Goal: Task Accomplishment & Management: Manage account settings

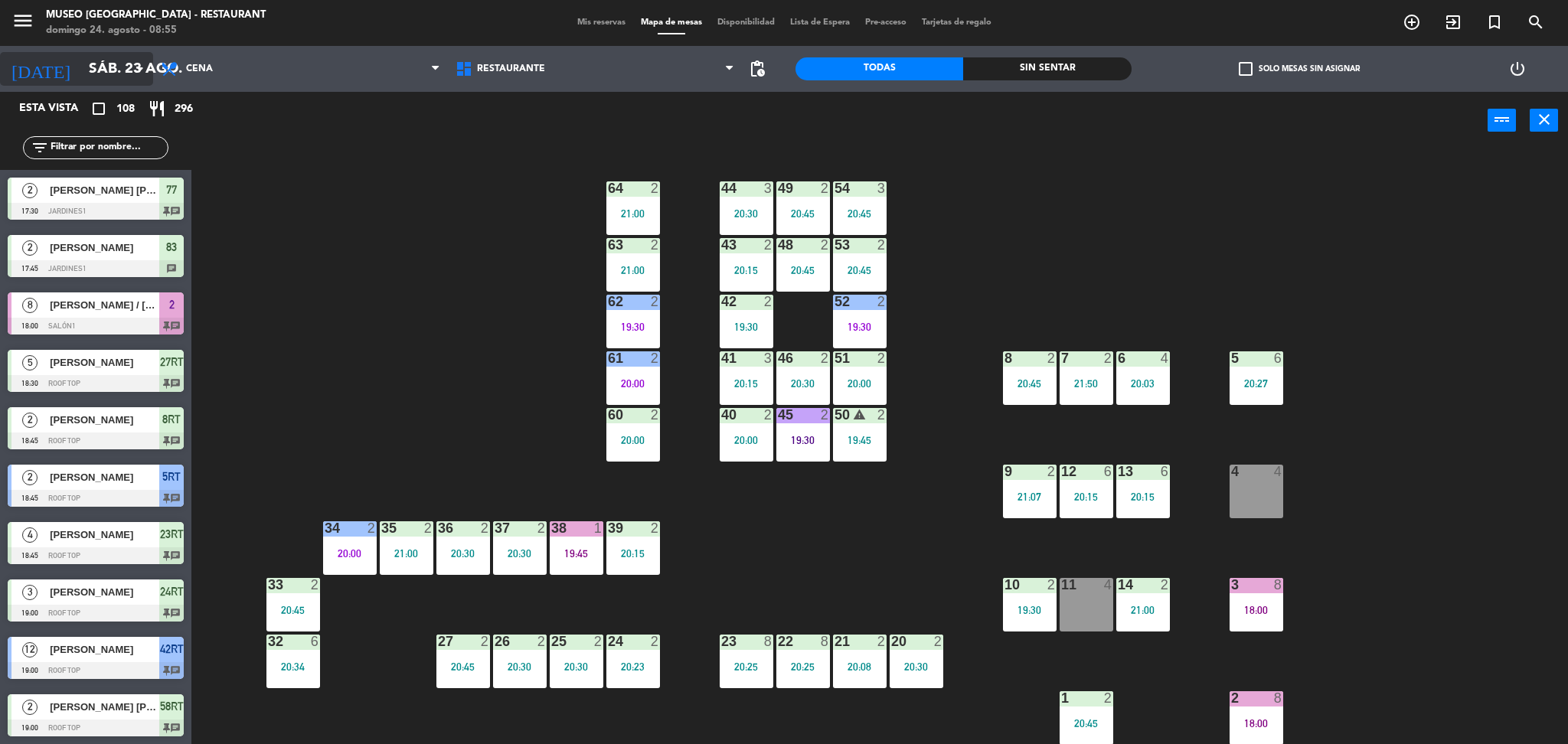
click at [91, 56] on input "sáb. 23 ago." at bounding box center [173, 68] width 185 height 32
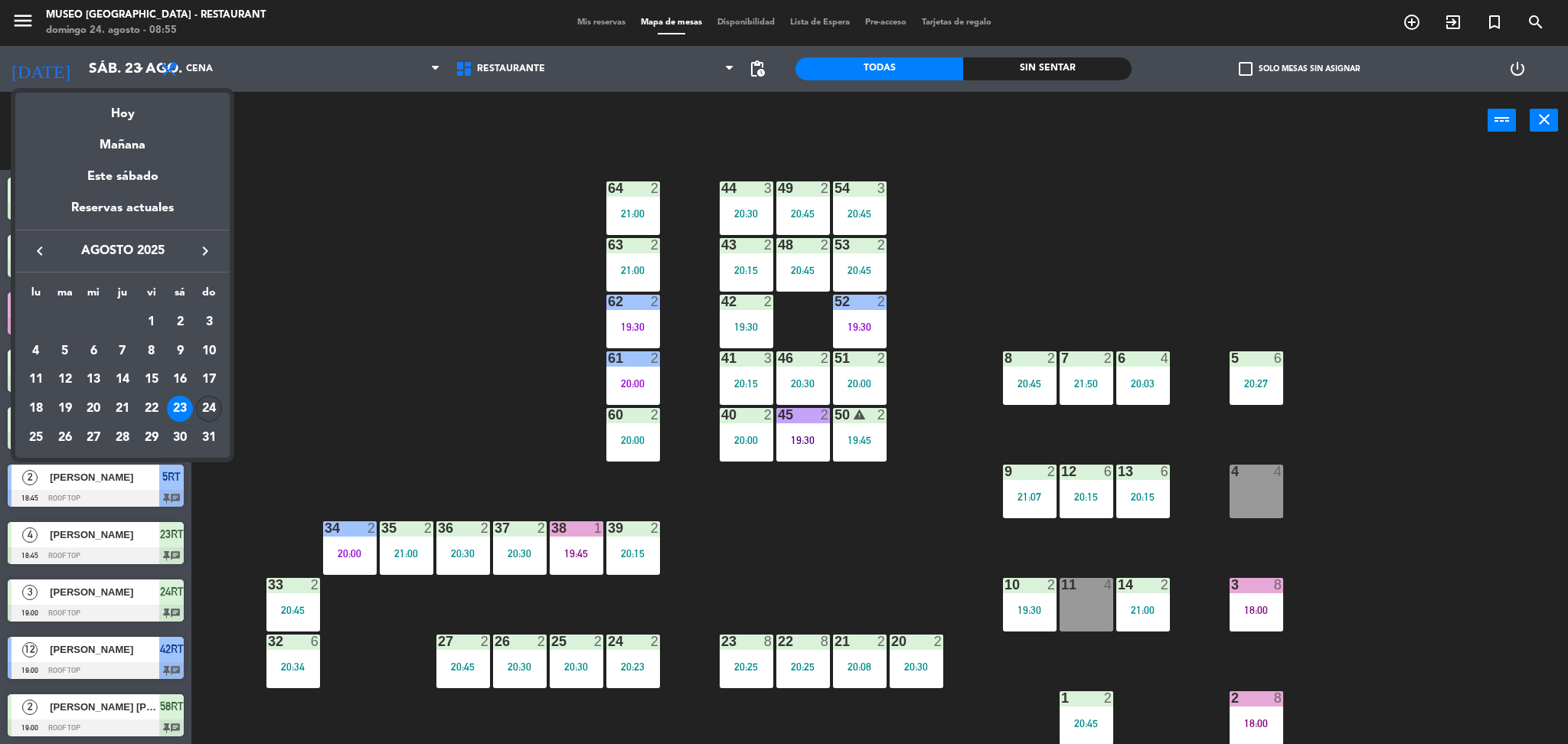
click at [214, 404] on div "24" at bounding box center [208, 408] width 26 height 26
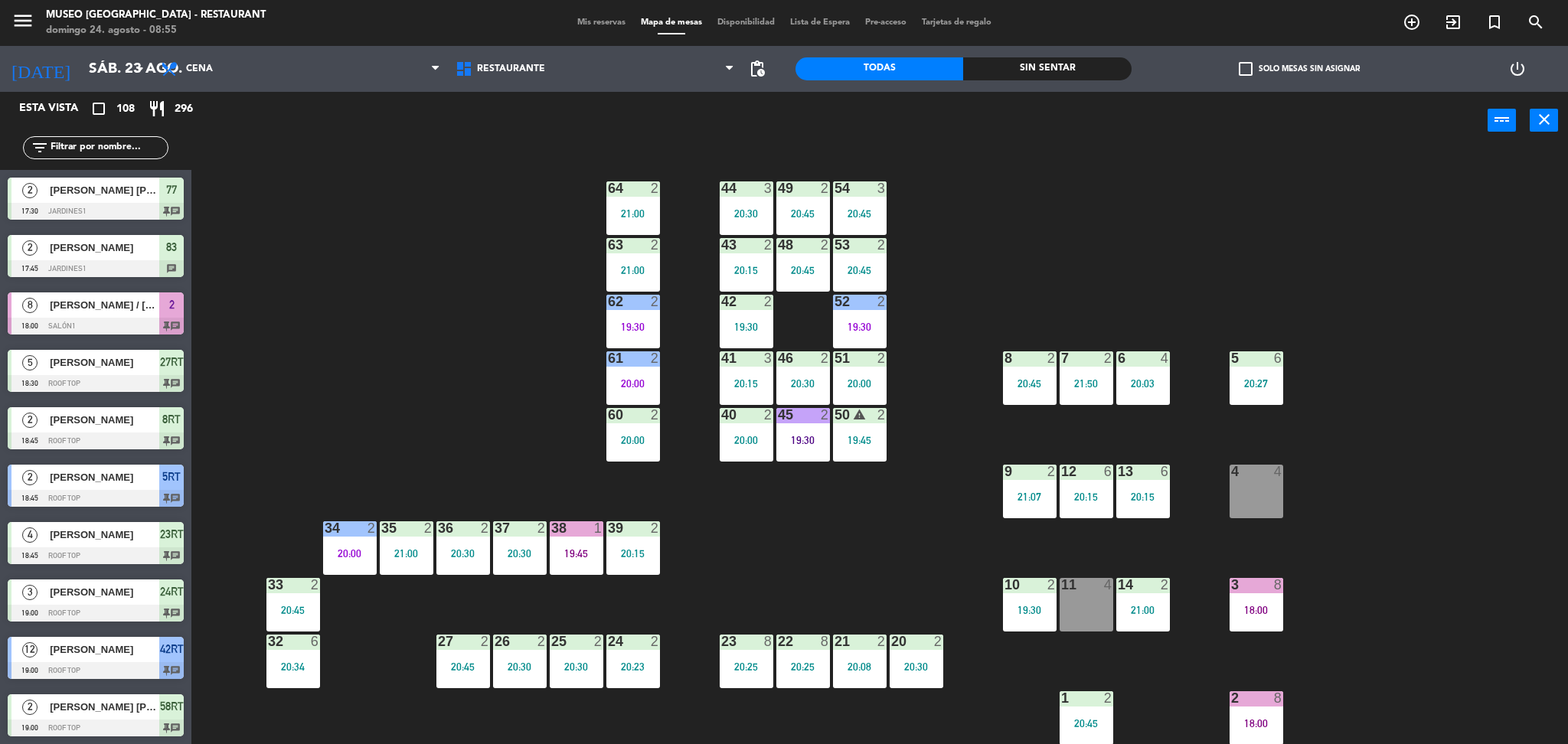
type input "dom. 24 ago."
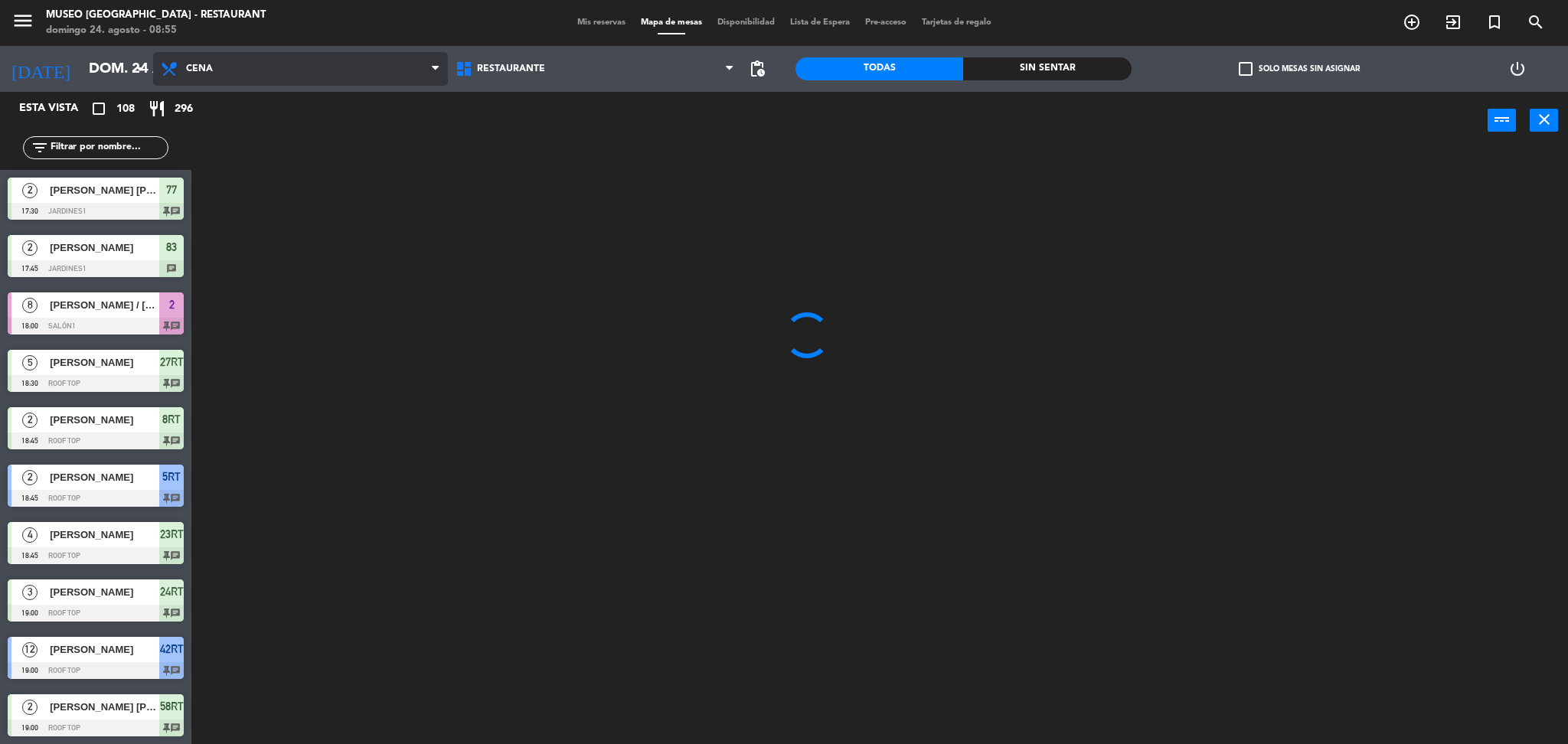
click at [313, 71] on span "Cena" at bounding box center [300, 69] width 295 height 34
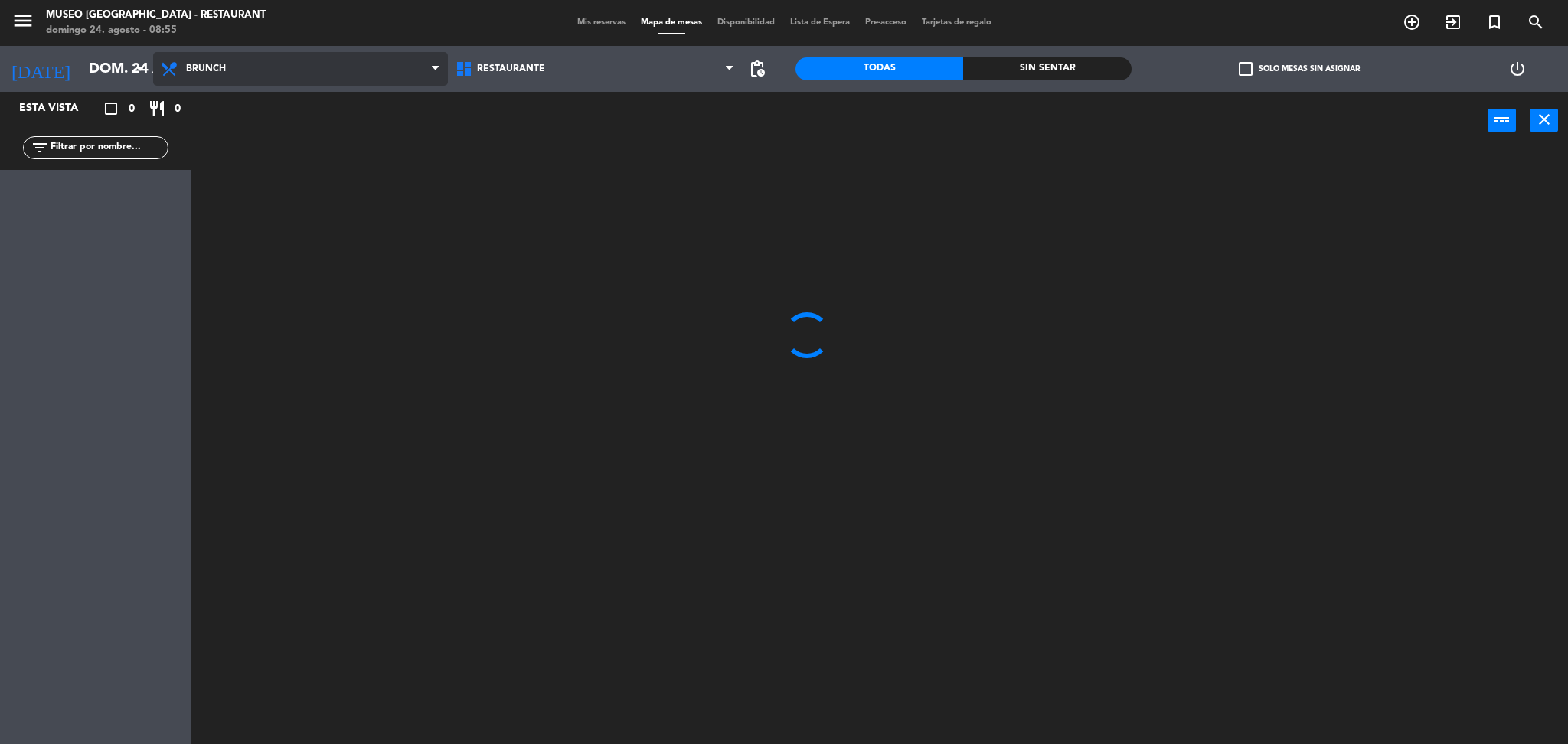
click at [363, 93] on ng-component "menu Museo Larco Café - Restaurant domingo 24. agosto - 08:55 Mis reservas Mapa…" at bounding box center [784, 374] width 1568 height 748
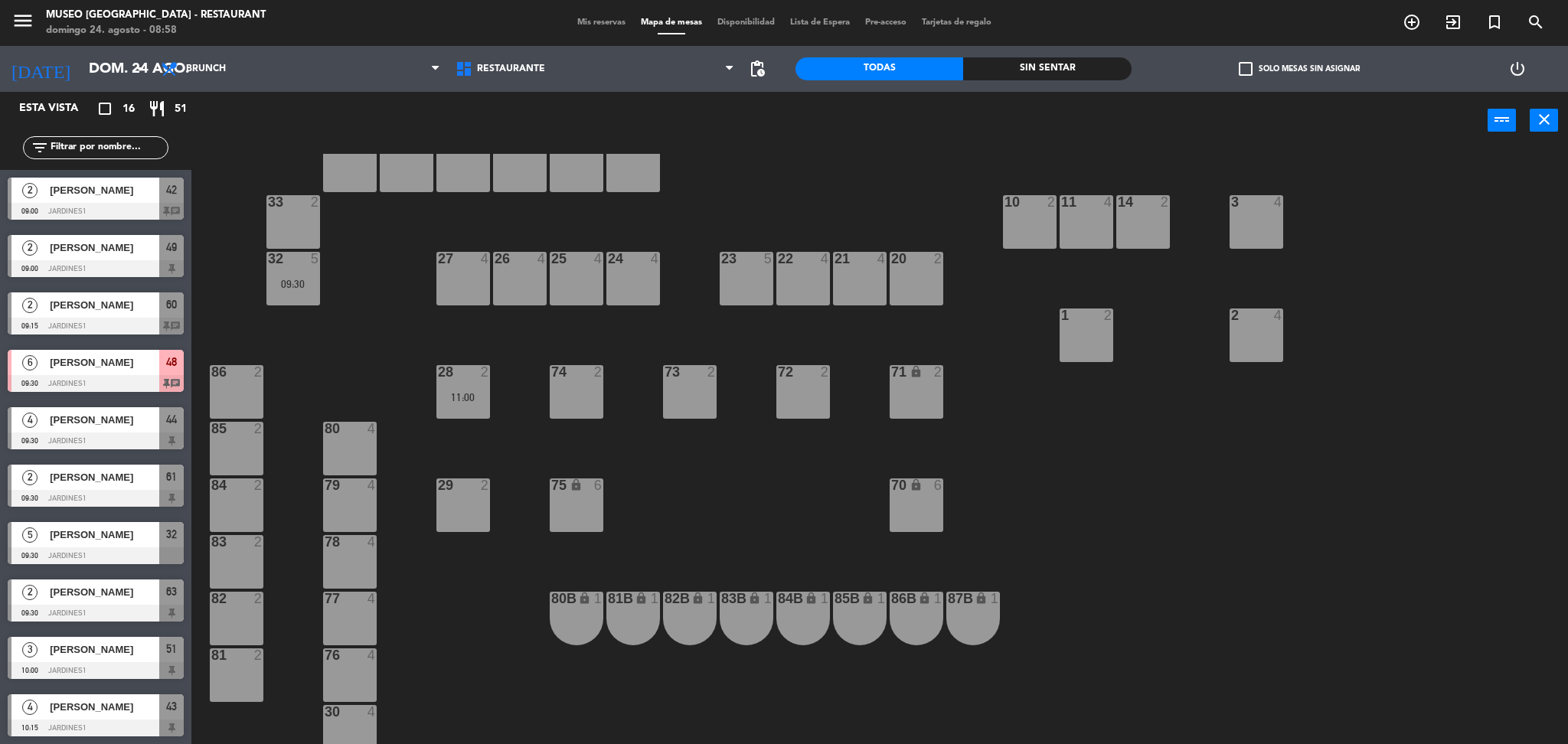
scroll to position [372, 0]
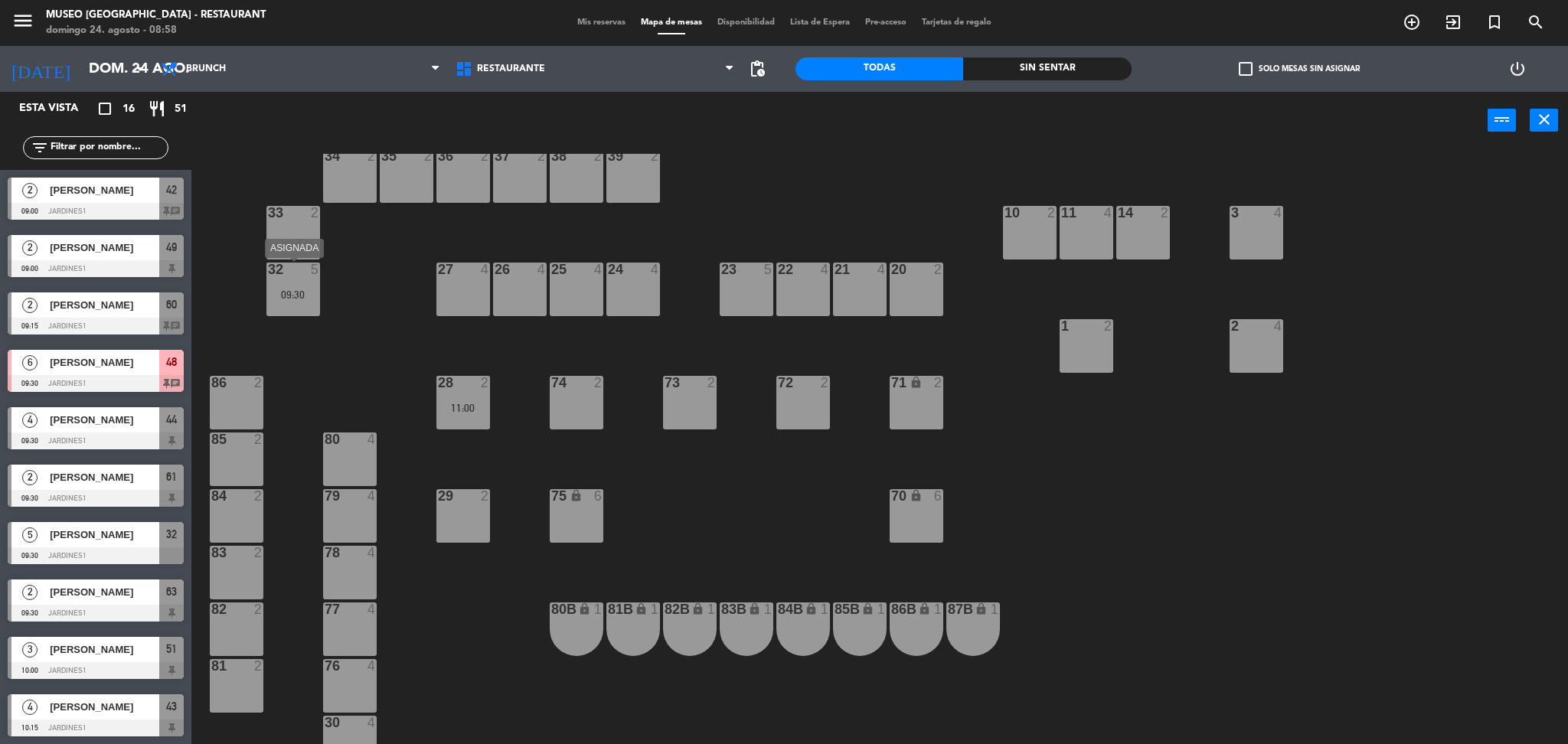
click at [306, 290] on div "09:30" at bounding box center [293, 295] width 53 height 11
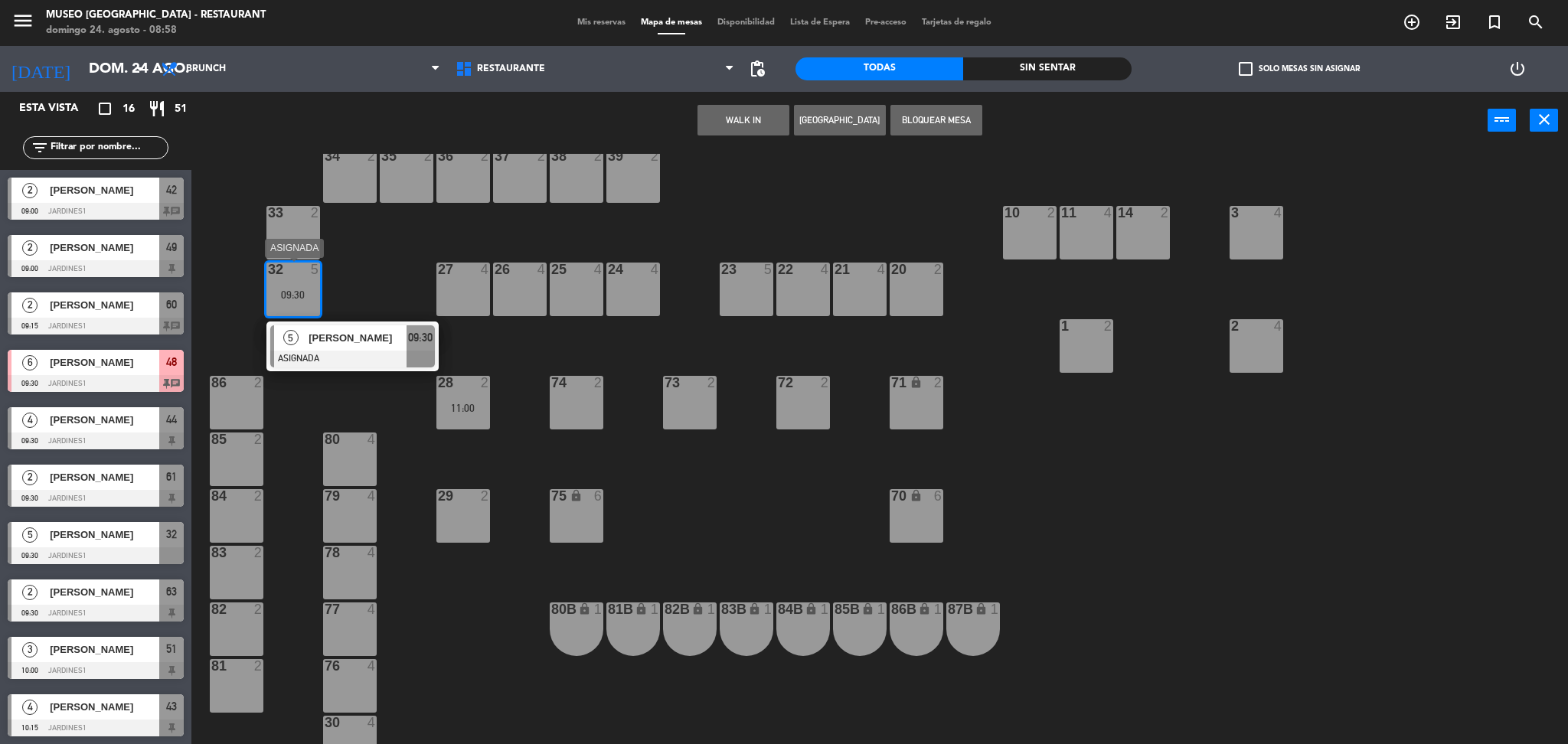
click at [345, 334] on span "Sandra" at bounding box center [357, 338] width 98 height 16
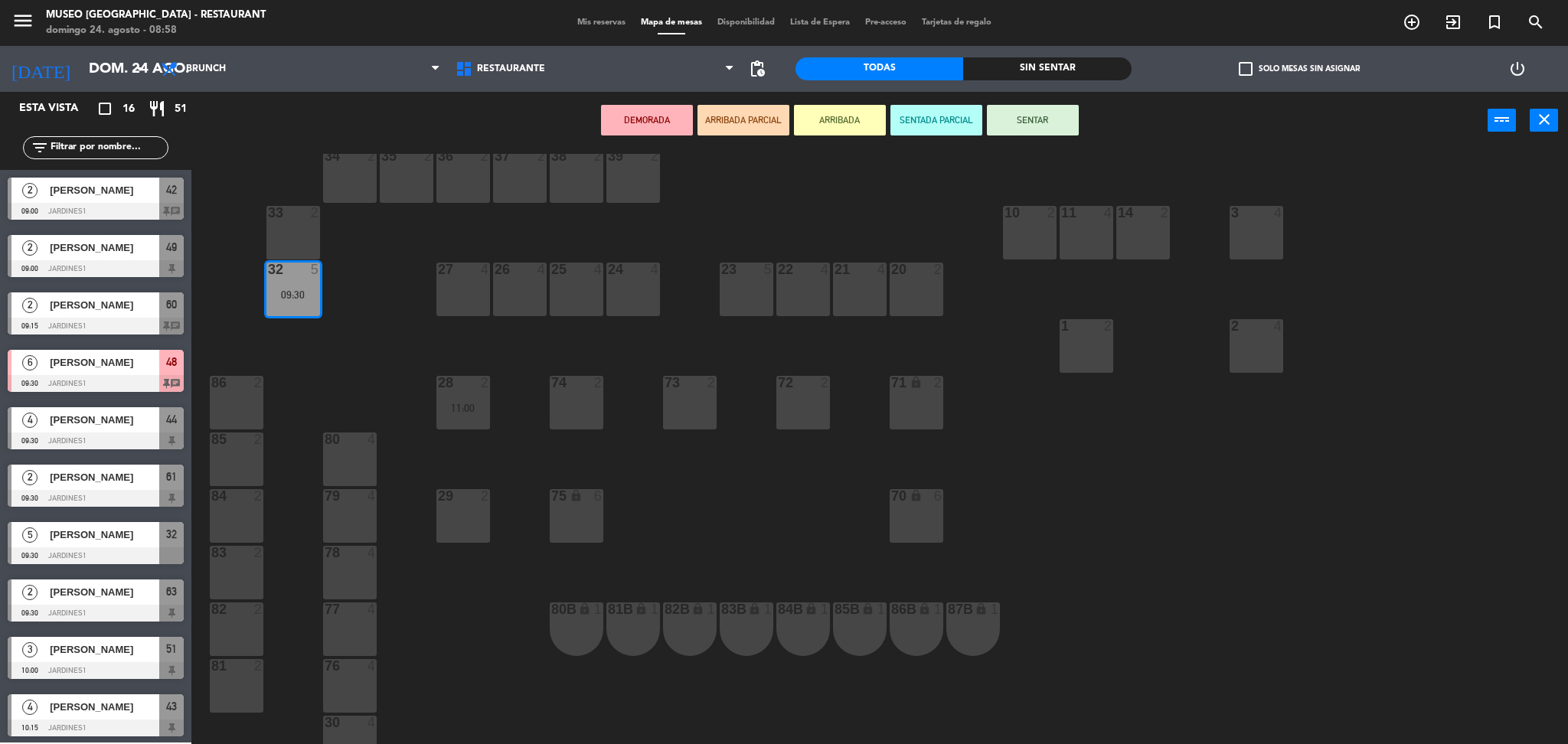
scroll to position [0, 0]
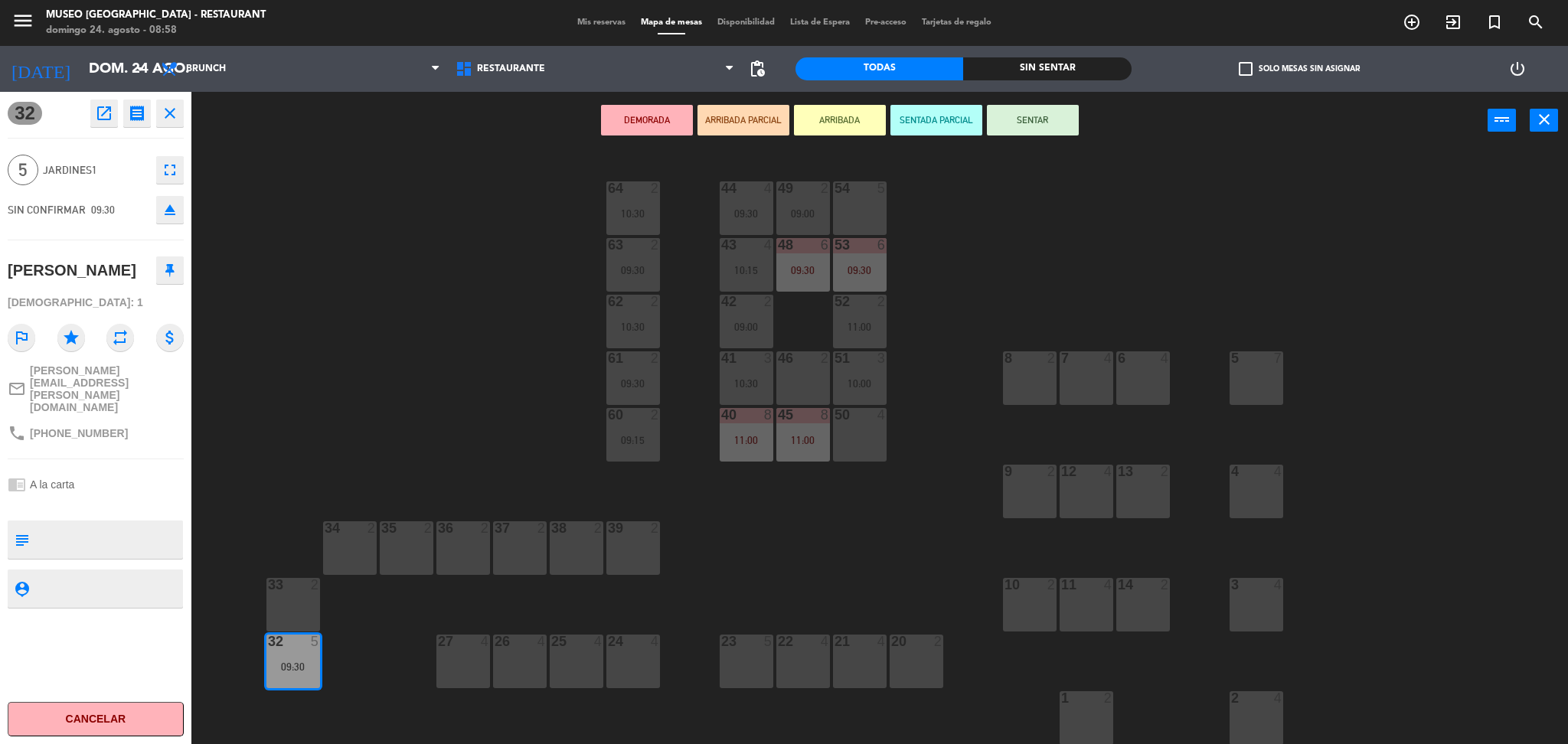
click at [876, 212] on div "54 5" at bounding box center [860, 208] width 53 height 53
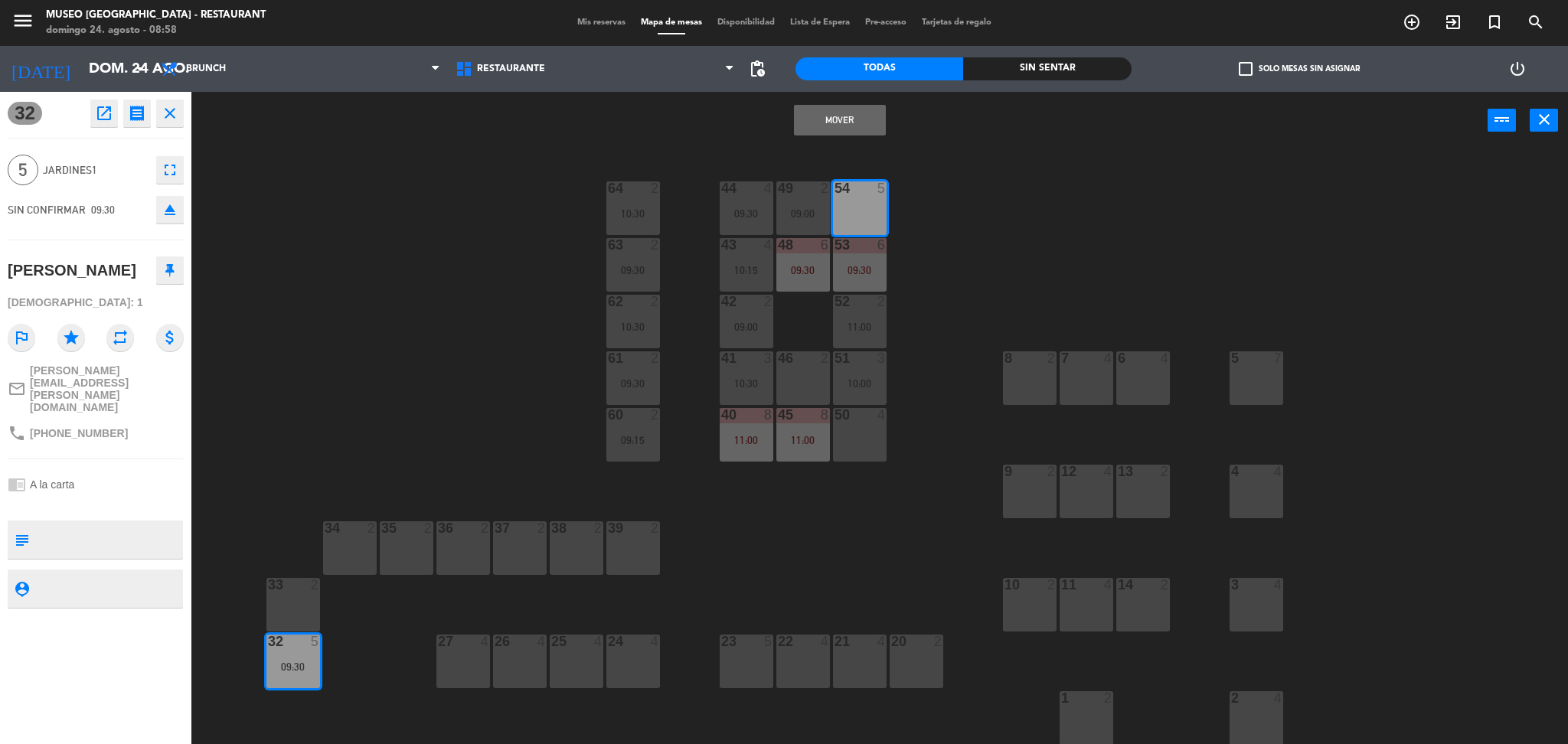
click at [806, 122] on button "Mover" at bounding box center [839, 120] width 92 height 30
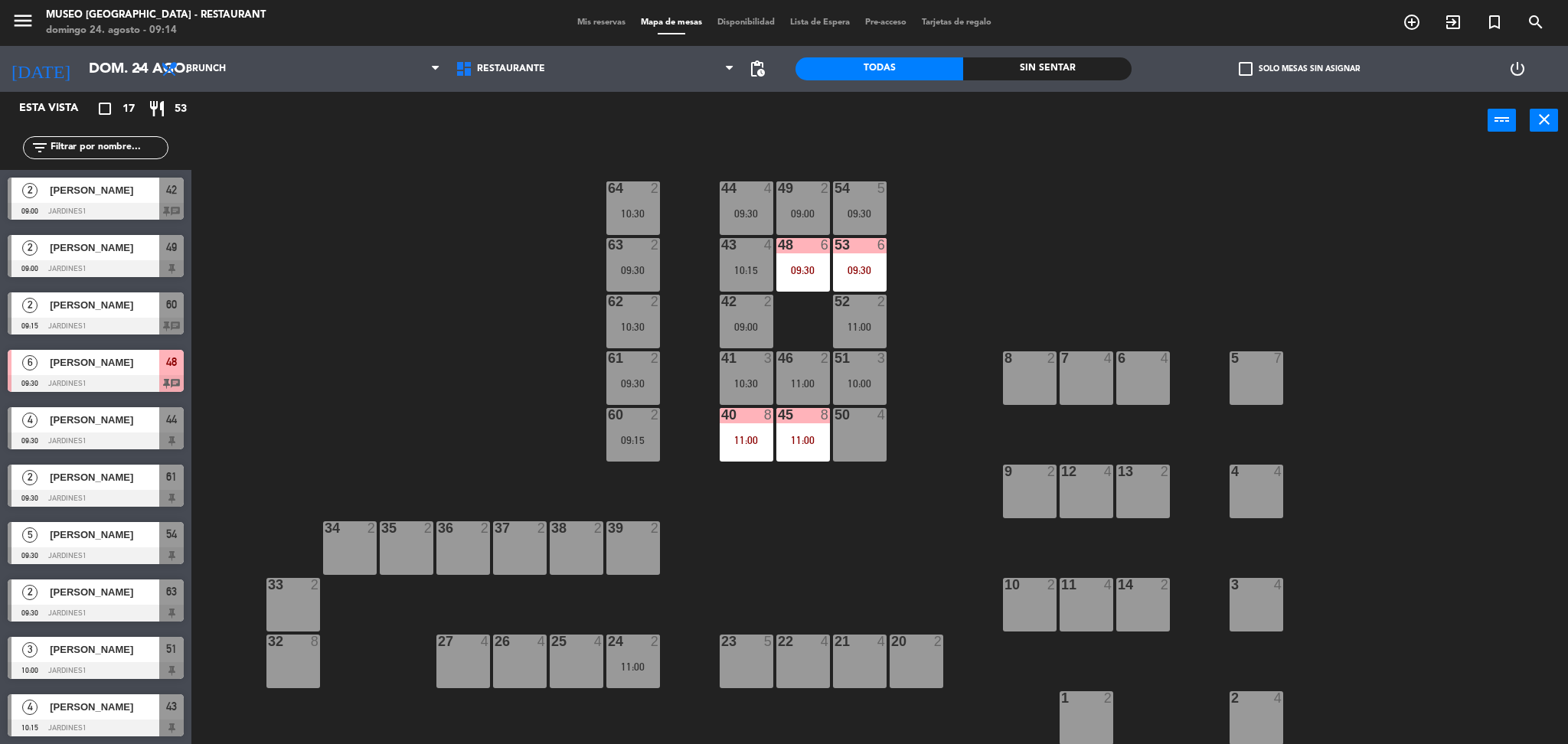
click at [971, 505] on div "44 4 09:30 49 2 09:00 54 5 09:30 64 2 10:30 48 6 09:30 53 6 09:30 63 2 09:30 43…" at bounding box center [887, 451] width 1361 height 595
click at [871, 276] on div "53 6 09:30" at bounding box center [860, 265] width 53 height 53
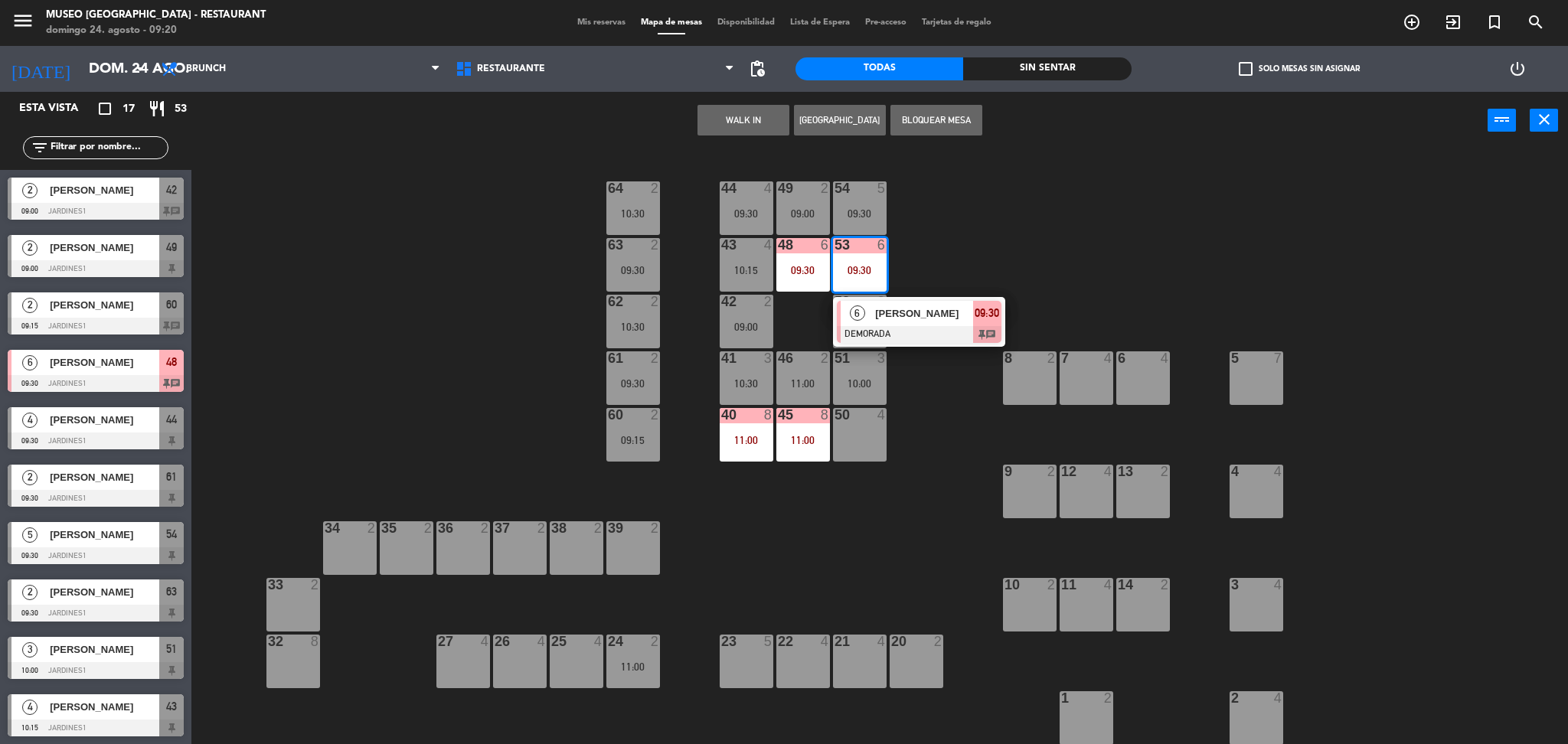
click at [968, 444] on div "44 4 09:30 49 2 09:00 54 5 09:30 64 2 10:30 48 6 09:30 53 6 09:30 6 Flavia Pére…" at bounding box center [887, 451] width 1361 height 595
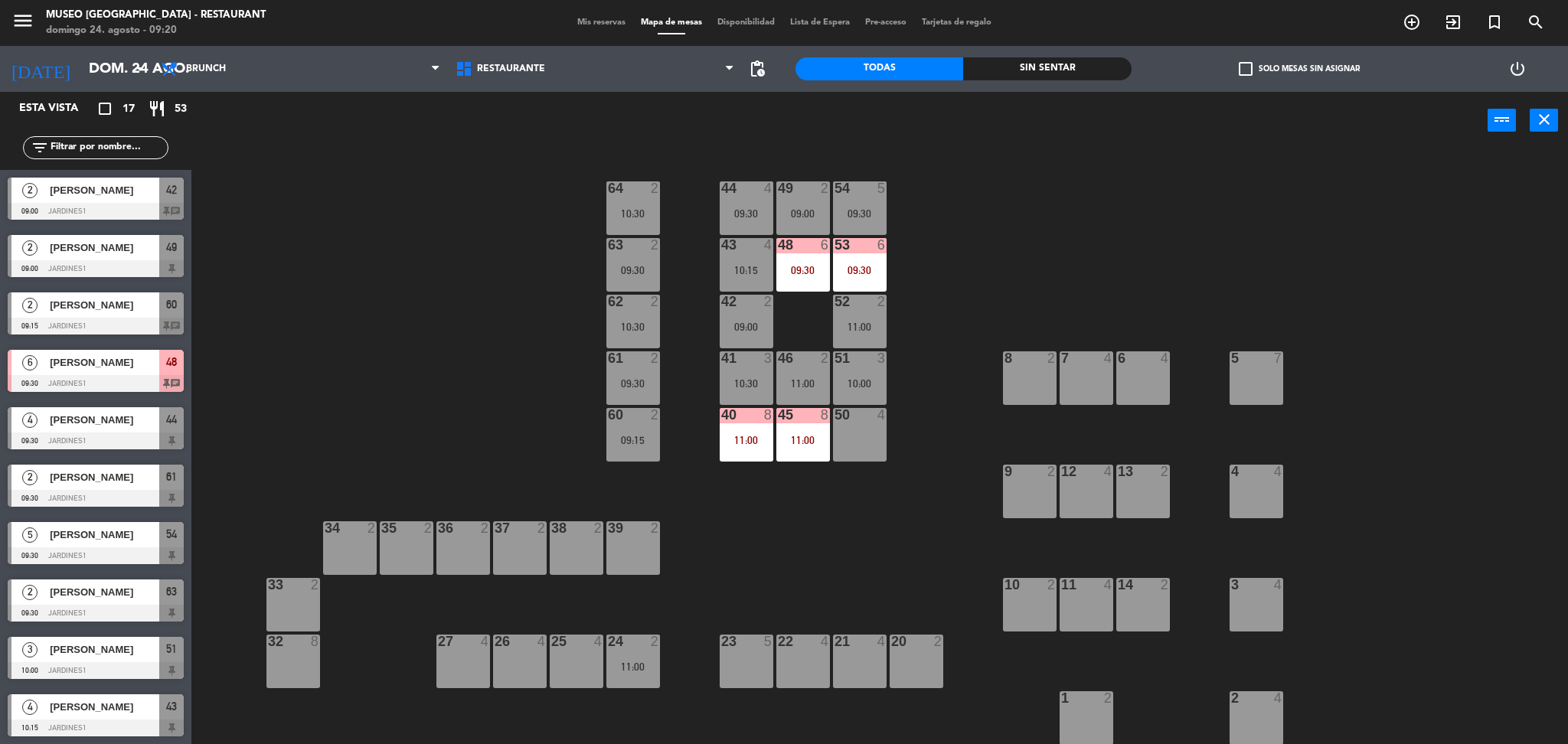
click at [141, 146] on input "text" at bounding box center [108, 148] width 118 height 17
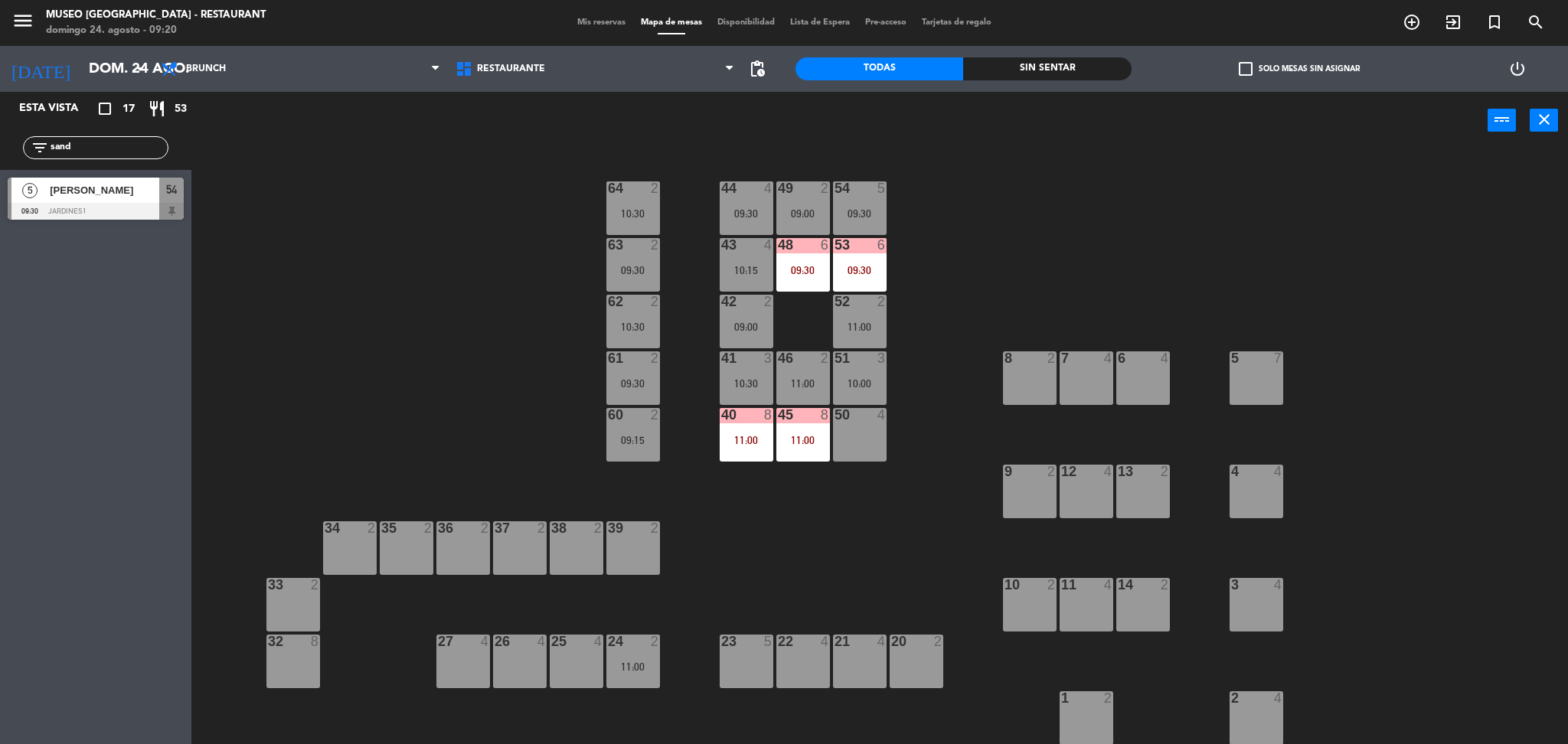
type input "sand"
click at [50, 198] on div "5 Sandra 09:30 Jardines1 54" at bounding box center [95, 198] width 191 height 58
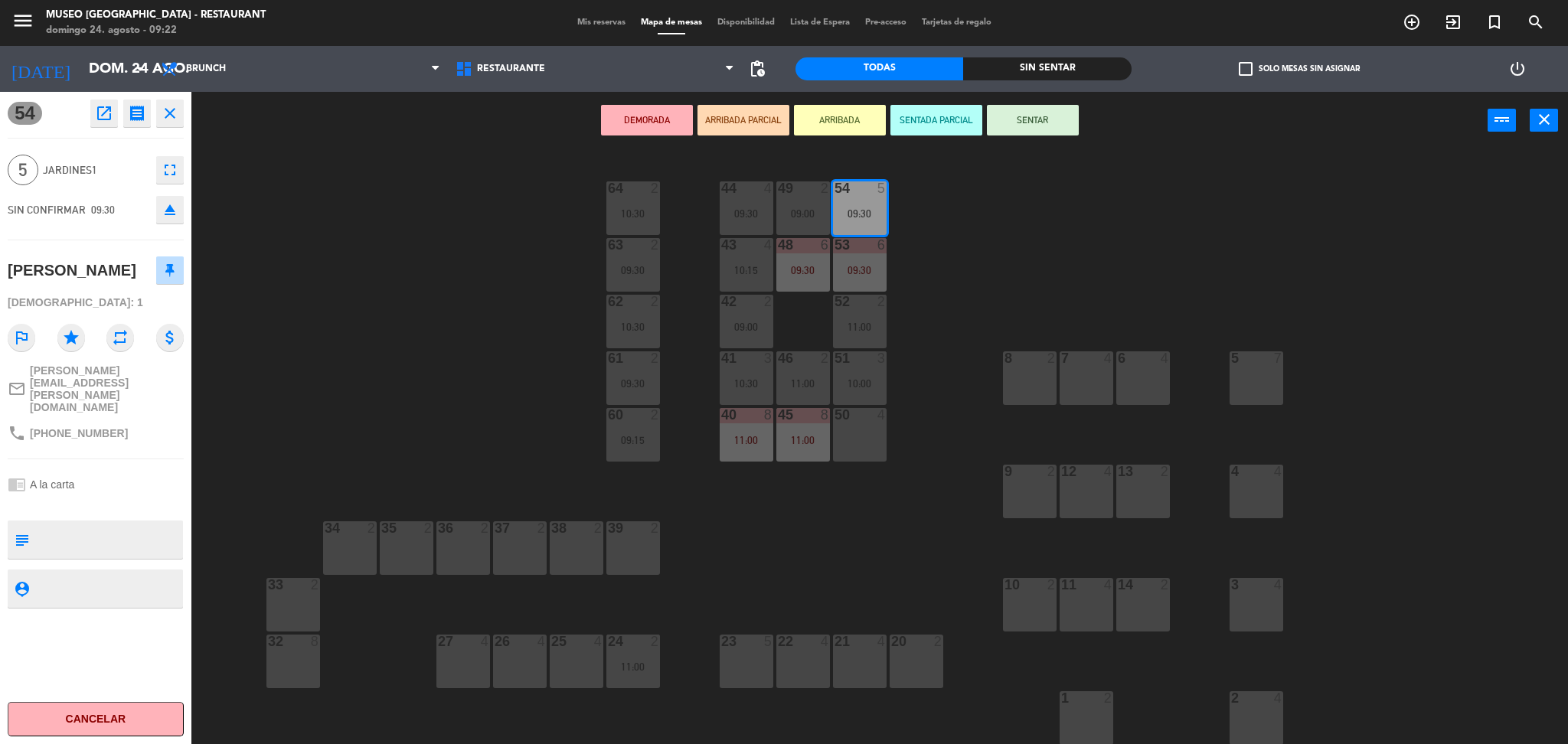
click at [173, 175] on icon "fullscreen" at bounding box center [170, 170] width 19 height 19
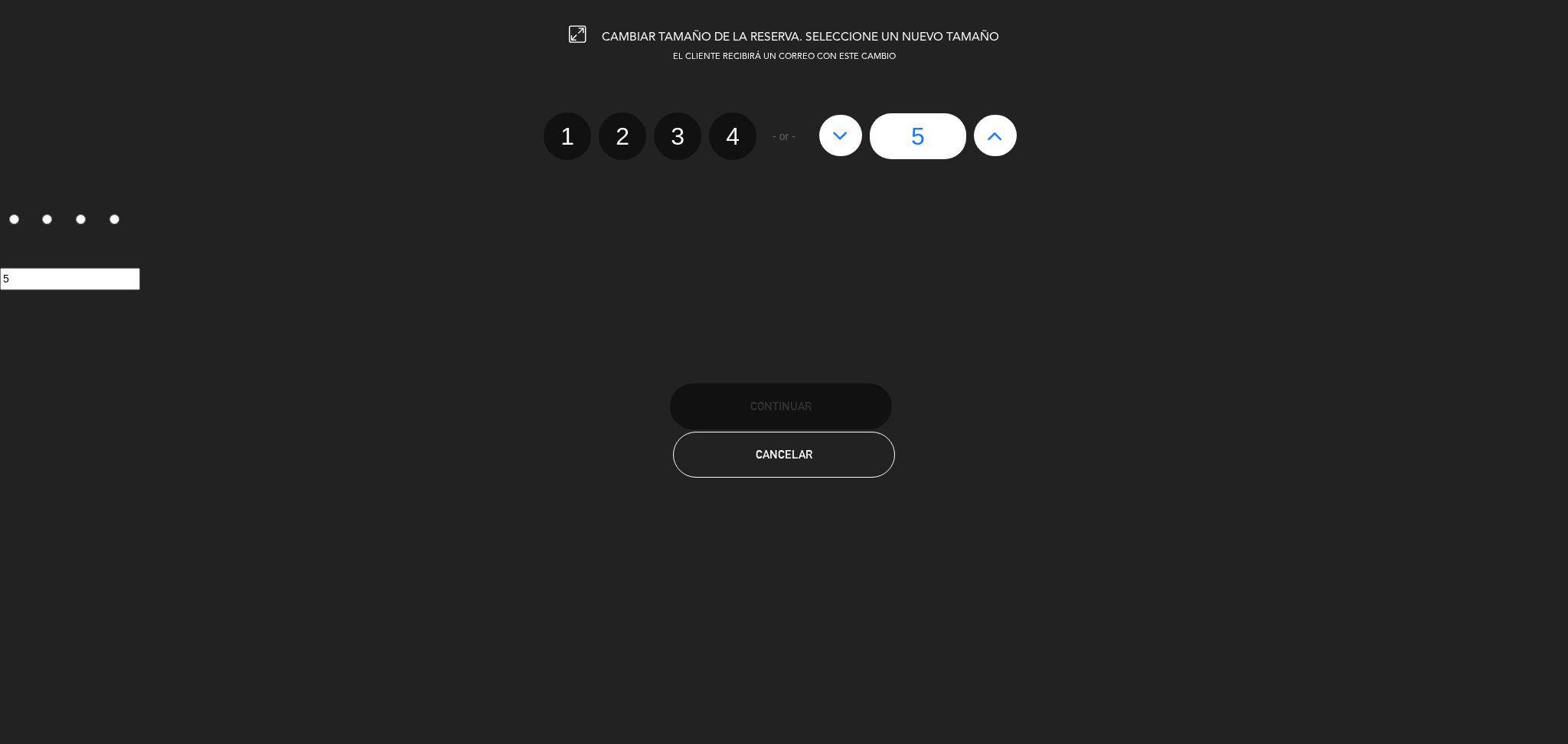
click at [725, 120] on label "4" at bounding box center [732, 136] width 47 height 47
click at [725, 120] on input "4" at bounding box center [730, 123] width 10 height 10
radio input "true"
radio input "false"
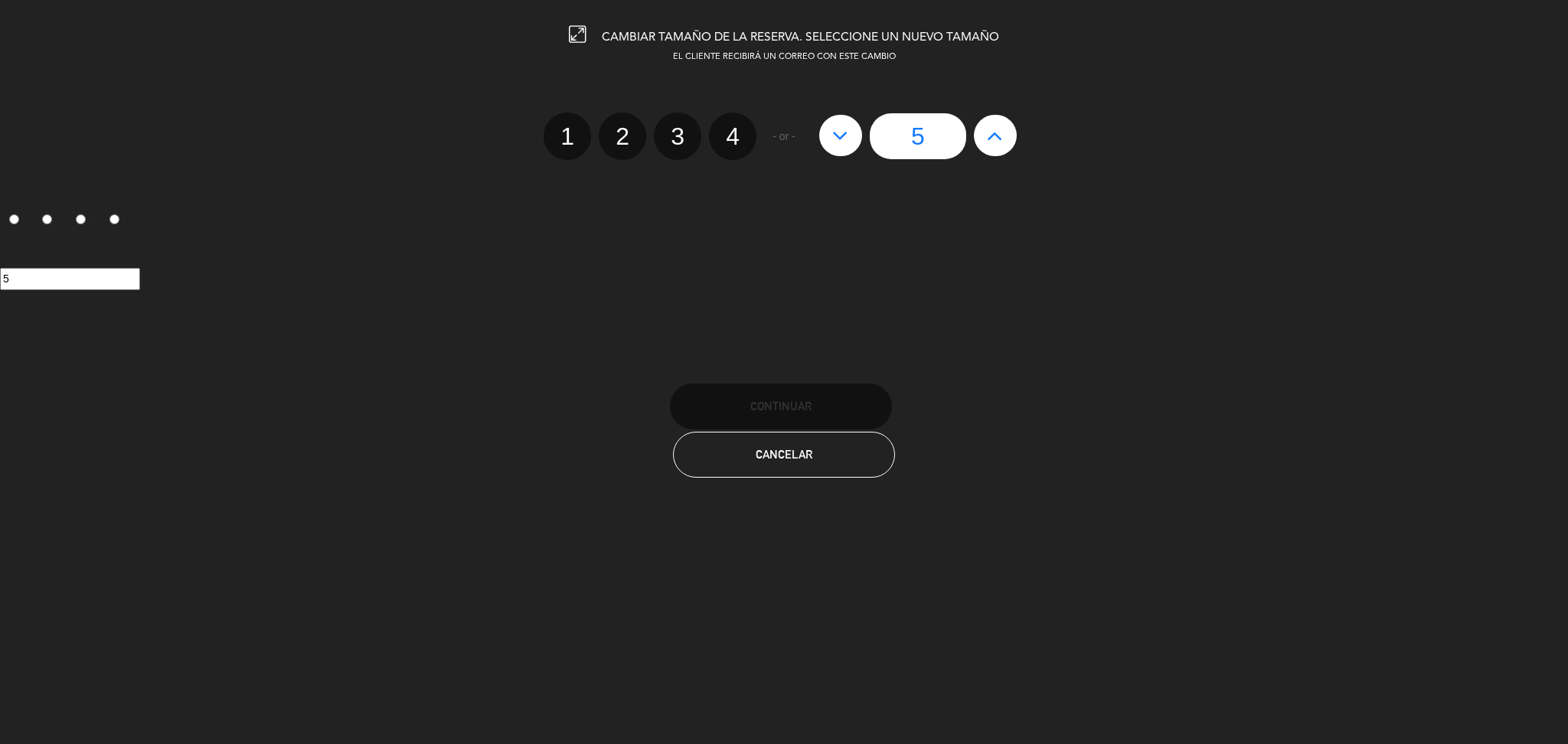
radio input "false"
radio input "true"
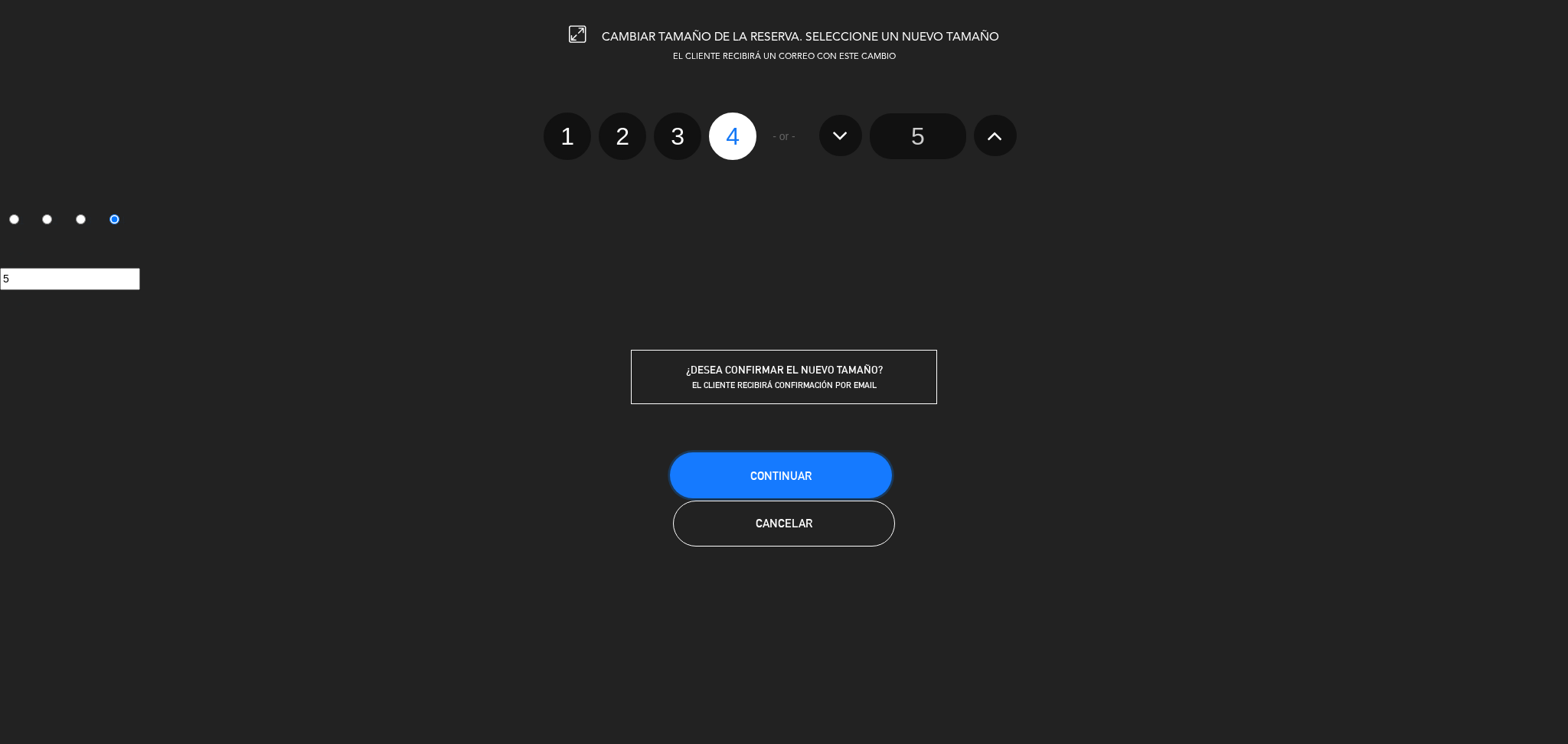
click at [845, 476] on button "Continuar" at bounding box center [781, 476] width 222 height 46
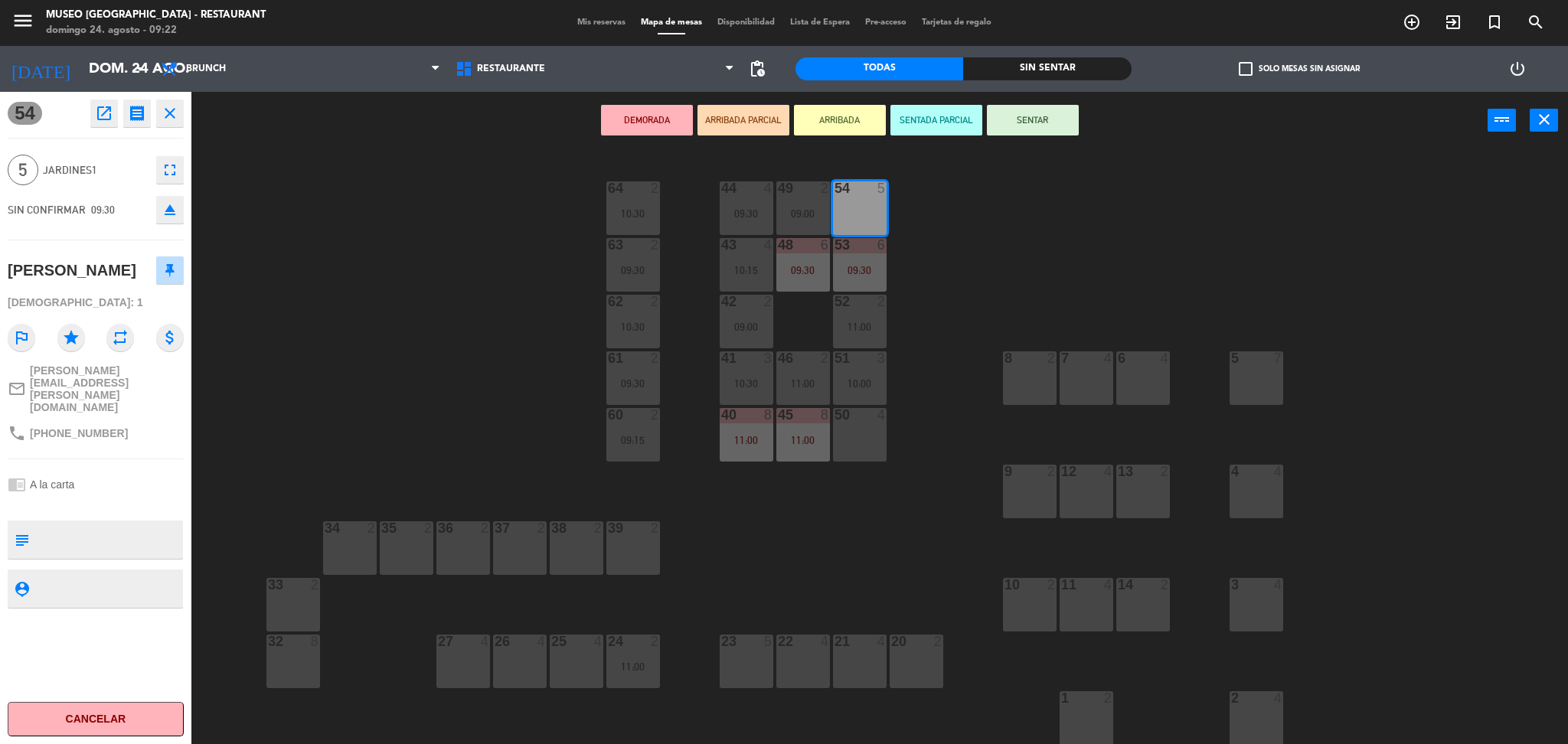
click at [958, 219] on div "44 4 09:30 49 2 09:00 54 5 64 2 10:30 48 6 09:30 53 6 09:30 63 2 09:30 43 4 10:…" at bounding box center [887, 451] width 1361 height 595
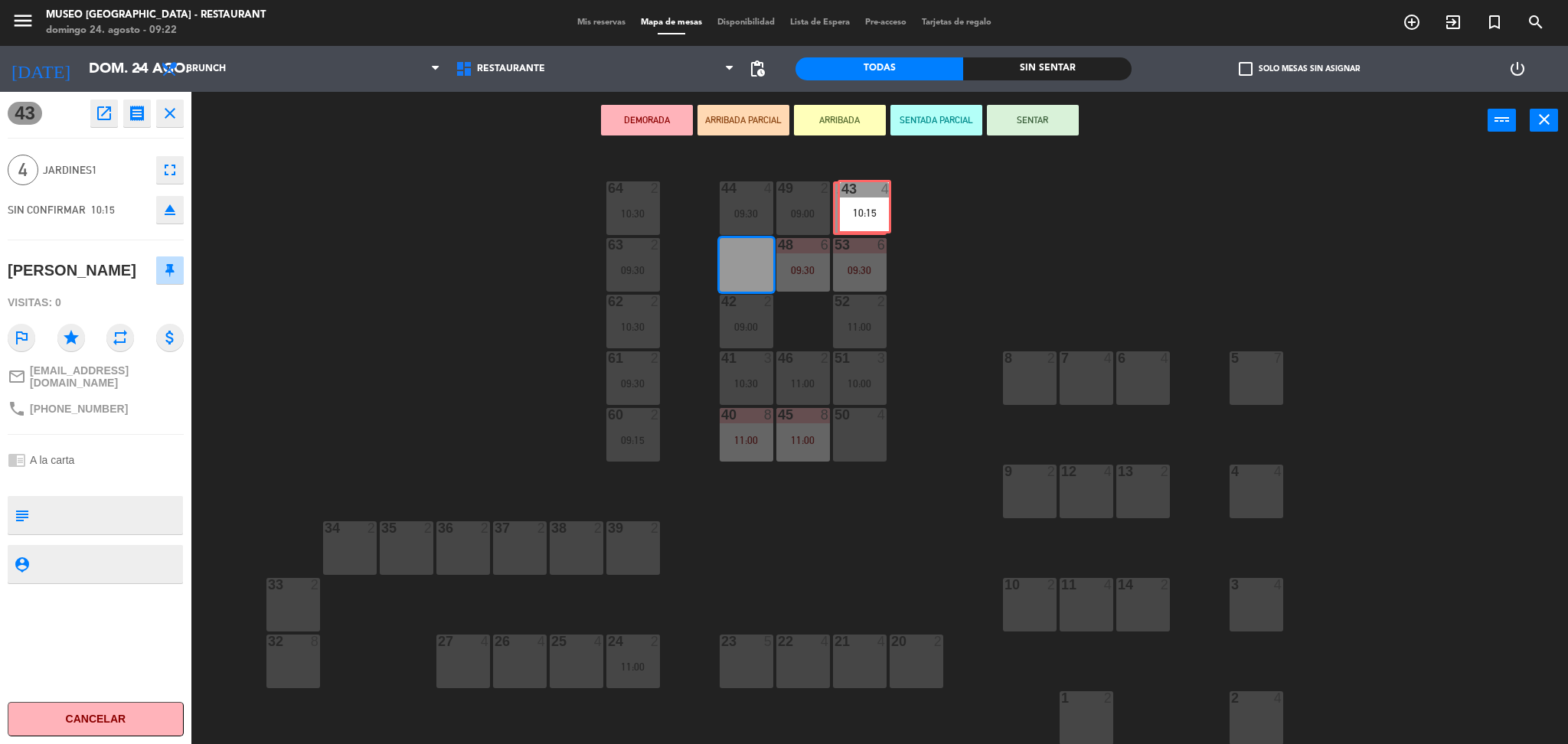
drag, startPoint x: 753, startPoint y: 260, endPoint x: 871, endPoint y: 202, distance: 131.5
click at [871, 202] on div "44 4 09:30 49 2 09:00 54 5 64 2 10:30 48 6 09:30 53 6 09:30 63 2 09:30 43 4 10:…" at bounding box center [887, 451] width 1361 height 595
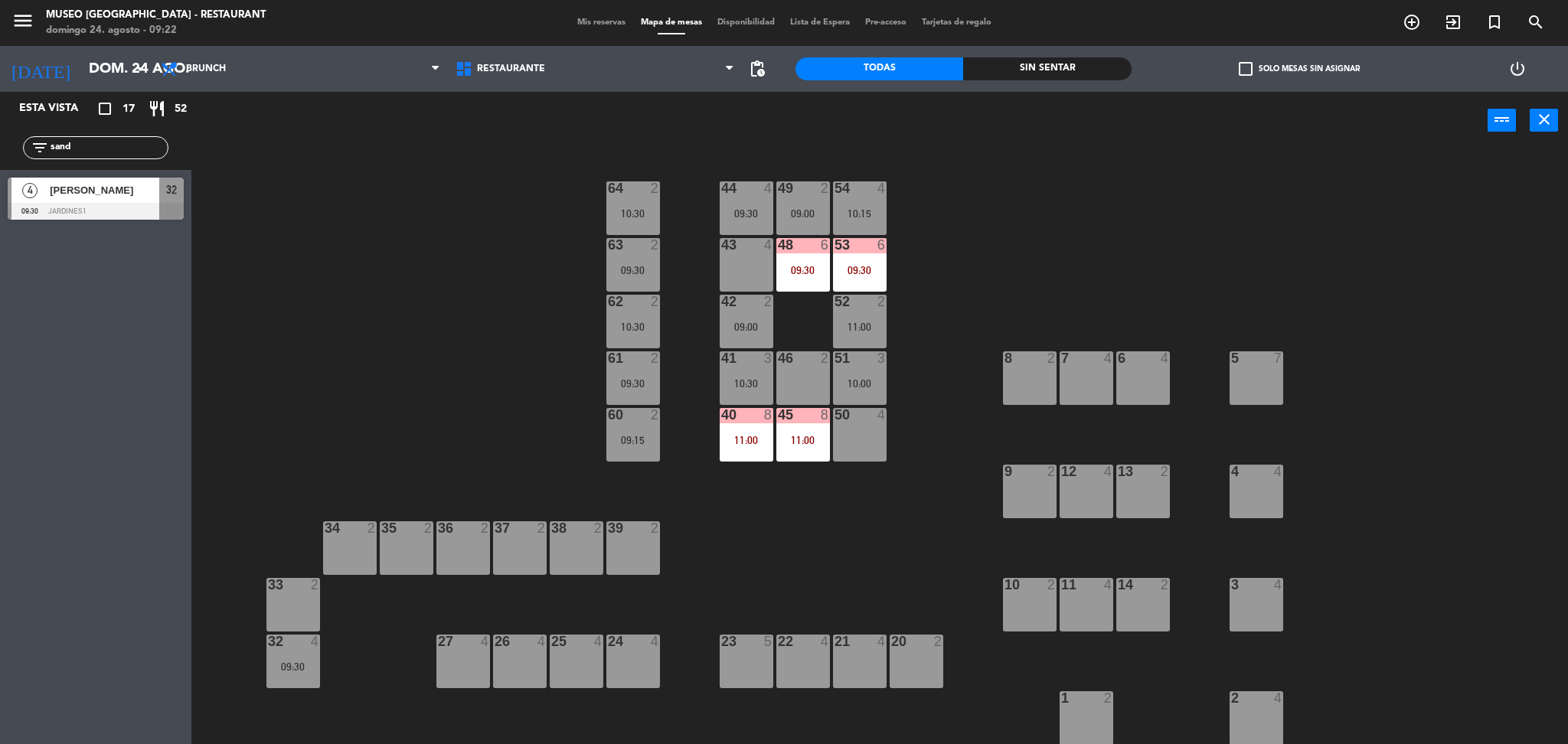
click at [740, 273] on div "43 4" at bounding box center [746, 265] width 53 height 53
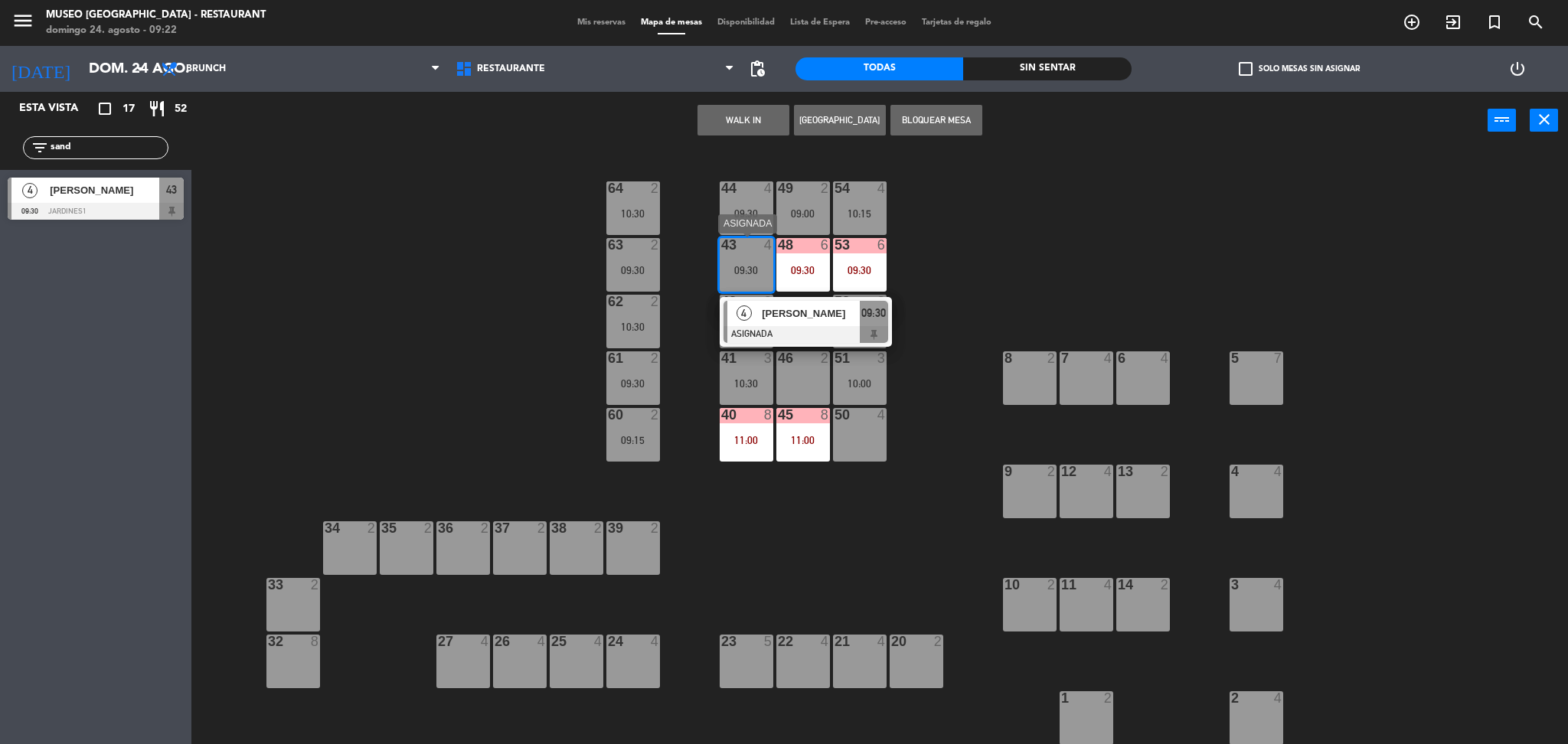
click at [775, 329] on div at bounding box center [805, 334] width 164 height 17
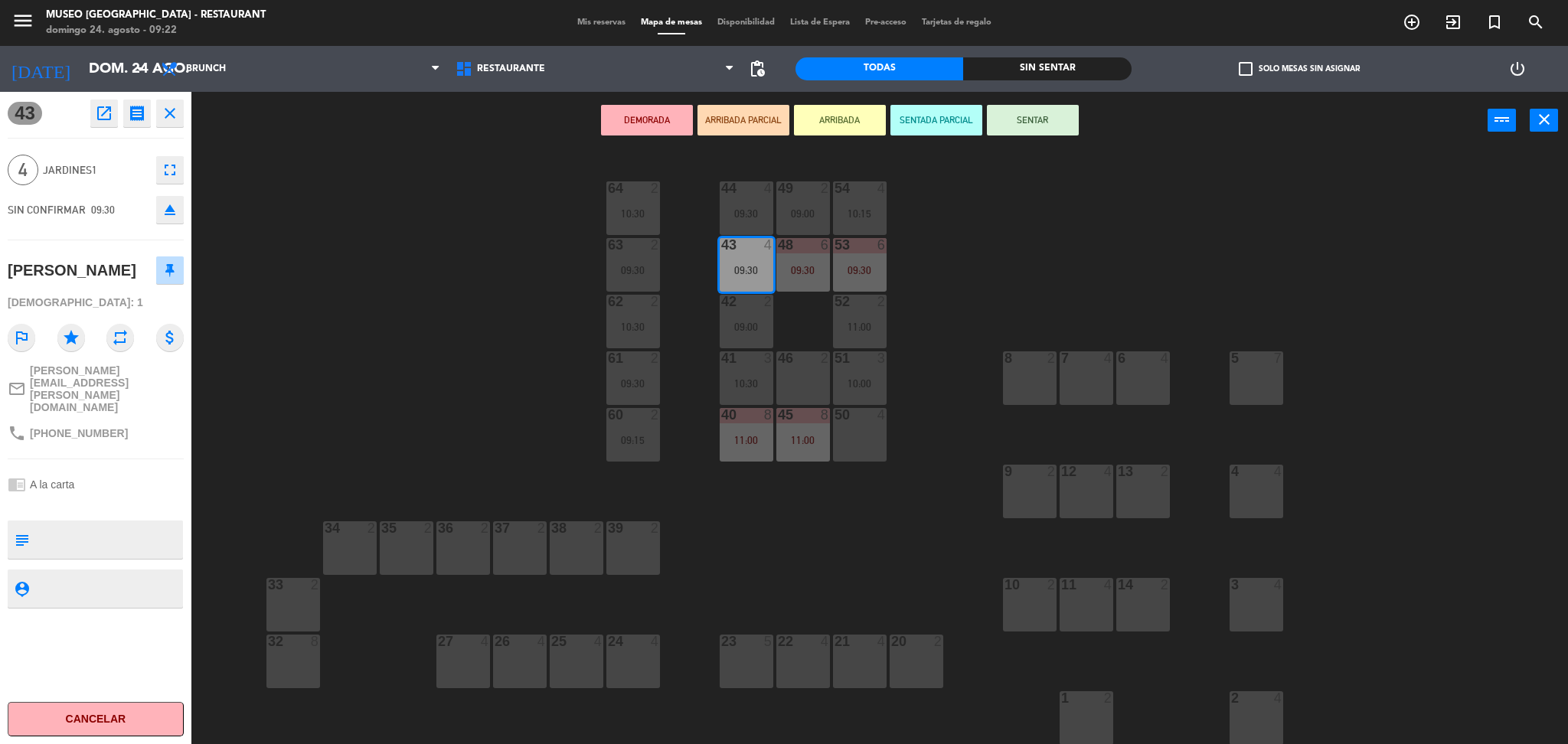
click at [96, 524] on textarea at bounding box center [108, 540] width 146 height 32
type textarea "m43"
click at [190, 426] on div "43 open_in_new receipt 9:30 AM dom., 24 ago. 4 personas Sandra Mesa 43 EXPERIEN…" at bounding box center [95, 418] width 191 height 652
click at [152, 419] on div "phone +51954304785" at bounding box center [96, 433] width 176 height 29
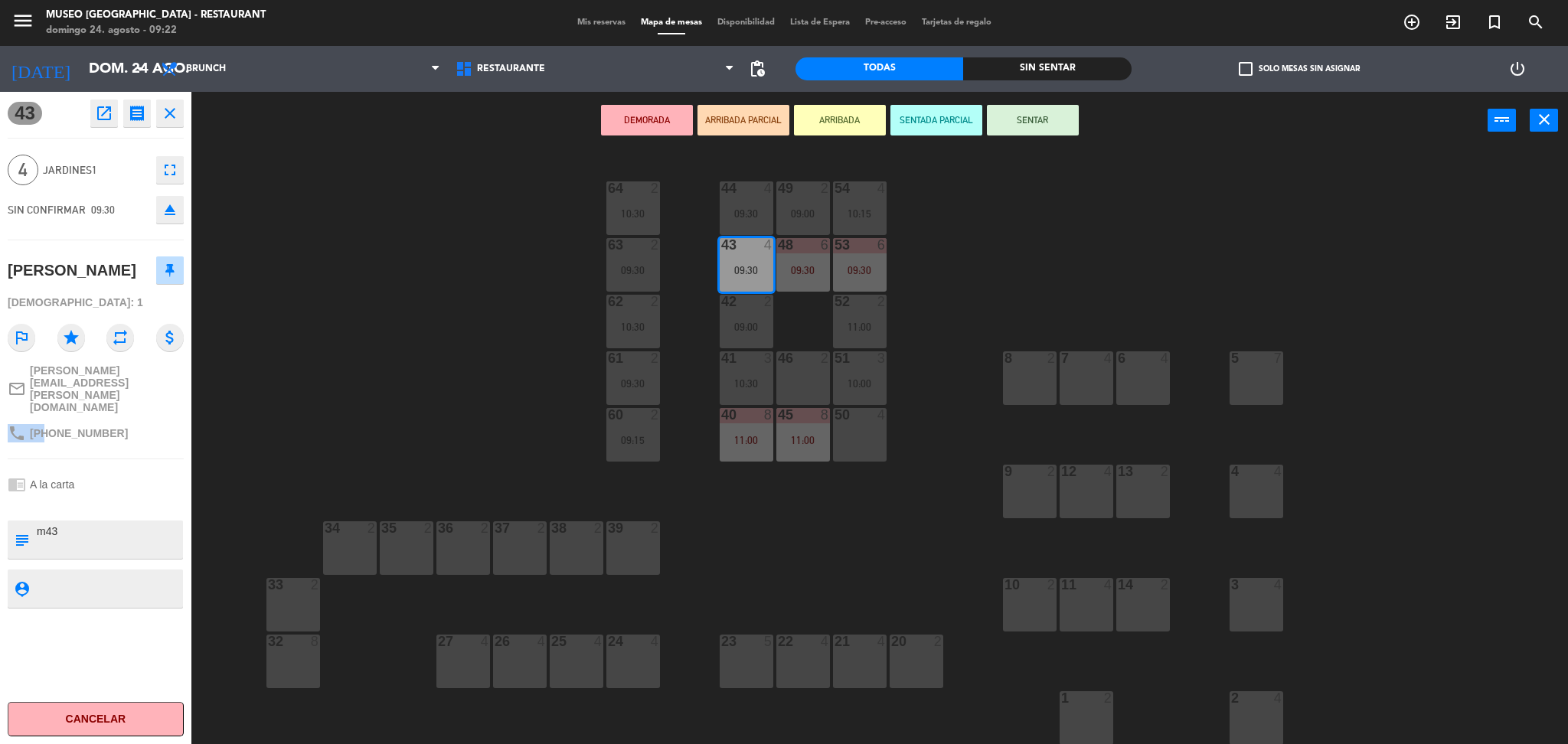
click at [152, 419] on div "phone +51954304785" at bounding box center [96, 433] width 176 height 29
click at [1057, 117] on button "SENTAR" at bounding box center [1032, 120] width 92 height 30
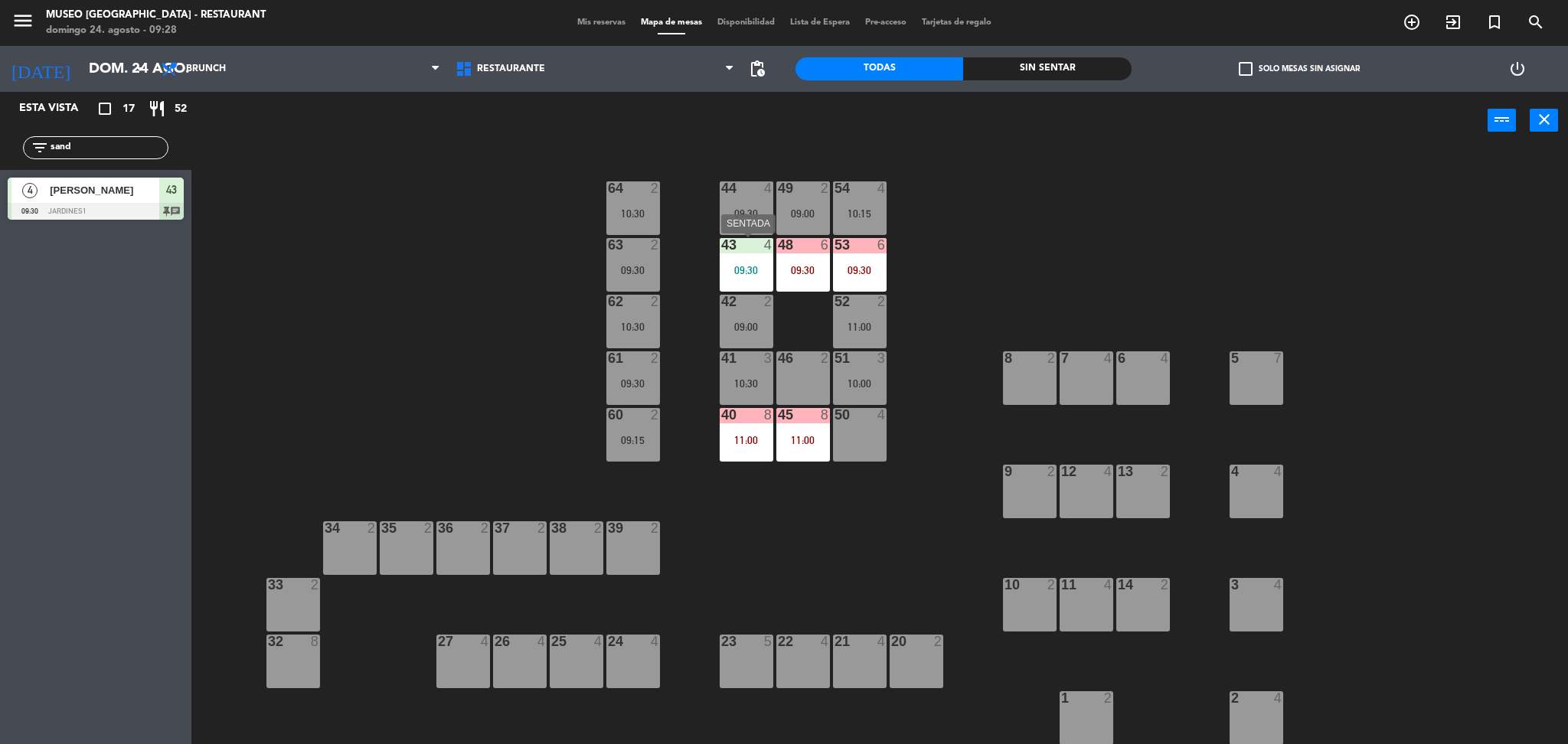
click at [758, 262] on div "43 4 09:30" at bounding box center [746, 265] width 53 height 53
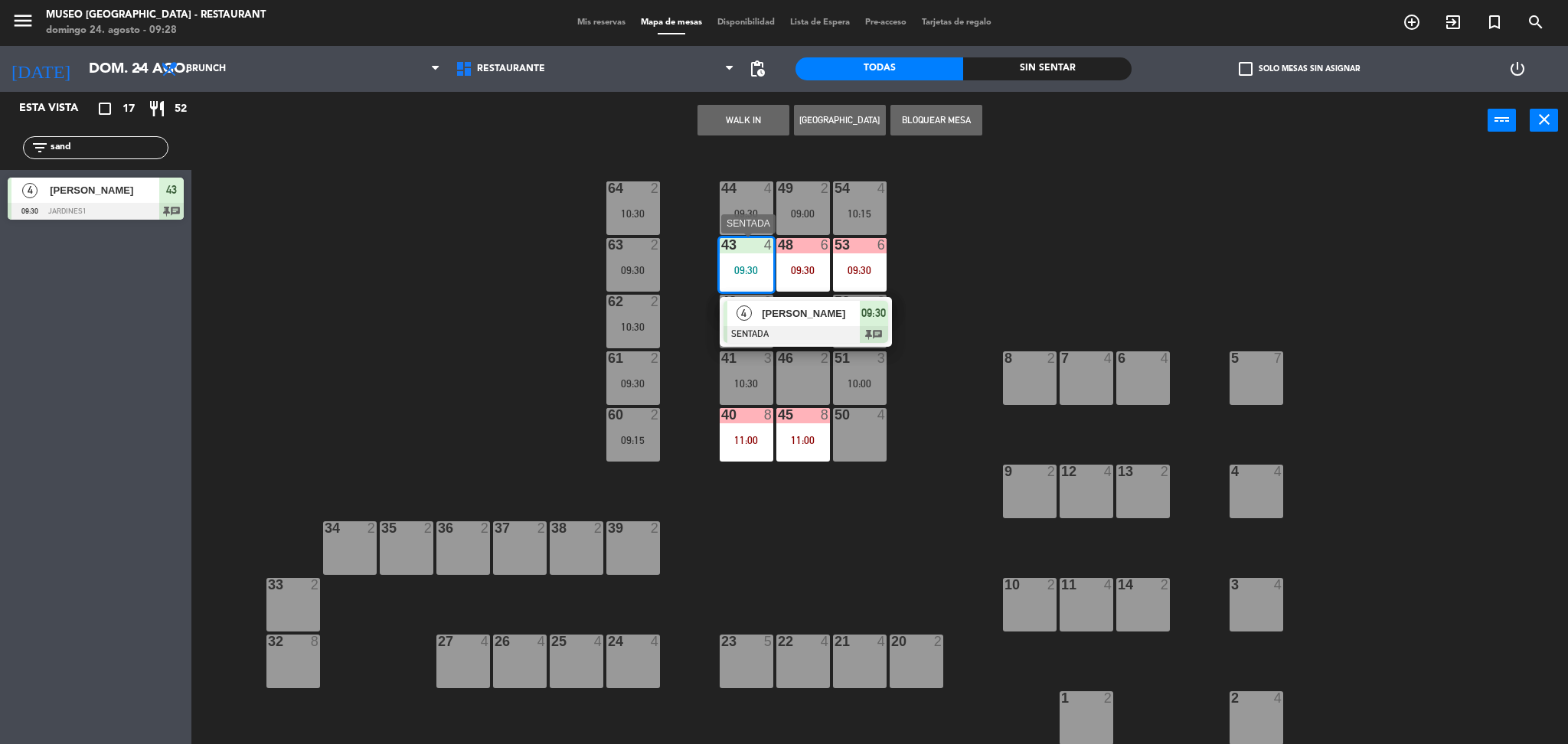
click at [806, 342] on div at bounding box center [805, 334] width 164 height 17
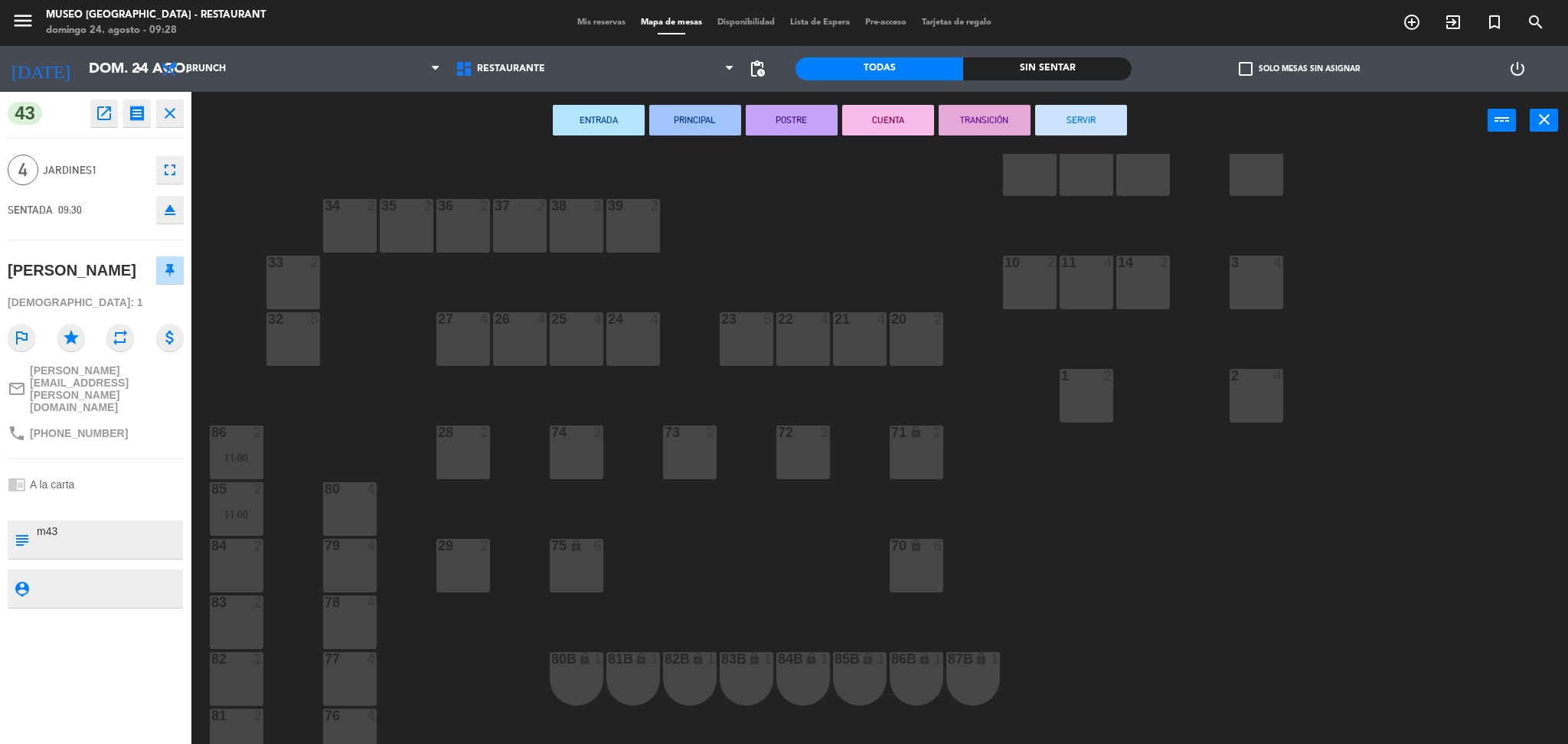
scroll to position [323, 0]
click at [1259, 396] on div "2 4" at bounding box center [1256, 395] width 53 height 53
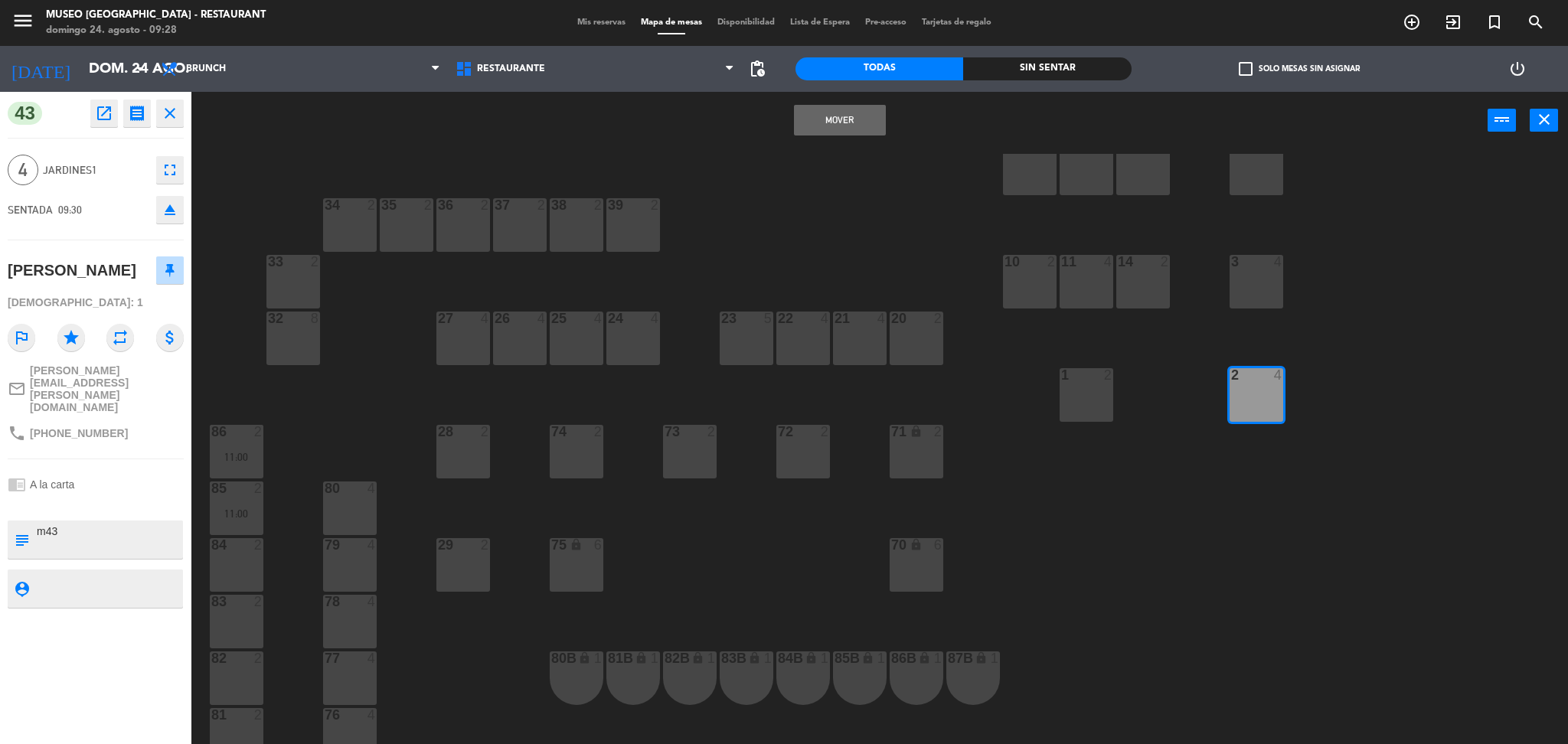
click at [862, 124] on button "Mover" at bounding box center [839, 120] width 92 height 30
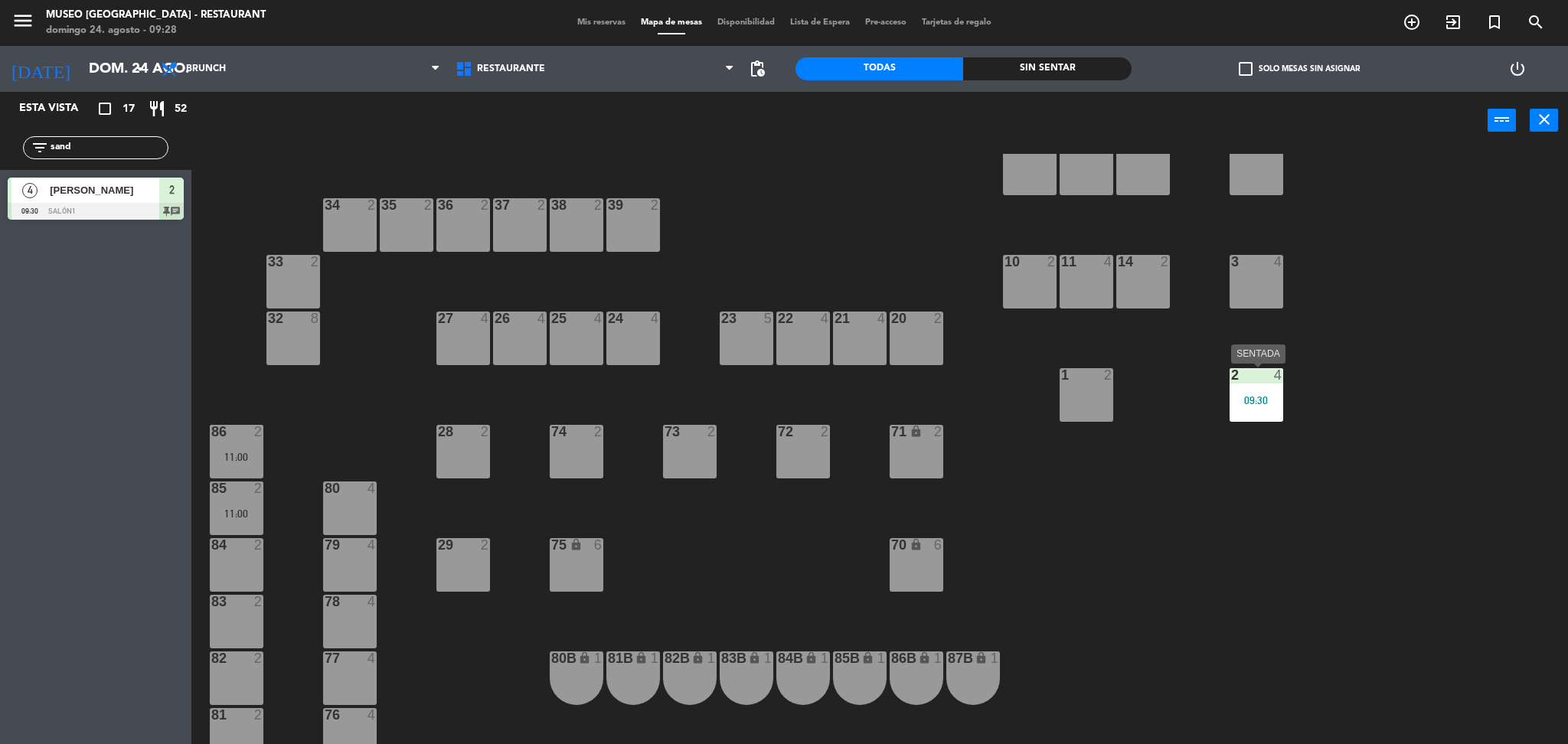
click at [1271, 406] on div "2 4 09:30" at bounding box center [1256, 395] width 53 height 53
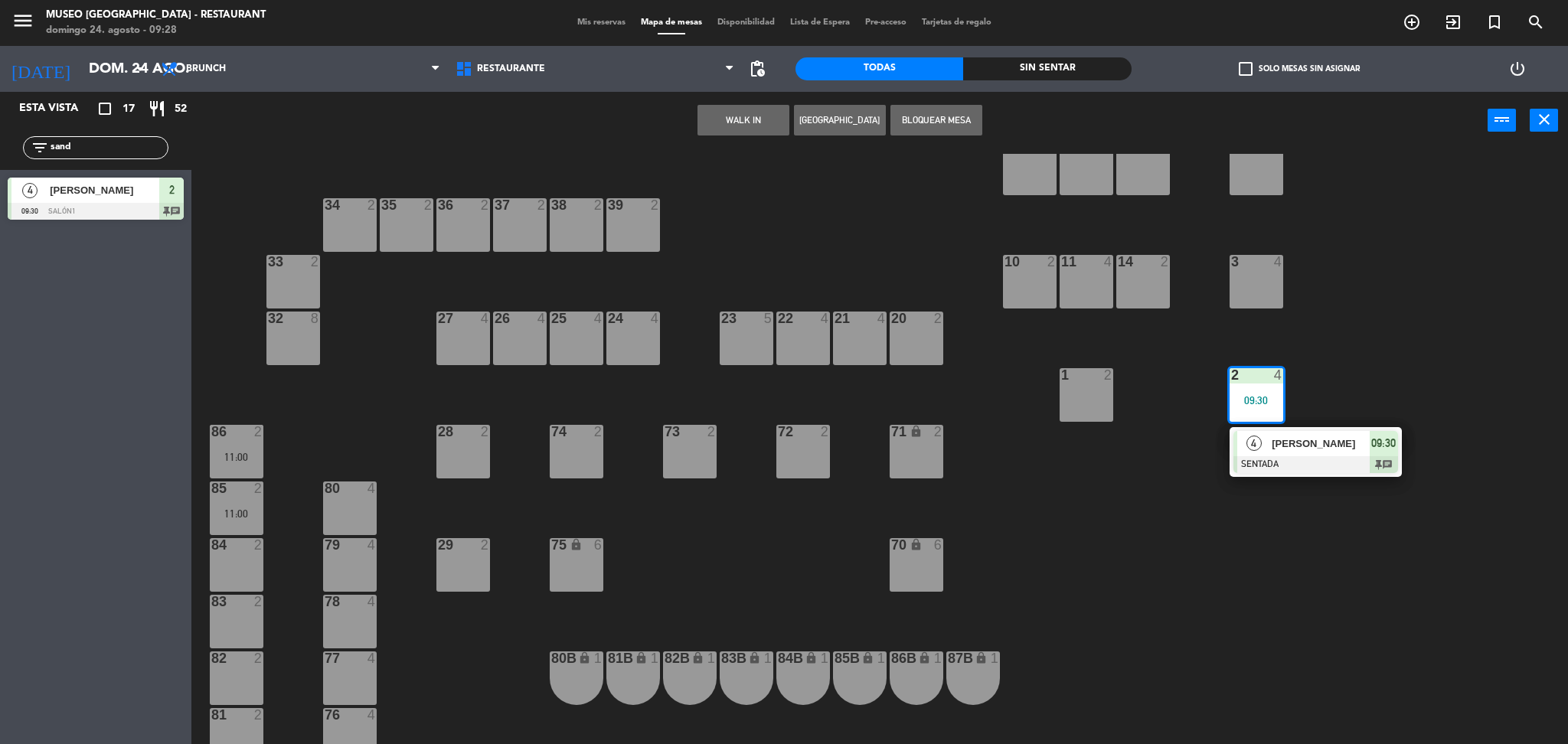
click at [1289, 453] on div "Sandra" at bounding box center [1320, 444] width 100 height 25
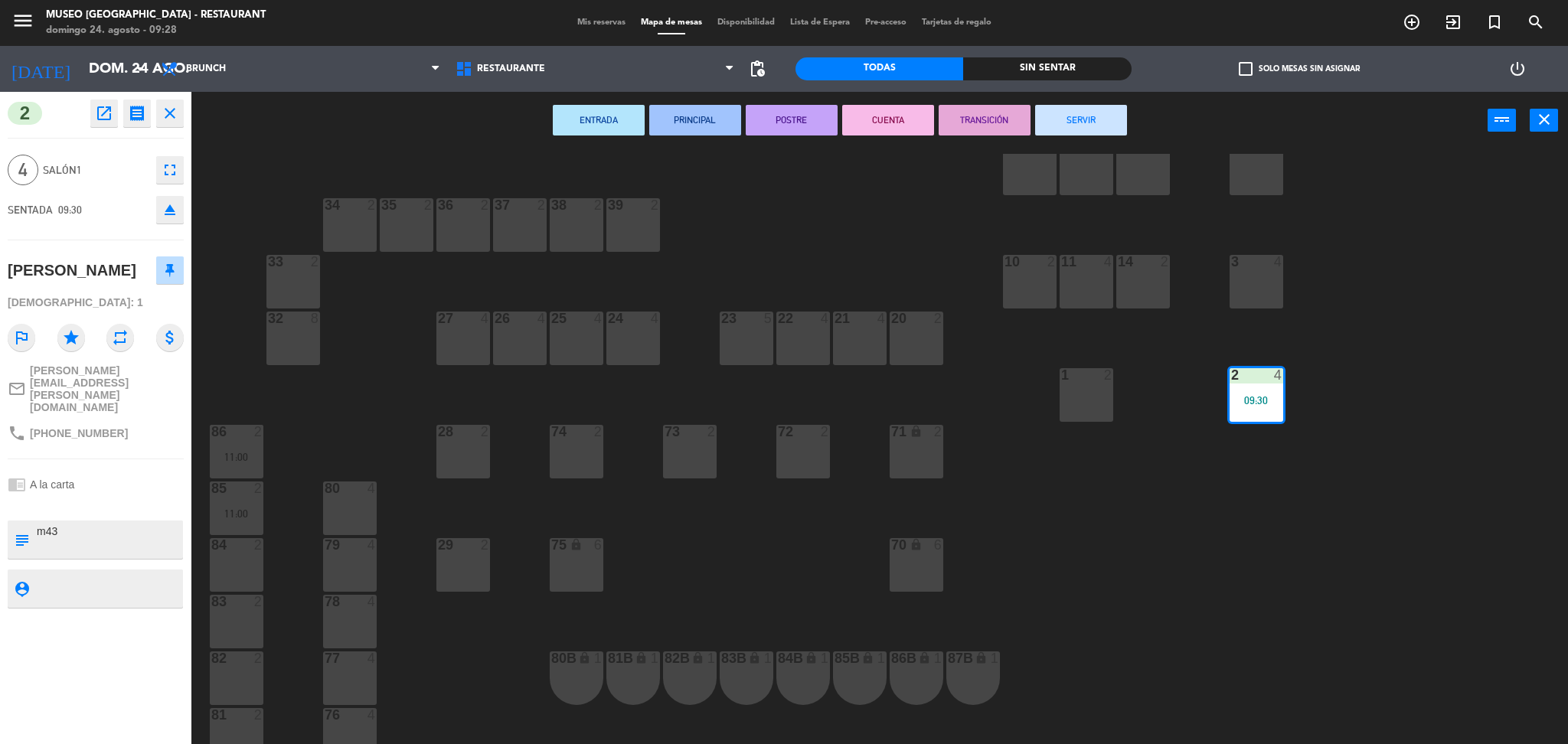
click at [68, 524] on textarea at bounding box center [108, 540] width 146 height 32
type textarea "m2"
click at [143, 470] on div "chrome_reader_mode A la carta" at bounding box center [96, 484] width 176 height 29
click at [1029, 507] on div "44 4 09:30 49 2 09:00 54 4 10:15 64 2 10:30 48 6 09:30 53 6 09:30 63 2 09:30 43…" at bounding box center [887, 451] width 1361 height 595
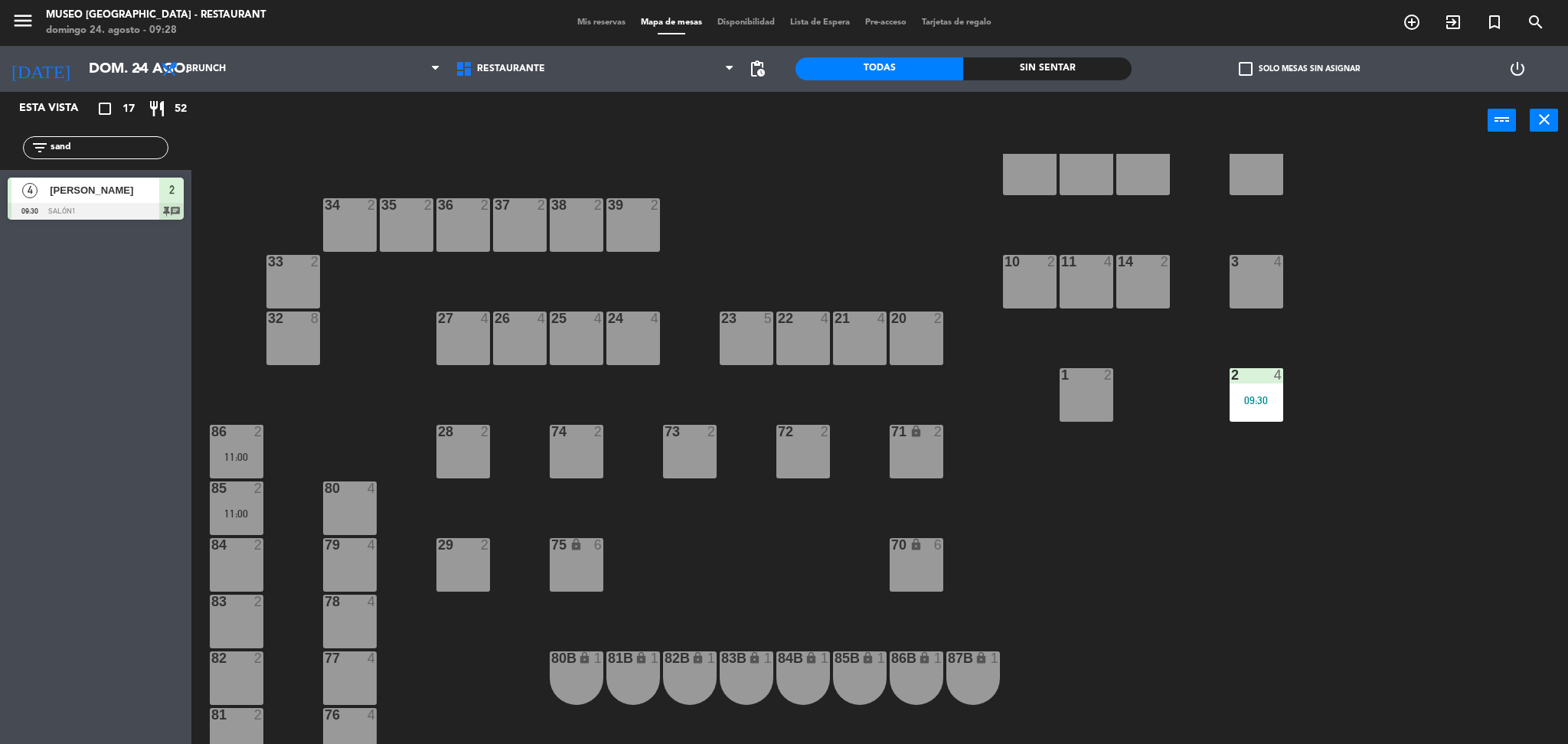
scroll to position [0, 0]
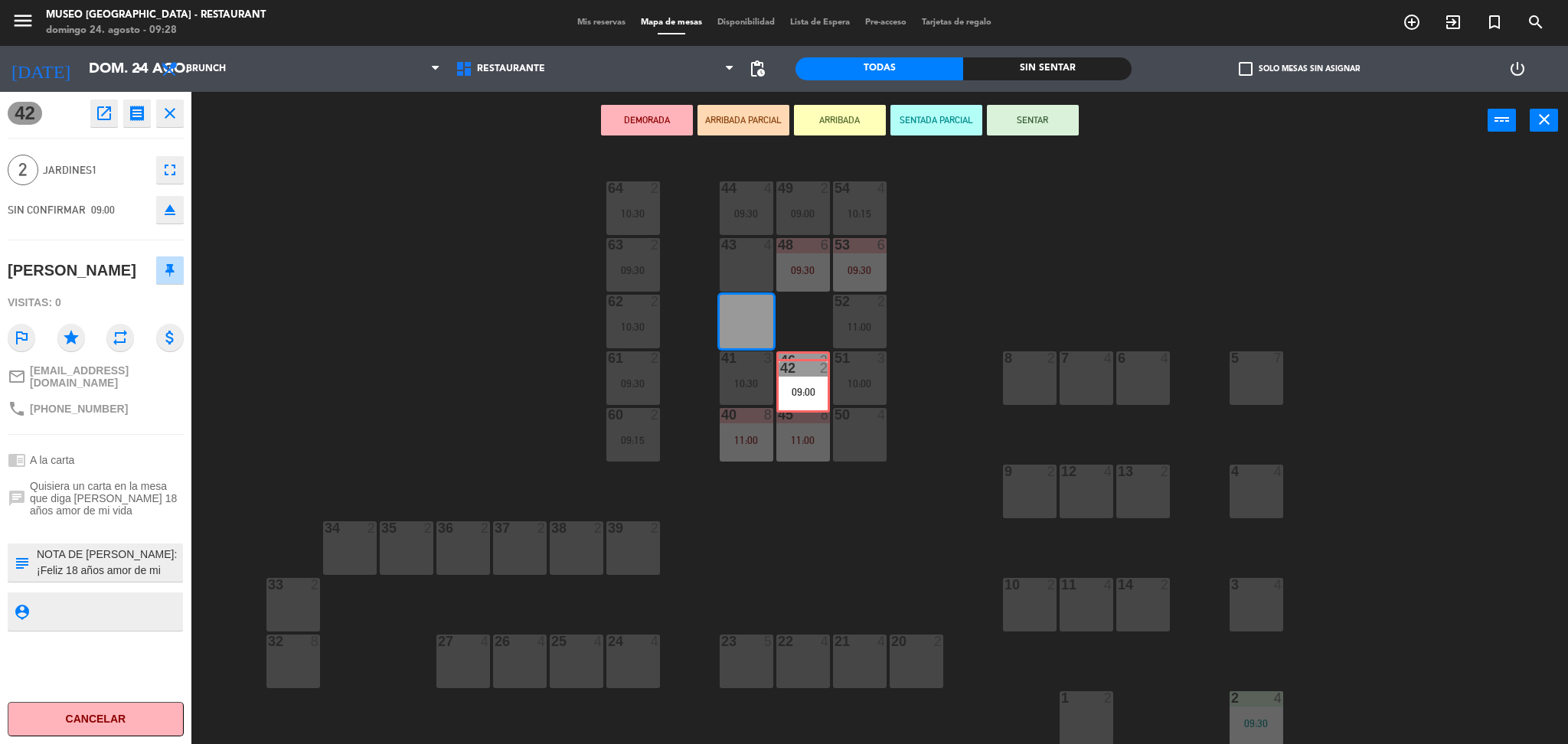
drag, startPoint x: 757, startPoint y: 314, endPoint x: 813, endPoint y: 378, distance: 85.0
click at [813, 378] on div "44 4 09:30 49 2 09:00 54 4 10:15 64 2 10:30 48 6 09:30 53 6 09:30 63 2 09:30 43…" at bounding box center [887, 451] width 1361 height 595
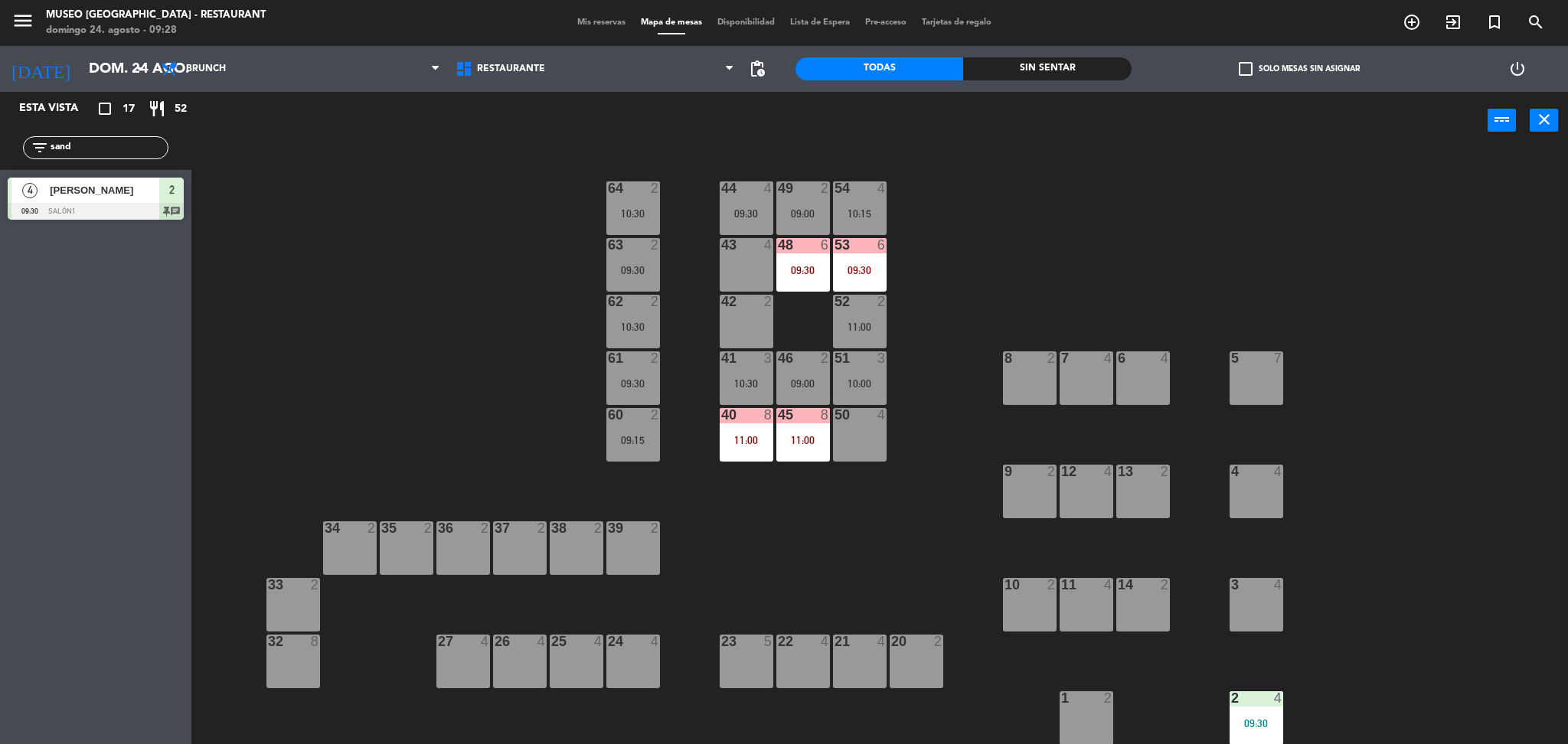
click at [618, 324] on div "10:30" at bounding box center [633, 327] width 53 height 11
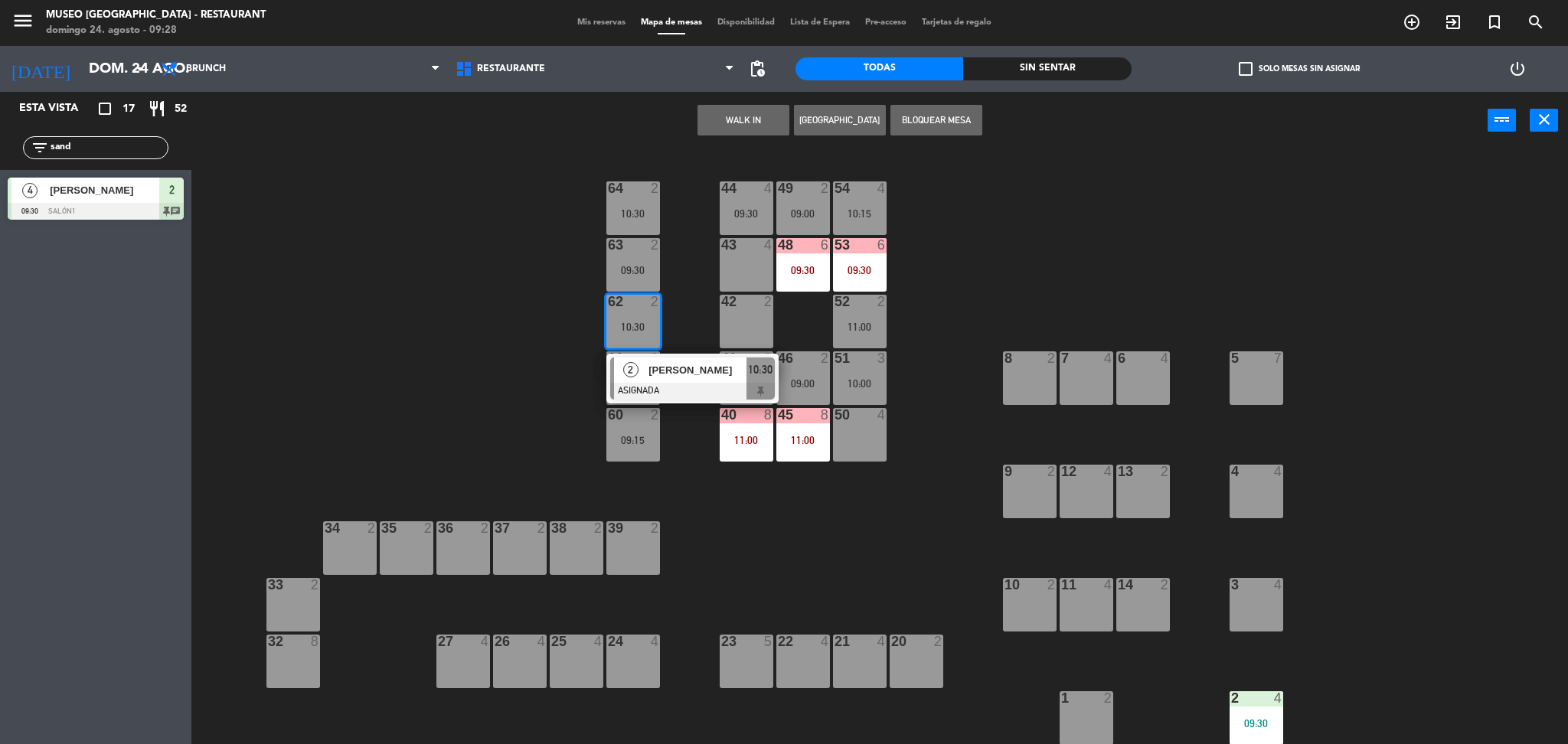
click at [952, 388] on div "44 4 09:30 49 2 09:00 54 4 10:15 64 2 10:30 48 6 09:30 53 6 09:30 63 2 09:30 43…" at bounding box center [887, 451] width 1361 height 595
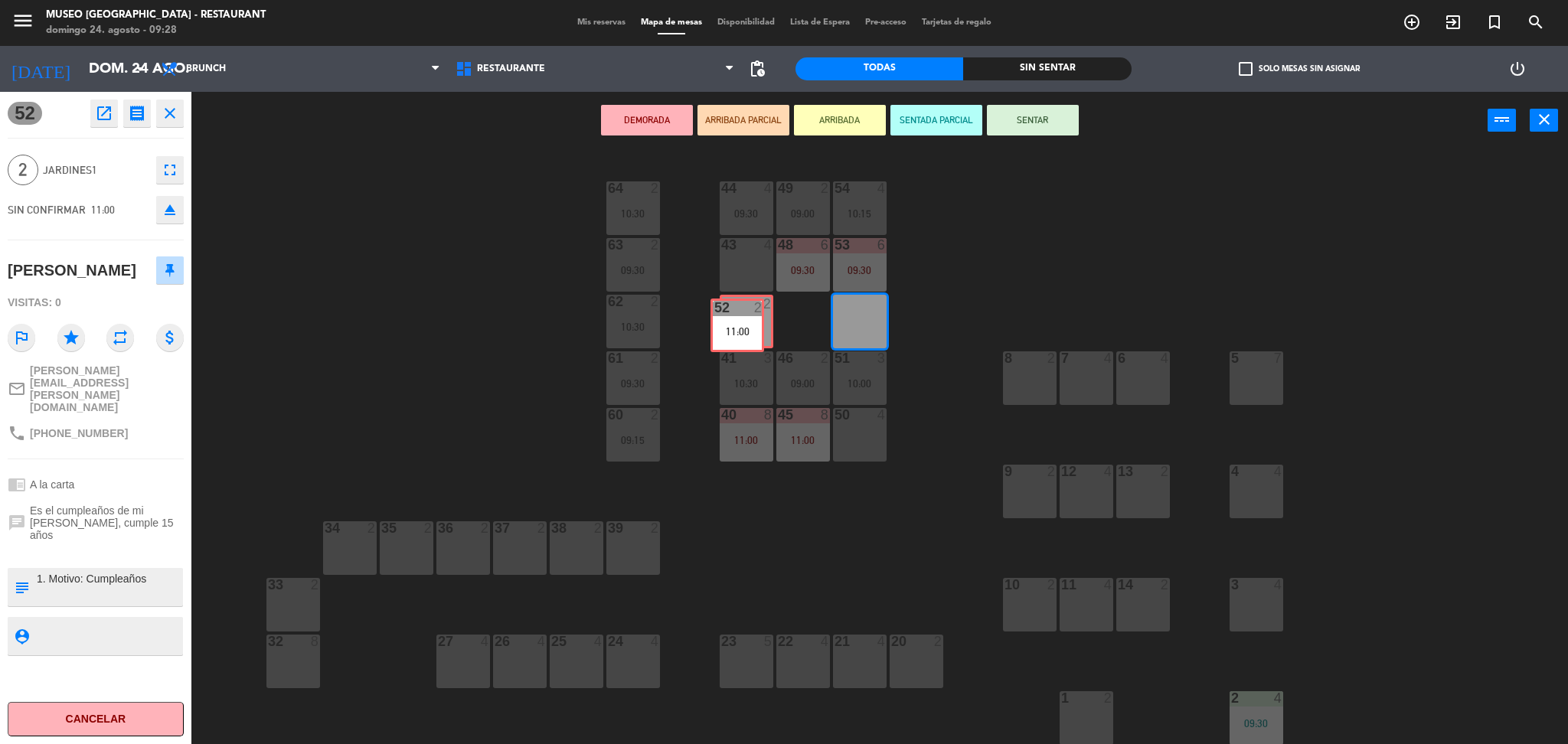
drag, startPoint x: 860, startPoint y: 319, endPoint x: 738, endPoint y: 323, distance: 122.1
click at [738, 323] on div "44 4 09:30 49 2 09:00 54 4 10:15 64 2 10:30 48 6 09:30 53 6 09:30 63 2 09:30 43…" at bounding box center [887, 451] width 1361 height 595
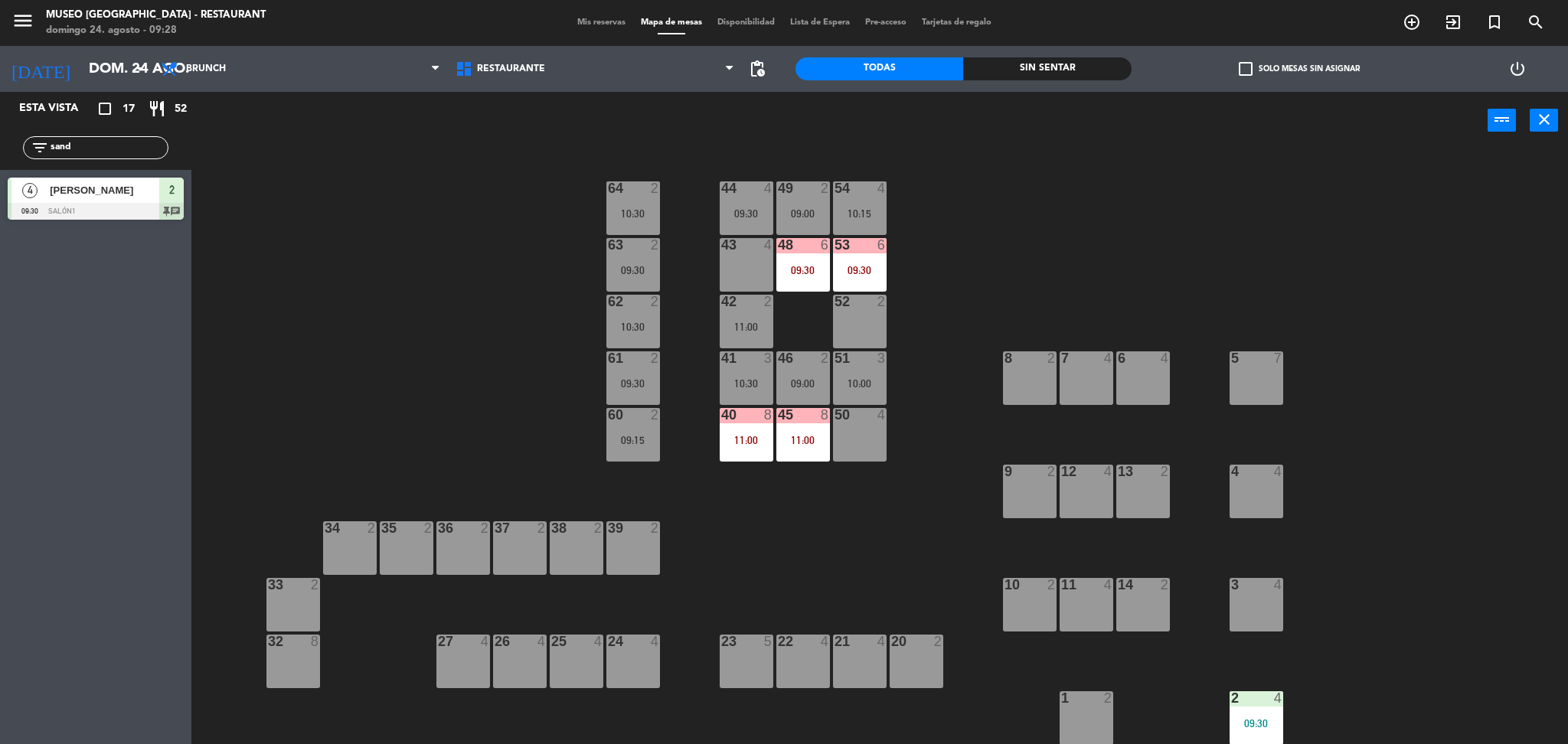
click at [852, 333] on div "52 2" at bounding box center [860, 322] width 53 height 53
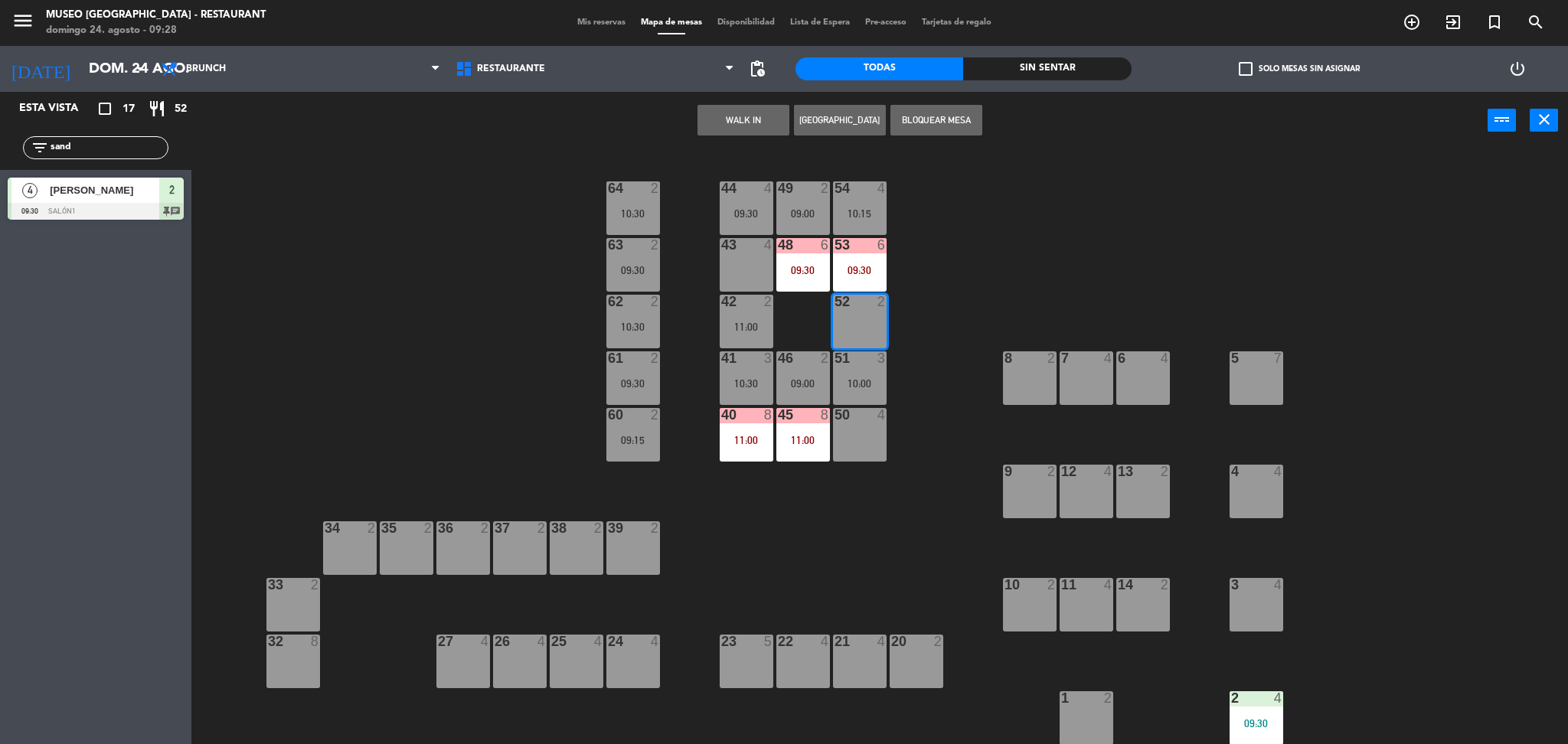
click at [715, 125] on button "WALK IN" at bounding box center [743, 120] width 92 height 30
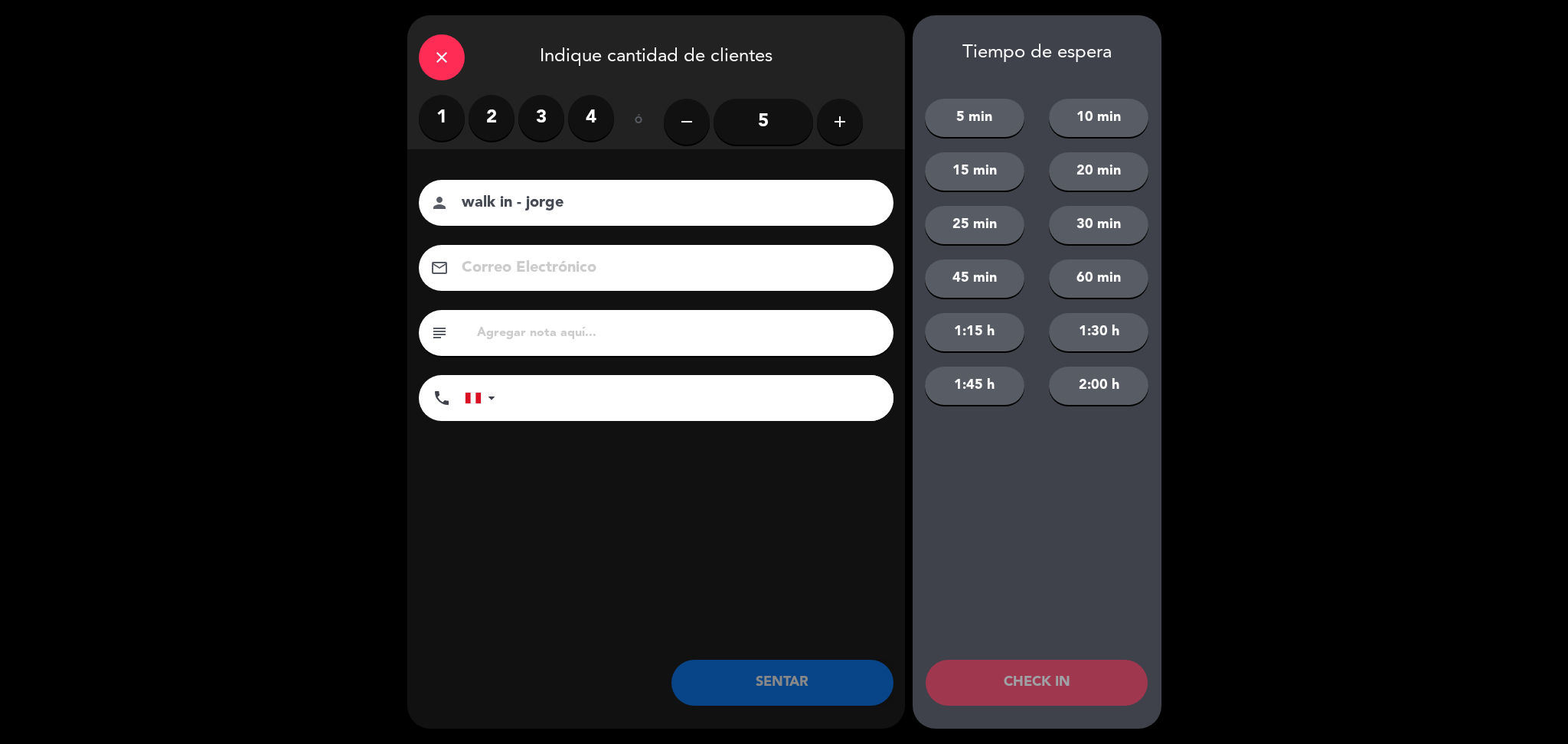
type input "walk in - jorge"
click at [773, 413] on input "tel" at bounding box center [701, 398] width 383 height 46
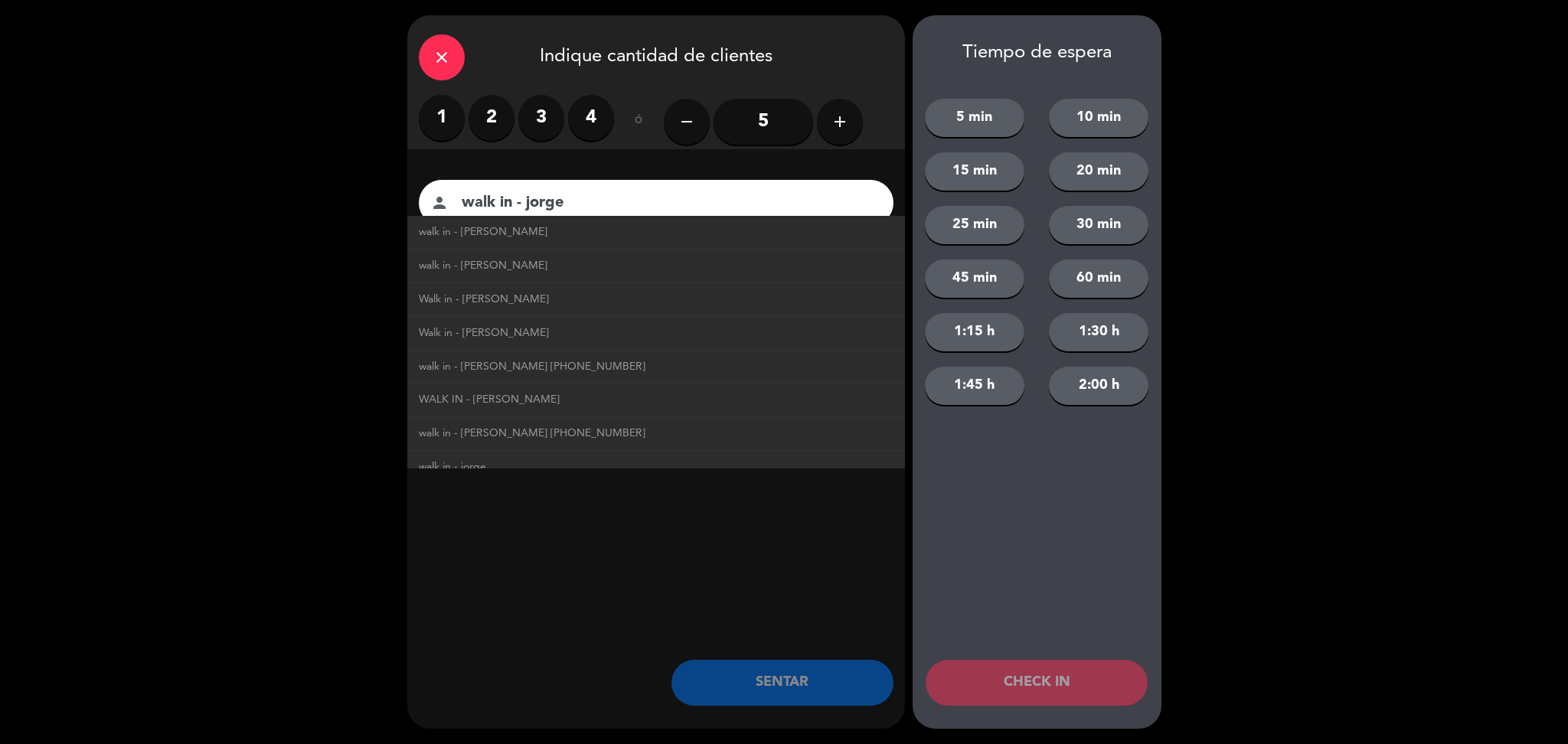
type input "942345382"
click at [788, 524] on div "close Indique cantidad de clientes 1 2 3 4 ó remove 5 add Nombre del cliente pe…" at bounding box center [656, 372] width 498 height 714
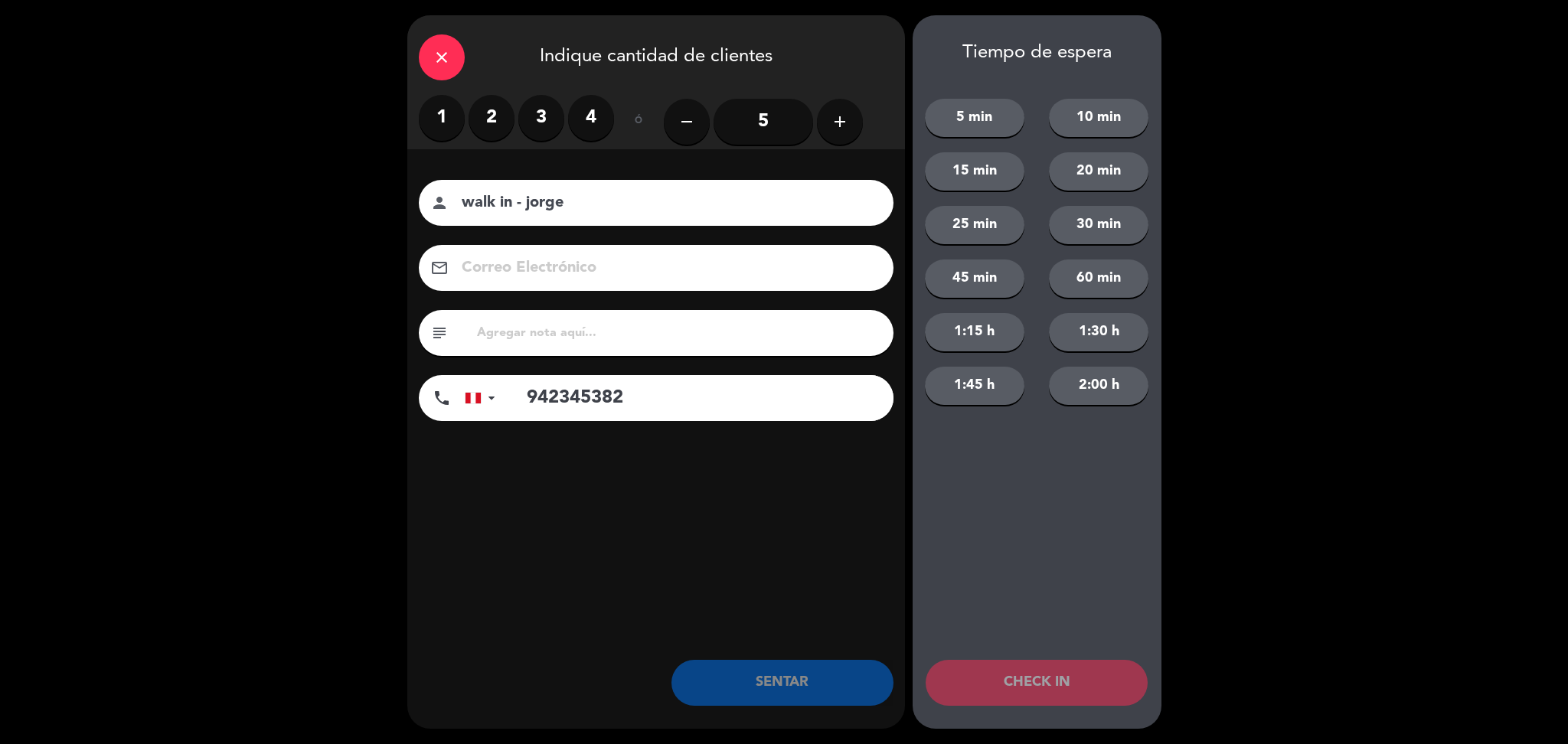
click at [484, 132] on label "2" at bounding box center [492, 118] width 46 height 46
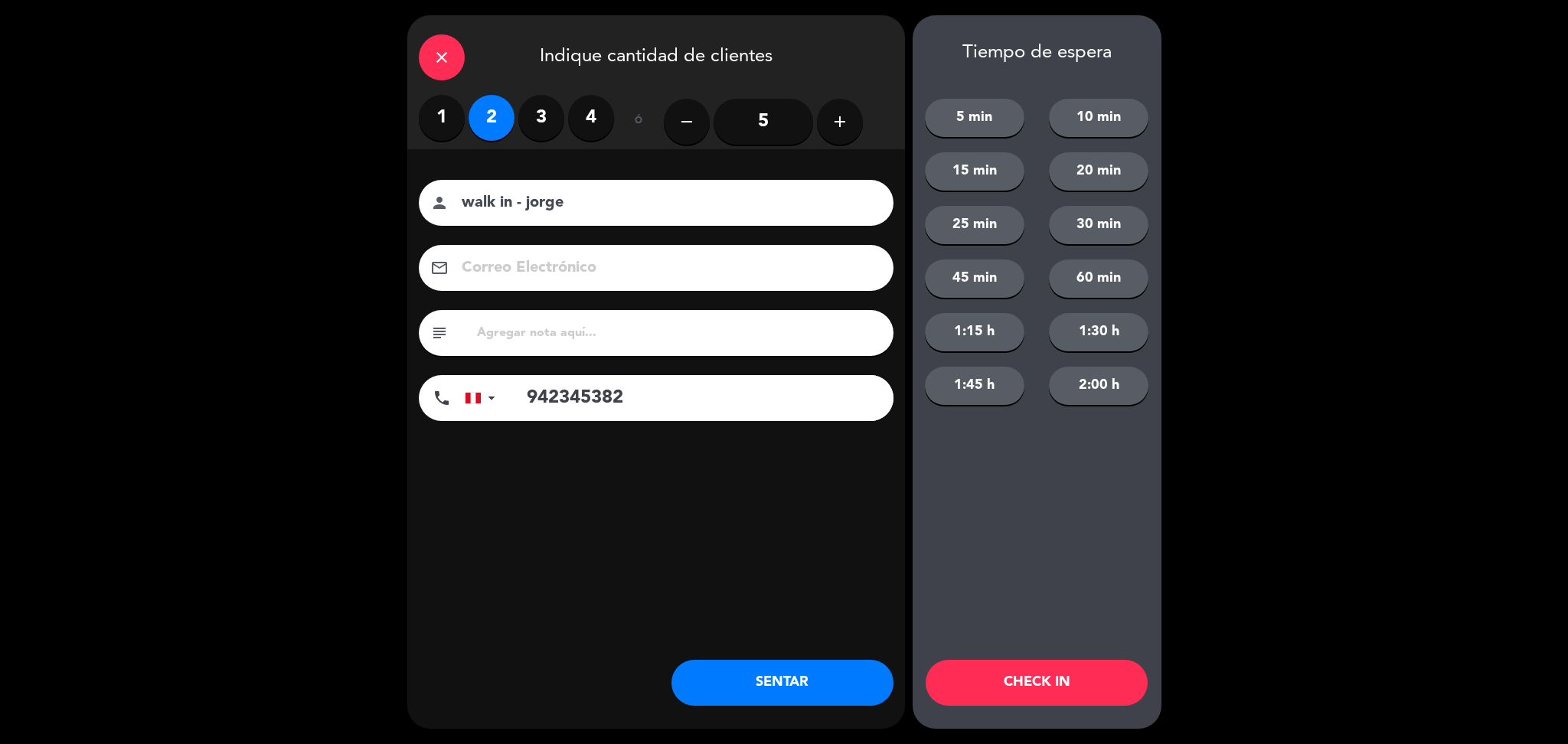
click at [623, 340] on input "text" at bounding box center [678, 333] width 406 height 21
type input "m52"
click at [840, 665] on button "SENTAR" at bounding box center [782, 683] width 222 height 46
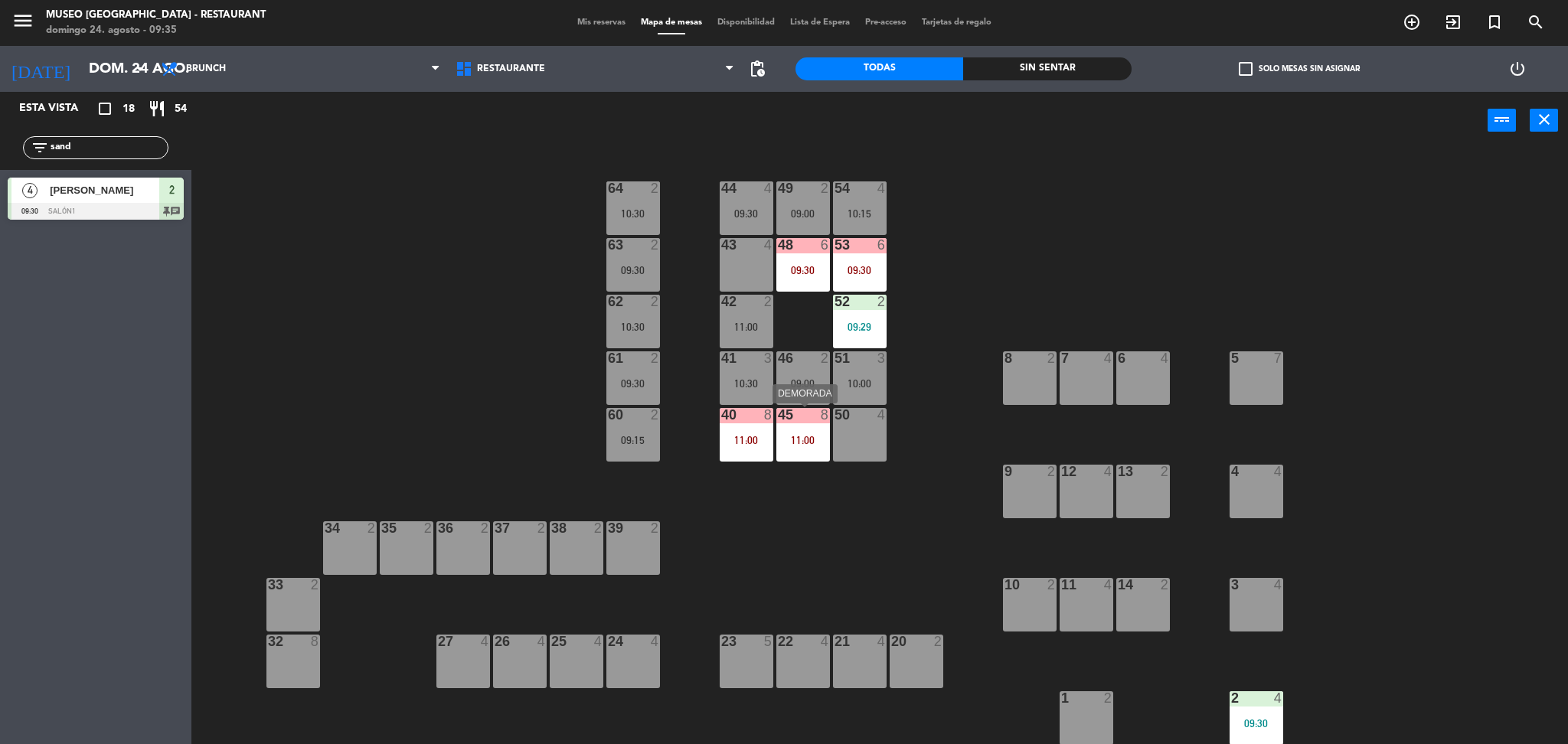
click at [818, 428] on div "45 8 11:00" at bounding box center [803, 435] width 53 height 53
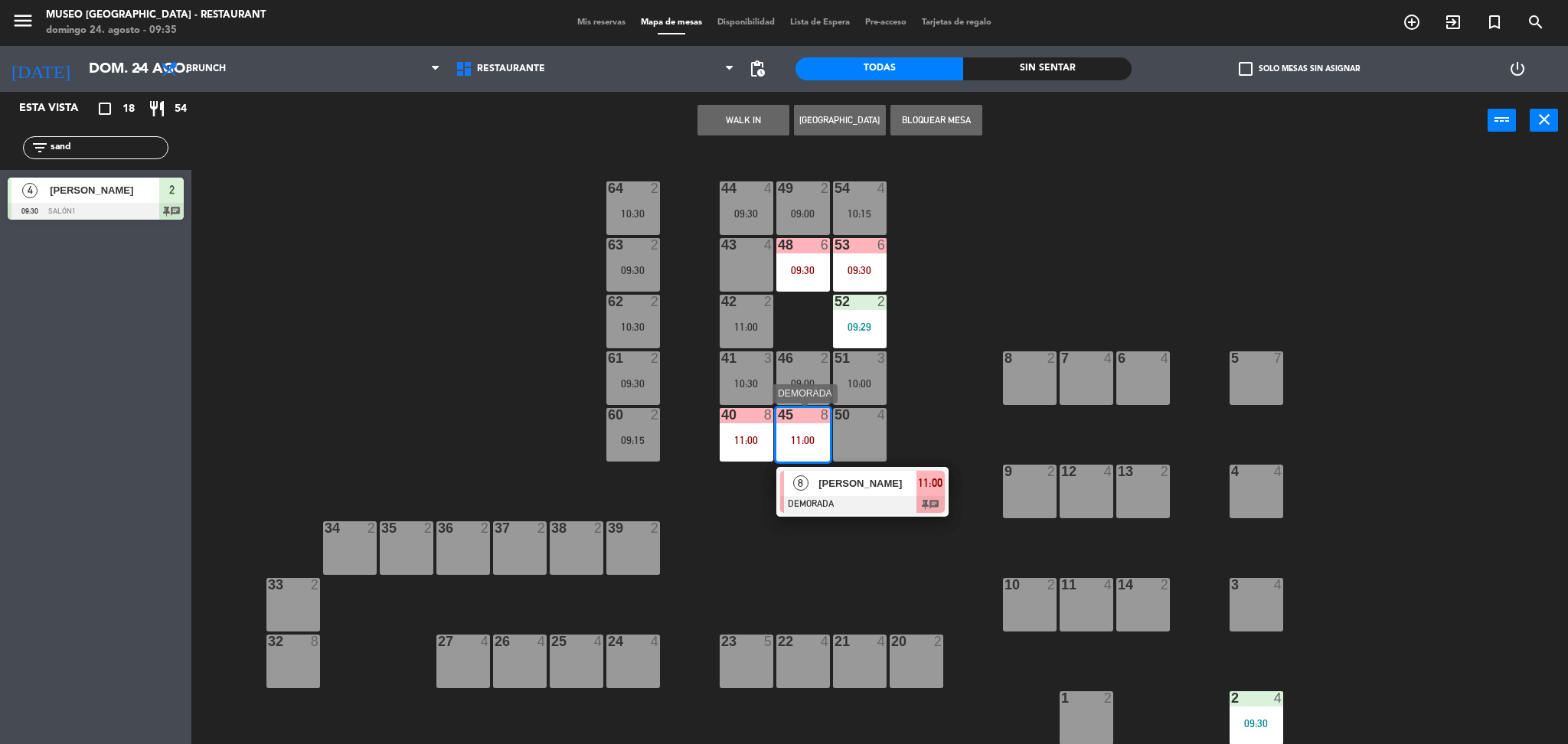
click at [862, 500] on div at bounding box center [862, 504] width 164 height 17
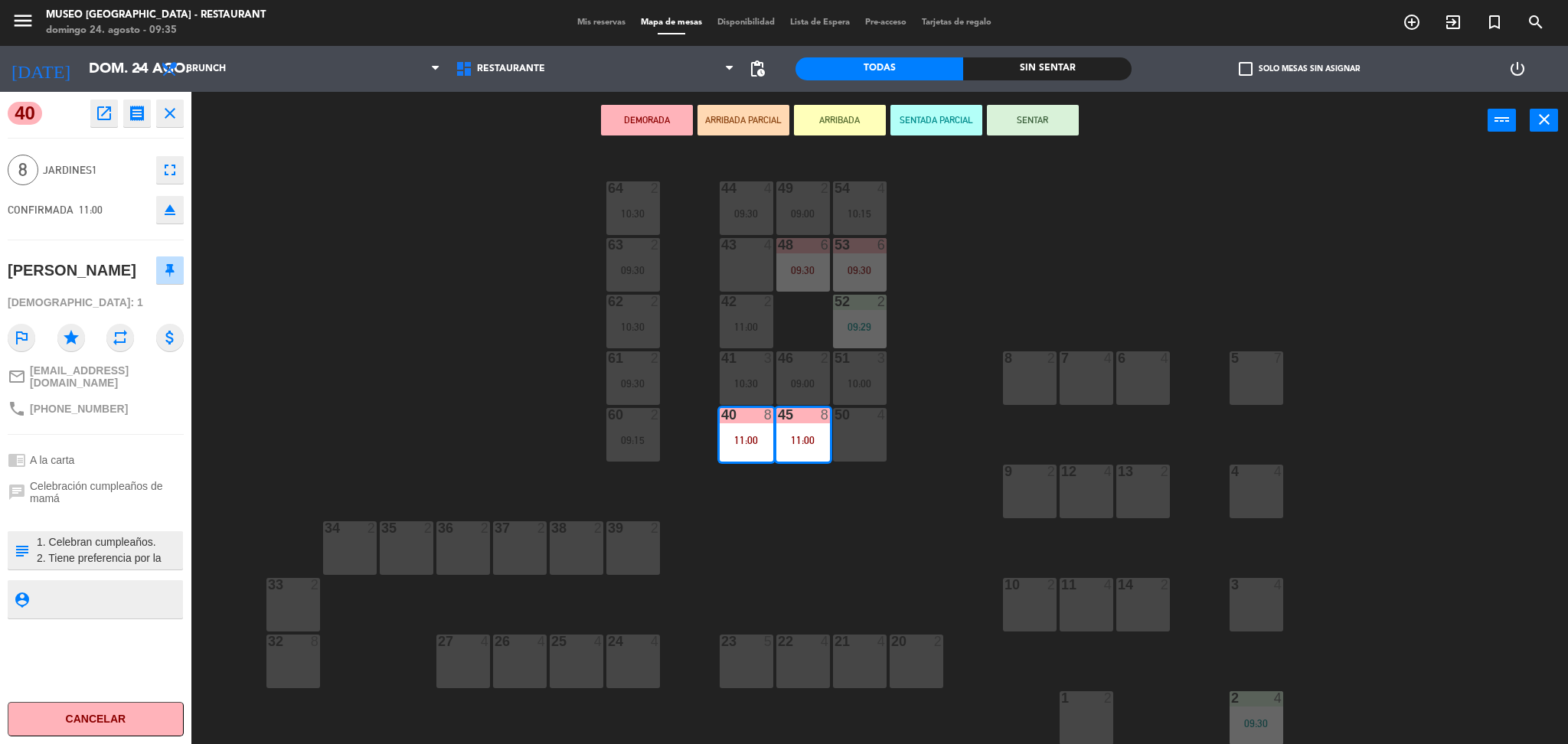
click at [165, 173] on icon "fullscreen" at bounding box center [170, 170] width 19 height 19
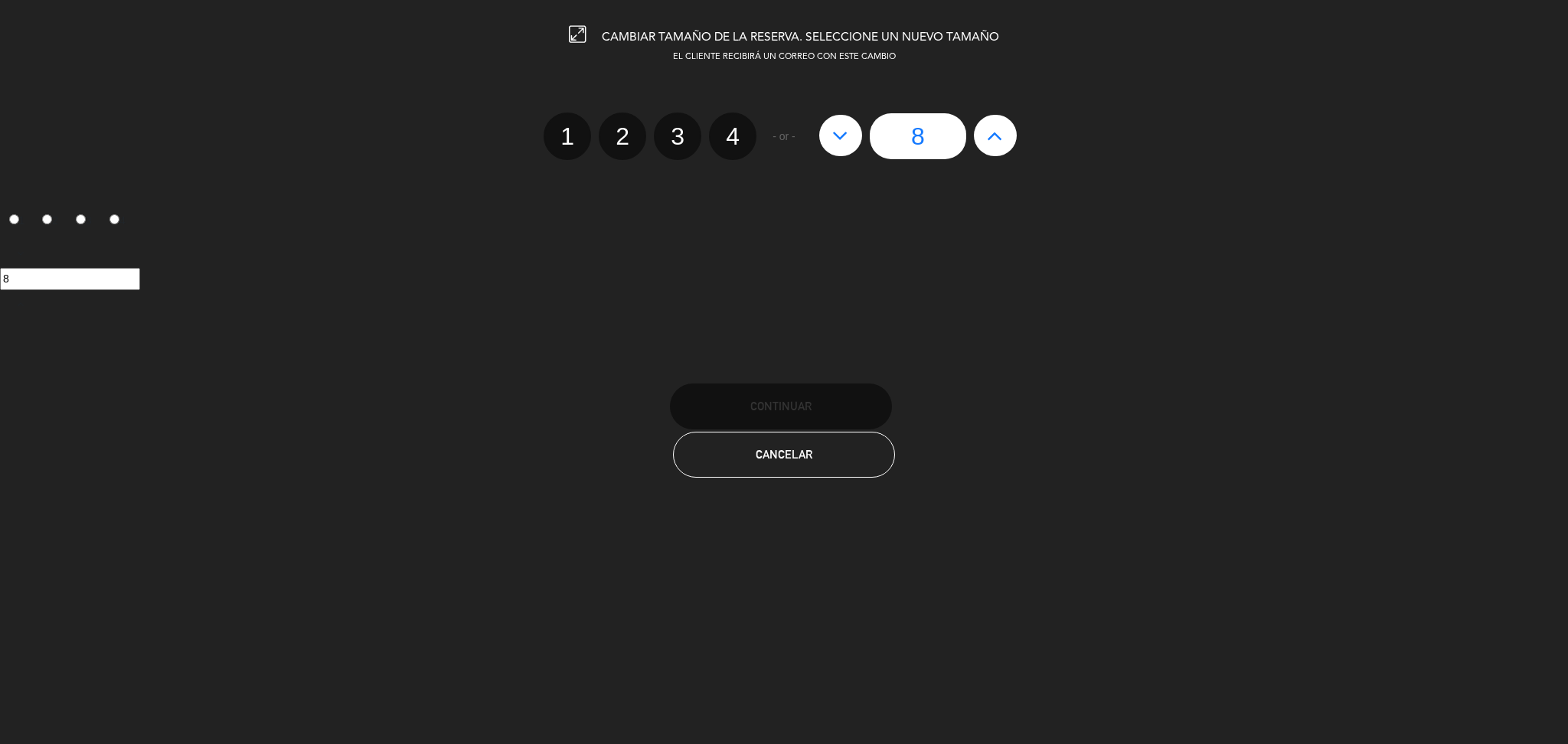
click at [1000, 142] on icon at bounding box center [995, 136] width 16 height 25
type input "9"
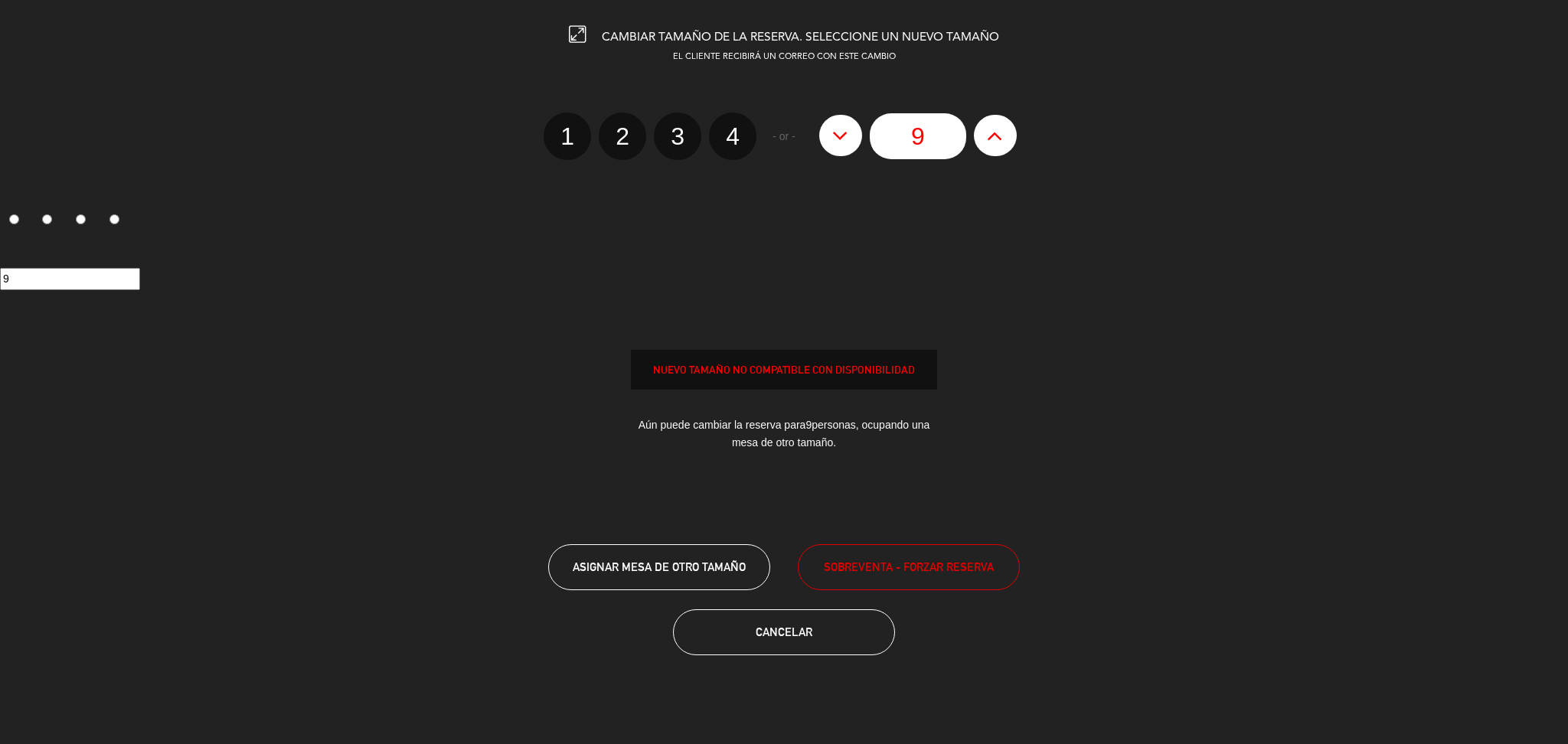
click at [1000, 142] on icon at bounding box center [995, 136] width 16 height 25
type input "10"
click at [1000, 142] on icon at bounding box center [995, 136] width 16 height 25
type input "11"
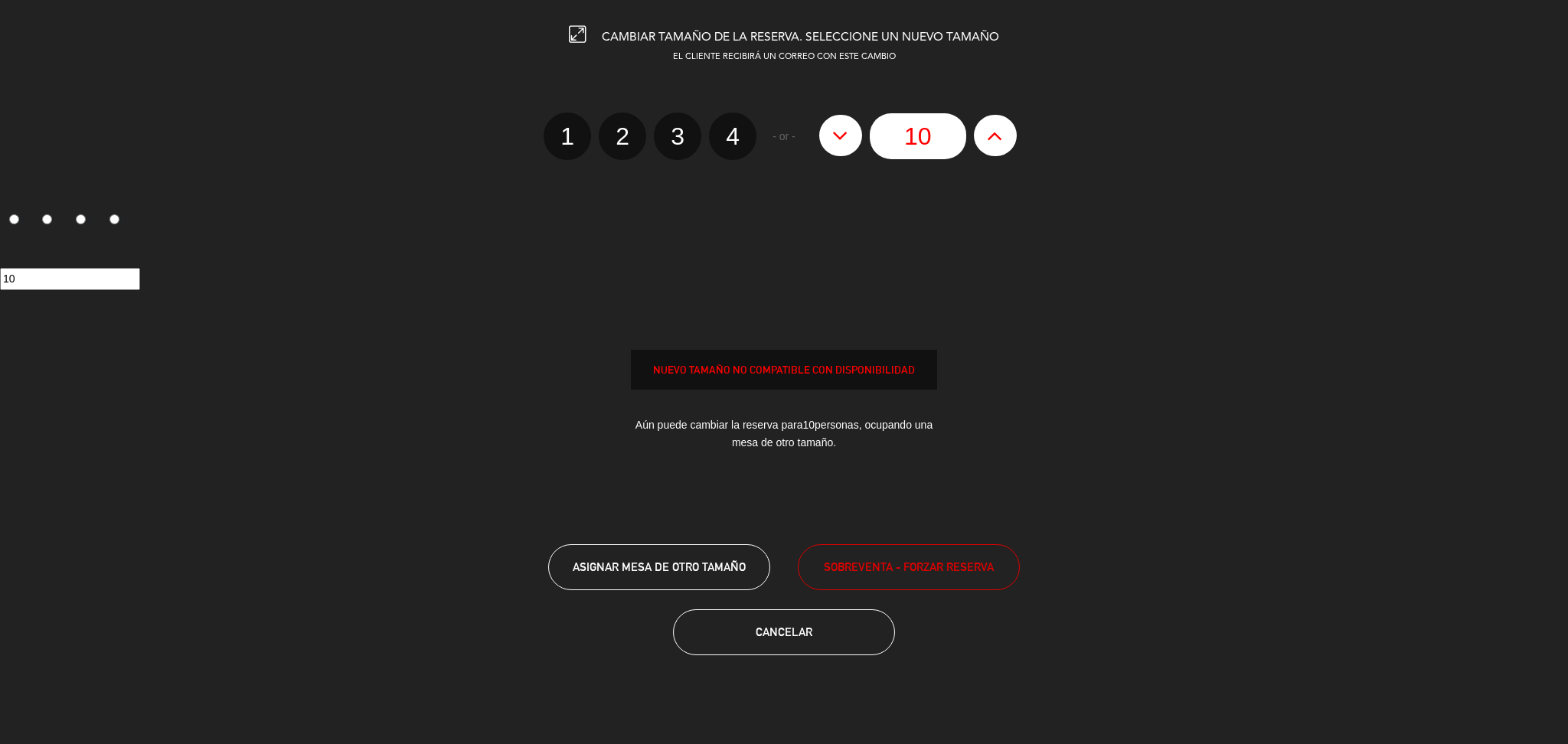
type input "11"
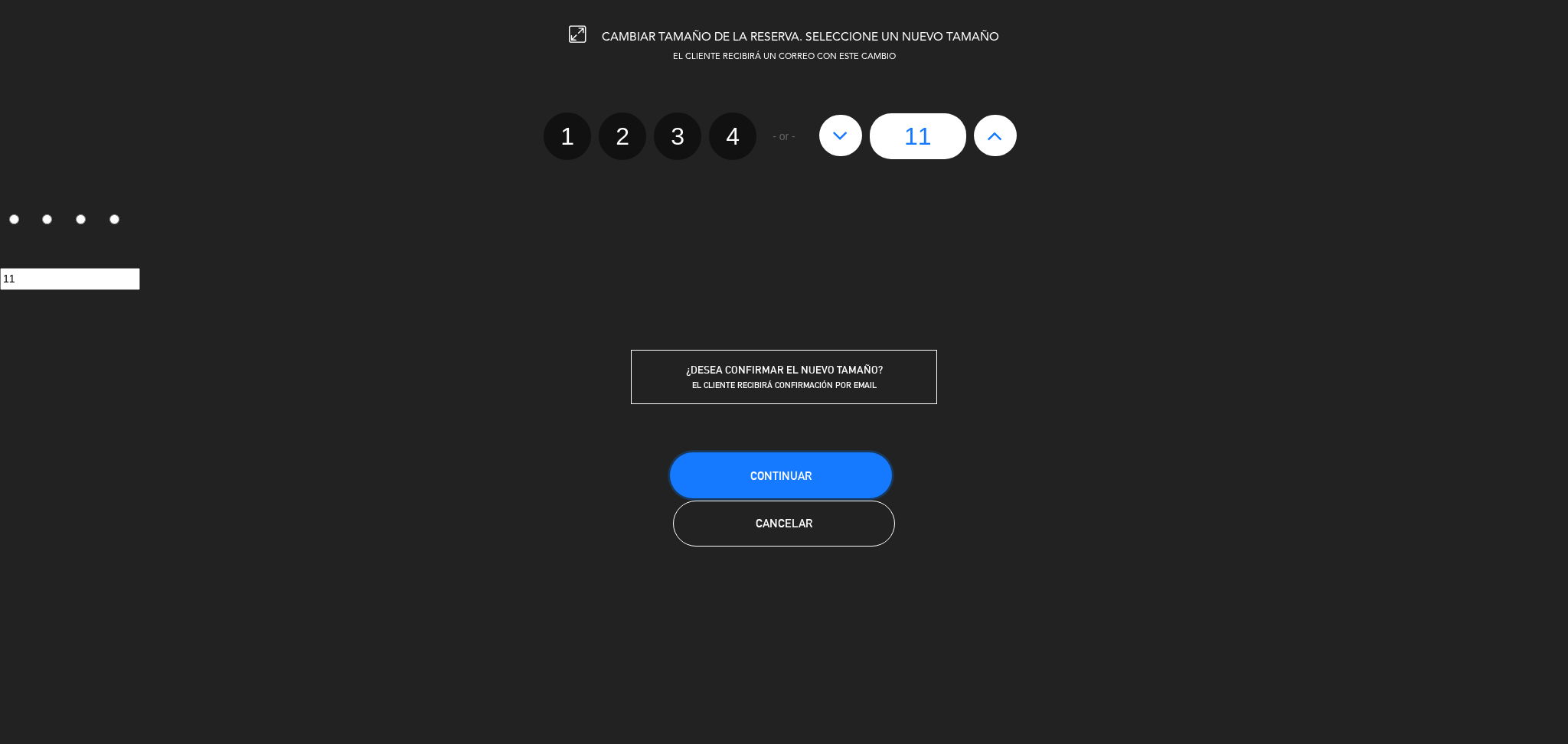
click at [780, 482] on button "Continuar" at bounding box center [781, 476] width 222 height 46
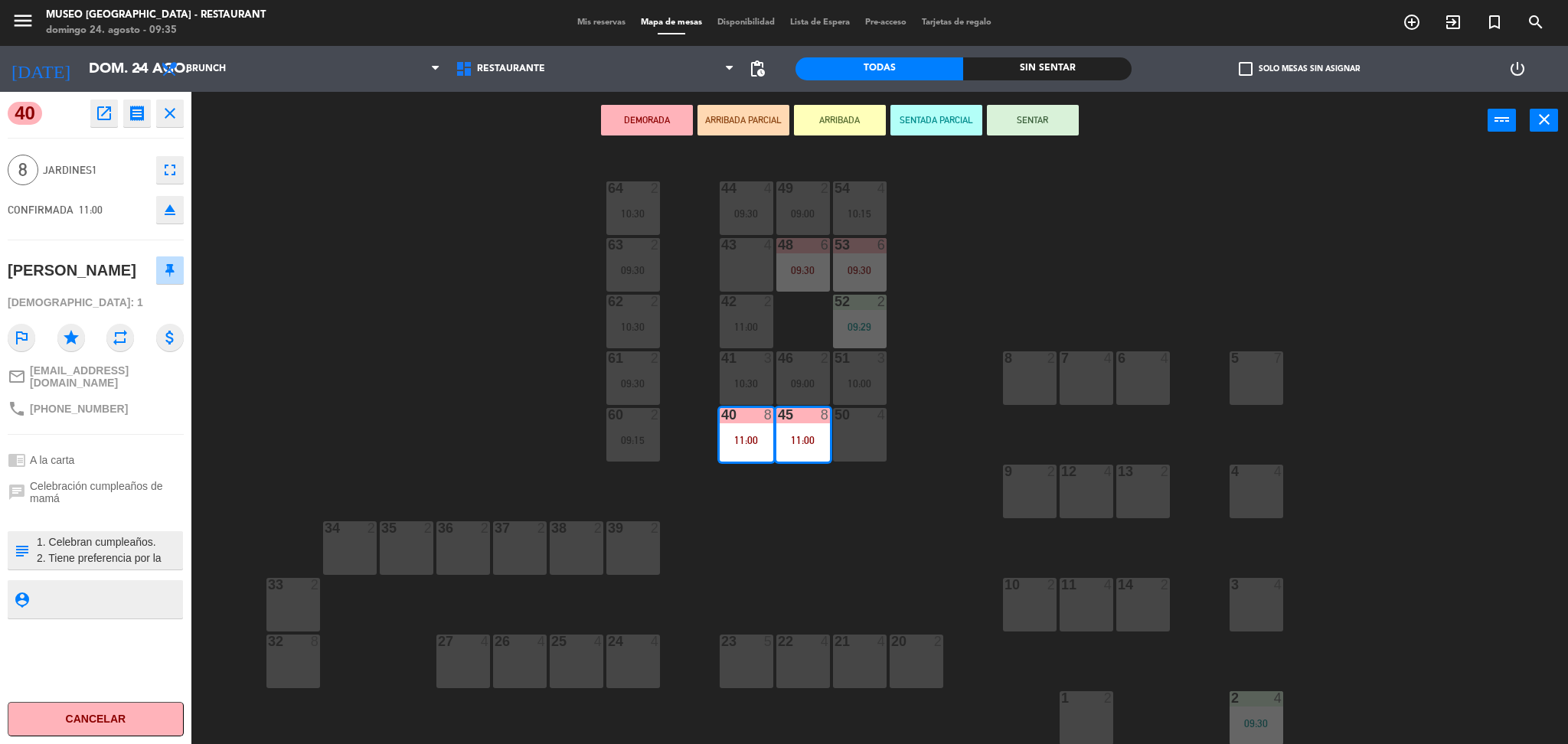
click at [946, 404] on div "44 4 09:30 49 2 09:00 54 4 10:15 64 2 10:30 48 6 09:30 53 6 09:30 63 2 09:30 43…" at bounding box center [887, 451] width 1361 height 595
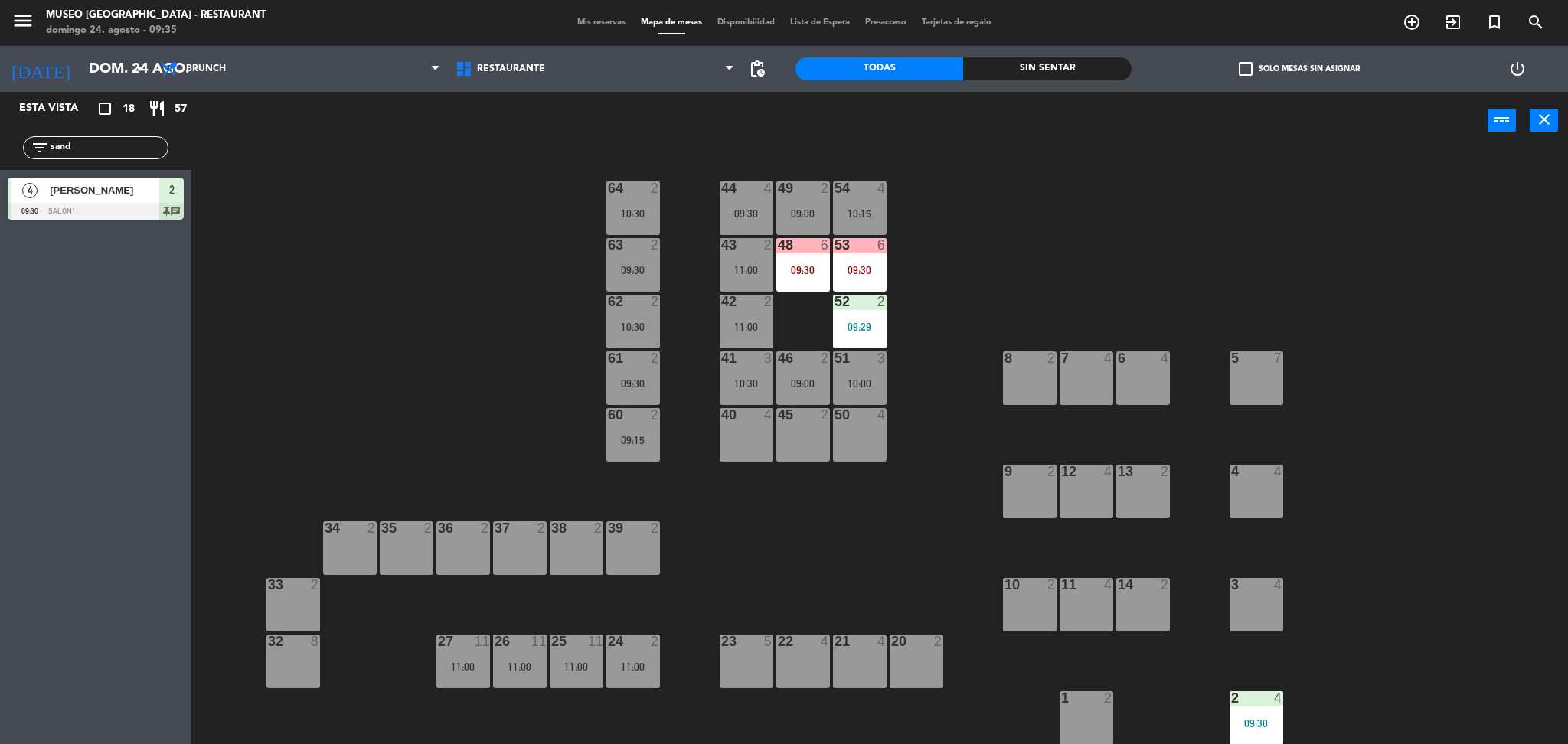
click at [75, 151] on input "sand" at bounding box center [108, 148] width 118 height 17
type input "marjo"
click at [102, 193] on span "[PERSON_NAME]" at bounding box center [104, 190] width 109 height 16
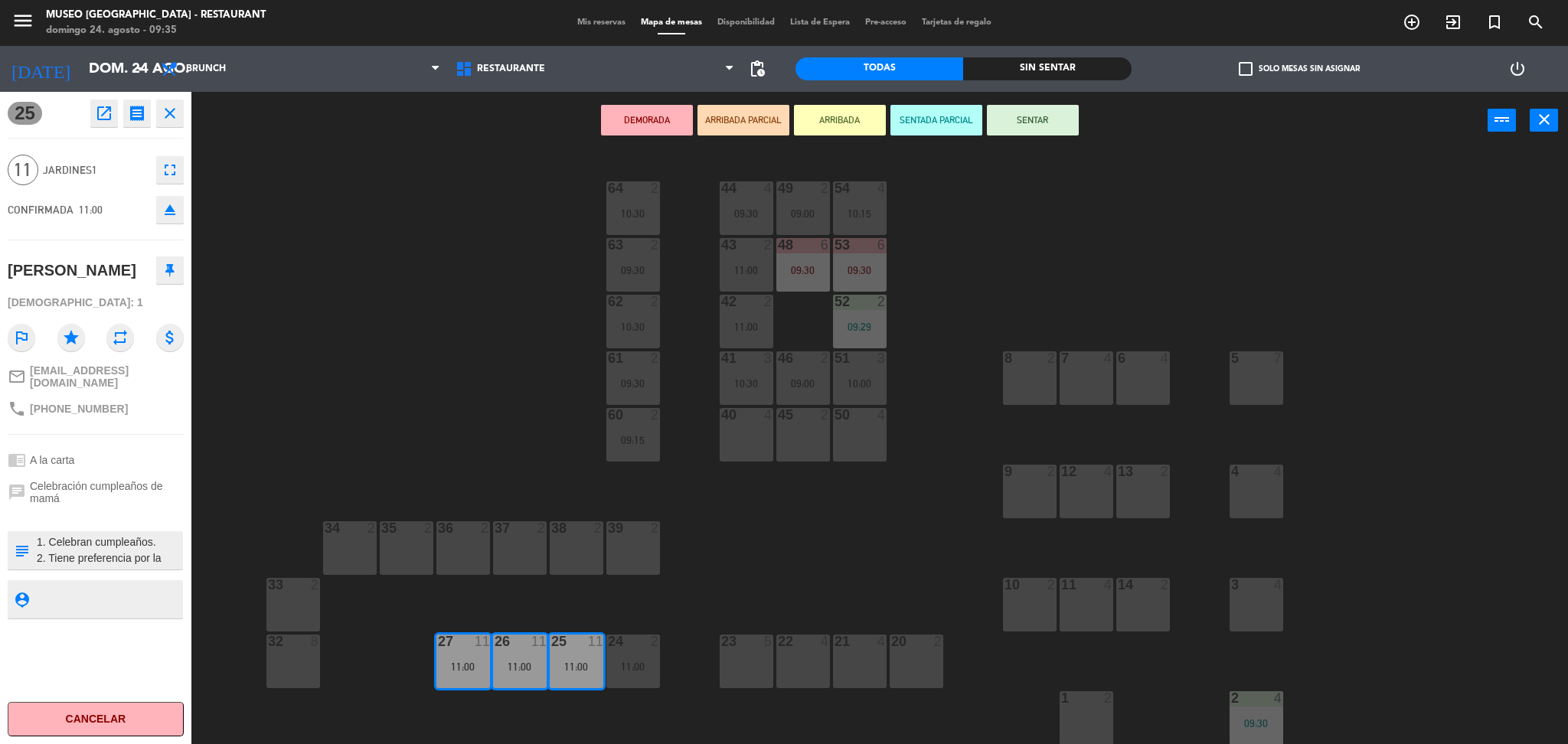
click at [742, 434] on div "40 4" at bounding box center [746, 435] width 53 height 53
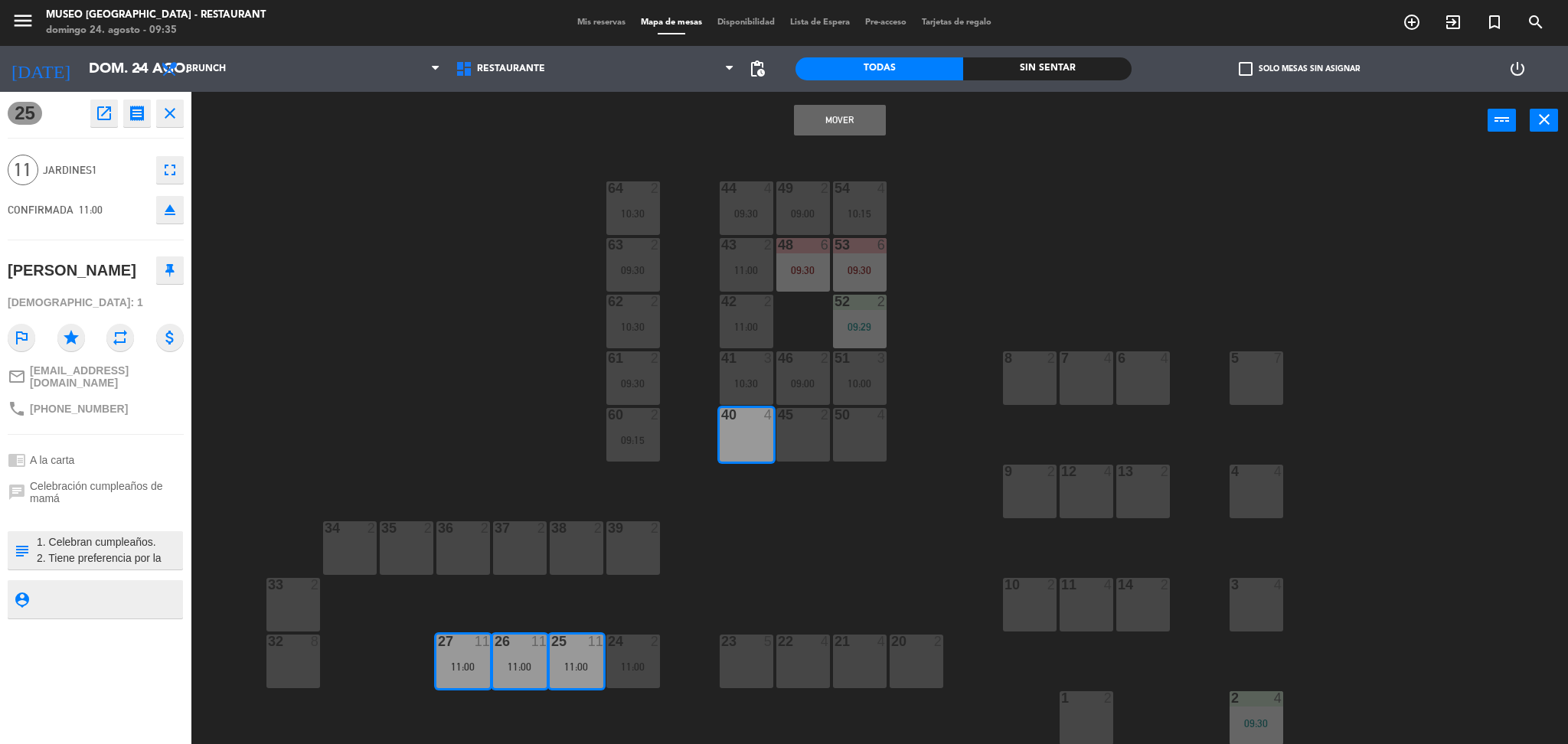
click at [811, 442] on div "45 2" at bounding box center [803, 435] width 53 height 53
click at [866, 447] on div "50 4" at bounding box center [860, 435] width 53 height 53
click at [835, 118] on button "Mover y Unir" at bounding box center [839, 120] width 92 height 30
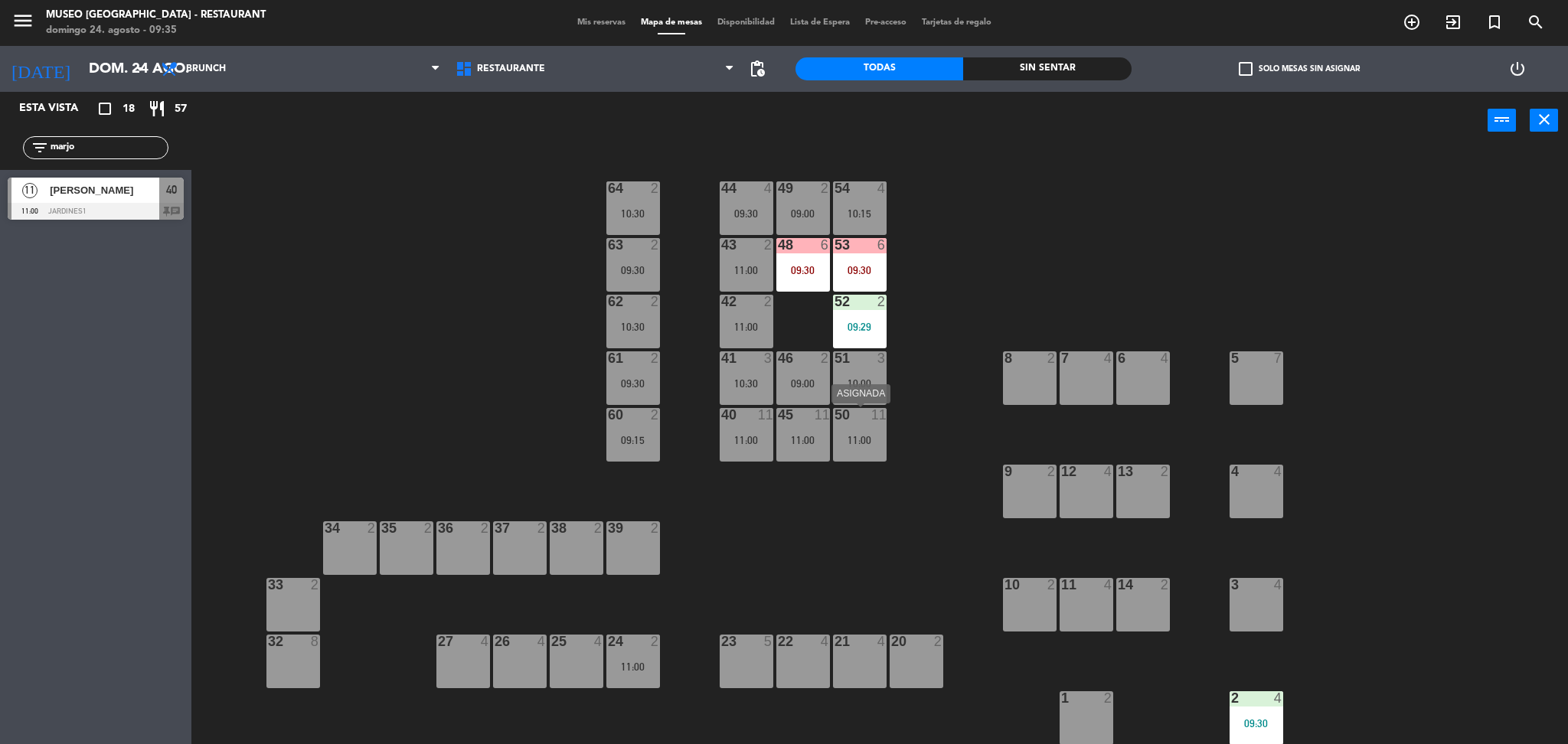
click at [876, 420] on div "11" at bounding box center [878, 415] width 15 height 14
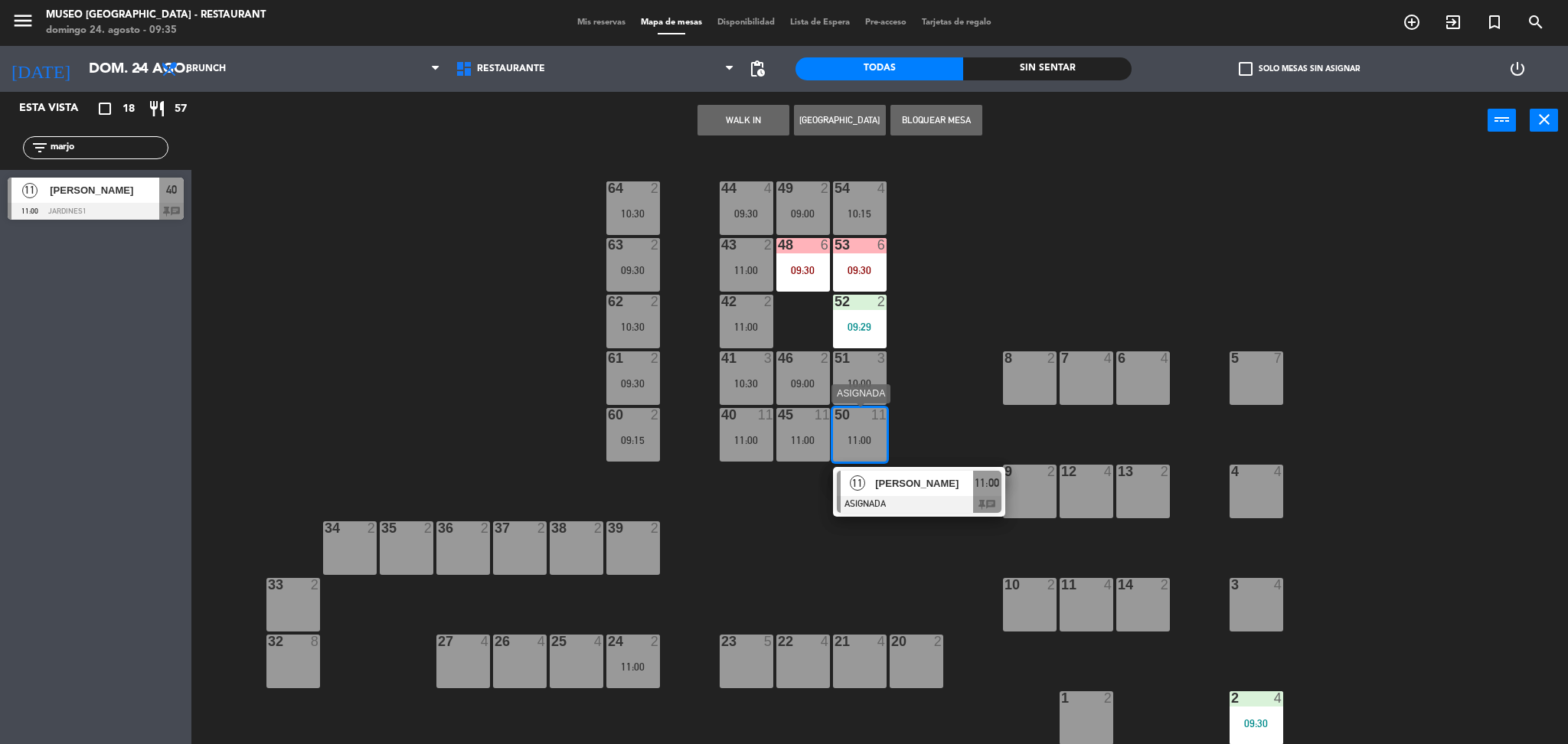
click at [918, 477] on span "[PERSON_NAME]" at bounding box center [924, 484] width 98 height 16
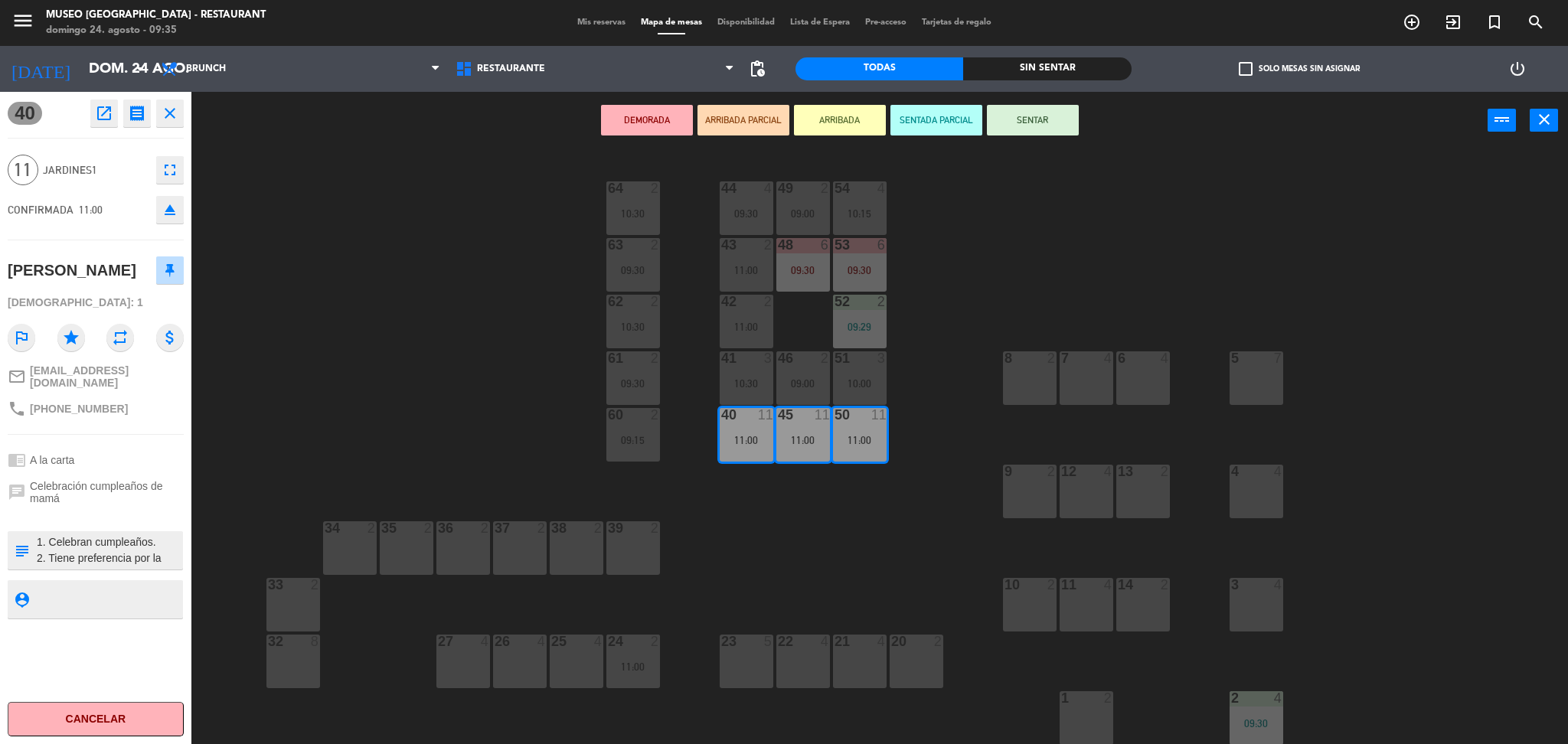
click at [676, 119] on button "DEMORADA" at bounding box center [646, 120] width 92 height 30
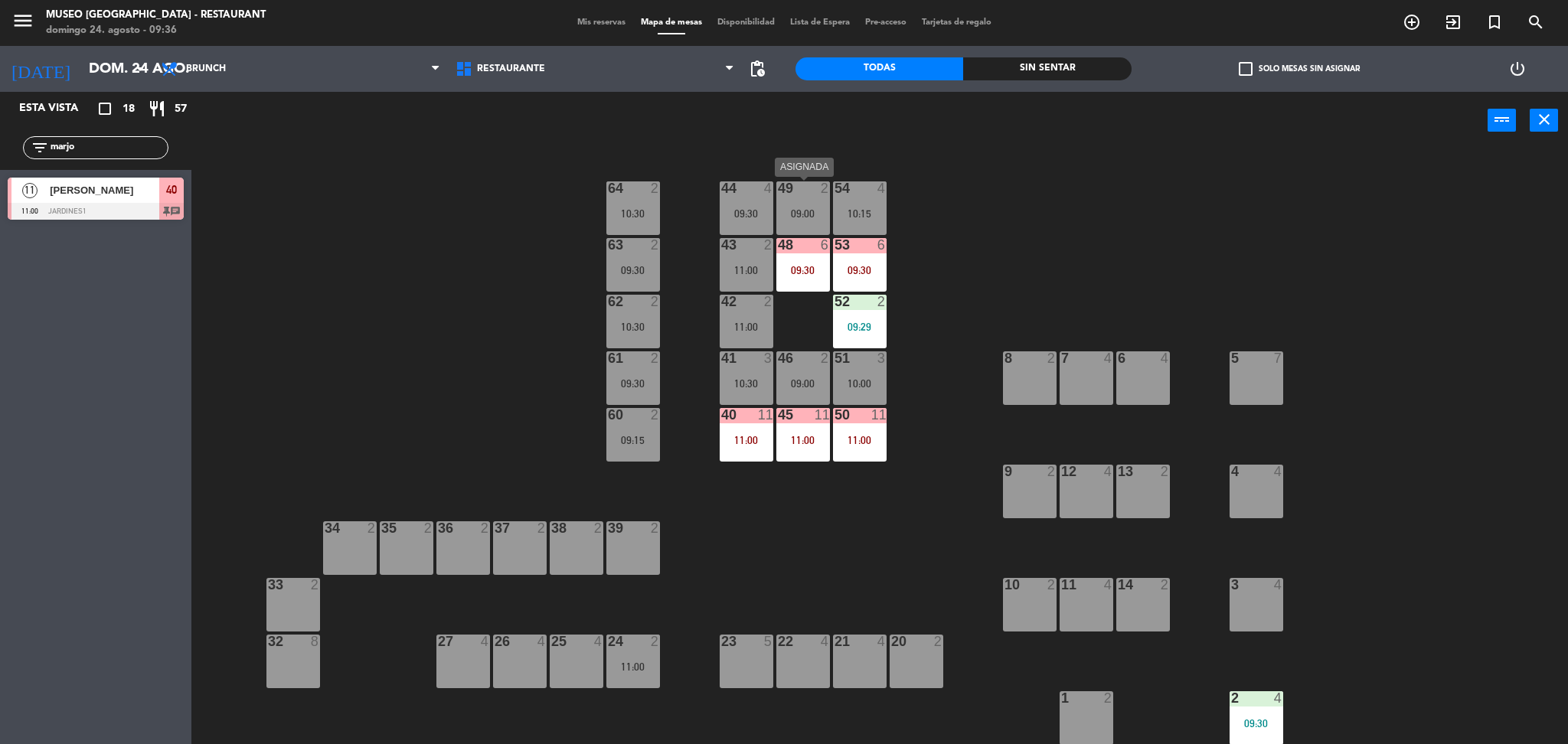
click at [799, 204] on div "49 2 09:00" at bounding box center [803, 208] width 53 height 53
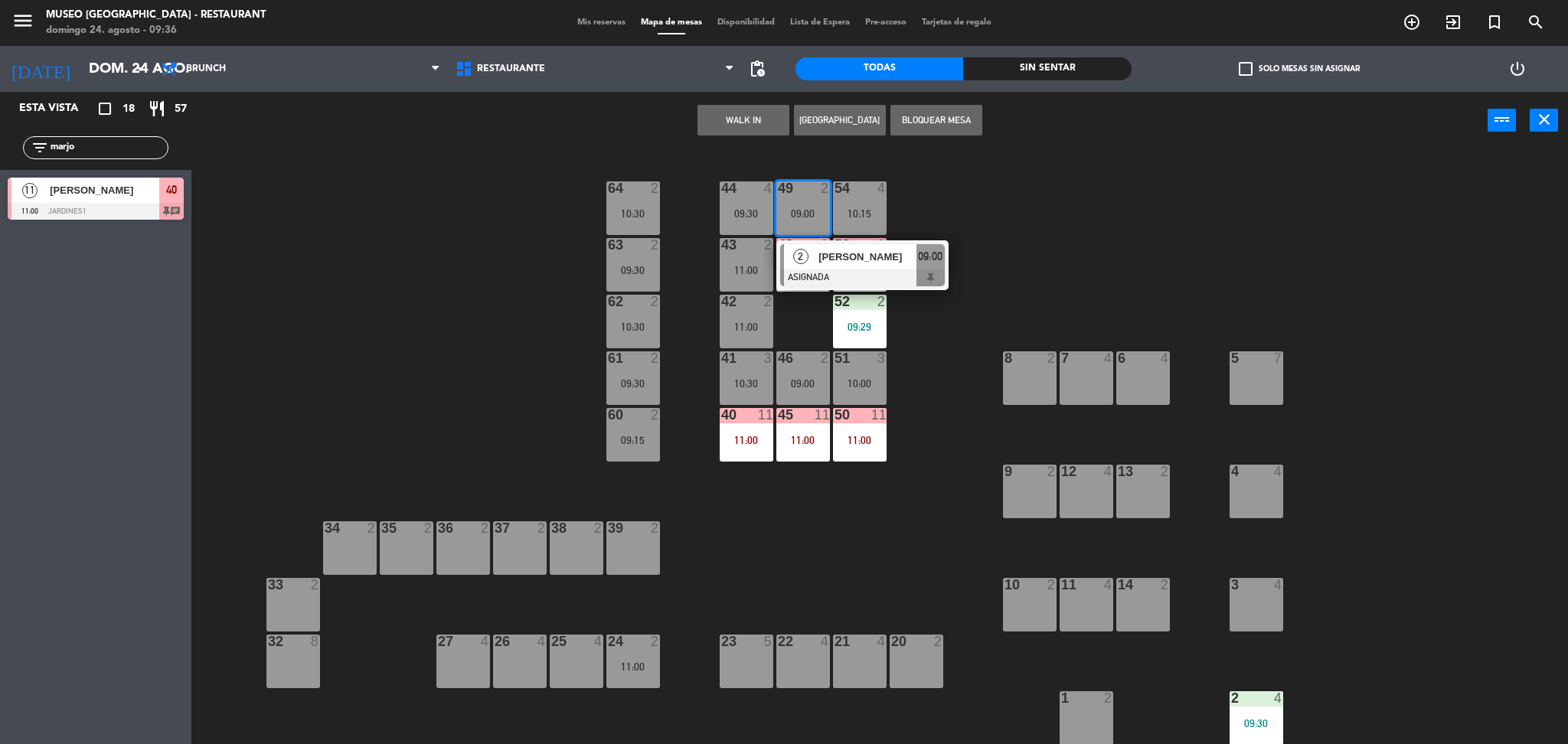
click at [840, 275] on div at bounding box center [862, 277] width 164 height 17
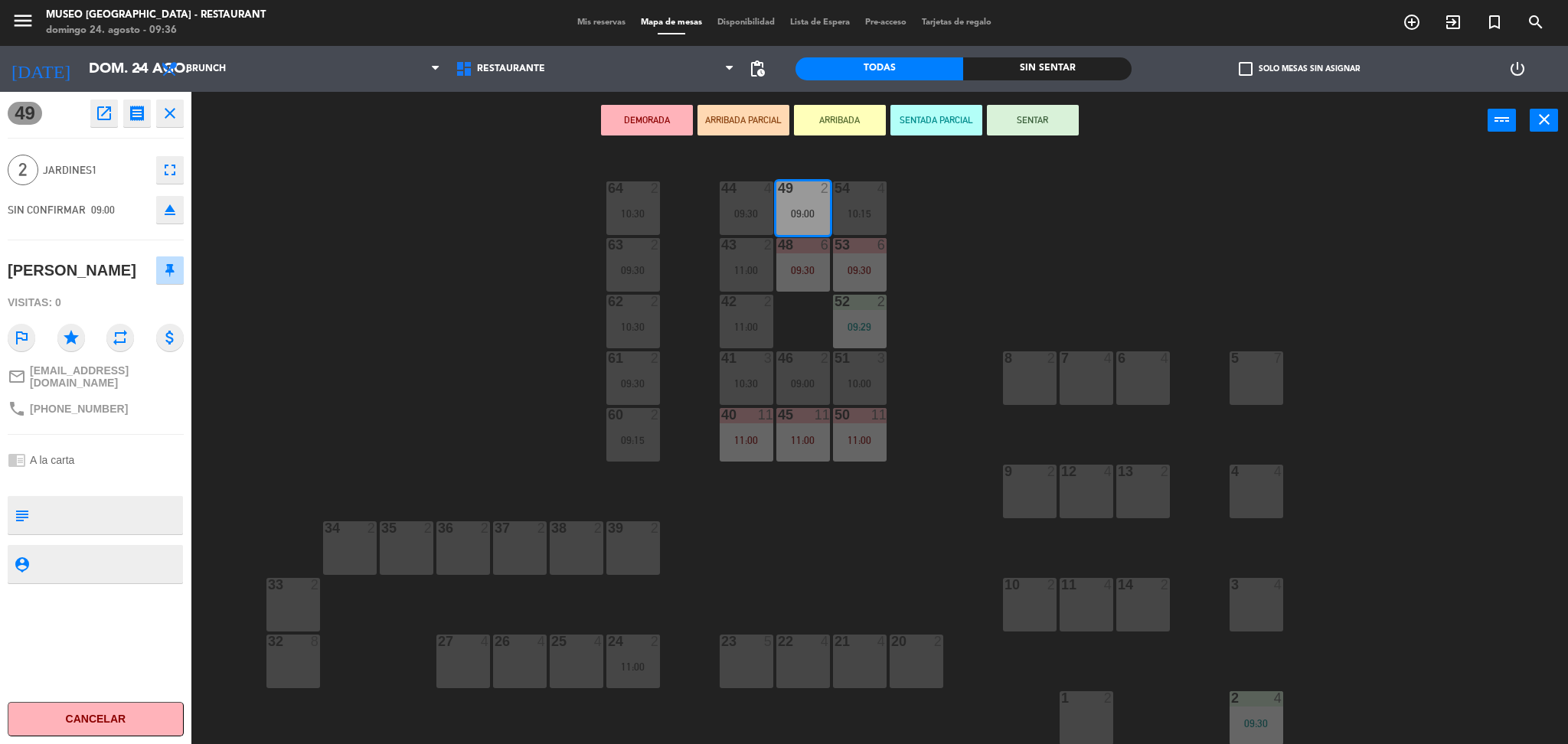
click at [105, 117] on icon "open_in_new" at bounding box center [104, 113] width 19 height 19
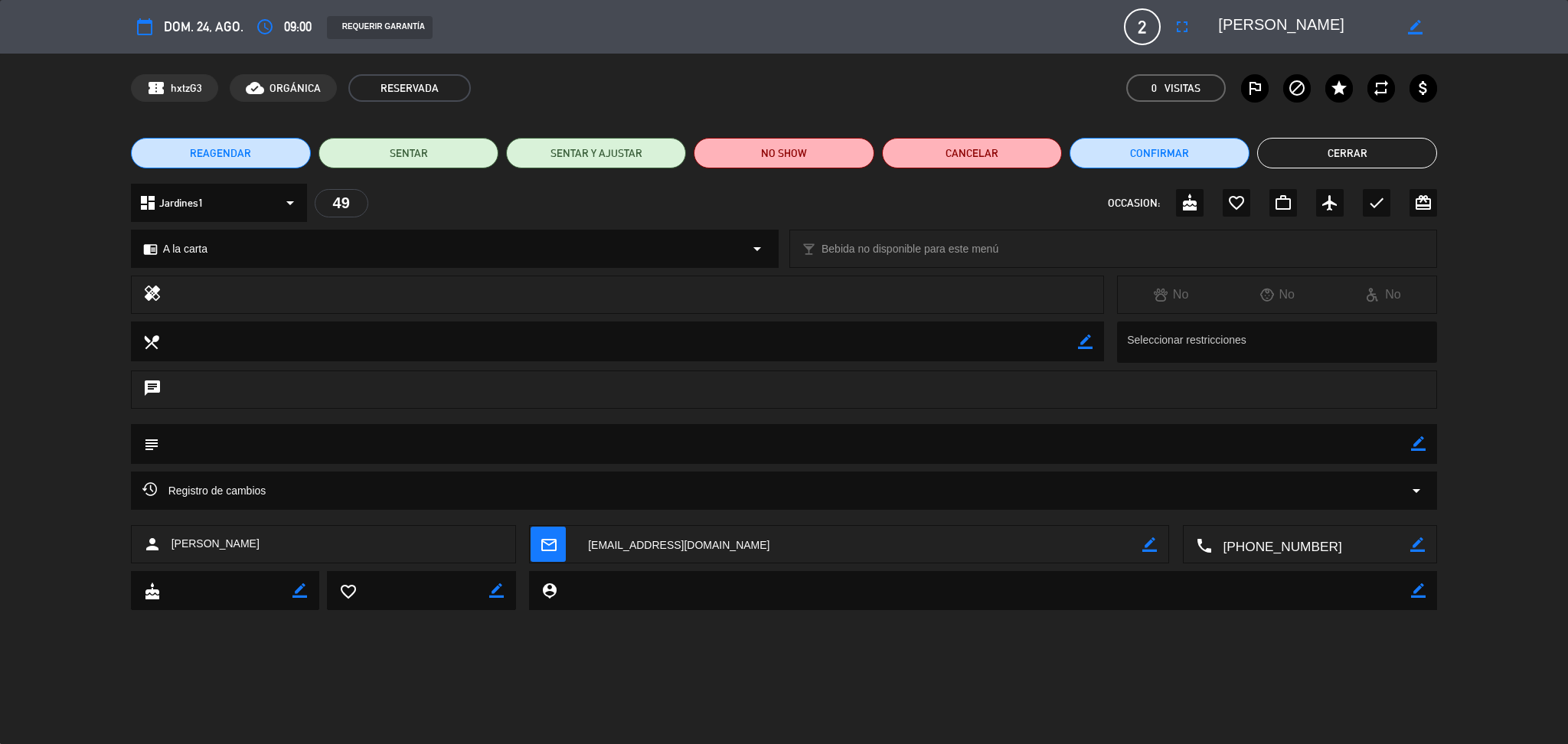
click at [1358, 157] on button "Cerrar" at bounding box center [1347, 153] width 180 height 30
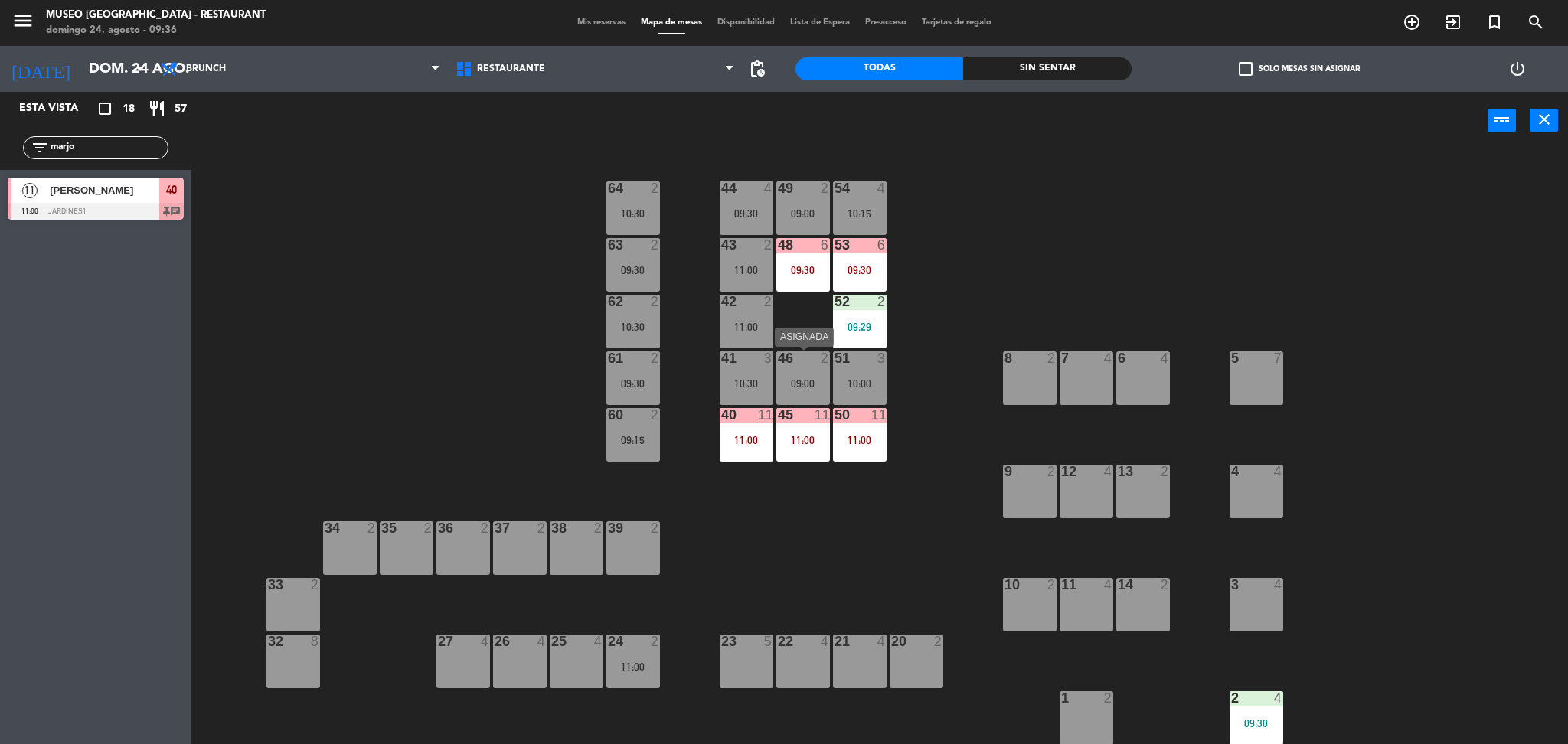
click at [813, 366] on div "46 2 09:00" at bounding box center [803, 378] width 53 height 53
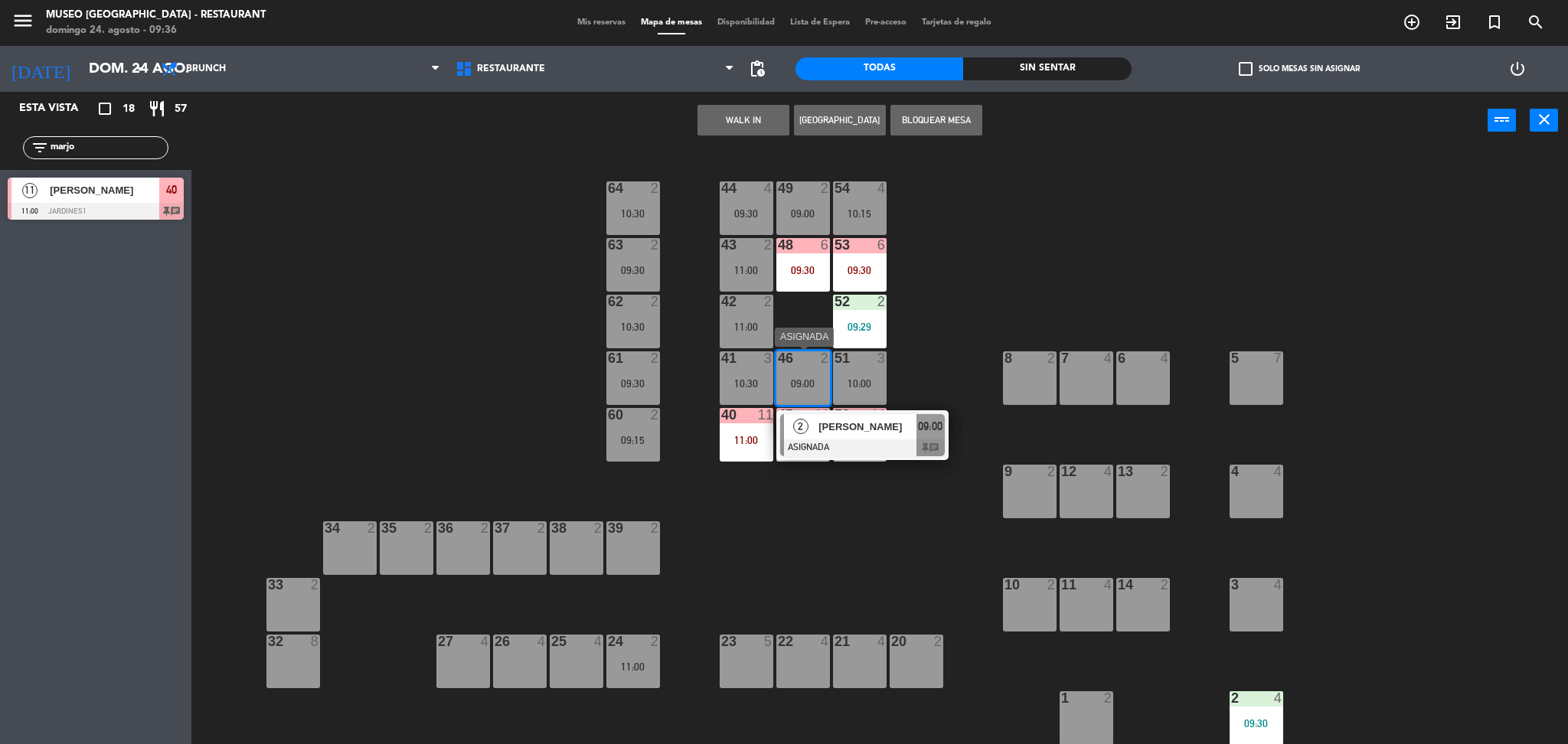
click at [852, 433] on span "Diego Espiritu Olivares" at bounding box center [868, 427] width 98 height 16
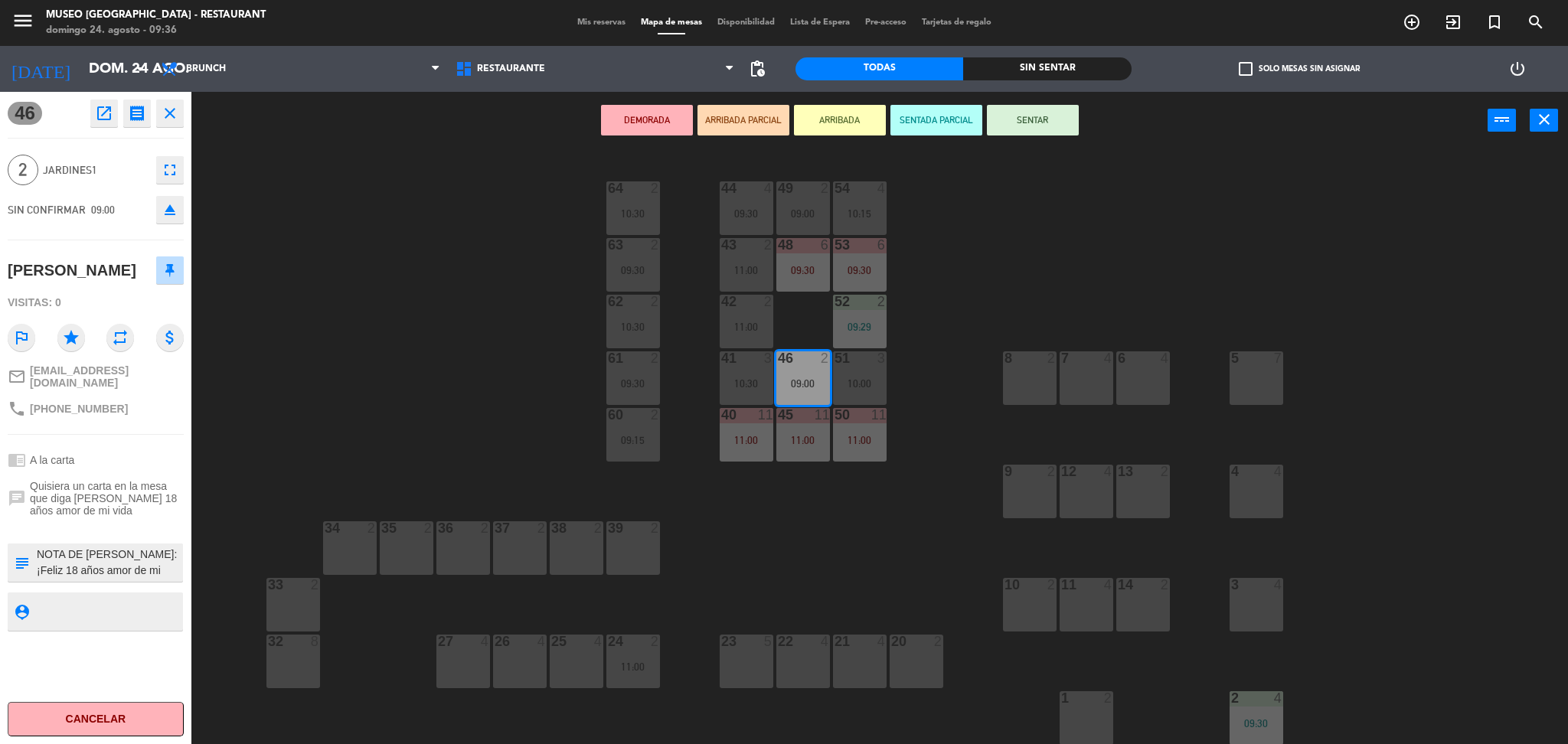
click at [116, 124] on button "open_in_new" at bounding box center [104, 113] width 28 height 28
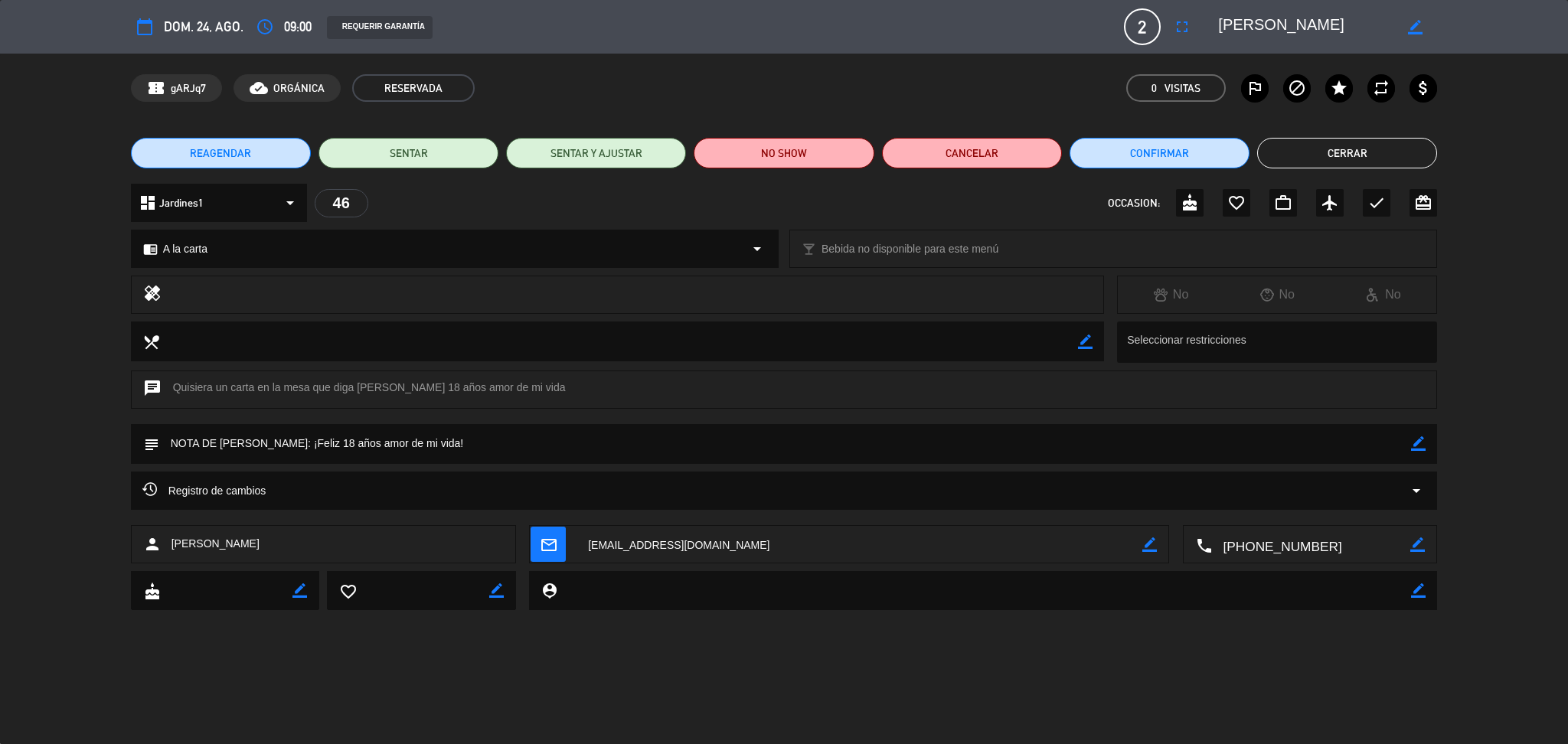
click at [1356, 152] on button "Cerrar" at bounding box center [1347, 153] width 180 height 30
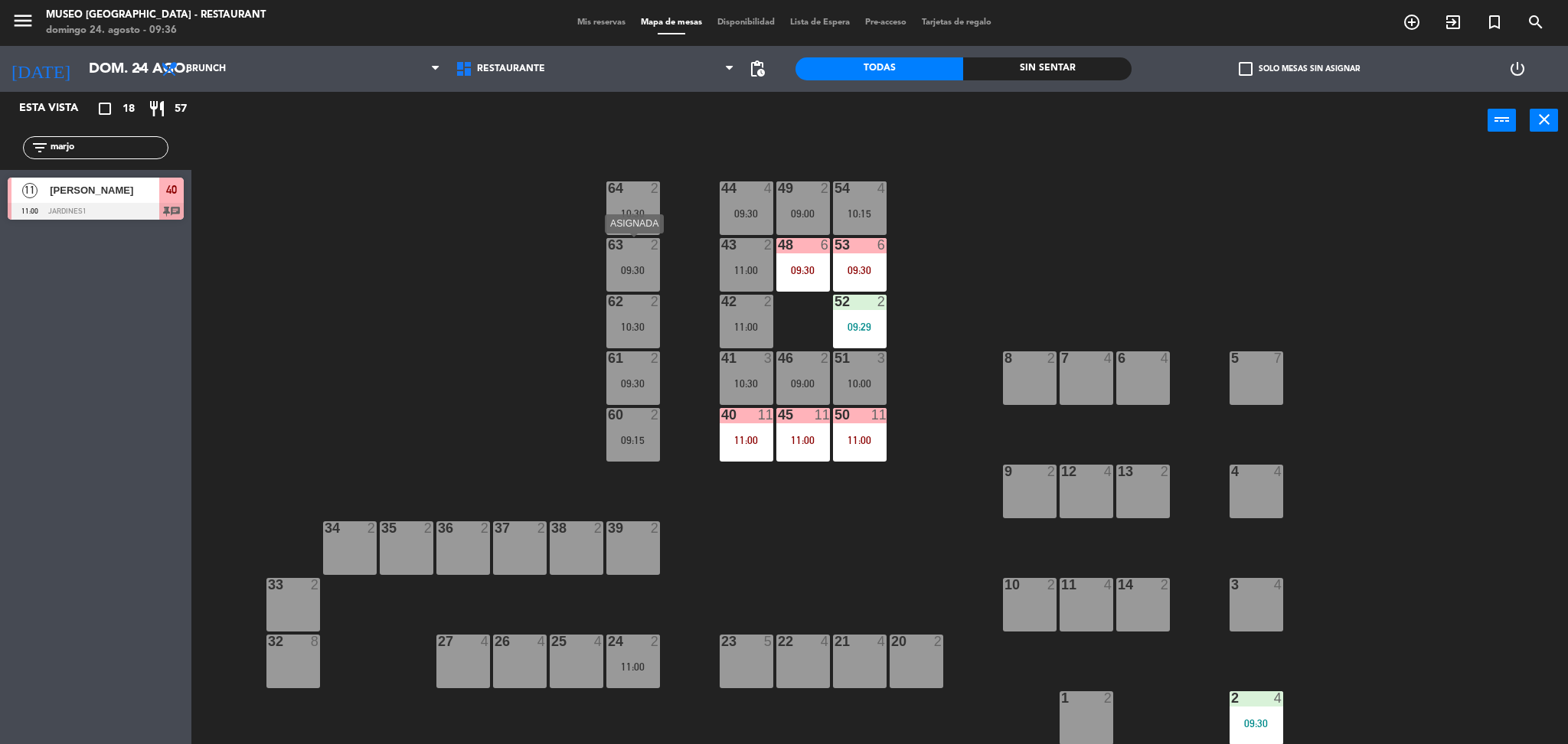
click at [628, 265] on div "09:30" at bounding box center [633, 270] width 53 height 11
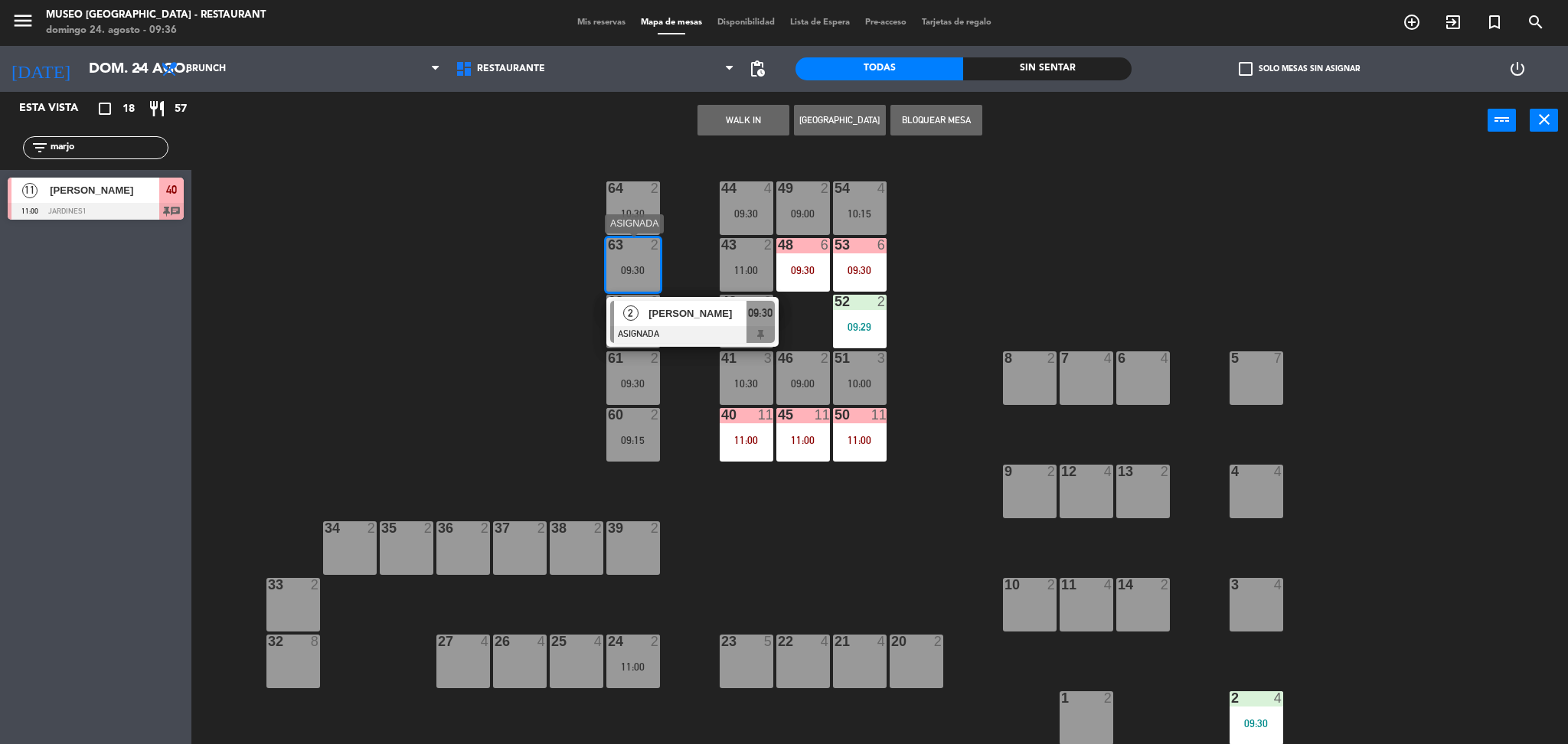
click at [670, 308] on div "2 Sully Fernandez ASIGNADA 09:30" at bounding box center [692, 322] width 196 height 50
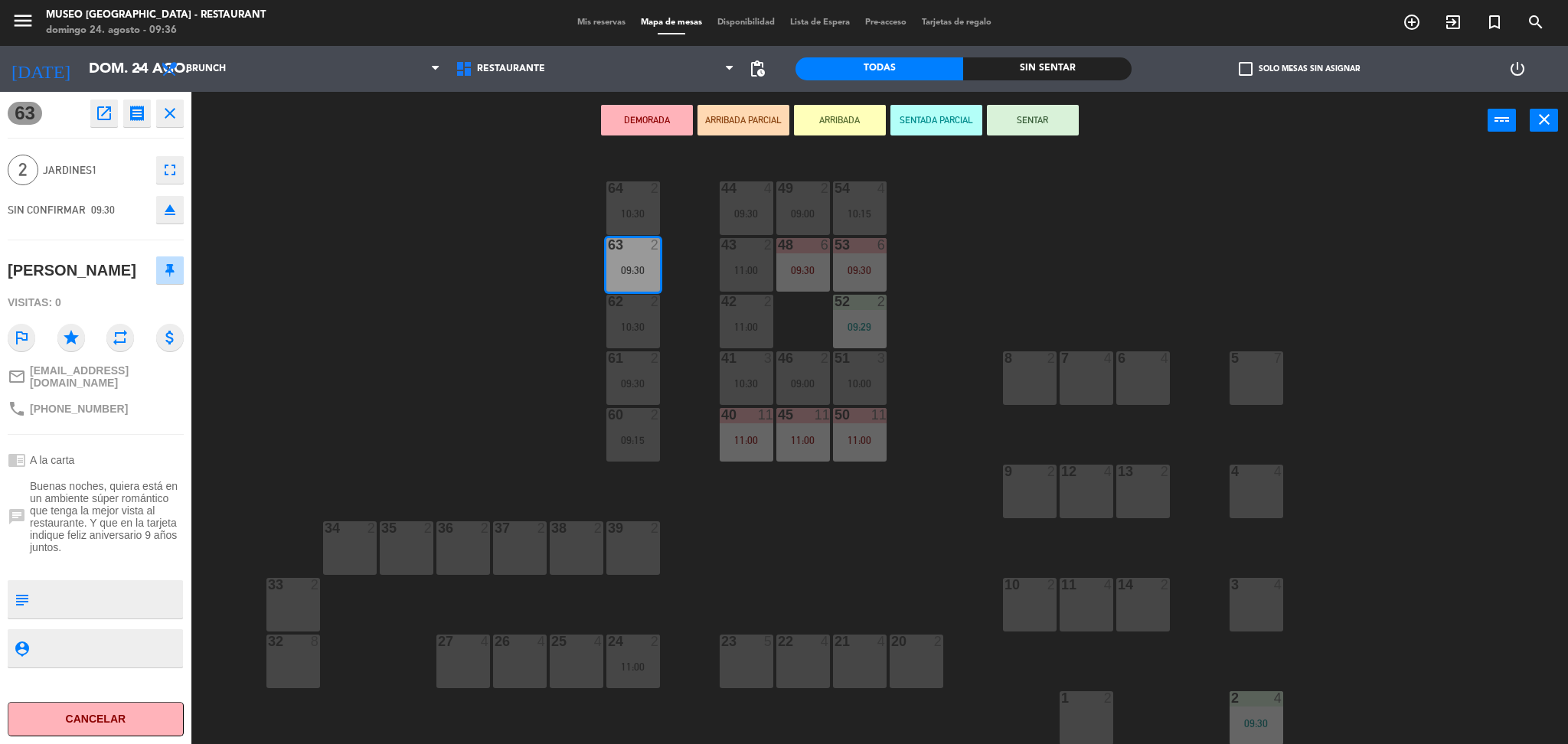
click at [463, 287] on div "44 4 09:30 49 2 09:00 54 4 10:15 64 2 10:30 48 6 09:30 53 6 09:30 63 2 09:30 43…" at bounding box center [887, 451] width 1361 height 595
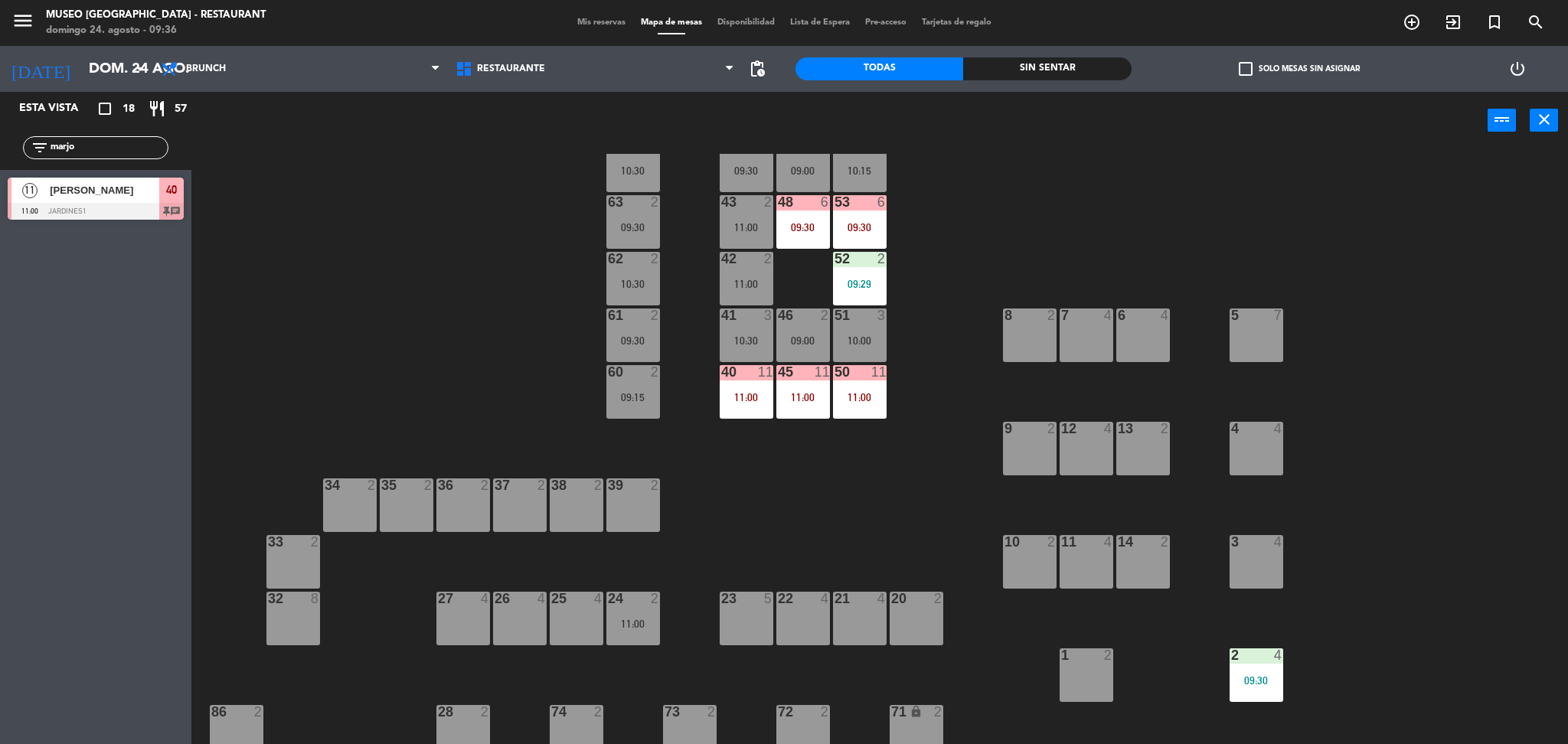
scroll to position [33, 0]
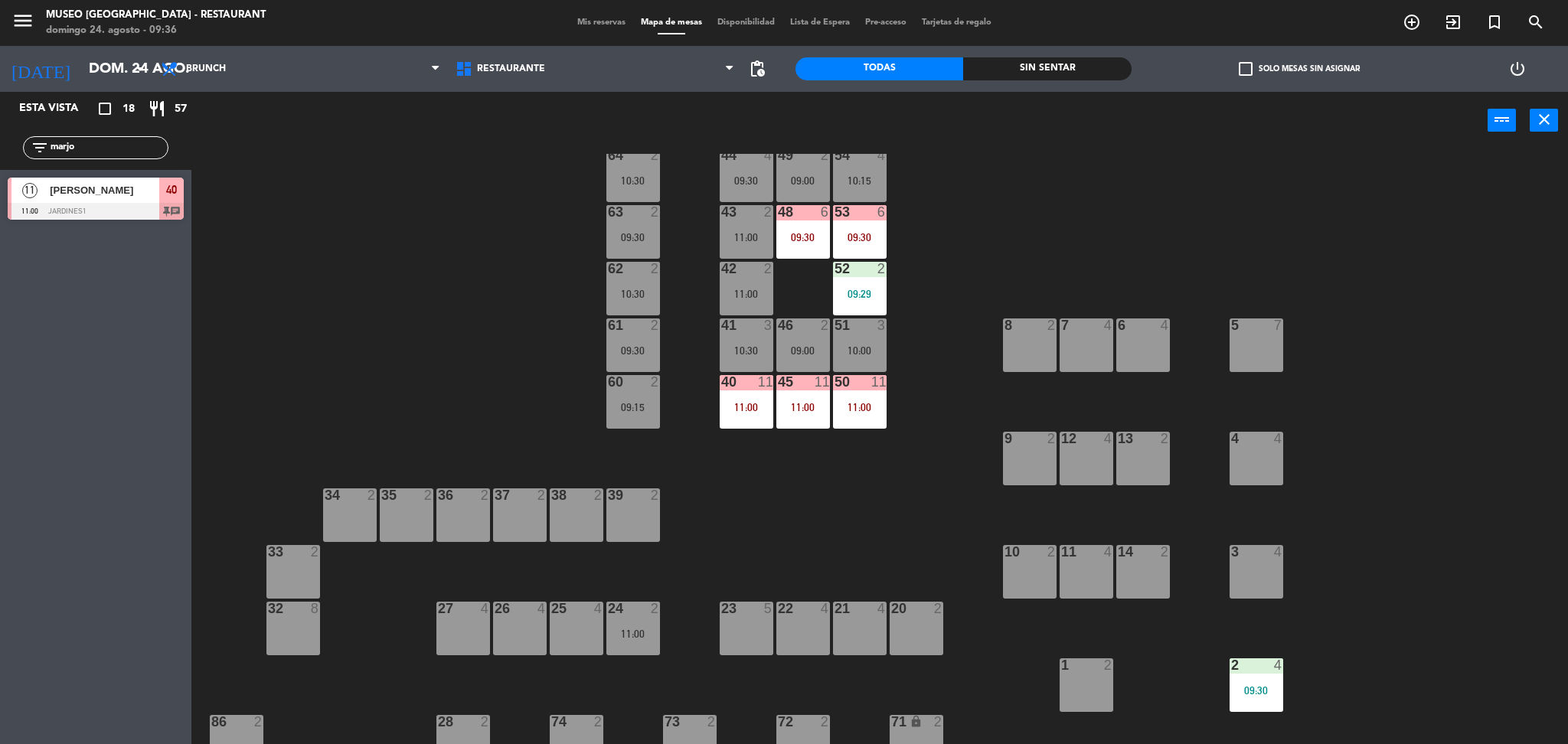
click at [615, 636] on div "11:00" at bounding box center [633, 634] width 53 height 11
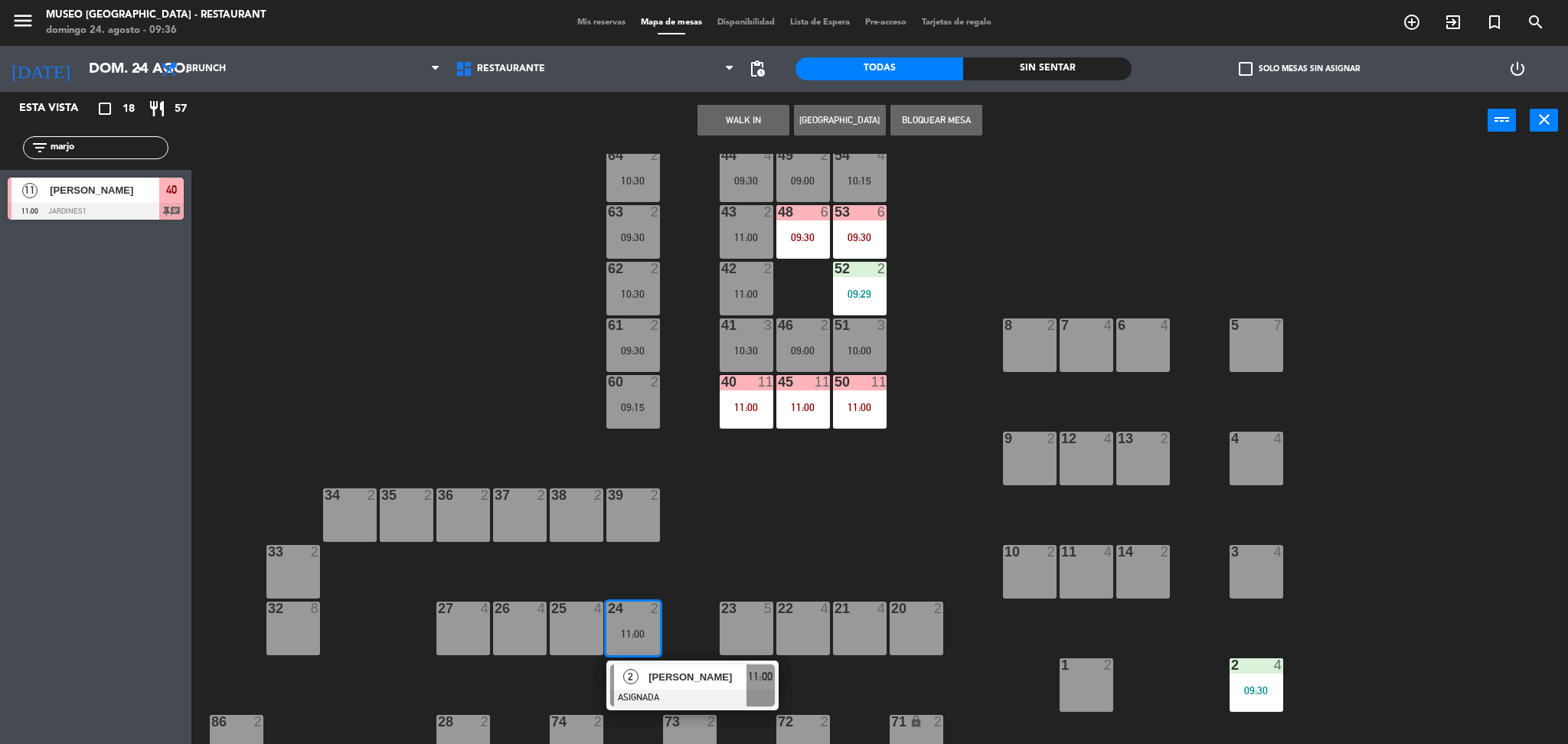
click at [764, 558] on div "44 4 09:30 49 2 09:00 54 4 10:15 64 2 10:30 48 6 09:30 53 6 09:30 63 2 09:30 43…" at bounding box center [887, 451] width 1361 height 595
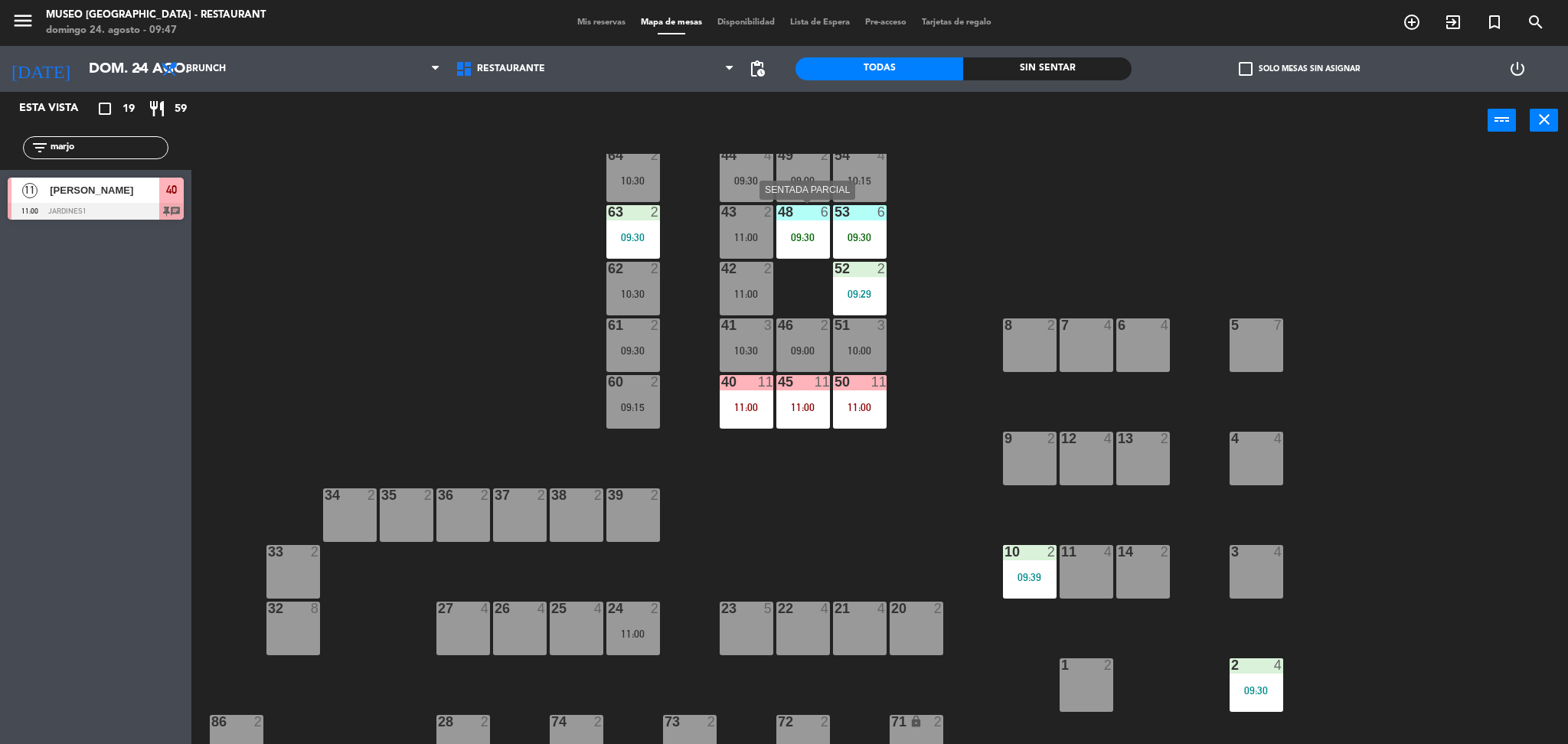
click at [789, 238] on div "09:30" at bounding box center [803, 237] width 53 height 11
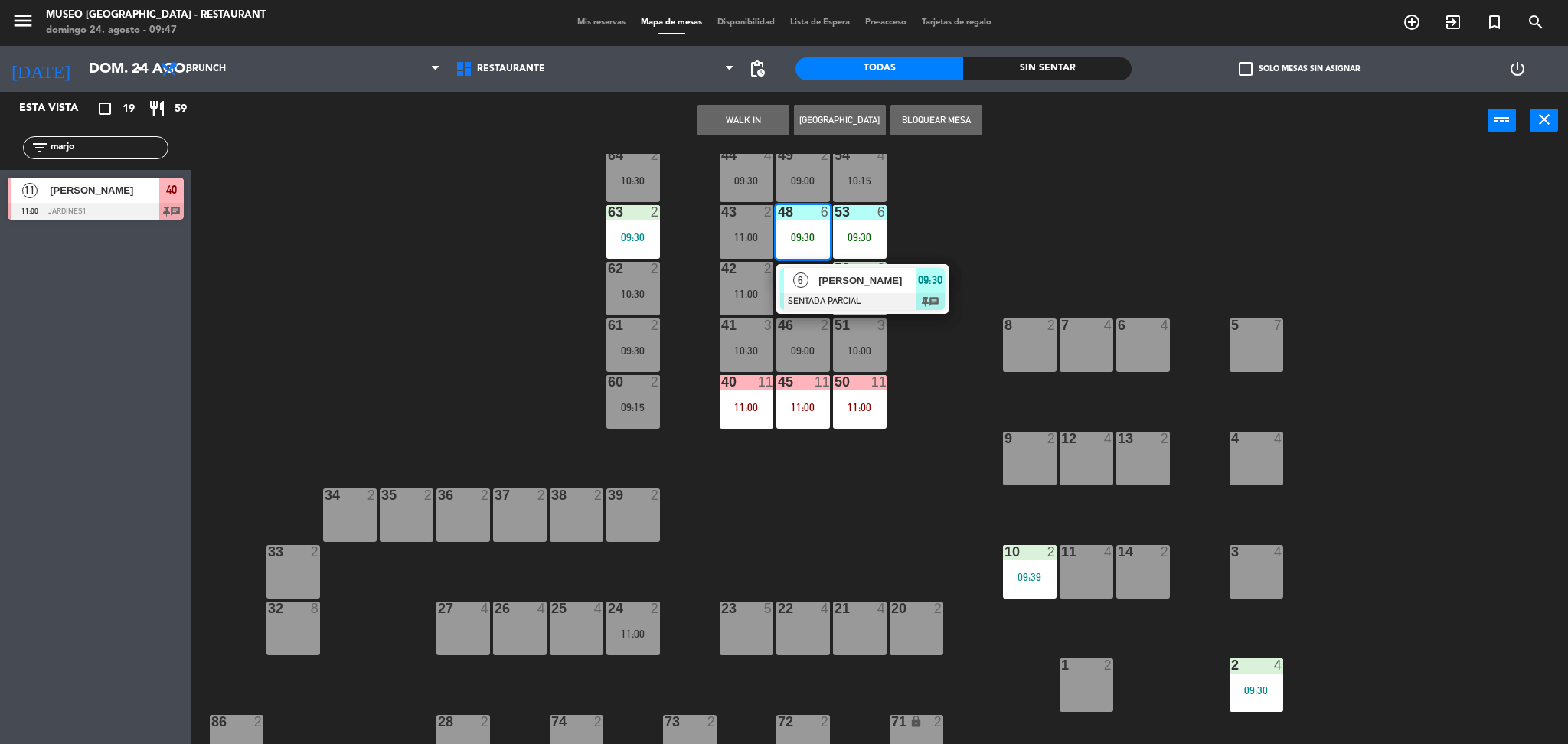
click at [829, 276] on span "[PERSON_NAME]" at bounding box center [868, 281] width 98 height 16
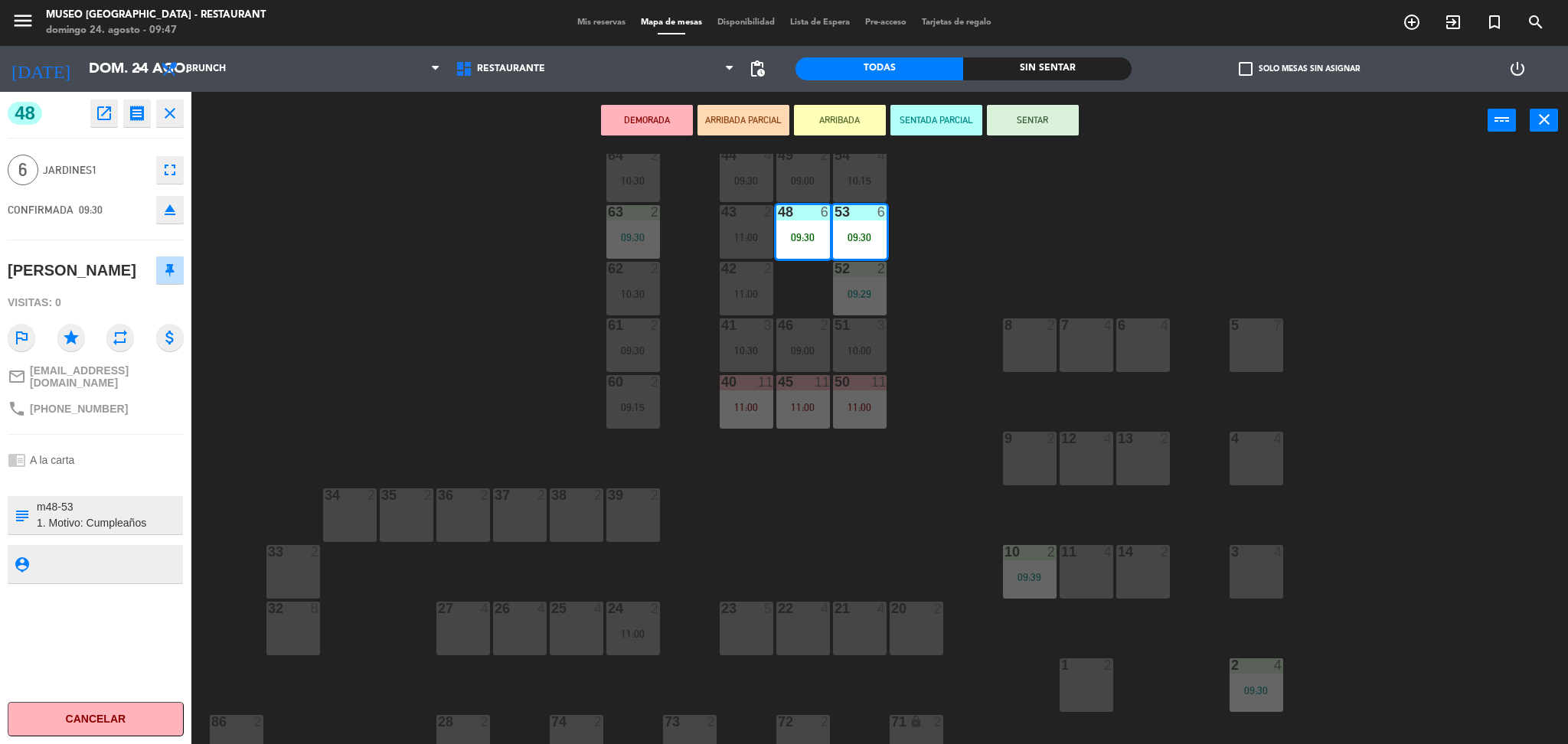
click at [875, 544] on div "44 4 09:30 49 2 09:00 54 4 10:15 64 2 10:30 48 6 09:30 53 6 09:30 63 2 09:30 43…" at bounding box center [887, 451] width 1361 height 595
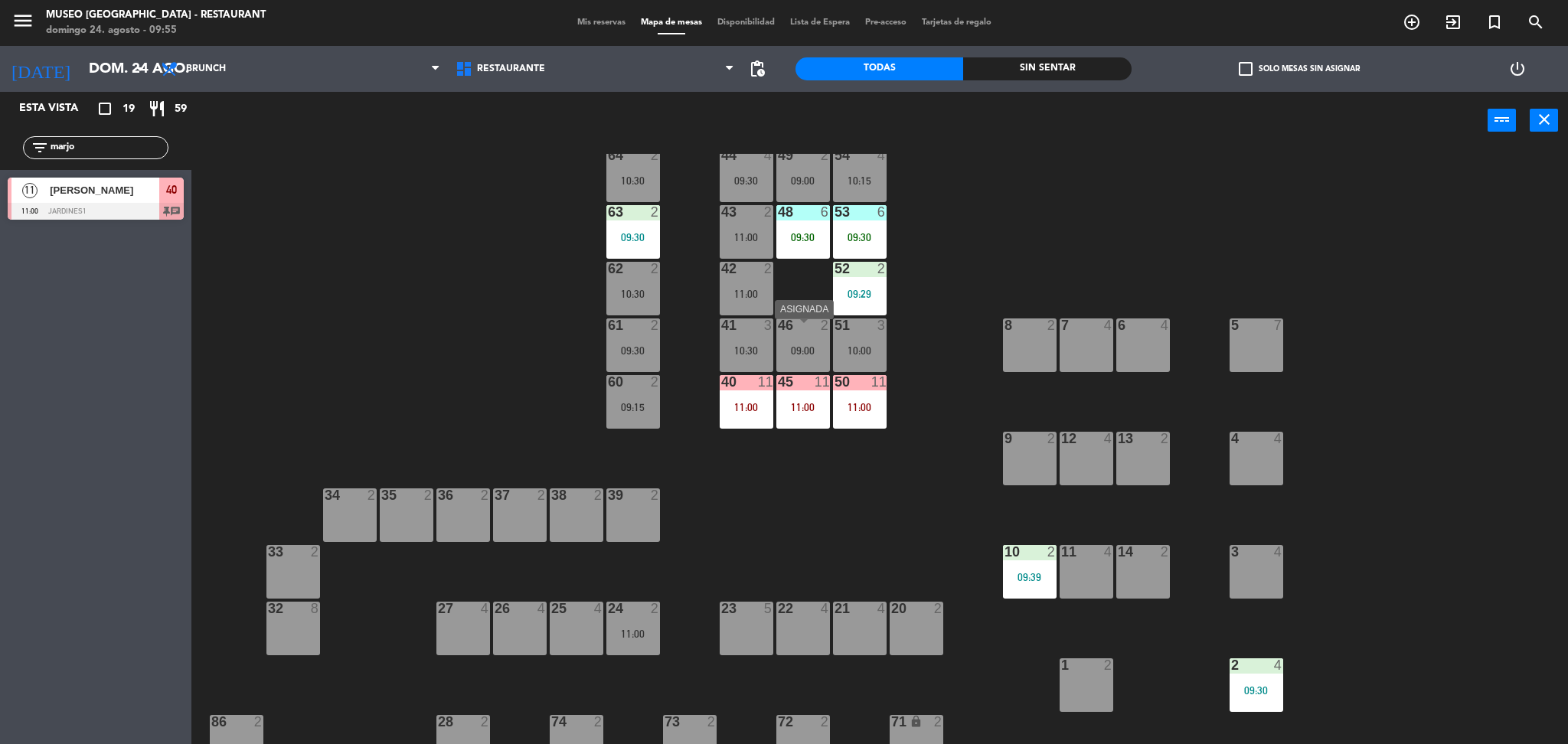
scroll to position [0, 0]
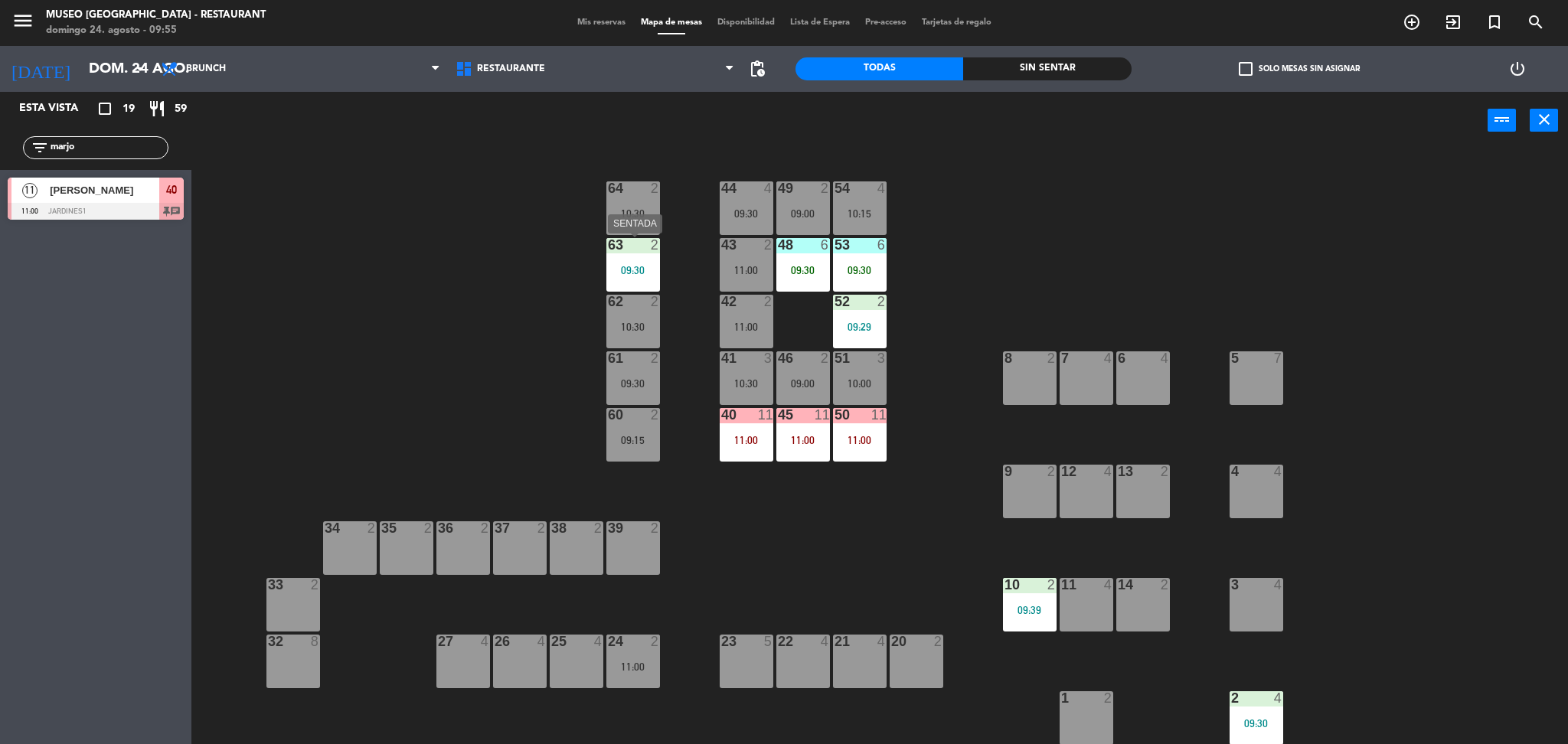
click at [644, 276] on div "63 2 09:30" at bounding box center [633, 265] width 53 height 53
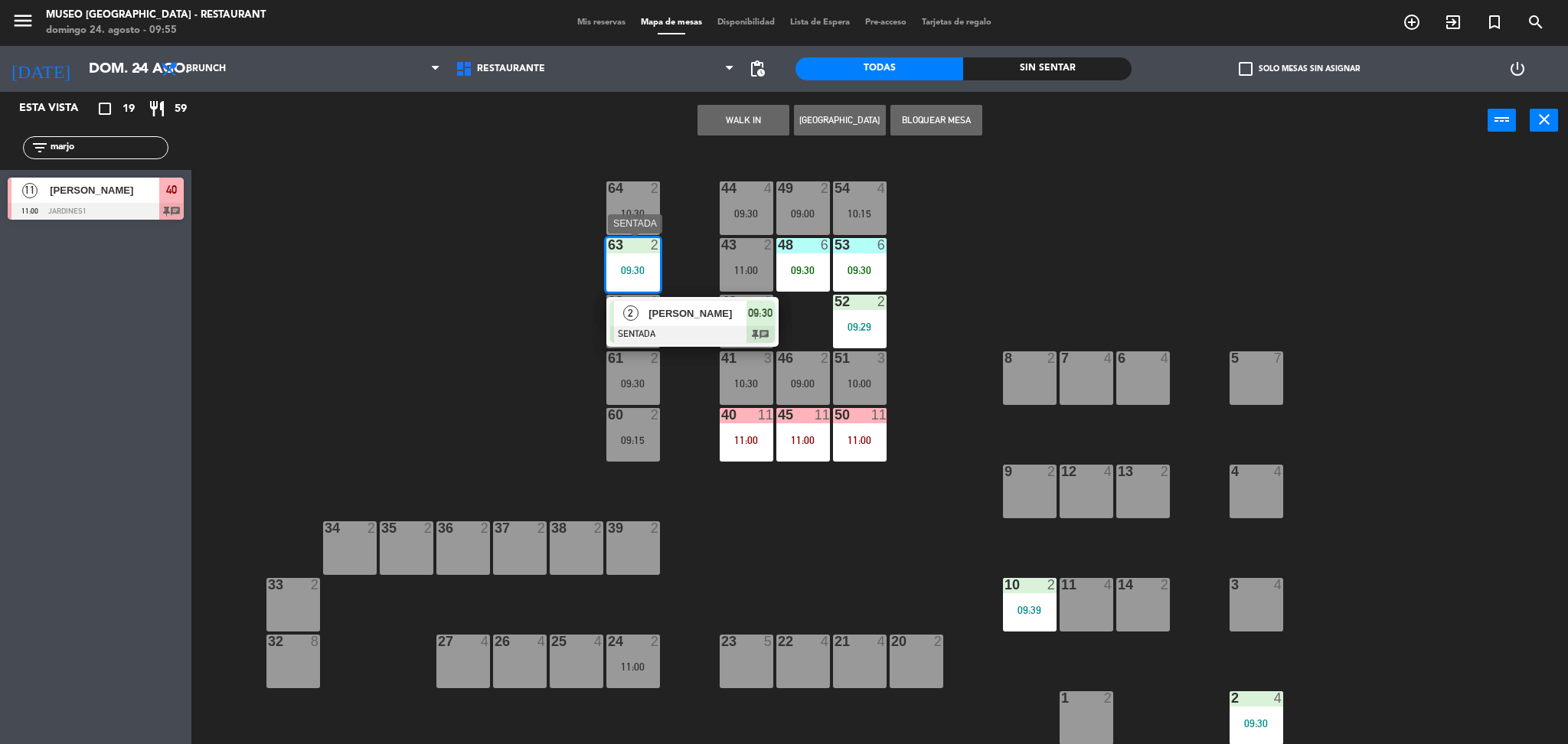
click at [679, 326] on div at bounding box center [692, 334] width 164 height 17
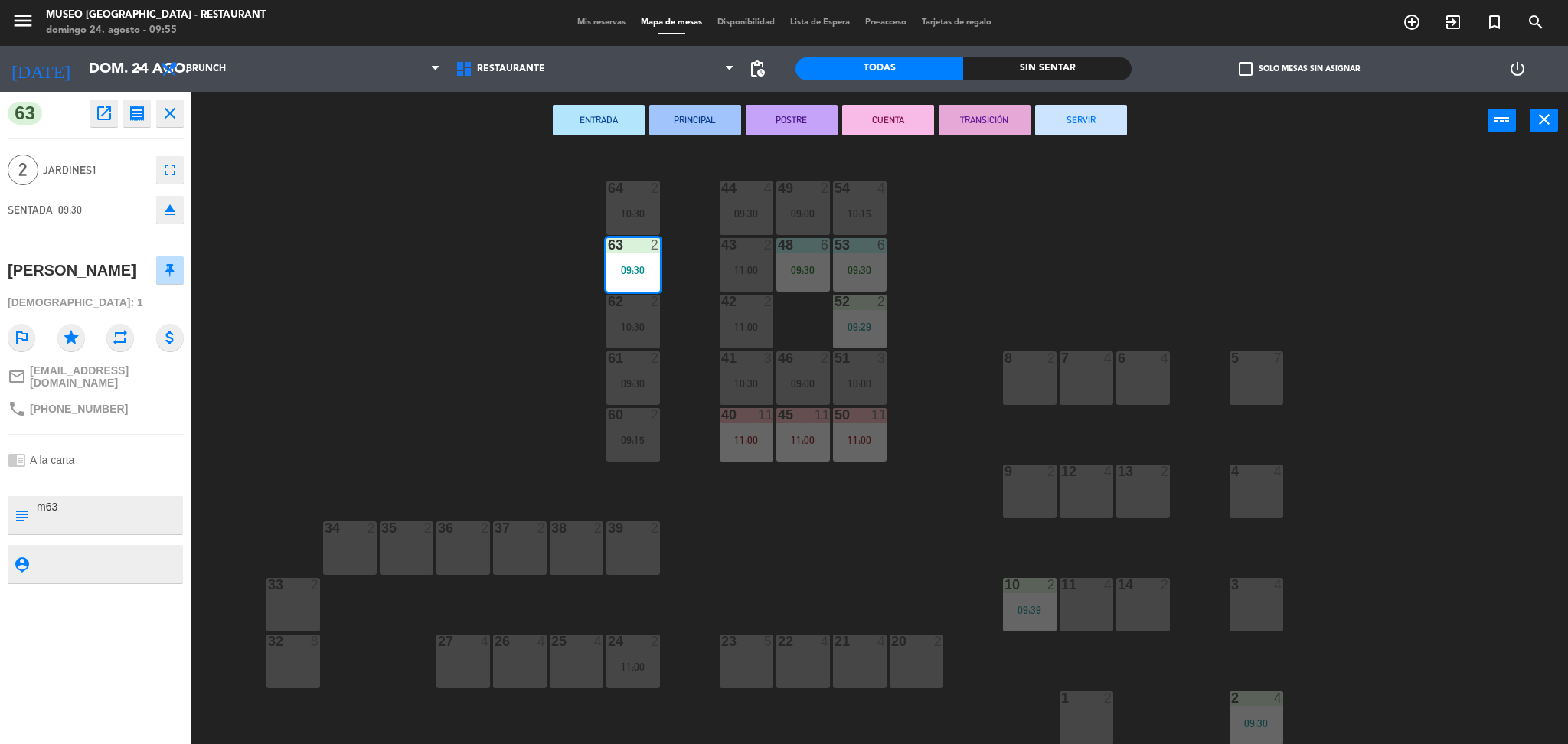
click at [1025, 503] on div "9 2" at bounding box center [1029, 492] width 53 height 53
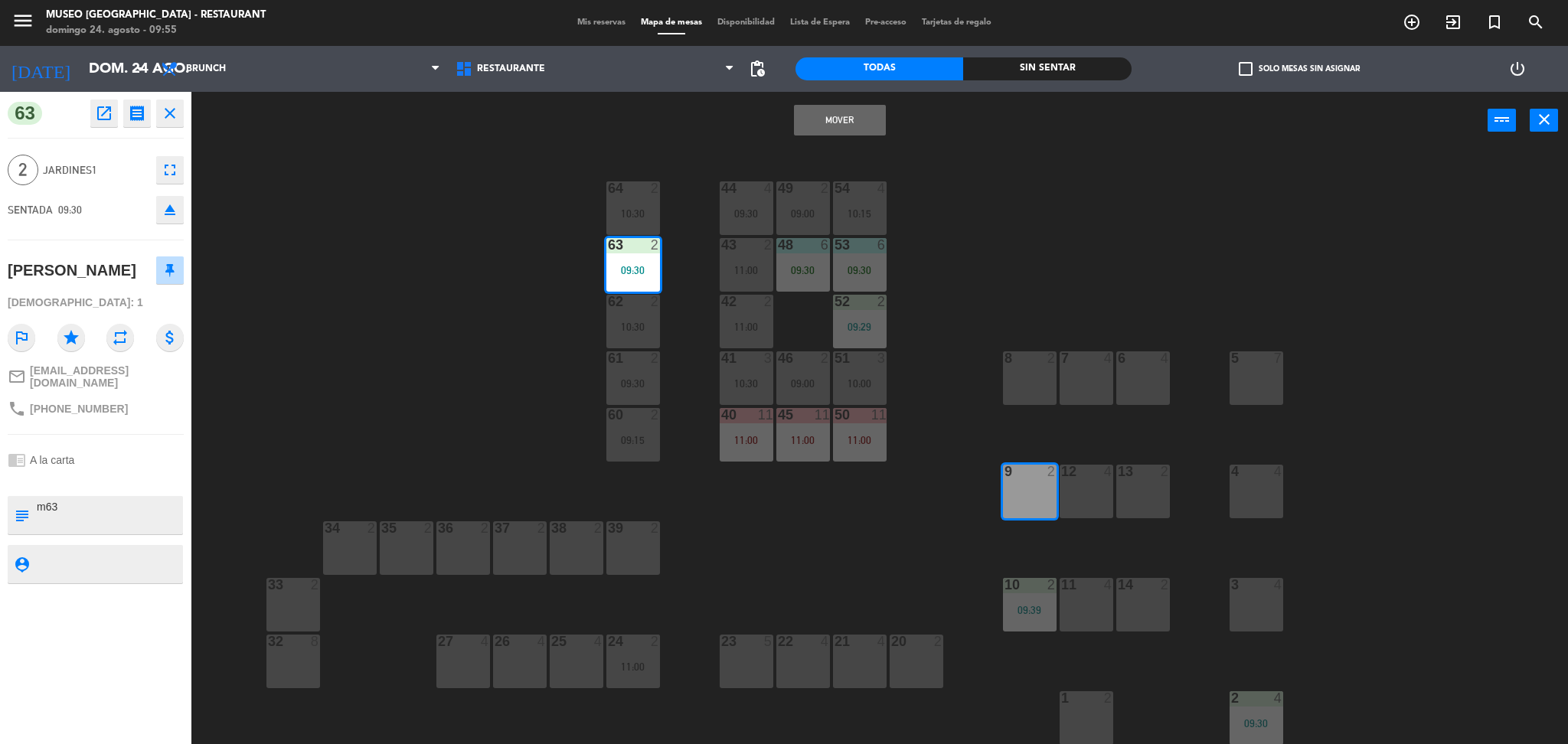
click at [829, 117] on button "Mover" at bounding box center [839, 120] width 92 height 30
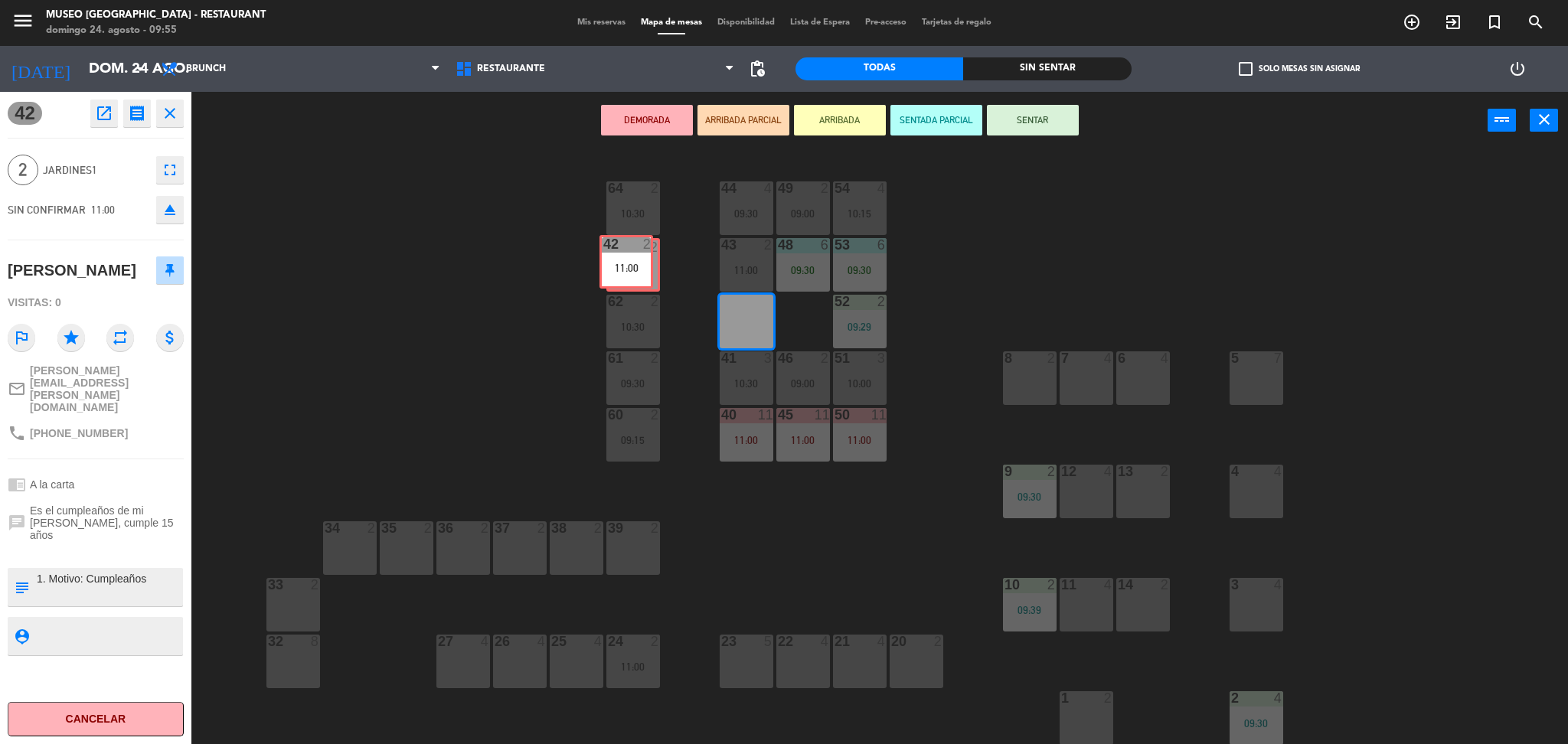
drag, startPoint x: 749, startPoint y: 330, endPoint x: 631, endPoint y: 273, distance: 131.0
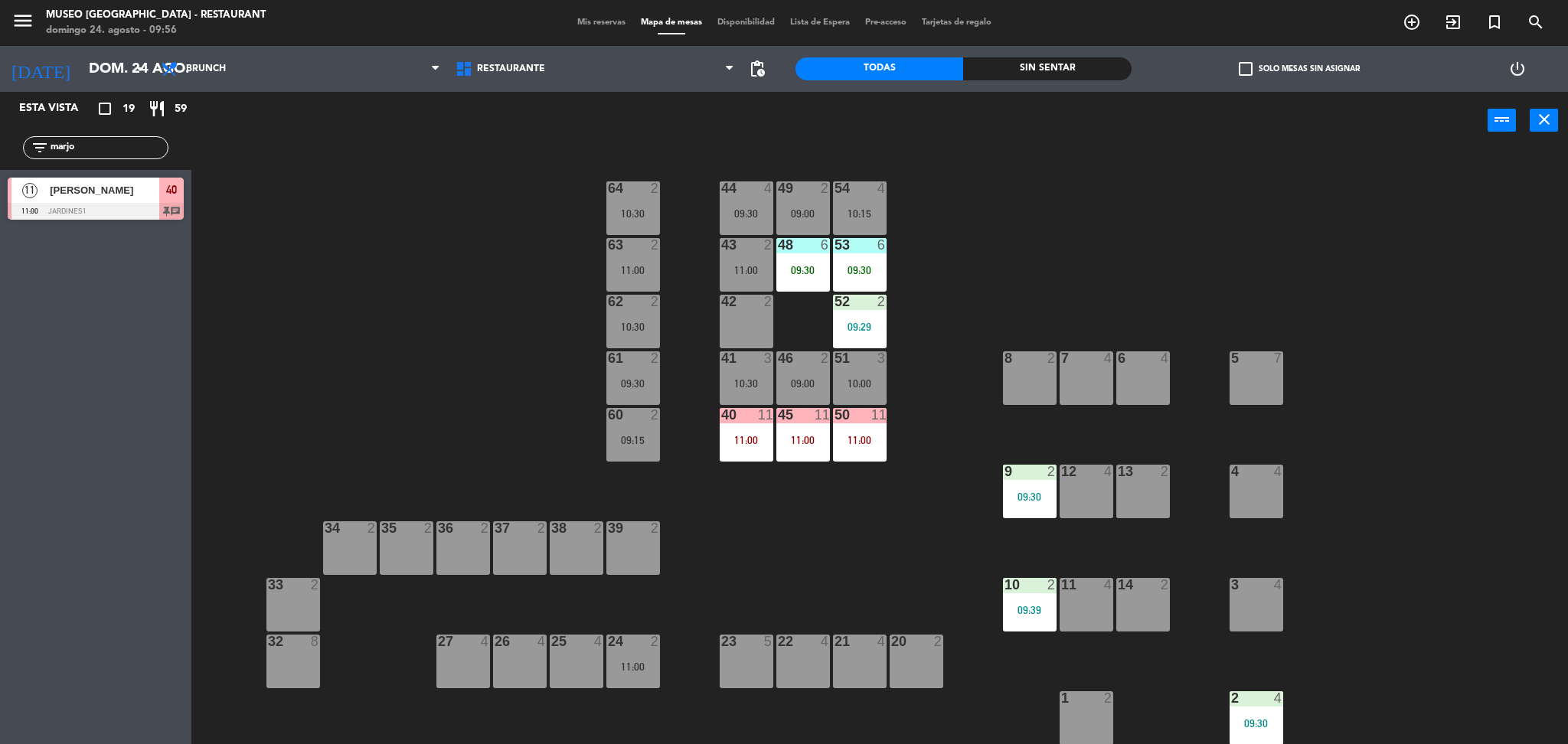
click at [748, 326] on div "42 2" at bounding box center [746, 322] width 53 height 53
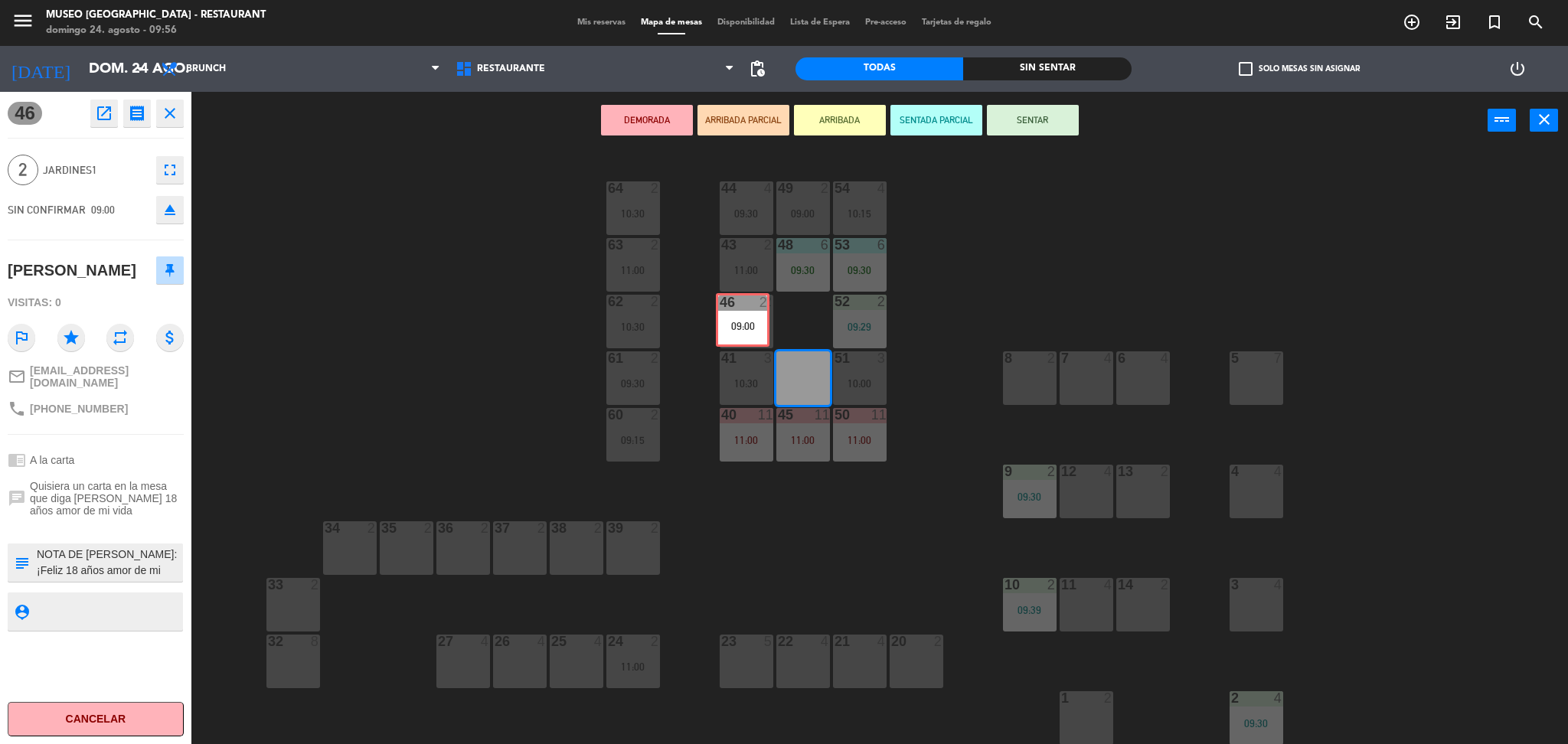
drag, startPoint x: 788, startPoint y: 366, endPoint x: 727, endPoint y: 308, distance: 84.2
click at [727, 308] on div "44 4 09:30 49 2 09:00 54 4 10:15 64 2 10:30 48 6 09:30 53 6 09:30 63 2 11:00 43…" at bounding box center [887, 451] width 1361 height 595
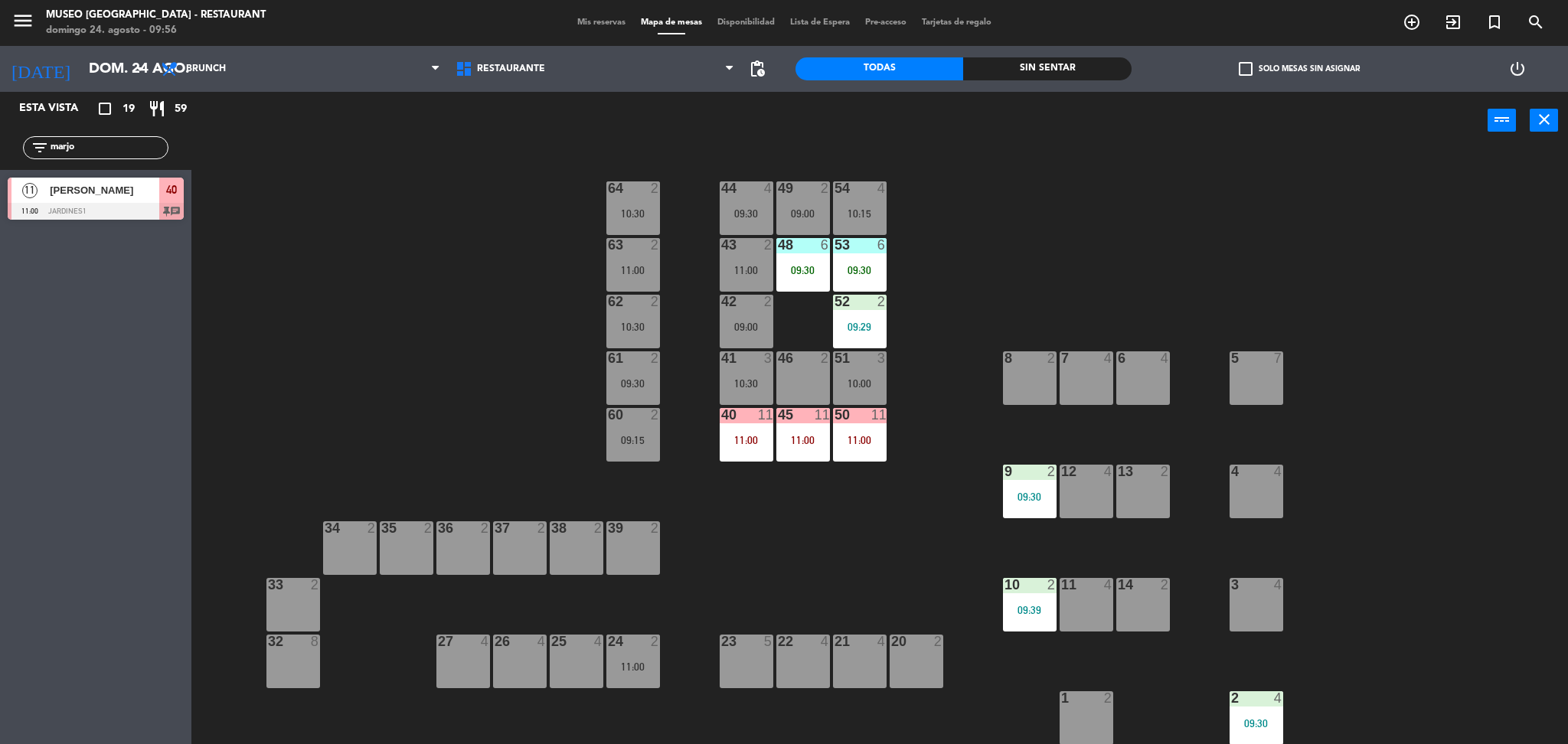
click at [791, 369] on div "46 2" at bounding box center [803, 378] width 53 height 53
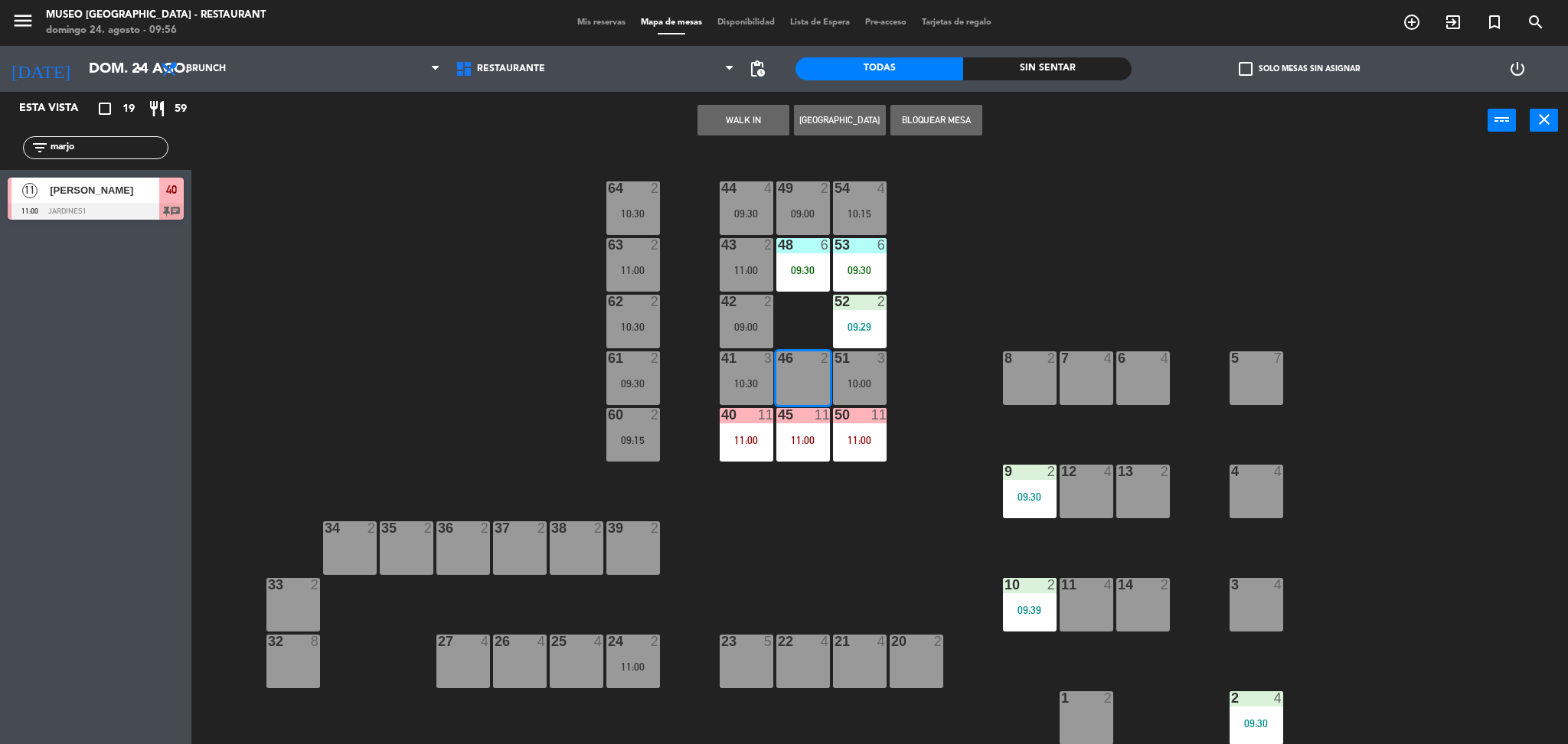
click at [740, 124] on button "WALK IN" at bounding box center [743, 120] width 92 height 30
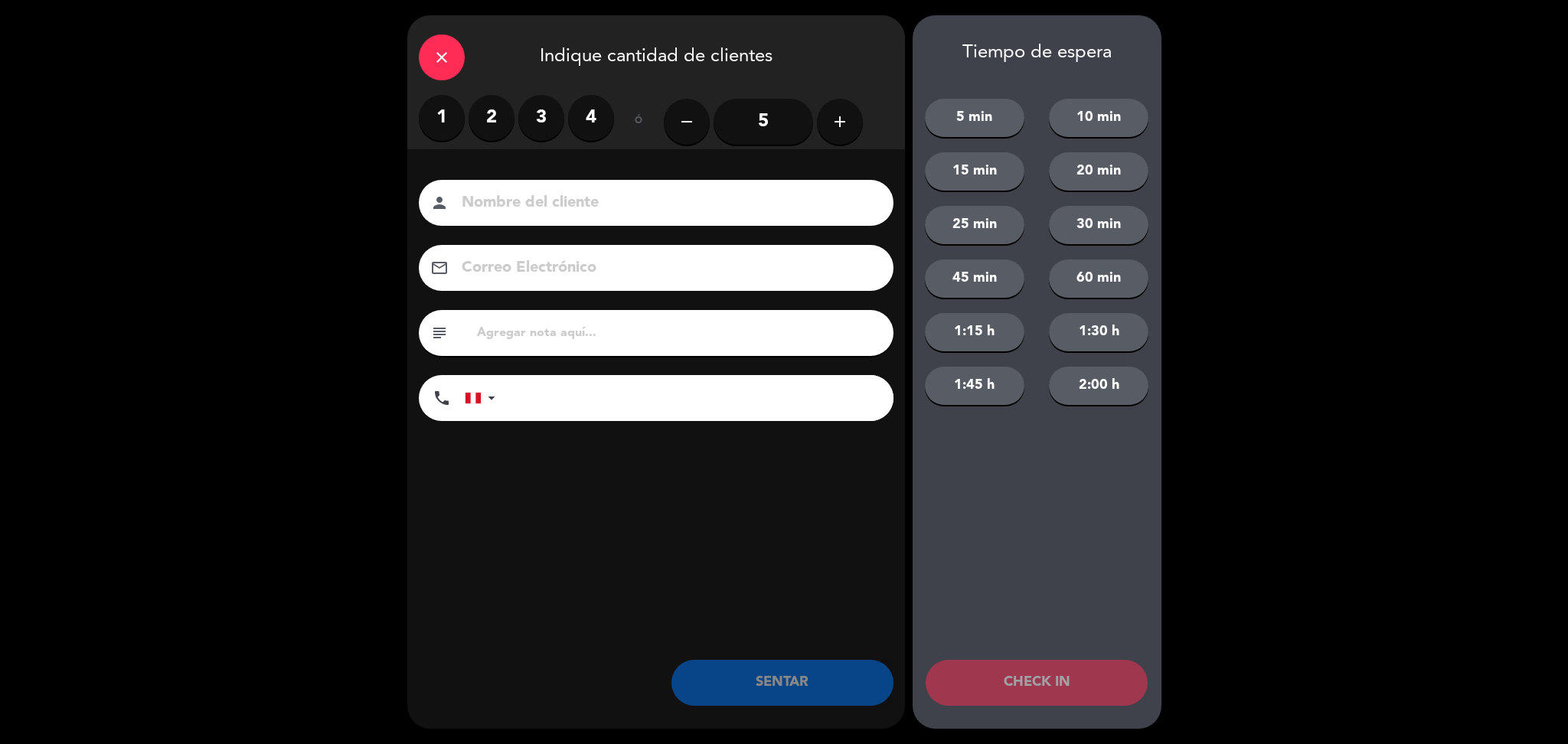
click at [745, 190] on input at bounding box center [667, 204] width 413 height 27
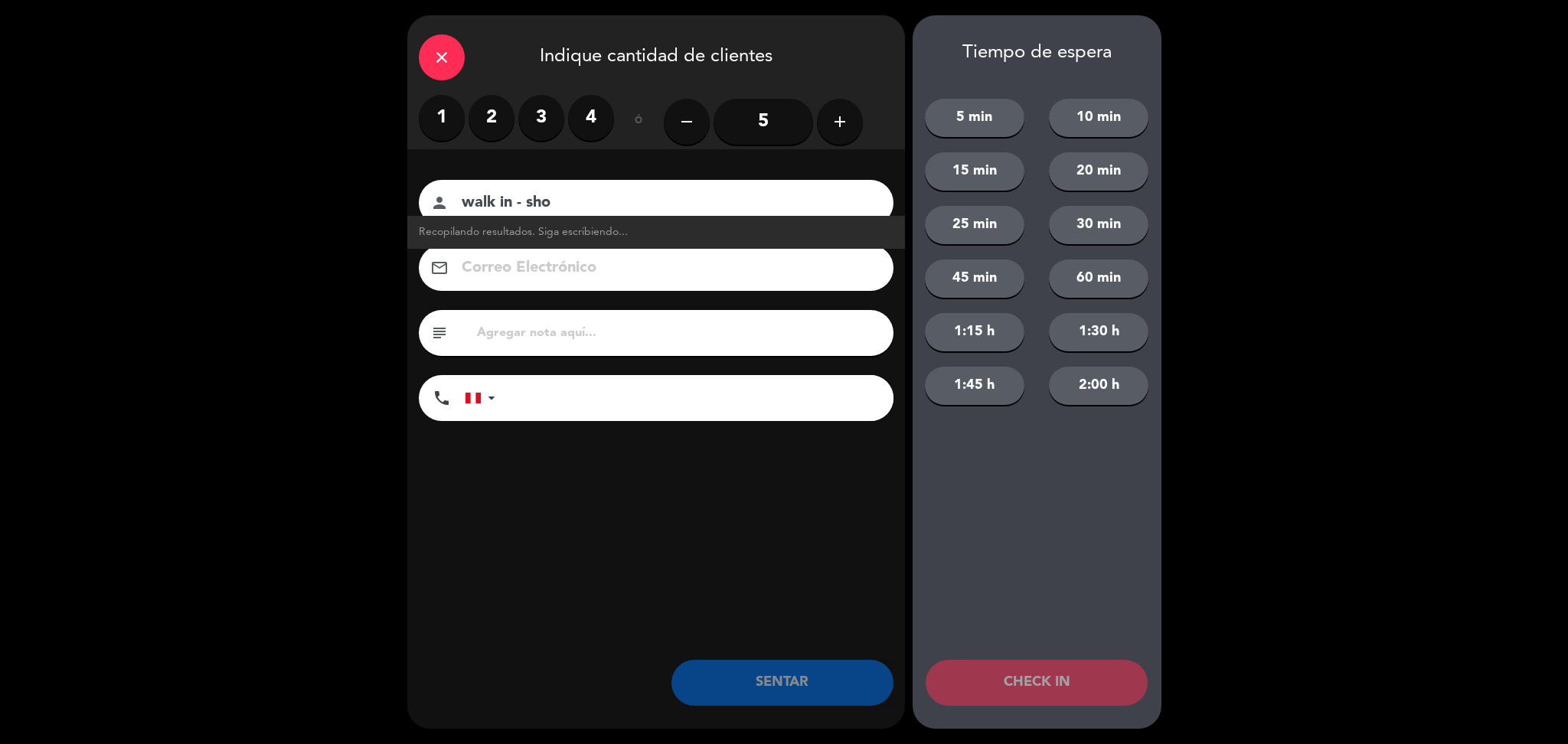
type input "walk in - sho"
click at [444, 117] on label "1" at bounding box center [442, 118] width 46 height 46
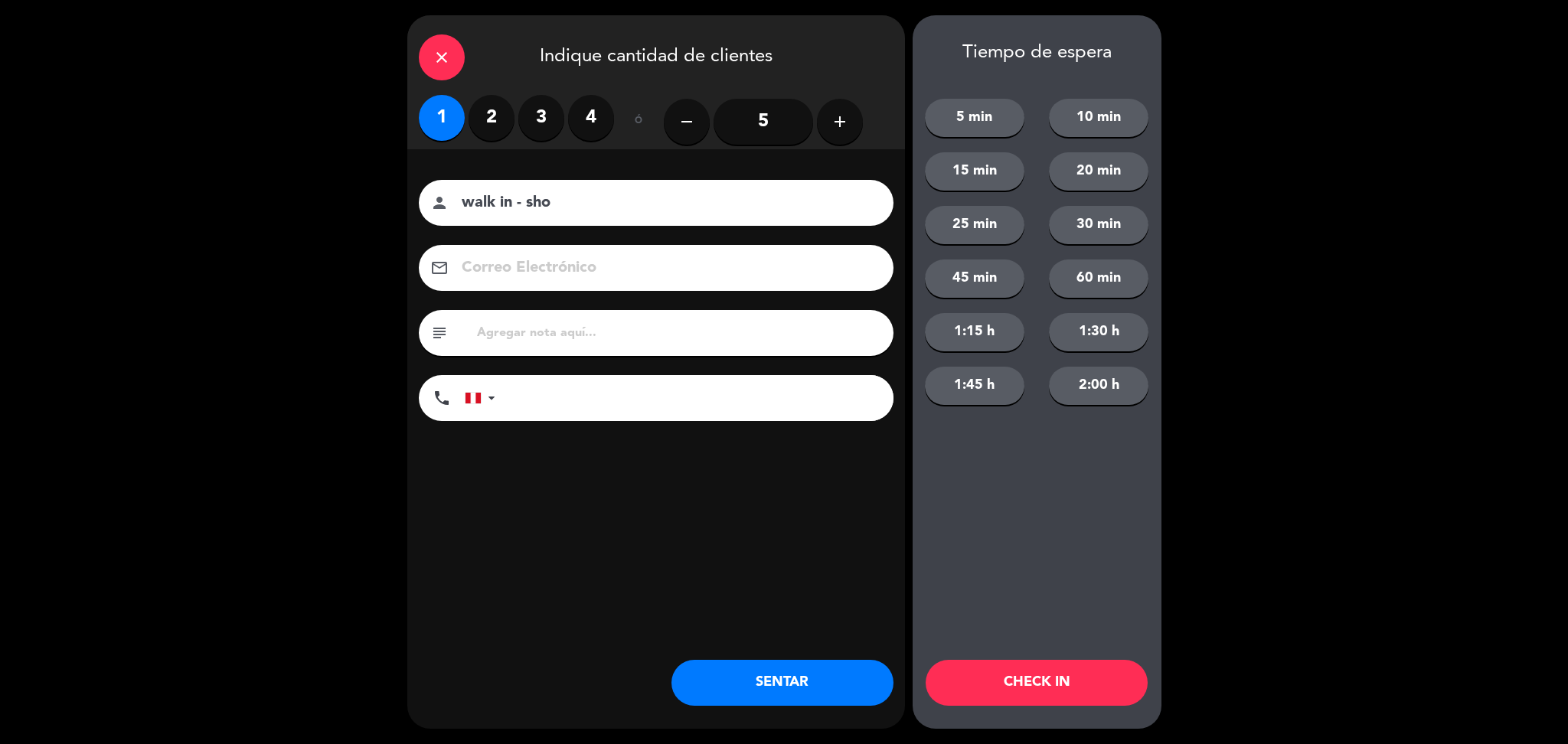
click at [804, 693] on button "SENTAR" at bounding box center [782, 683] width 222 height 46
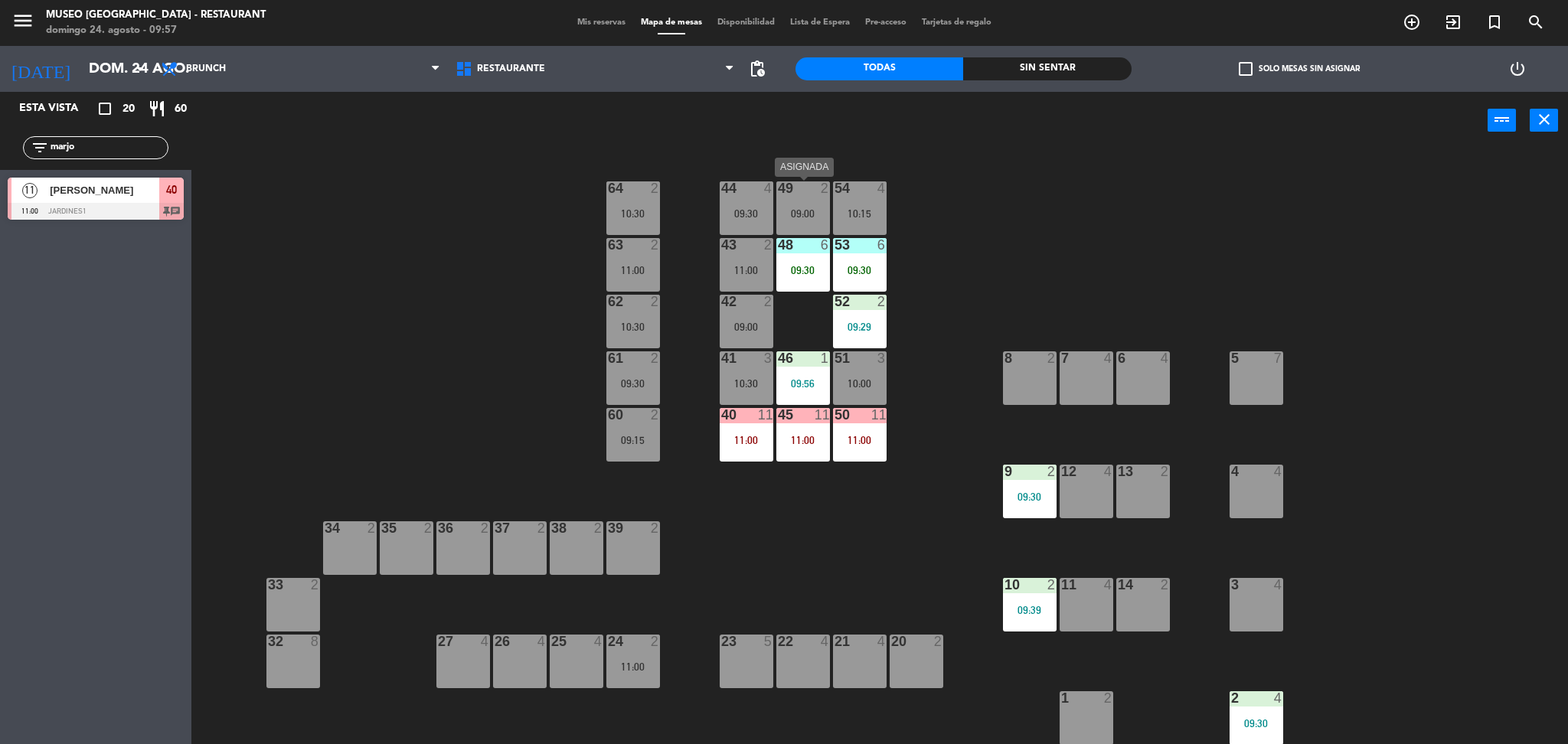
click at [812, 211] on div "09:00" at bounding box center [803, 213] width 53 height 11
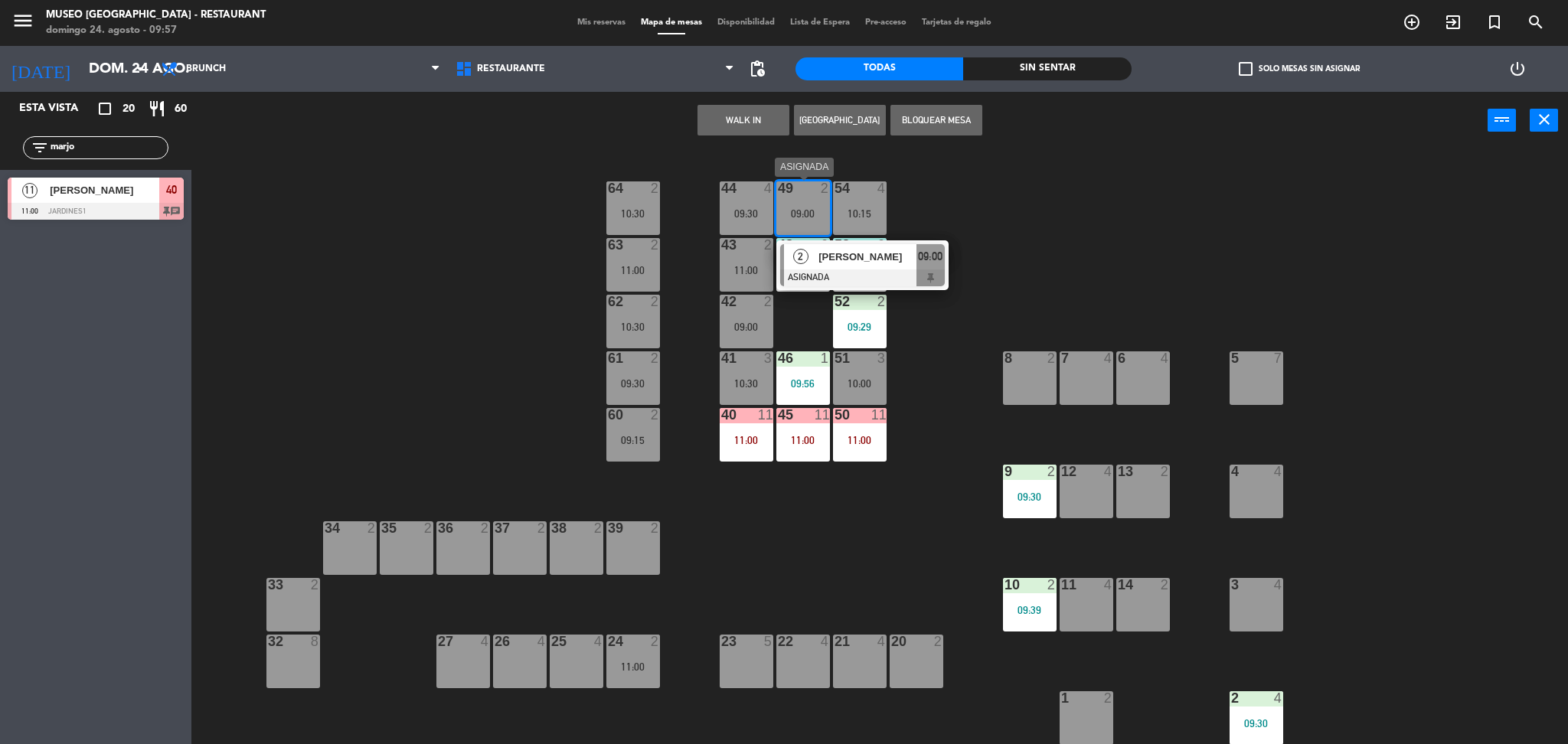
click at [829, 245] on div "Jean Gutiérrez" at bounding box center [867, 257] width 100 height 25
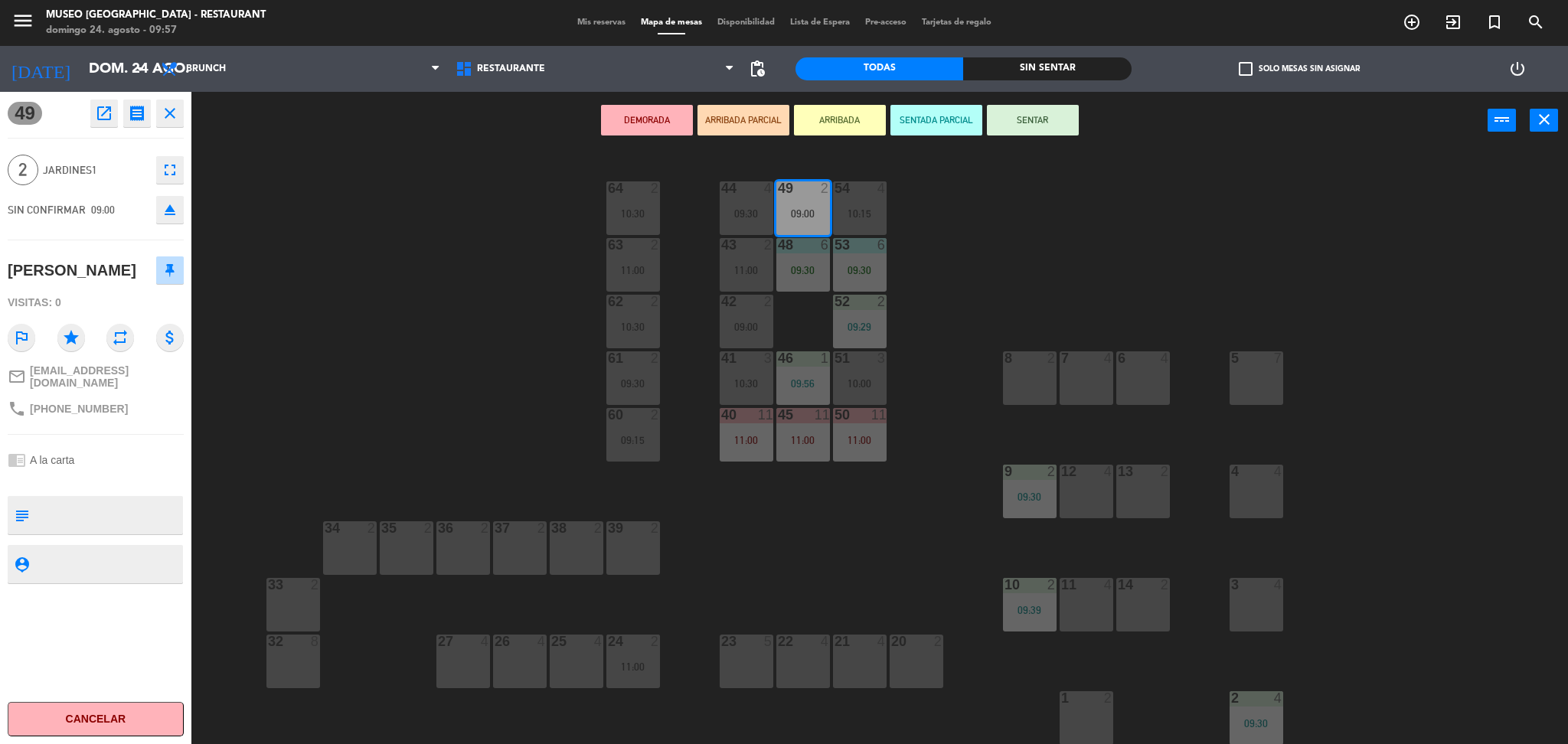
click at [103, 108] on icon "open_in_new" at bounding box center [104, 113] width 19 height 19
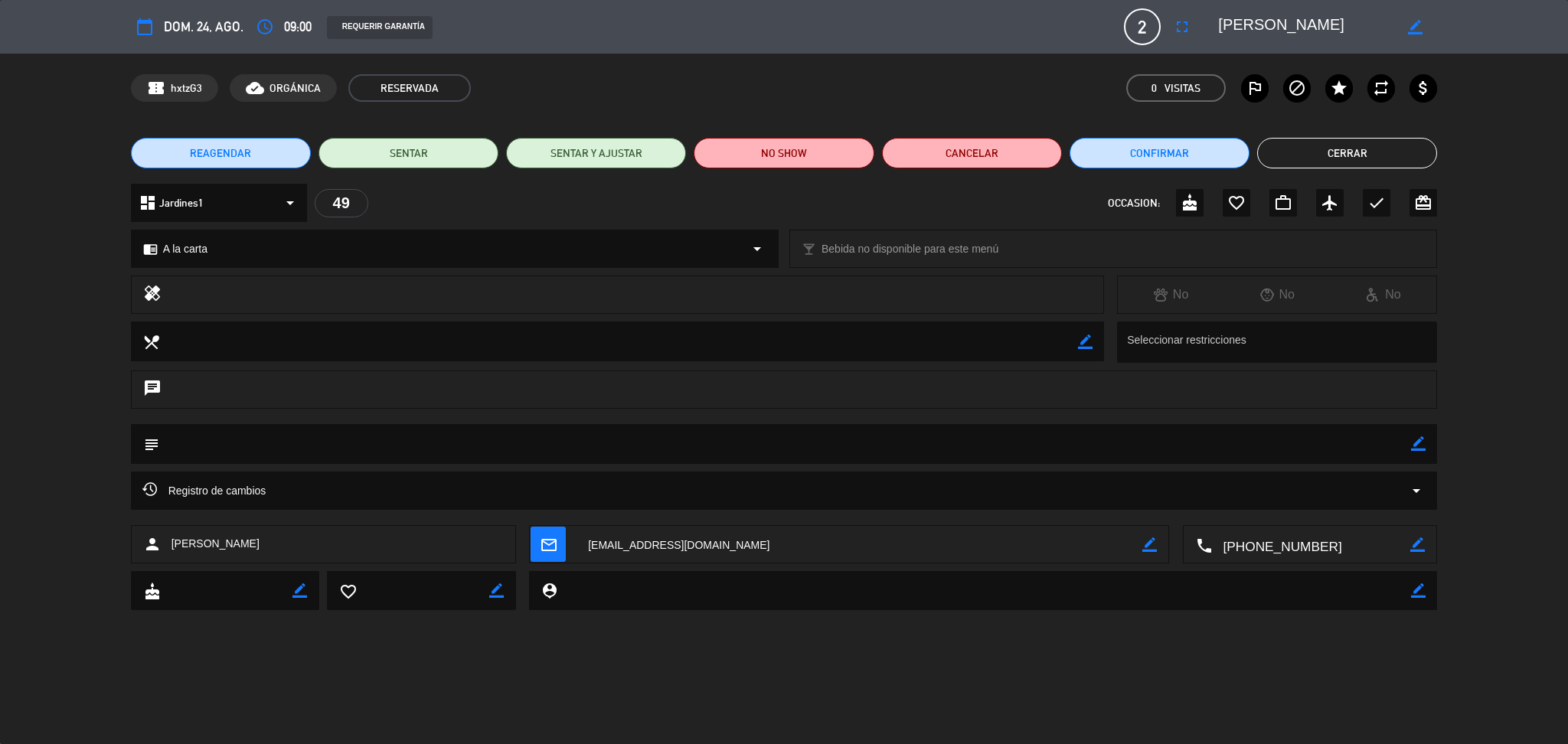
click at [817, 148] on edit-booking-info-modal "calendar_today dom. 24, ago. access_time 09:00 REQUERIR GARANTÍA 2 Jean Gutiérr…" at bounding box center [784, 372] width 1568 height 744
click at [824, 157] on button "NO SHOW" at bounding box center [783, 153] width 180 height 30
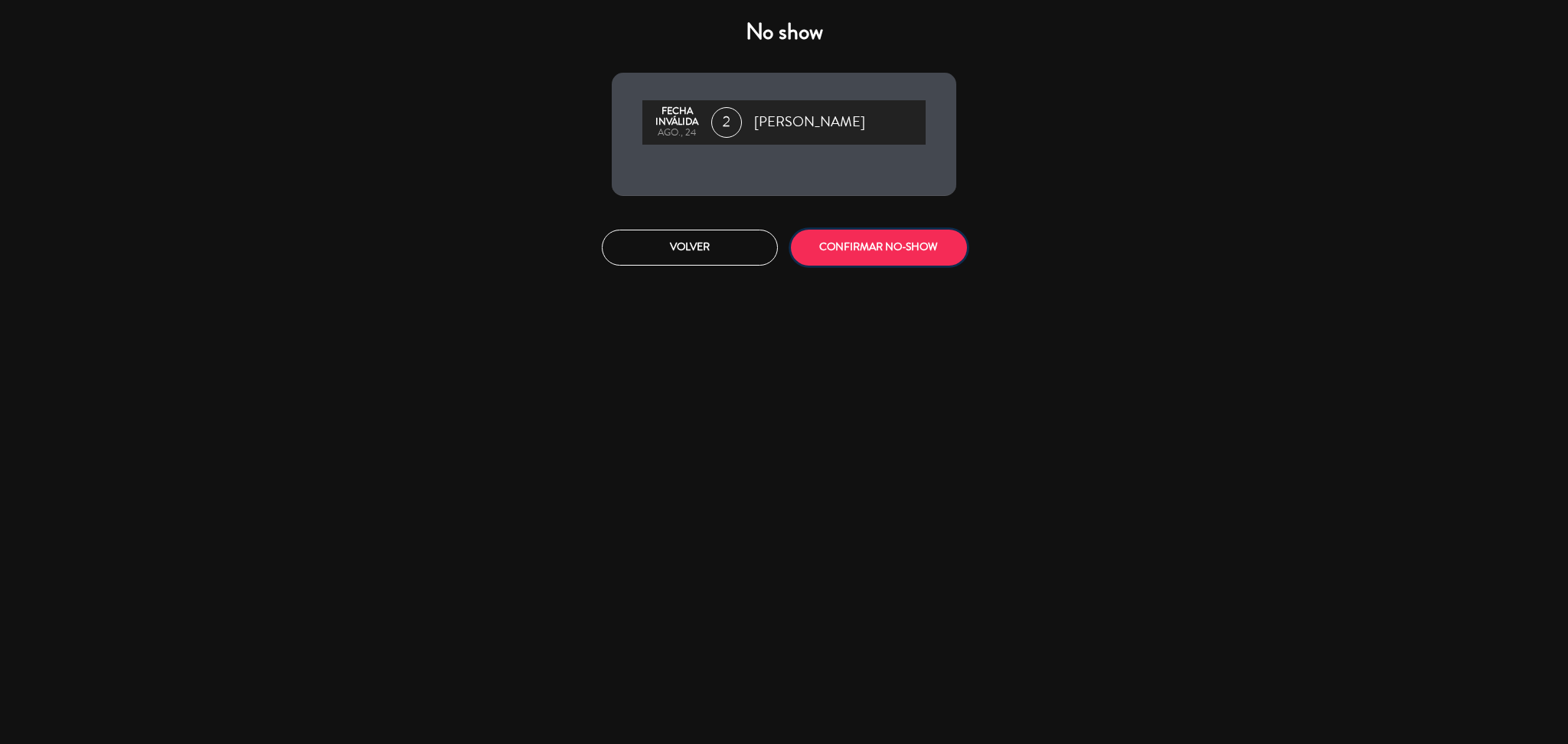
click at [863, 236] on button "CONFIRMAR NO-SHOW" at bounding box center [879, 247] width 176 height 36
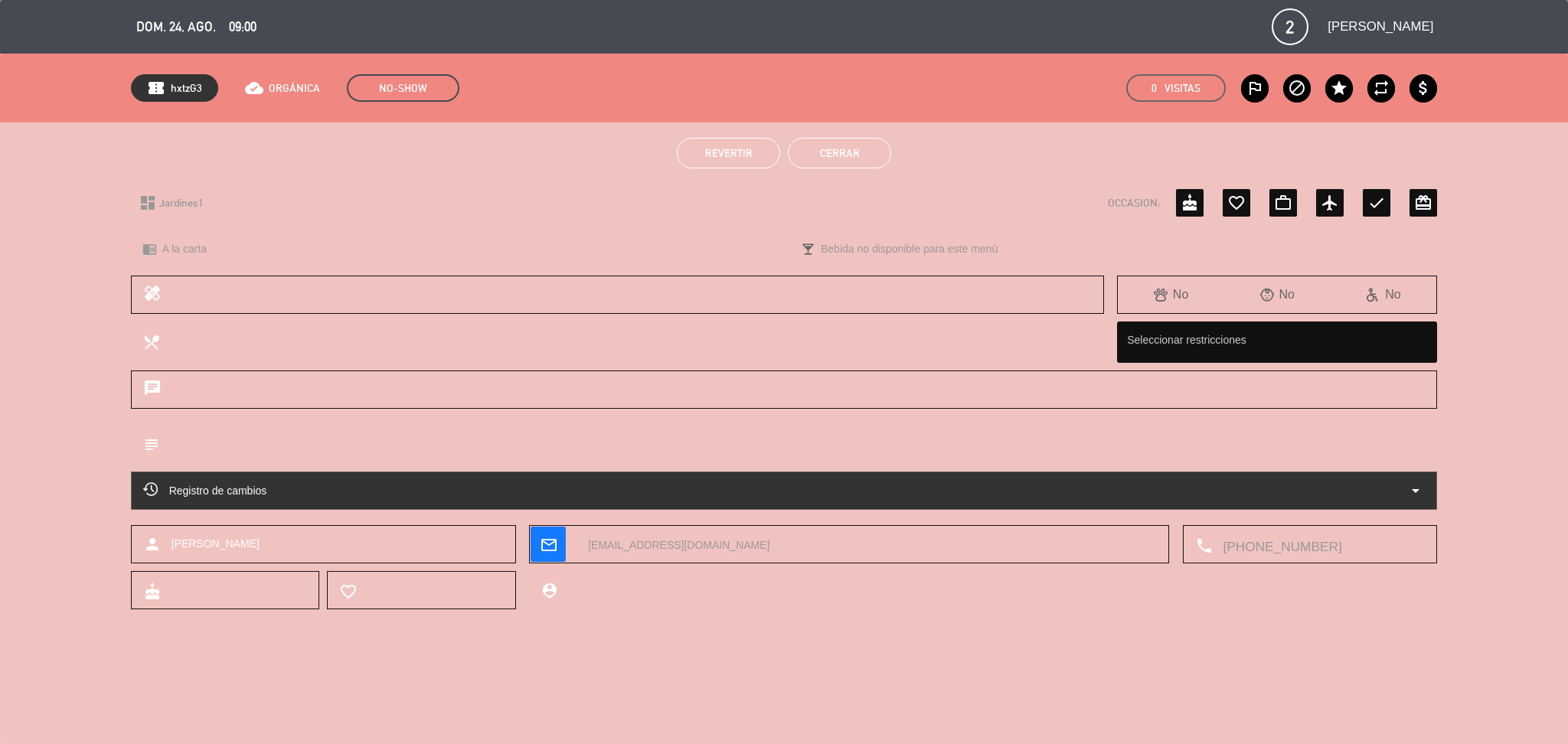
click at [822, 157] on button "Cerrar" at bounding box center [839, 153] width 103 height 30
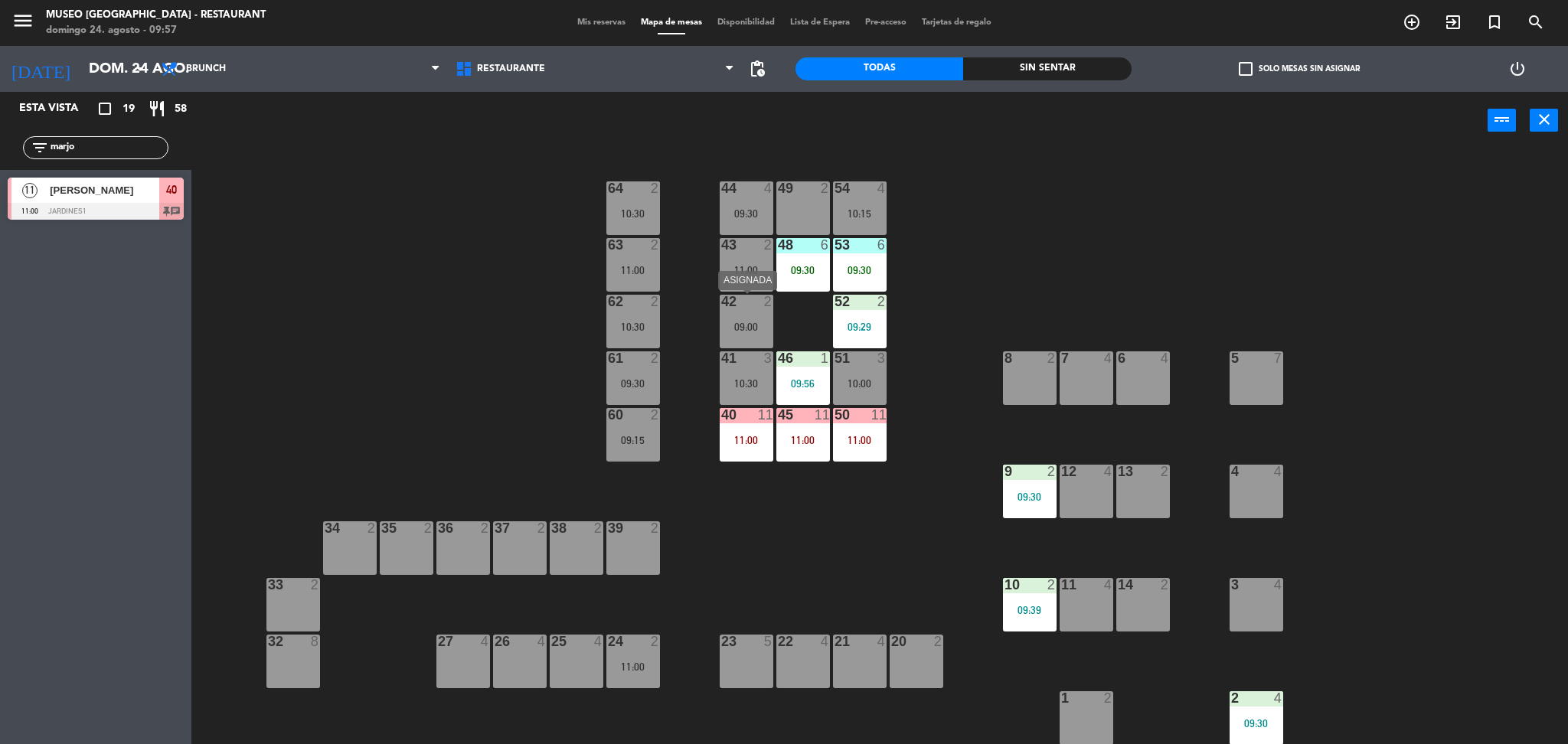
click at [747, 323] on div "09:00" at bounding box center [746, 327] width 53 height 11
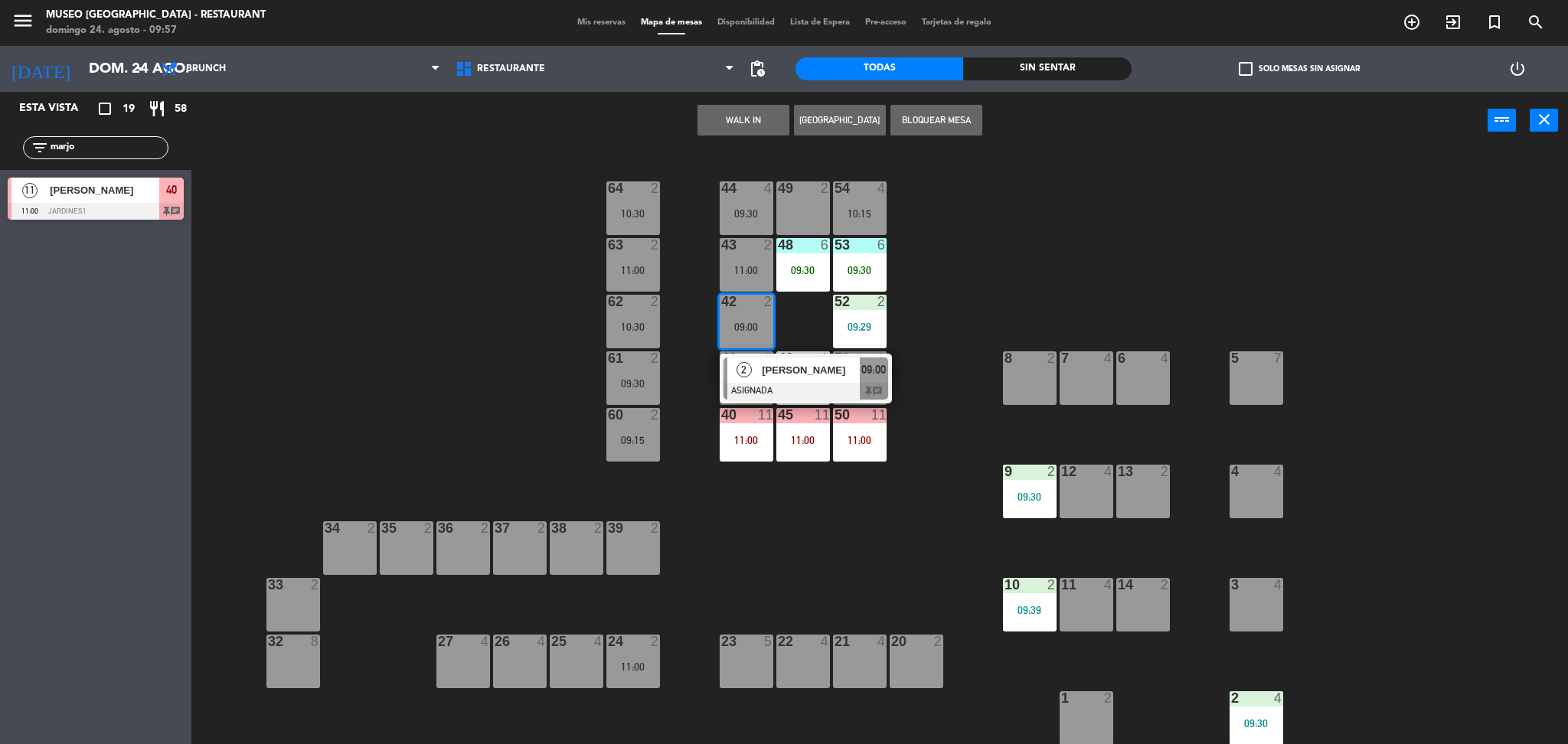
click at [780, 386] on div at bounding box center [805, 391] width 164 height 17
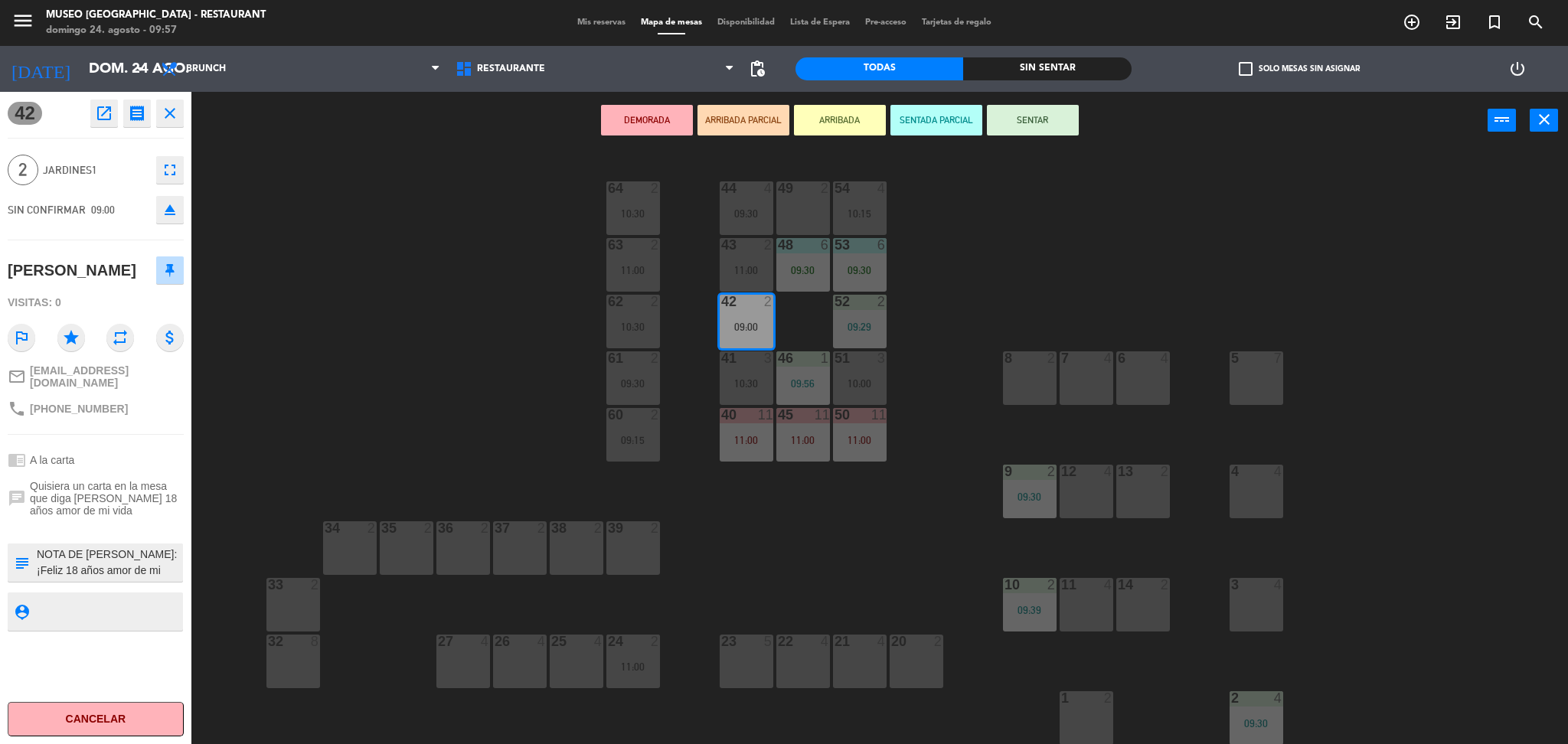
click at [92, 113] on button "open_in_new" at bounding box center [104, 113] width 28 height 28
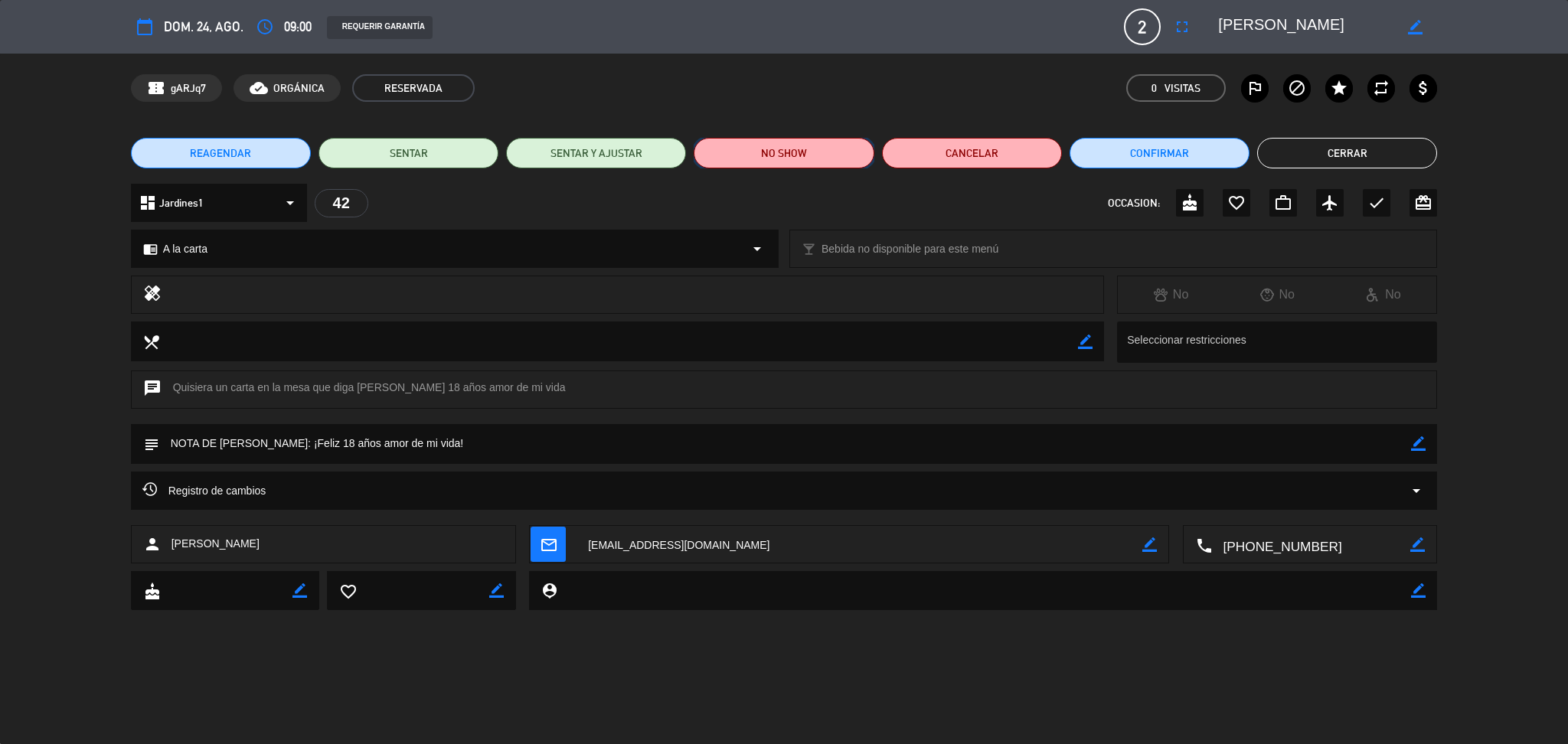
click at [765, 146] on button "NO SHOW" at bounding box center [783, 153] width 180 height 30
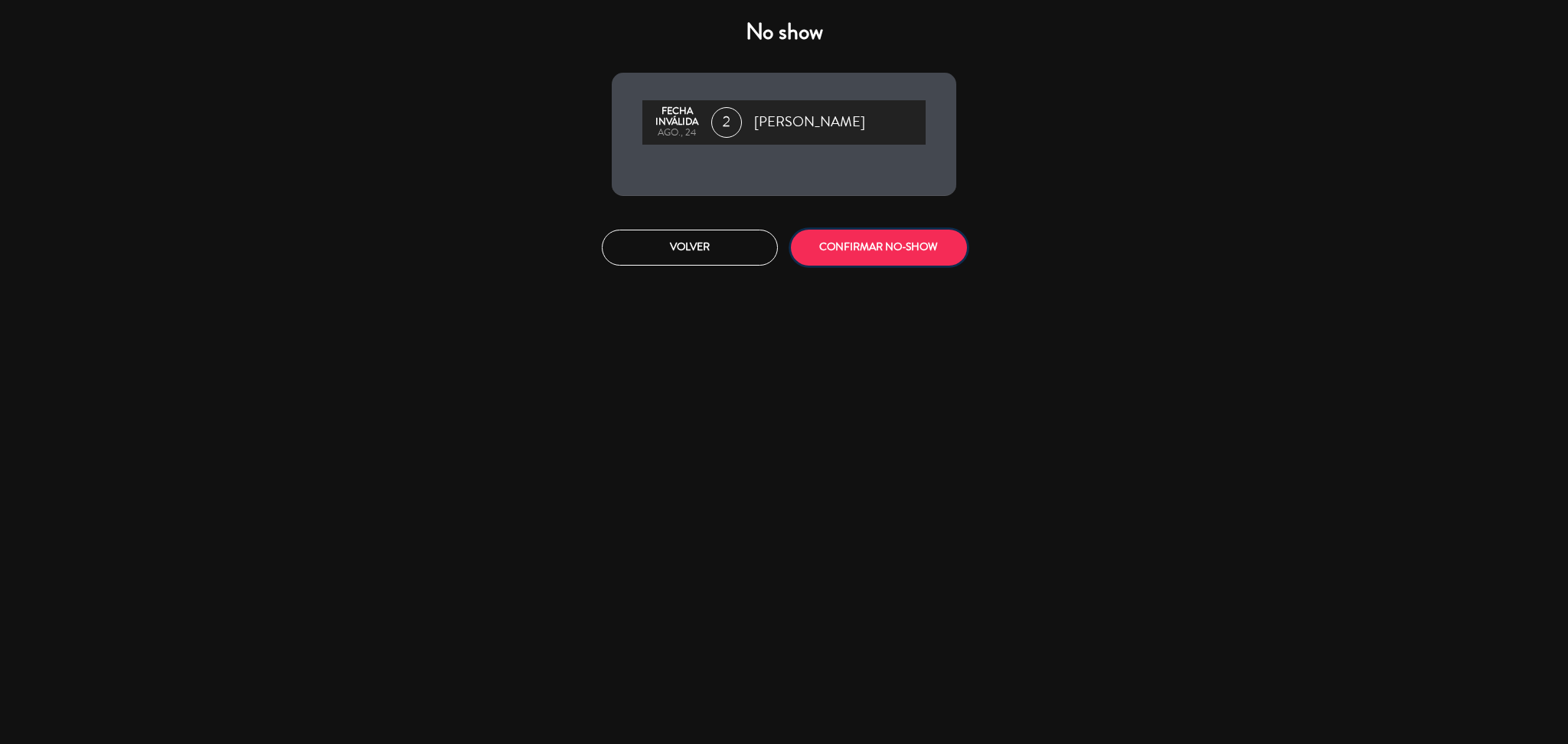
click at [836, 252] on button "CONFIRMAR NO-SHOW" at bounding box center [879, 247] width 176 height 36
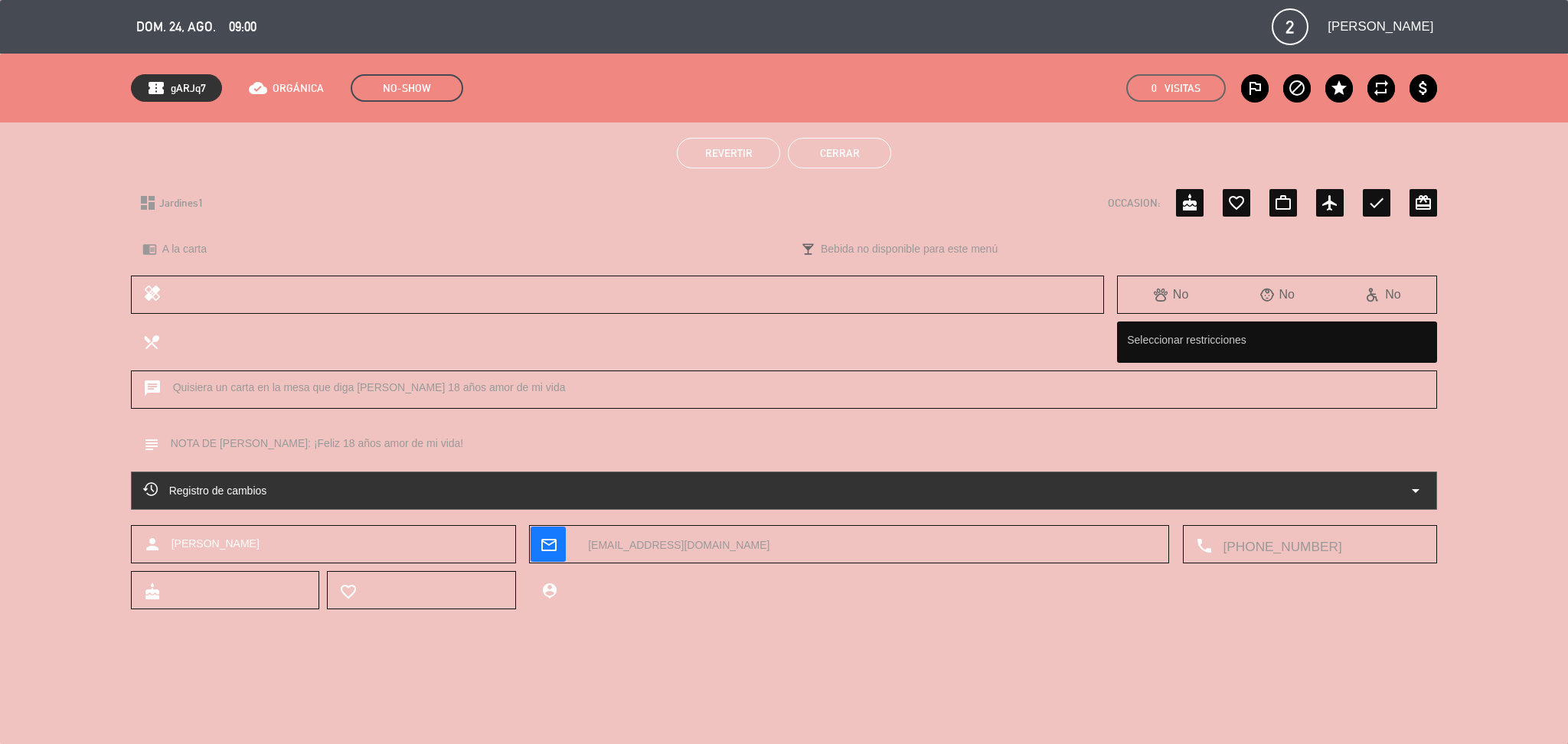
click at [812, 159] on button "Cerrar" at bounding box center [839, 153] width 103 height 30
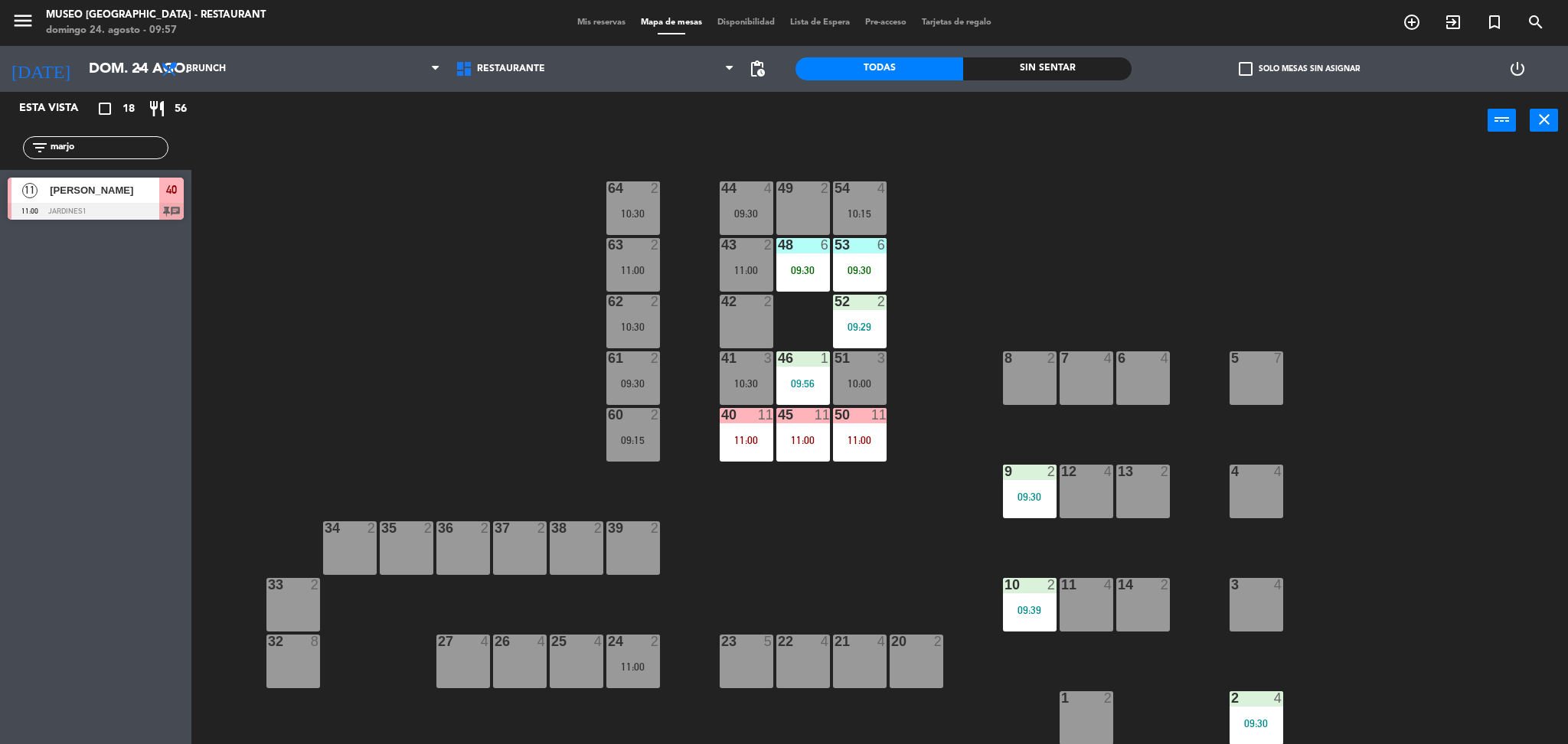
click at [667, 436] on div "44 4 09:30 49 2 54 4 10:15 64 2 10:30 48 6 09:30 53 6 09:30 63 2 11:00 43 2 11:…" at bounding box center [887, 451] width 1361 height 595
click at [647, 431] on div "60 2 09:15" at bounding box center [633, 435] width 53 height 53
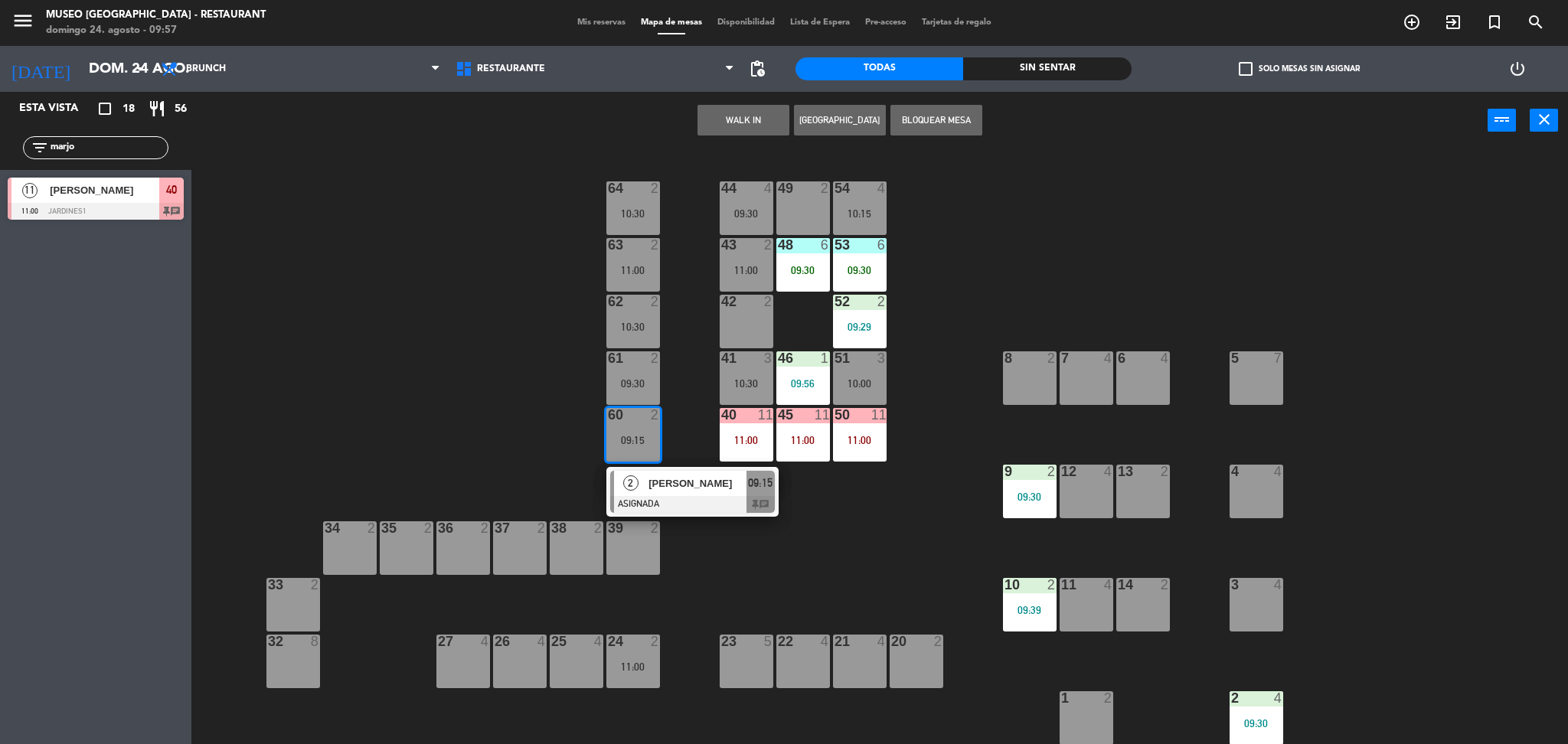
click at [684, 483] on span "Abigail Altamirano" at bounding box center [697, 484] width 98 height 16
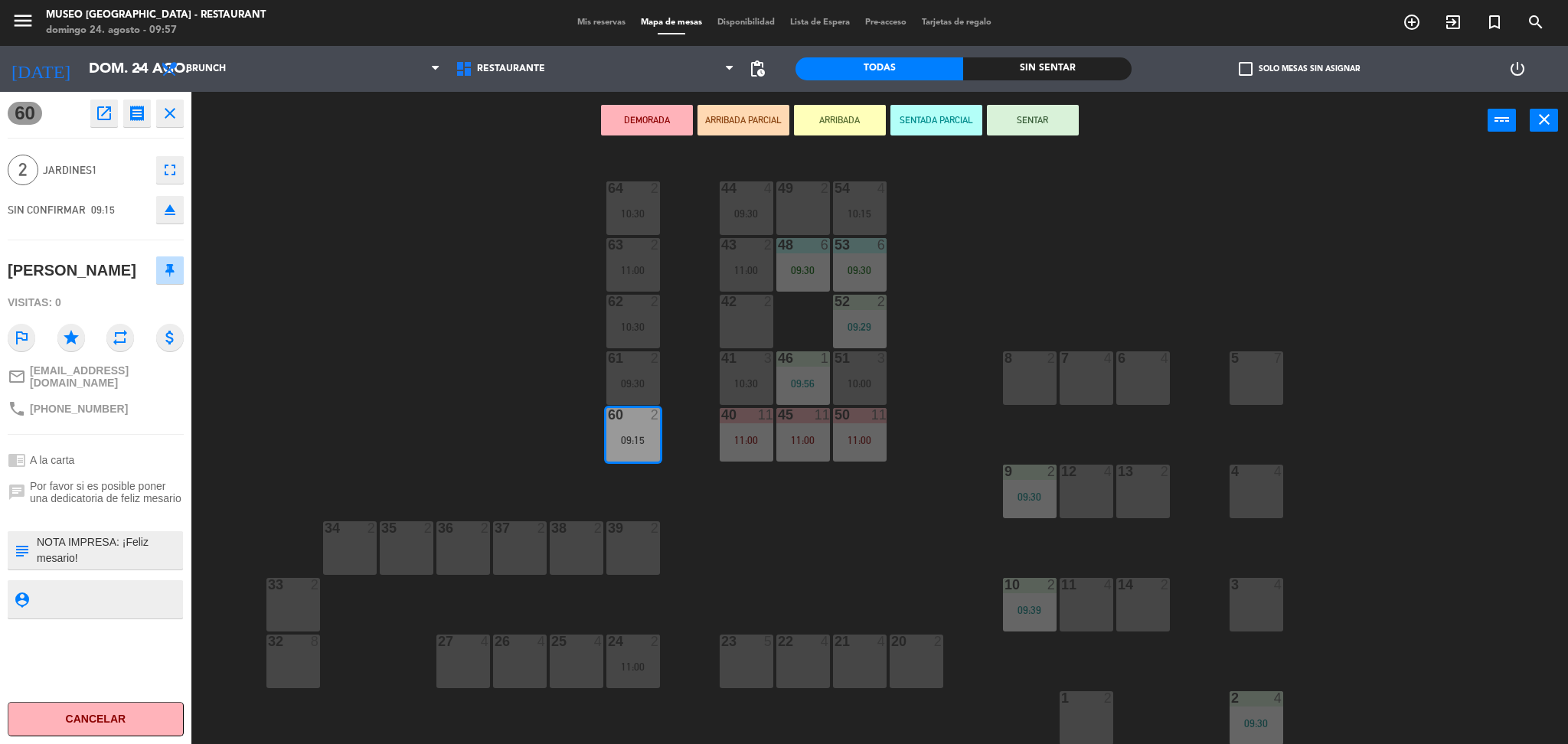
click at [108, 109] on icon "open_in_new" at bounding box center [104, 113] width 19 height 19
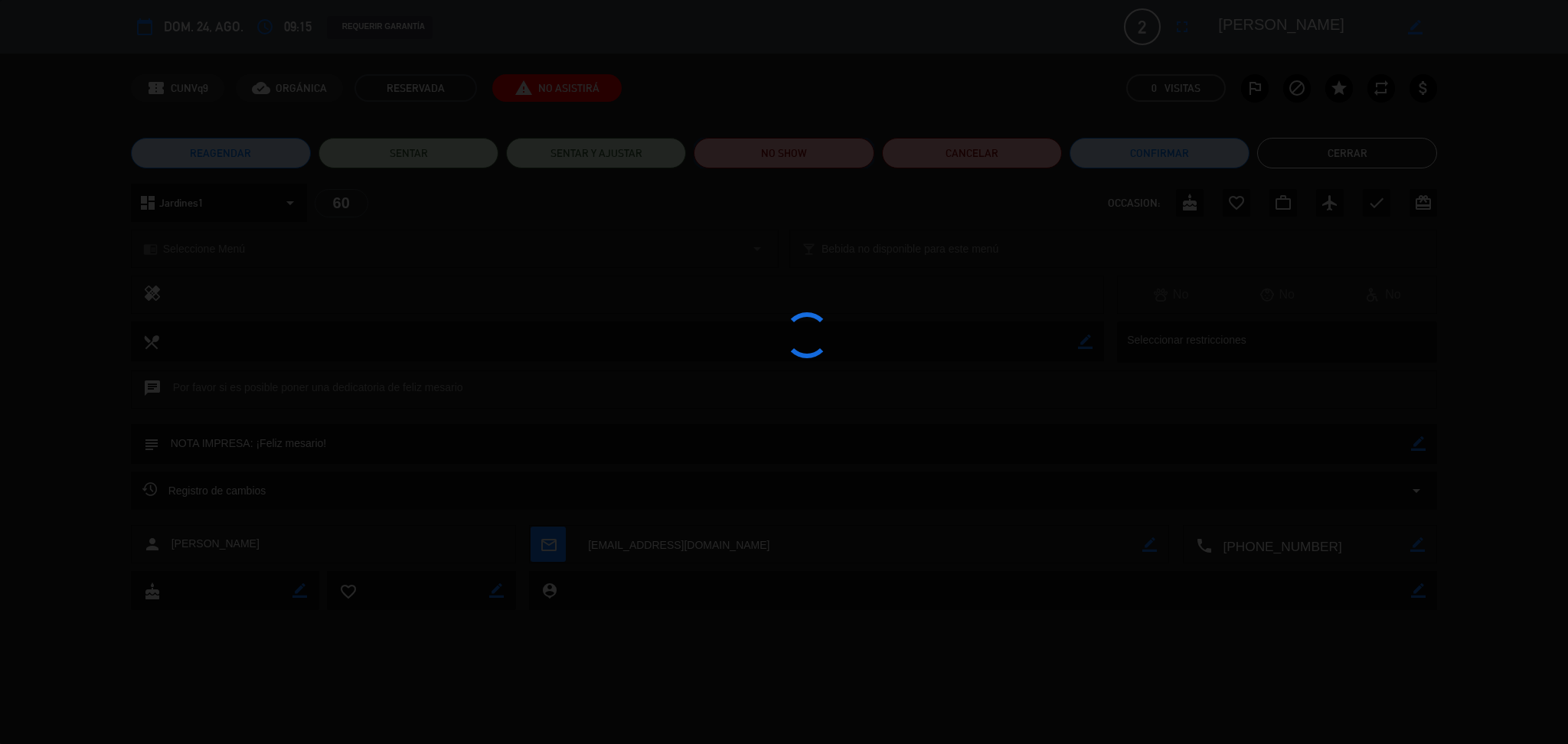
click at [772, 142] on button "NO SHOW" at bounding box center [783, 153] width 180 height 30
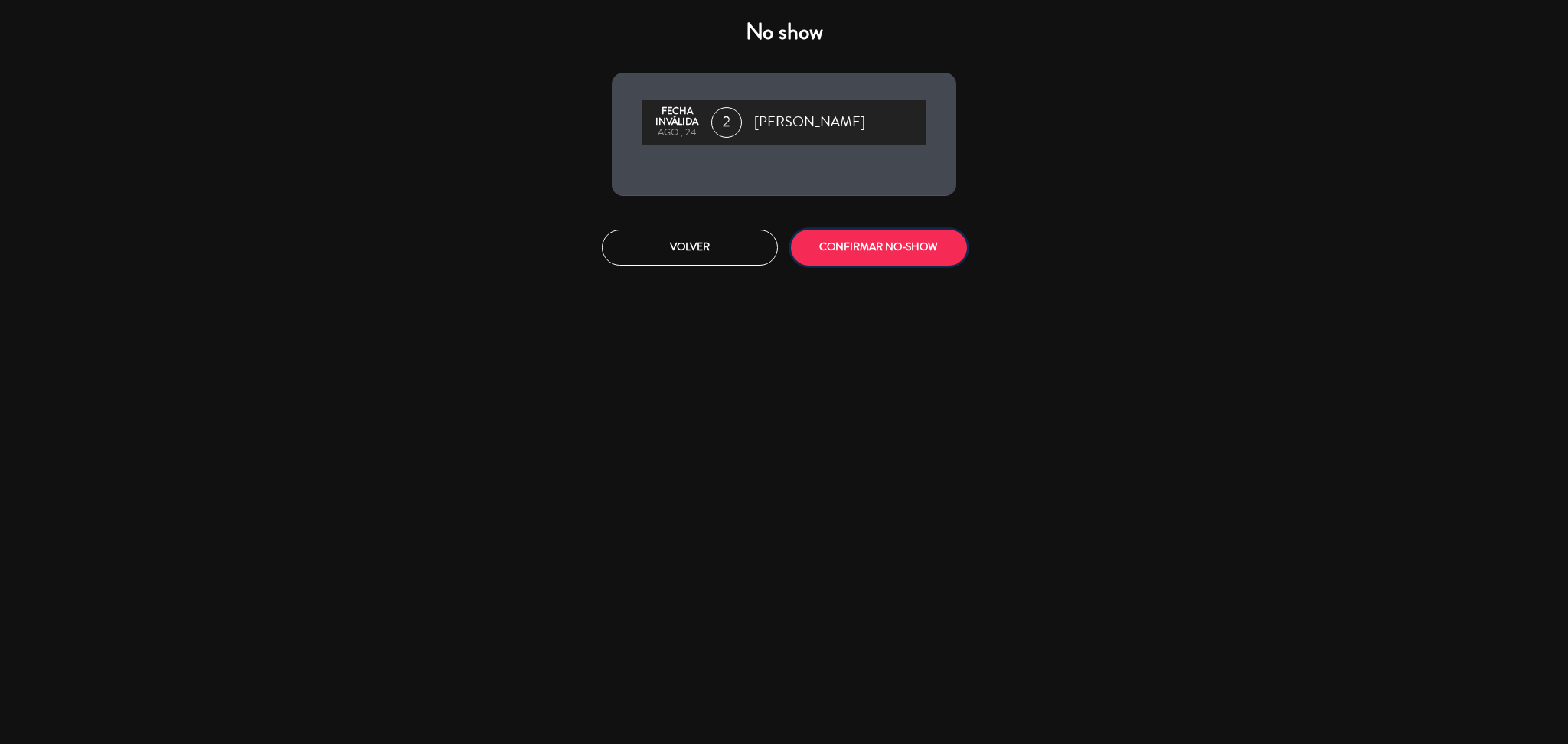
click at [851, 252] on button "CONFIRMAR NO-SHOW" at bounding box center [879, 247] width 176 height 36
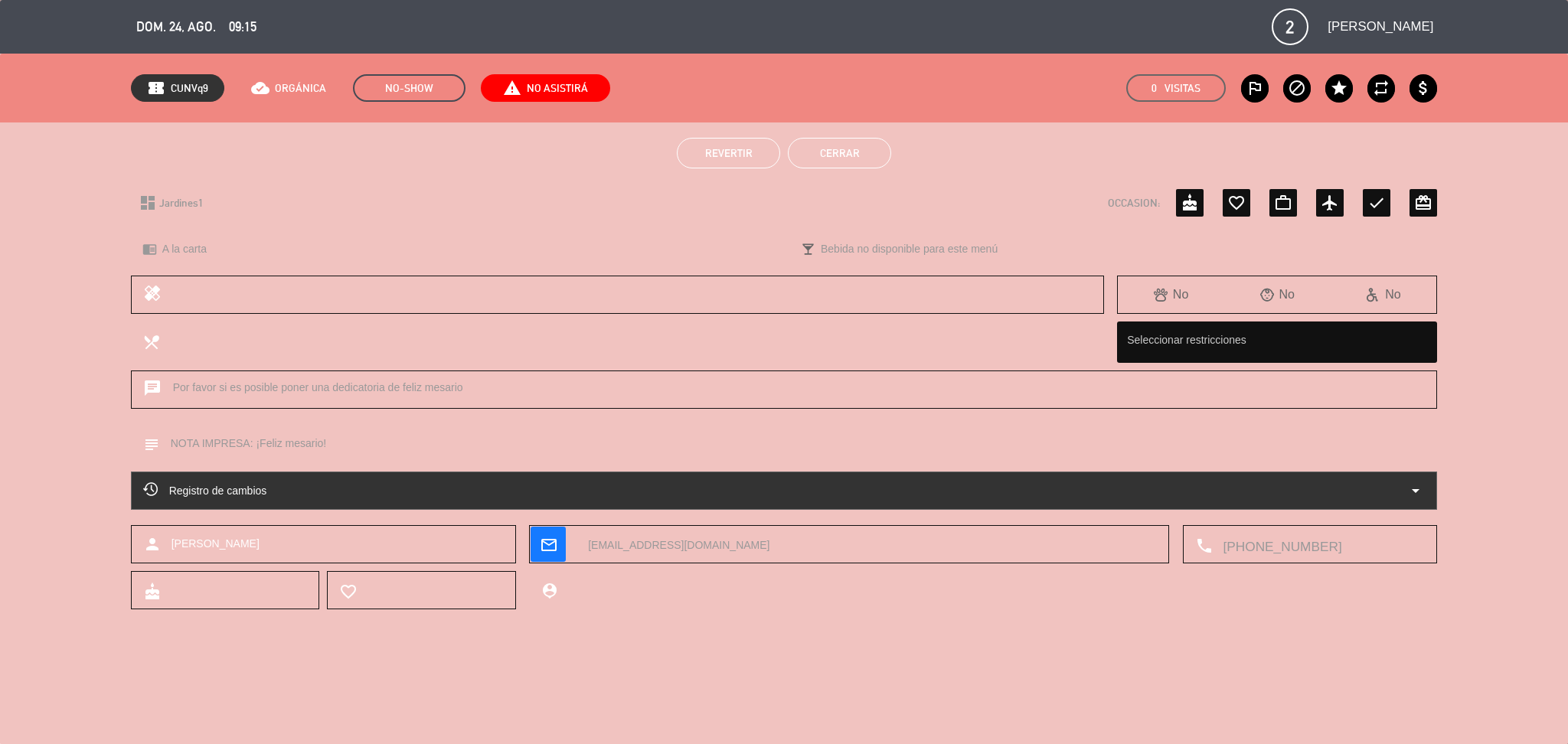
click at [791, 161] on button "Cerrar" at bounding box center [839, 153] width 103 height 30
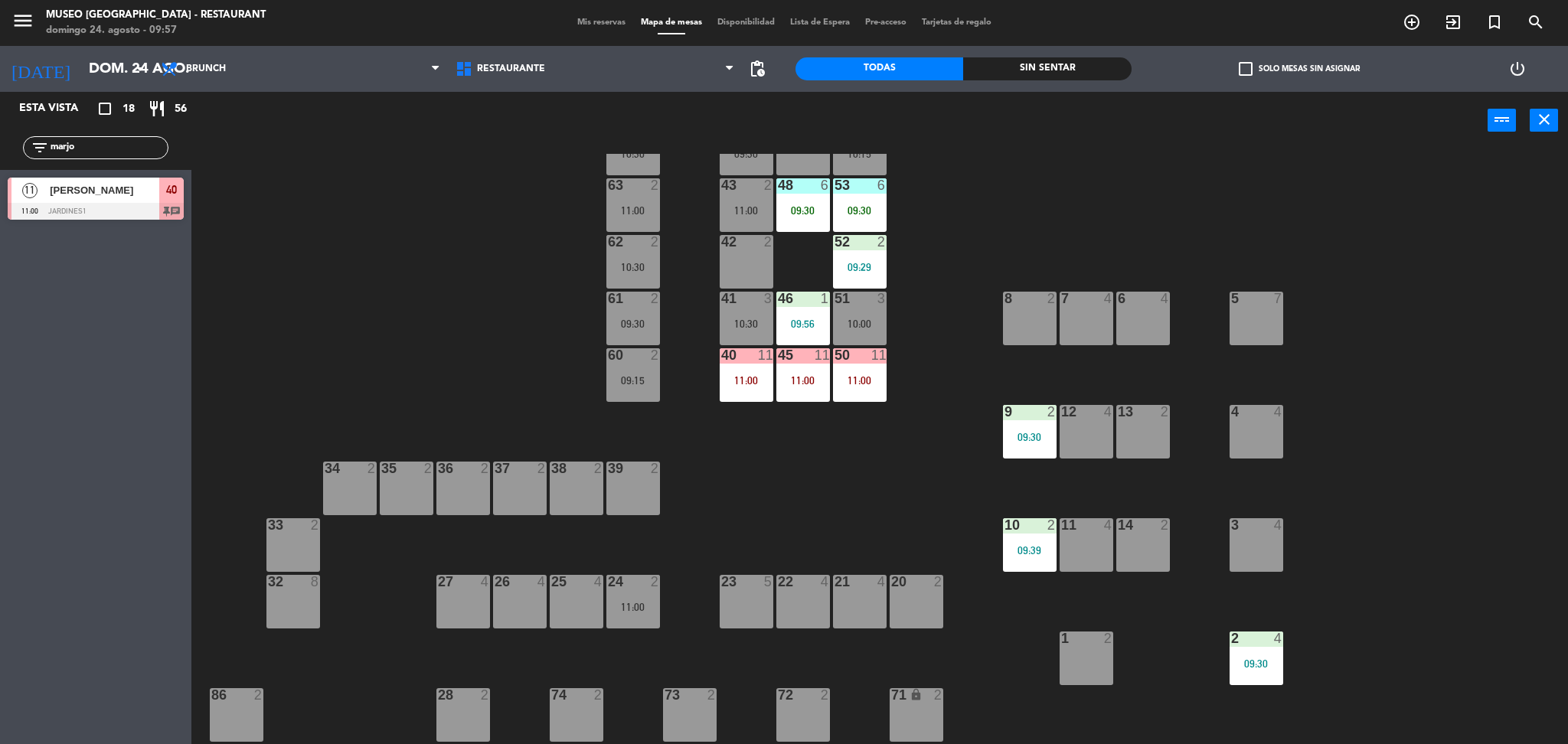
scroll to position [76, 0]
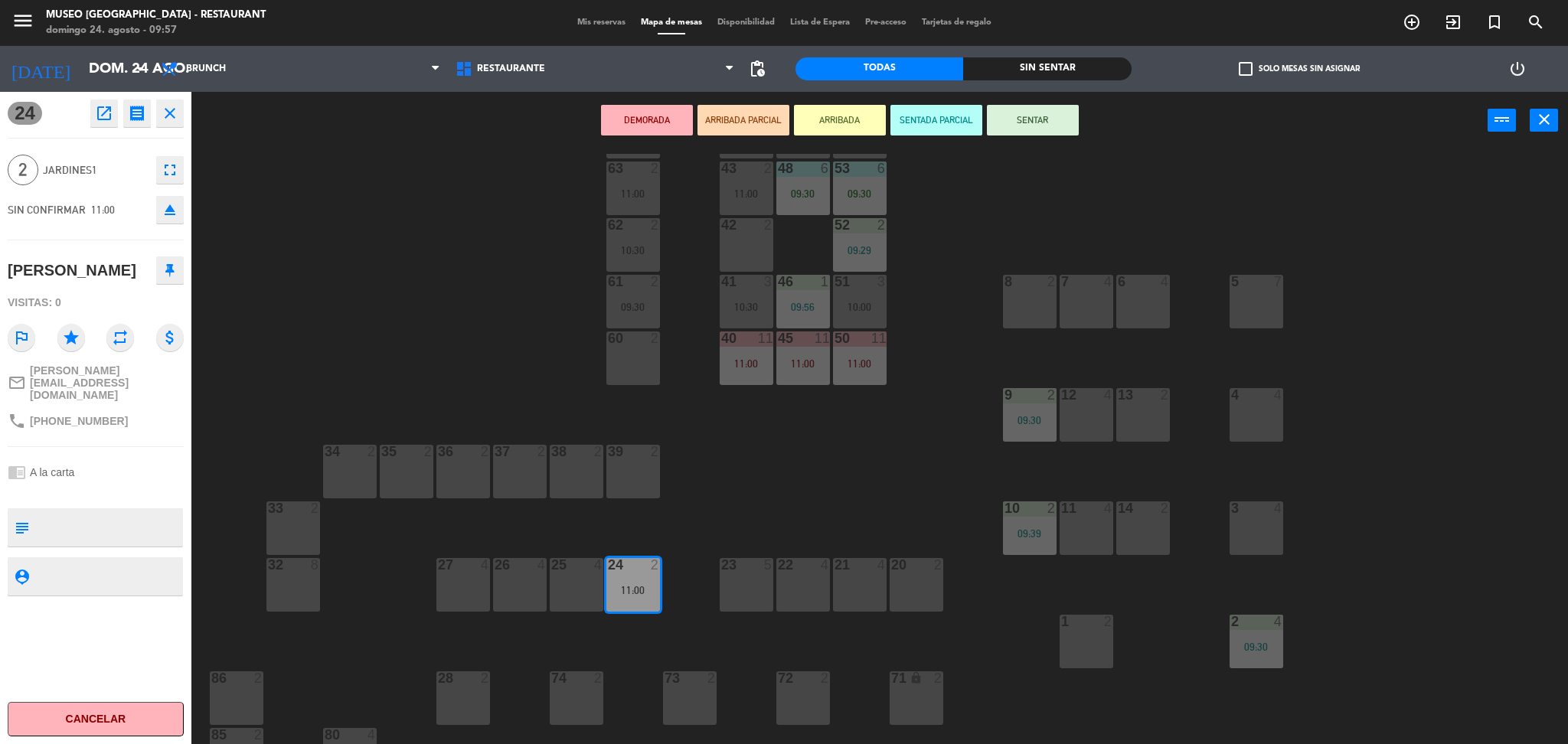
drag, startPoint x: 620, startPoint y: 587, endPoint x: 733, endPoint y: 239, distance: 365.9
click at [731, 268] on div "42 2" at bounding box center [746, 244] width 53 height 53
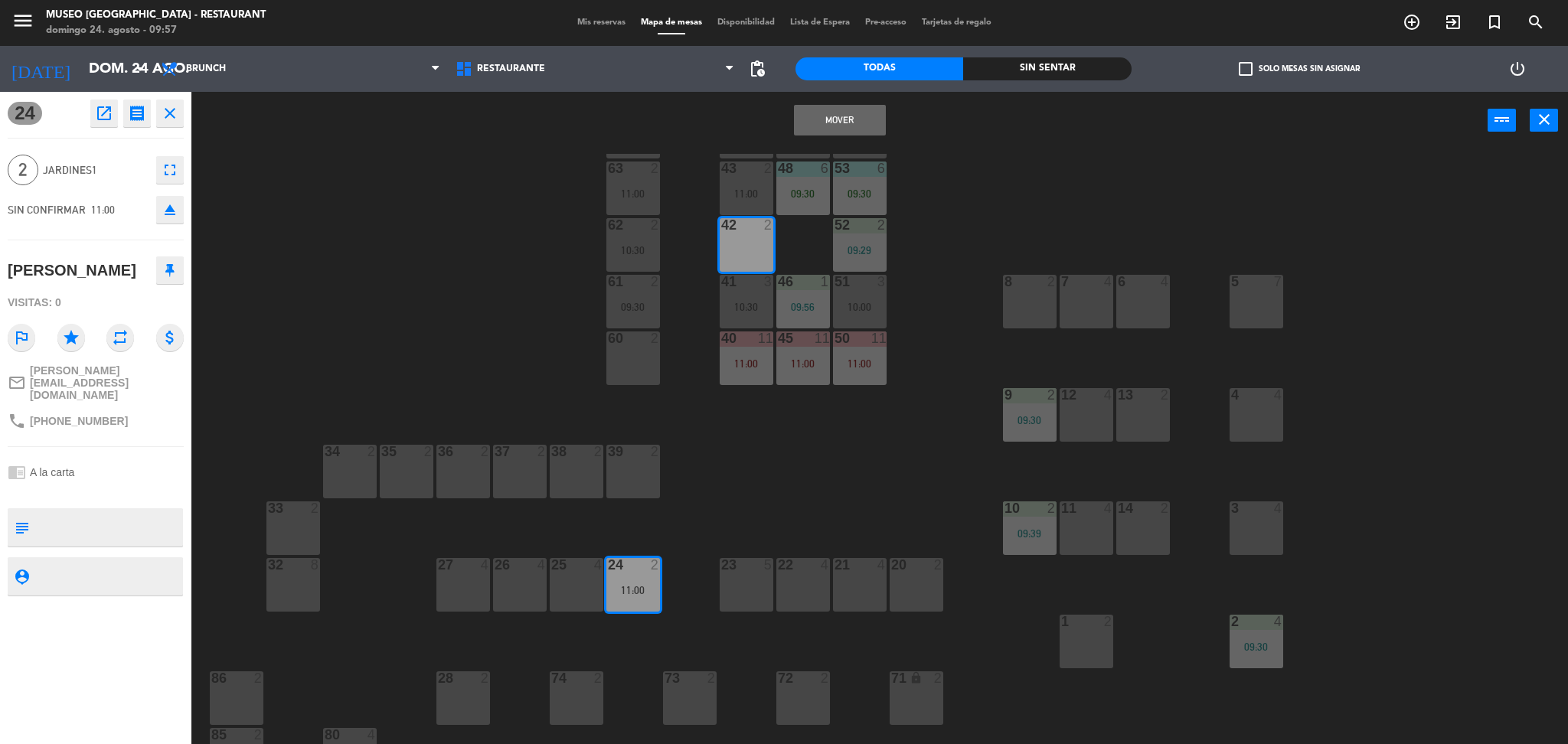
click at [814, 125] on button "Mover" at bounding box center [839, 120] width 92 height 30
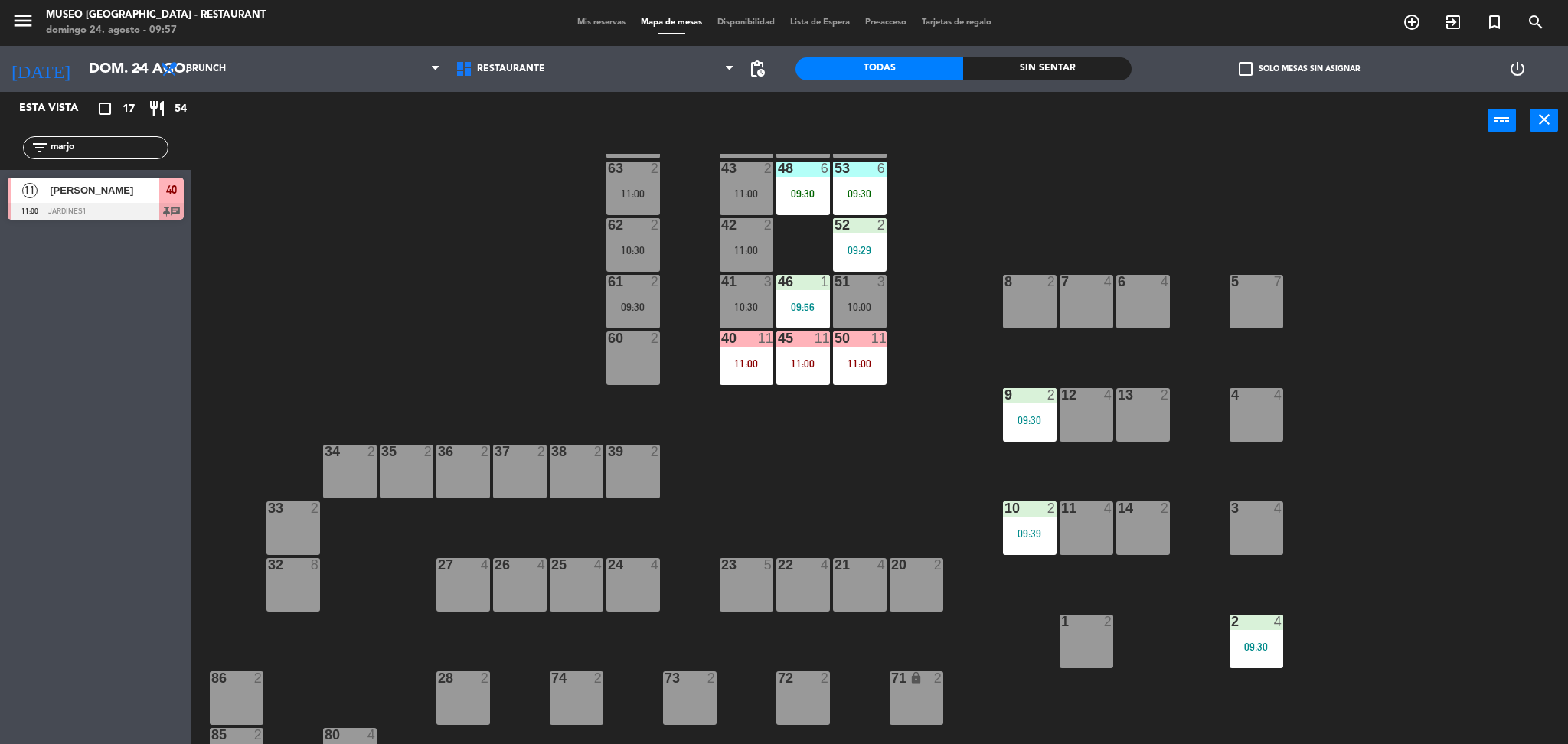
scroll to position [0, 0]
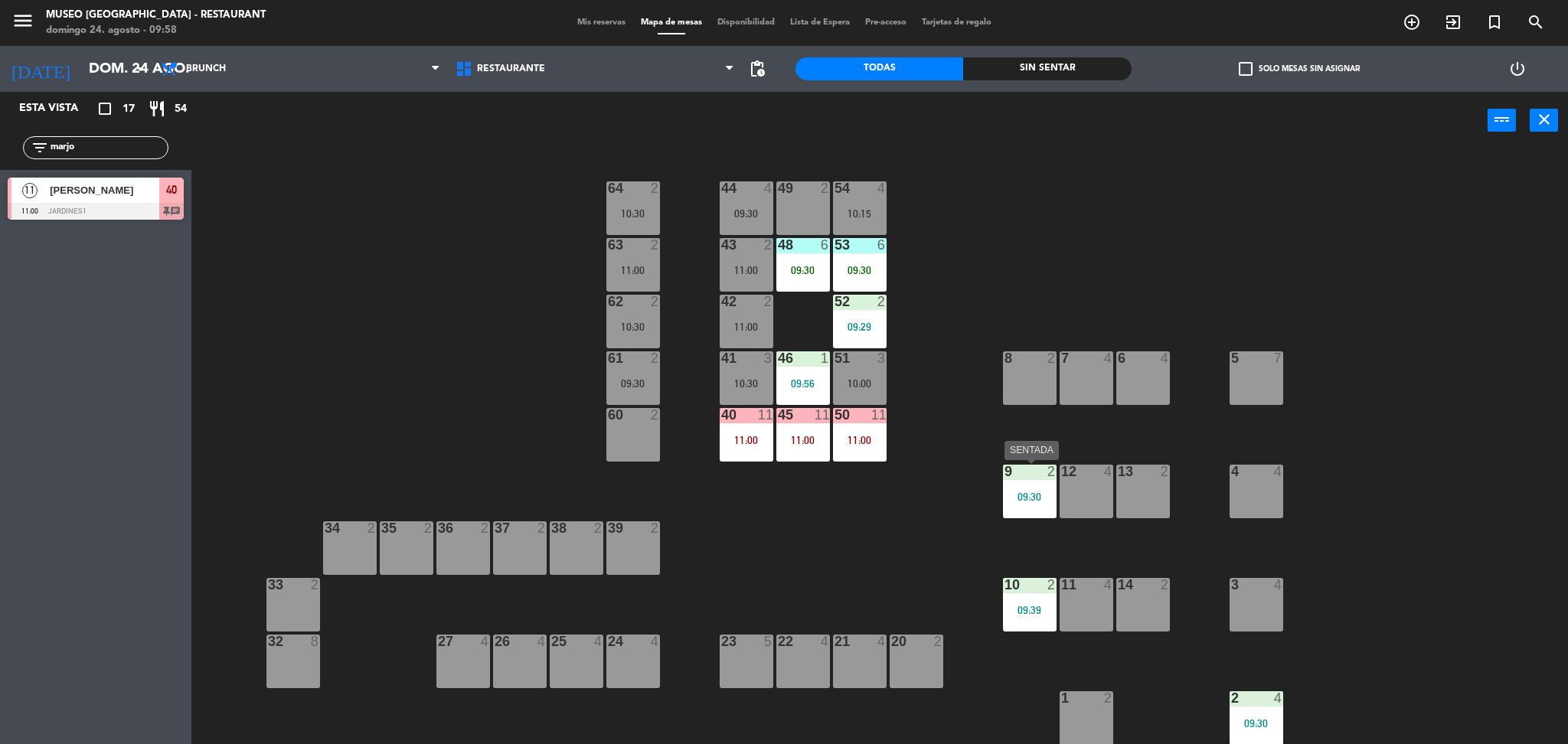
click at [1036, 505] on div "9 2 09:30" at bounding box center [1029, 492] width 53 height 53
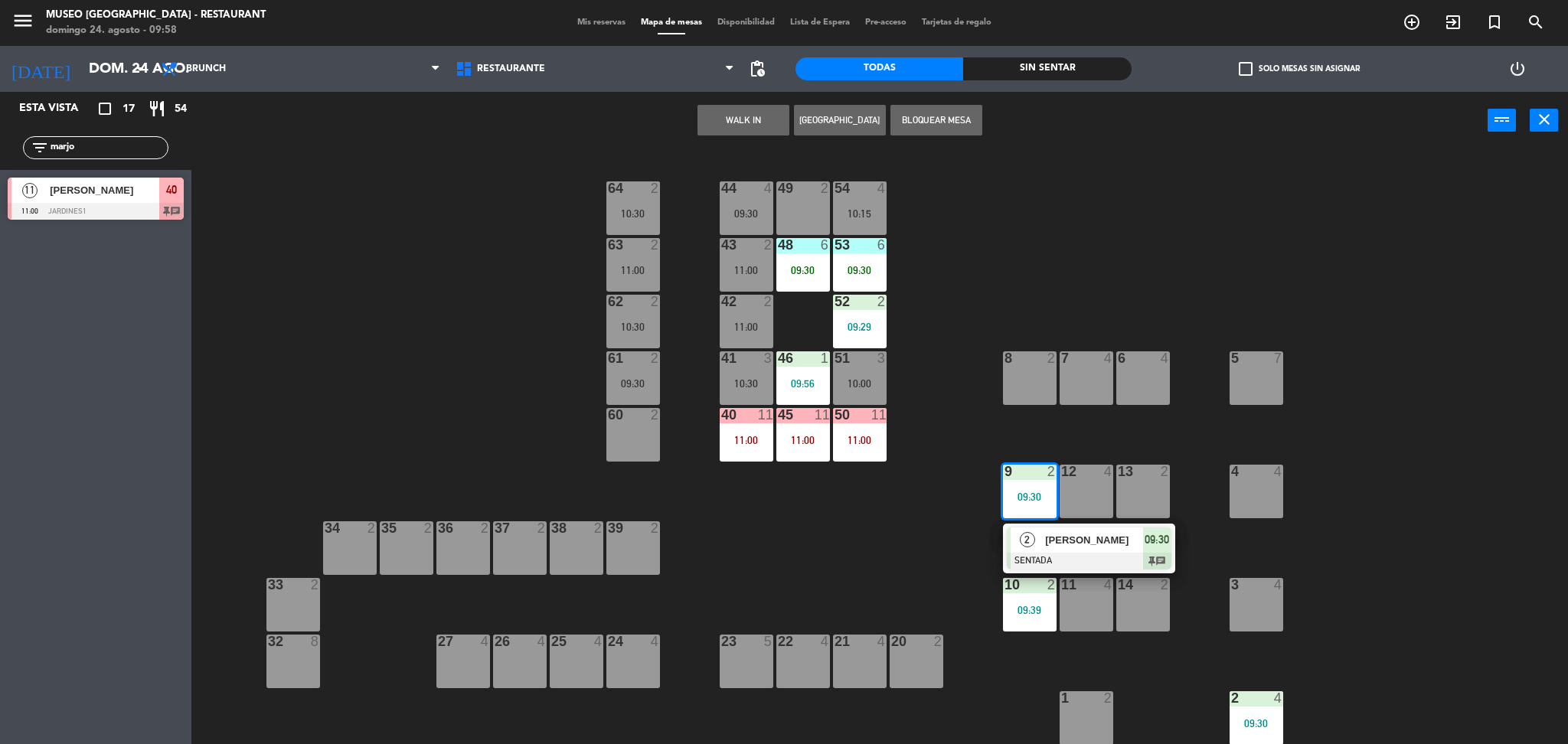
click at [1063, 542] on span "[PERSON_NAME]" at bounding box center [1093, 540] width 98 height 16
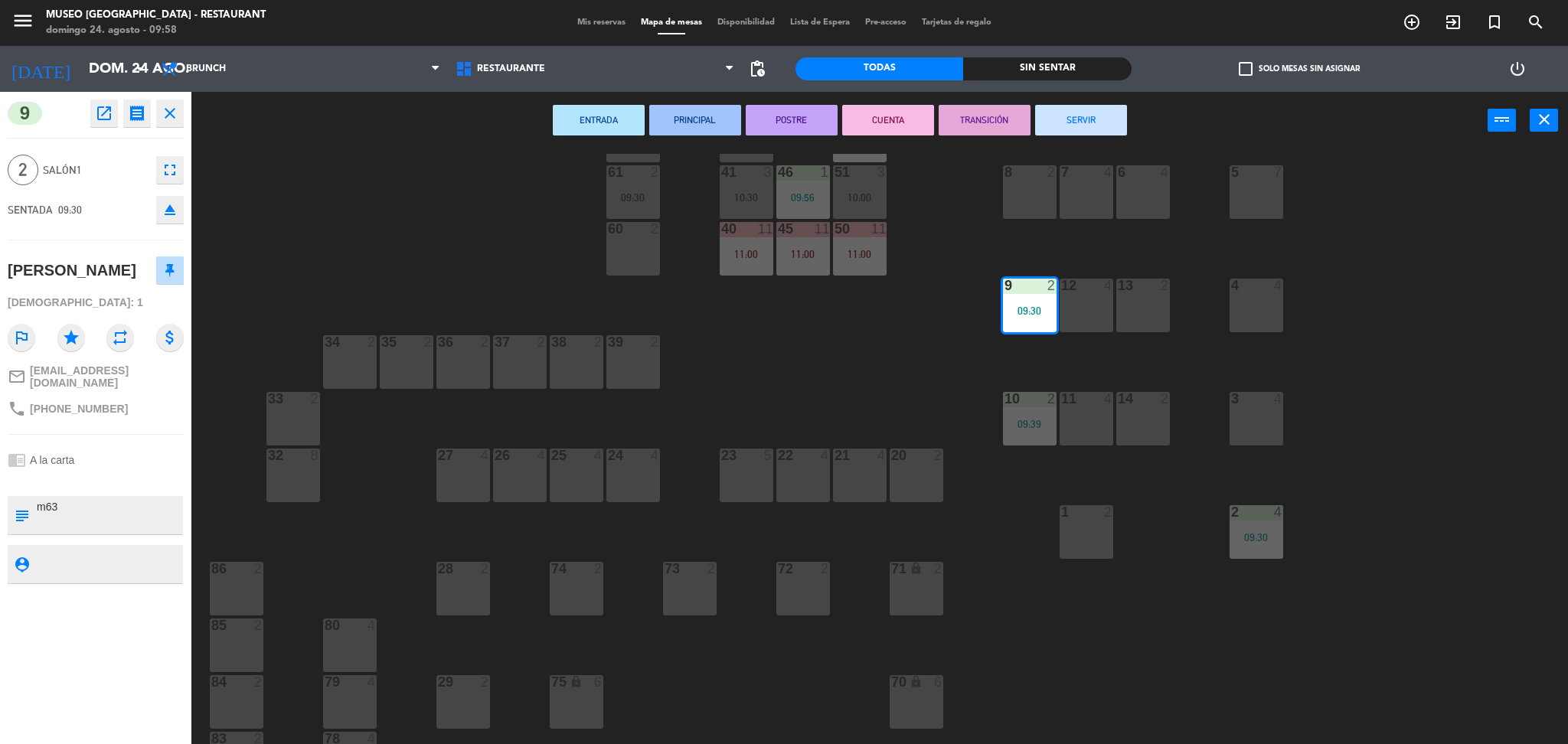
scroll to position [187, 0]
click at [1071, 541] on div "1 2" at bounding box center [1086, 532] width 53 height 53
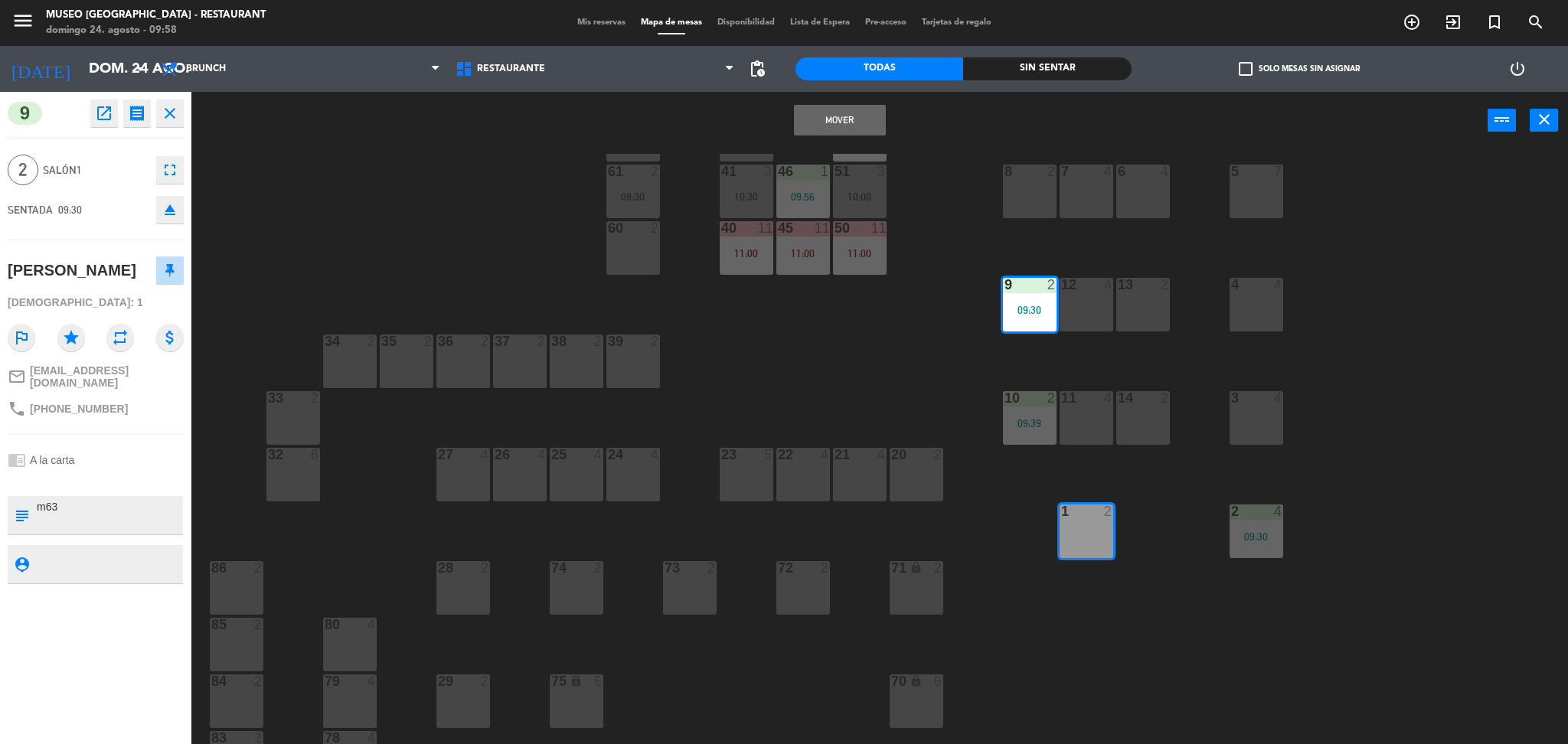
click at [840, 118] on button "Mover" at bounding box center [839, 120] width 92 height 30
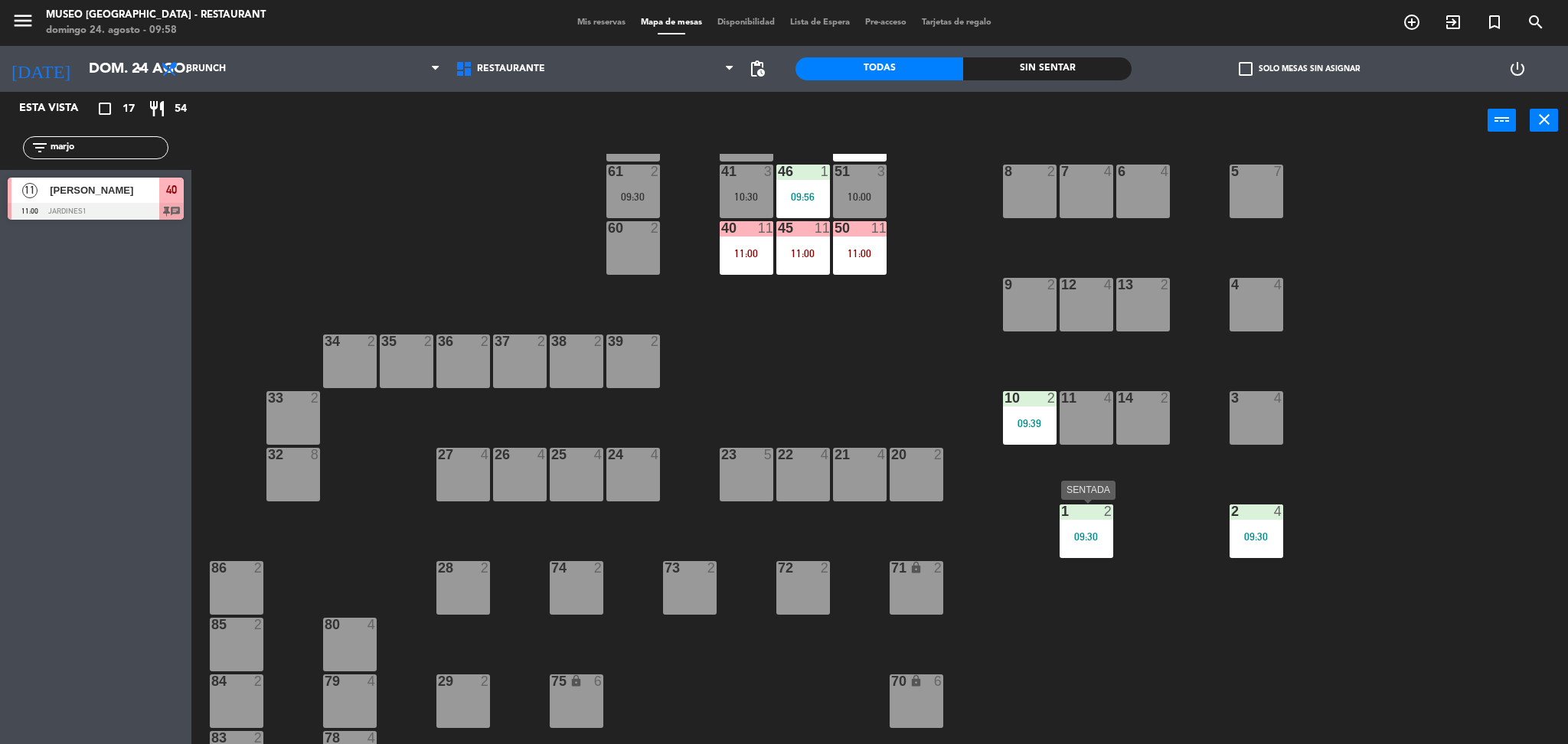
click at [1095, 537] on div "09:30" at bounding box center [1086, 537] width 53 height 11
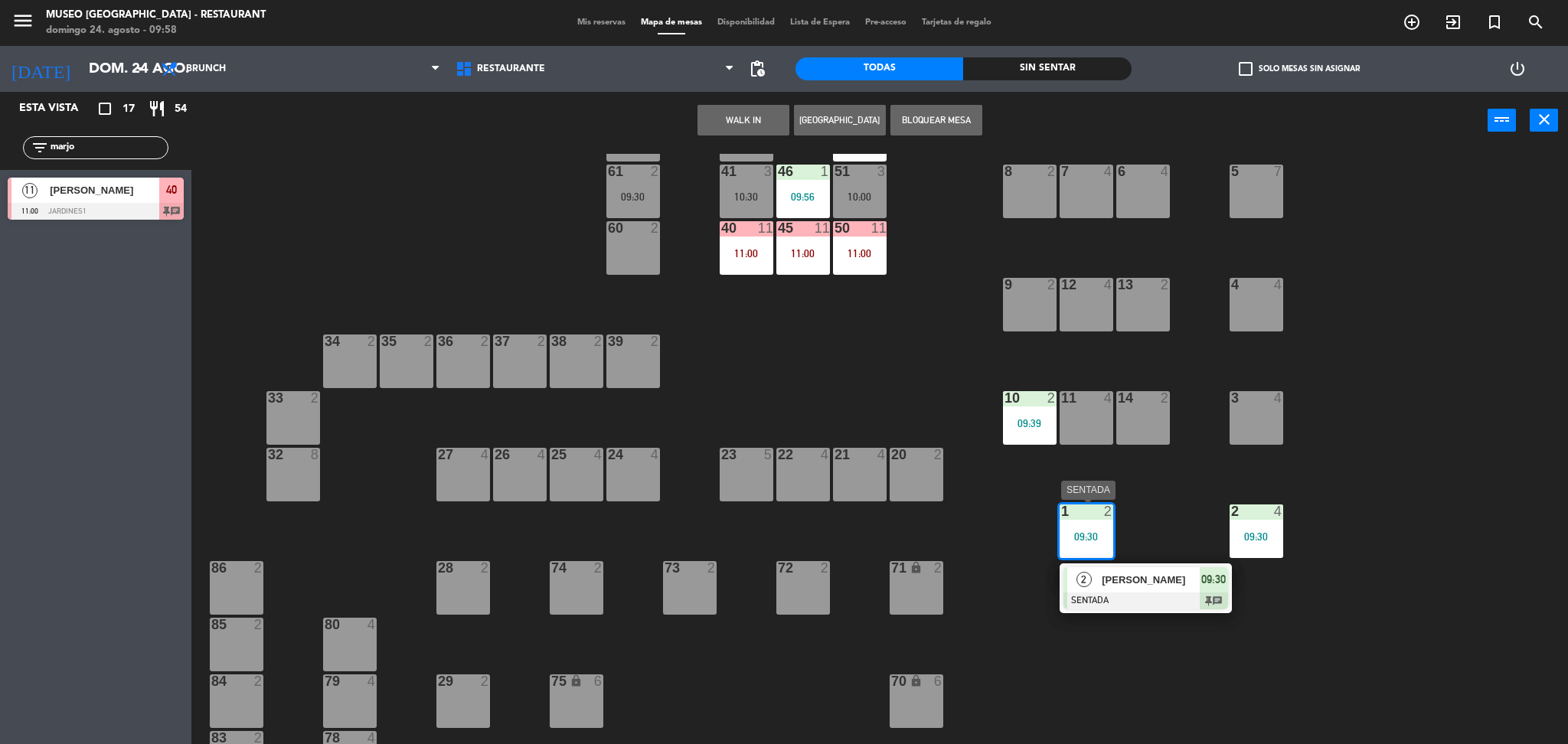
click at [1131, 578] on span "[PERSON_NAME]" at bounding box center [1150, 580] width 98 height 16
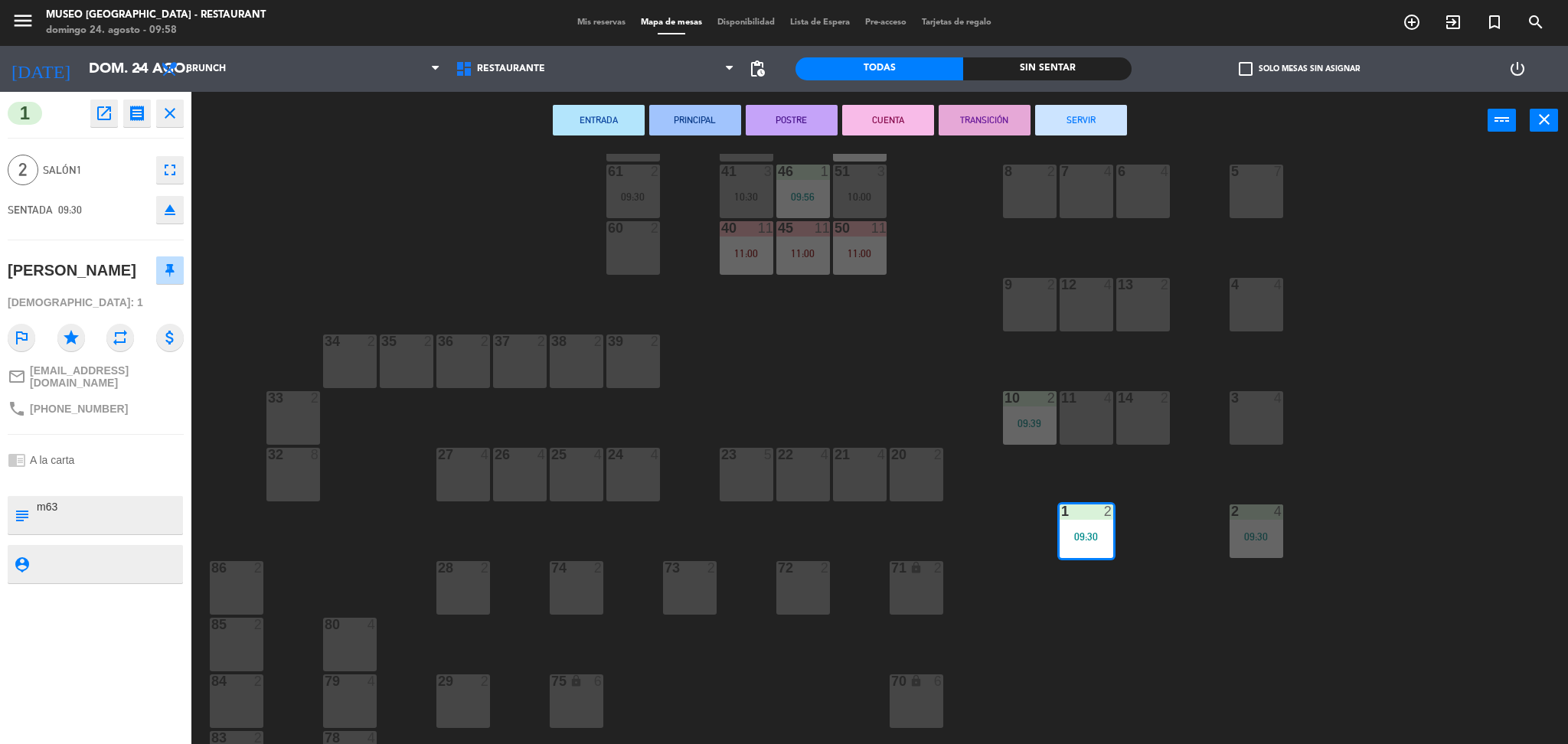
click at [96, 500] on textarea at bounding box center [108, 515] width 146 height 32
type textarea "m1"
click at [118, 476] on div at bounding box center [96, 480] width 176 height 11
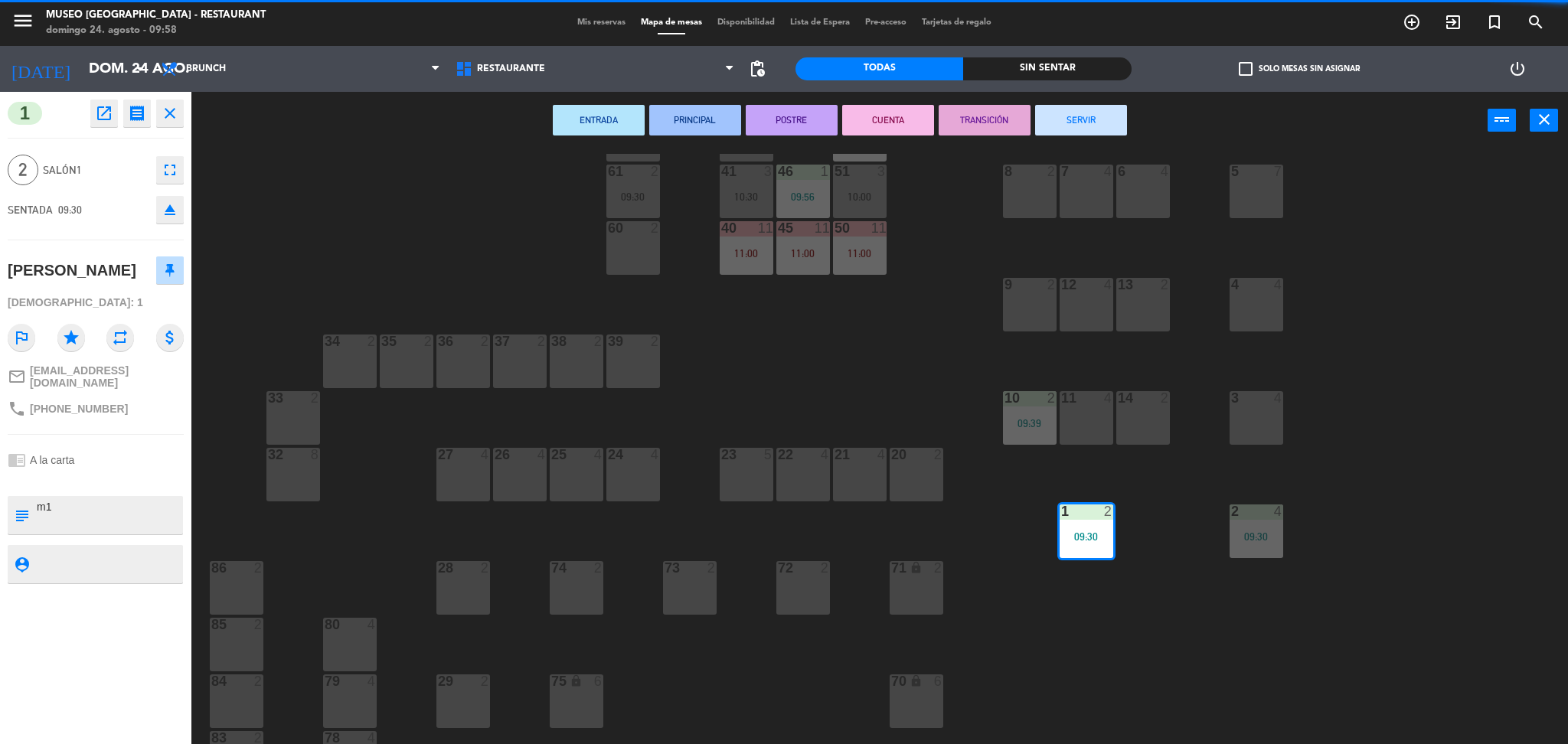
click at [118, 476] on div at bounding box center [96, 480] width 176 height 11
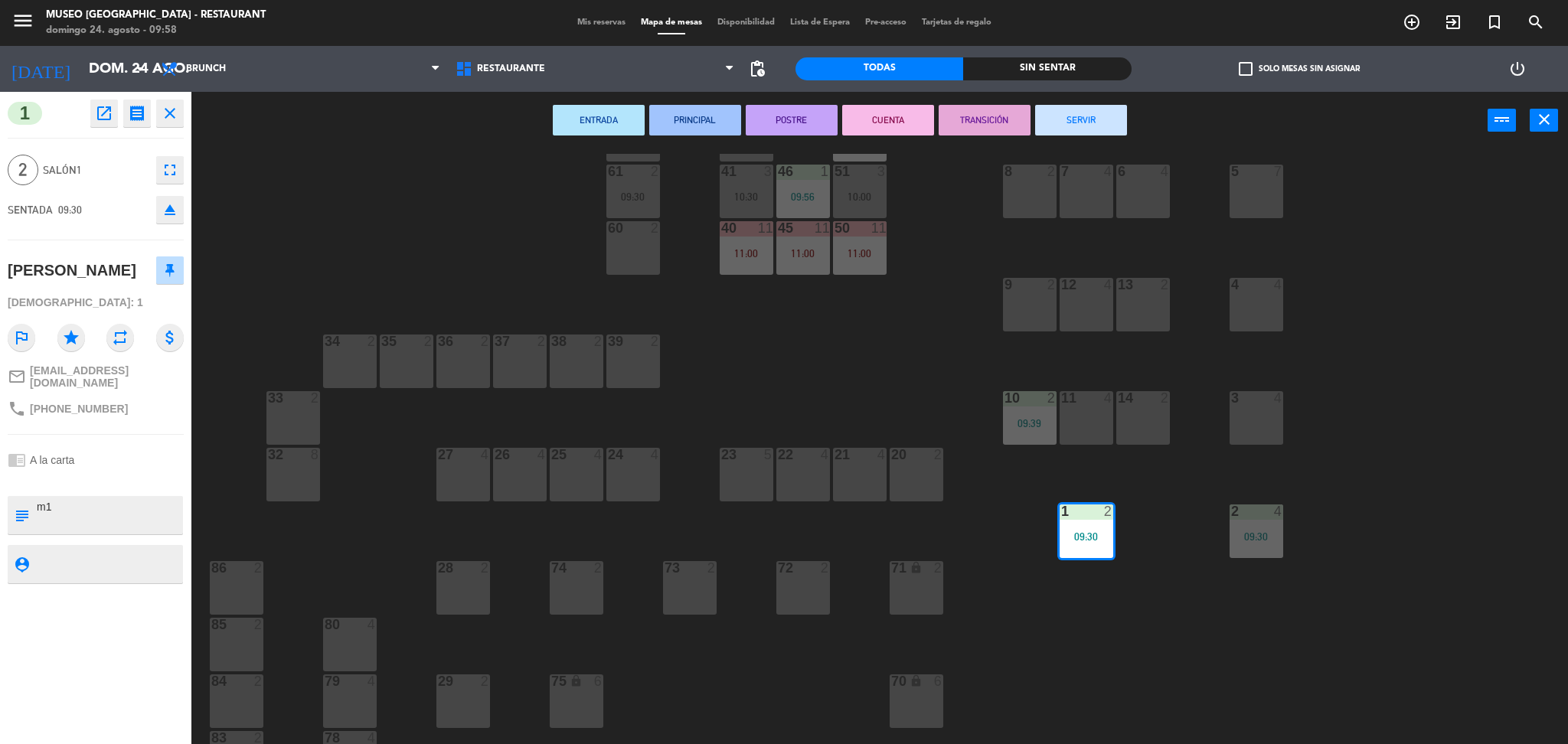
click at [118, 476] on div at bounding box center [96, 480] width 176 height 11
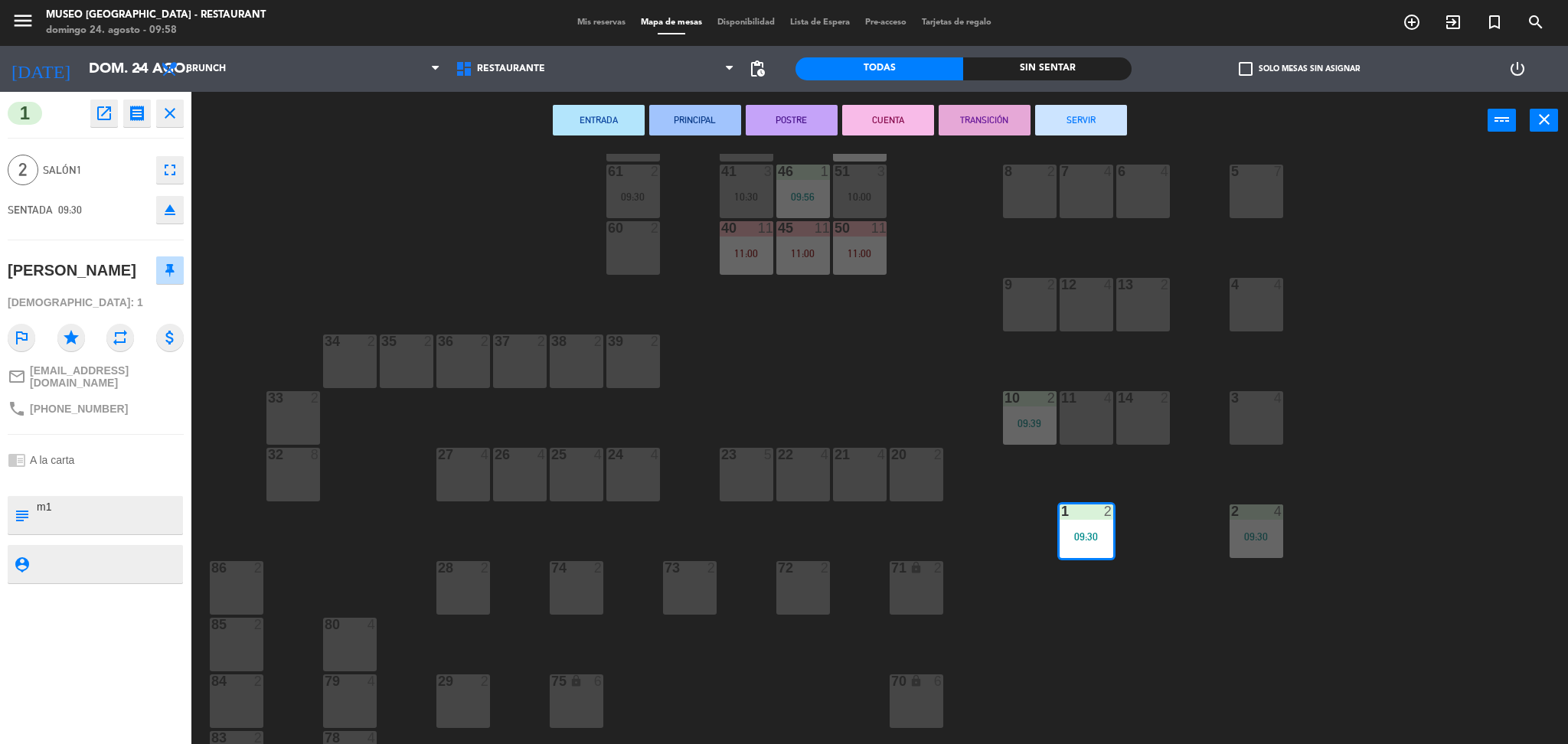
click at [118, 476] on div at bounding box center [96, 480] width 176 height 11
click at [945, 381] on div "44 4 09:30 49 2 54 4 10:15 64 2 10:30 48 6 09:30 53 6 09:30 63 2 11:00 43 2 11:…" at bounding box center [887, 451] width 1361 height 595
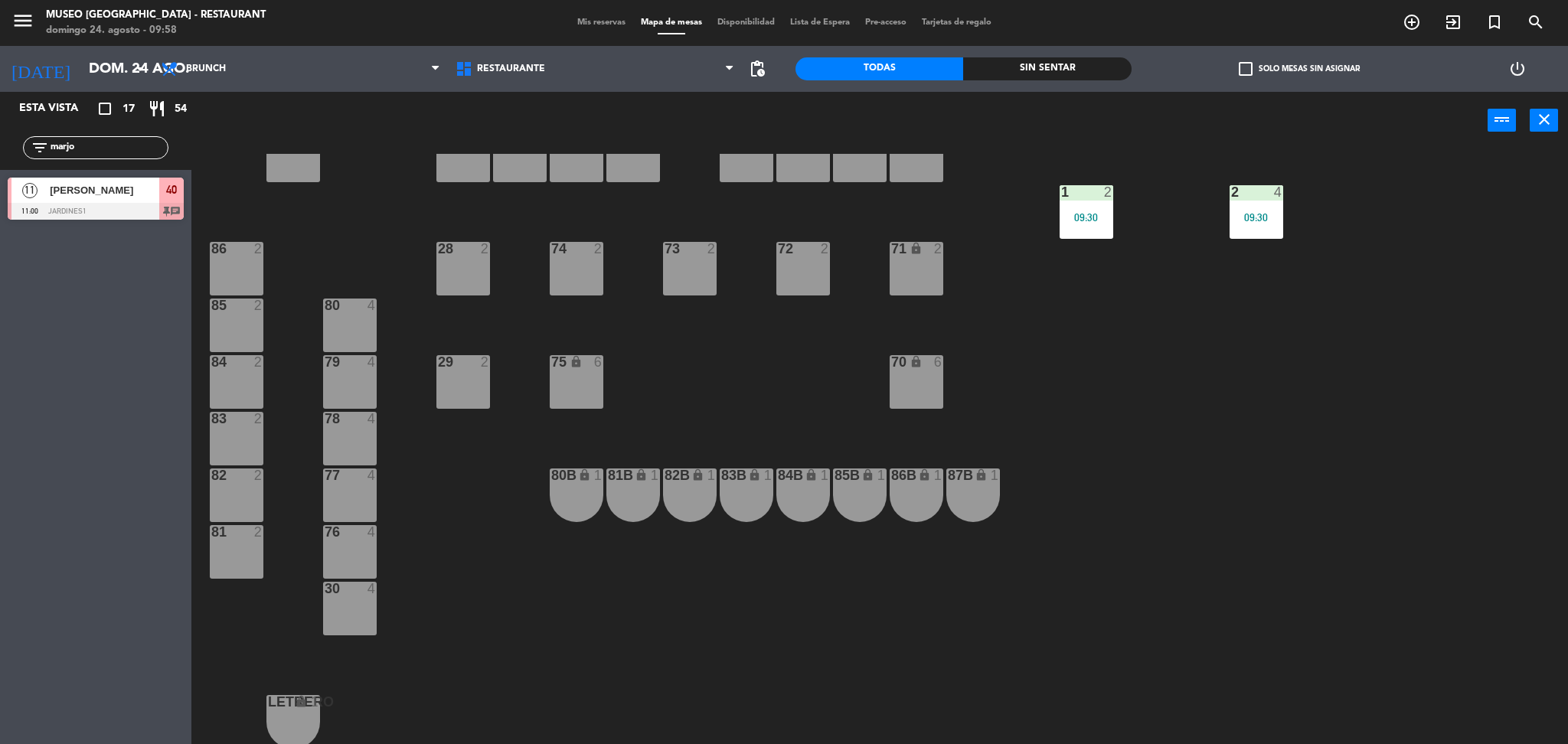
scroll to position [0, 0]
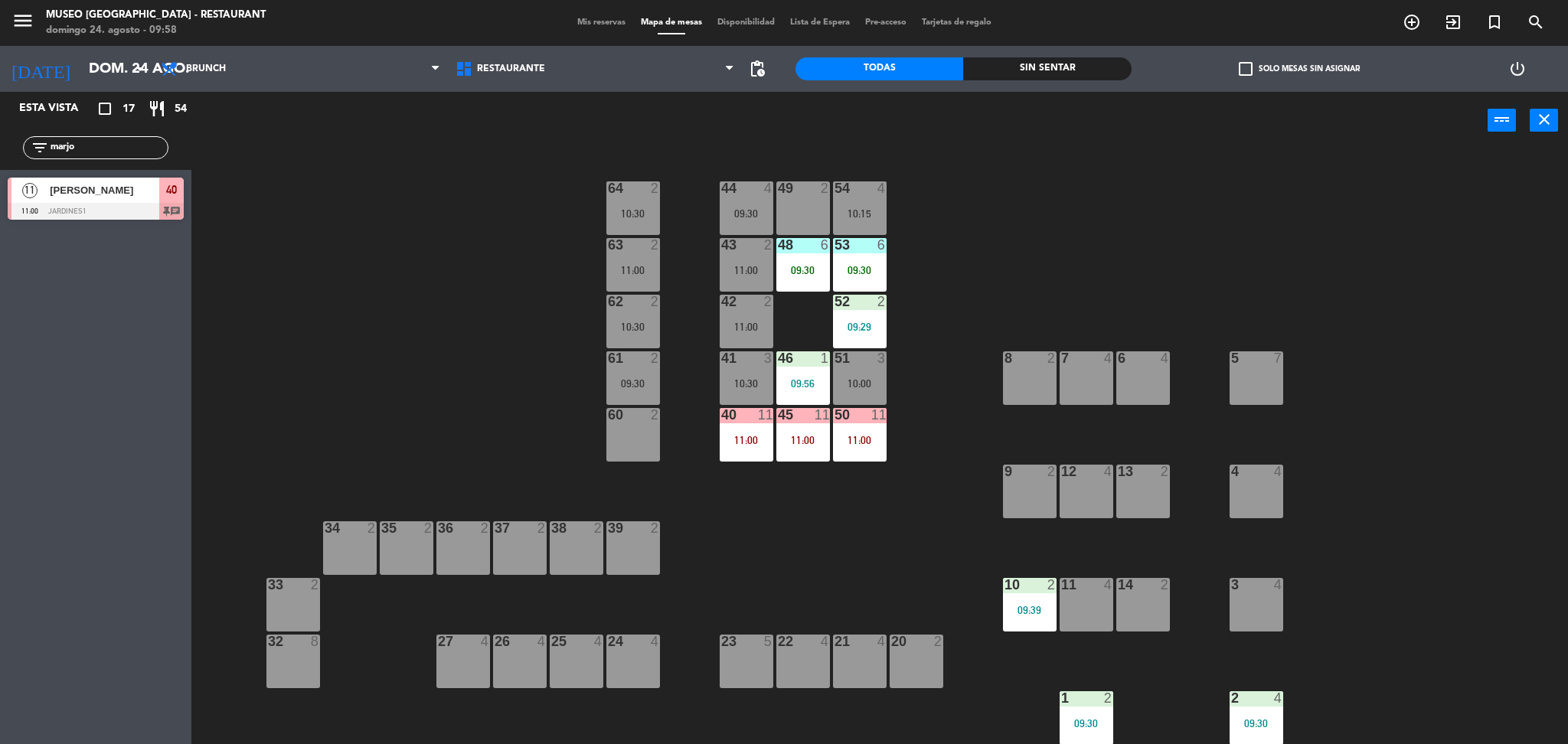
click at [152, 153] on input "marjo" at bounding box center [108, 148] width 118 height 17
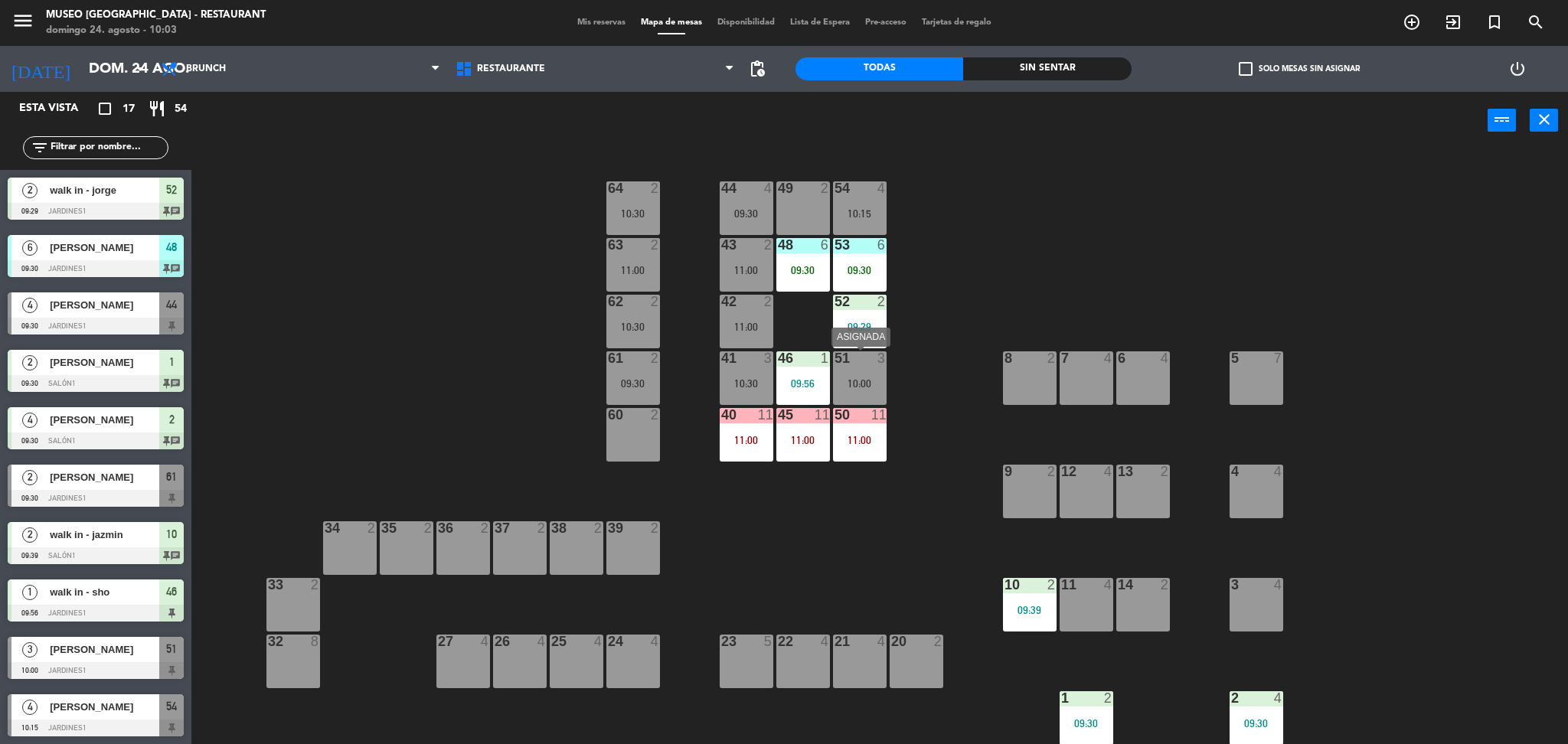
click at [870, 370] on div "51 3 10:00" at bounding box center [860, 378] width 53 height 53
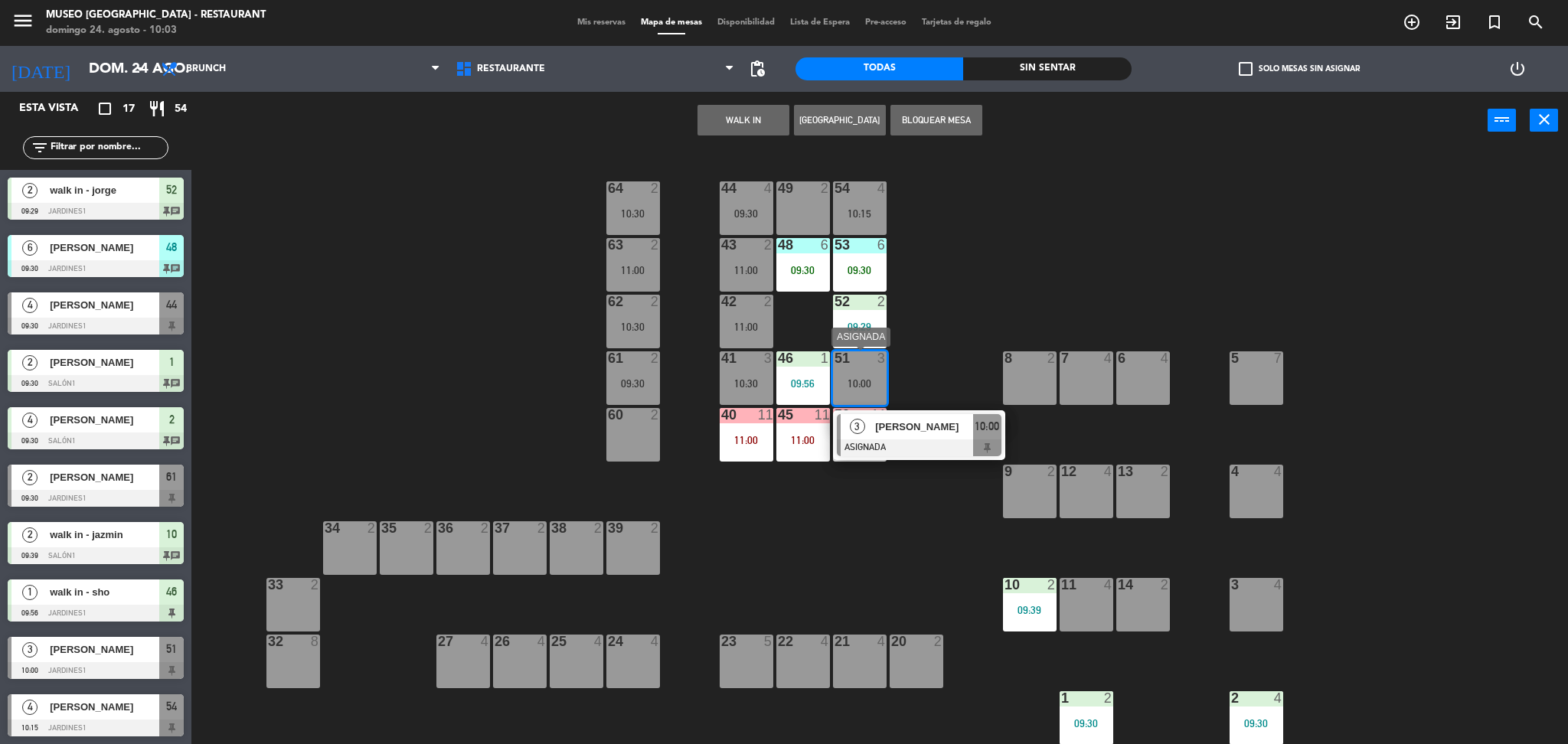
click at [916, 444] on div at bounding box center [918, 447] width 164 height 17
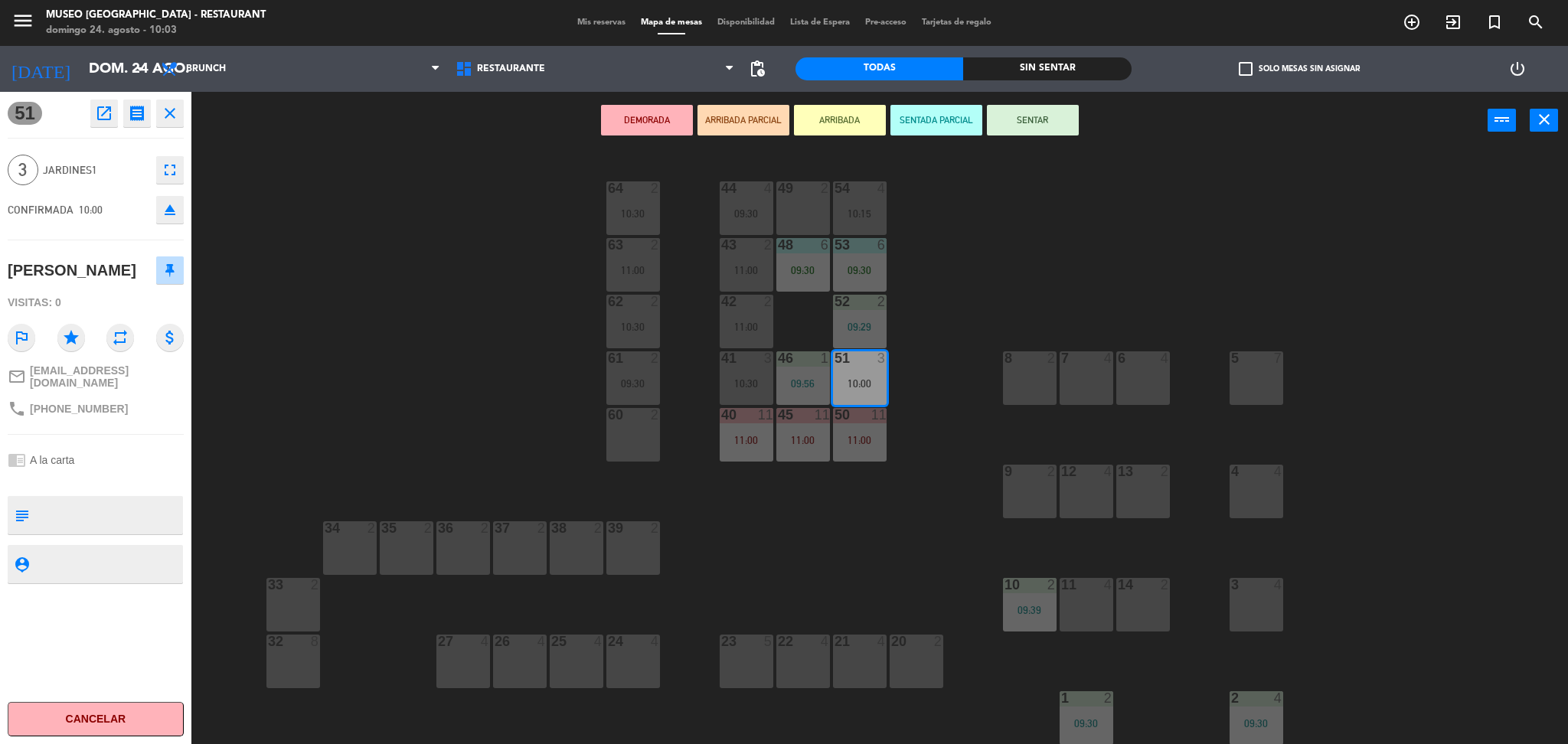
click at [980, 444] on div "44 4 09:30 49 2 54 4 10:15 64 2 10:30 48 6 09:30 53 6 09:30 63 2 11:00 43 2 11:…" at bounding box center [887, 451] width 1361 height 595
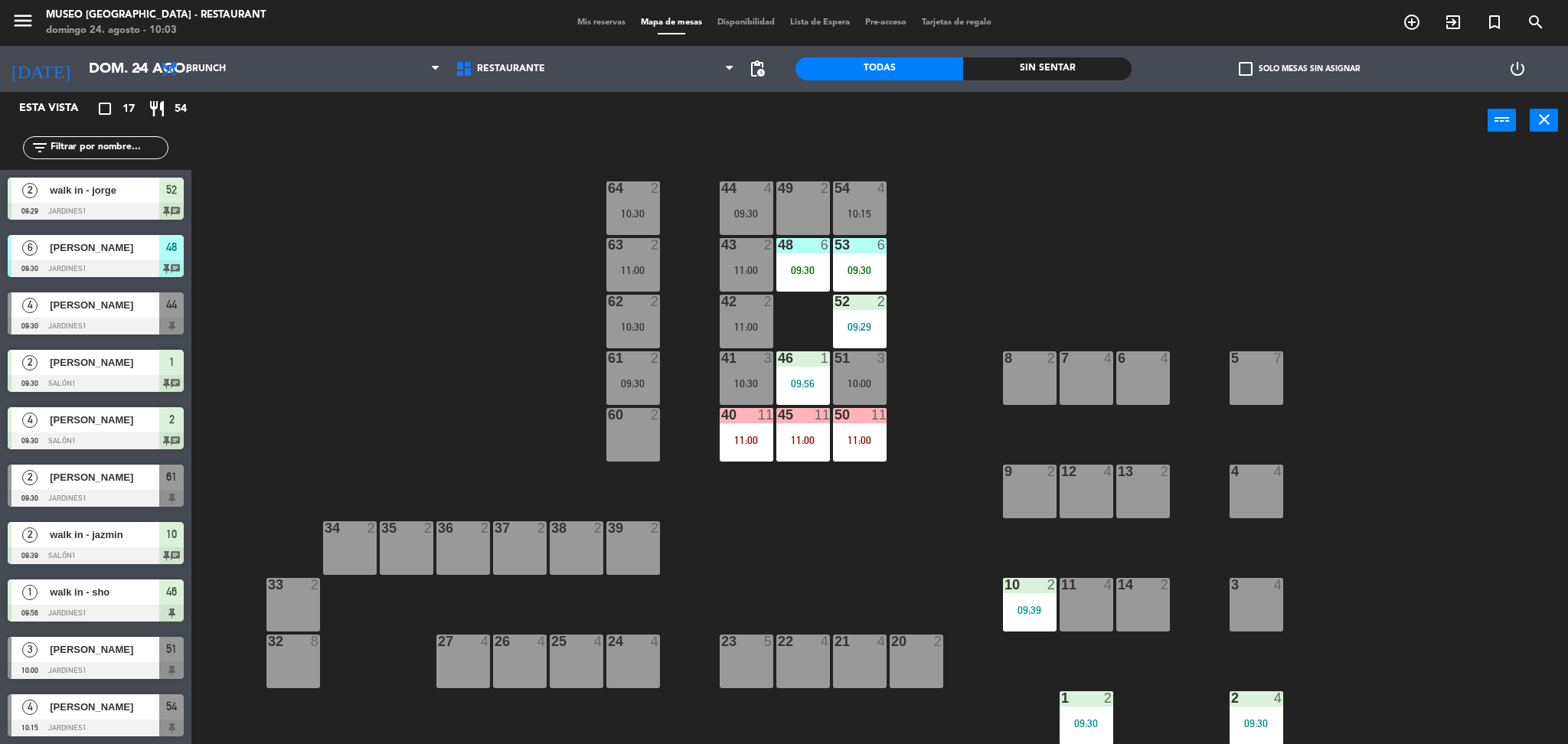
click at [797, 378] on div "09:56" at bounding box center [803, 383] width 53 height 11
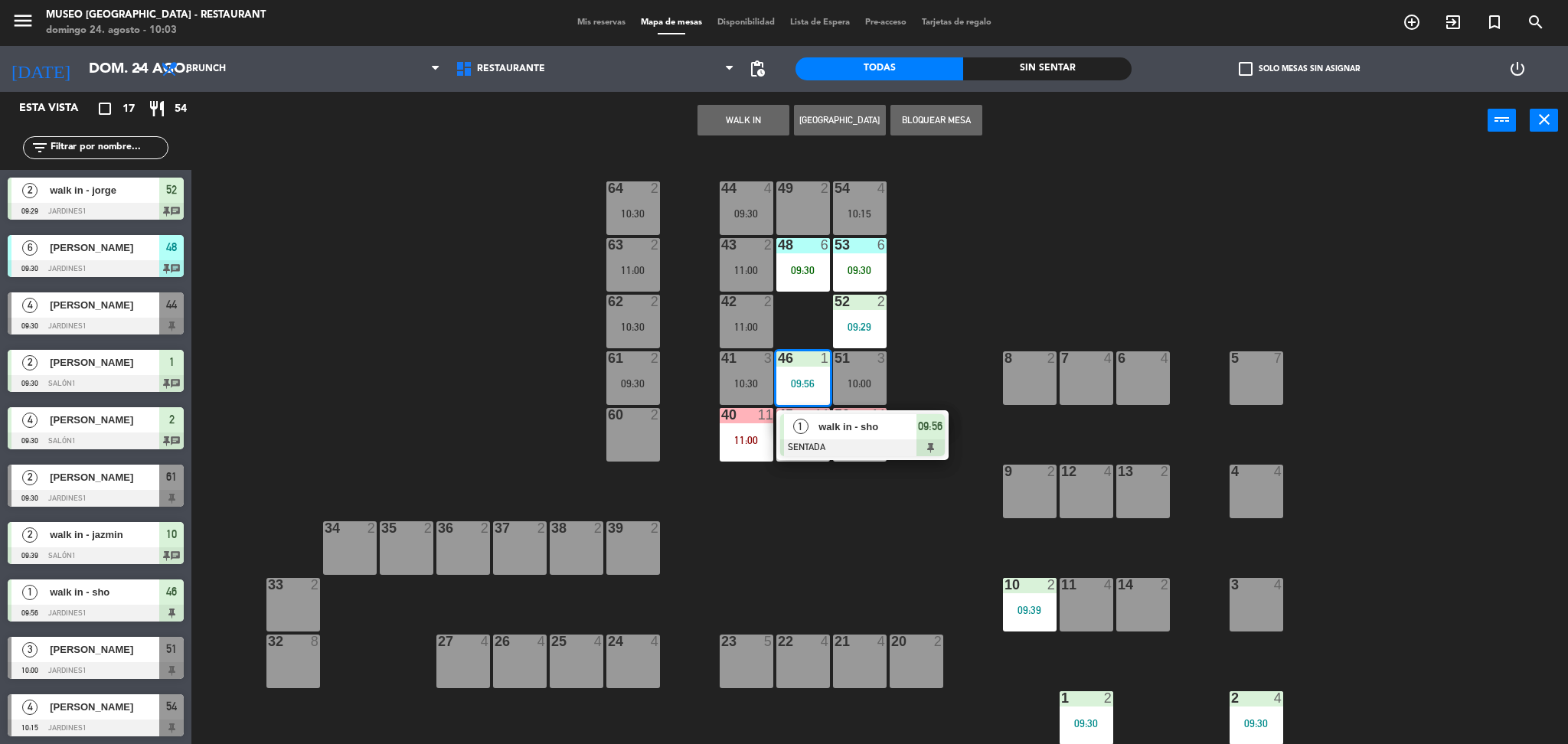
click at [843, 439] on div at bounding box center [862, 447] width 164 height 17
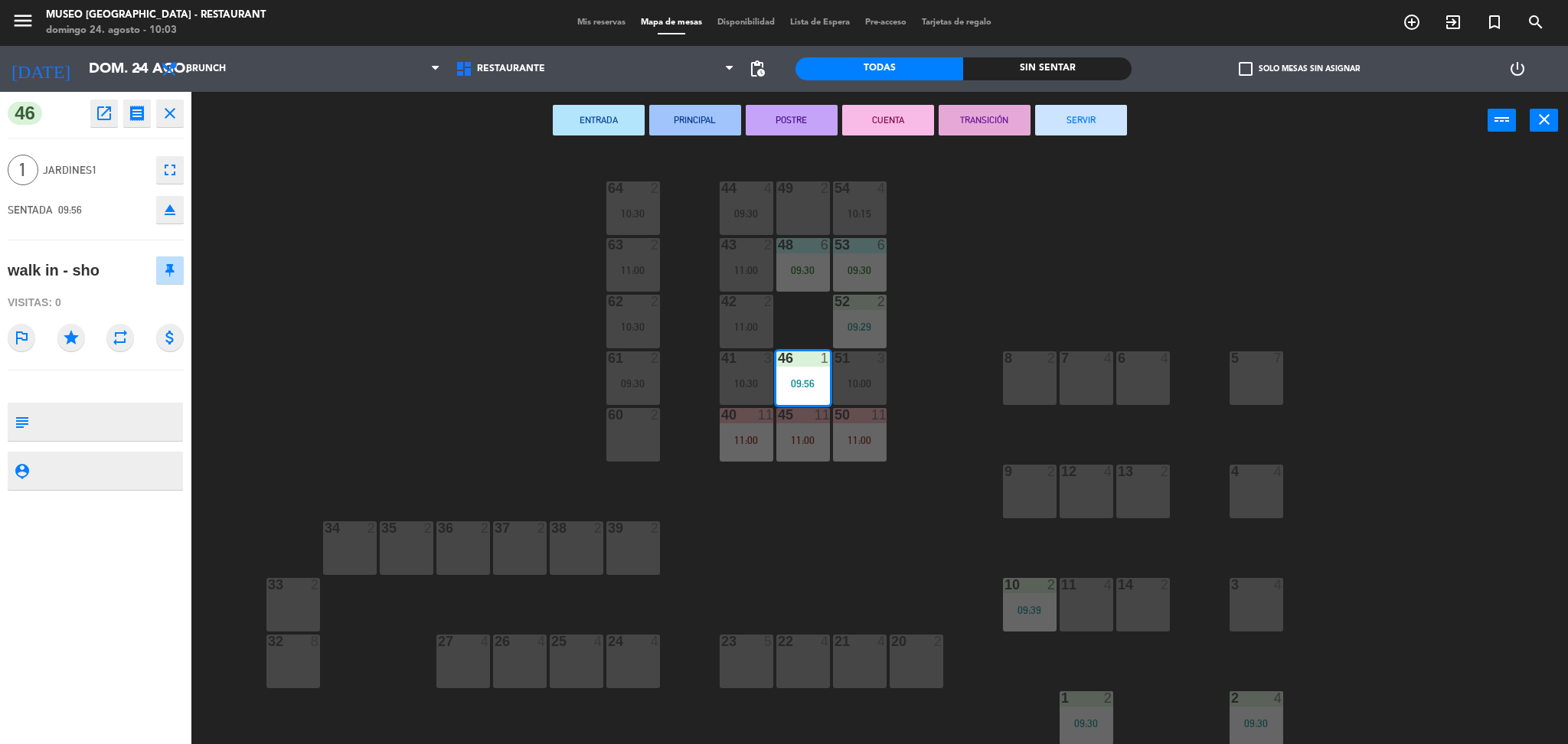
click at [756, 326] on div "11:00" at bounding box center [746, 327] width 53 height 11
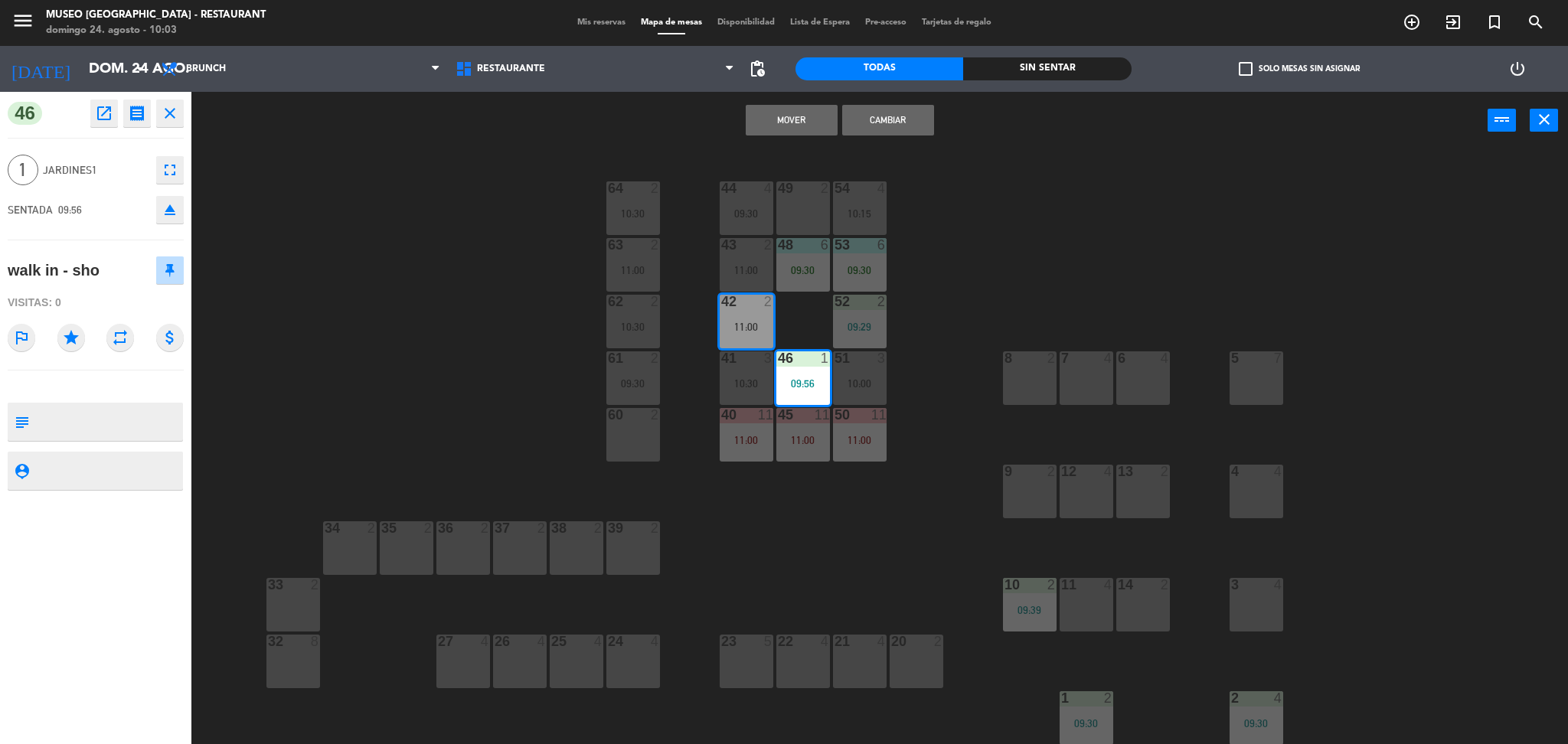
click at [887, 120] on button "Cambiar" at bounding box center [887, 120] width 92 height 30
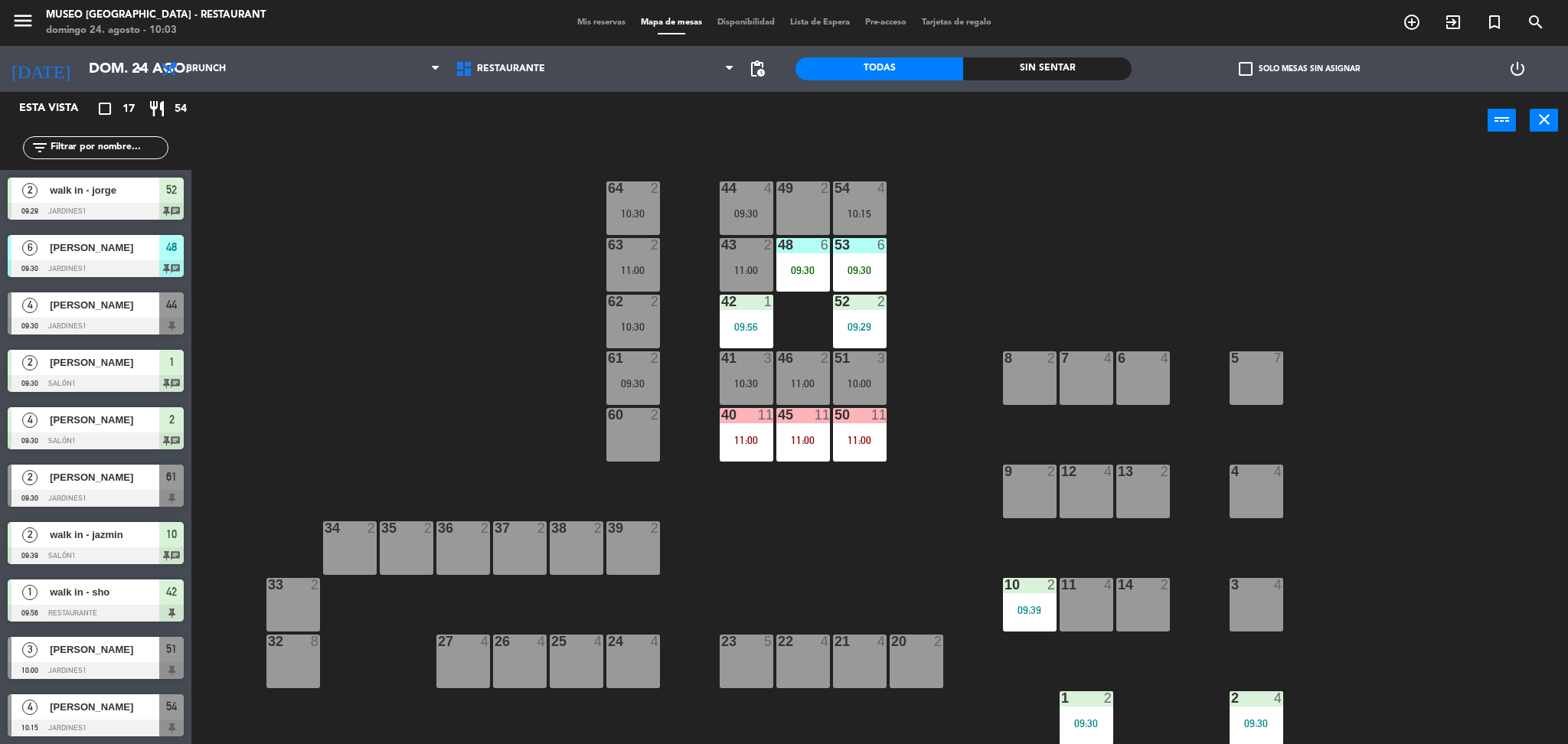
click at [860, 375] on div "51 3 10:00" at bounding box center [860, 378] width 53 height 53
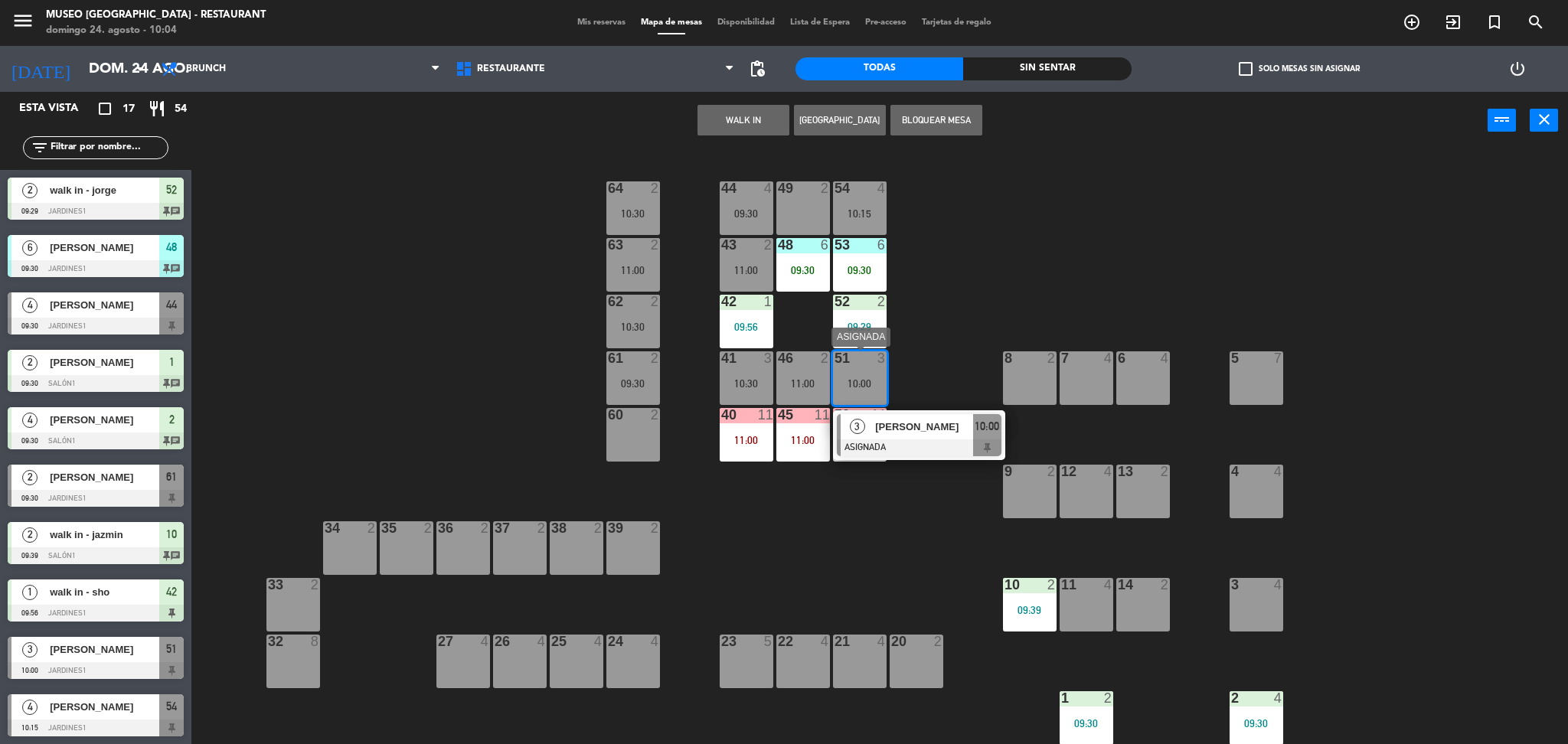
click at [891, 443] on div at bounding box center [918, 447] width 164 height 17
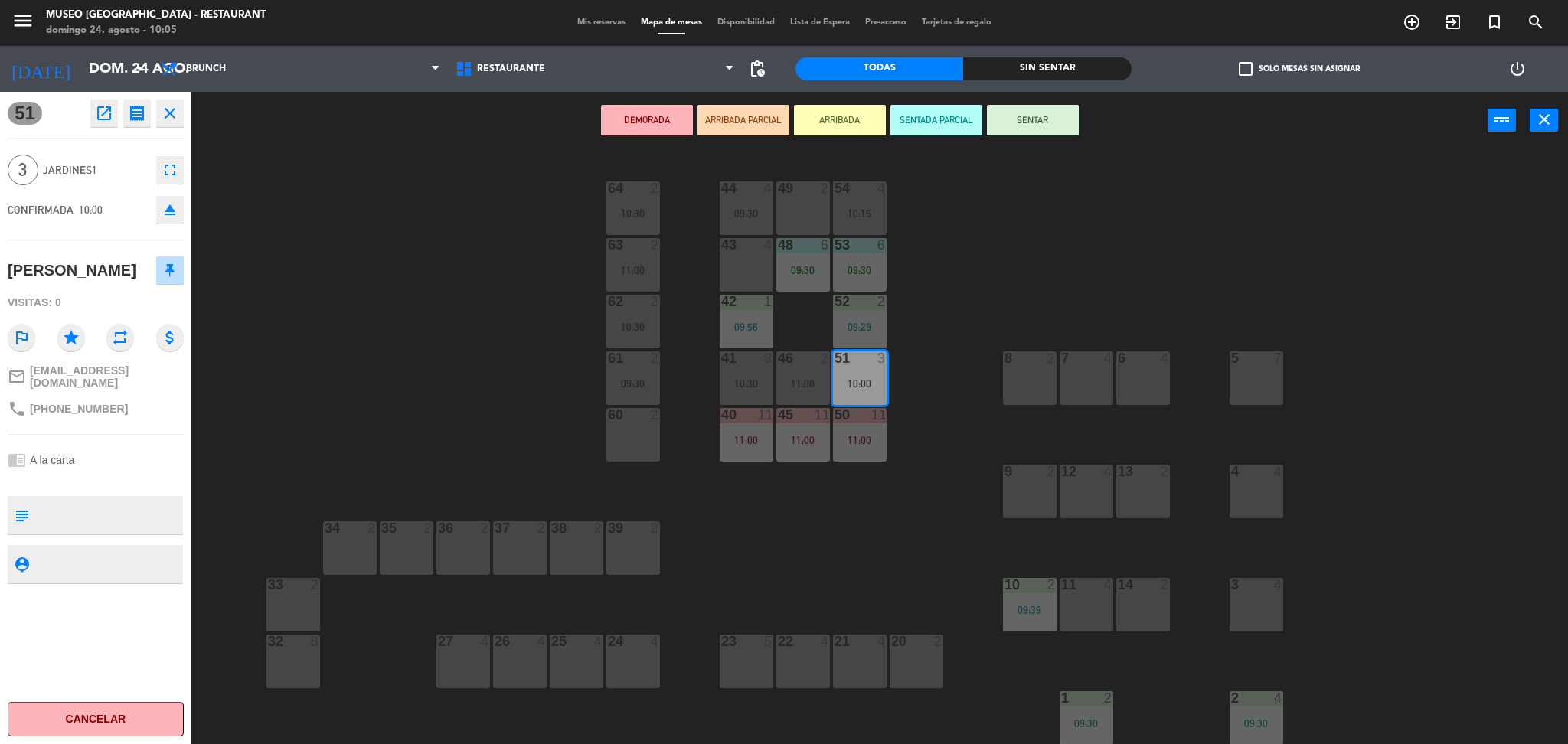
click at [152, 522] on textarea at bounding box center [108, 515] width 146 height 32
type textarea "m51"
click at [114, 475] on div "chrome_reader_mode A la carta" at bounding box center [96, 460] width 176 height 29
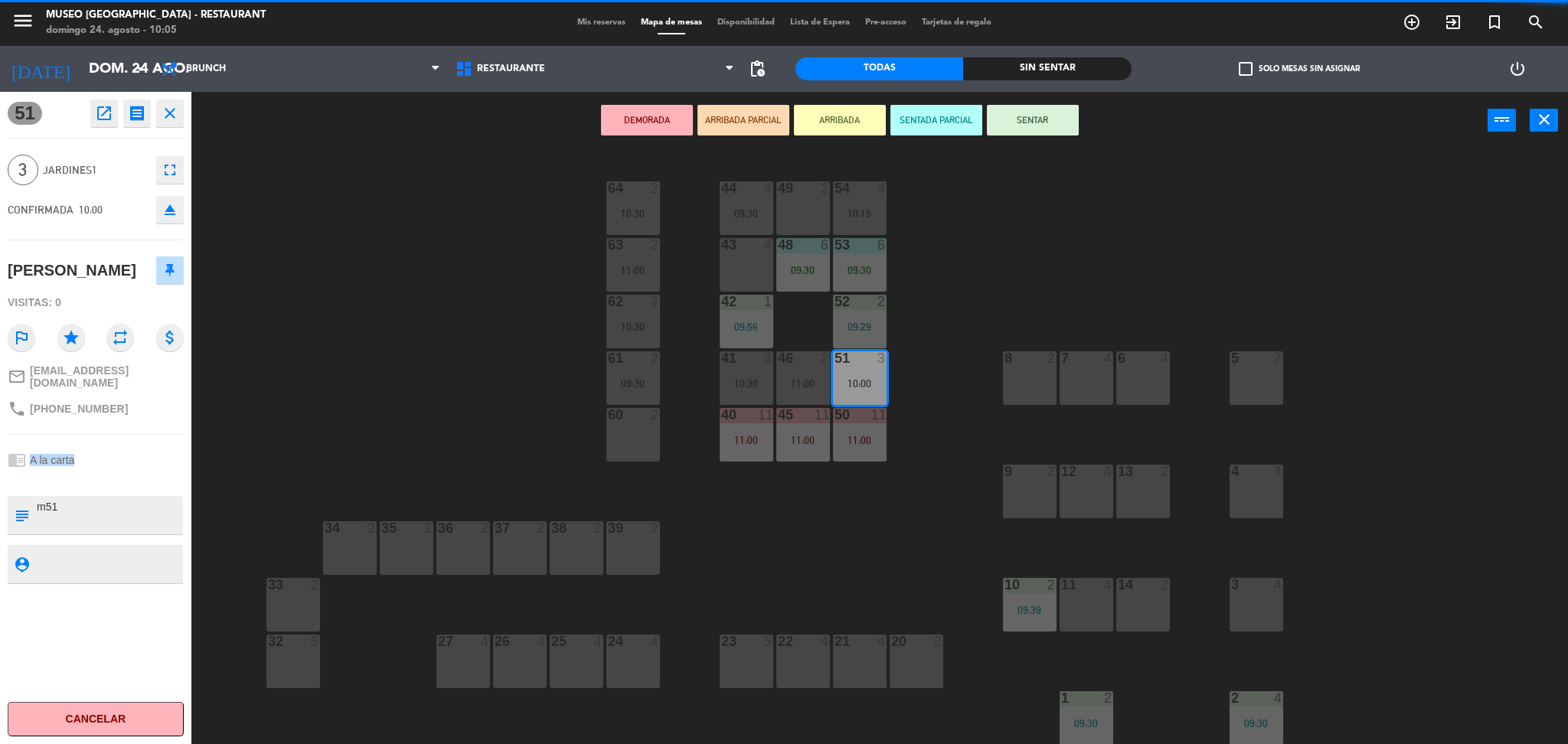
click at [114, 475] on div "chrome_reader_mode A la carta" at bounding box center [96, 460] width 176 height 29
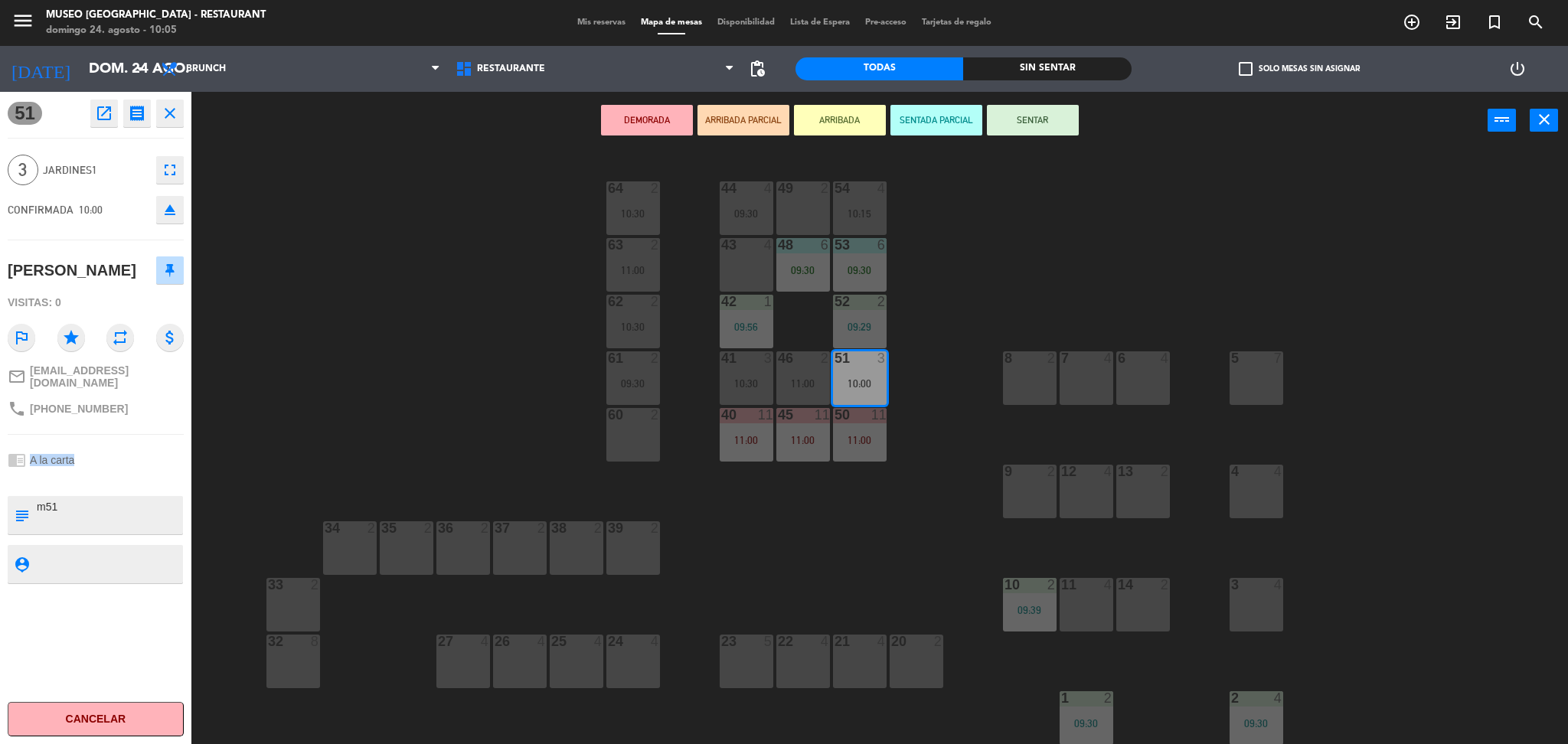
click at [114, 475] on div "chrome_reader_mode A la carta" at bounding box center [96, 460] width 176 height 29
click at [1059, 110] on button "SENTAR" at bounding box center [1032, 120] width 92 height 30
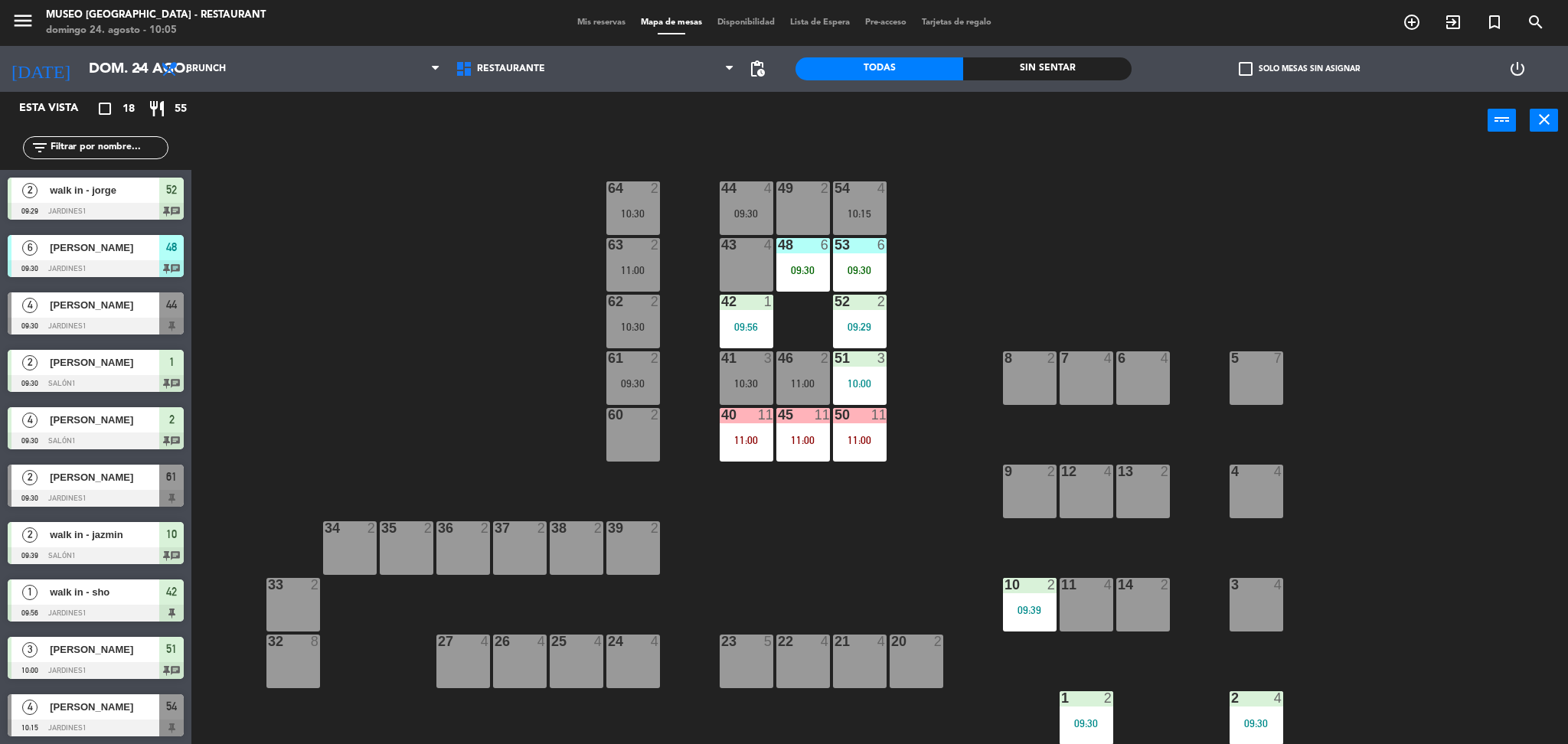
click at [88, 148] on input "text" at bounding box center [108, 148] width 118 height 17
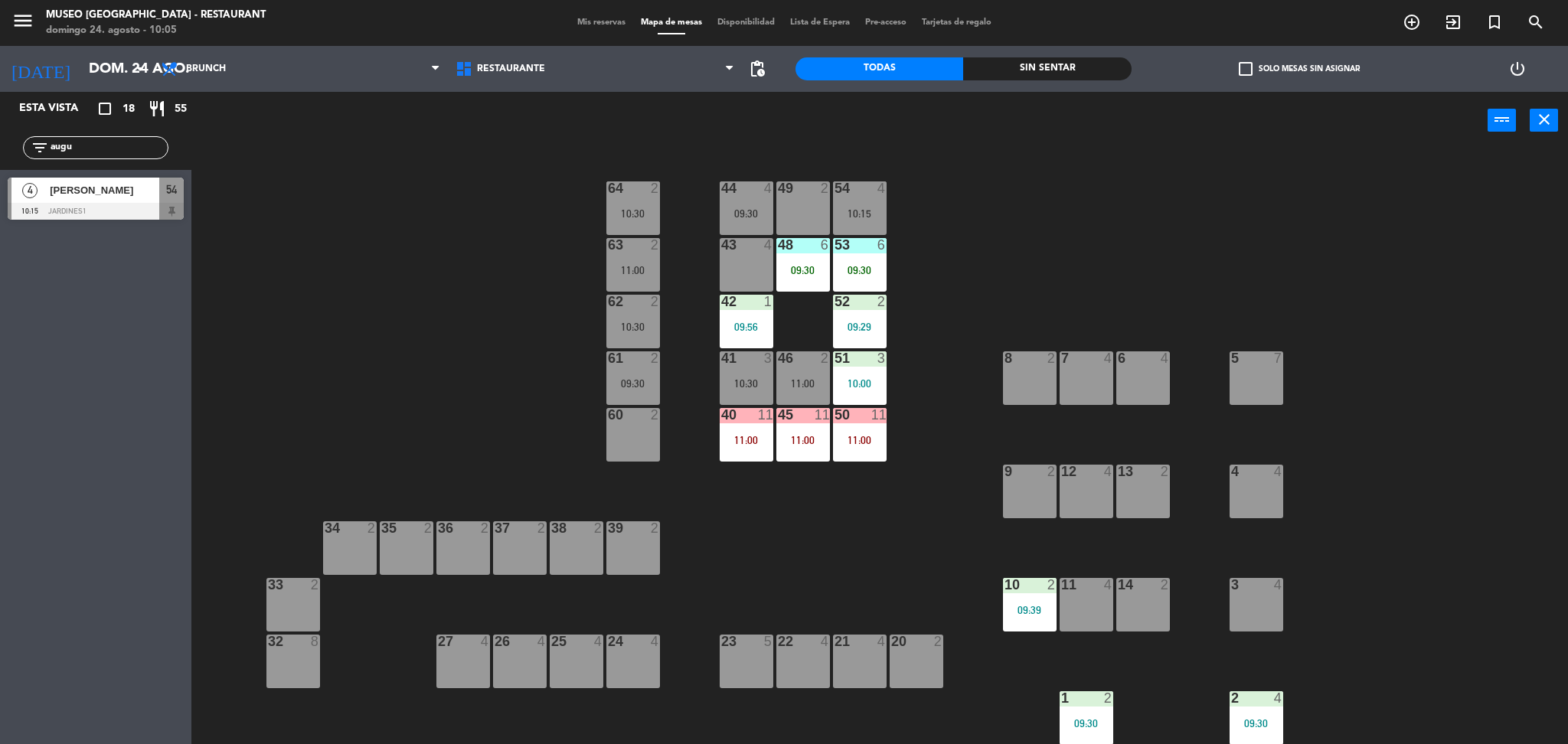
type input "augu"
click at [121, 193] on span "[PERSON_NAME]" at bounding box center [104, 190] width 109 height 16
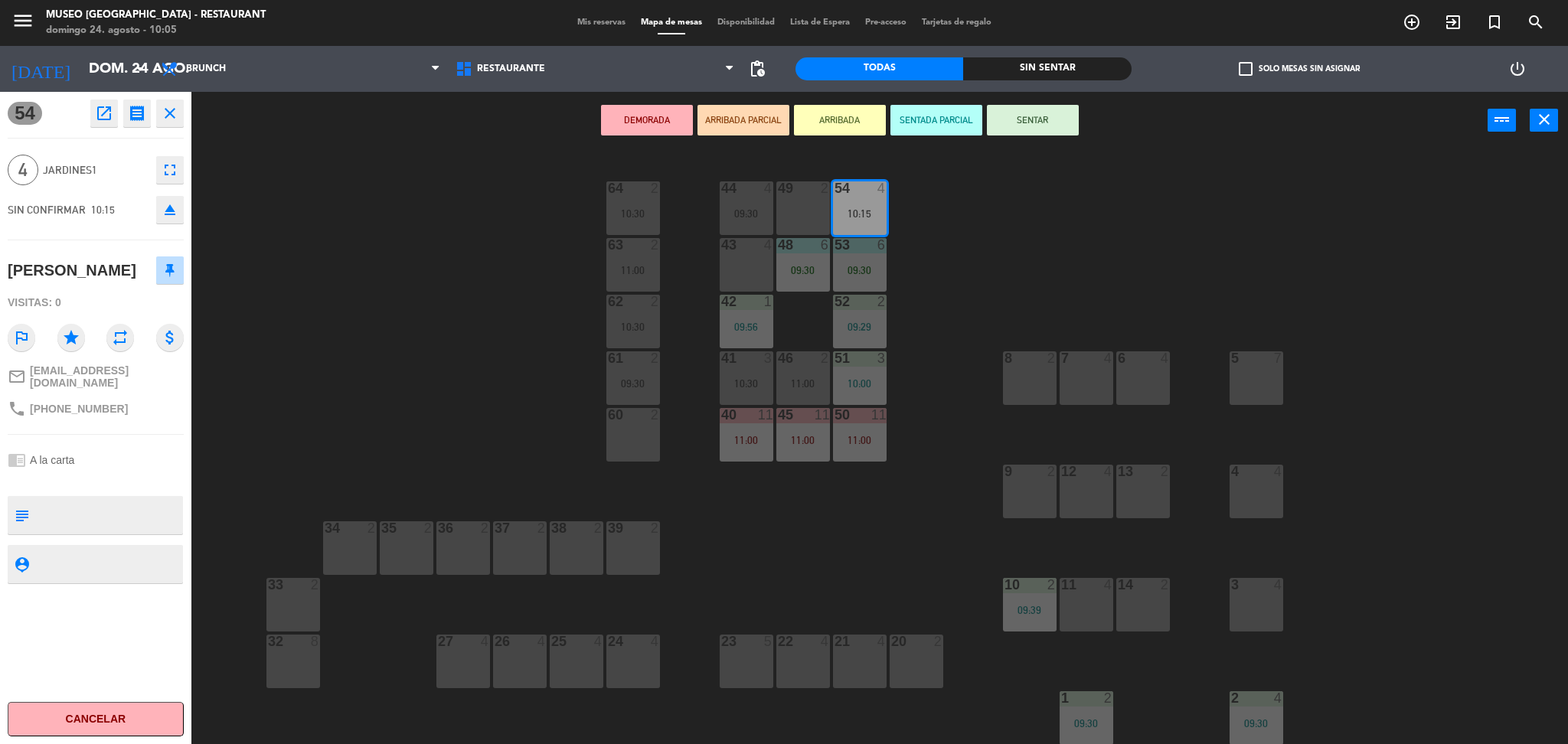
click at [744, 276] on div "43 4" at bounding box center [746, 265] width 53 height 53
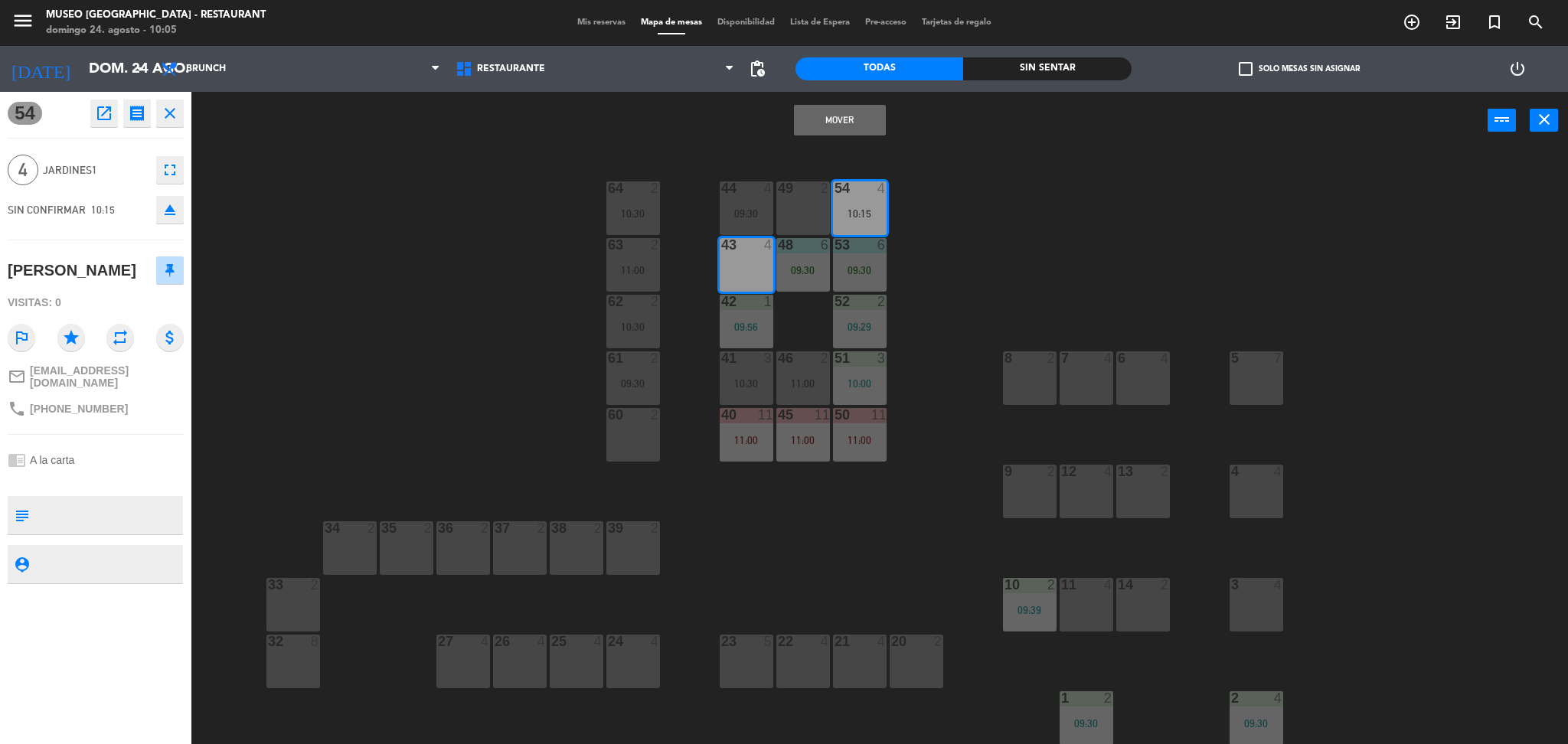
click at [749, 257] on div "43 4" at bounding box center [746, 265] width 53 height 53
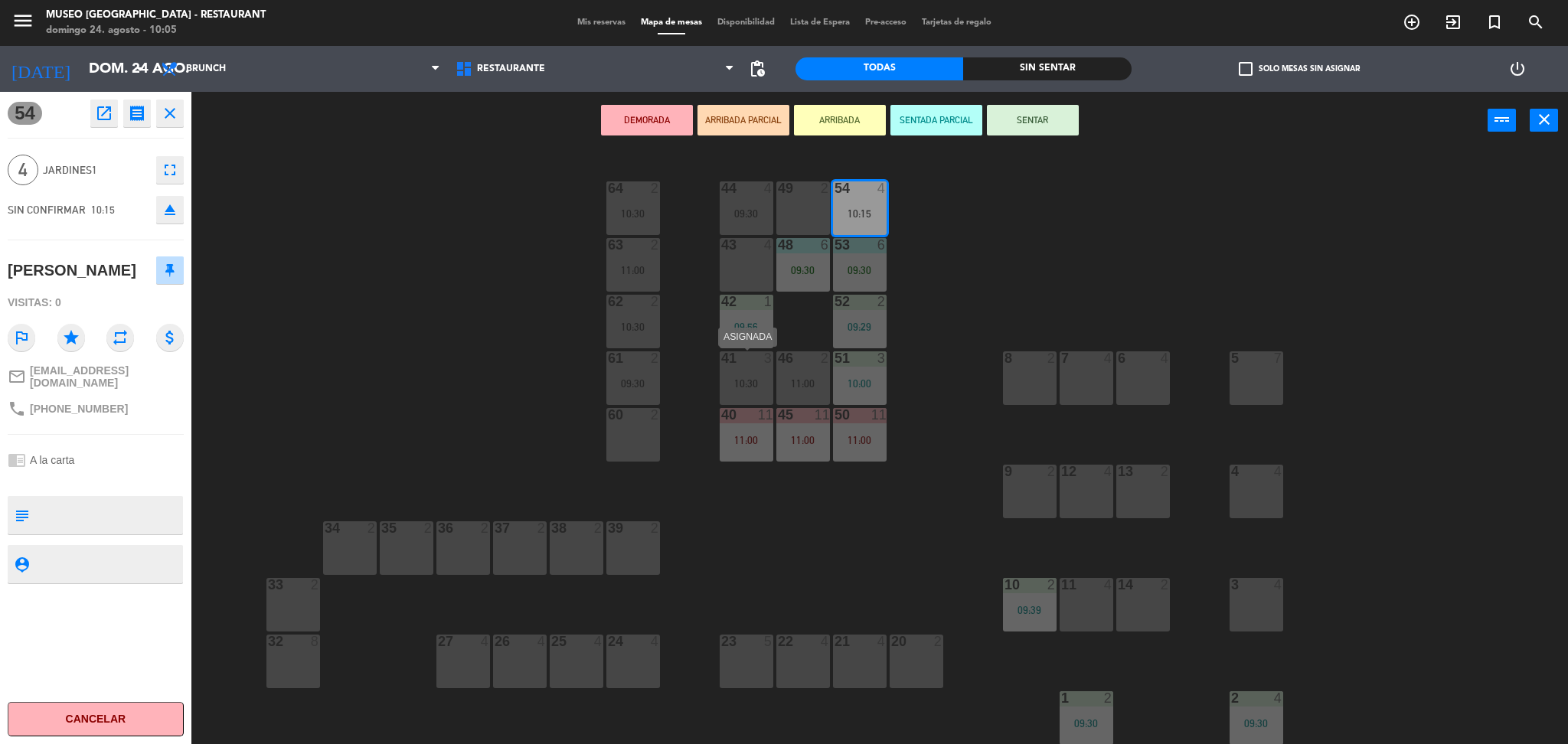
click at [738, 396] on div "41 3 10:30" at bounding box center [746, 378] width 53 height 53
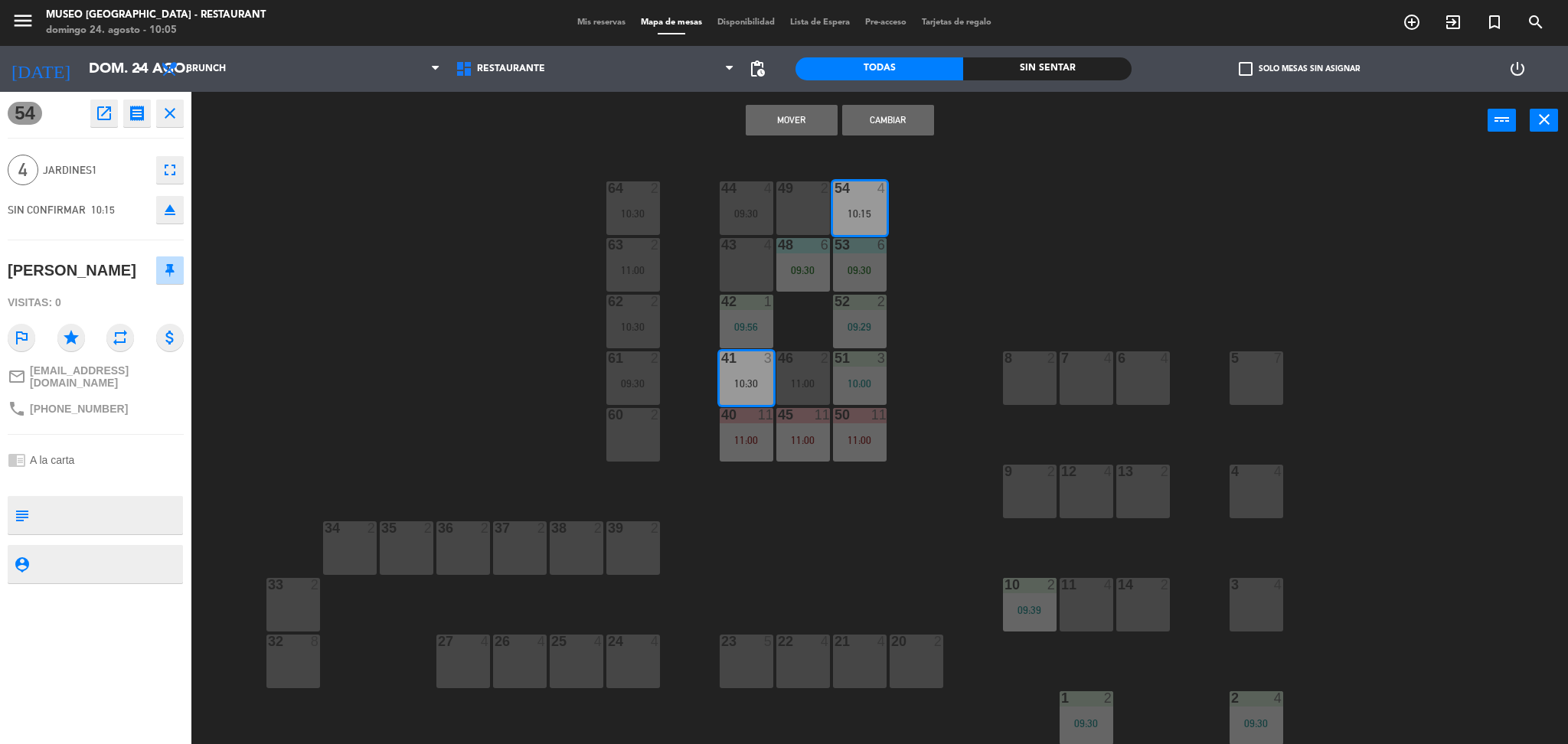
click at [889, 117] on button "Cambiar" at bounding box center [887, 120] width 92 height 30
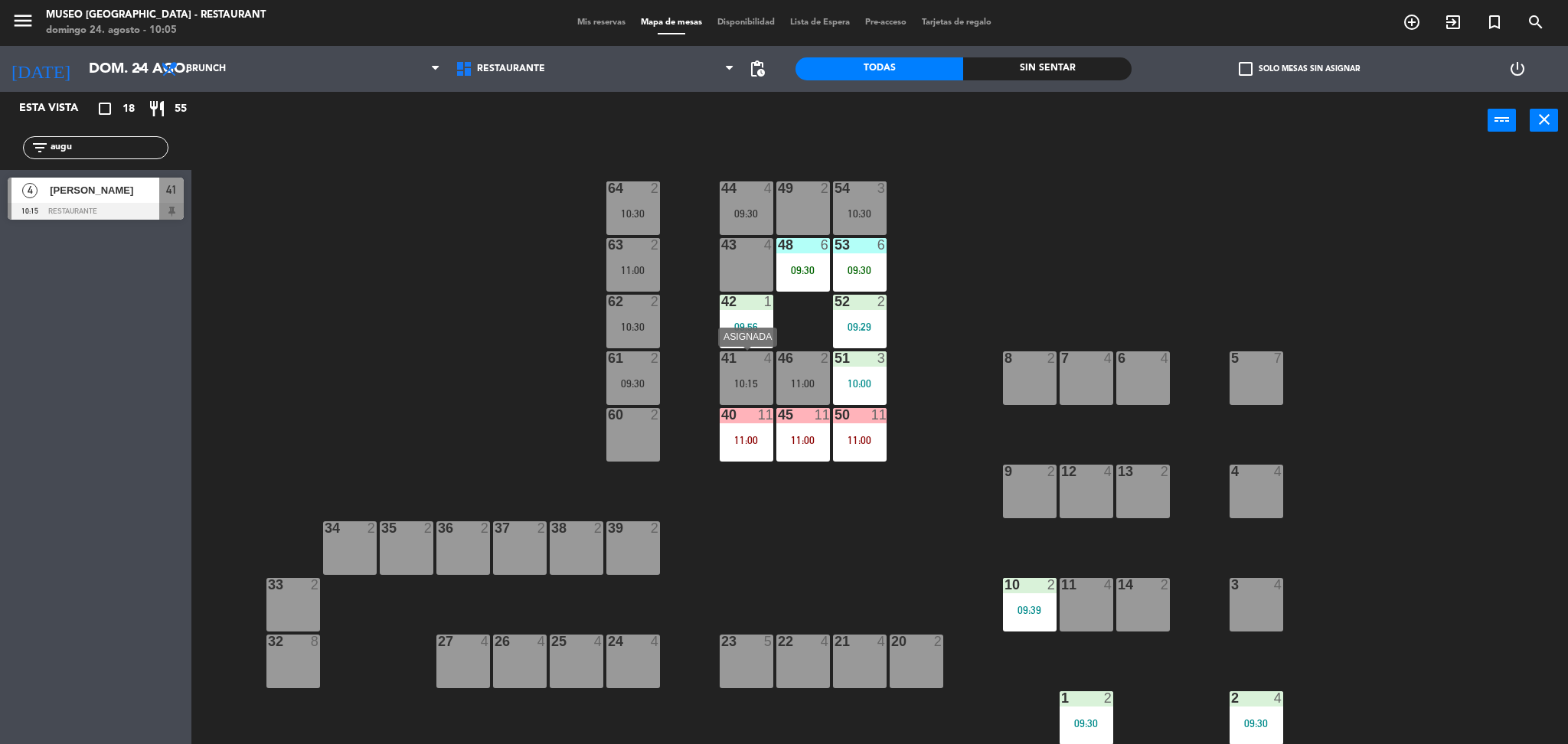
click at [750, 380] on div "10:15" at bounding box center [746, 383] width 53 height 11
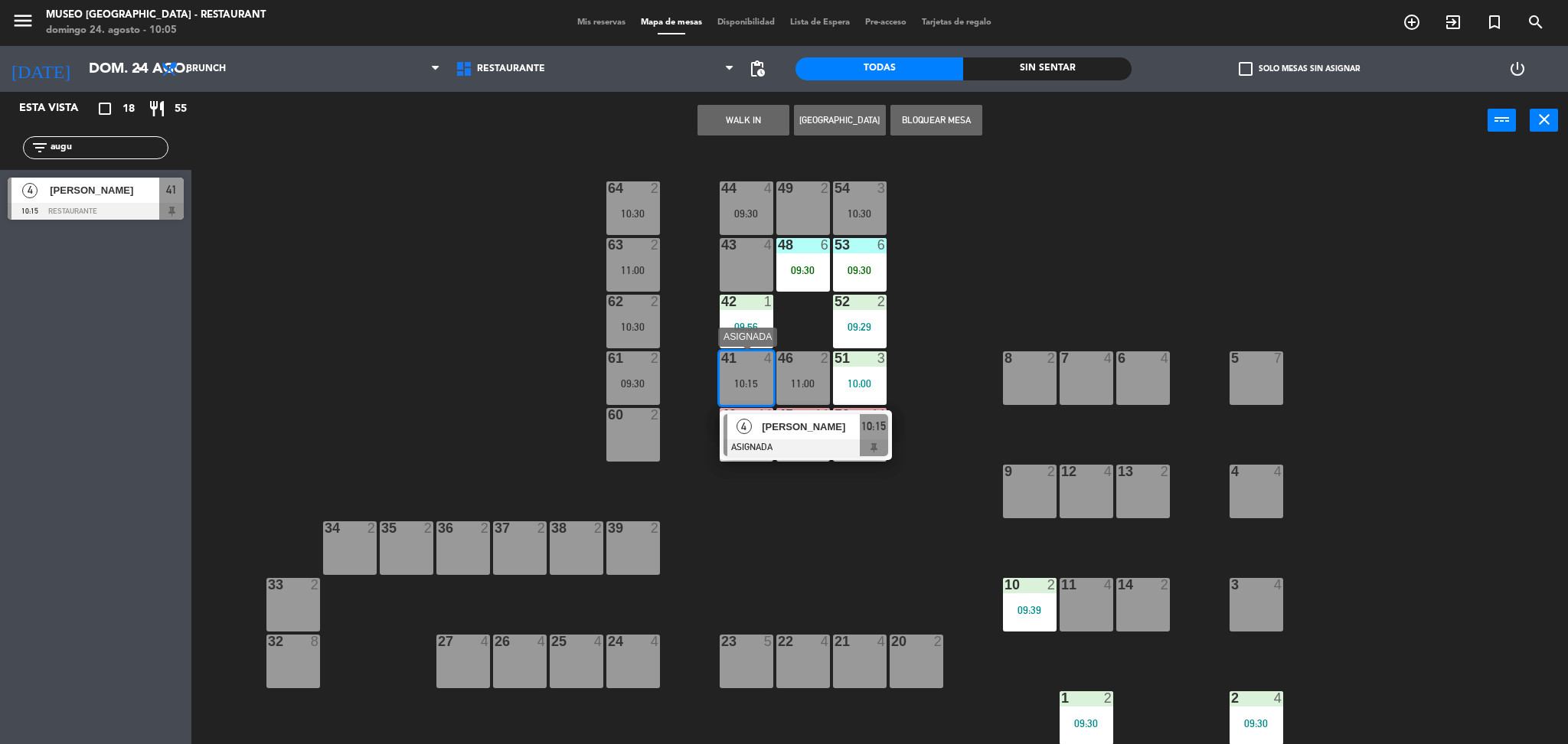
click at [773, 436] on div "[PERSON_NAME]" at bounding box center [810, 427] width 100 height 25
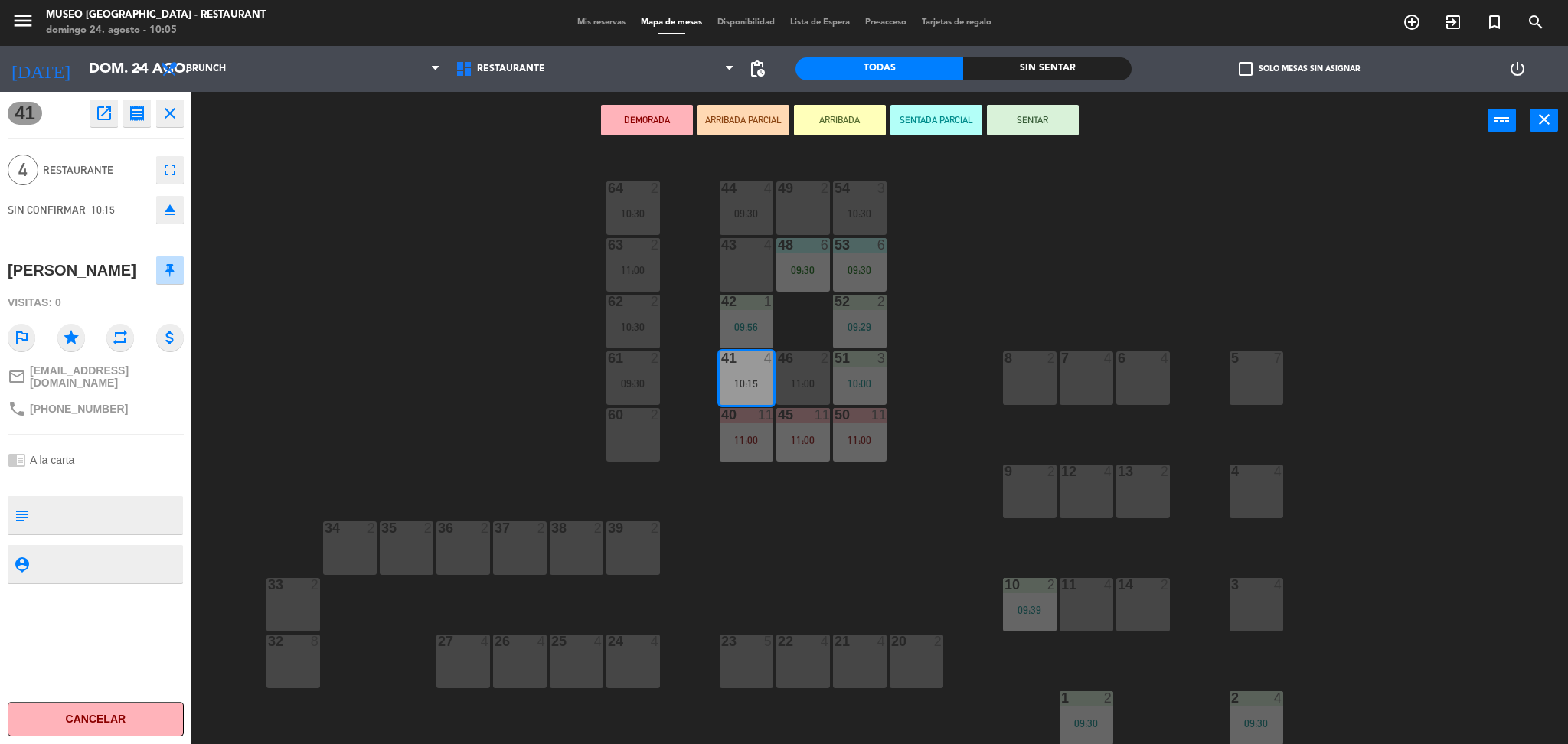
click at [913, 371] on div "44 4 09:30 49 2 54 3 10:30 64 2 10:30 48 6 09:30 53 6 09:30 63 2 11:00 43 4 62 …" at bounding box center [887, 451] width 1361 height 595
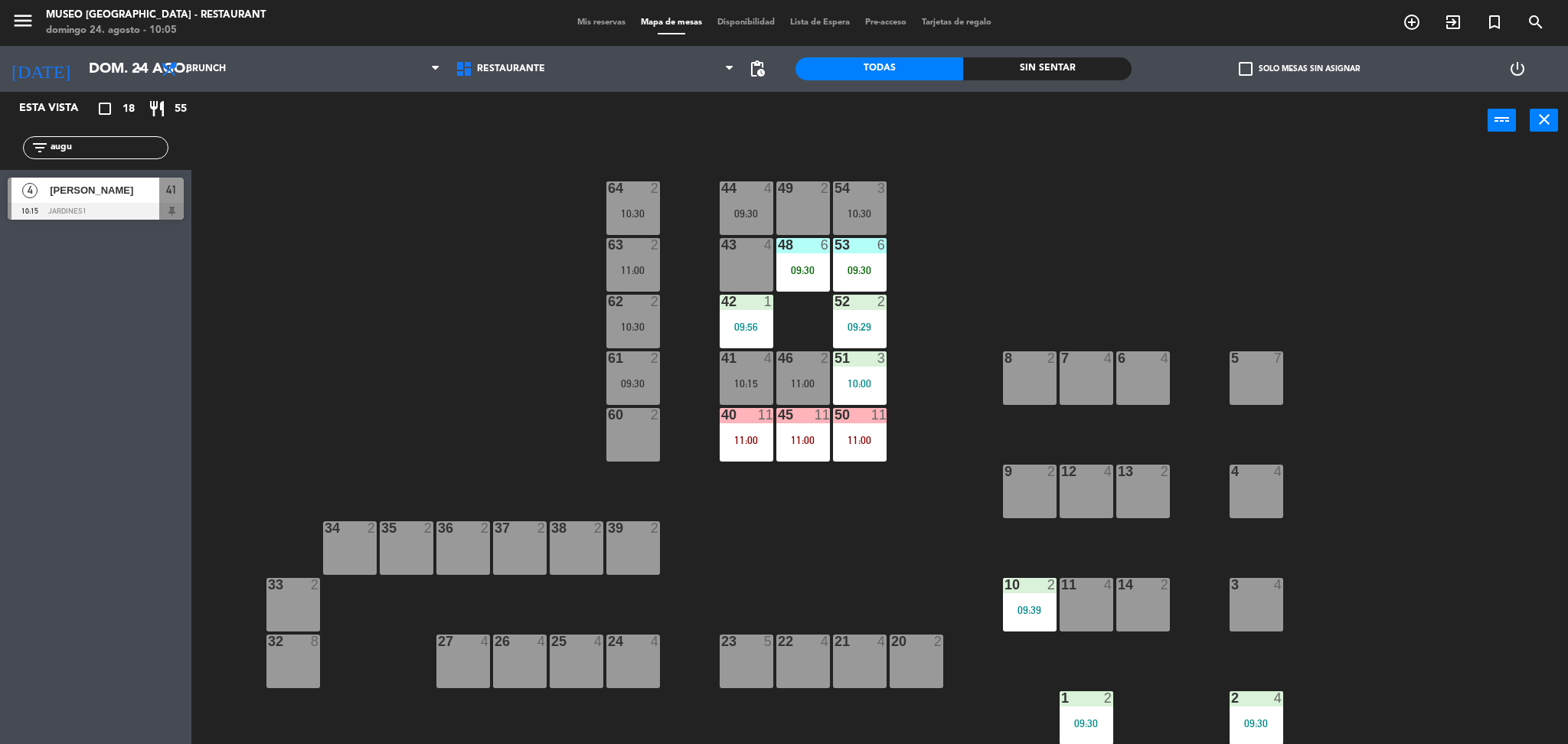
click at [763, 216] on div "09:30" at bounding box center [746, 213] width 53 height 11
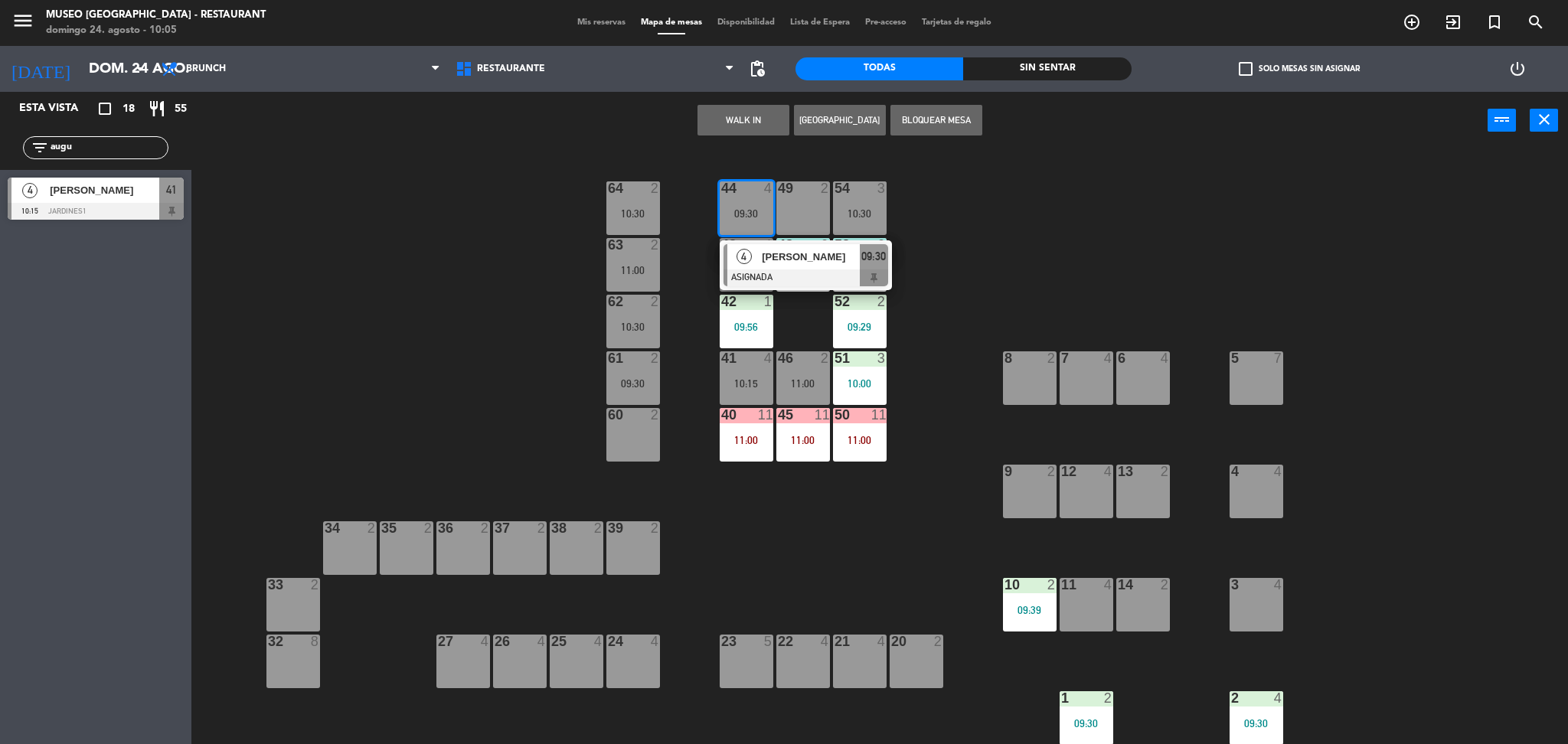
click at [784, 250] on span "Magaly Saco" at bounding box center [811, 257] width 98 height 16
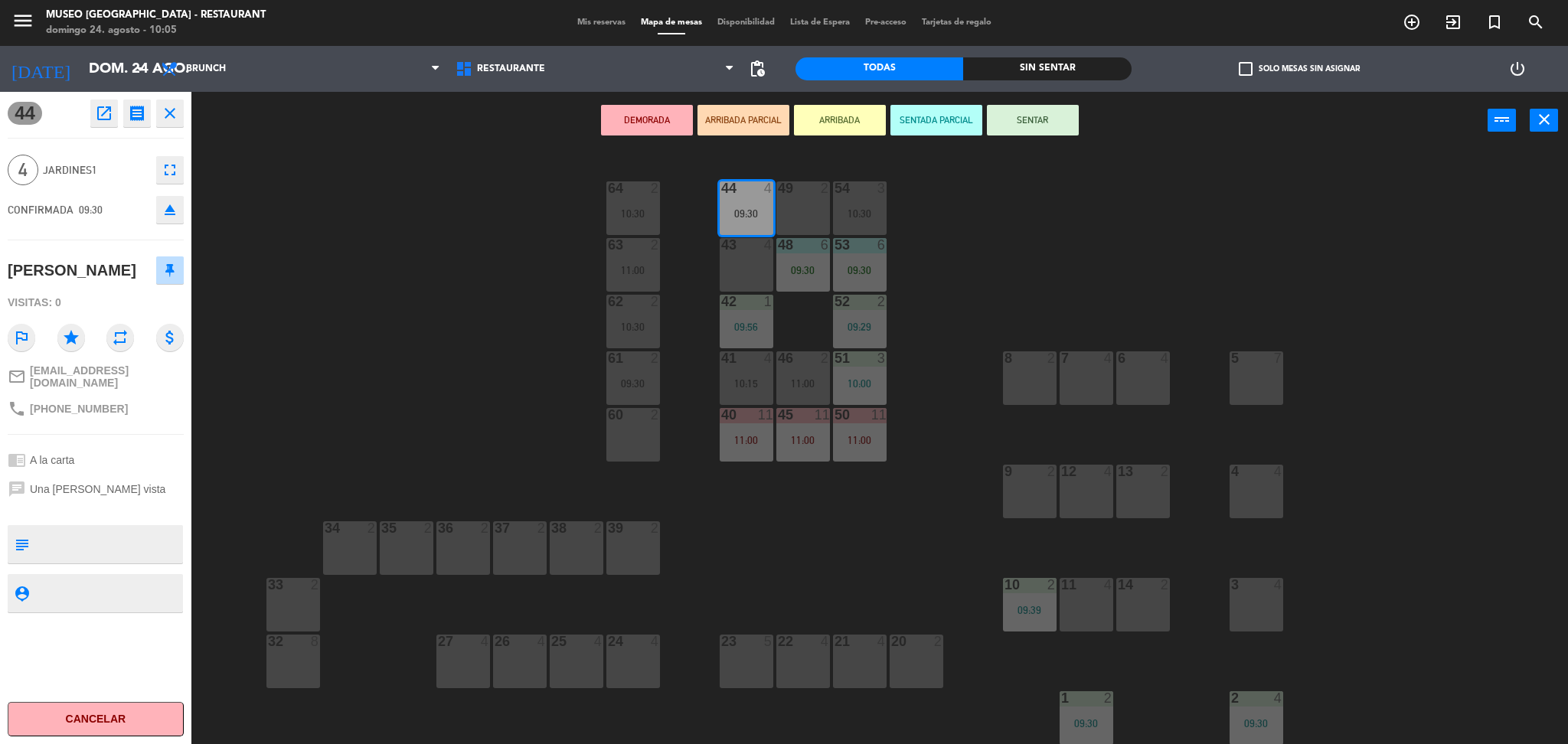
click at [104, 118] on icon "open_in_new" at bounding box center [104, 113] width 19 height 19
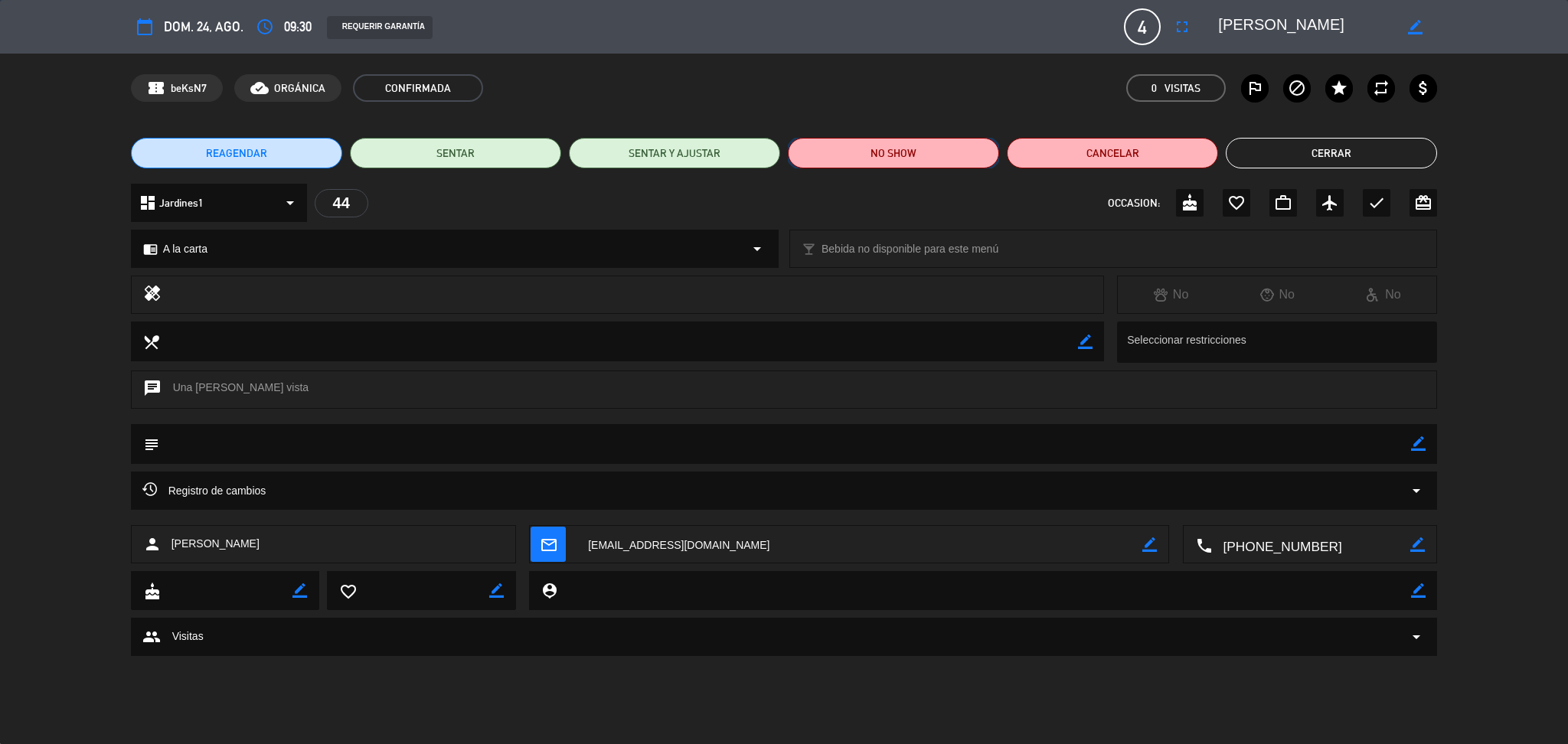
click at [840, 167] on button "NO SHOW" at bounding box center [893, 153] width 212 height 30
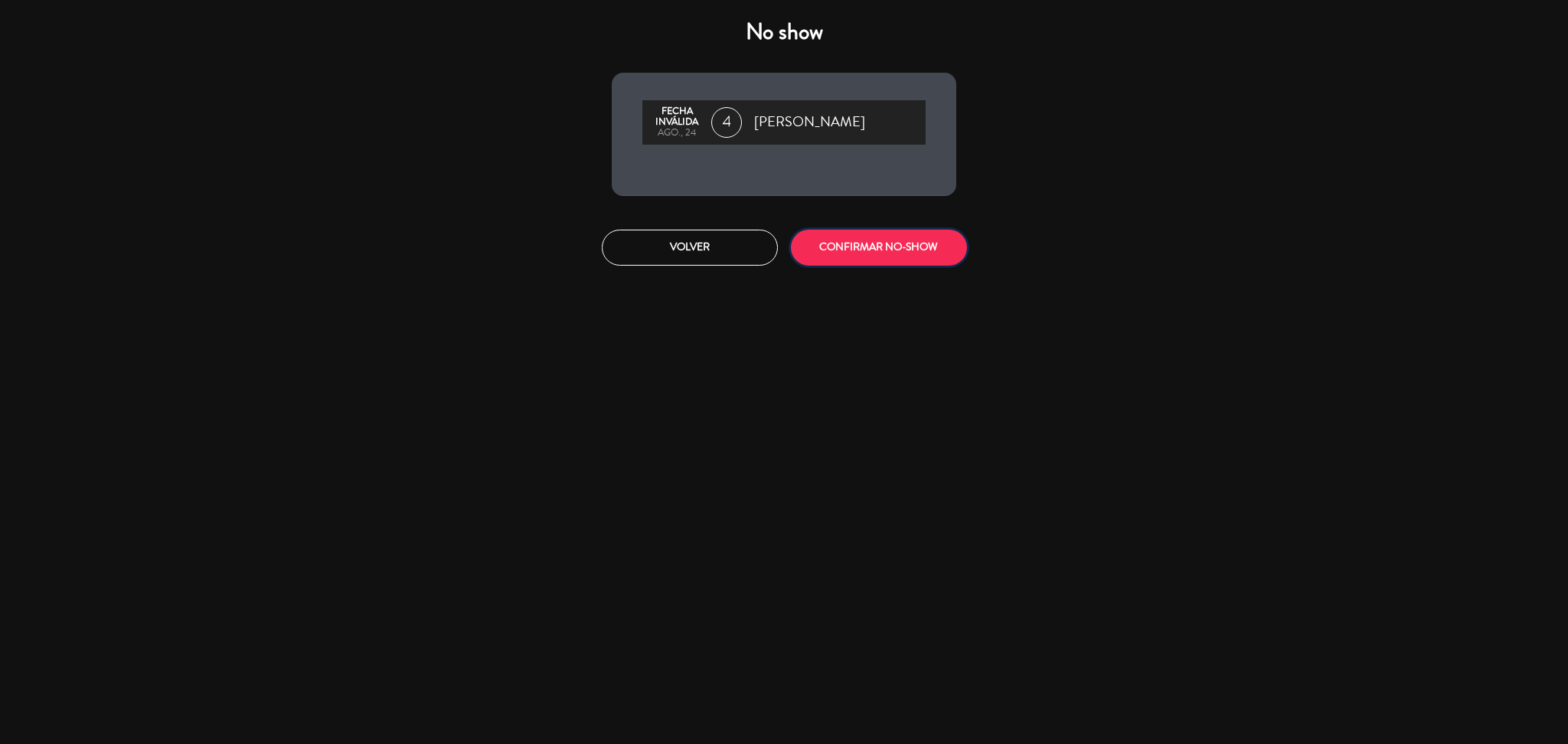
click at [898, 240] on button "CONFIRMAR NO-SHOW" at bounding box center [879, 247] width 176 height 36
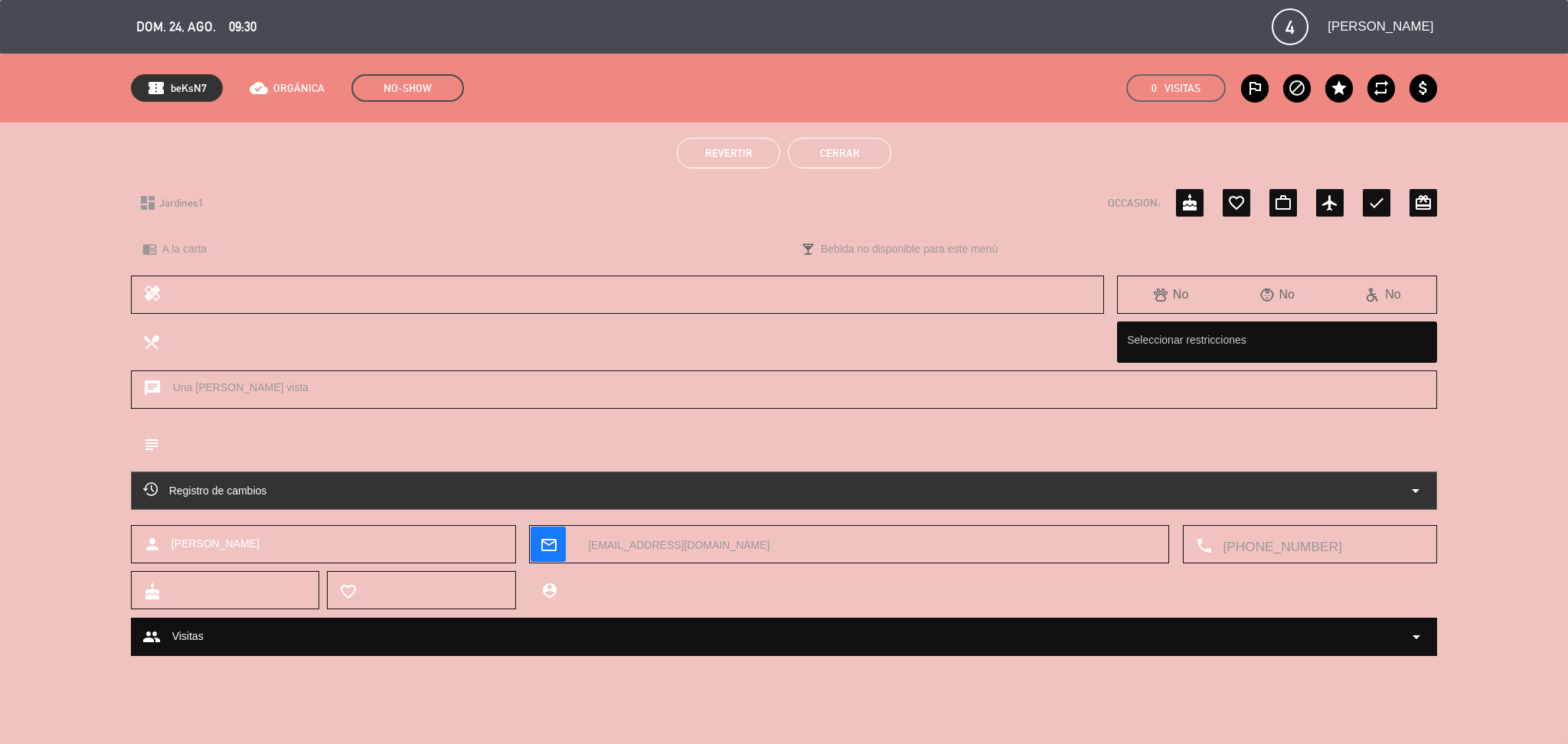
click at [888, 151] on button "Cerrar" at bounding box center [839, 153] width 103 height 30
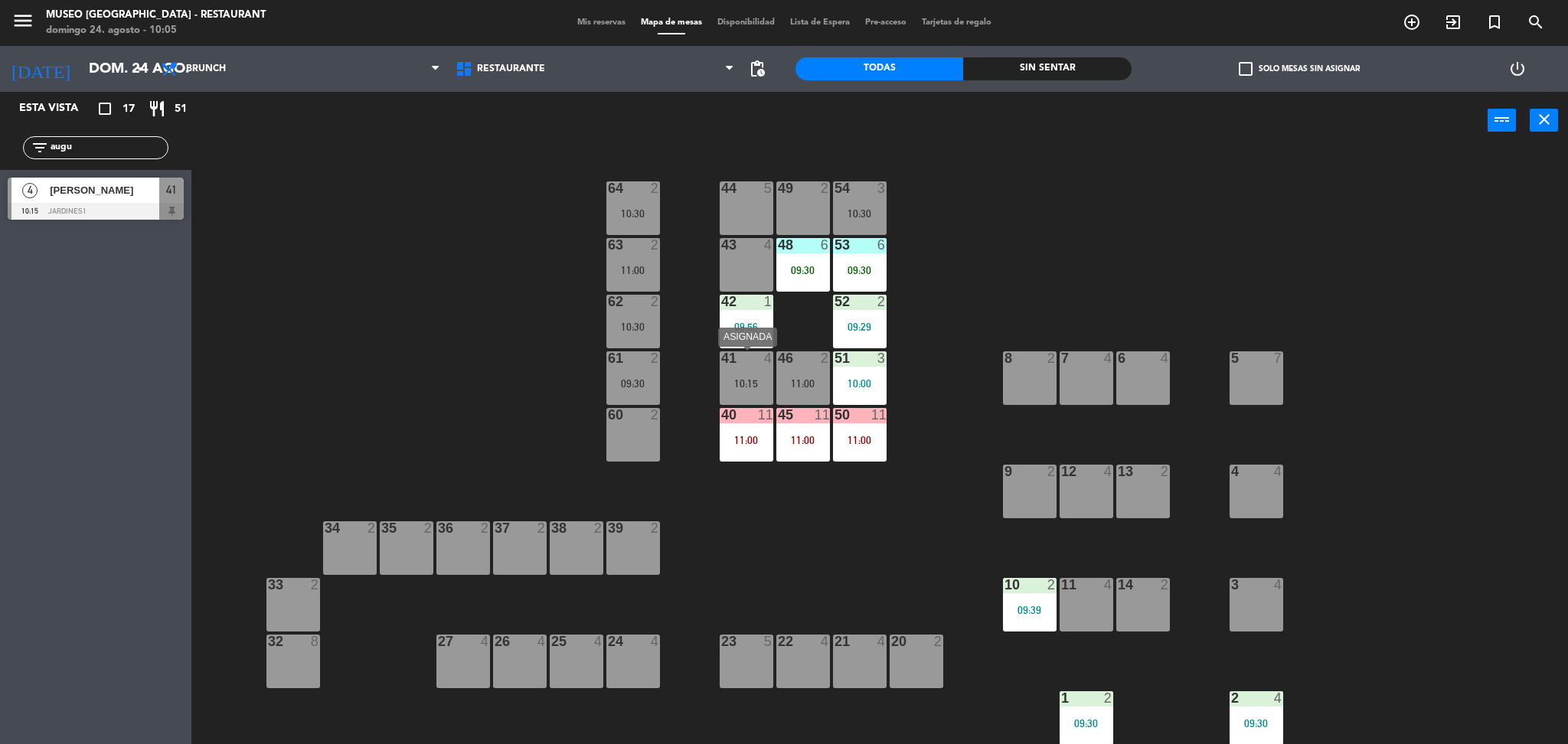
click at [759, 390] on div "41 4 10:15" at bounding box center [746, 378] width 53 height 53
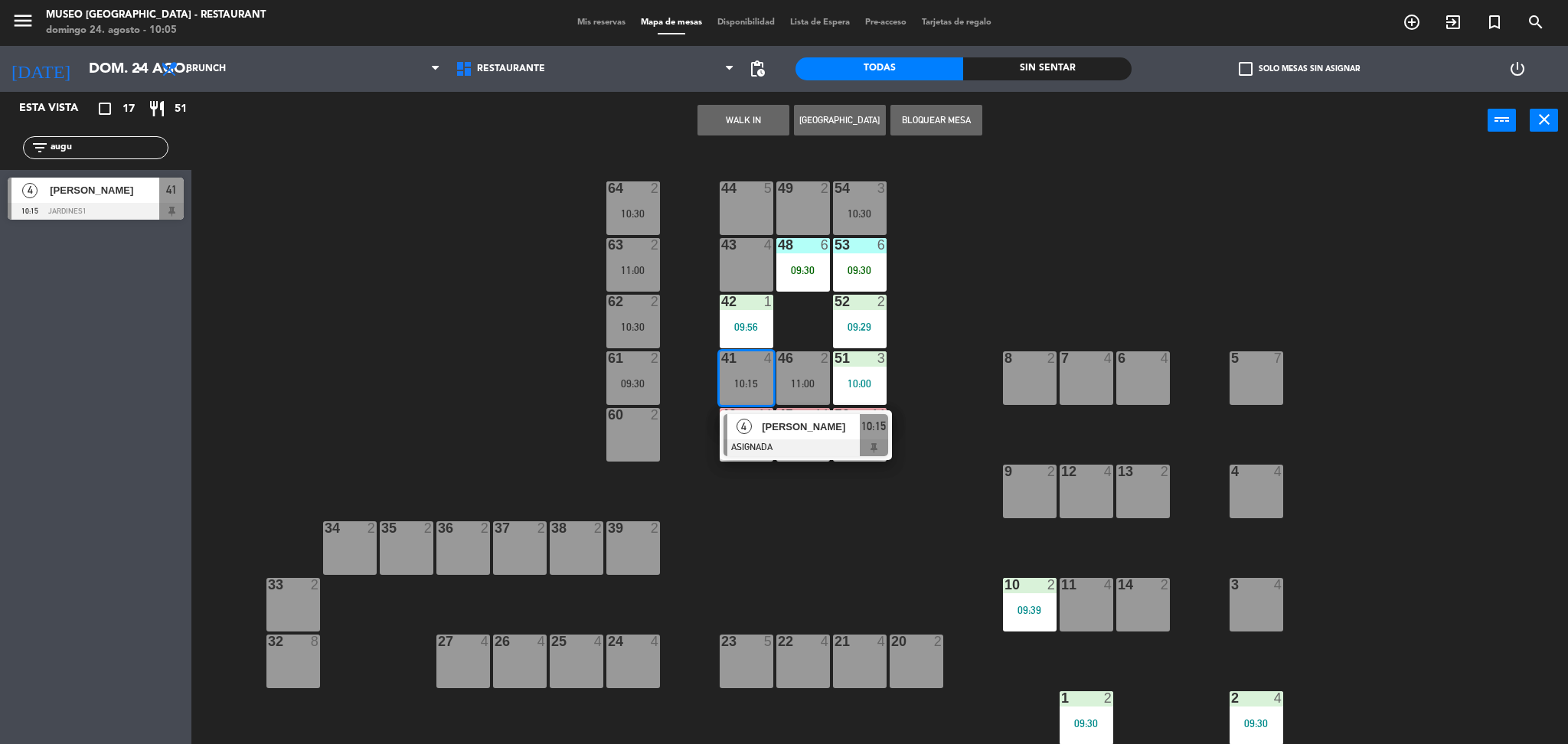
click at [786, 428] on span "[PERSON_NAME]" at bounding box center [811, 427] width 98 height 16
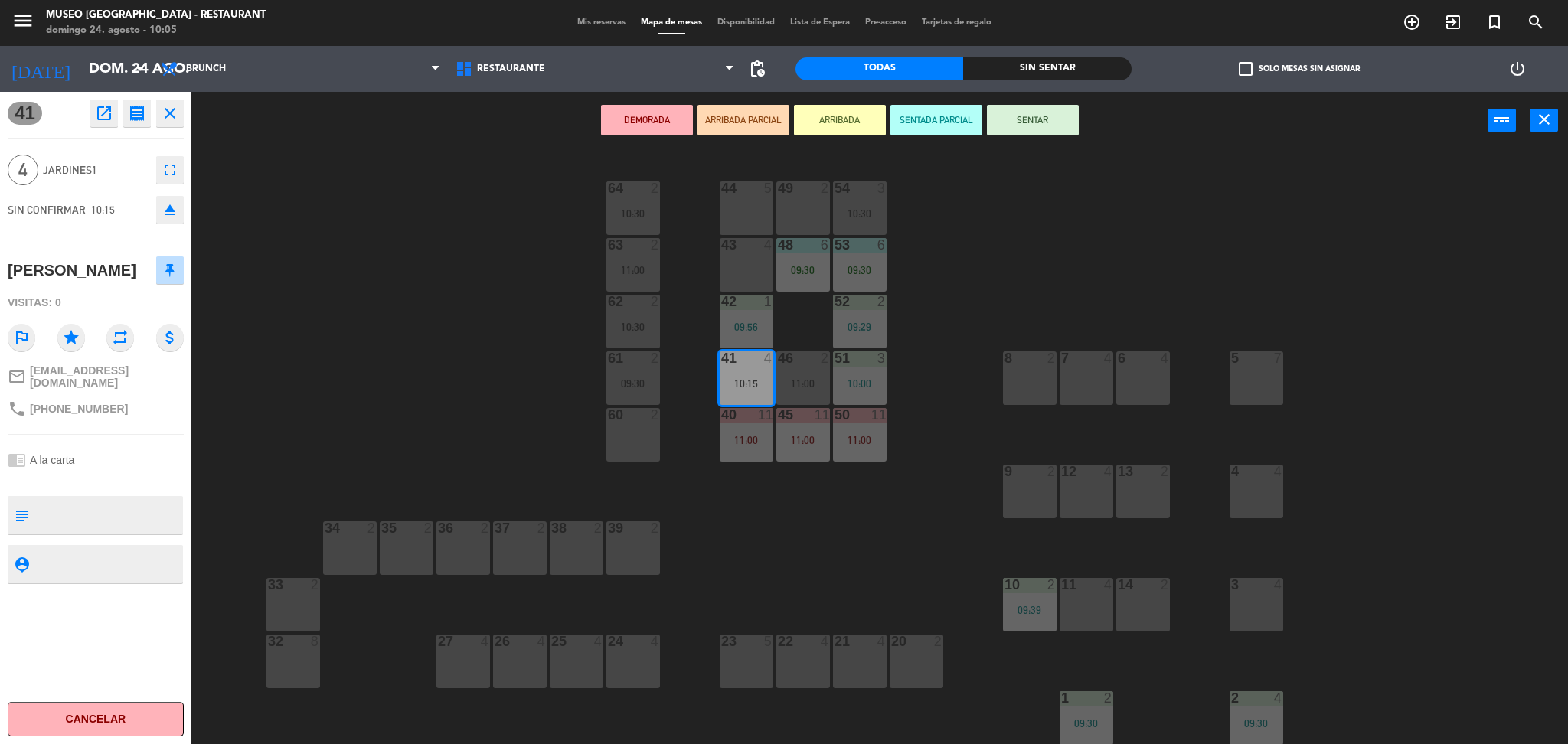
click at [741, 212] on div "44 5" at bounding box center [746, 208] width 53 height 53
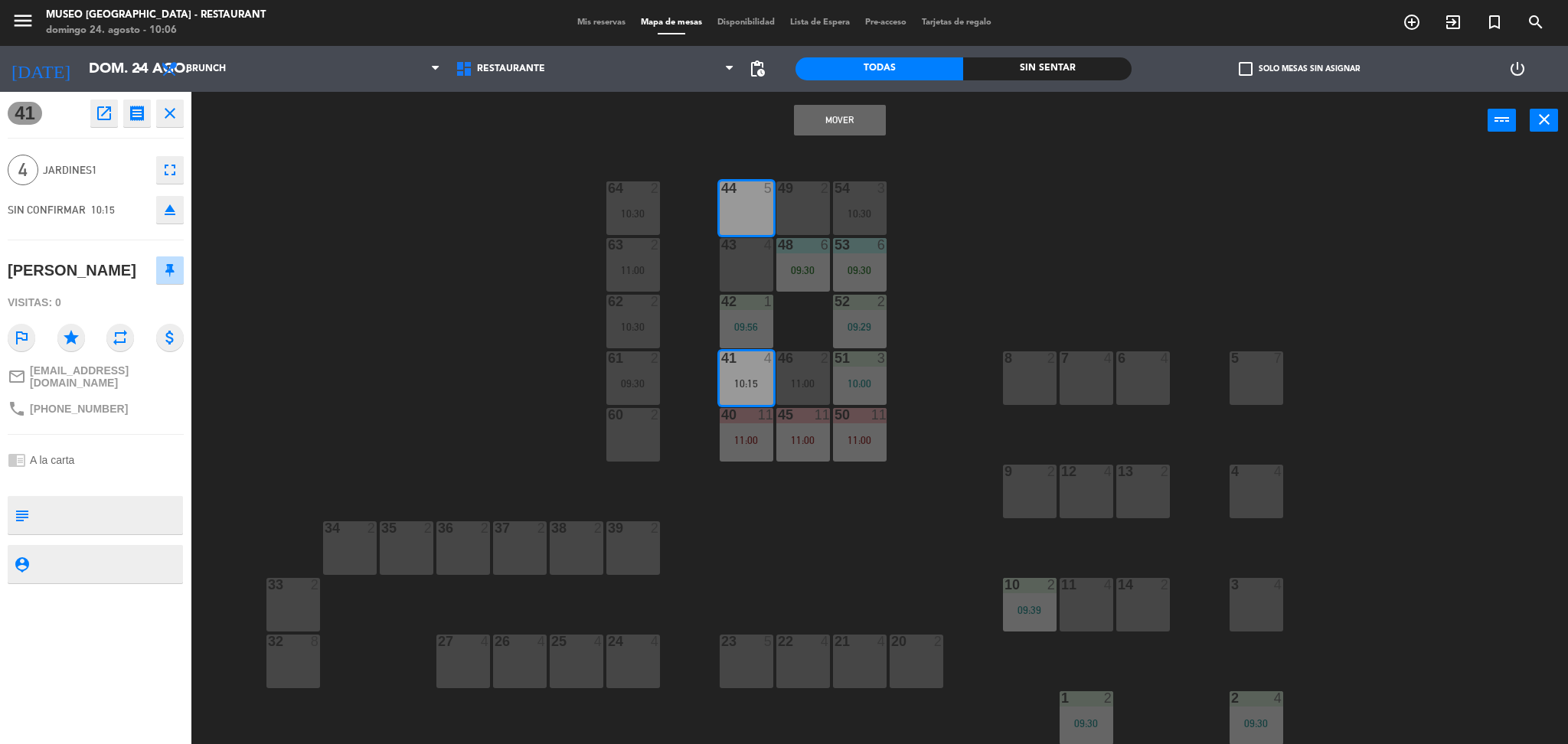
click at [920, 350] on div "44 5 49 2 54 3 10:30 64 2 10:30 48 6 09:30 53 6 09:30 63 2 11:00 43 4 62 2 10:3…" at bounding box center [887, 451] width 1361 height 595
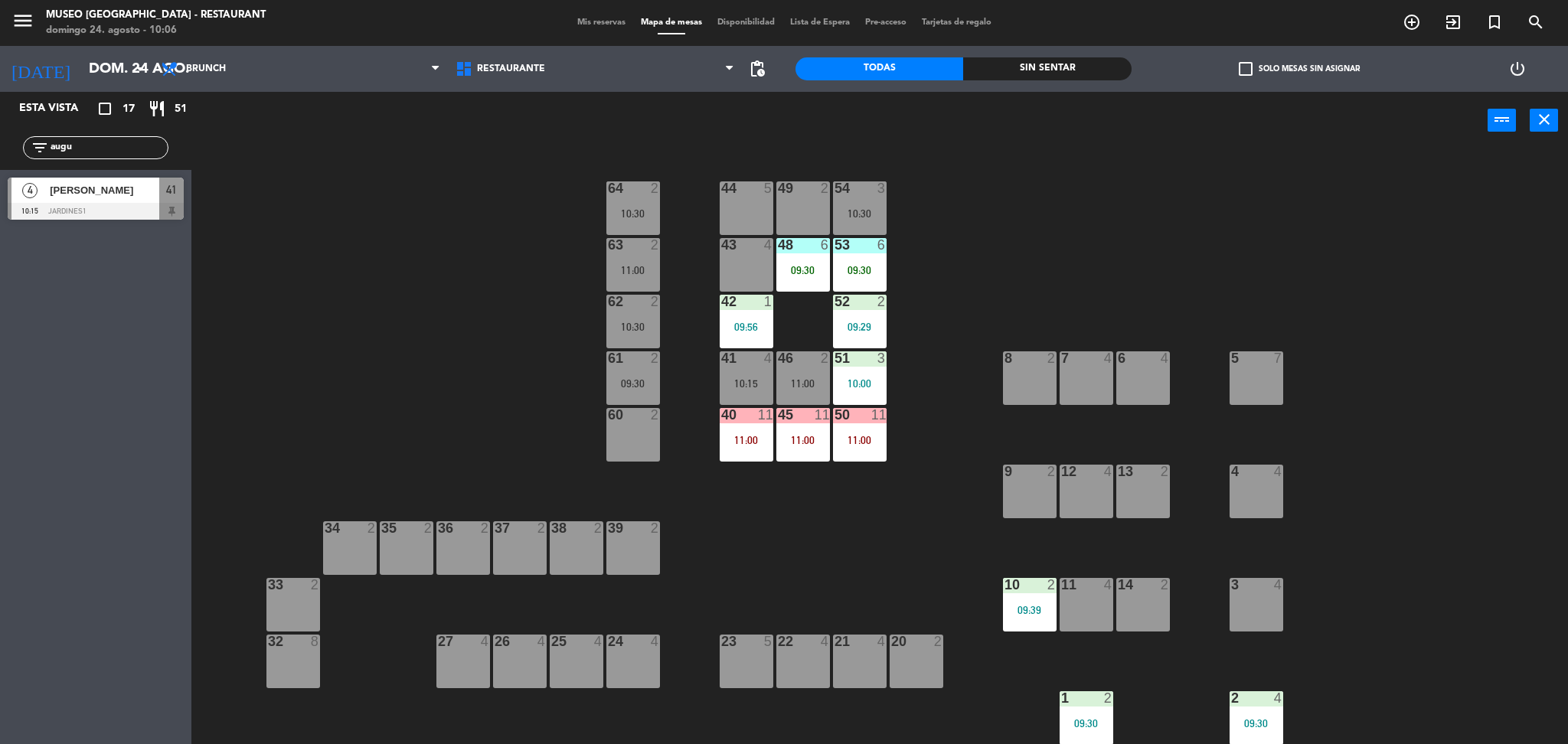
click at [752, 375] on div "41 4 10:15" at bounding box center [746, 378] width 53 height 53
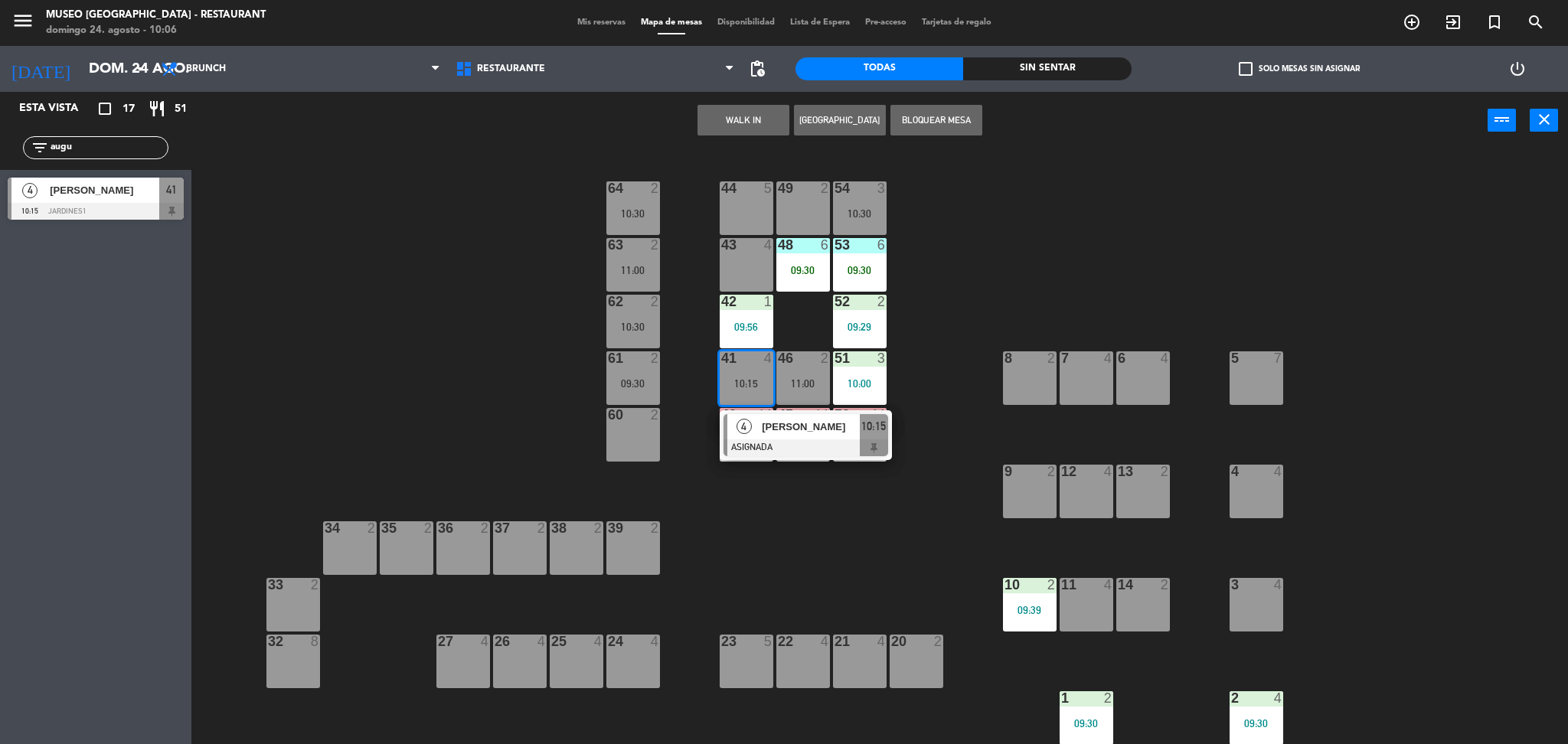
click at [802, 457] on div "4 Augusto Saavedra ASIGNADA 10:15" at bounding box center [805, 436] width 172 height 50
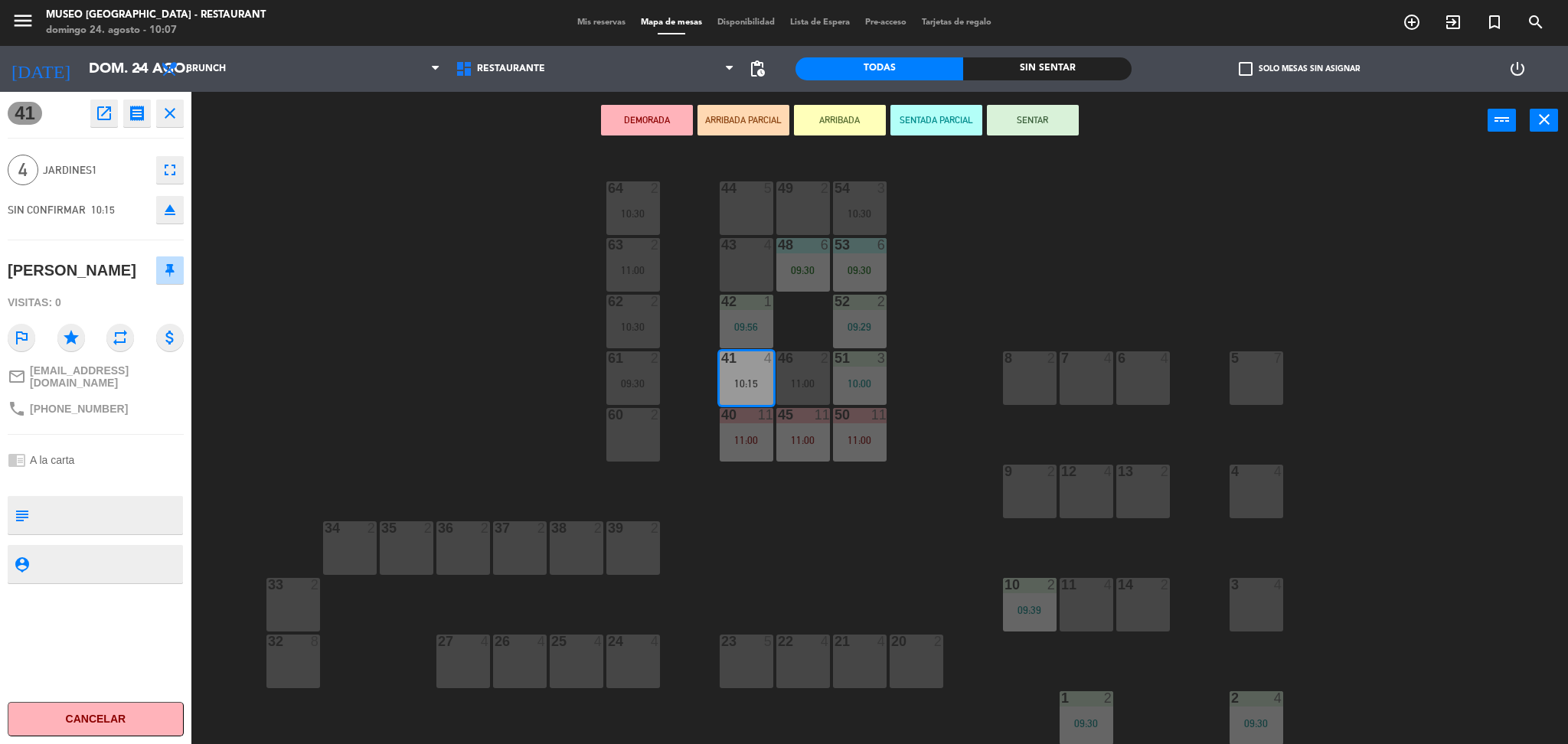
click at [727, 270] on div "43 4" at bounding box center [746, 265] width 53 height 53
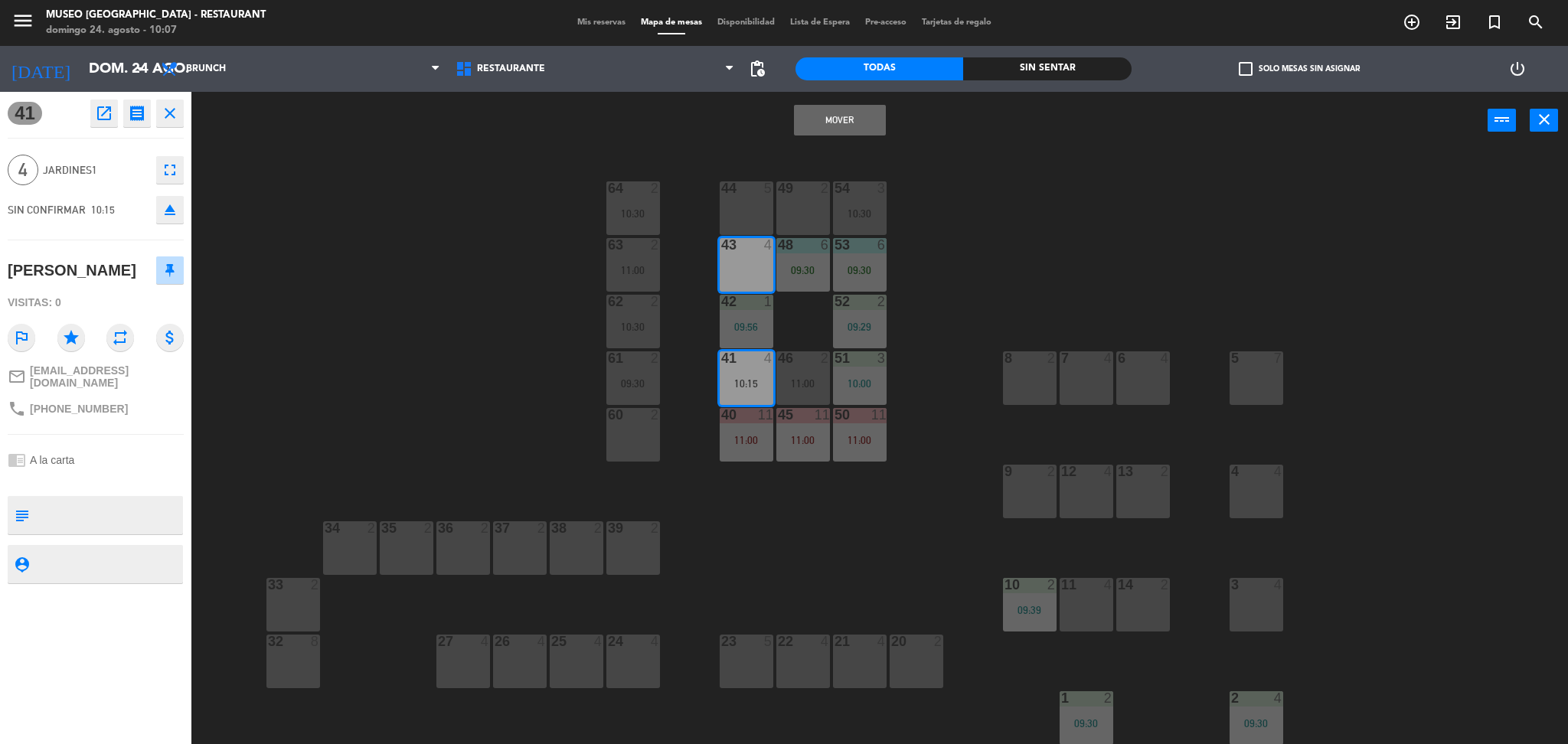
click at [866, 116] on button "Mover" at bounding box center [839, 120] width 92 height 30
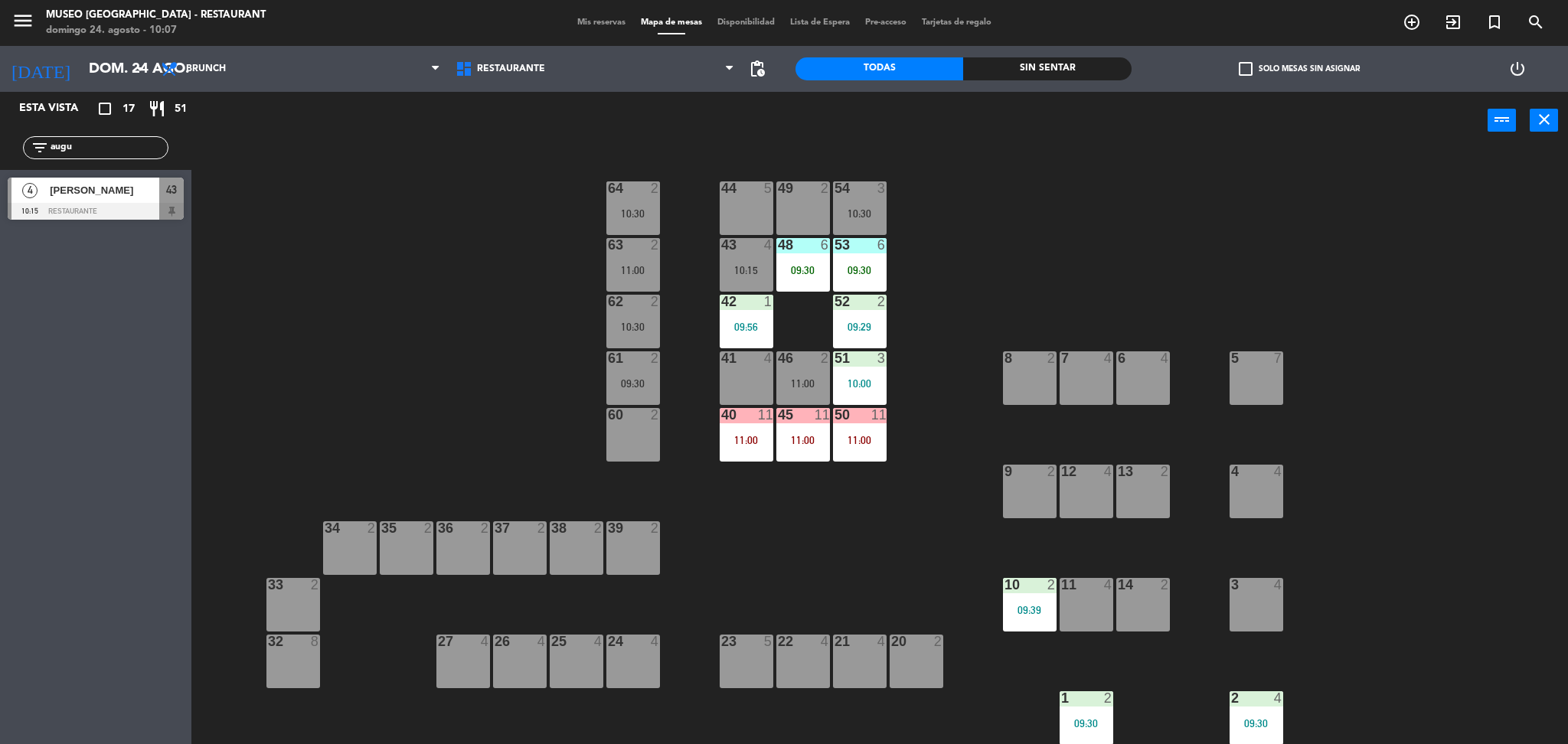
click at [882, 432] on div "50 11 11:00" at bounding box center [860, 435] width 53 height 53
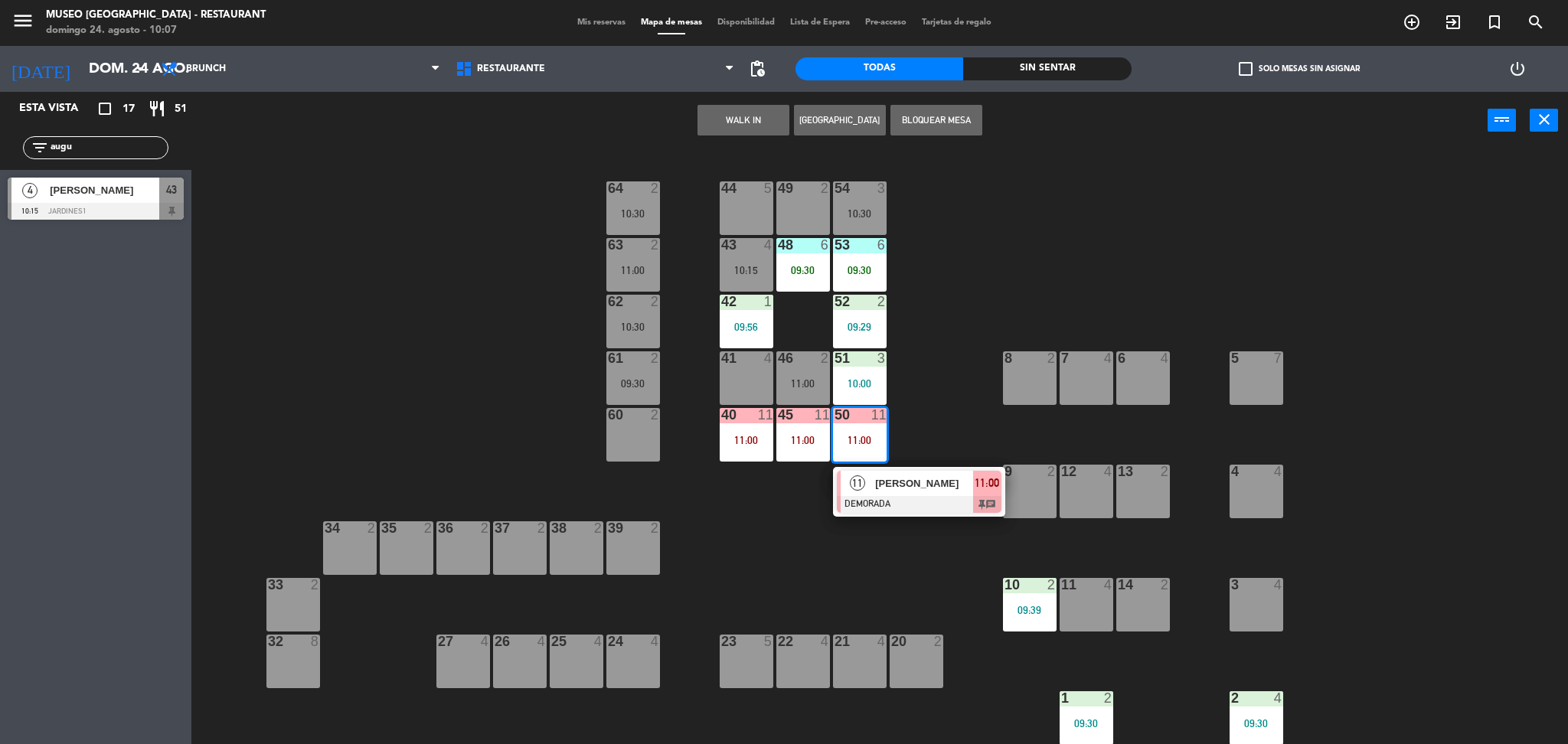
click at [940, 388] on div "44 5 49 2 54 3 10:30 64 2 10:30 48 6 09:30 53 6 09:30 63 2 11:00 43 4 10:15 62 …" at bounding box center [887, 451] width 1361 height 595
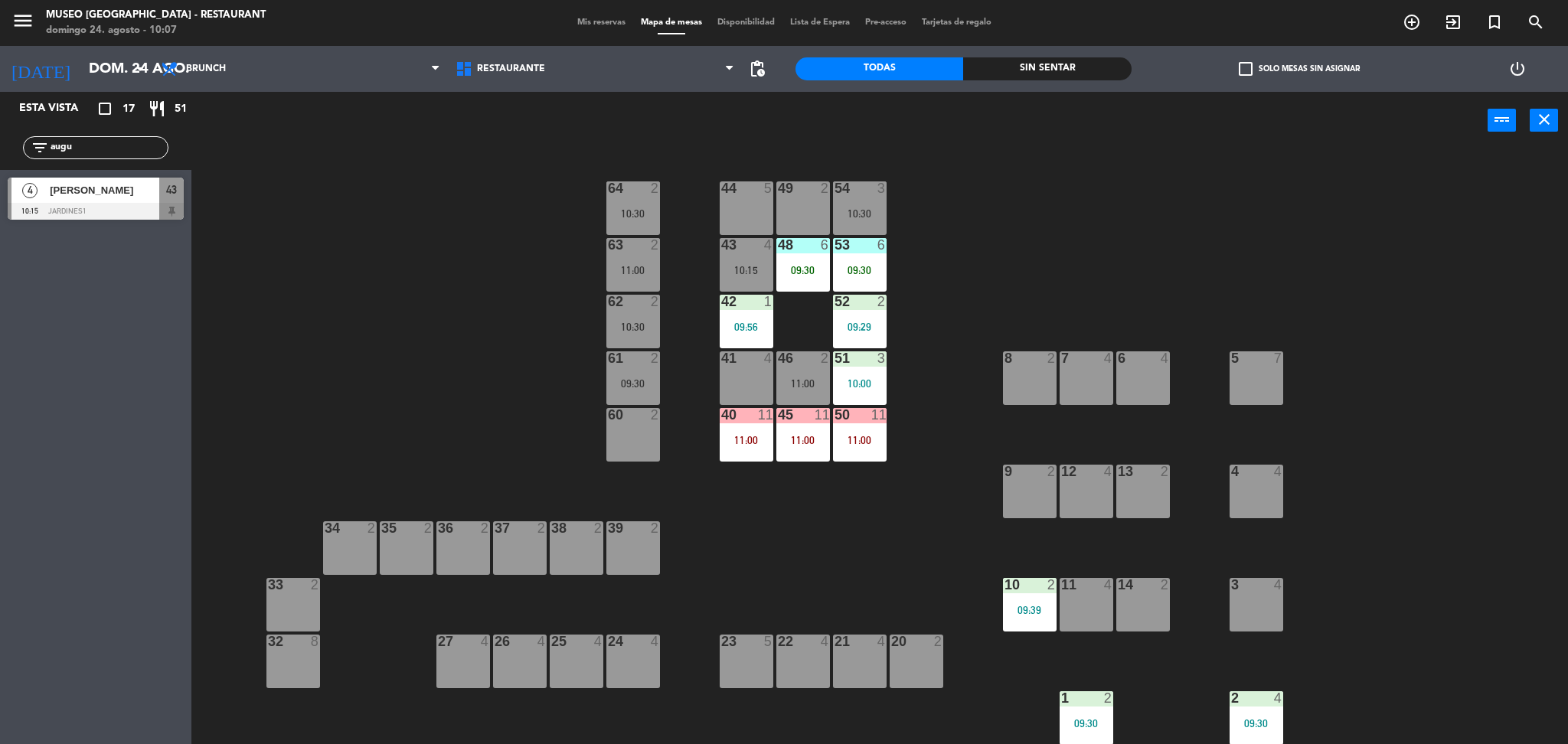
click at [727, 265] on div "10:15" at bounding box center [746, 270] width 53 height 11
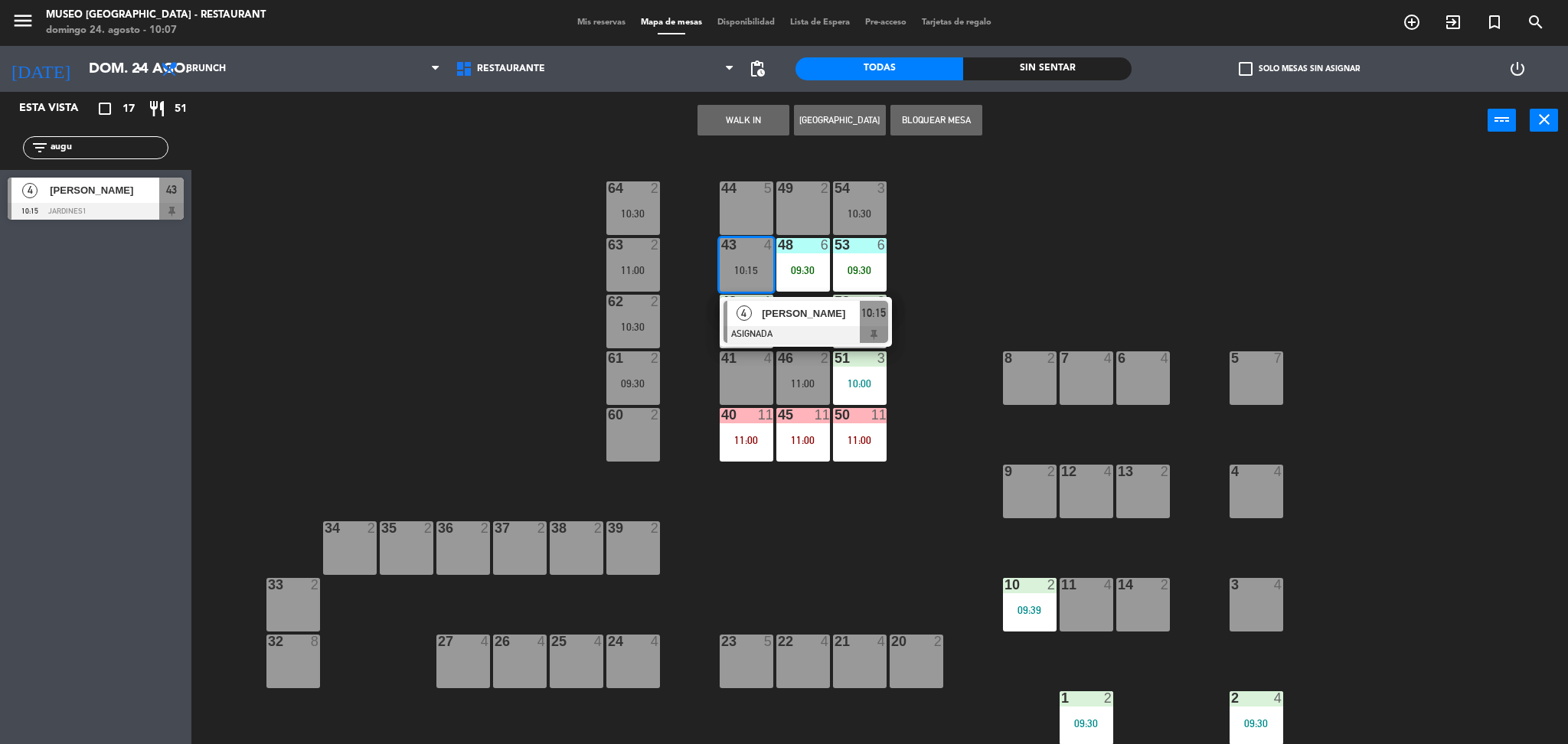
click at [766, 319] on span "[PERSON_NAME]" at bounding box center [811, 314] width 98 height 16
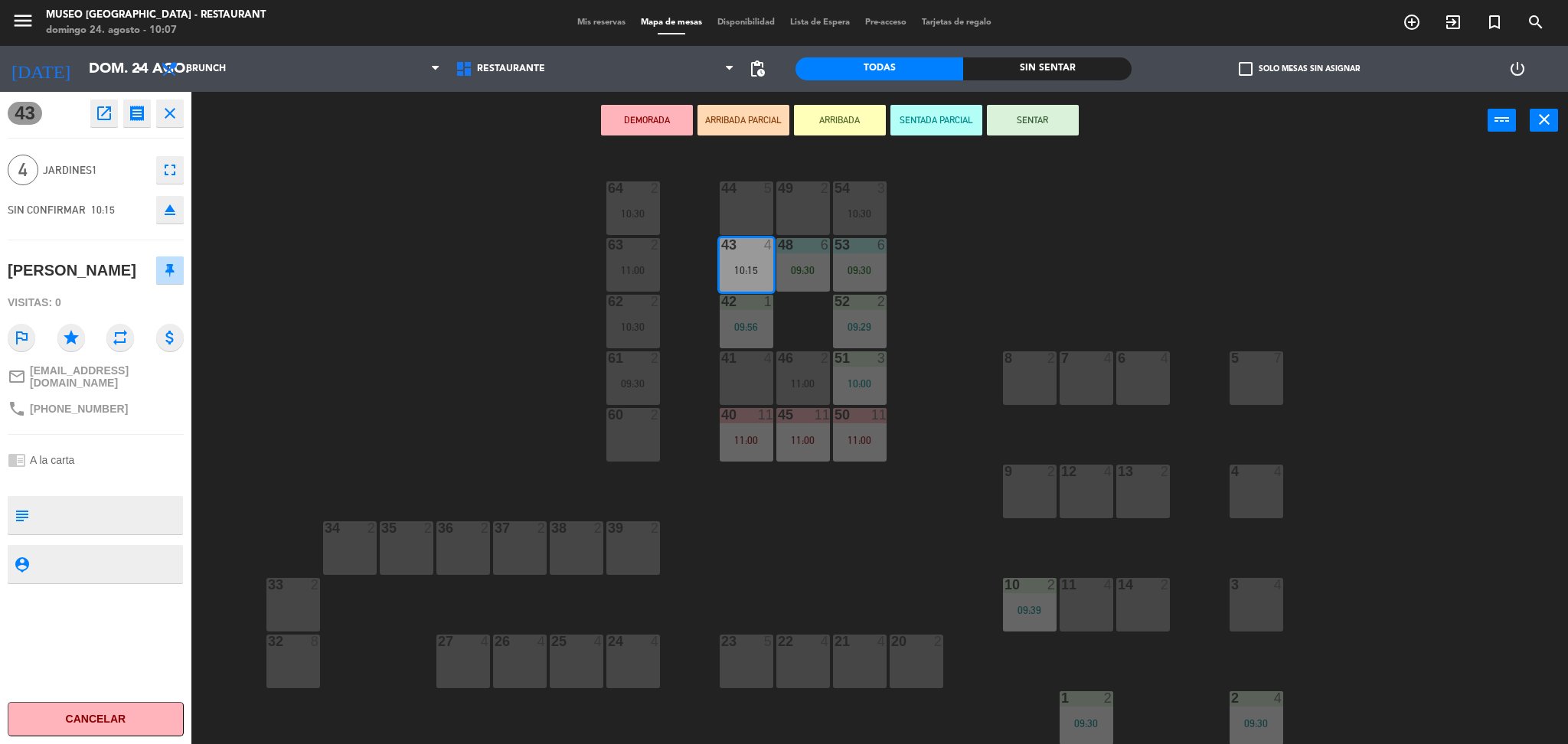
click at [108, 513] on textarea at bounding box center [108, 515] width 146 height 32
type textarea "m43"
click at [133, 460] on div "chrome_reader_mode A la carta" at bounding box center [96, 460] width 176 height 29
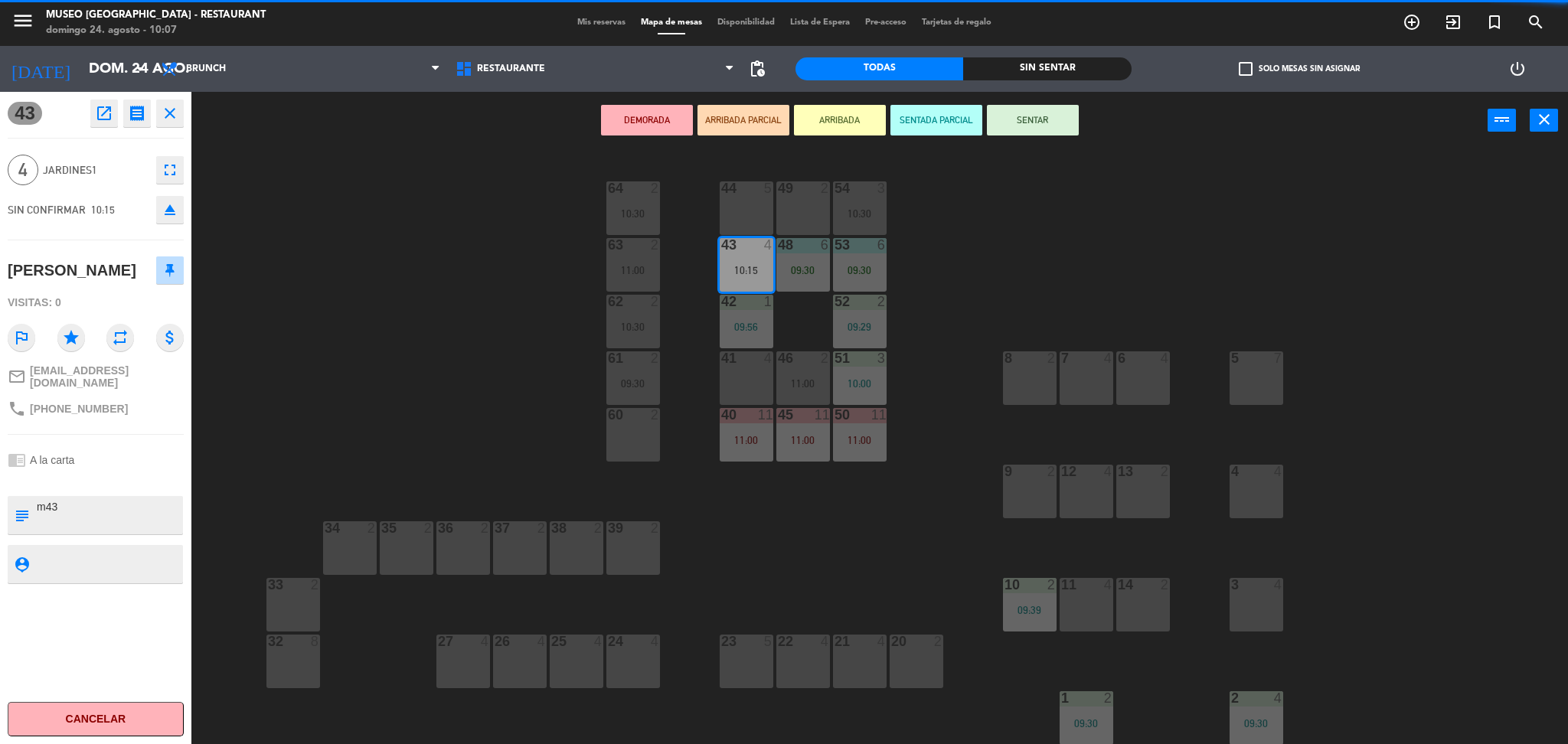
click at [133, 460] on div "chrome_reader_mode A la carta" at bounding box center [96, 460] width 176 height 29
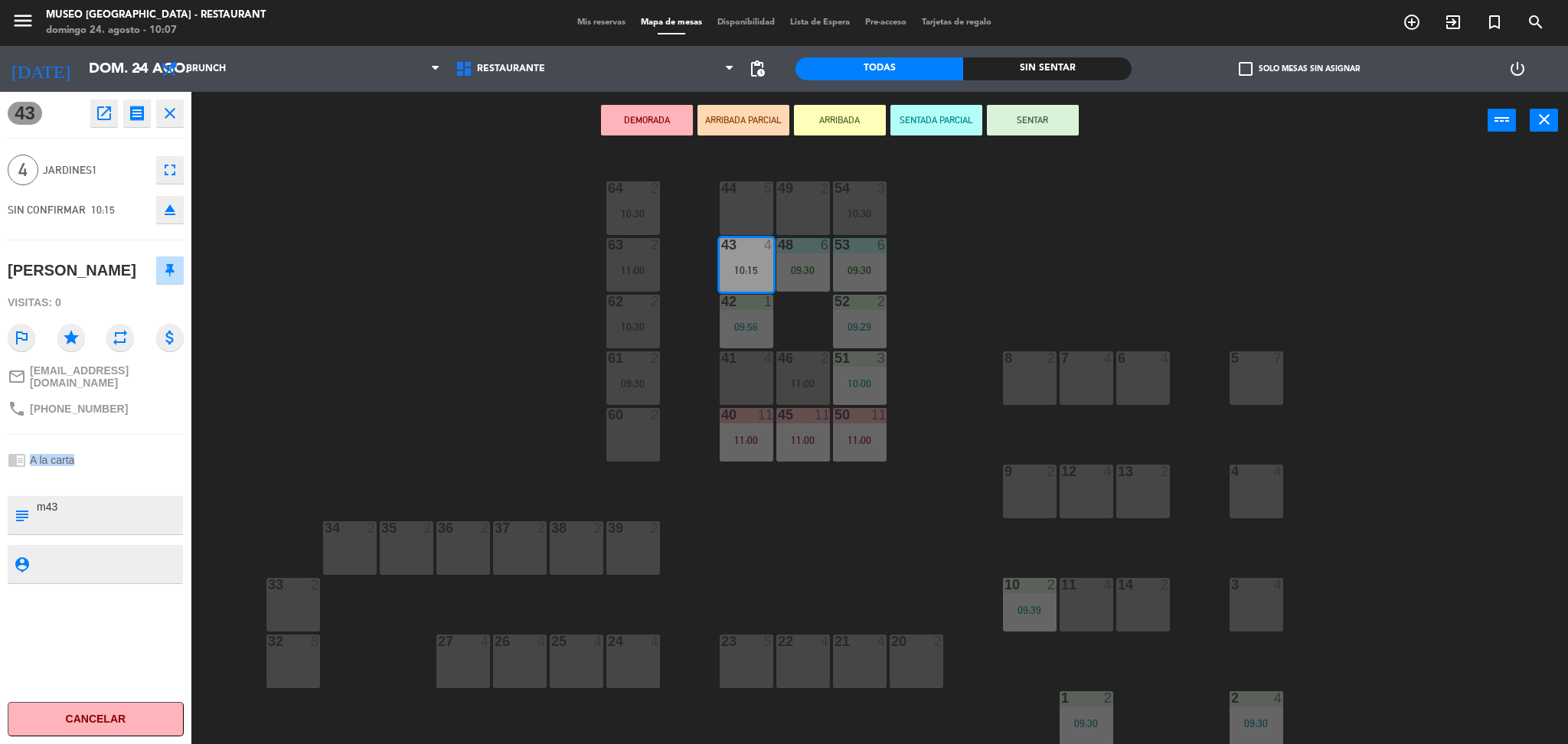
click at [133, 460] on div "chrome_reader_mode A la carta" at bounding box center [96, 460] width 176 height 29
click at [1033, 127] on button "SENTAR" at bounding box center [1032, 120] width 92 height 30
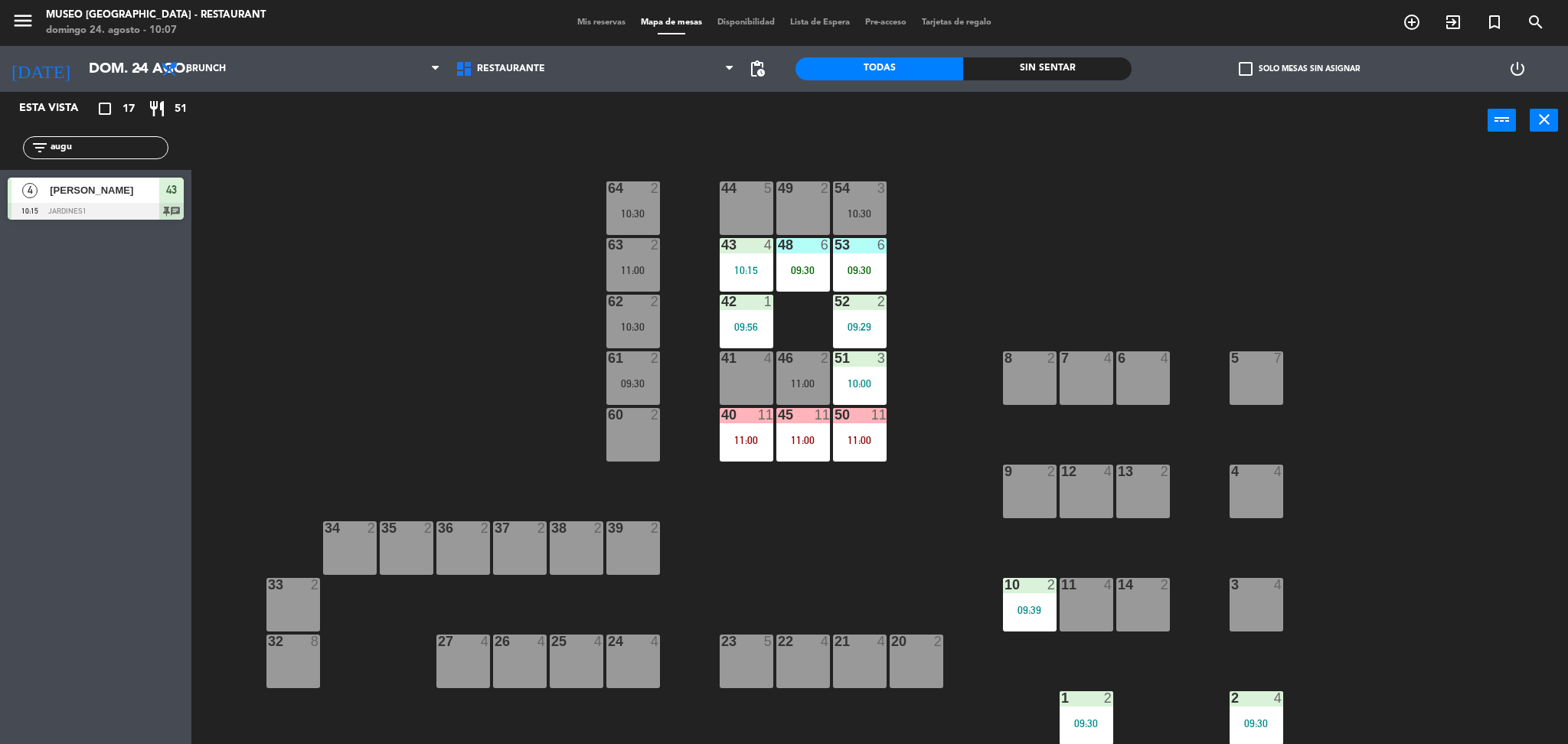
drag, startPoint x: 856, startPoint y: 218, endPoint x: 732, endPoint y: 391, distance: 212.8
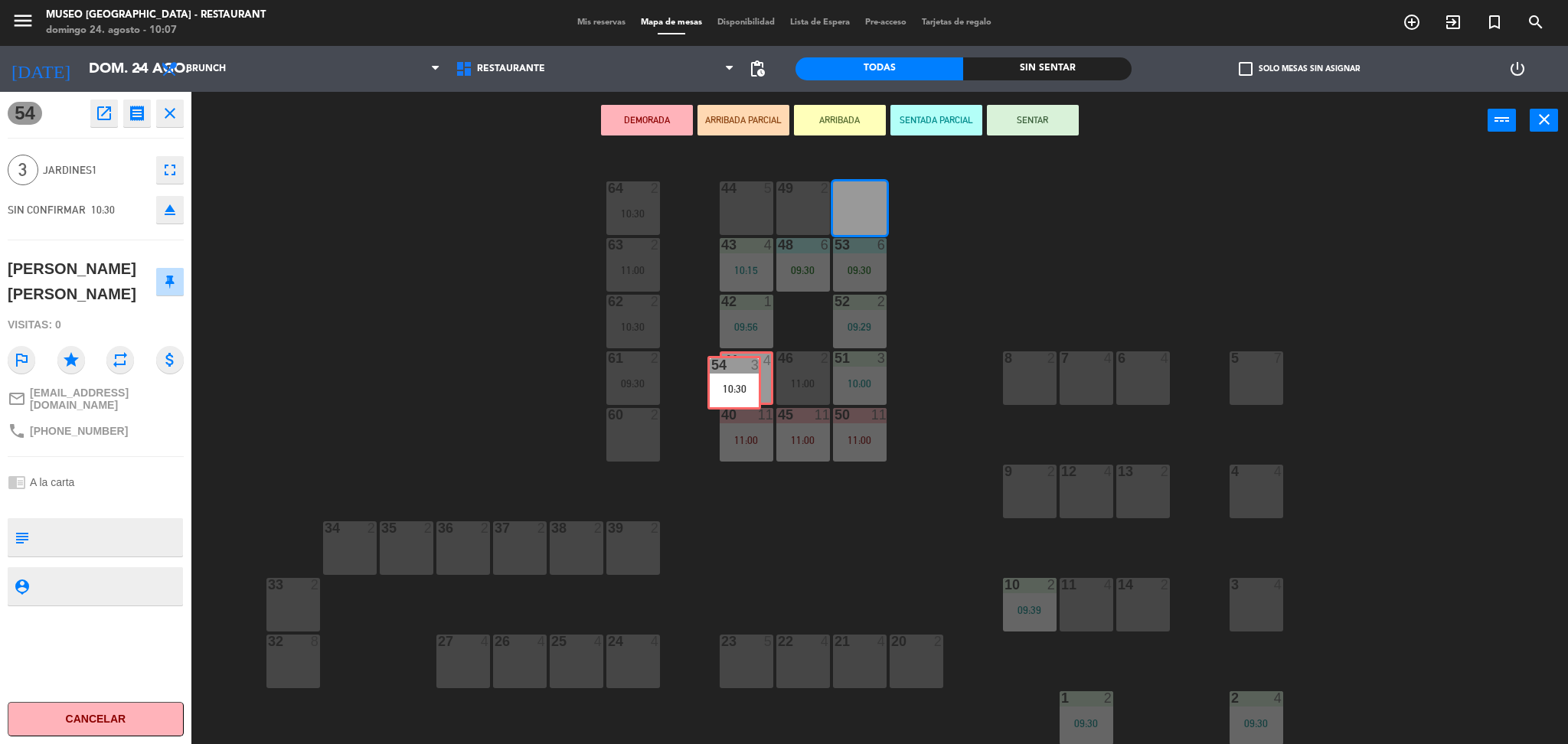
drag, startPoint x: 878, startPoint y: 207, endPoint x: 754, endPoint y: 383, distance: 215.3
click at [754, 383] on div "44 5 49 2 54 3 10:30 54 3 10:30 64 2 10:30 48 6 09:30 53 6 09:30 63 2 11:00 43 …" at bounding box center [887, 451] width 1361 height 595
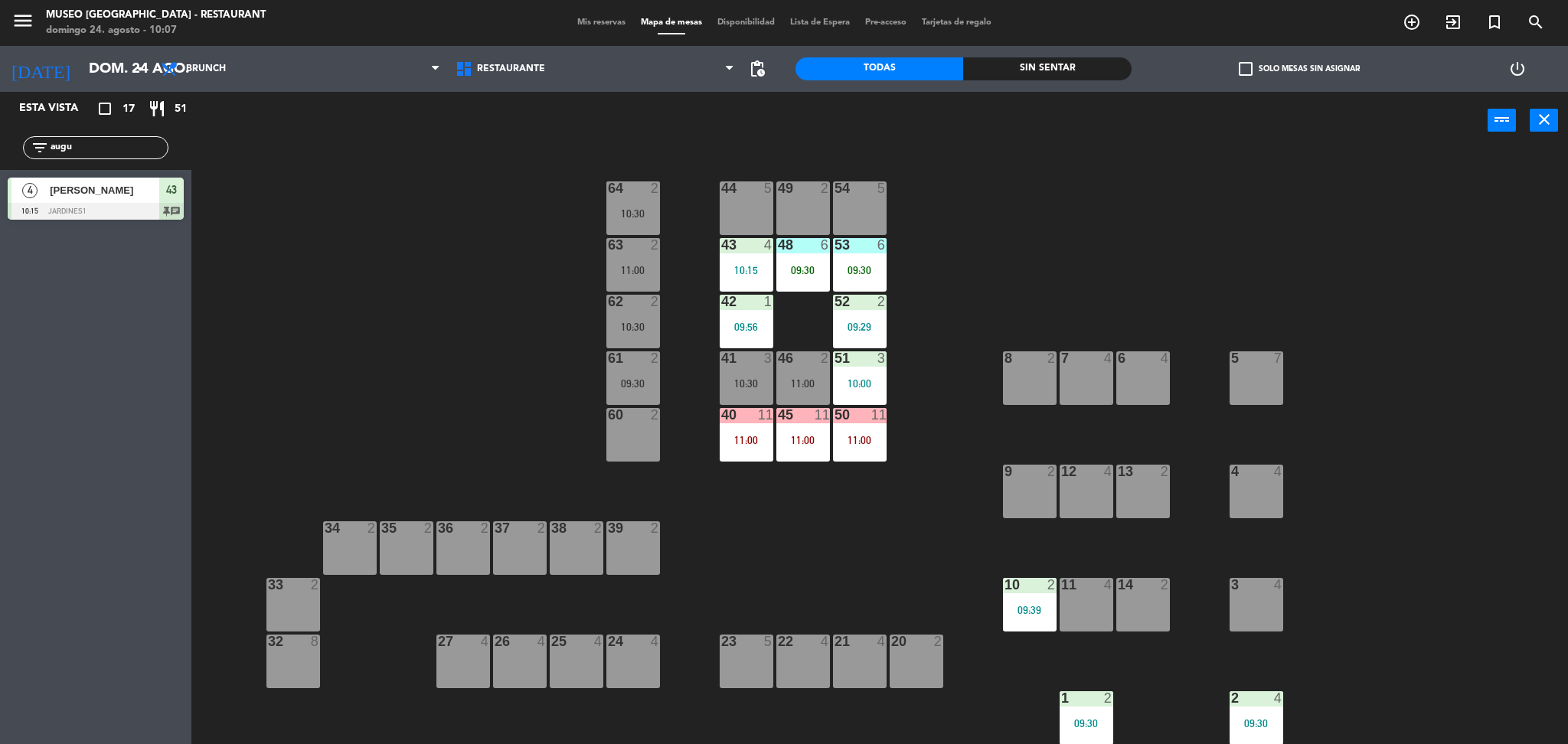
click at [873, 197] on div "54 5" at bounding box center [860, 208] width 53 height 53
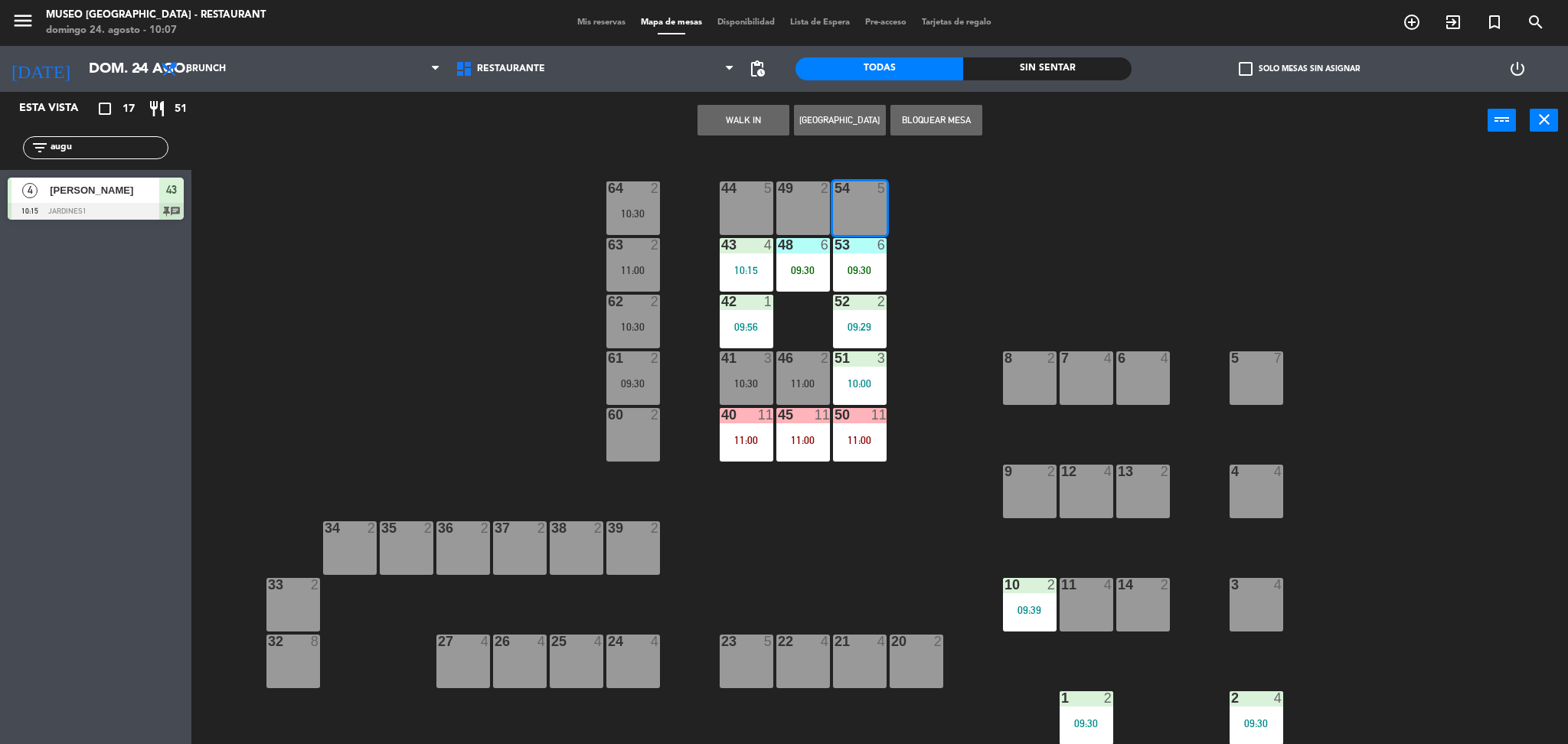
click at [745, 116] on button "WALK IN" at bounding box center [743, 120] width 92 height 30
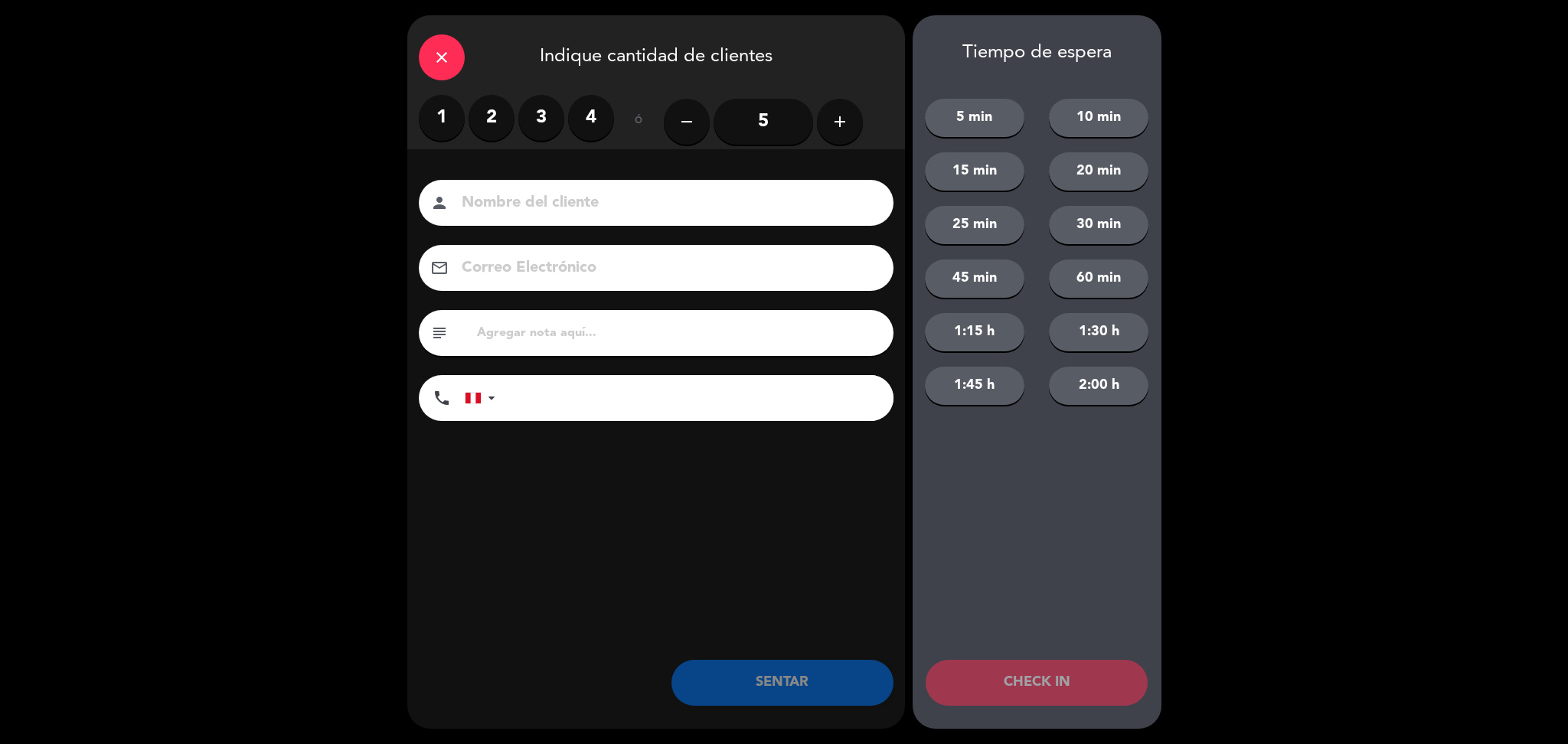
click at [731, 124] on input "5" at bounding box center [764, 122] width 100 height 46
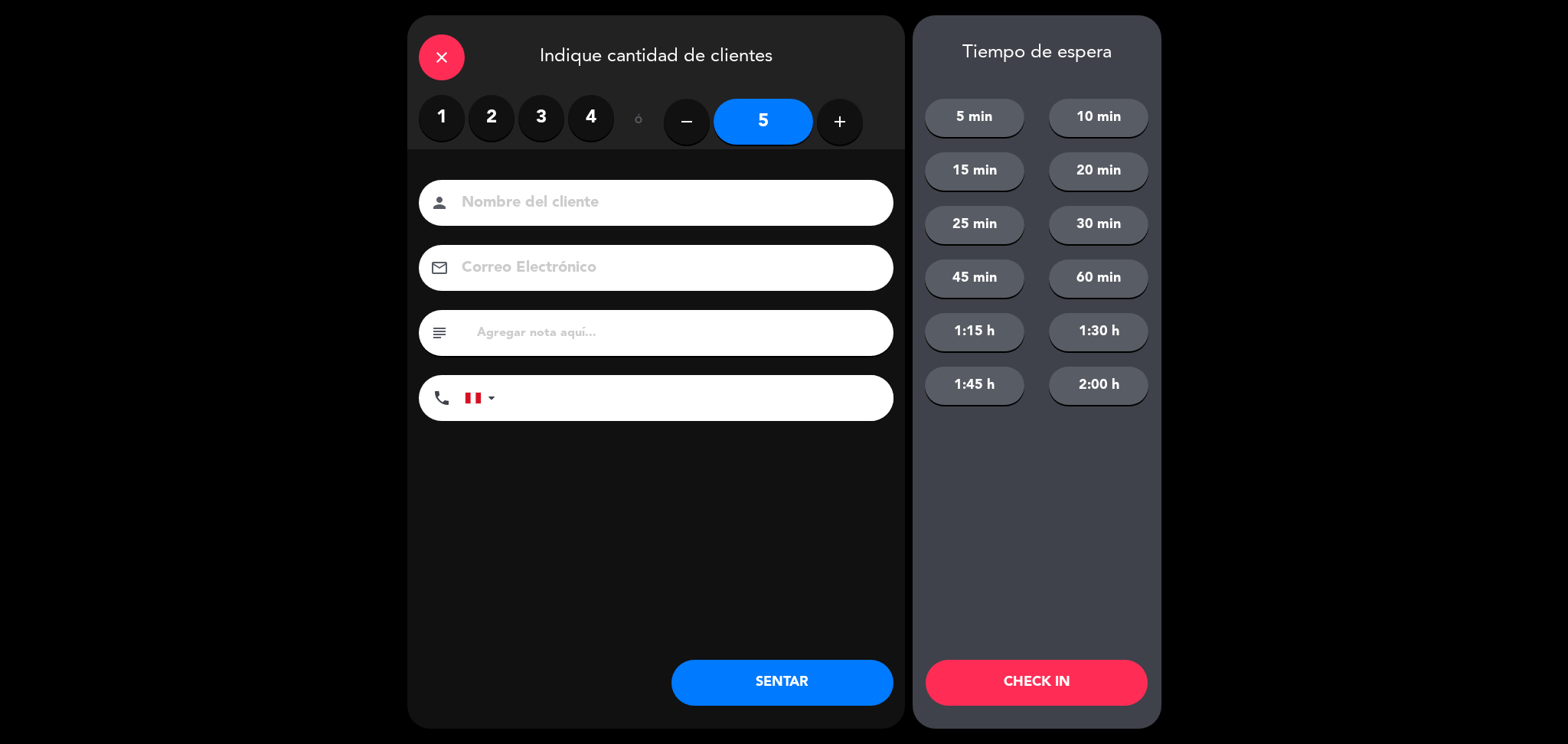
click at [720, 199] on input at bounding box center [667, 204] width 413 height 27
type input "walk in - [PERSON_NAME]"
click at [724, 388] on input "tel" at bounding box center [701, 398] width 383 height 46
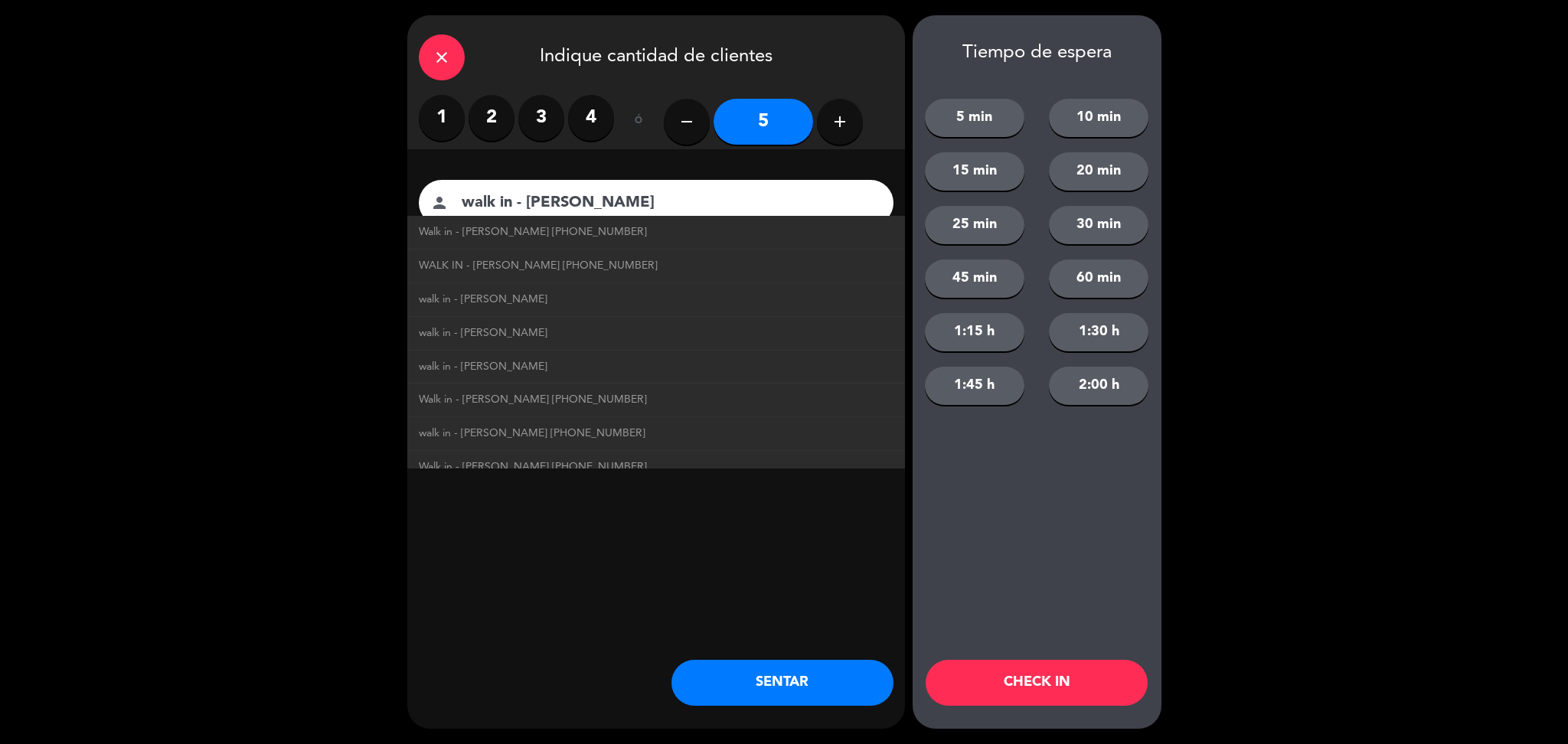
type input "983263822"
click at [787, 551] on div "close Indique cantidad de clientes 1 2 3 4 ó remove 5 add Nombre del cliente pe…" at bounding box center [656, 372] width 498 height 714
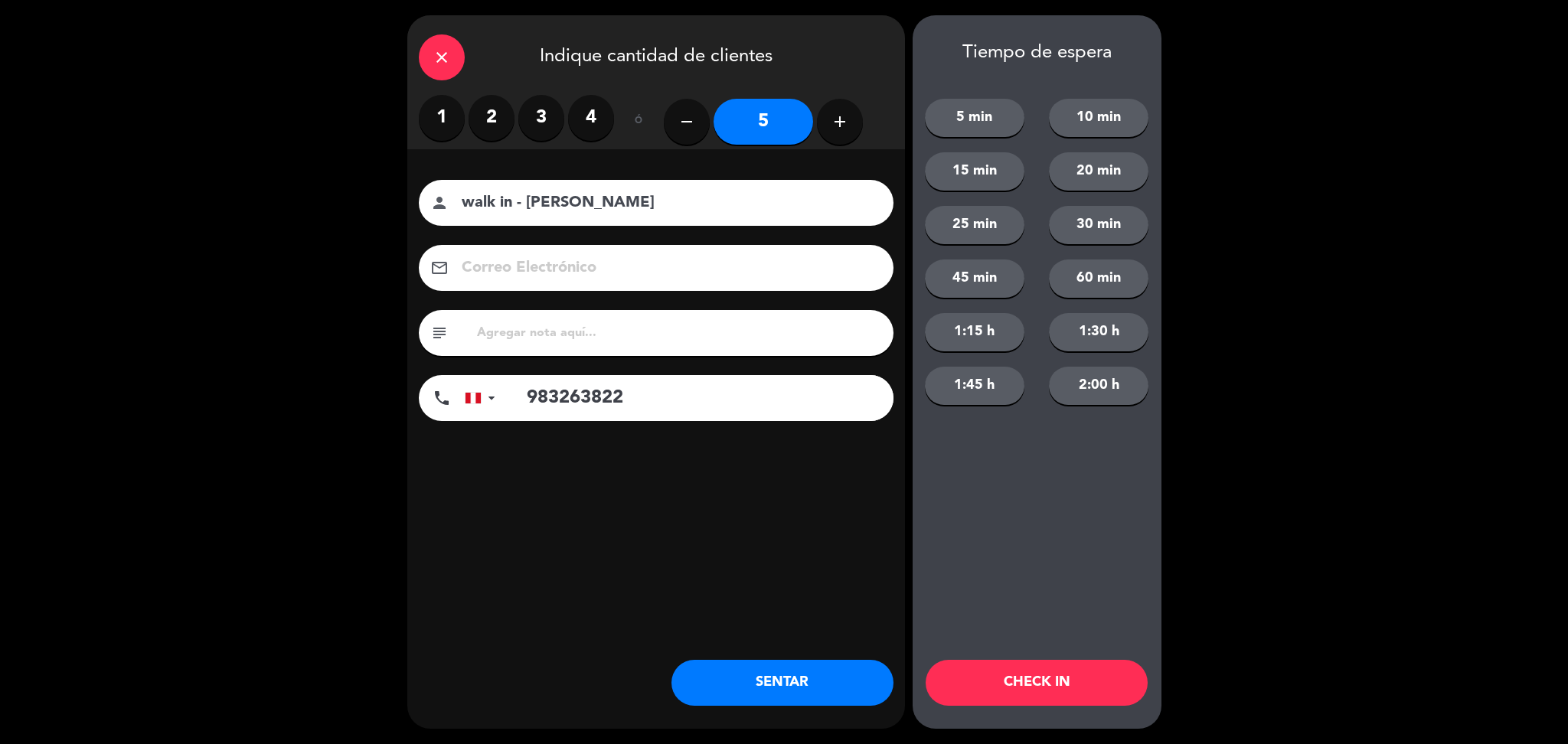
click at [646, 316] on div "subject" at bounding box center [656, 333] width 475 height 46
click at [653, 328] on input "text" at bounding box center [678, 333] width 406 height 21
type input "m44 || cumpleaños en mesa"
click at [780, 672] on button "SENTAR" at bounding box center [782, 683] width 222 height 46
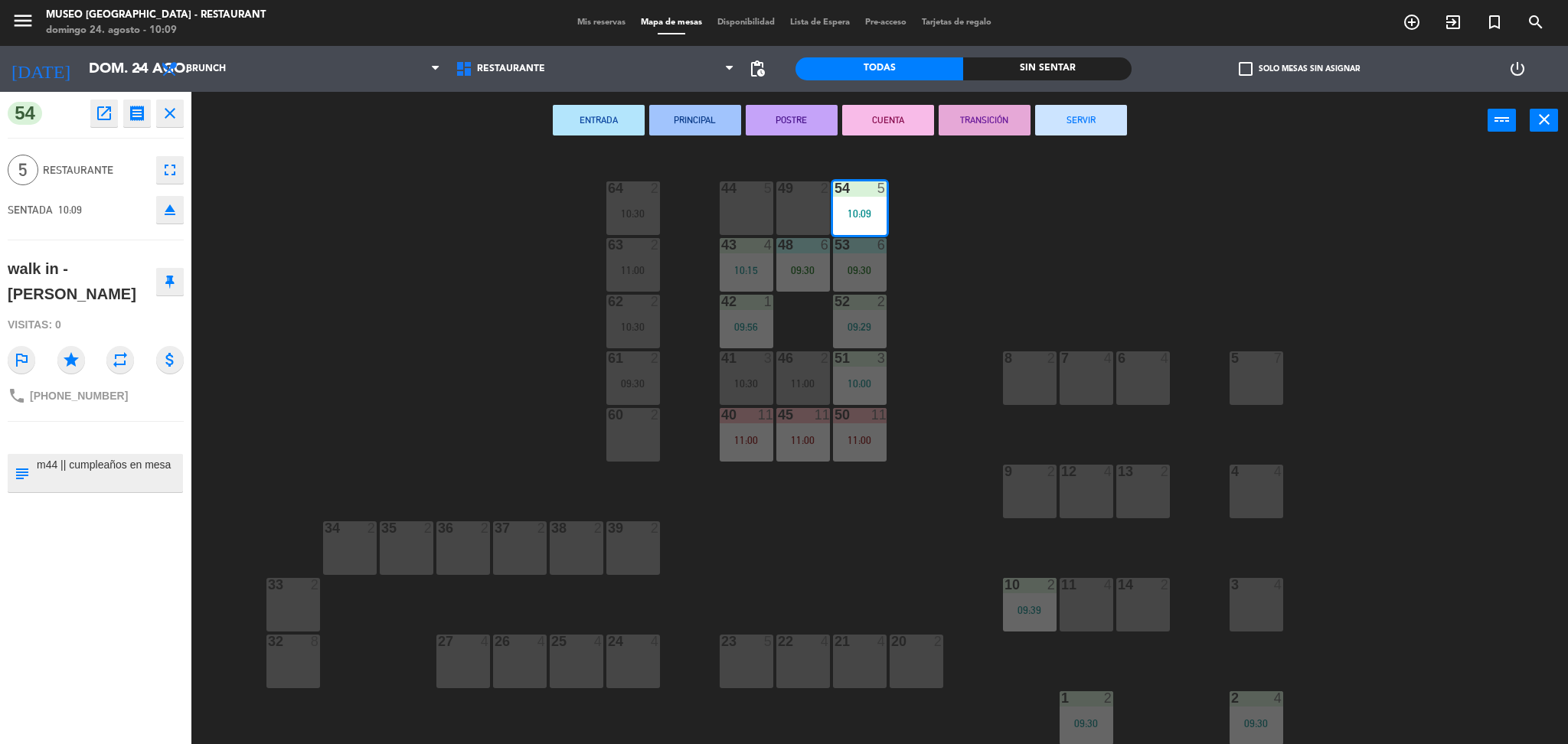
click at [726, 210] on div "44 5" at bounding box center [746, 208] width 53 height 53
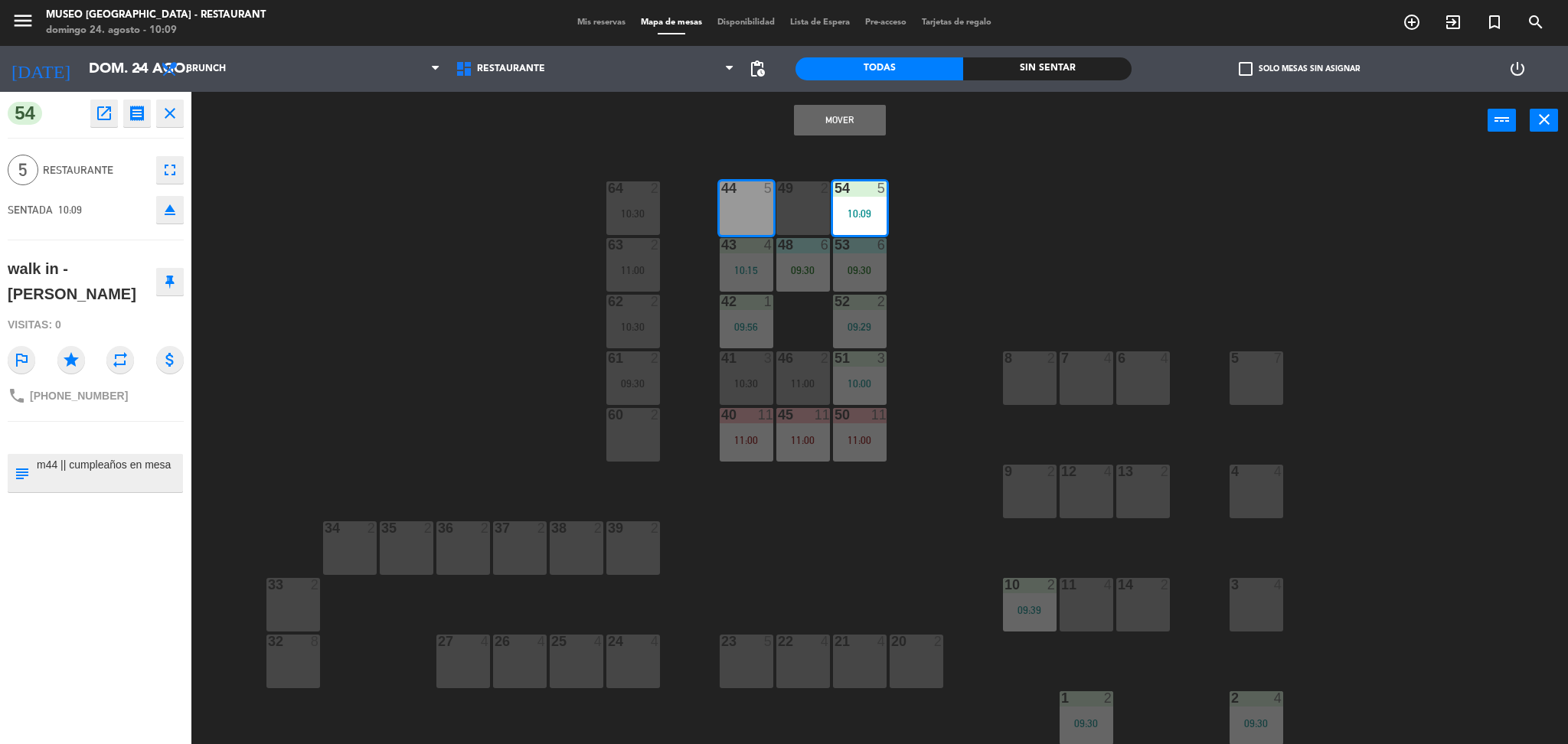
click at [838, 112] on button "Mover" at bounding box center [839, 120] width 92 height 30
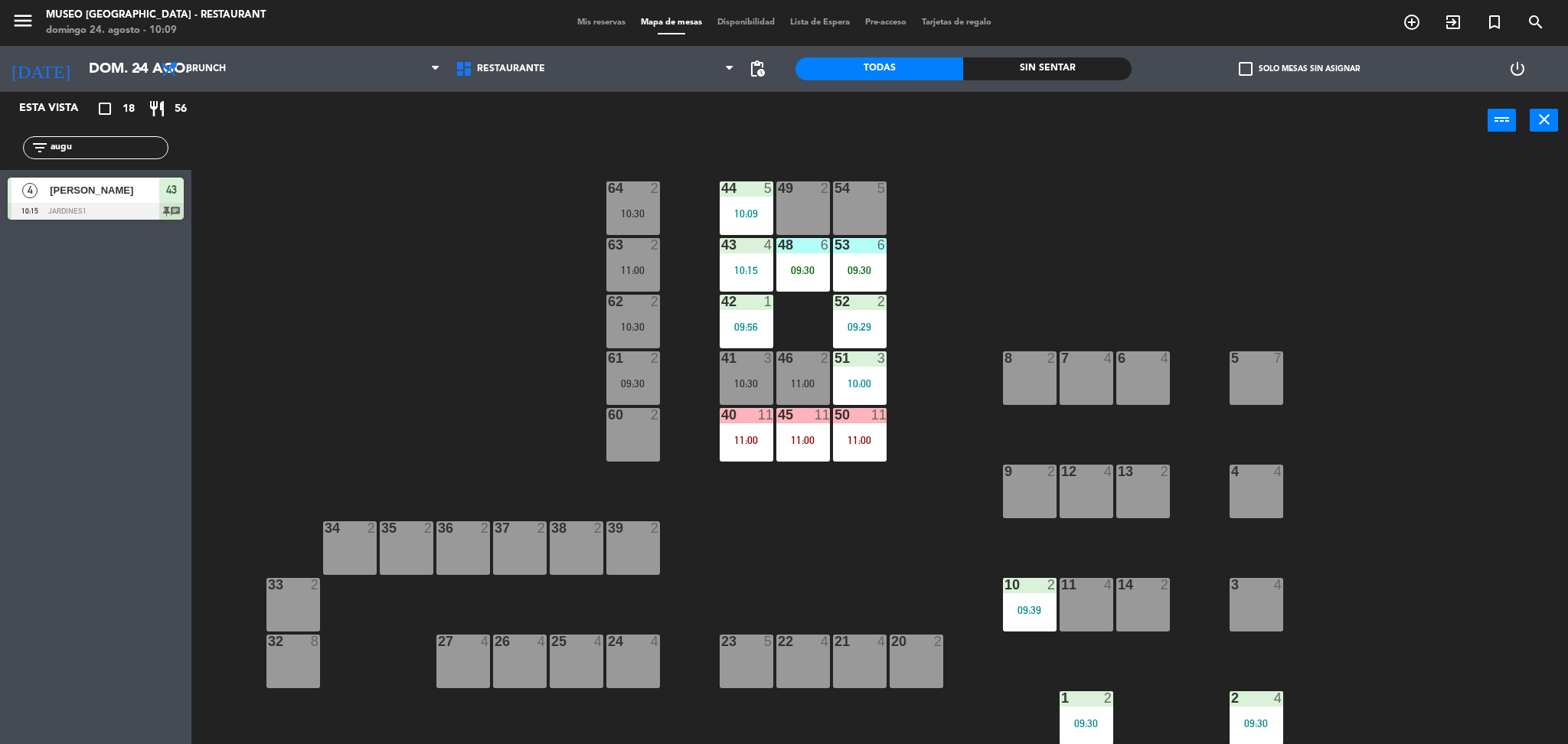
click at [130, 148] on input "augu" at bounding box center [108, 148] width 118 height 17
type input "clau"
click at [323, 275] on div "44 5 10:09 49 2 54 5 64 2 10:30 48 6 09:30 53 6 09:30 63 2 11:00 43 4 10:15 62 …" at bounding box center [887, 451] width 1361 height 595
click at [152, 190] on span "[PERSON_NAME]" at bounding box center [104, 190] width 109 height 16
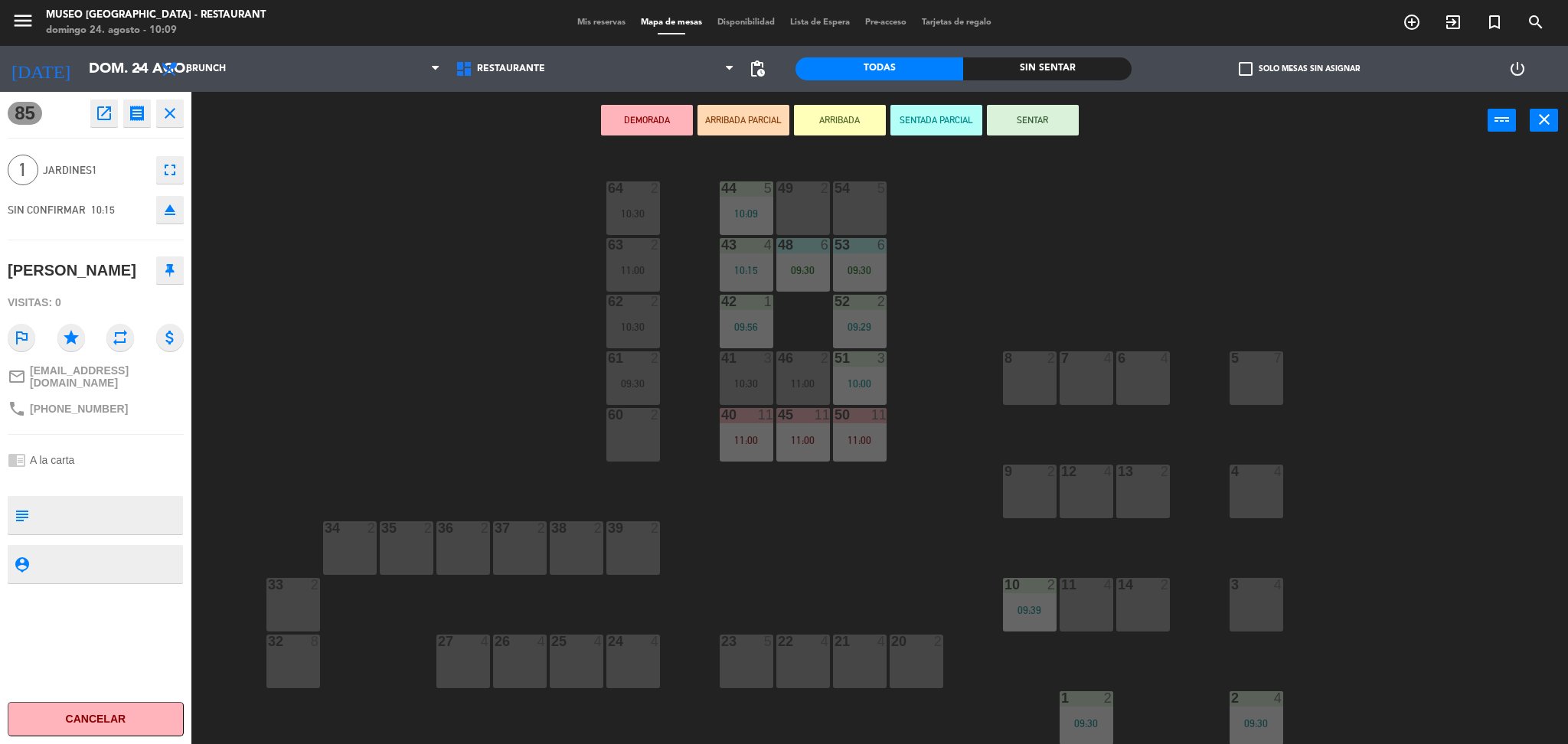
click at [786, 387] on div "11:00" at bounding box center [803, 383] width 53 height 11
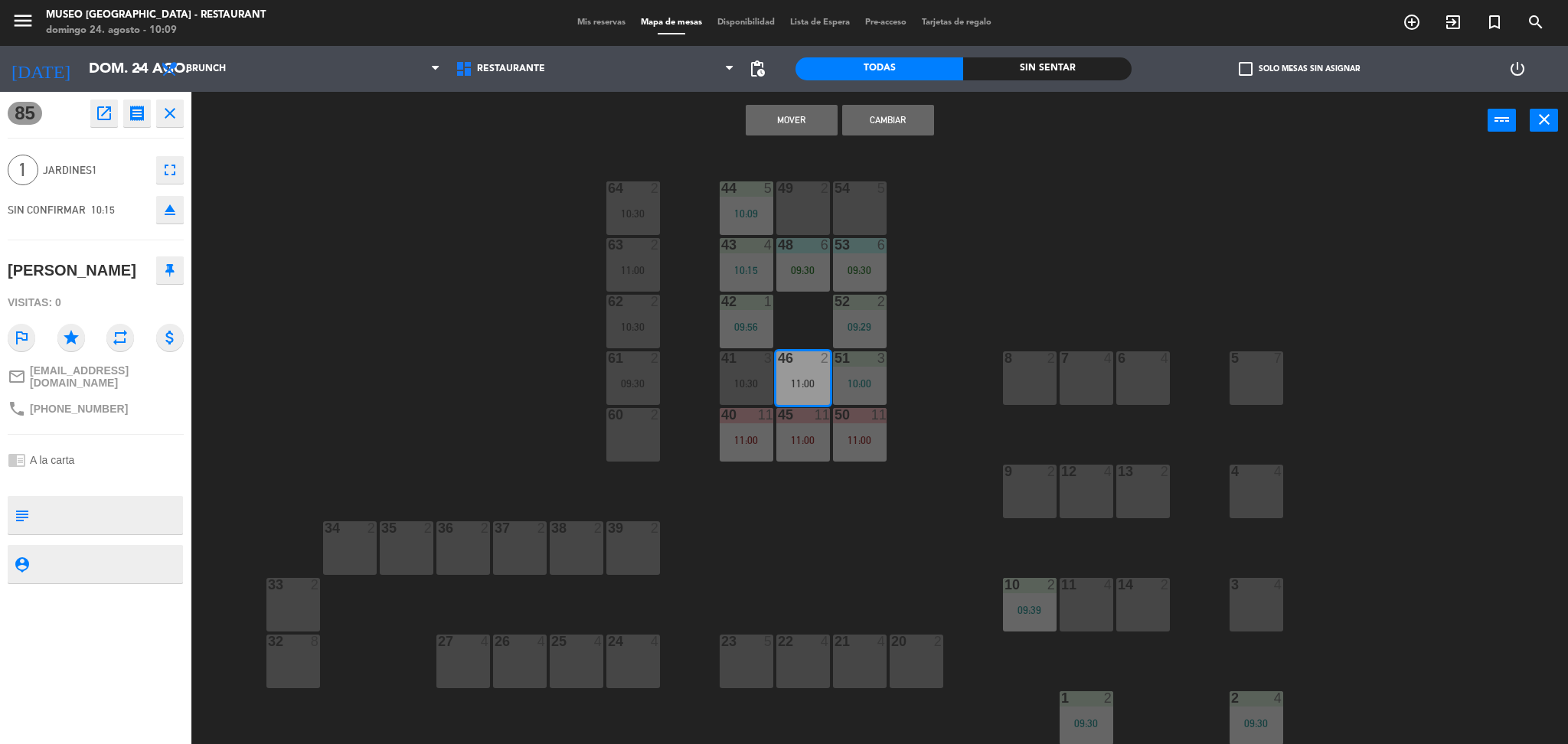
click at [804, 122] on button "Mover" at bounding box center [791, 120] width 92 height 30
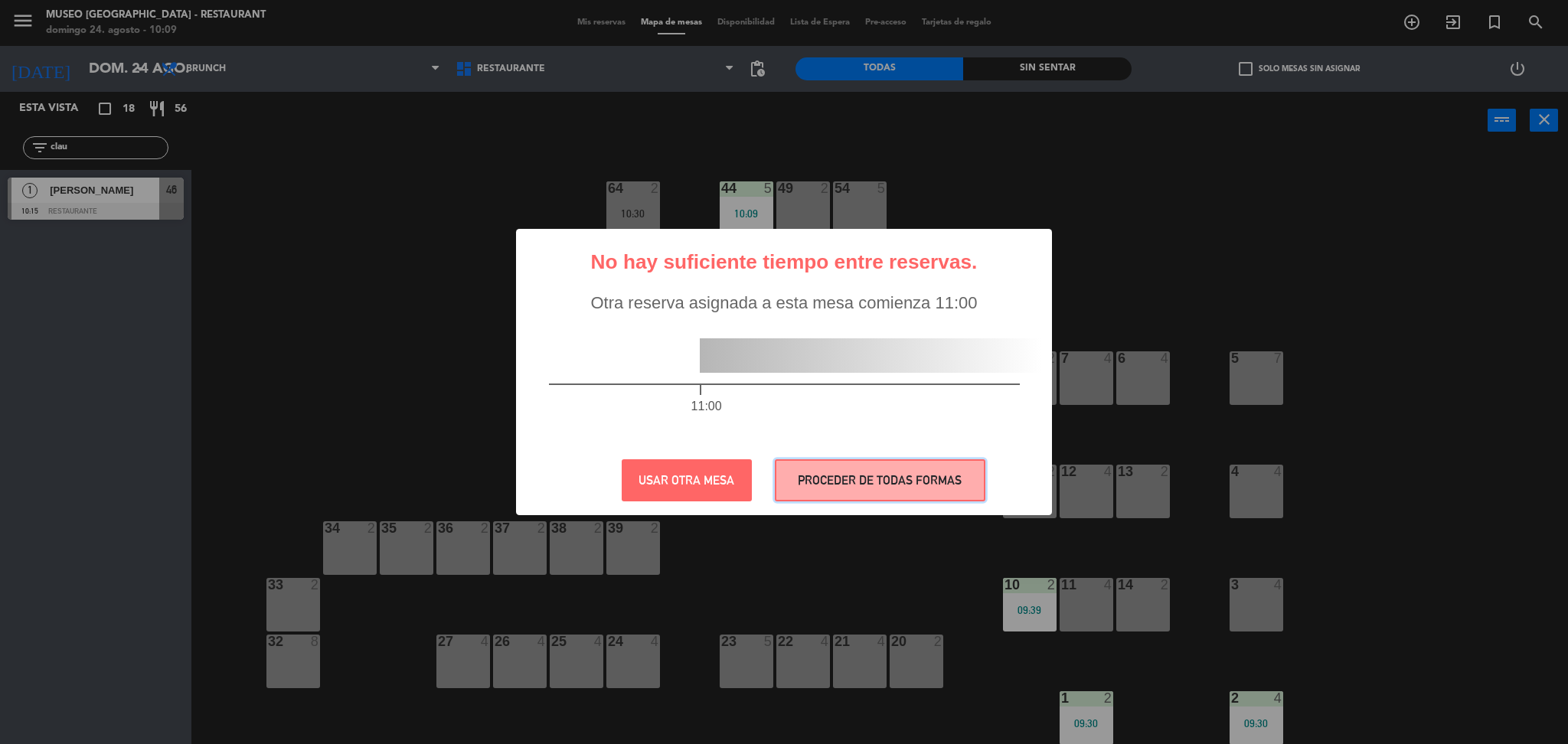
click at [891, 466] on button "PROCEDER DE TODAS FORMAS" at bounding box center [879, 480] width 211 height 42
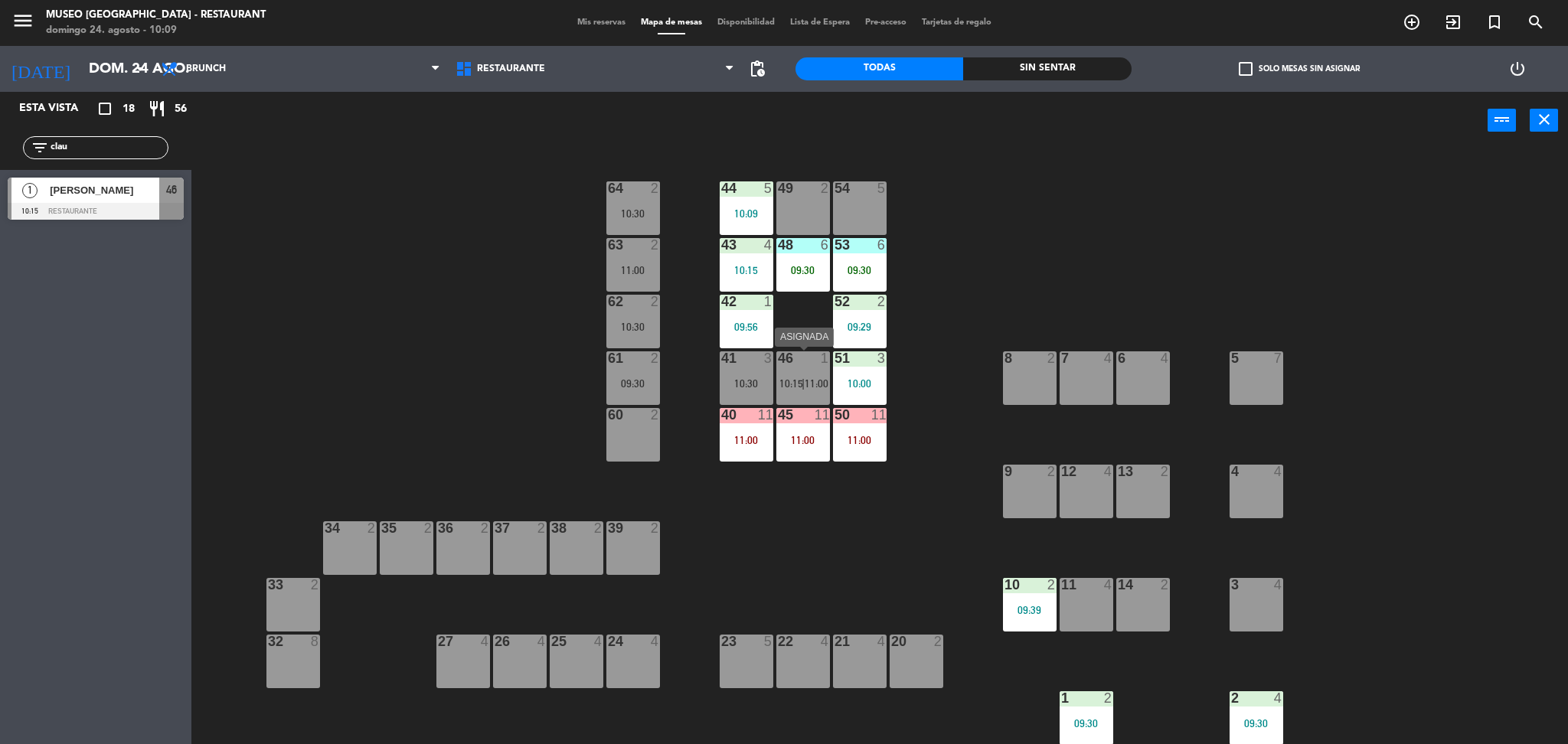
click at [822, 389] on div "46 1 10:15 | 11:00" at bounding box center [803, 378] width 53 height 53
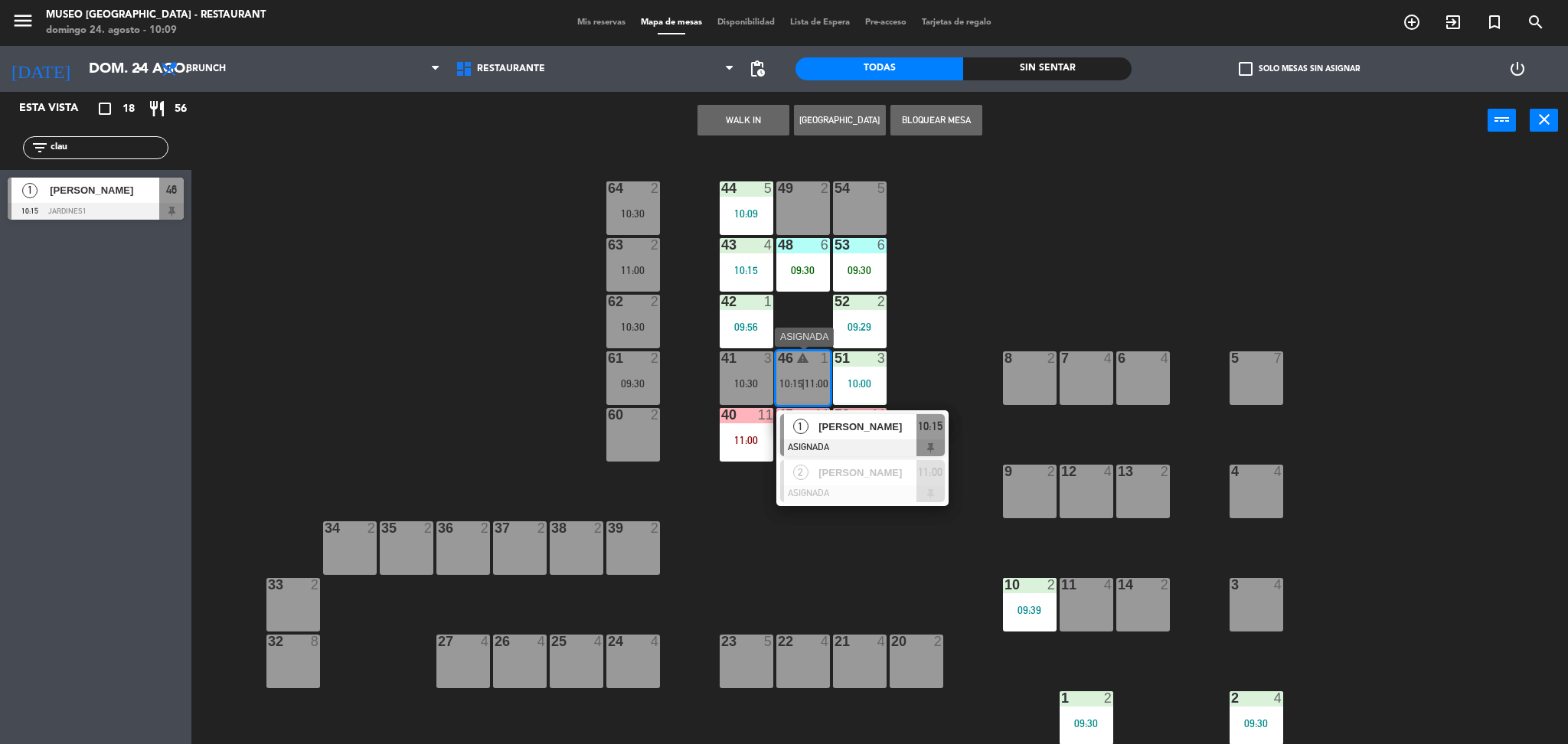
click at [841, 447] on div at bounding box center [862, 447] width 164 height 17
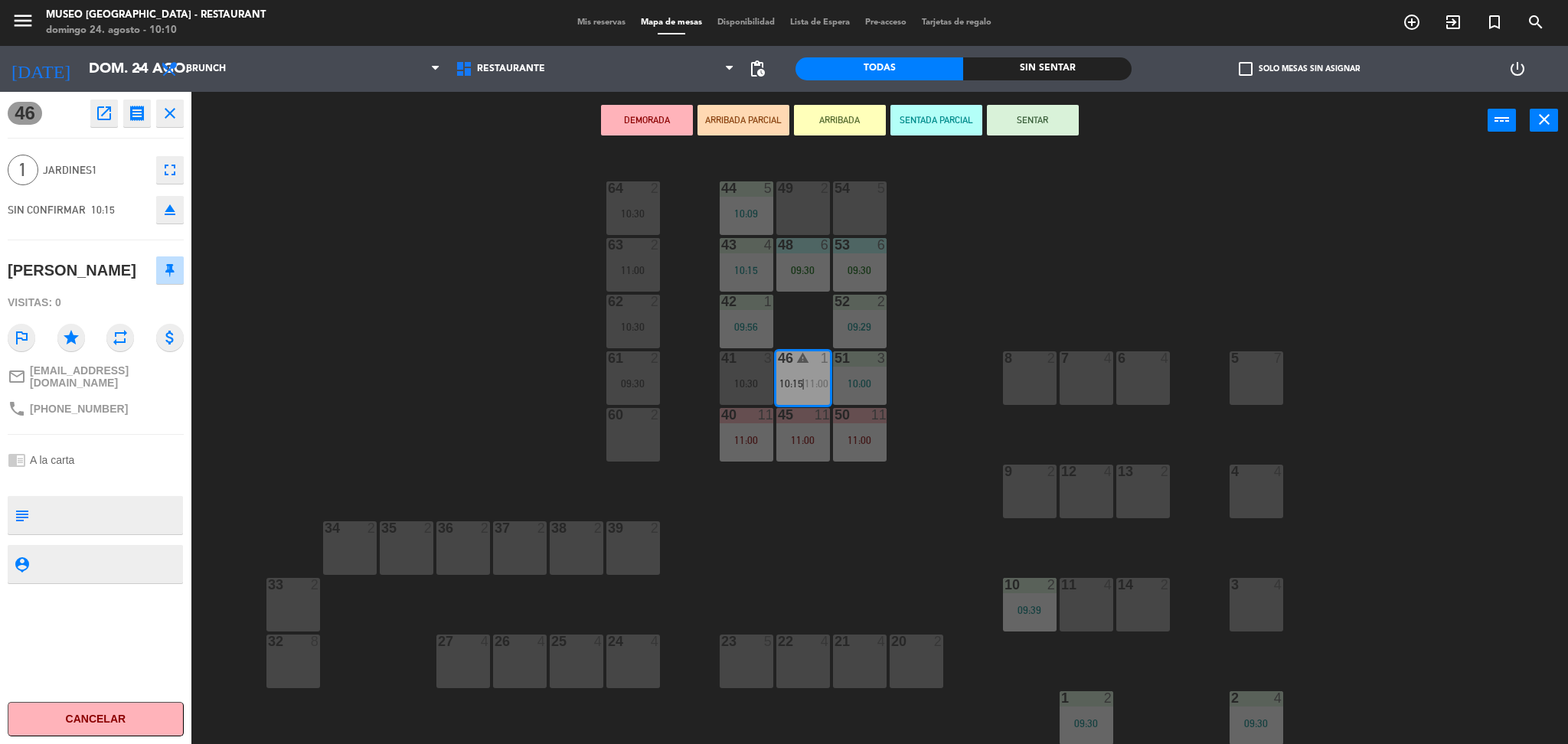
click at [705, 403] on div "44 5 10:09 49 2 54 5 64 2 10:30 48 6 09:30 53 6 09:30 63 2 11:00 43 4 10:15 62 …" at bounding box center [887, 451] width 1361 height 595
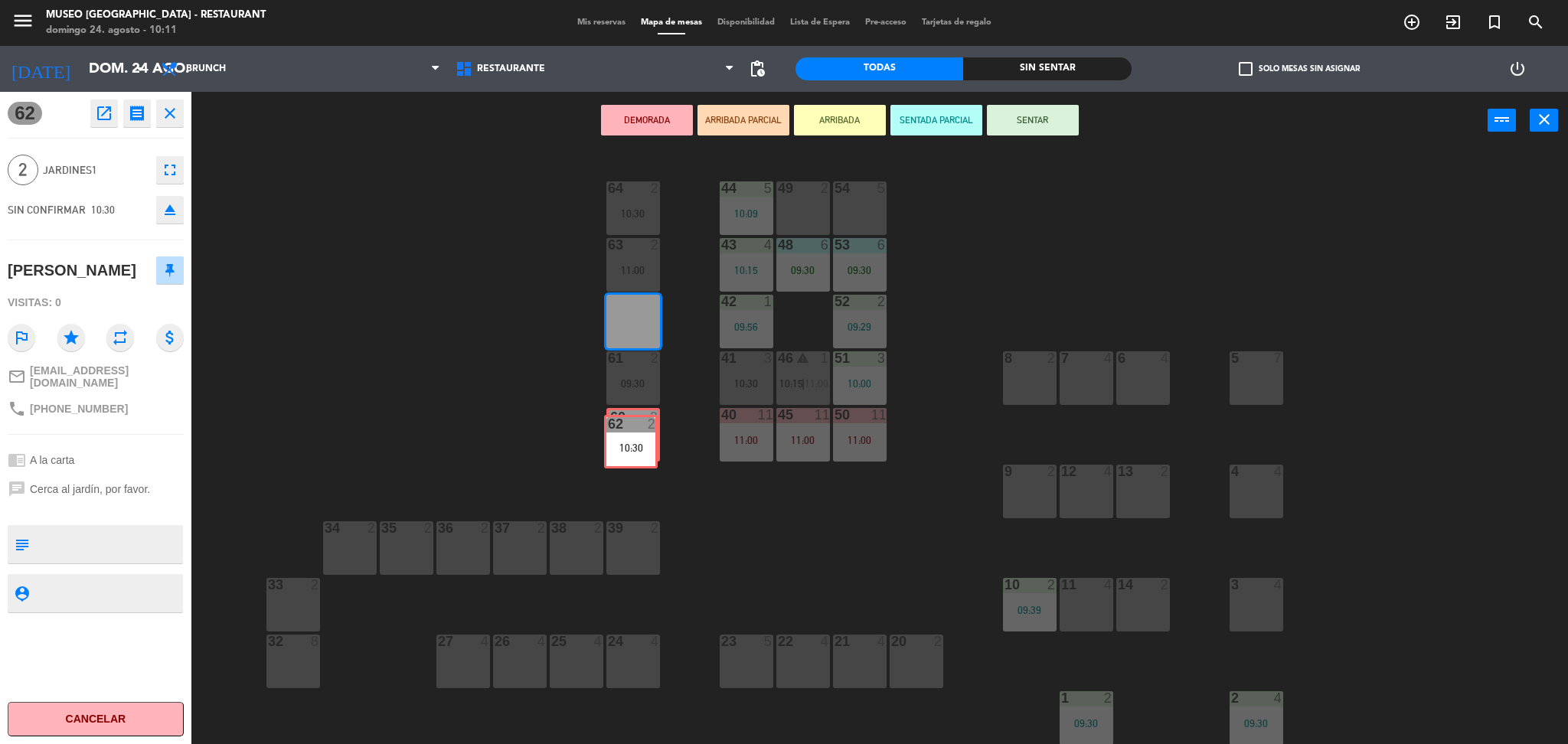
drag, startPoint x: 650, startPoint y: 309, endPoint x: 647, endPoint y: 429, distance: 120.0
click at [647, 429] on div "44 5 10:09 49 2 54 5 64 2 10:30 48 6 09:30 53 6 09:30 63 2 11:00 43 4 10:15 62 …" at bounding box center [887, 451] width 1361 height 595
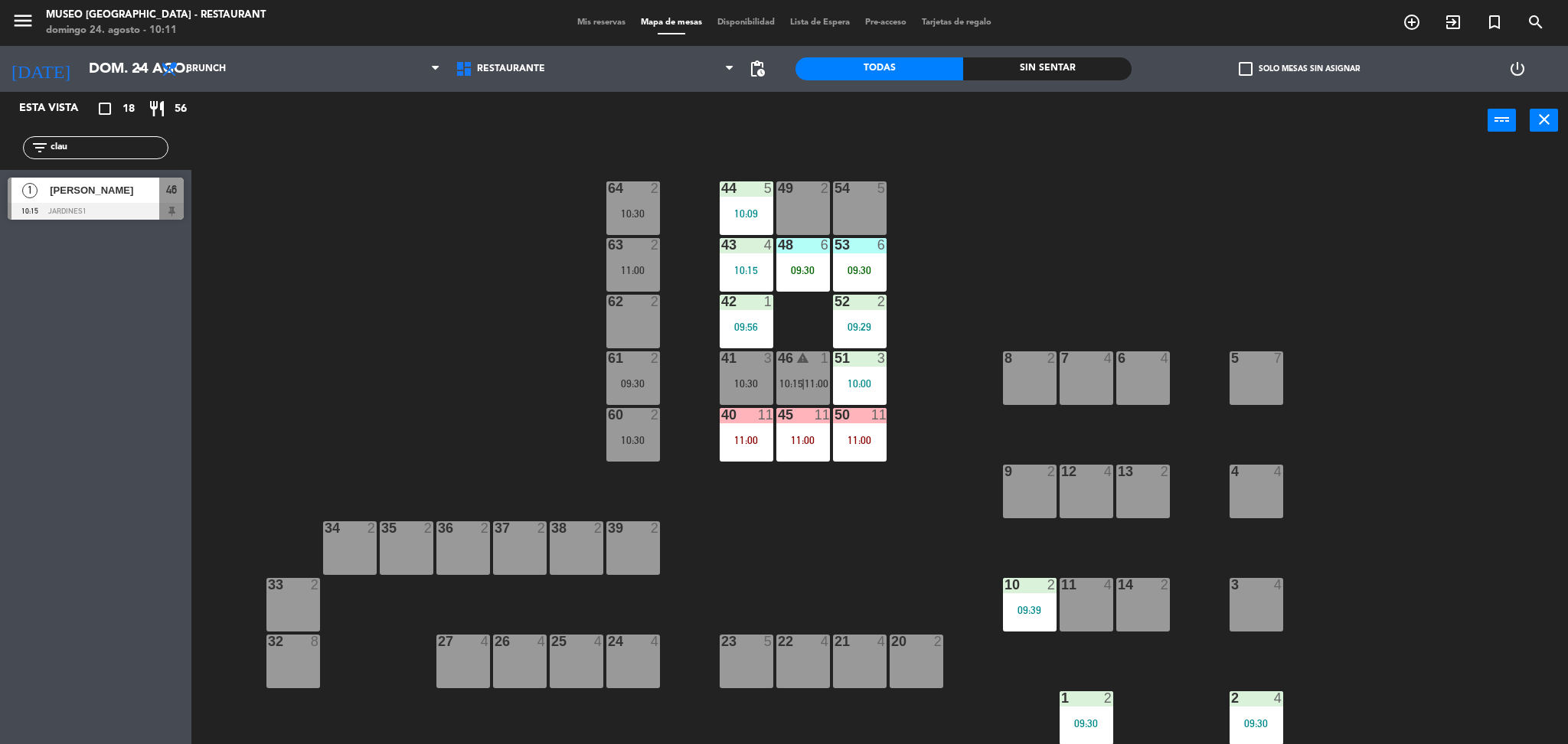
click at [804, 382] on div "11:00" at bounding box center [815, 383] width 22 height 11
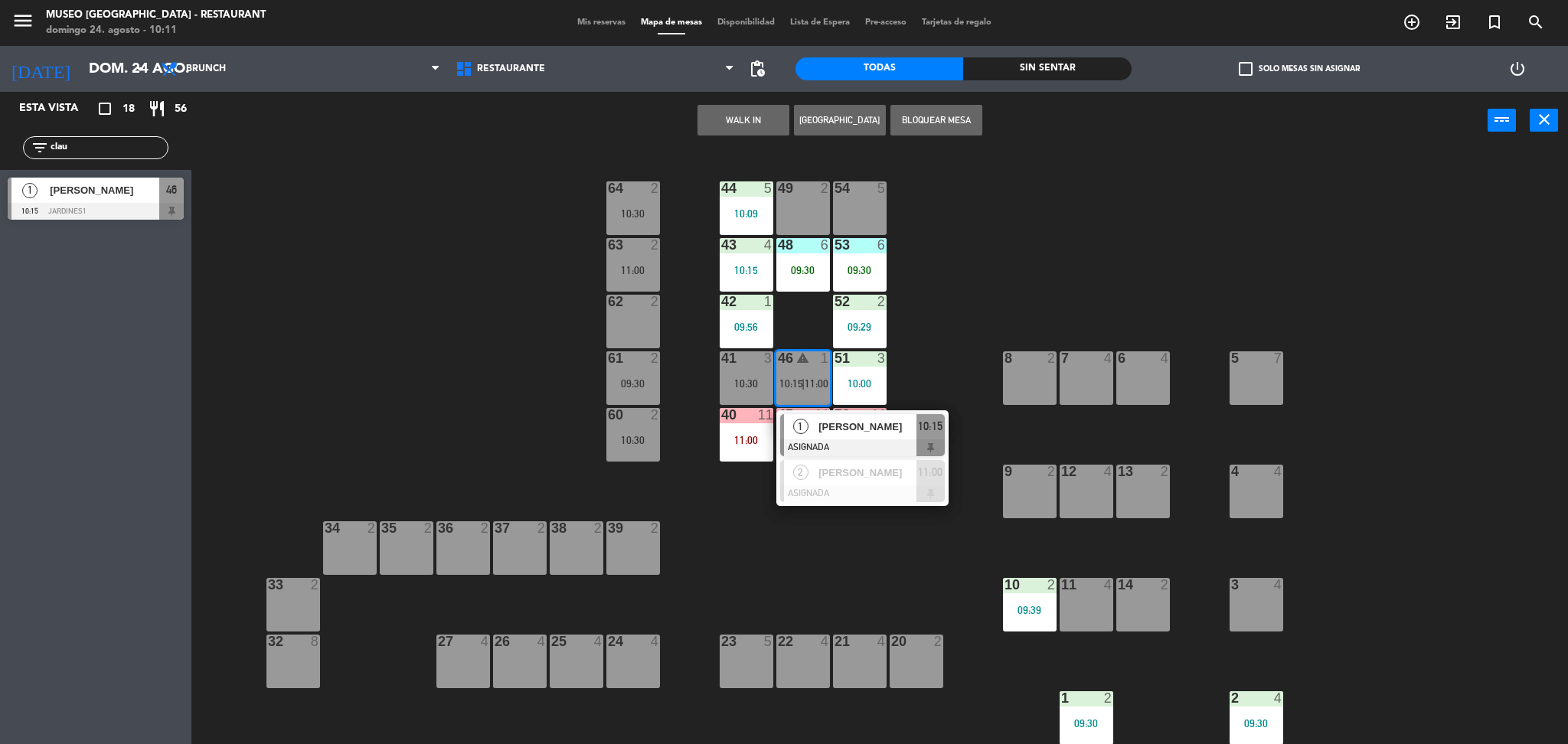
click at [844, 444] on div at bounding box center [862, 447] width 164 height 17
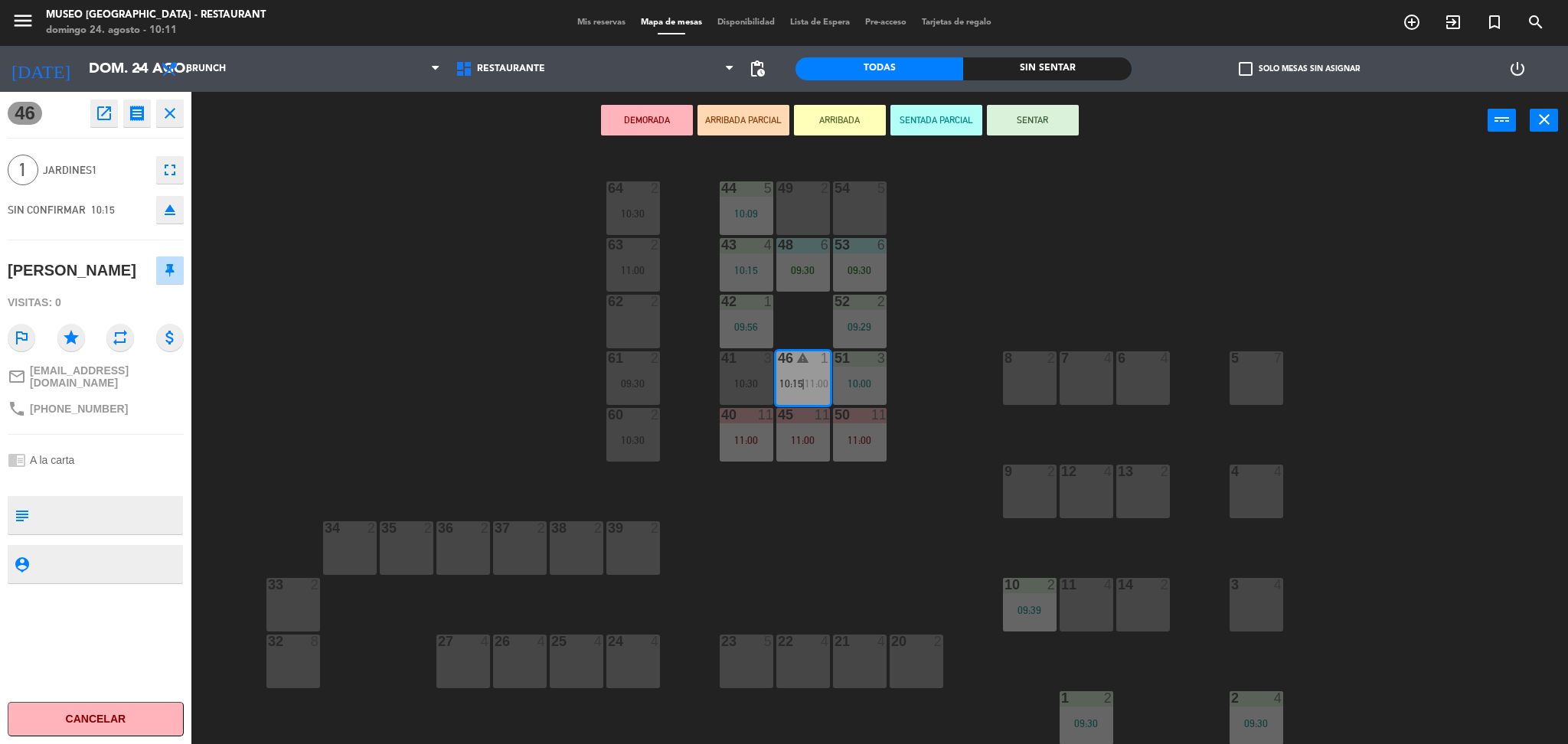
click at [638, 319] on div "62 2" at bounding box center [633, 322] width 53 height 53
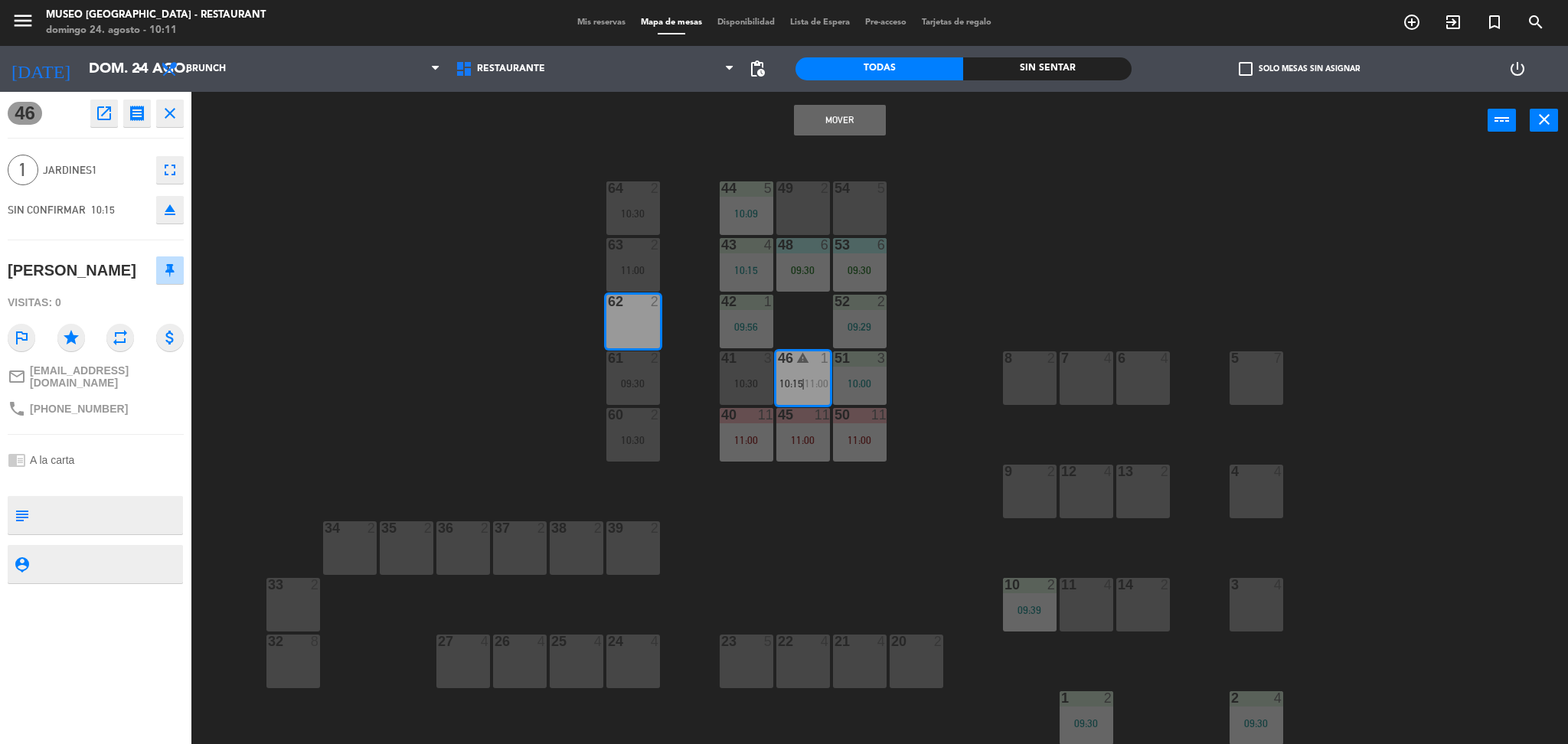
click at [123, 508] on textarea at bounding box center [108, 515] width 146 height 32
type textarea "m62"
click at [149, 456] on div "chrome_reader_mode A la carta" at bounding box center [96, 460] width 176 height 29
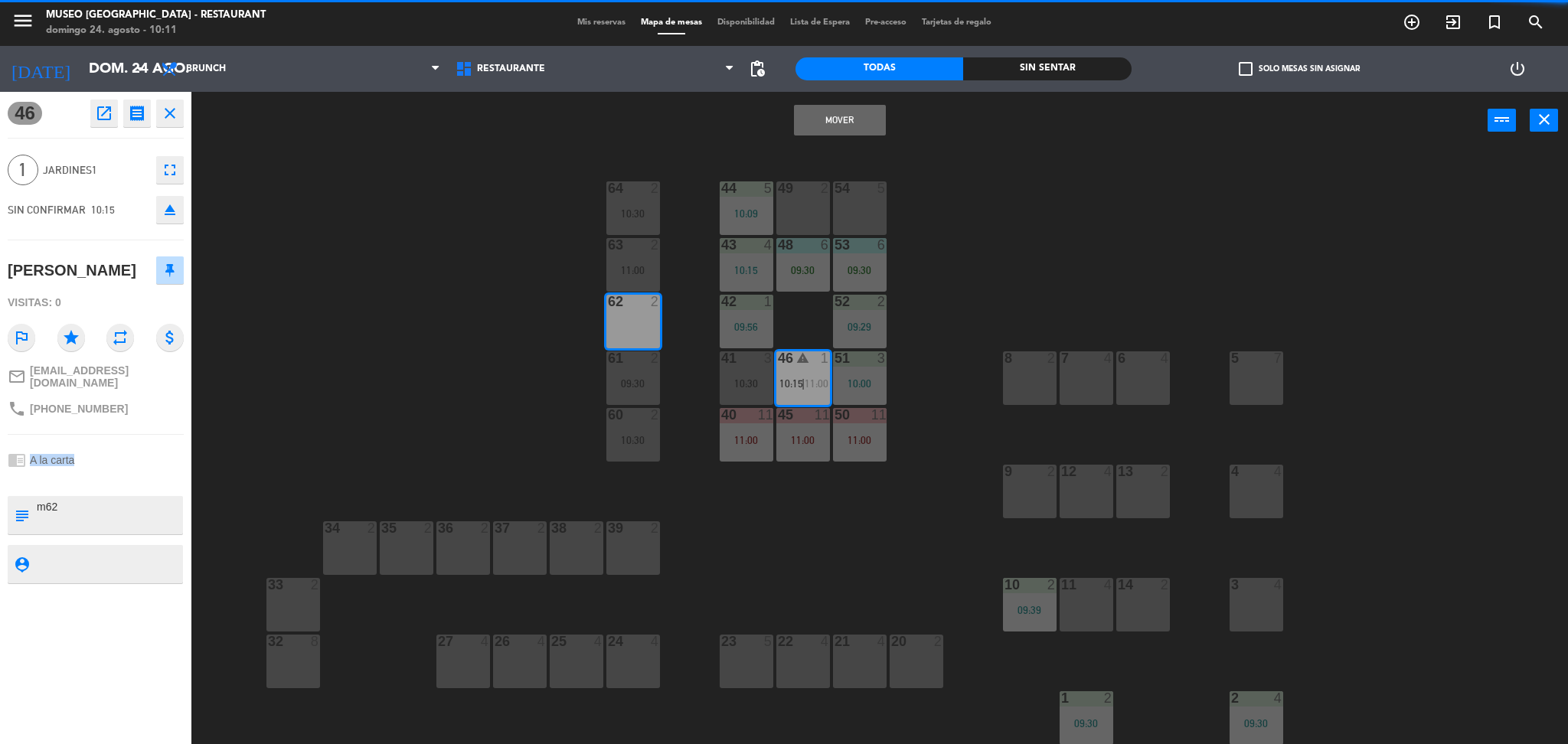
click at [149, 456] on div "chrome_reader_mode A la carta" at bounding box center [96, 460] width 176 height 29
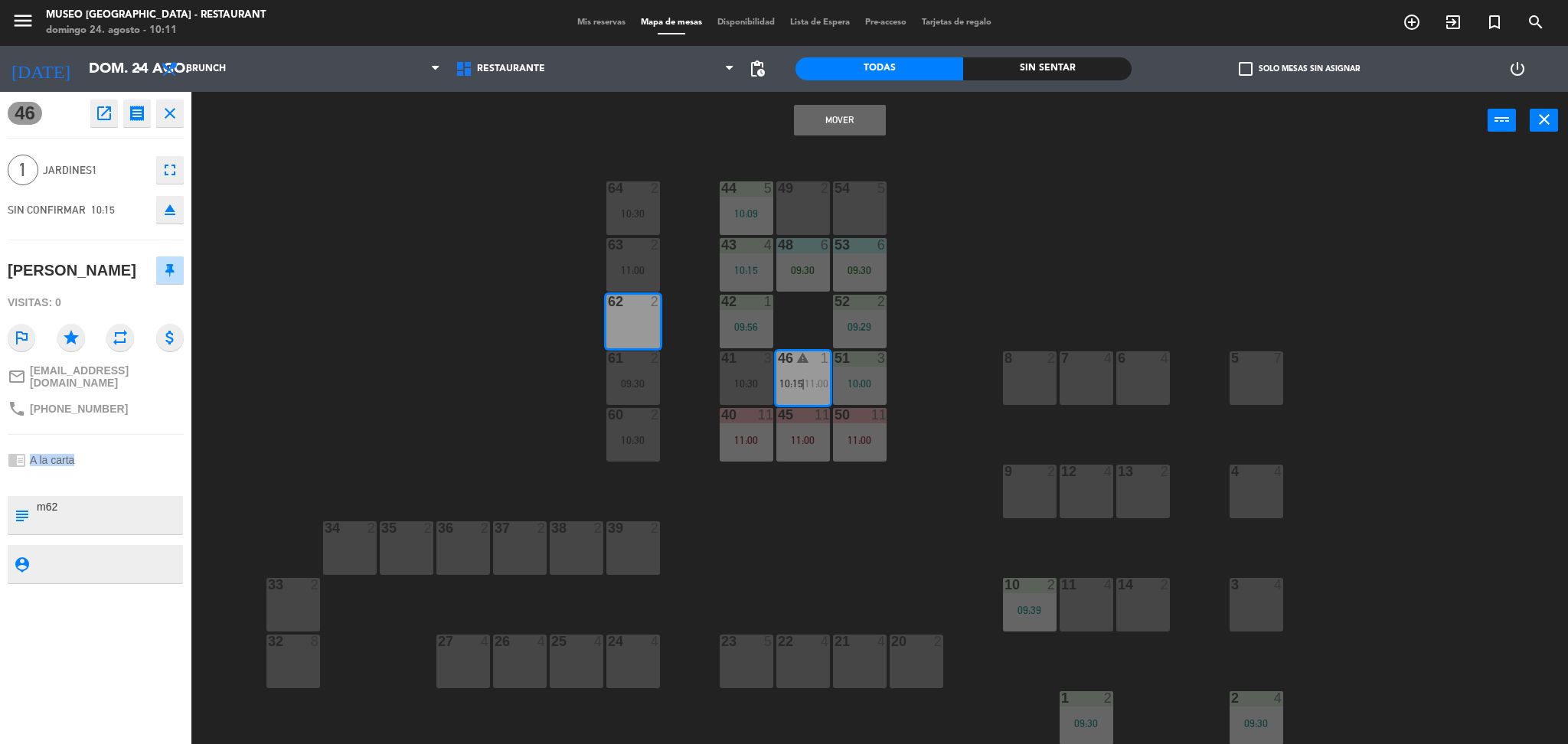
click at [813, 112] on button "Mover" at bounding box center [839, 120] width 92 height 30
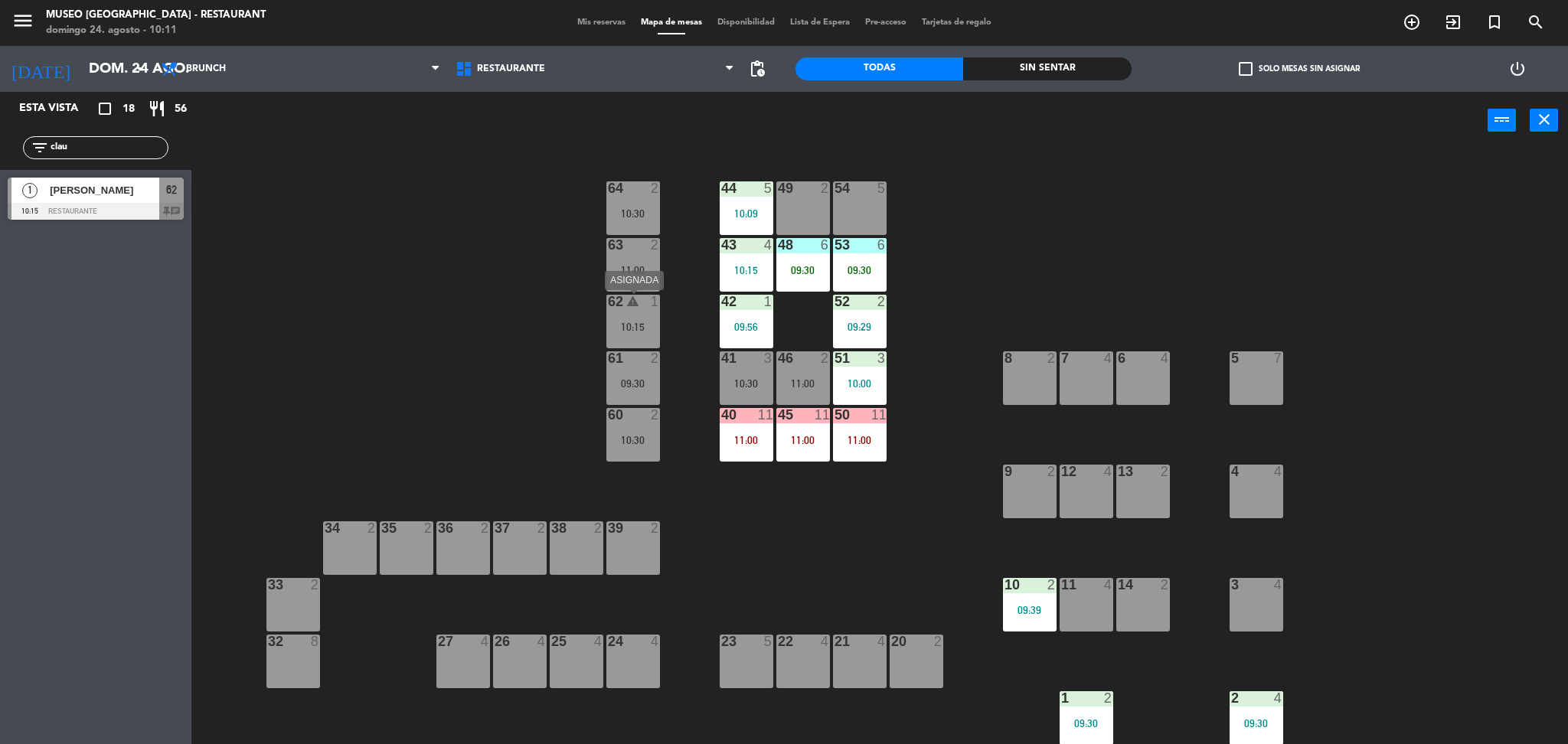
click at [625, 317] on div "62 warning 1 10:15" at bounding box center [633, 322] width 53 height 53
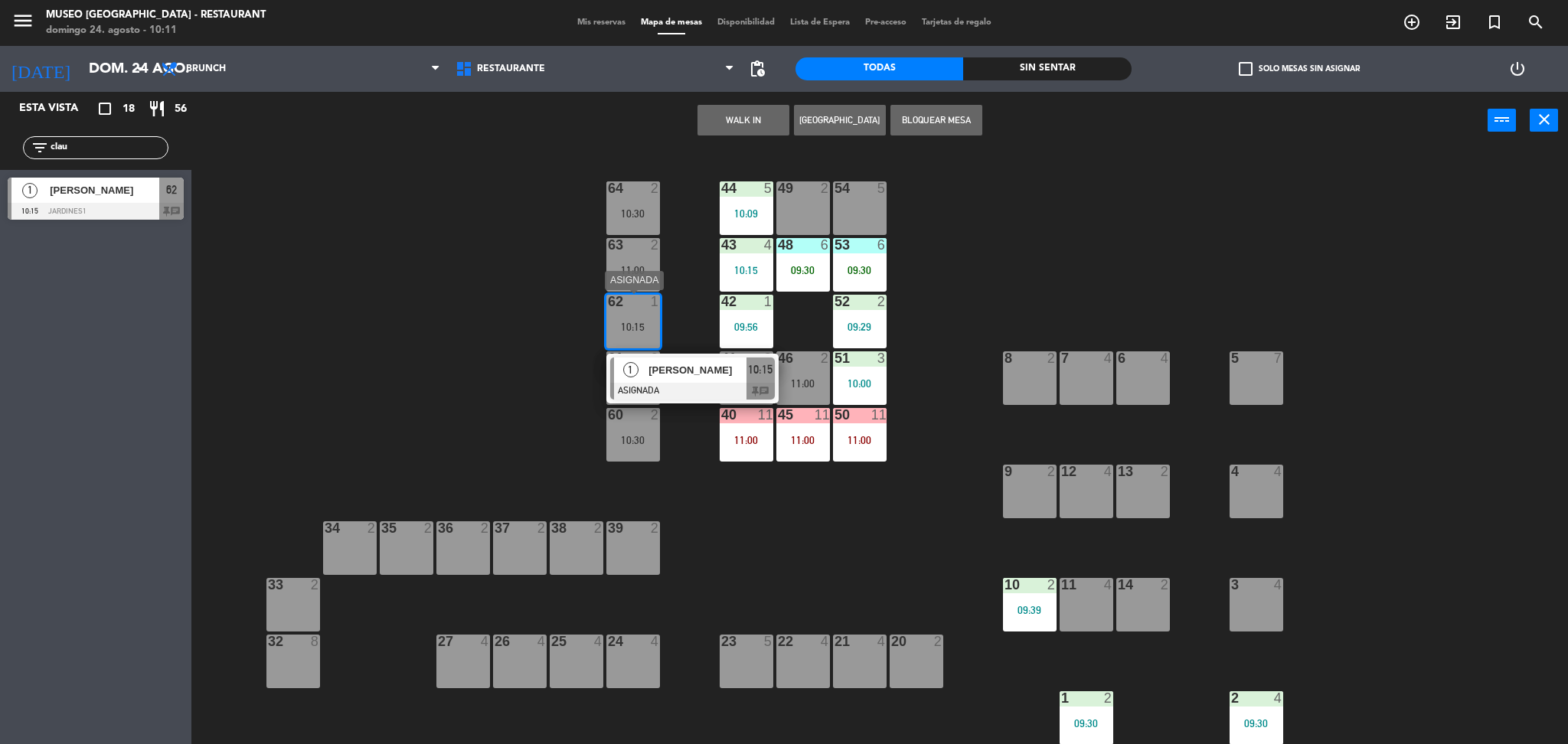
click at [670, 380] on div "[PERSON_NAME]" at bounding box center [697, 370] width 100 height 25
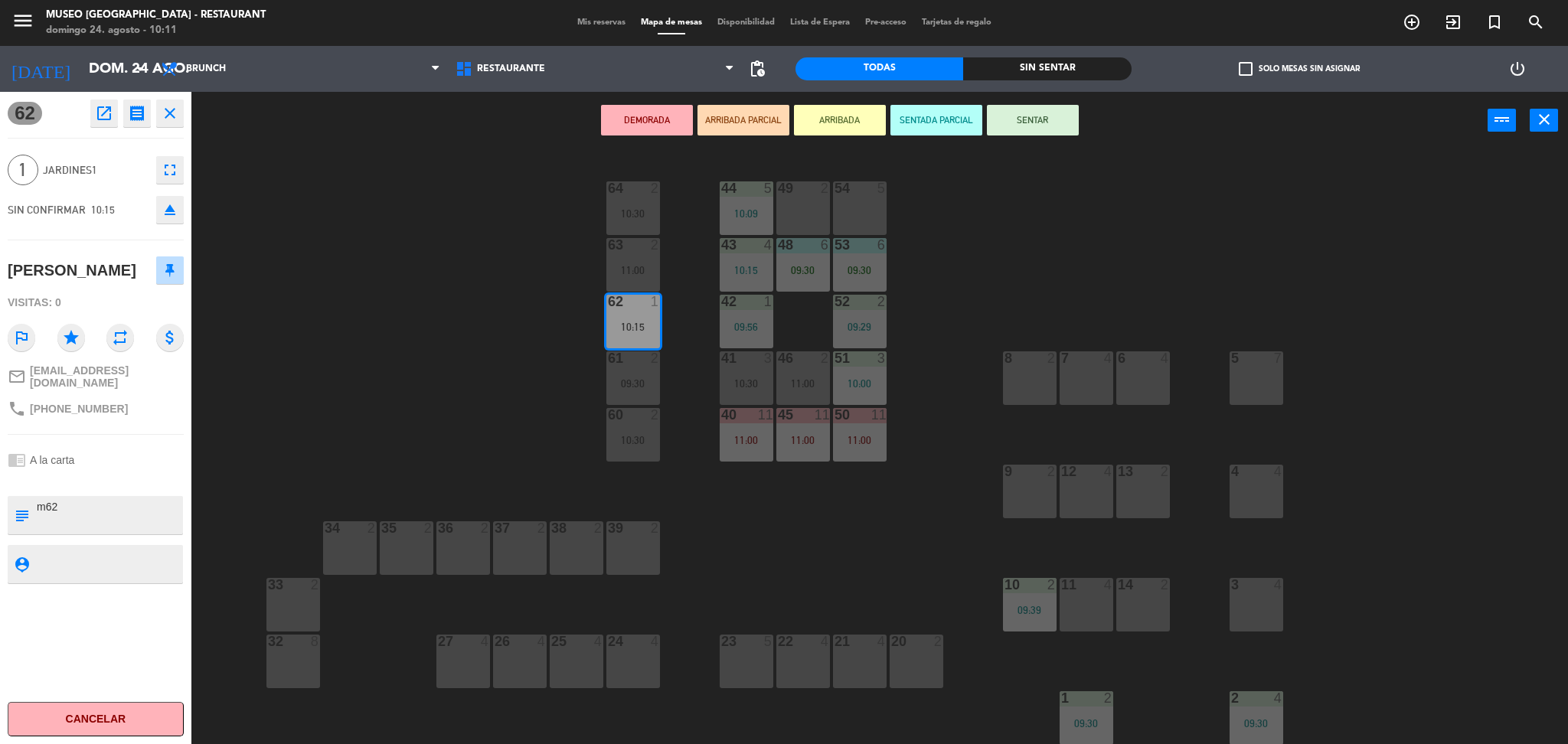
click at [1011, 124] on button "SENTAR" at bounding box center [1032, 120] width 92 height 30
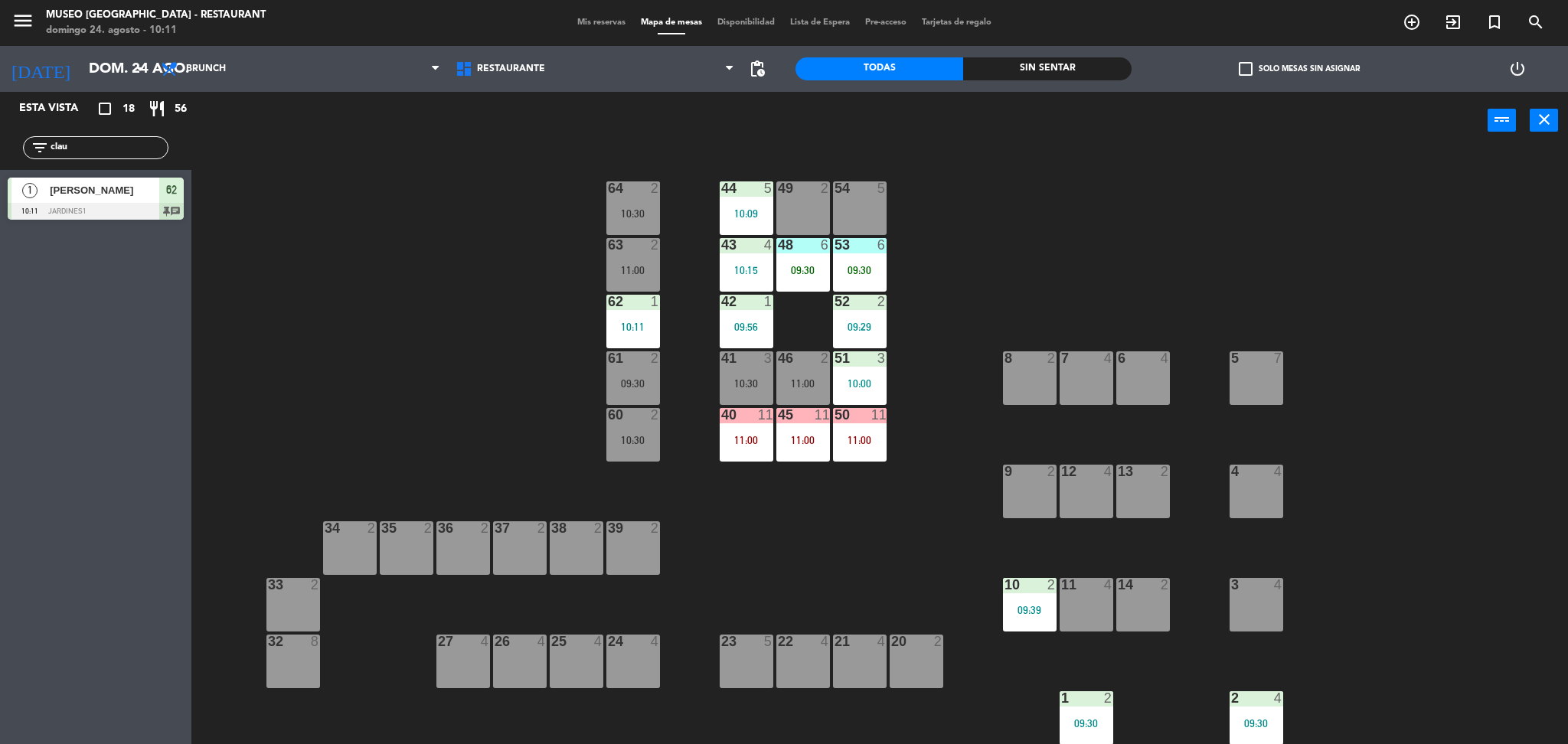
click at [620, 374] on div "61 2 09:30" at bounding box center [633, 378] width 53 height 53
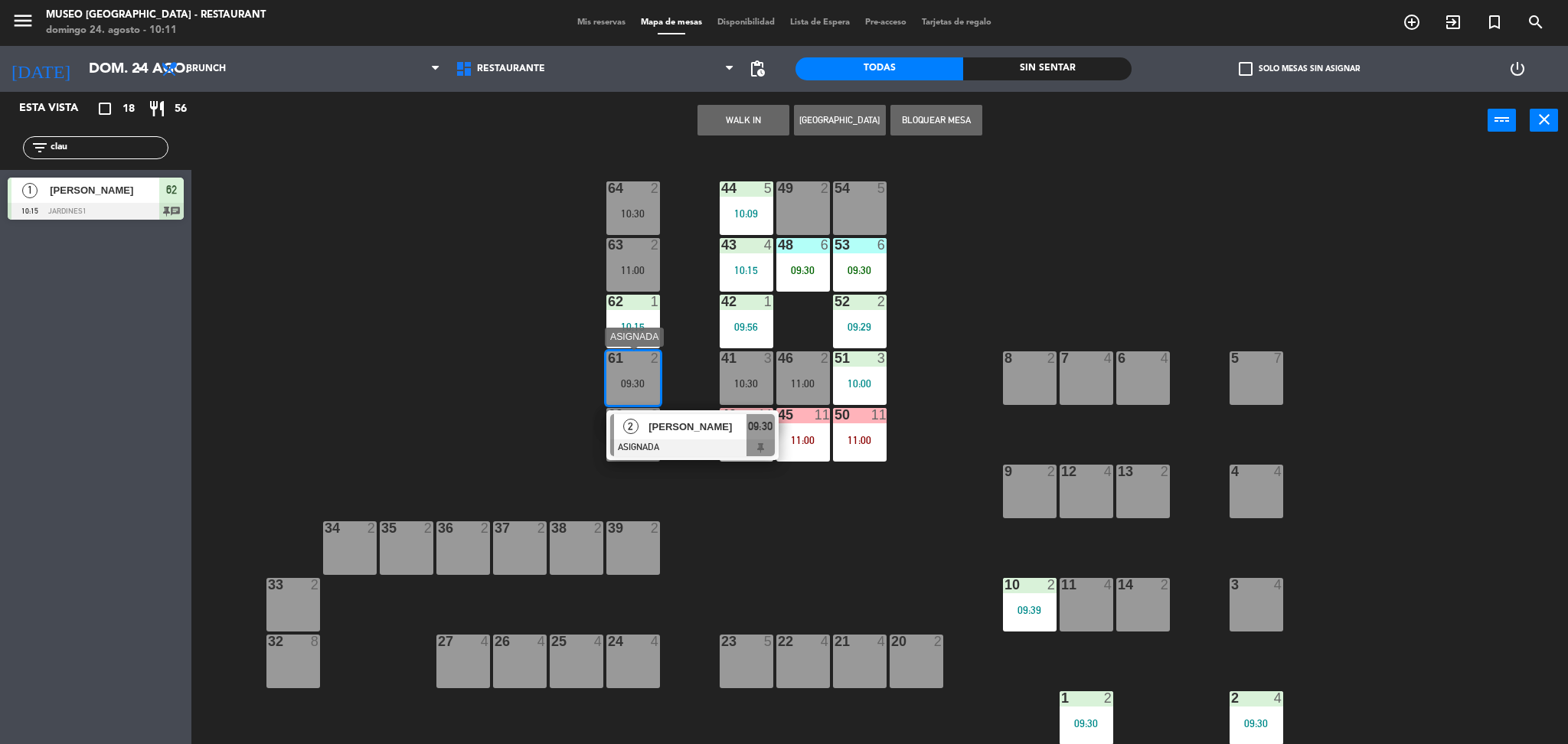
click at [660, 427] on span "Sully Fernandez" at bounding box center [697, 427] width 98 height 16
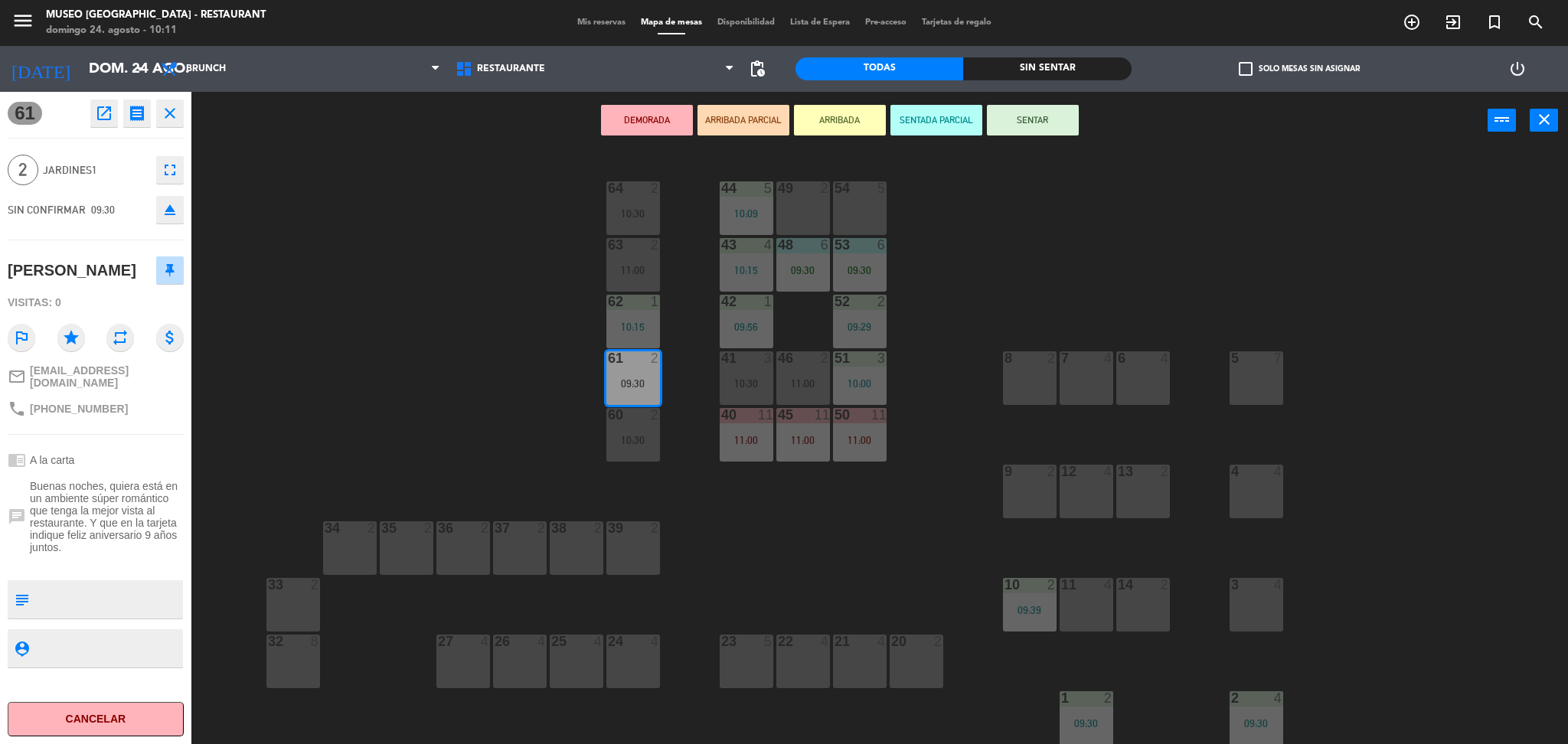
click at [100, 116] on icon "open_in_new" at bounding box center [104, 113] width 19 height 19
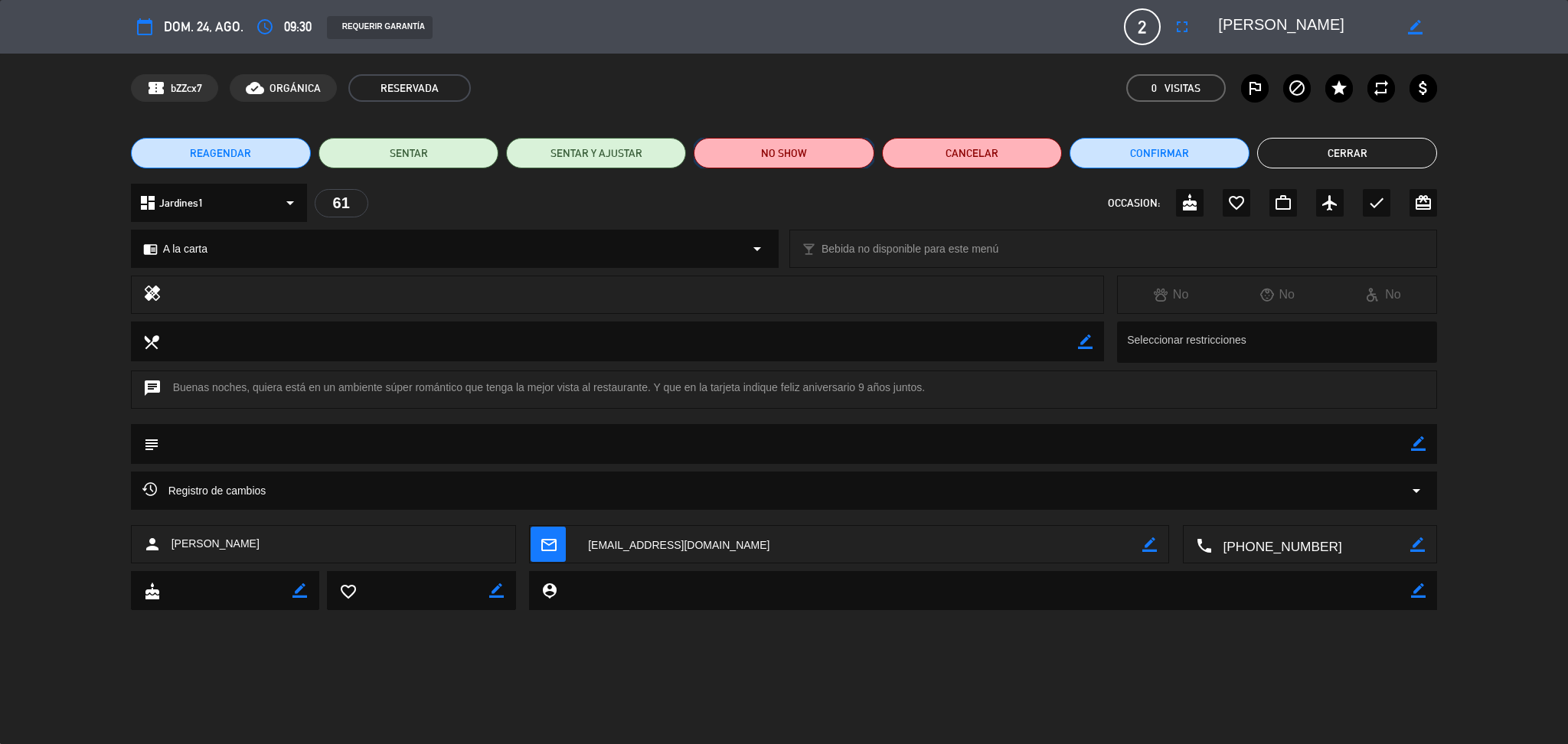
click at [821, 154] on button "NO SHOW" at bounding box center [783, 153] width 180 height 30
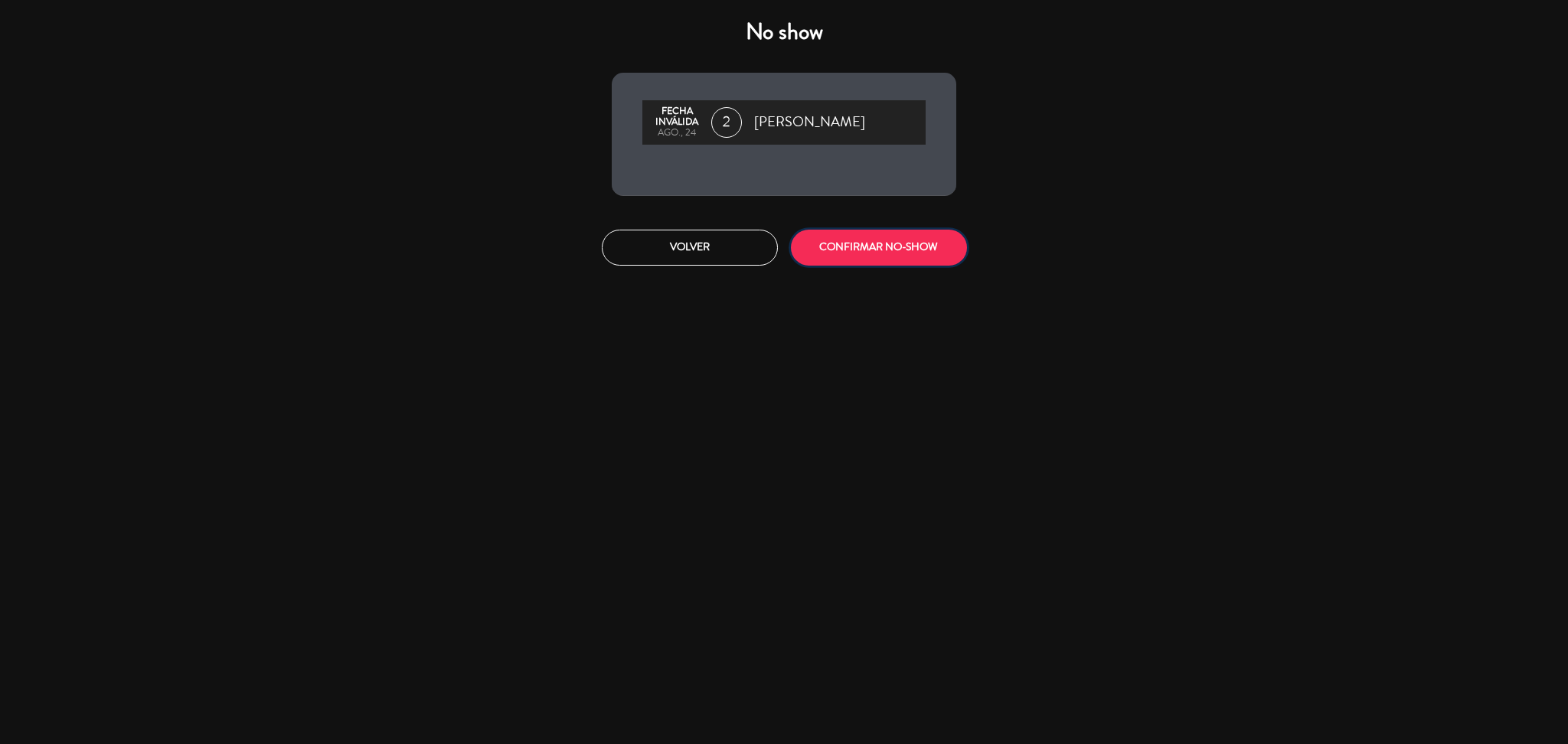
click at [849, 236] on button "CONFIRMAR NO-SHOW" at bounding box center [879, 247] width 176 height 36
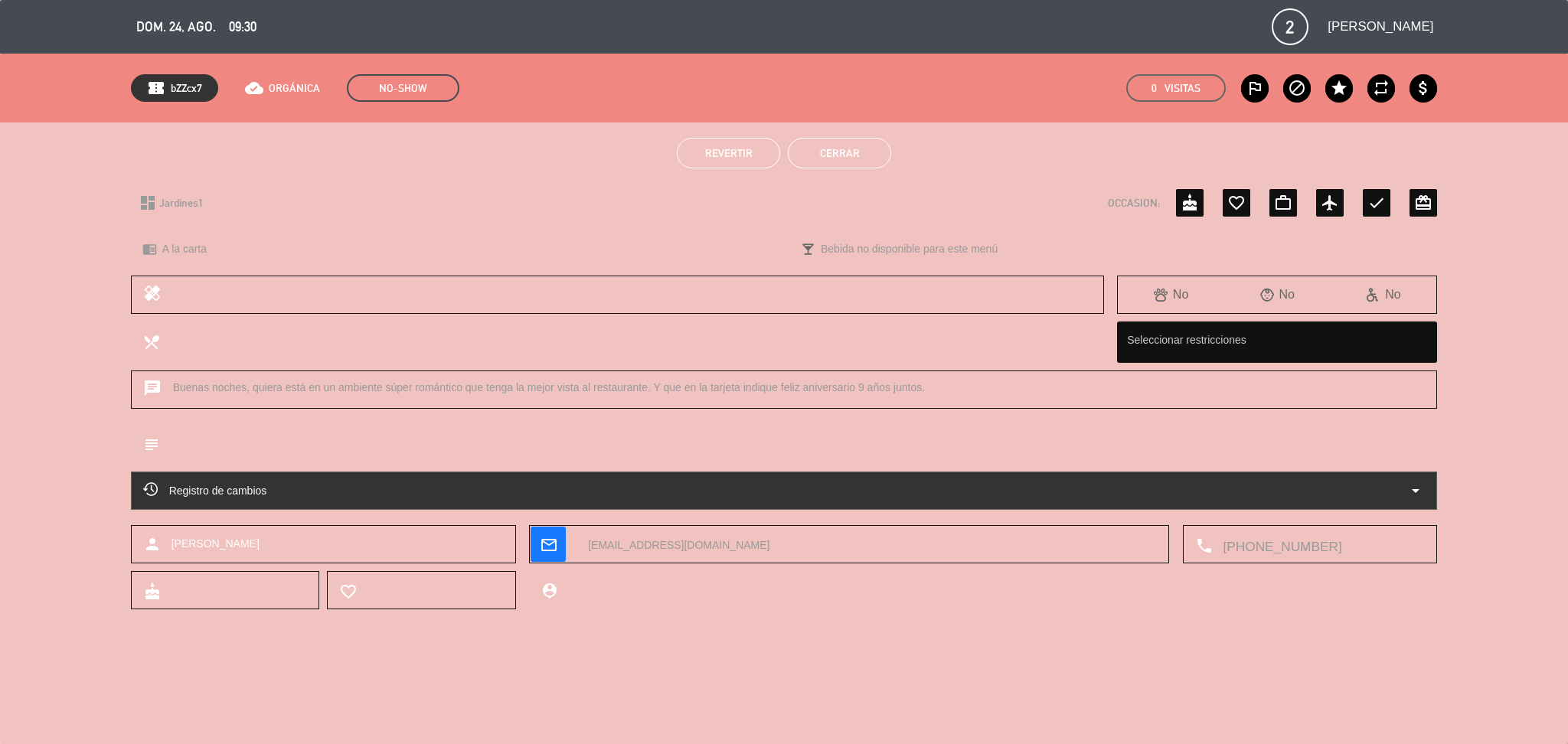
click at [841, 152] on button "Cerrar" at bounding box center [839, 153] width 103 height 30
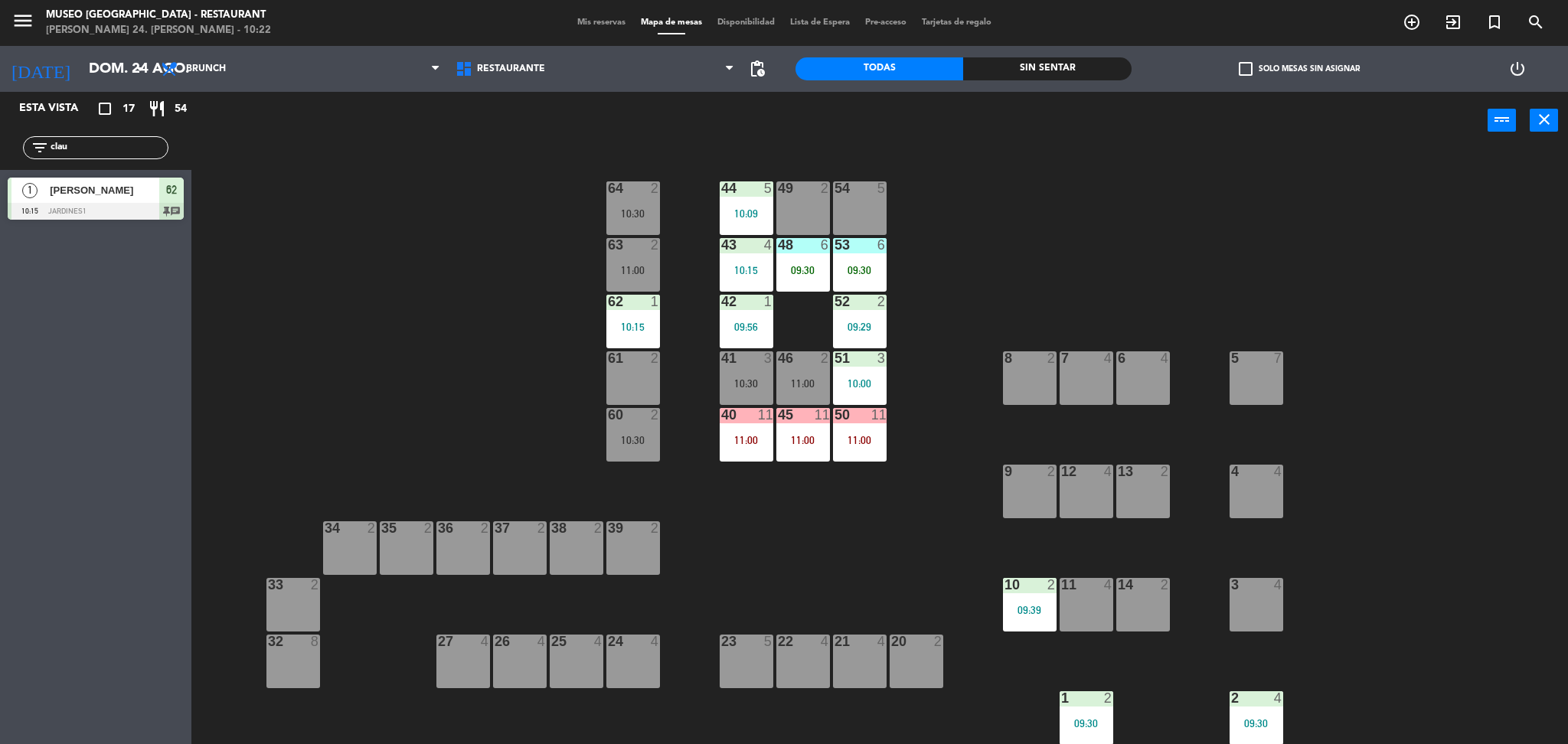
click at [81, 146] on input "clau" at bounding box center [108, 148] width 118 height 17
type input "joha"
click at [348, 296] on div "44 5 10:09 49 2 54 5 64 2 10:30 48 6 09:30 53 6 09:30 63 2 11:00 43 4 10:15 62 …" at bounding box center [887, 451] width 1361 height 595
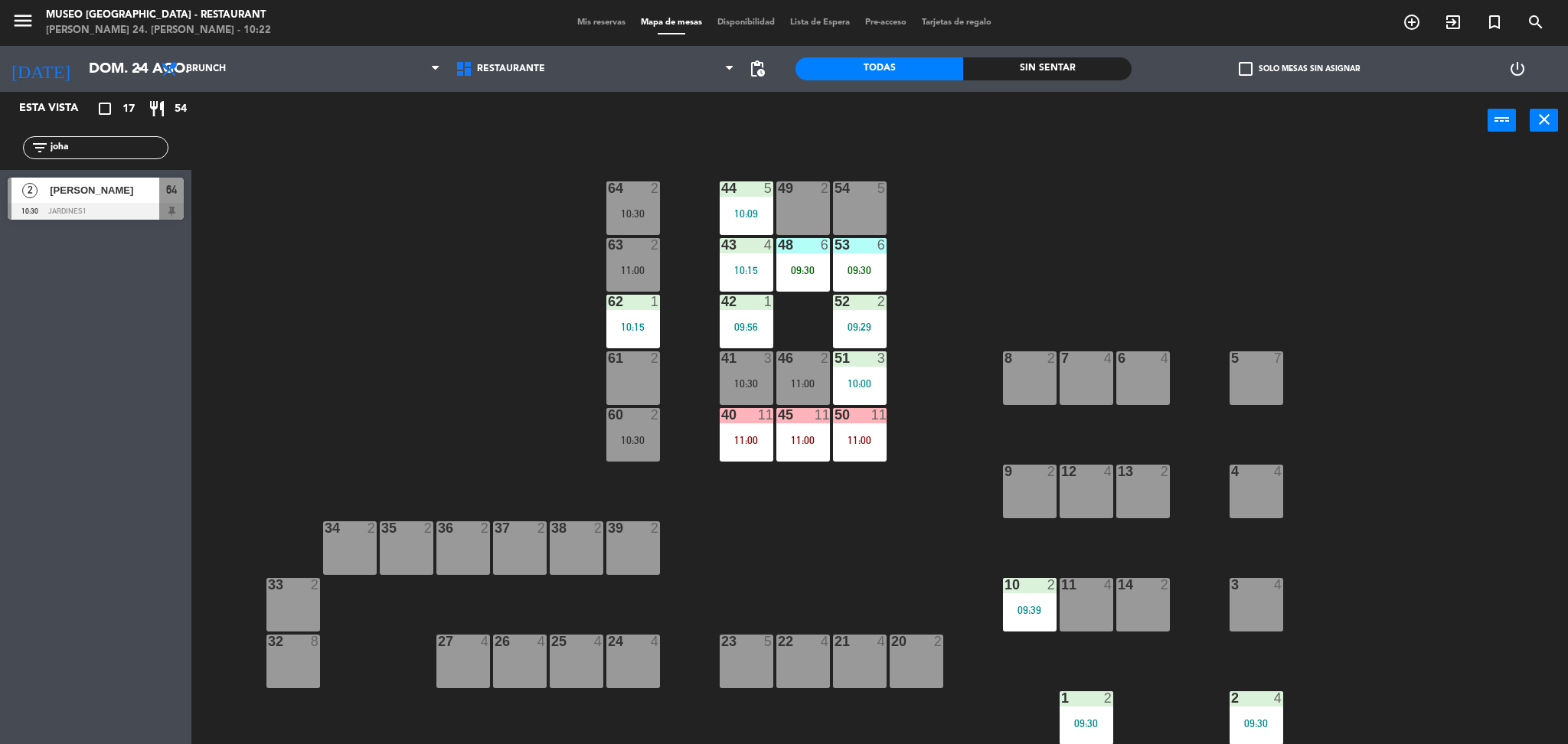
click at [123, 209] on div at bounding box center [96, 211] width 176 height 17
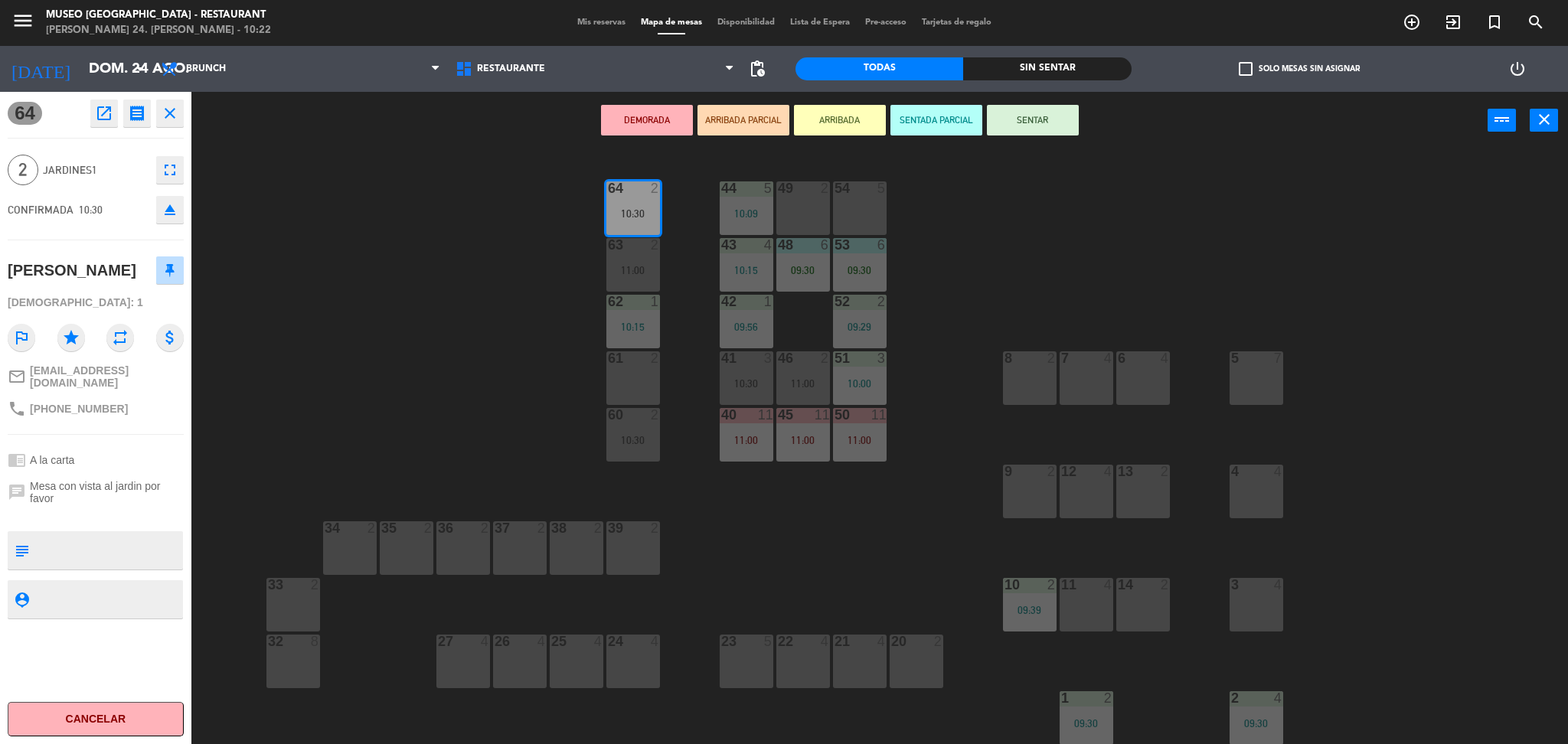
click at [631, 394] on div "61 2" at bounding box center [633, 378] width 53 height 53
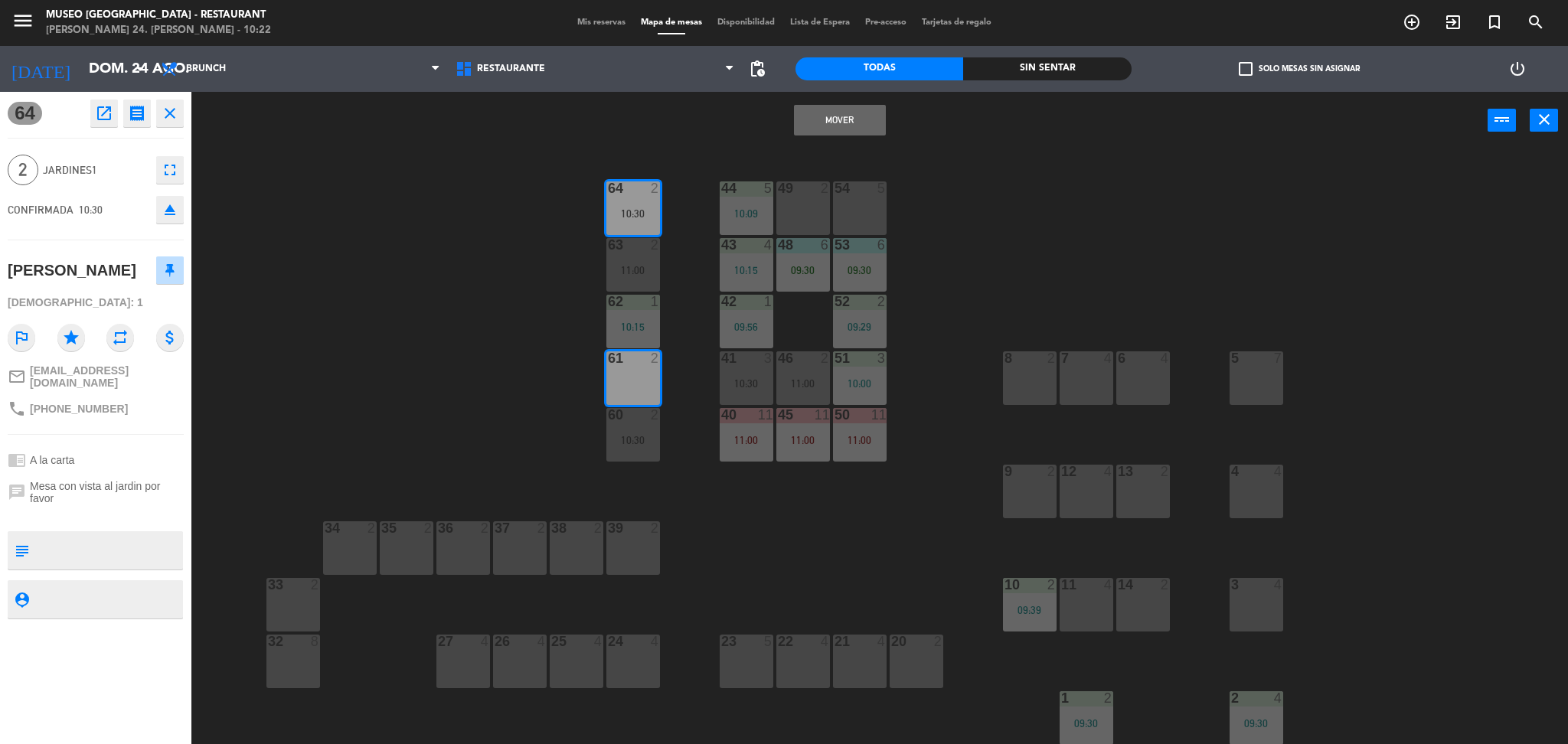
click at [629, 387] on div "61 2" at bounding box center [633, 378] width 53 height 53
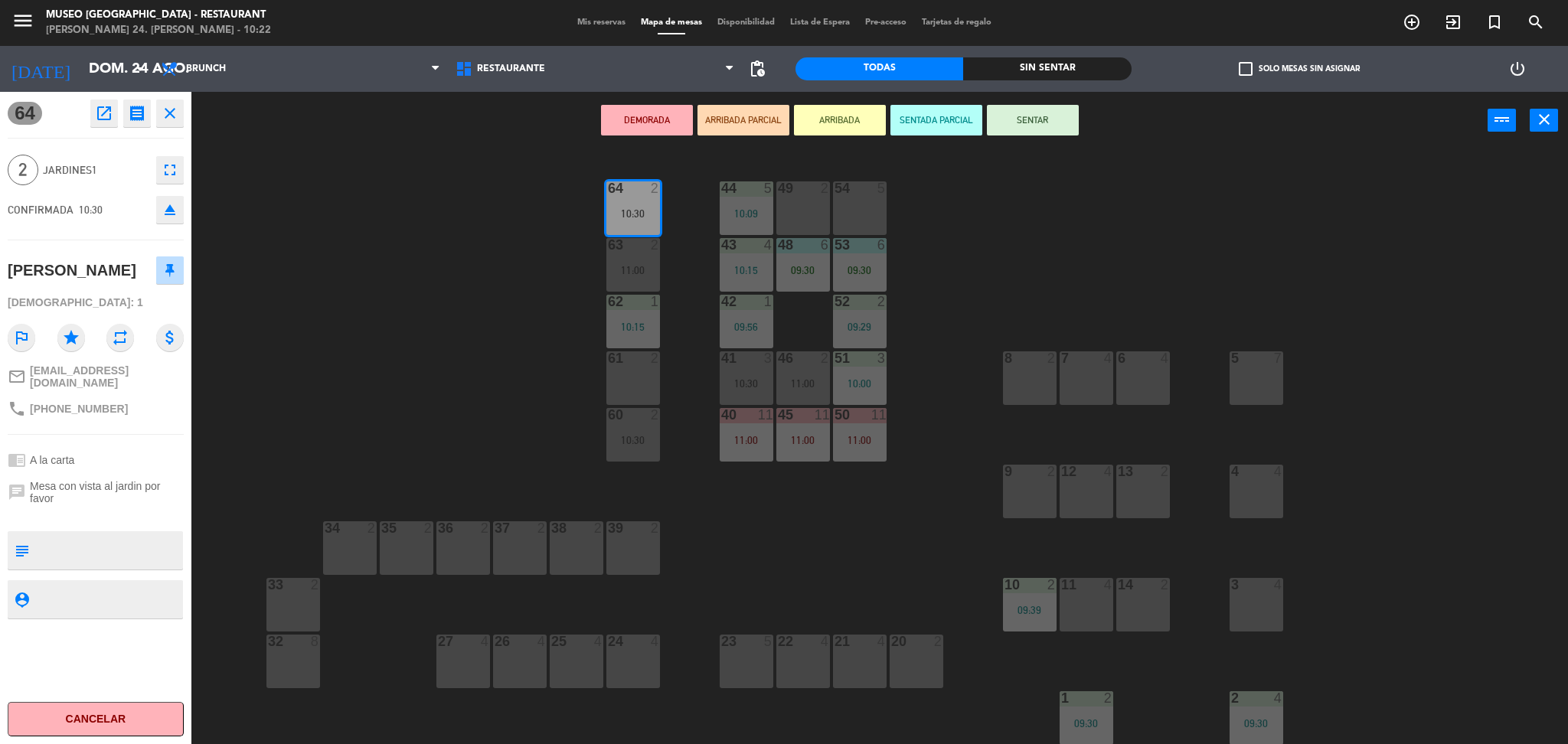
click at [639, 435] on div "10:30" at bounding box center [633, 440] width 53 height 11
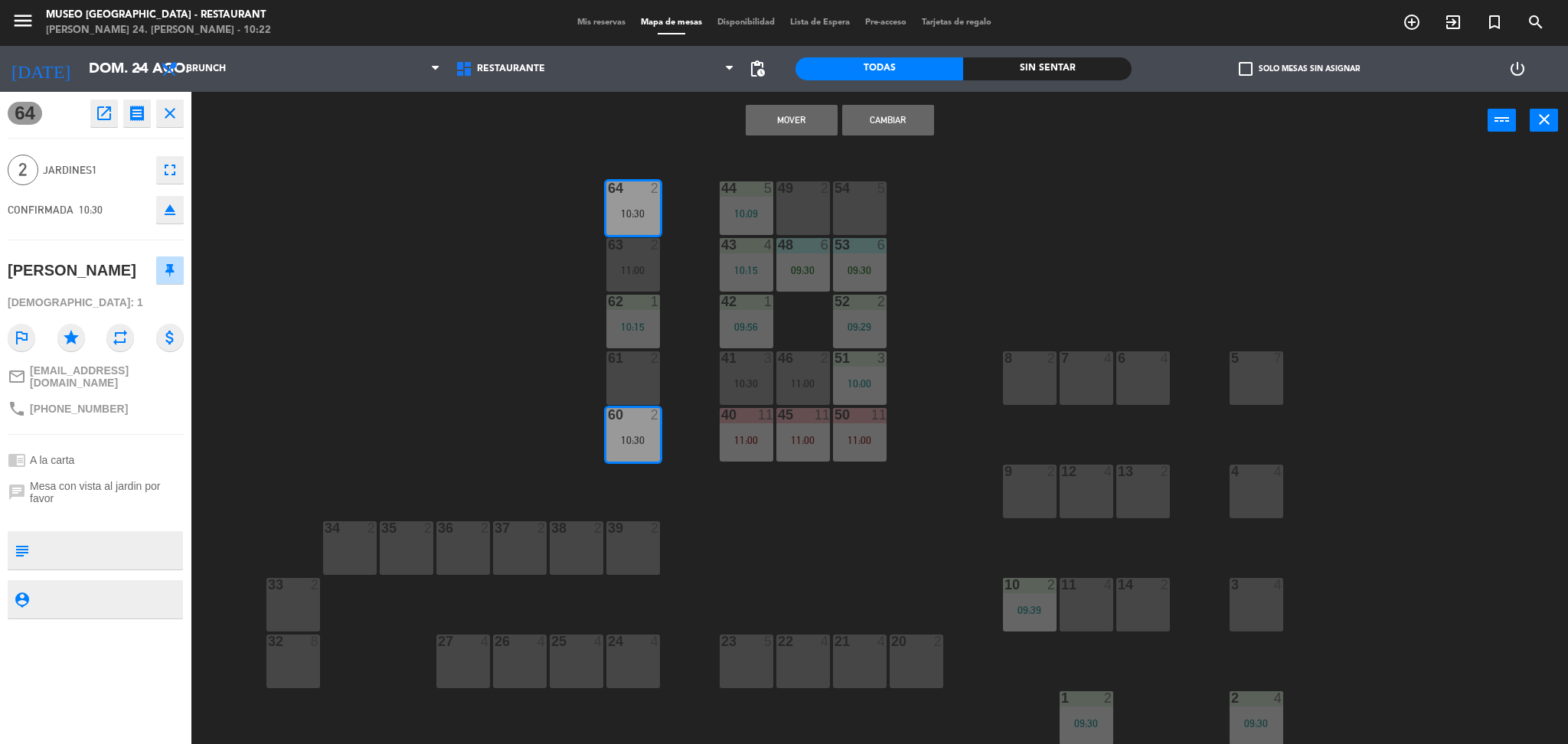
click at [897, 121] on button "Cambiar" at bounding box center [887, 120] width 92 height 30
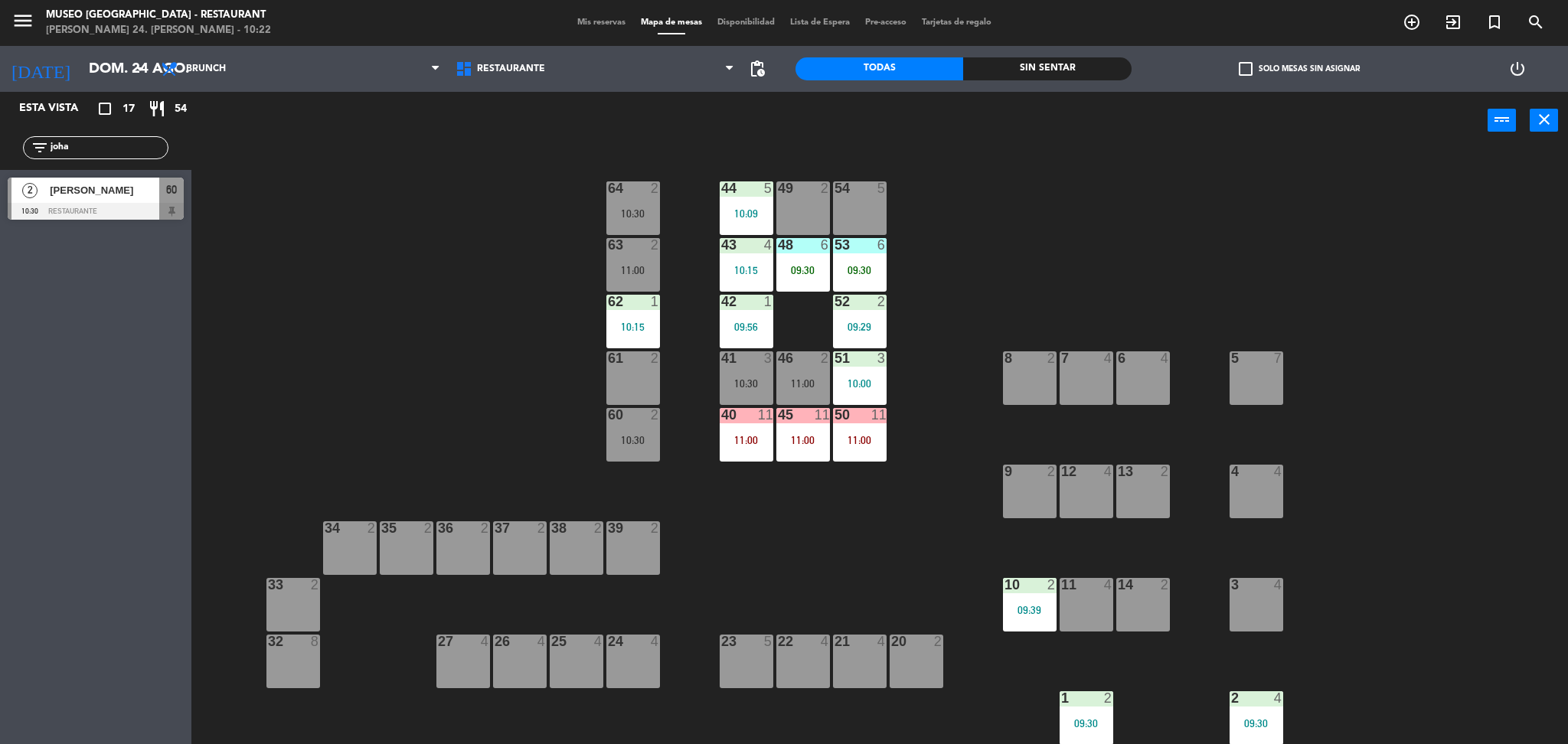
click at [631, 377] on div "61 2" at bounding box center [633, 378] width 53 height 53
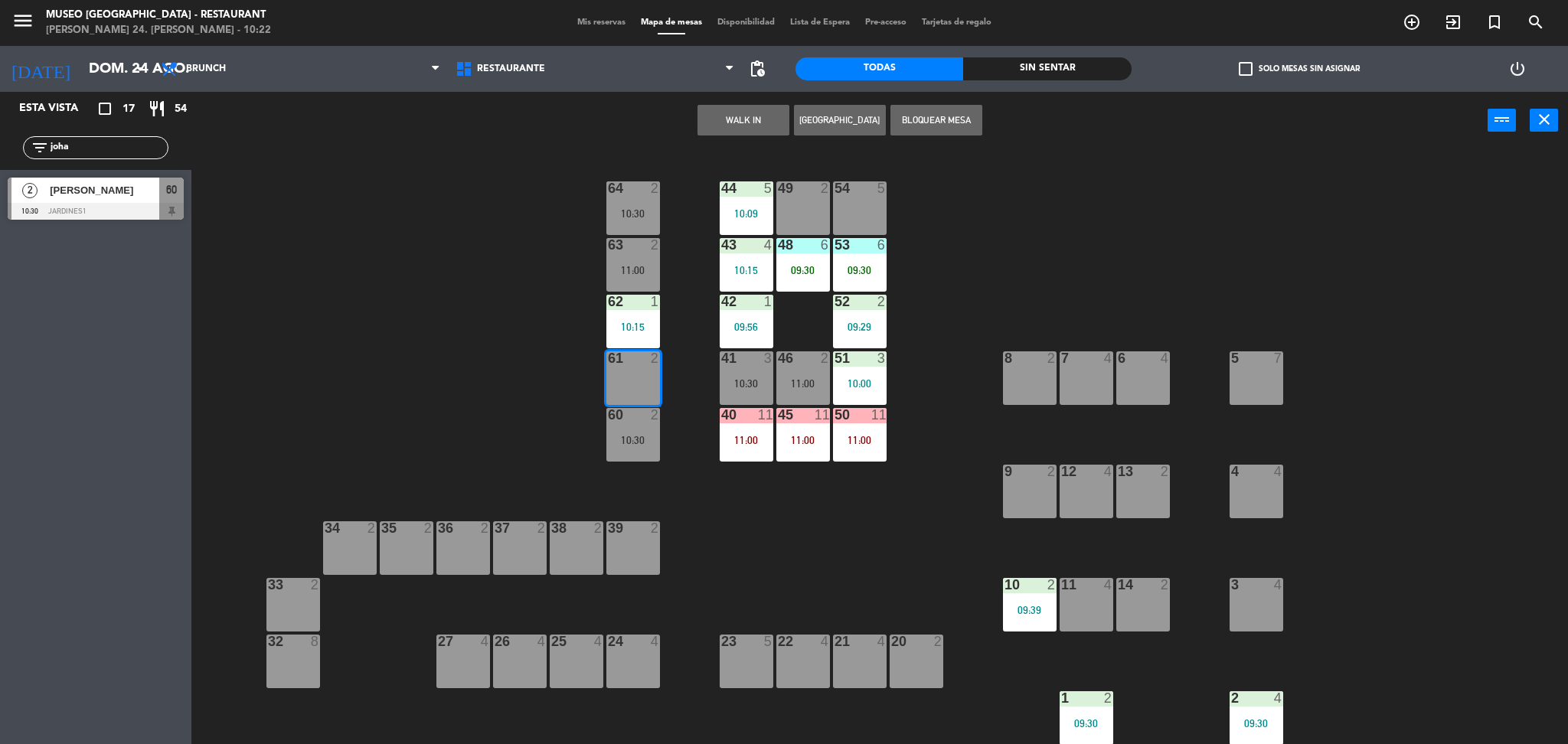
click at [748, 122] on button "WALK IN" at bounding box center [743, 120] width 92 height 30
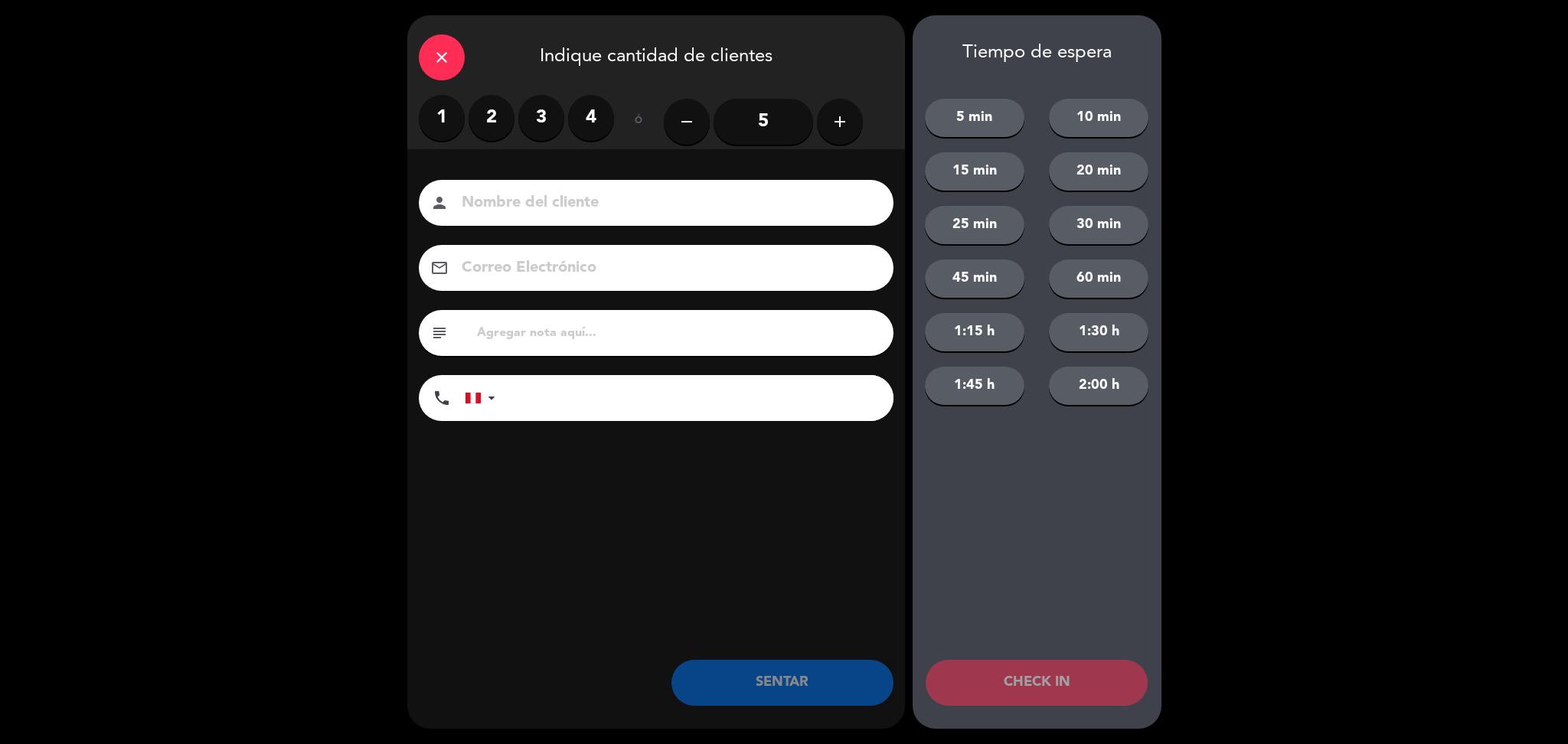
click at [772, 323] on input "text" at bounding box center [678, 333] width 406 height 21
type input "m61"
click at [433, 108] on label "1" at bounding box center [442, 118] width 46 height 46
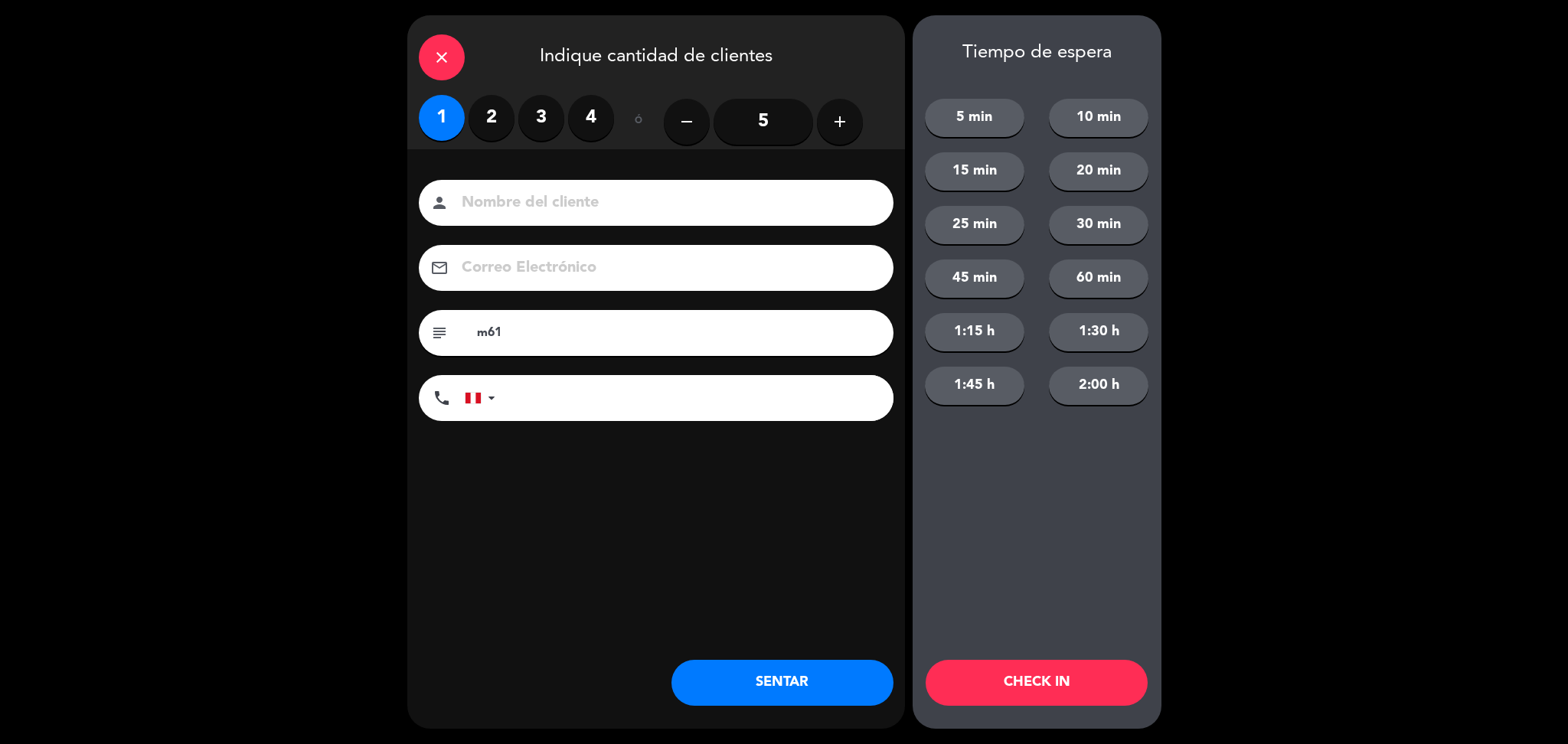
click at [803, 681] on button "SENTAR" at bounding box center [782, 683] width 222 height 46
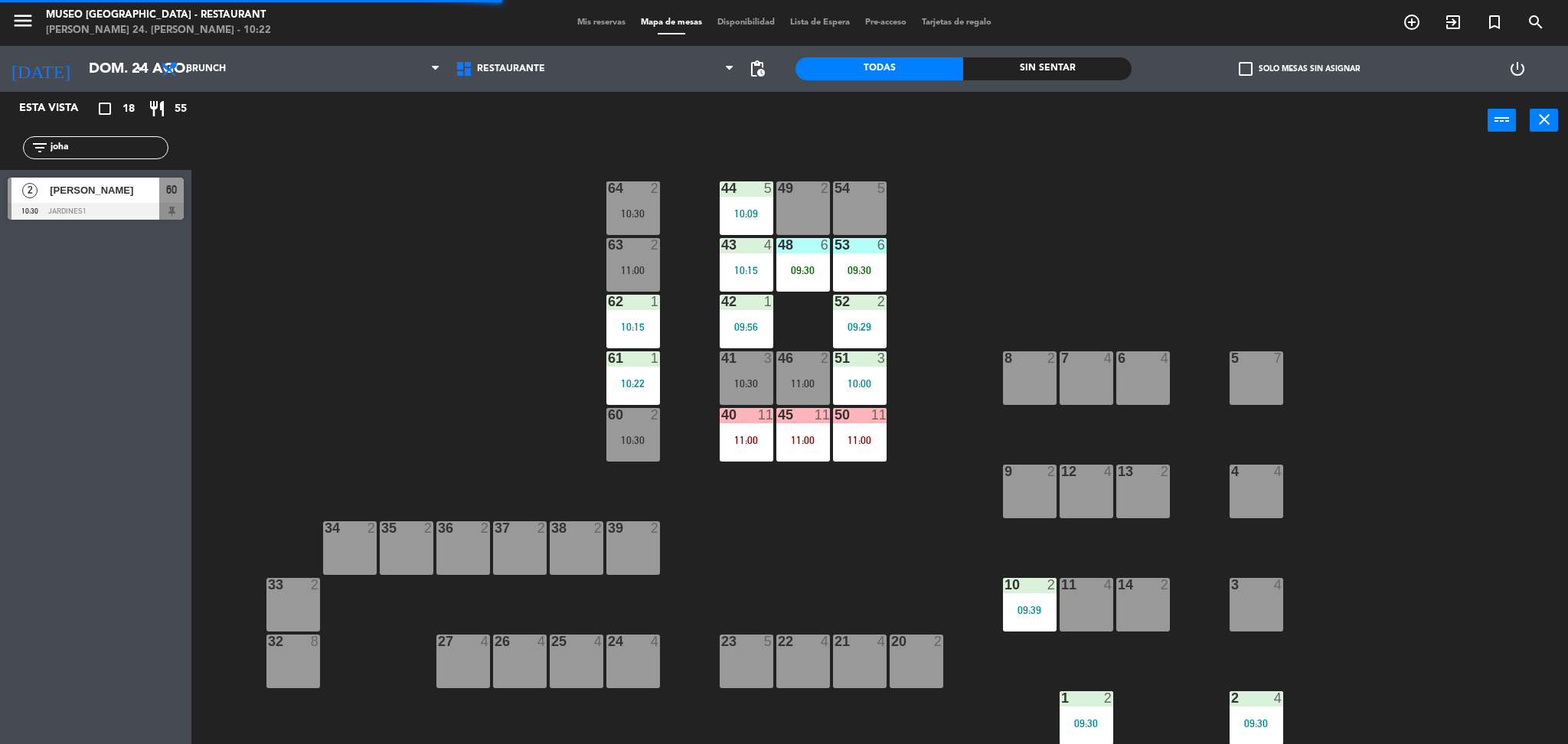
click at [625, 443] on div "10:30" at bounding box center [633, 440] width 53 height 11
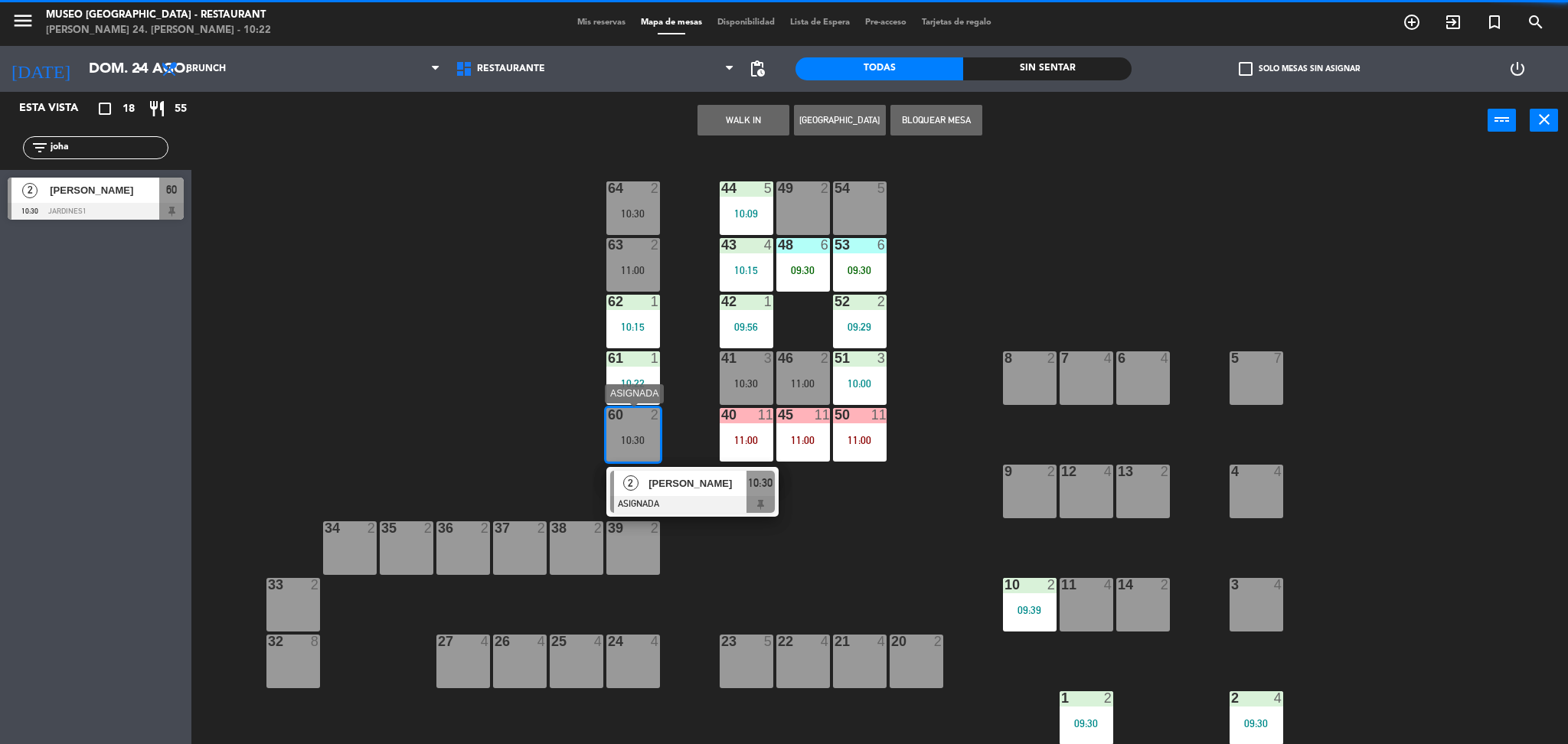
click at [678, 488] on span "[PERSON_NAME]" at bounding box center [697, 484] width 98 height 16
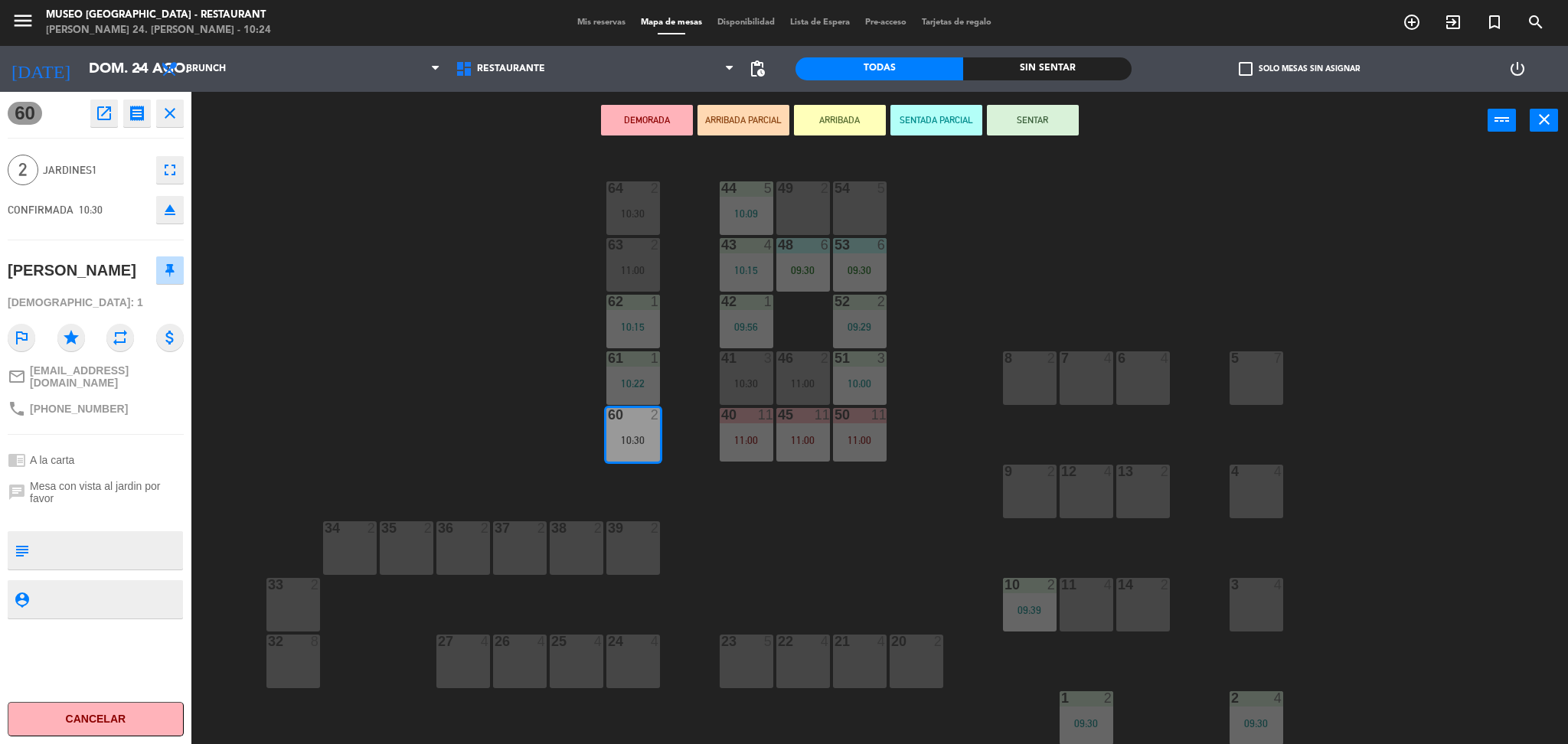
click at [84, 516] on div "60 open_in_new receipt 10:30 AM dom., 24 ago. 2 personas Johana Villanueva Mesa…" at bounding box center [95, 418] width 191 height 652
click at [94, 541] on textarea at bounding box center [108, 550] width 146 height 32
type textarea "m60"
click at [130, 446] on div "chrome_reader_mode A la carta" at bounding box center [96, 460] width 176 height 29
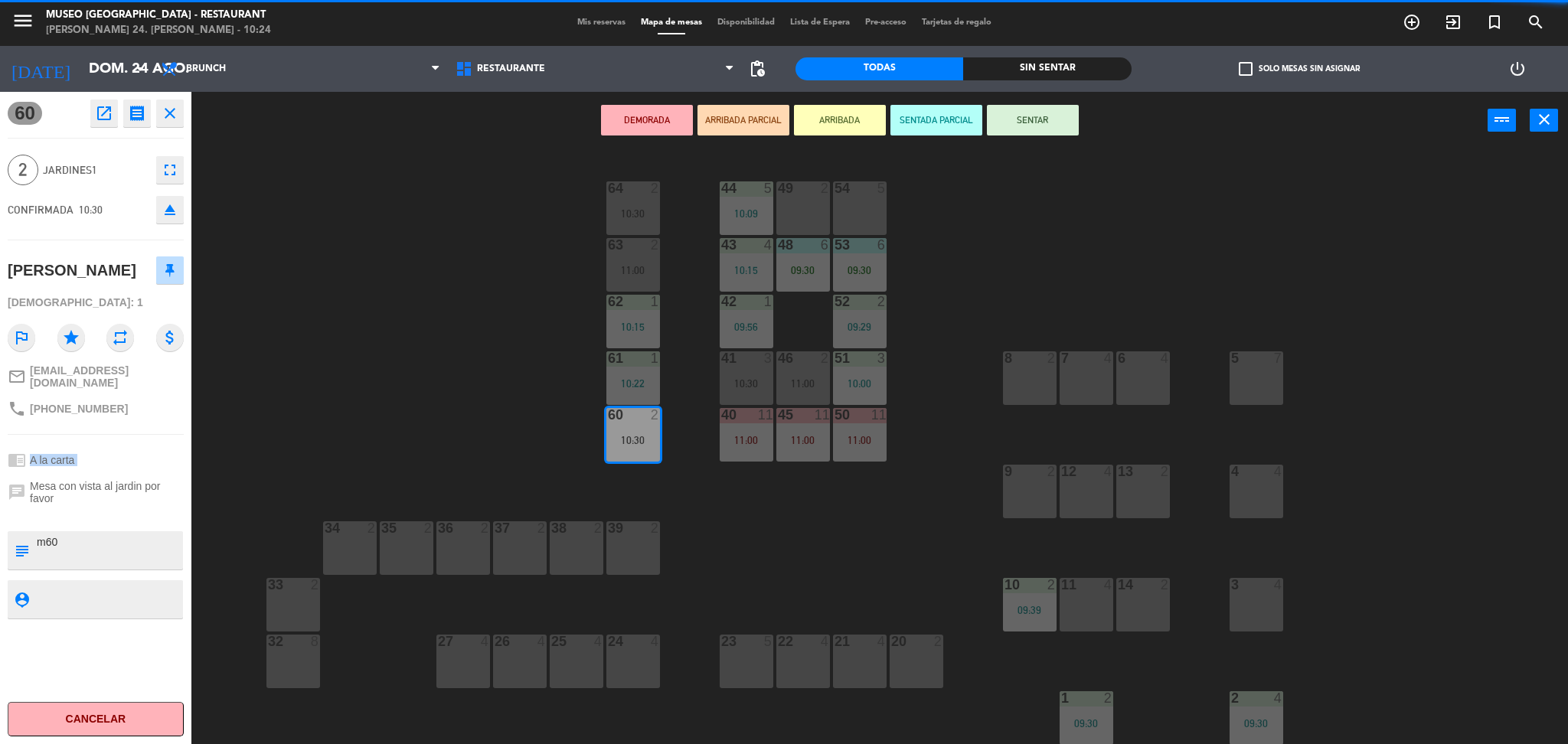
click at [130, 446] on div "chrome_reader_mode A la carta" at bounding box center [96, 460] width 176 height 29
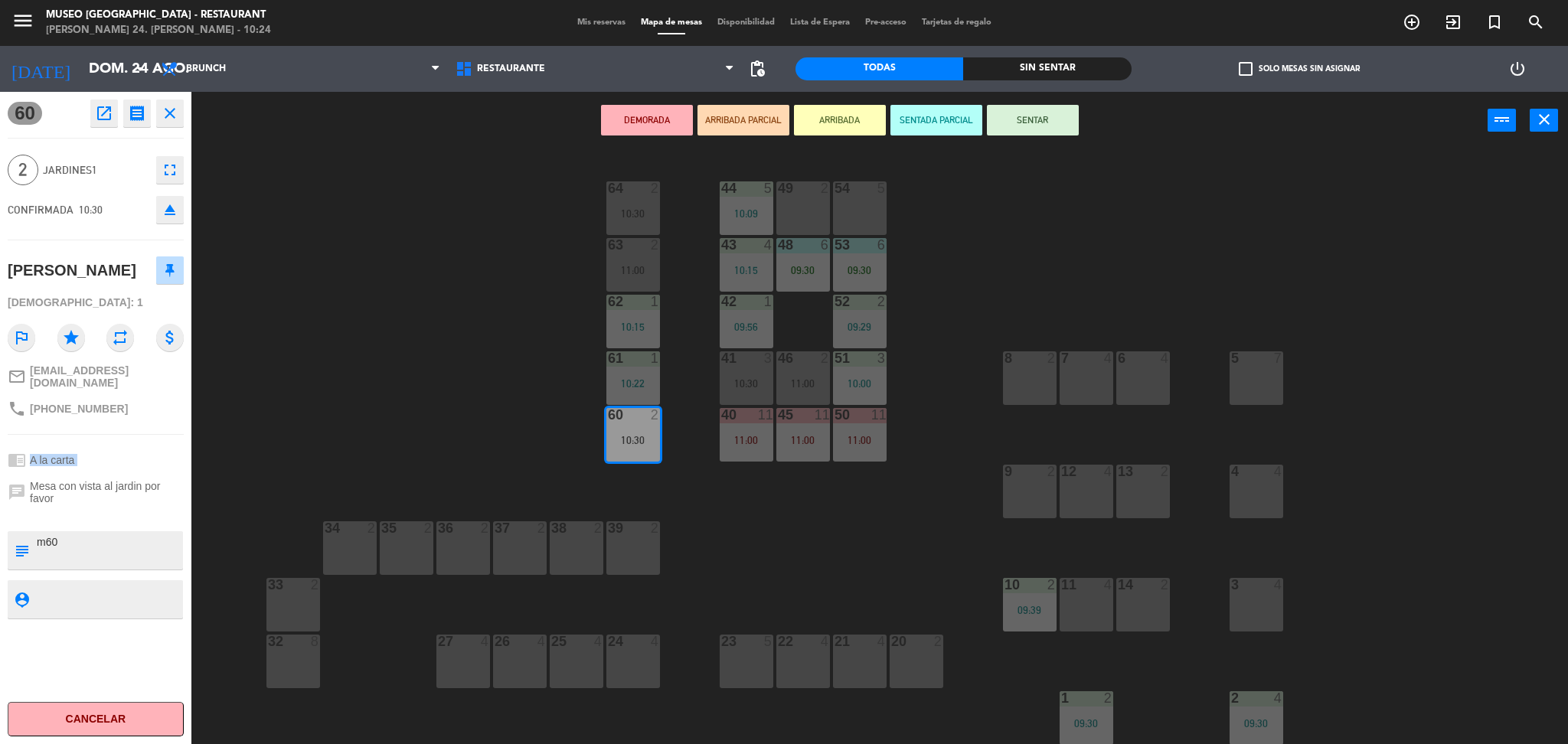
click at [130, 446] on div "chrome_reader_mode A la carta" at bounding box center [96, 460] width 176 height 29
click at [1004, 122] on button "SENTAR" at bounding box center [1032, 120] width 92 height 30
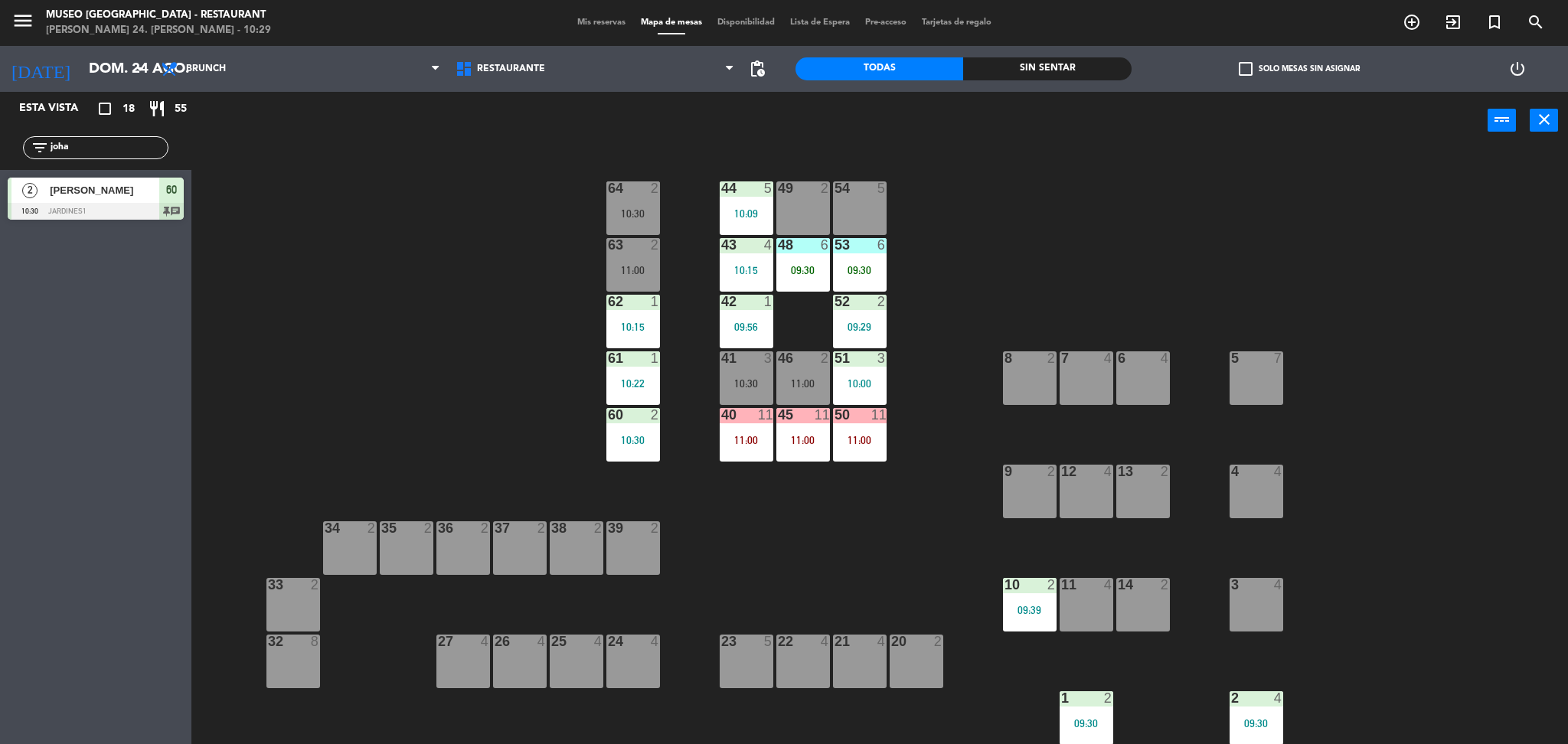
click at [829, 268] on div "44 5 10:09 49 2 54 5 64 2 10:30 48 6 09:30 53 6 09:30 63 2 11:00 43 4 10:15 62 …" at bounding box center [887, 451] width 1361 height 595
click at [875, 273] on div "09:30" at bounding box center [860, 270] width 53 height 11
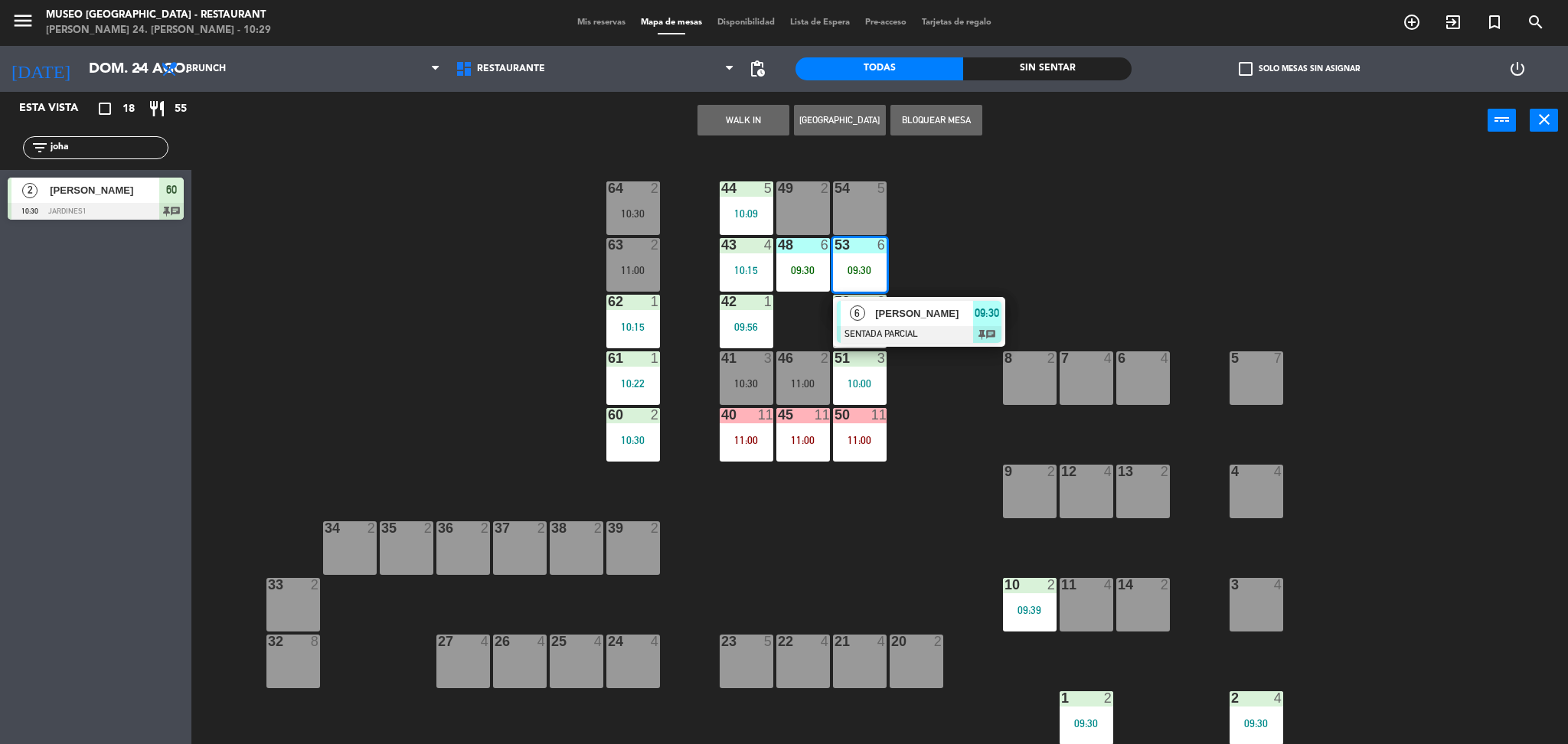
click at [951, 391] on div "44 5 10:09 49 2 54 5 64 2 10:30 48 6 09:30 53 6 09:30 6 Flavia Pérez Bozzeta SE…" at bounding box center [887, 451] width 1361 height 595
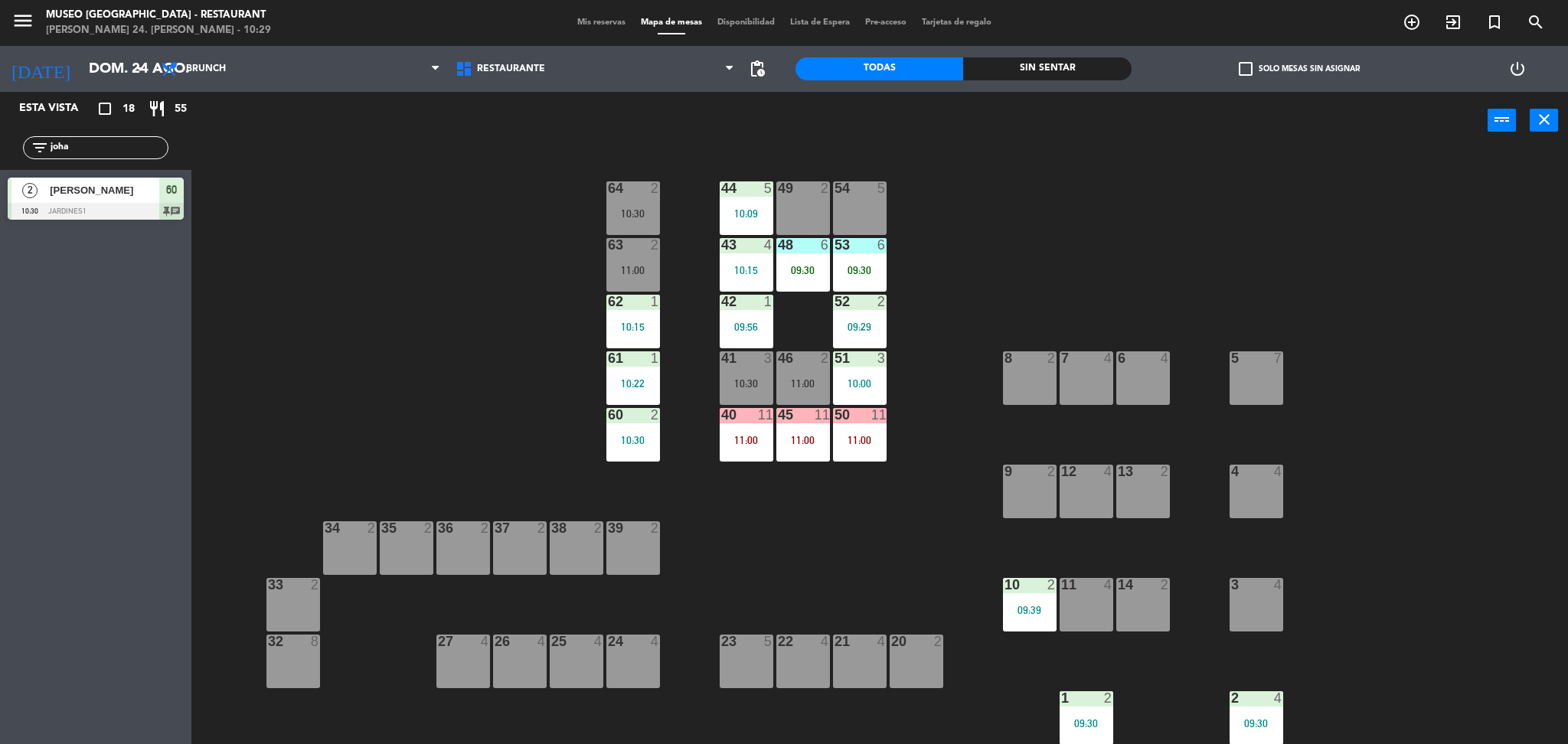
click at [131, 141] on input "joha" at bounding box center [108, 148] width 118 height 17
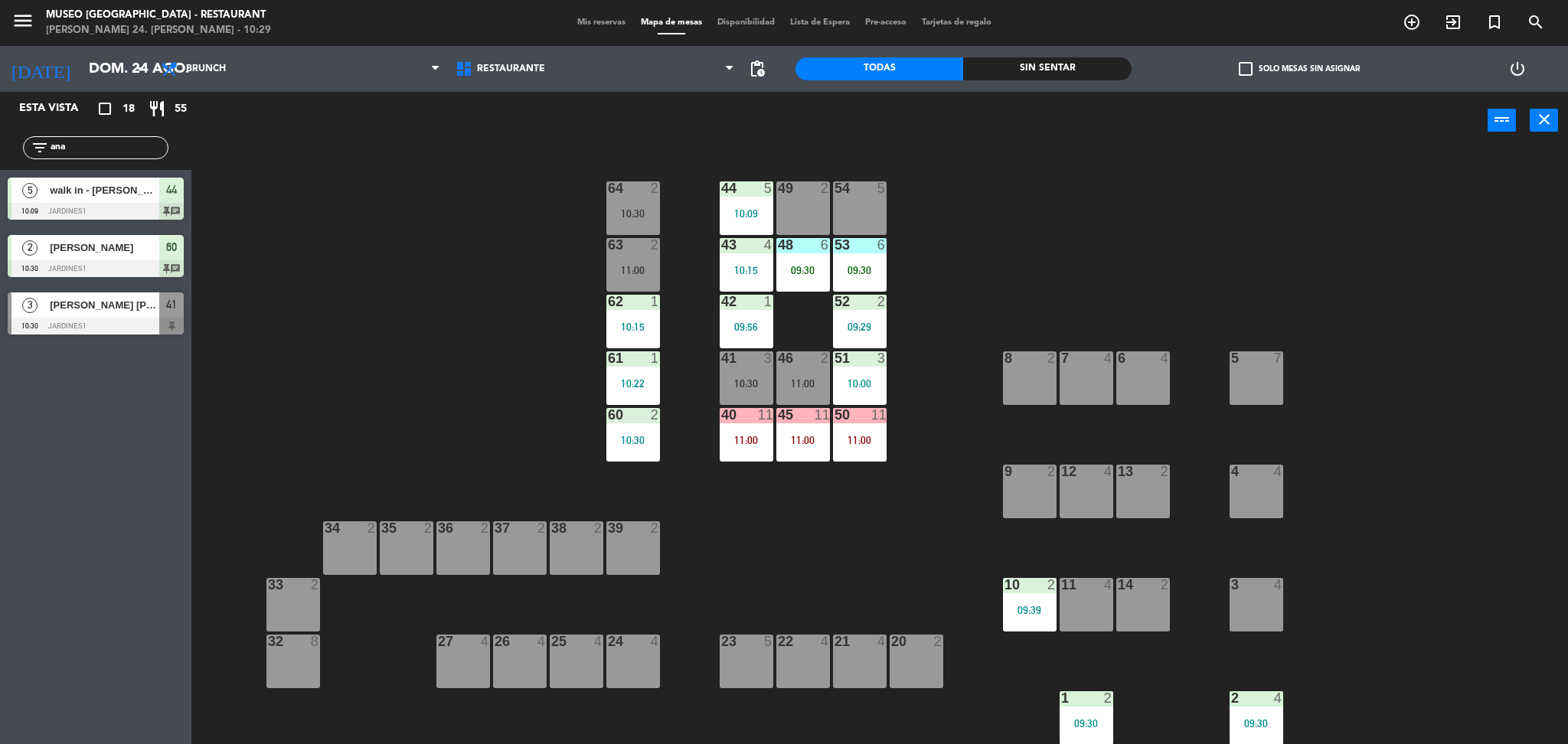
type input "ana"
click at [456, 348] on div "44 5 10:09 49 2 54 5 64 2 10:30 48 6 09:30 53 6 09:30 63 2 11:00 43 4 10:15 62 …" at bounding box center [887, 451] width 1361 height 595
click at [389, 345] on div "44 5 10:09 49 2 54 5 64 2 10:30 48 6 09:30 53 6 09:30 63 2 11:00 43 4 10:15 62 …" at bounding box center [887, 451] width 1361 height 595
drag, startPoint x: 806, startPoint y: 362, endPoint x: 785, endPoint y: 345, distance: 27.0
click at [785, 345] on div "44 5 10:09 49 2 54 5 64 2 10:30 48 6 09:30 53 6 09:30 63 2 11:00 43 4 10:15 62 …" at bounding box center [887, 451] width 1361 height 595
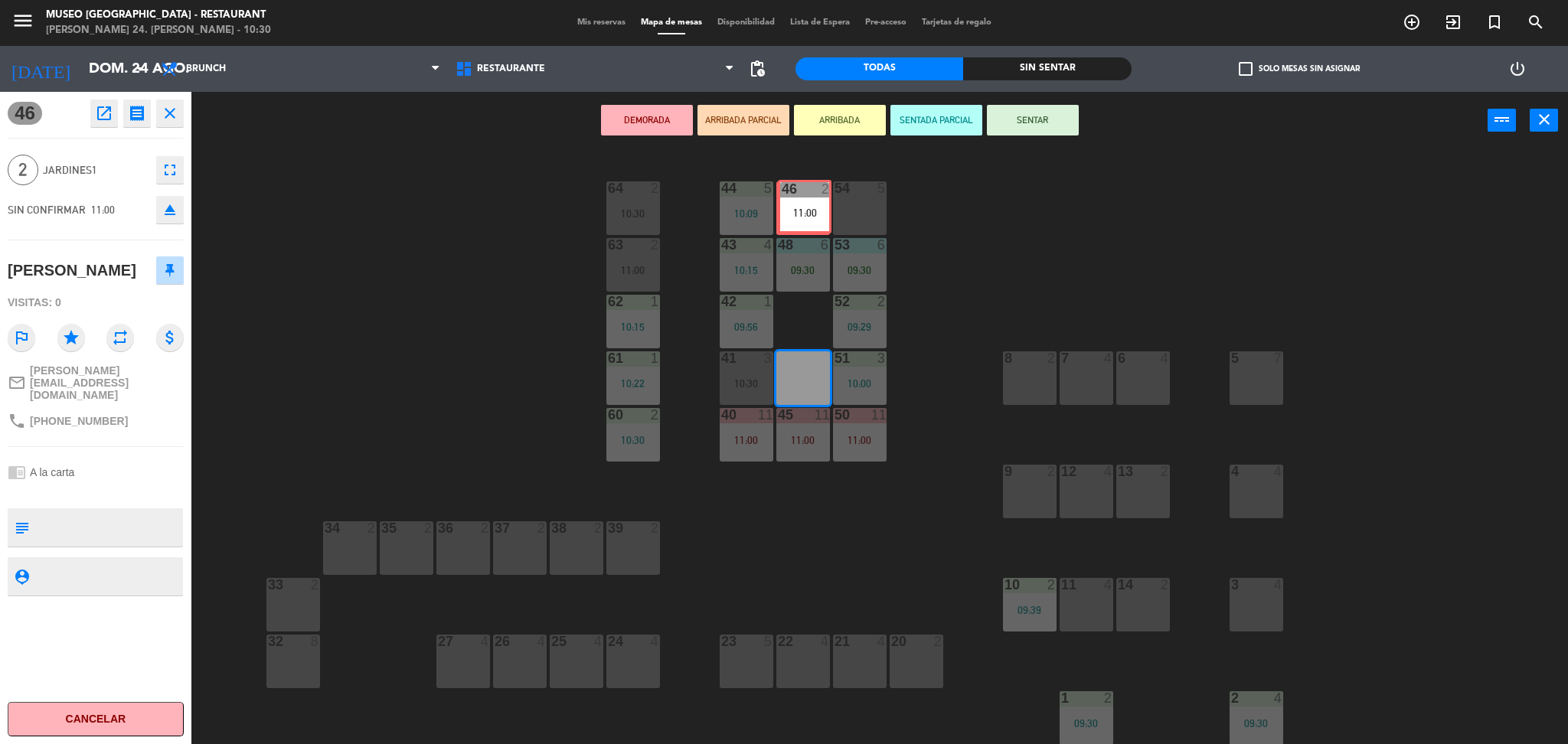
drag, startPoint x: 805, startPoint y: 374, endPoint x: 807, endPoint y: 203, distance: 171.0
click at [807, 203] on div "44 5 10:09 49 2 54 5 64 2 10:30 48 6 09:30 53 6 09:30 63 2 11:00 43 4 10:15 62 …" at bounding box center [887, 451] width 1361 height 595
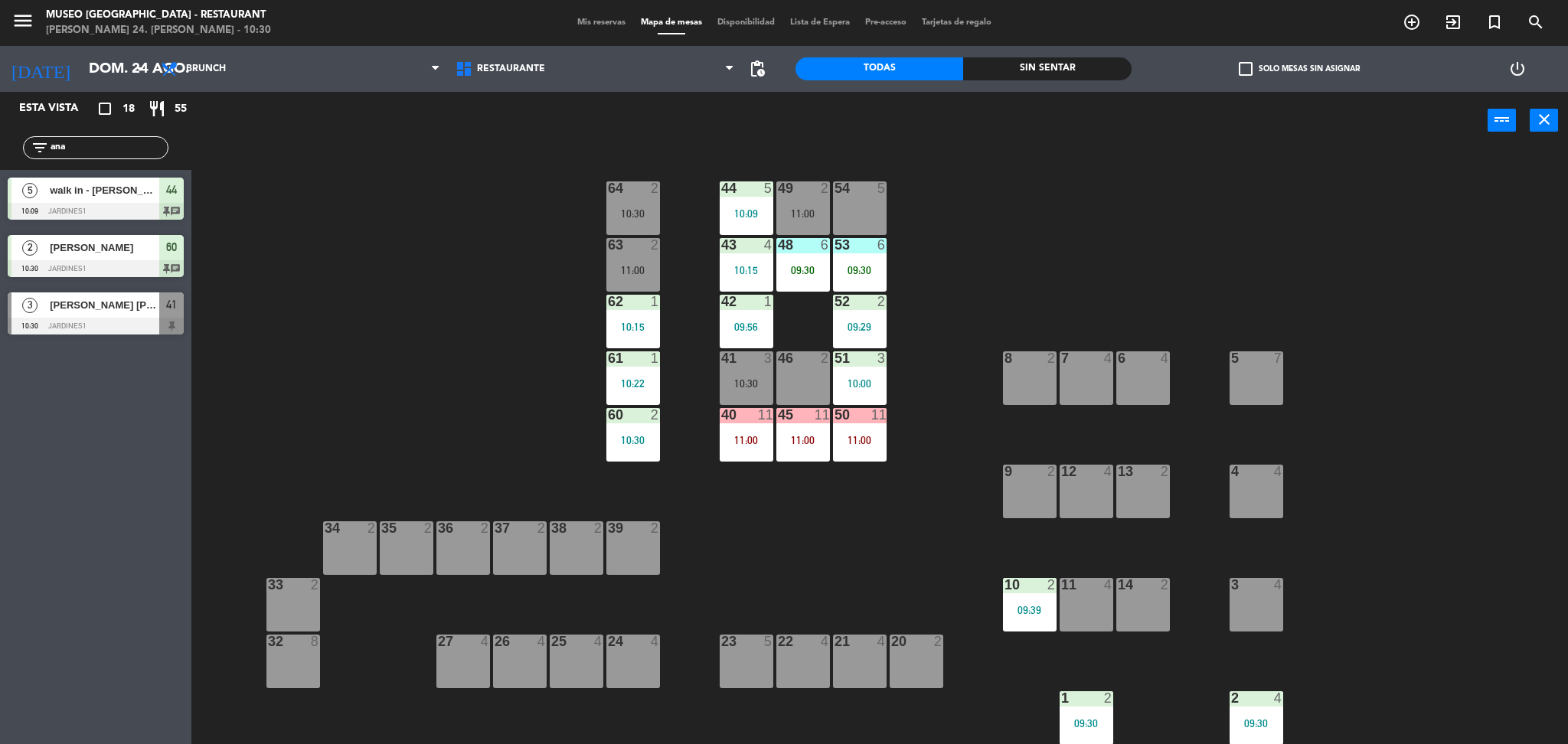
click at [812, 356] on div at bounding box center [803, 358] width 25 height 14
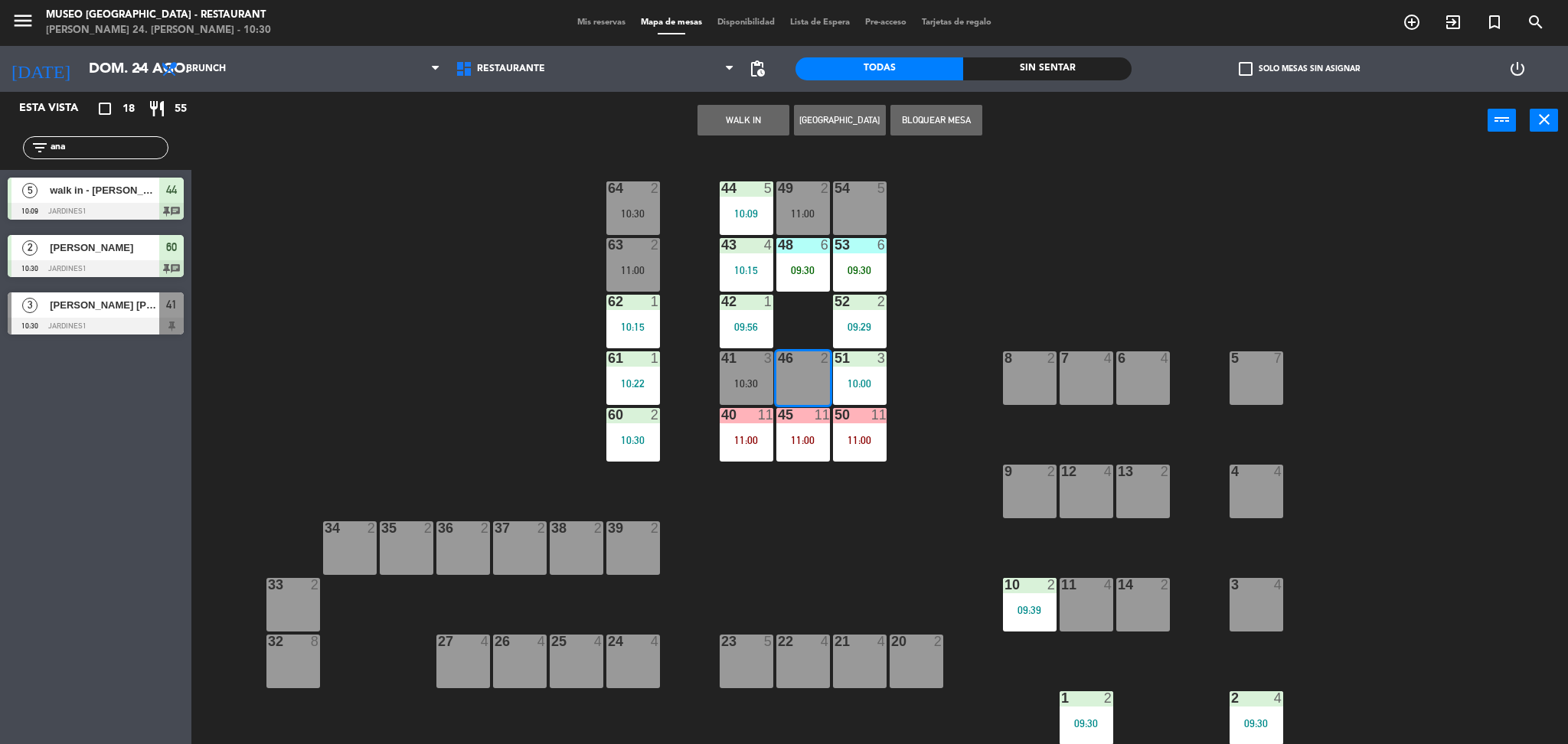
click at [740, 108] on button "WALK IN" at bounding box center [743, 120] width 92 height 30
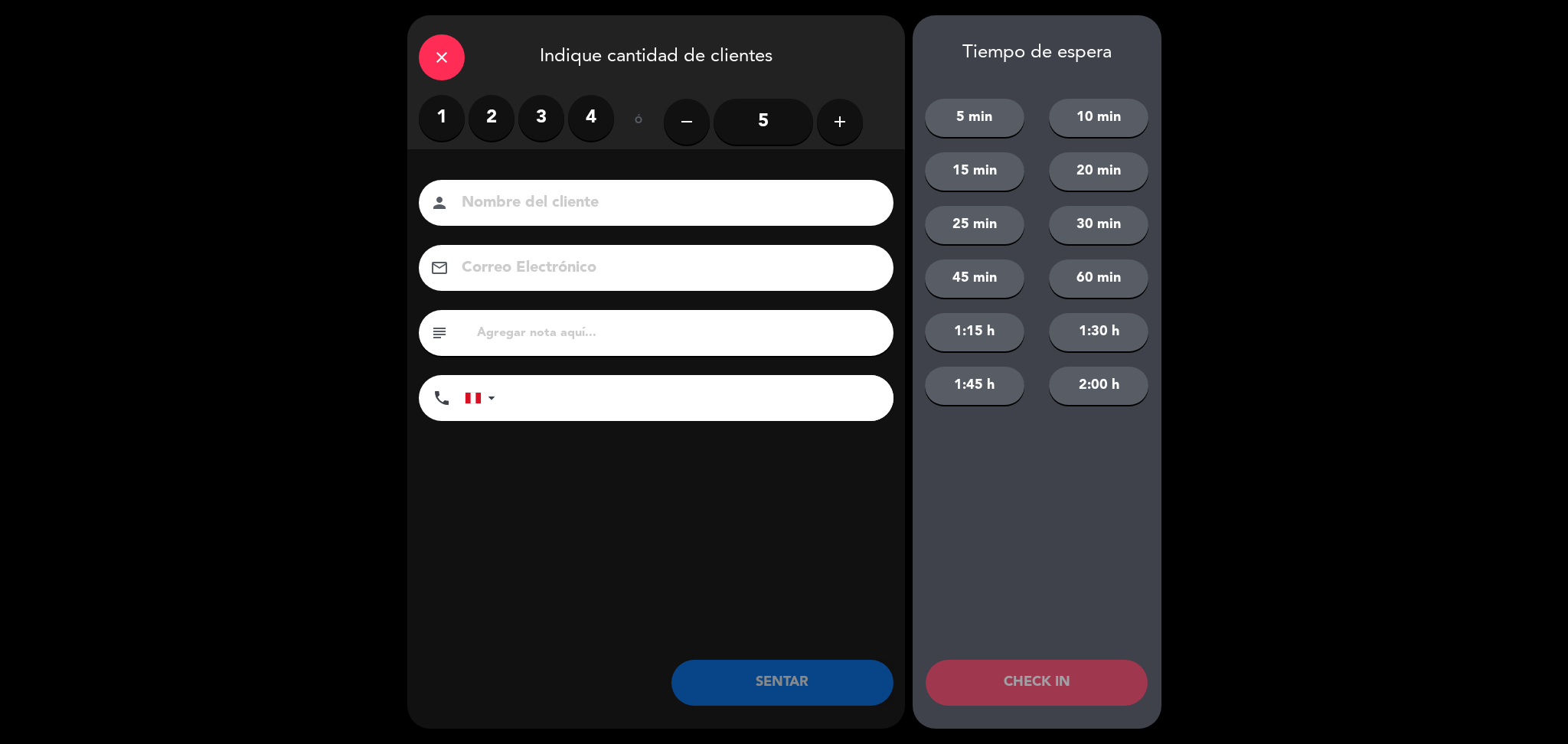
click at [486, 116] on label "2" at bounding box center [492, 118] width 46 height 46
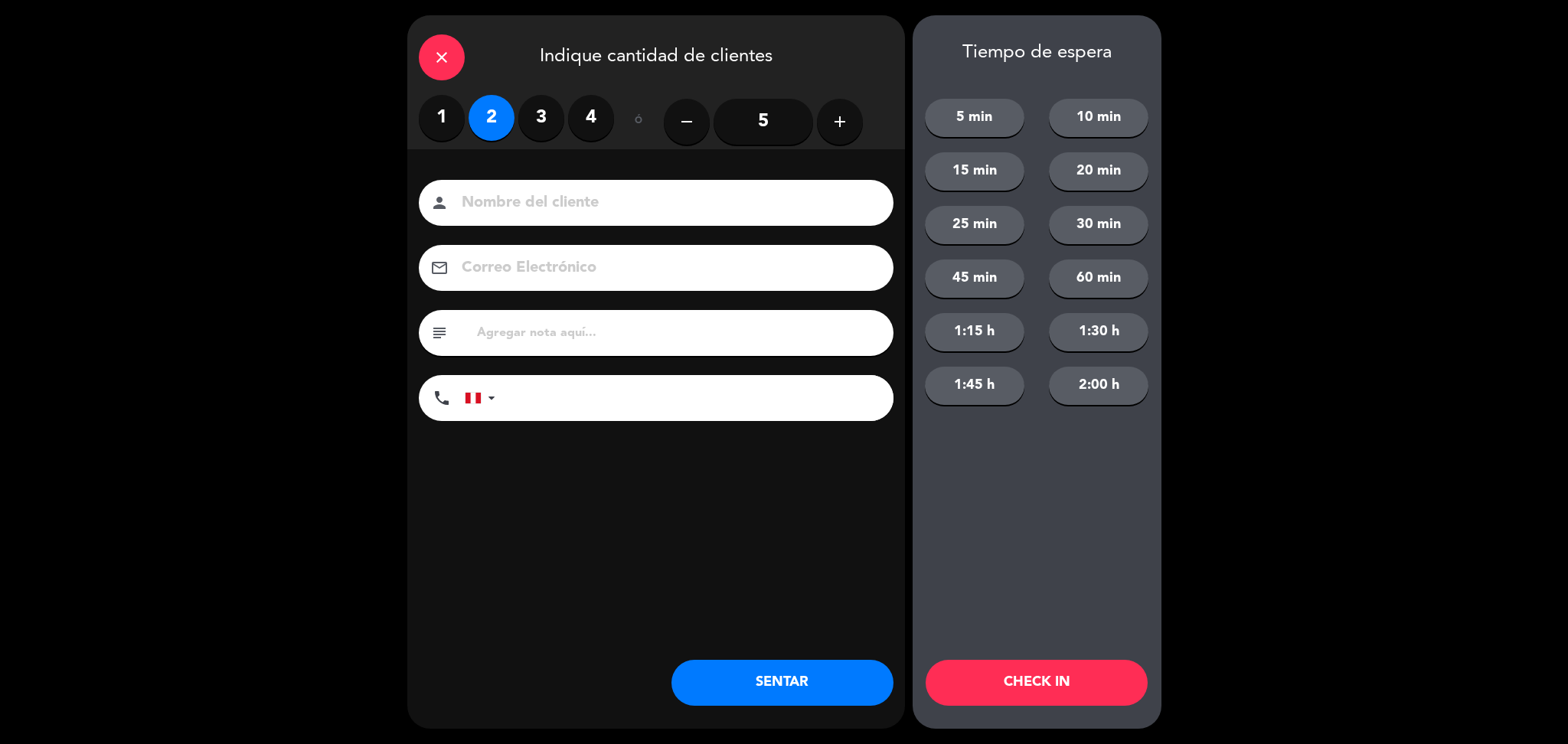
click at [516, 207] on input at bounding box center [667, 204] width 413 height 27
type input "walk in - [DATE] nuevo"
click at [555, 332] on input "text" at bounding box center [678, 333] width 406 height 21
type input "m46"
click at [755, 680] on button "SENTAR" at bounding box center [782, 683] width 222 height 46
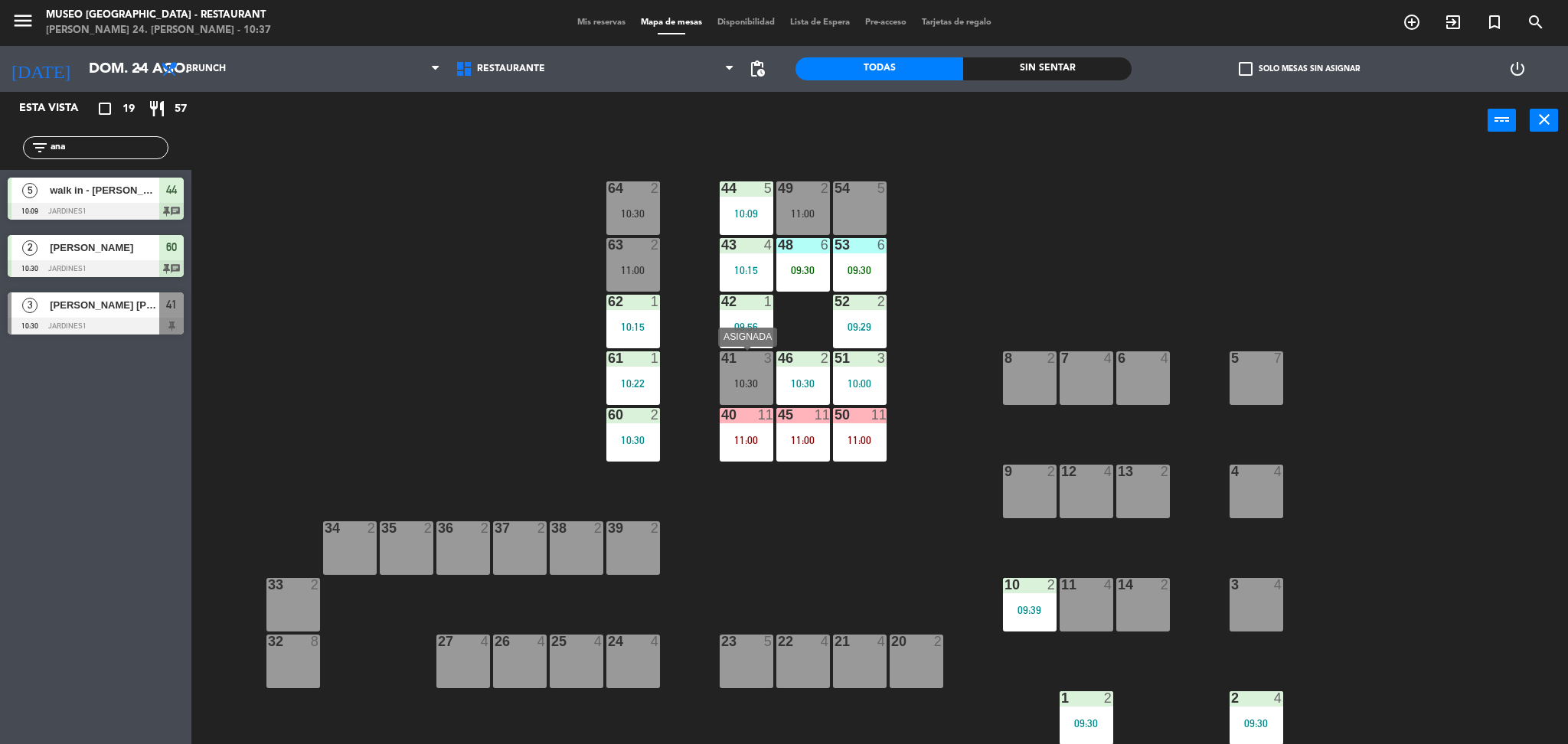
click at [755, 380] on div "10:30" at bounding box center [746, 383] width 53 height 11
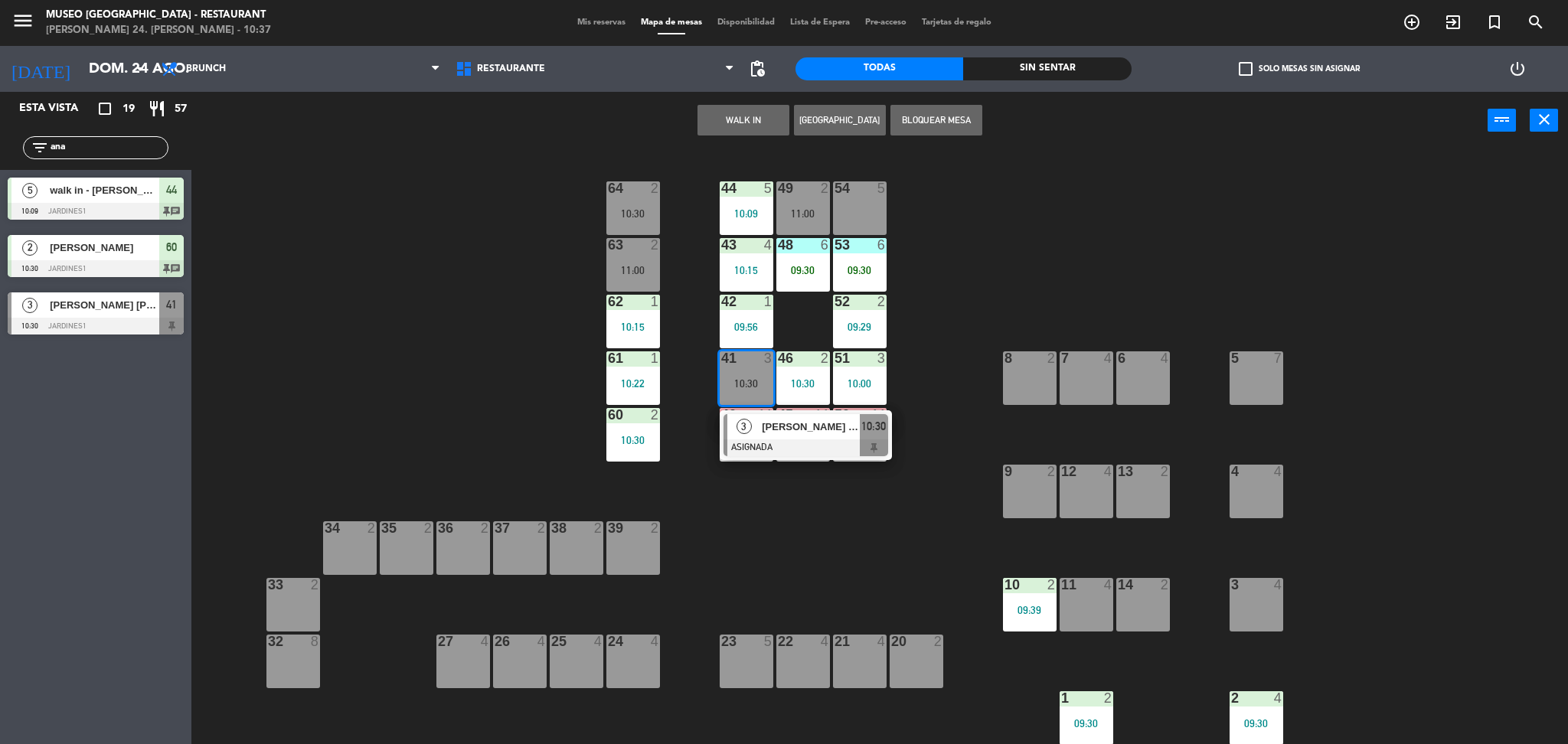
click at [793, 428] on span "[PERSON_NAME]" at bounding box center [811, 427] width 98 height 16
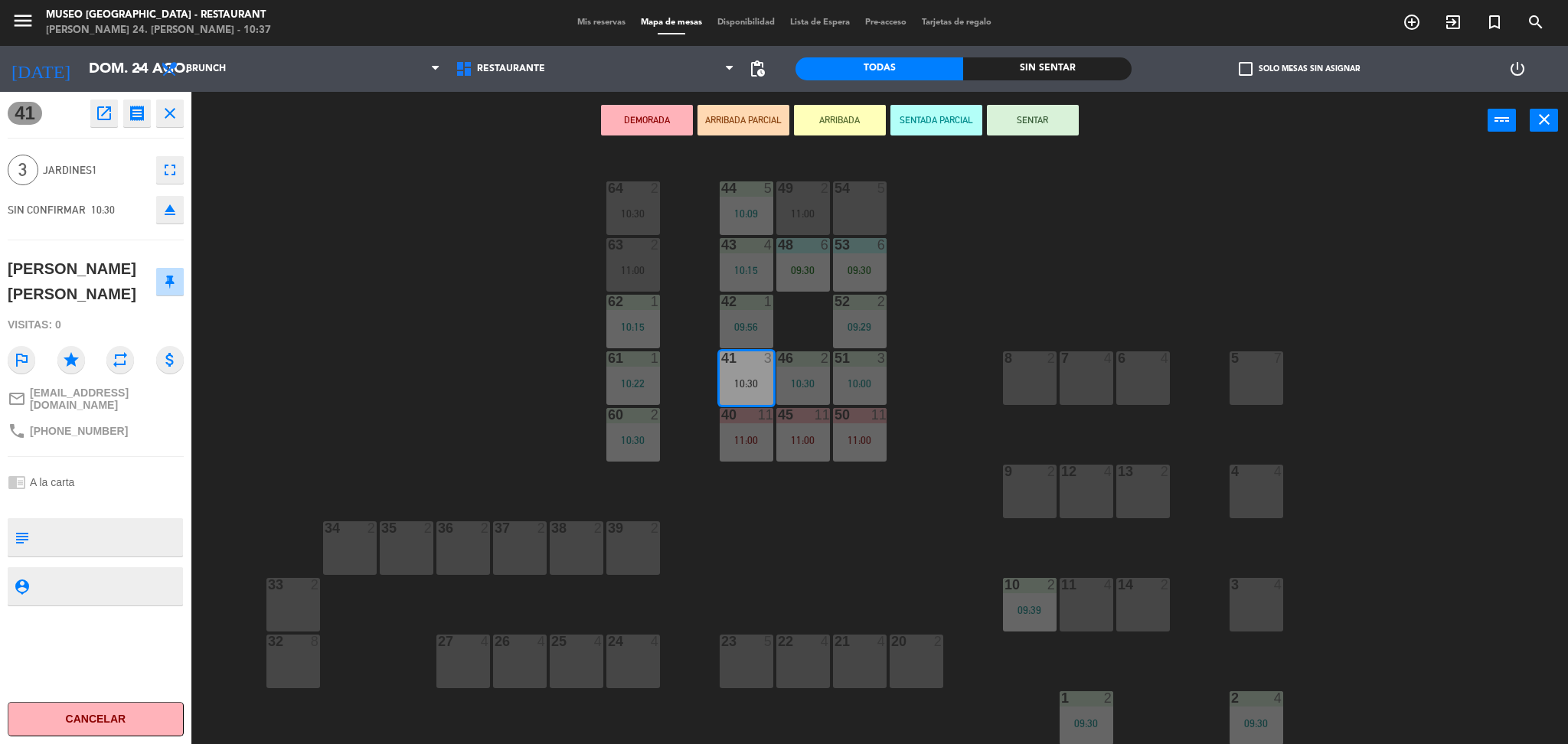
click at [868, 218] on div "54 5" at bounding box center [860, 208] width 53 height 53
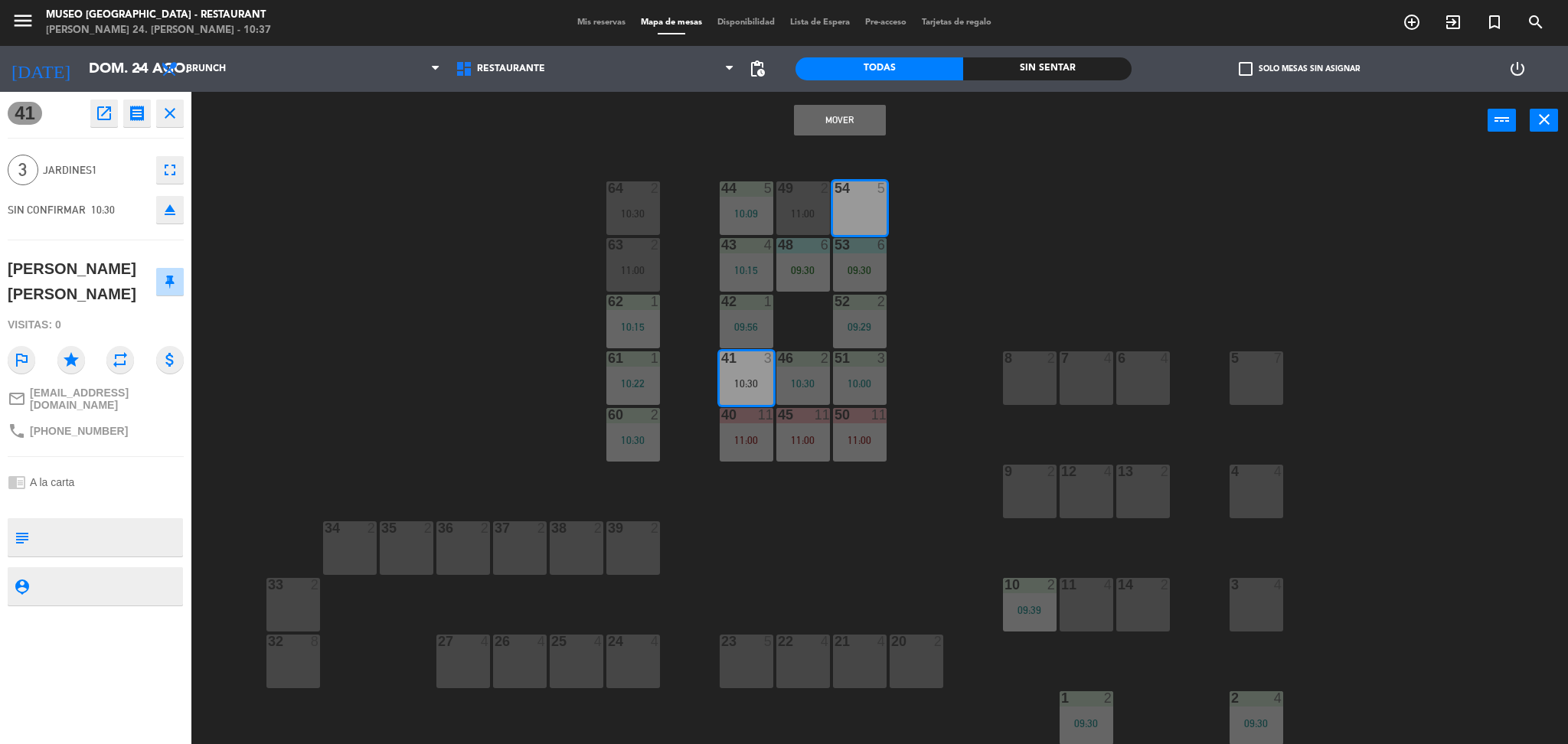
click at [813, 127] on button "Mover" at bounding box center [839, 120] width 92 height 30
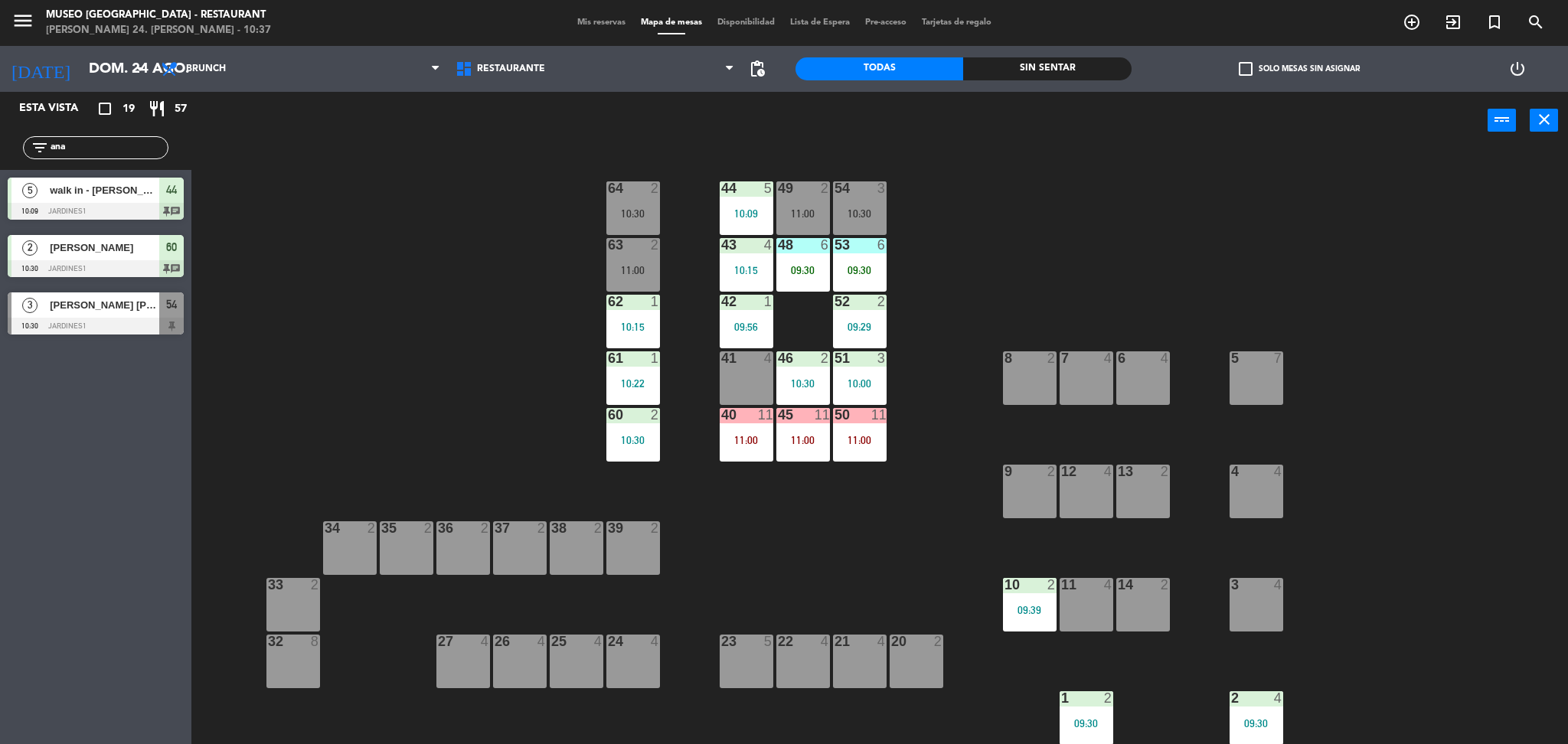
click at [1090, 385] on div "7 4" at bounding box center [1086, 378] width 53 height 53
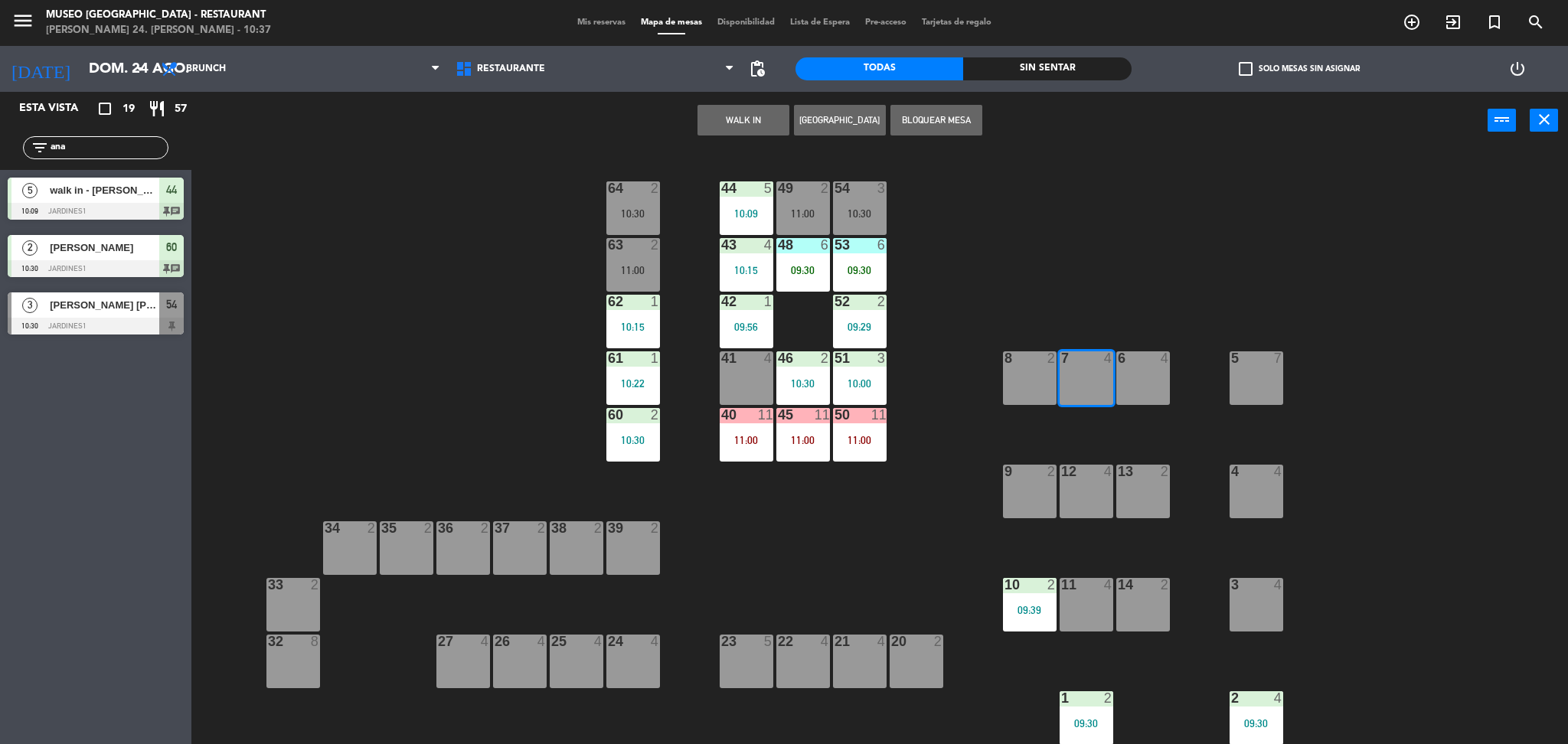
click at [767, 116] on button "WALK IN" at bounding box center [743, 120] width 92 height 30
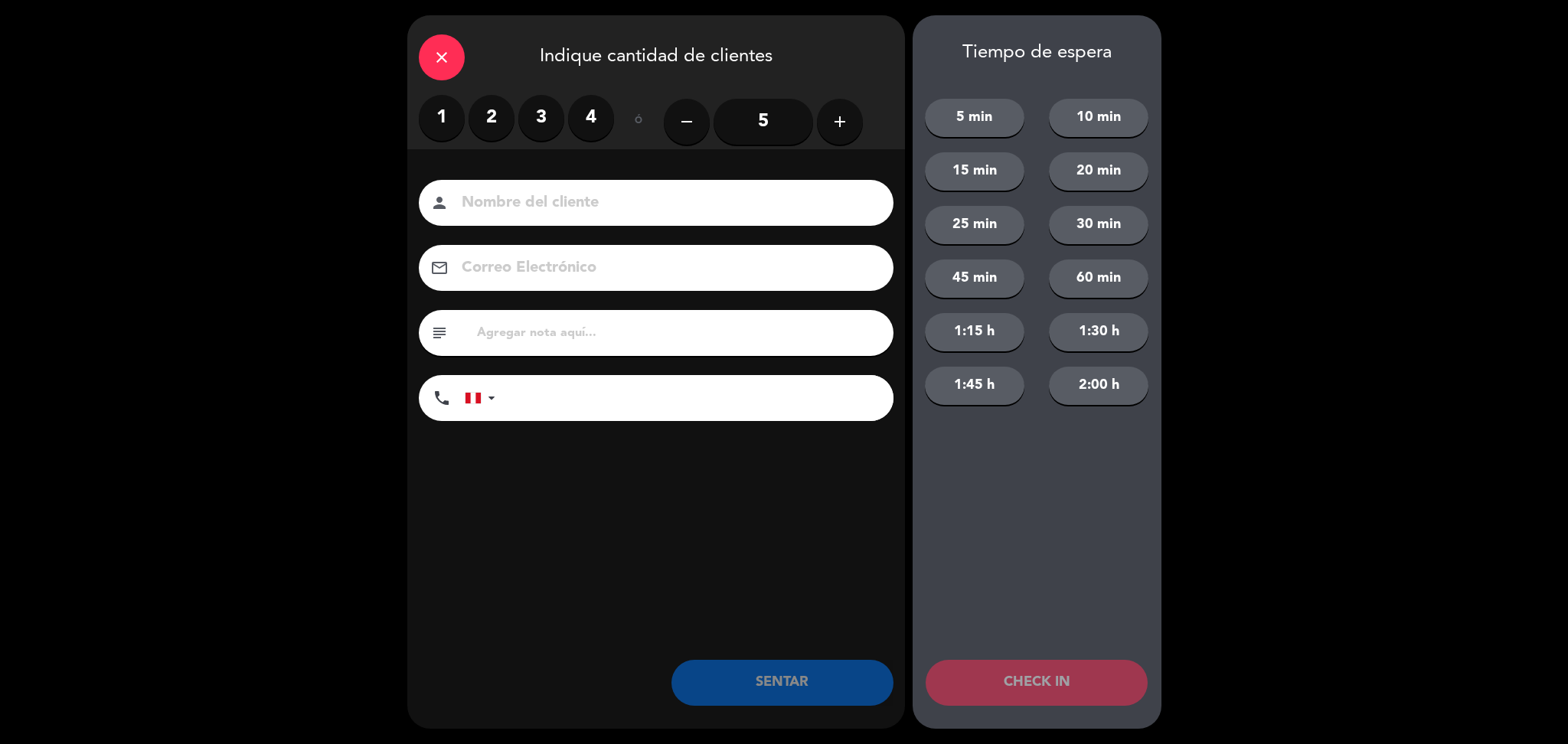
click at [533, 124] on label "3" at bounding box center [541, 118] width 46 height 46
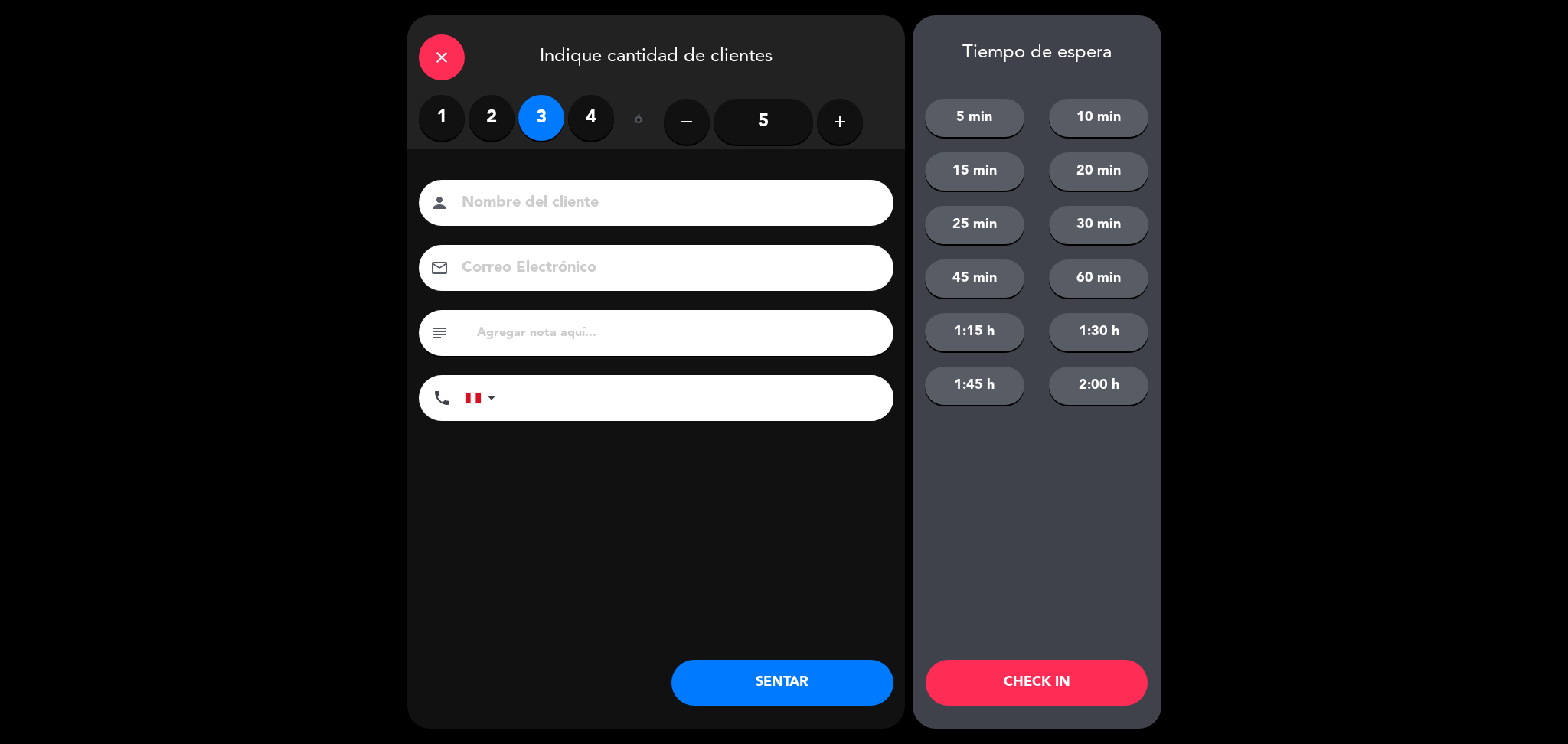
click at [567, 183] on div "person" at bounding box center [656, 203] width 475 height 46
click at [578, 201] on input at bounding box center [667, 204] width 413 height 27
type input "walk in - [DEMOGRAPHIC_DATA]"
click at [637, 390] on input "tel" at bounding box center [701, 398] width 383 height 46
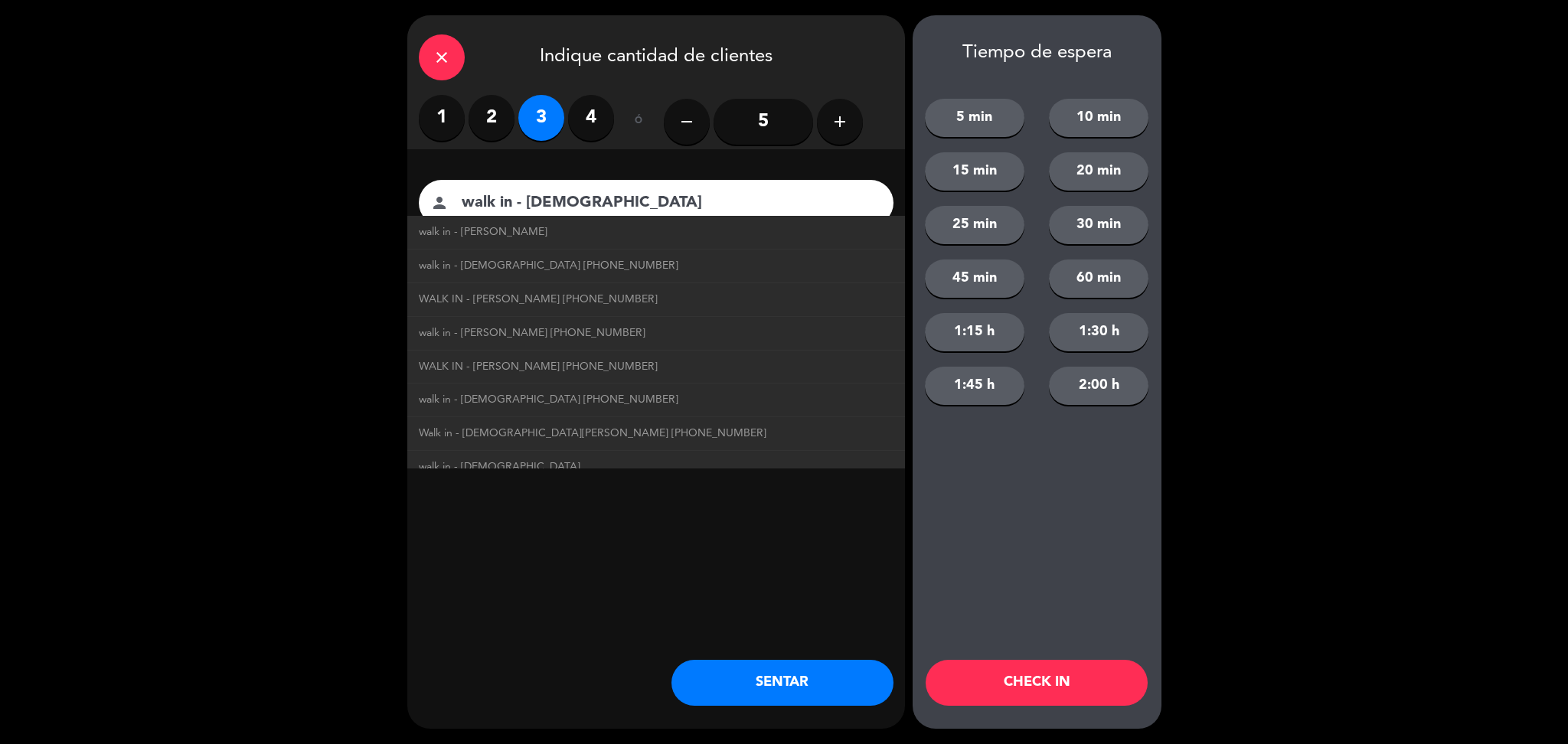
type input "967375544"
click at [819, 695] on button "SENTAR" at bounding box center [782, 683] width 222 height 46
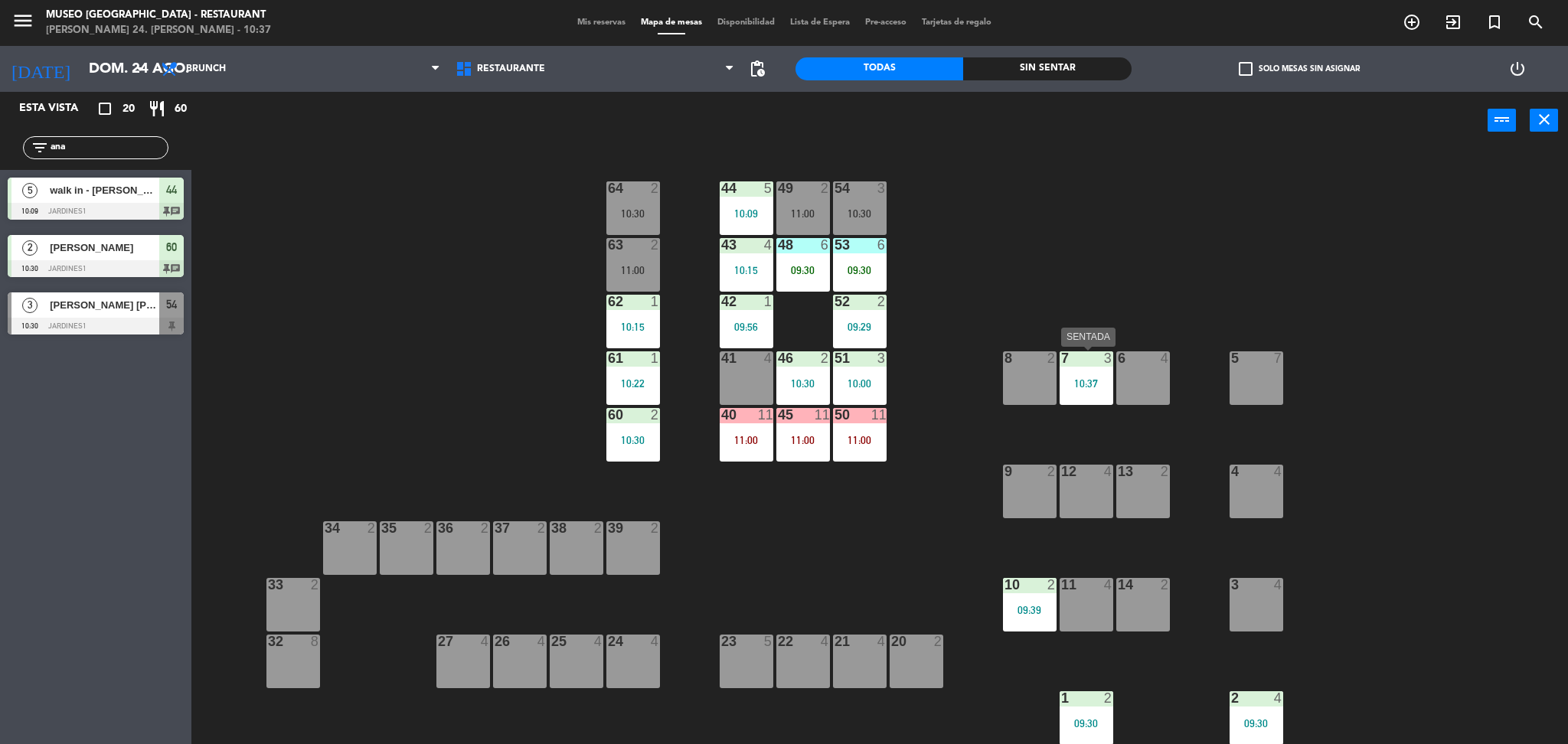
click at [1099, 382] on div "10:37" at bounding box center [1086, 383] width 53 height 11
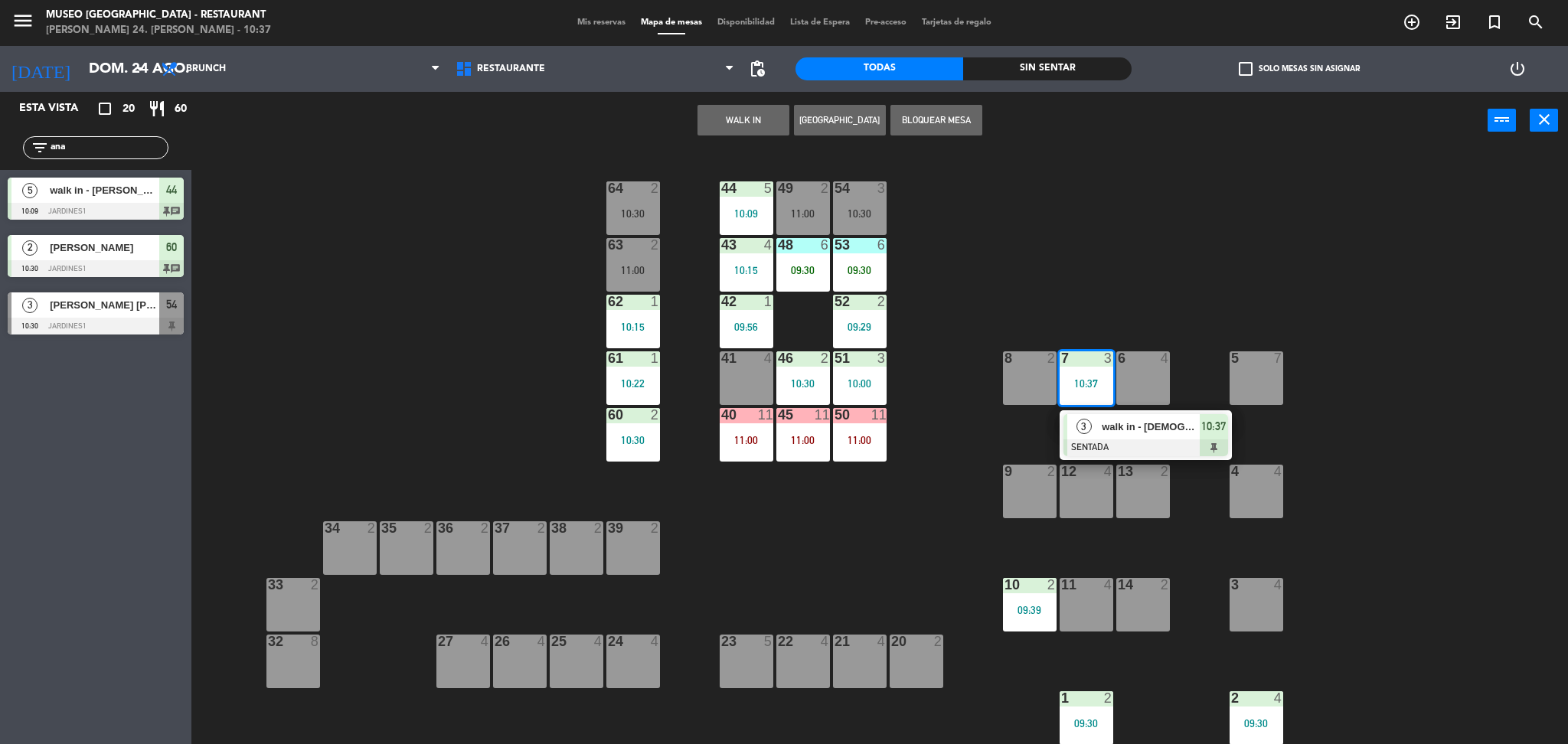
click at [1135, 452] on div at bounding box center [1145, 447] width 164 height 17
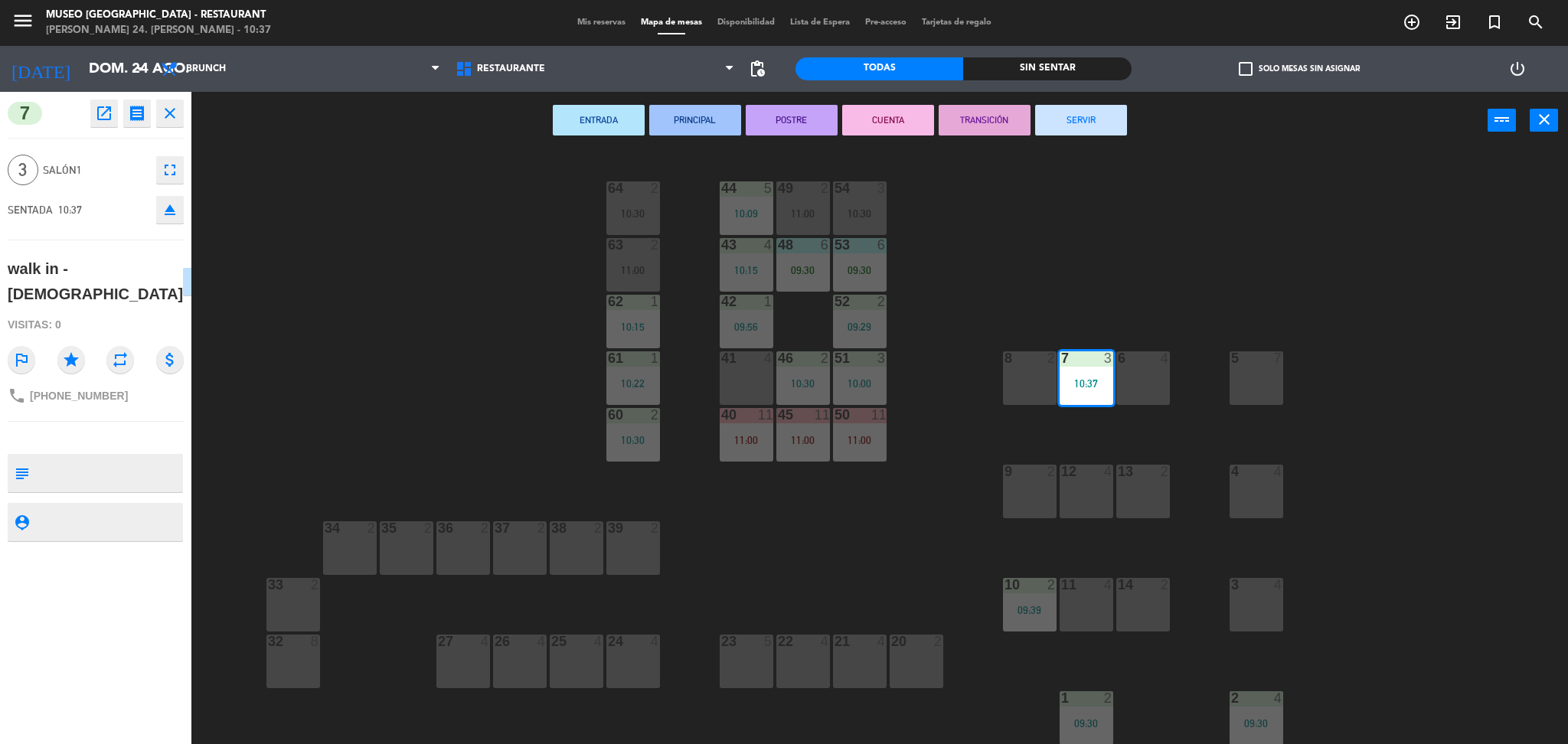
click at [82, 457] on textarea at bounding box center [108, 473] width 146 height 32
type textarea "m7"
click at [128, 401] on div "7 open_in_new receipt 10:37 AM dom., 24 ago. 3 personas walk in - jesus Mesa 7 …" at bounding box center [95, 418] width 191 height 652
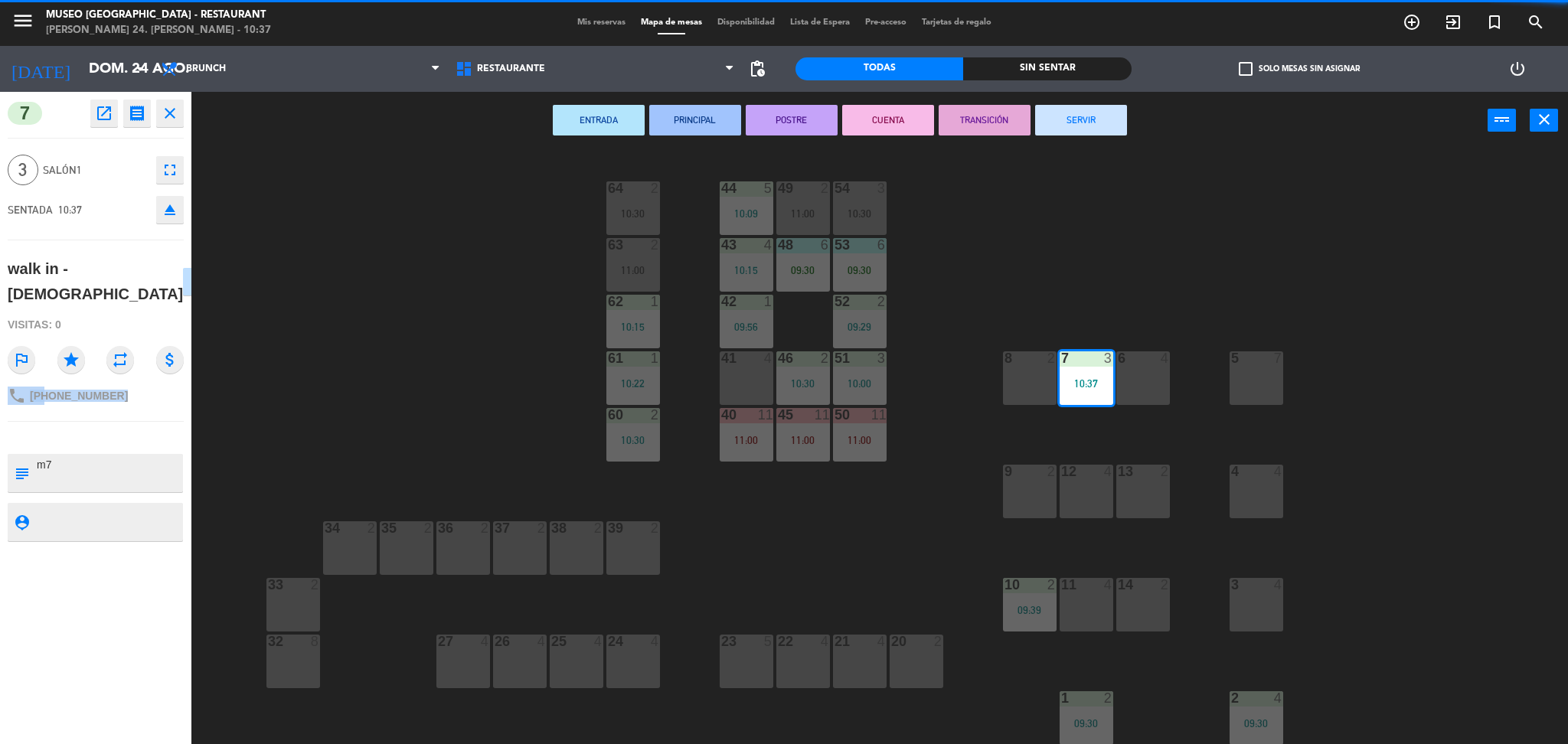
click at [128, 401] on div "7 open_in_new receipt 10:37 AM dom., 24 ago. 3 personas walk in - jesus Mesa 7 …" at bounding box center [95, 418] width 191 height 652
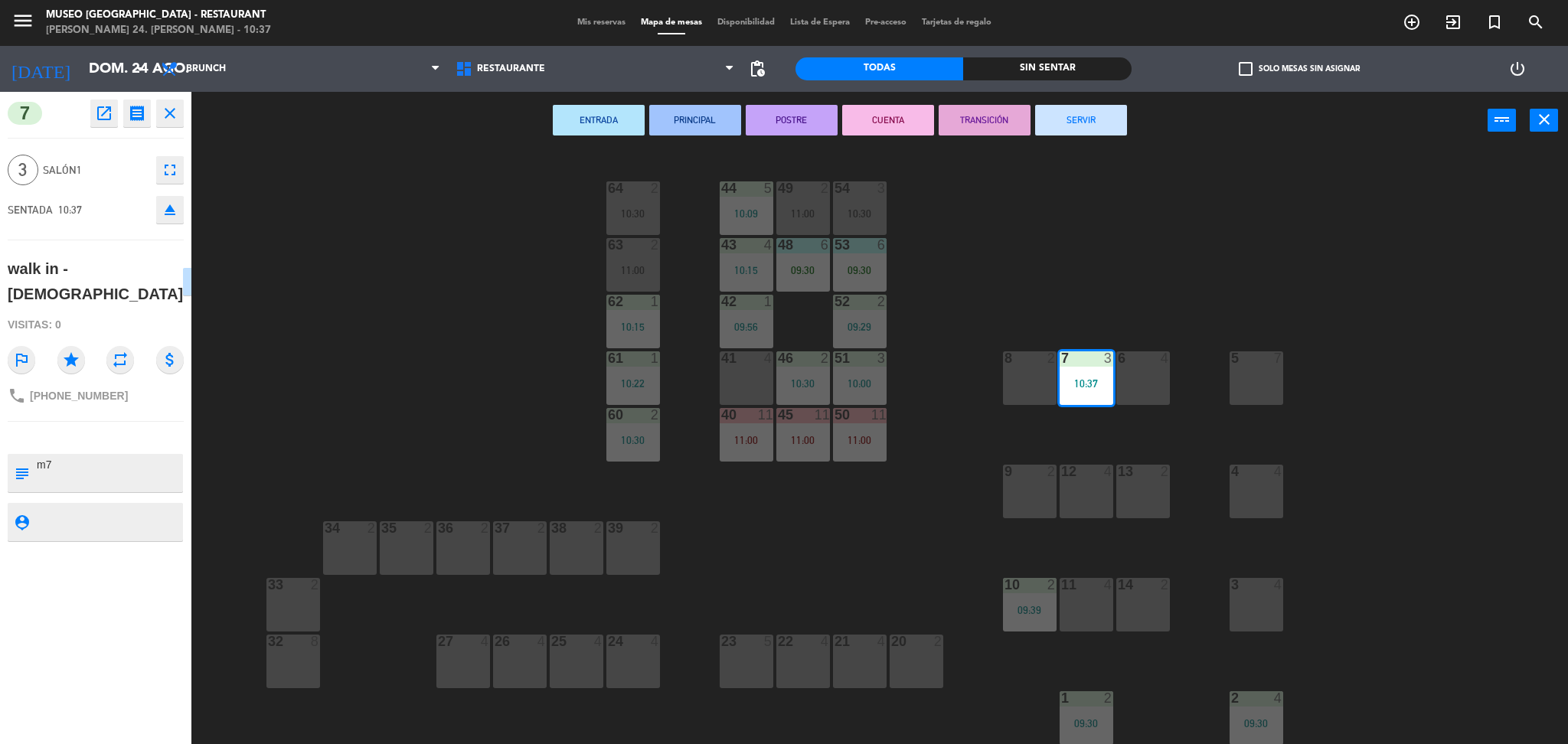
click at [317, 394] on div "44 5 10:09 49 2 11:00 54 3 10:30 64 2 10:30 48 6 09:30 53 6 09:30 63 2 11:00 43…" at bounding box center [887, 451] width 1361 height 595
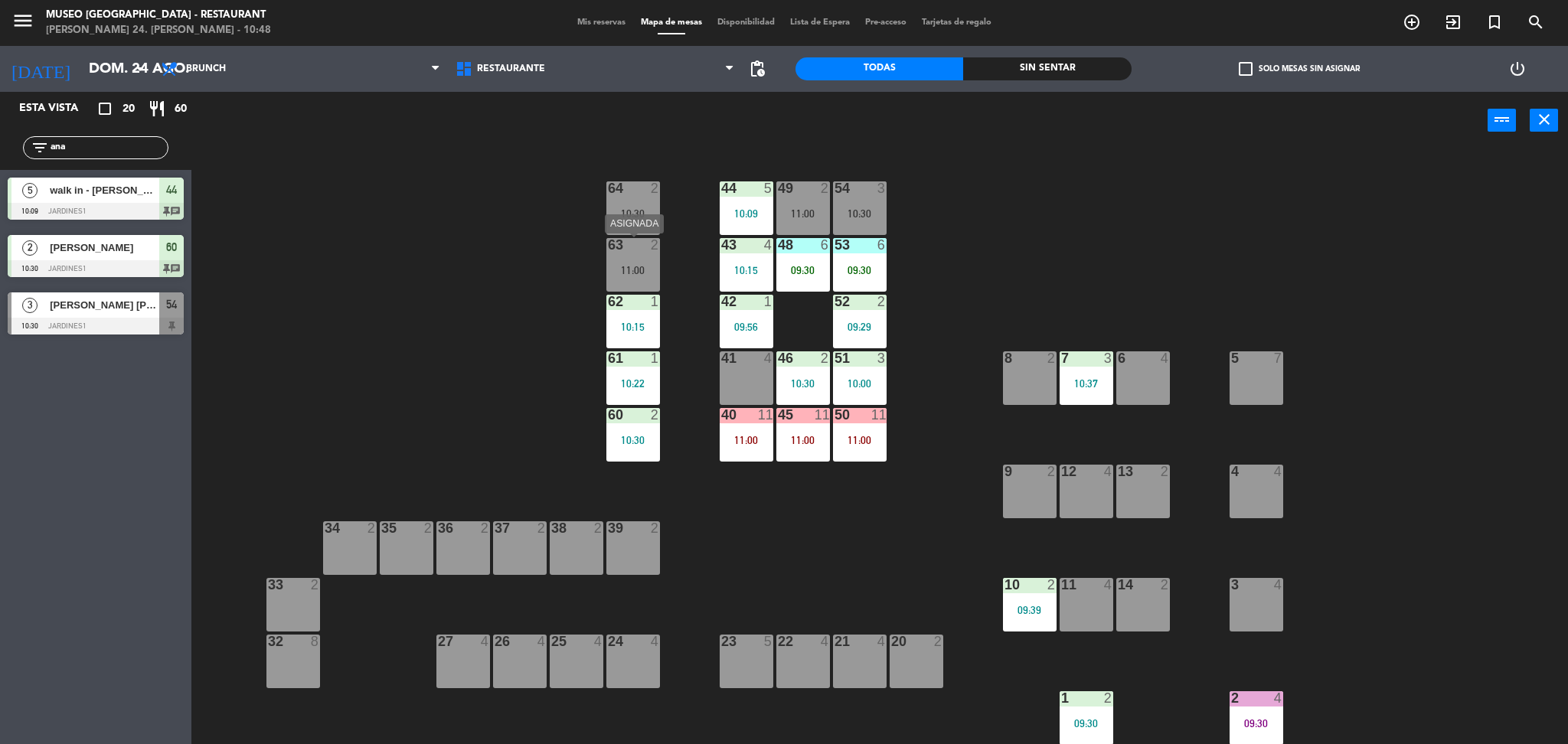
click at [629, 258] on div "63 2 11:00" at bounding box center [633, 265] width 53 height 53
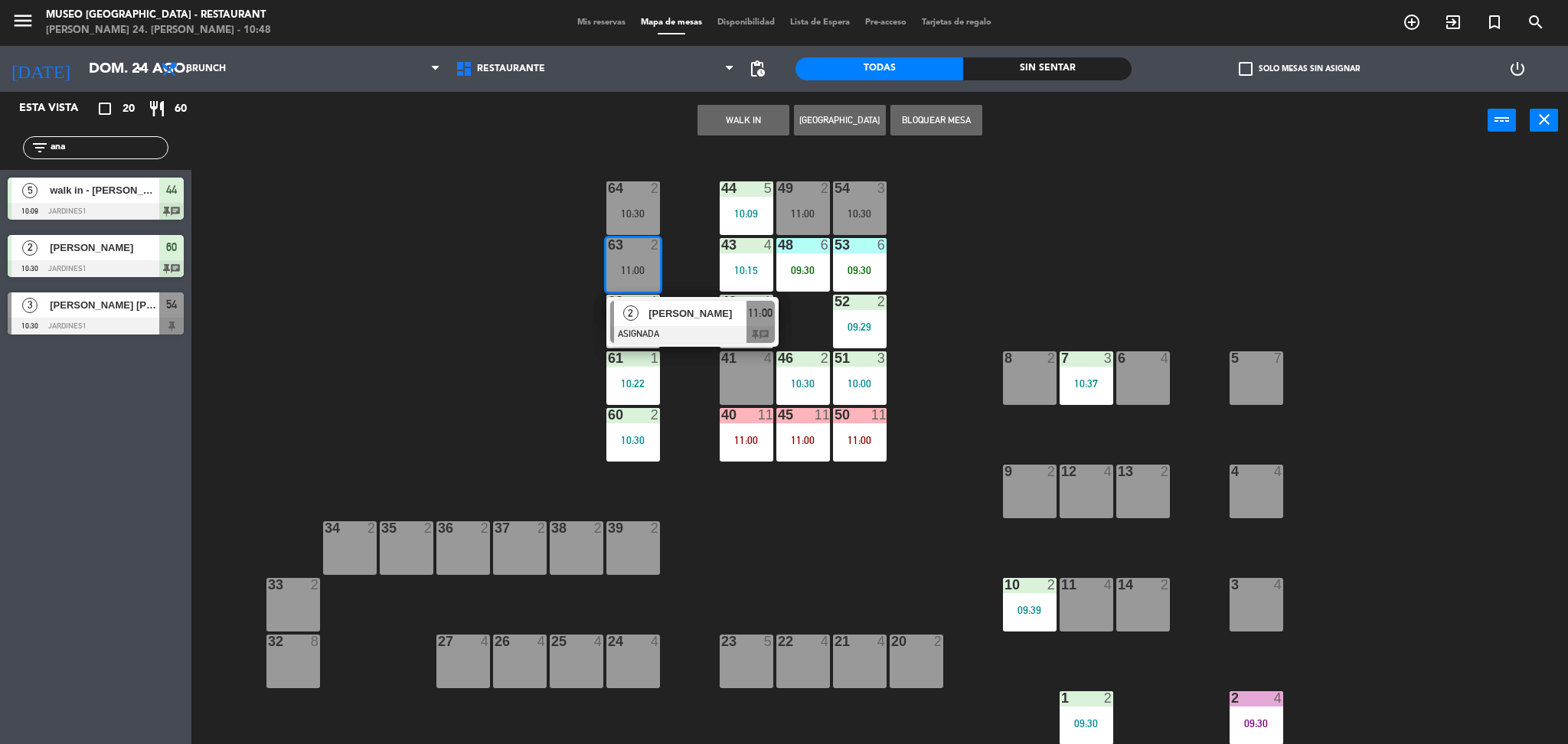
drag, startPoint x: 941, startPoint y: 389, endPoint x: 944, endPoint y: 405, distance: 16.3
click at [944, 405] on div "44 5 10:09 49 2 11:00 54 3 10:30 64 2 10:30 48 6 09:30 53 6 09:30 63 2 11:00 2 …" at bounding box center [887, 451] width 1361 height 595
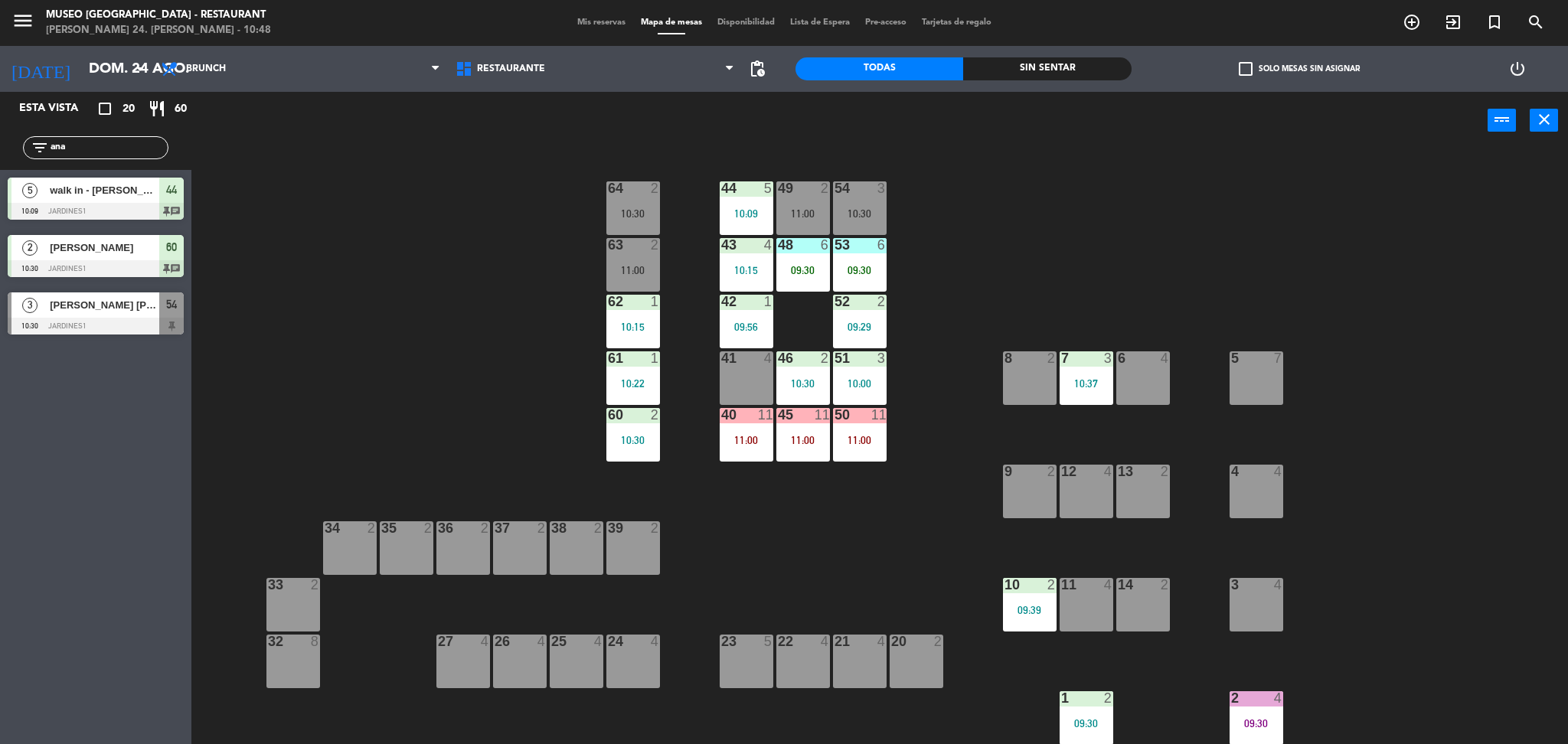
click at [623, 206] on div "64 2 10:30" at bounding box center [633, 208] width 53 height 53
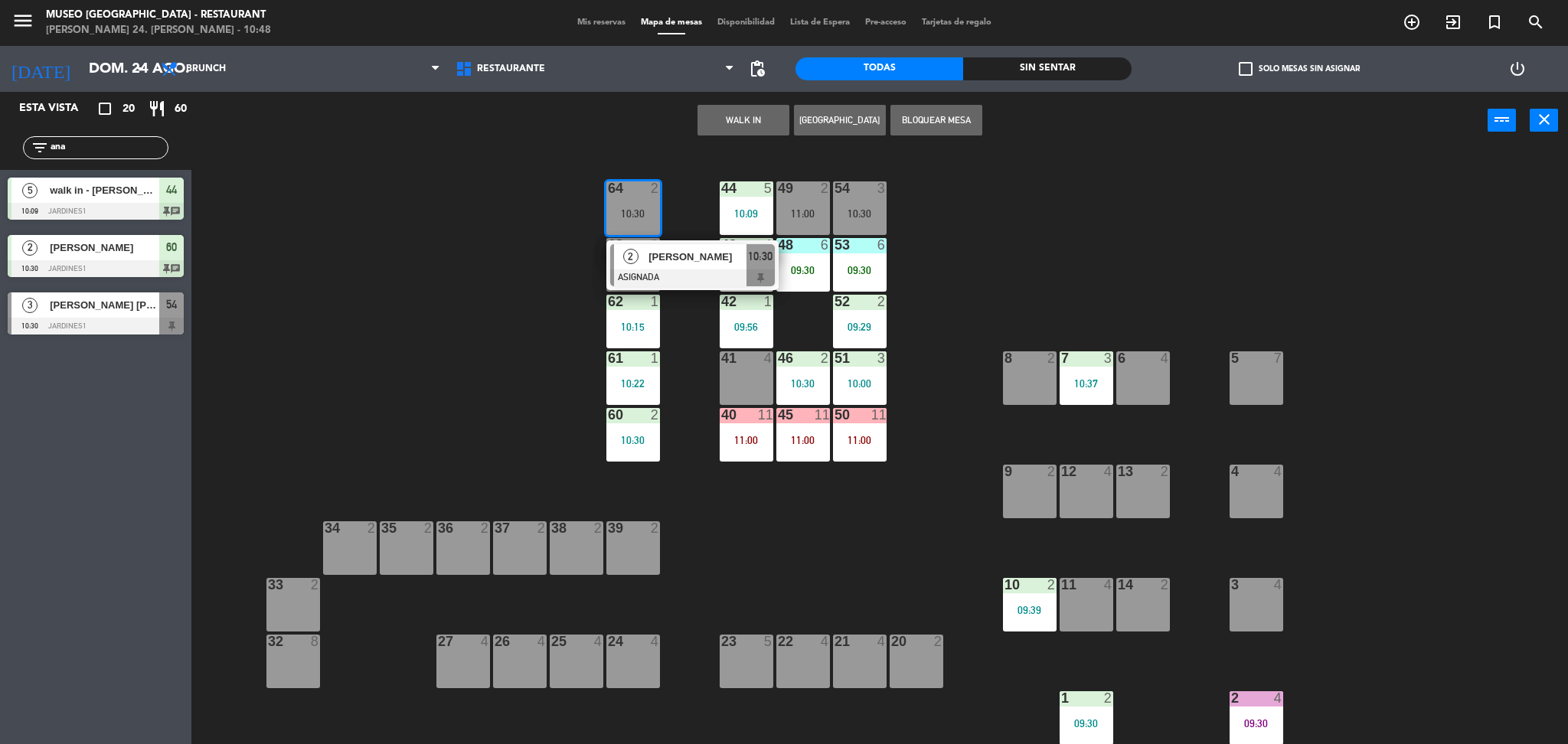
click at [667, 261] on span "[PERSON_NAME]" at bounding box center [697, 257] width 98 height 16
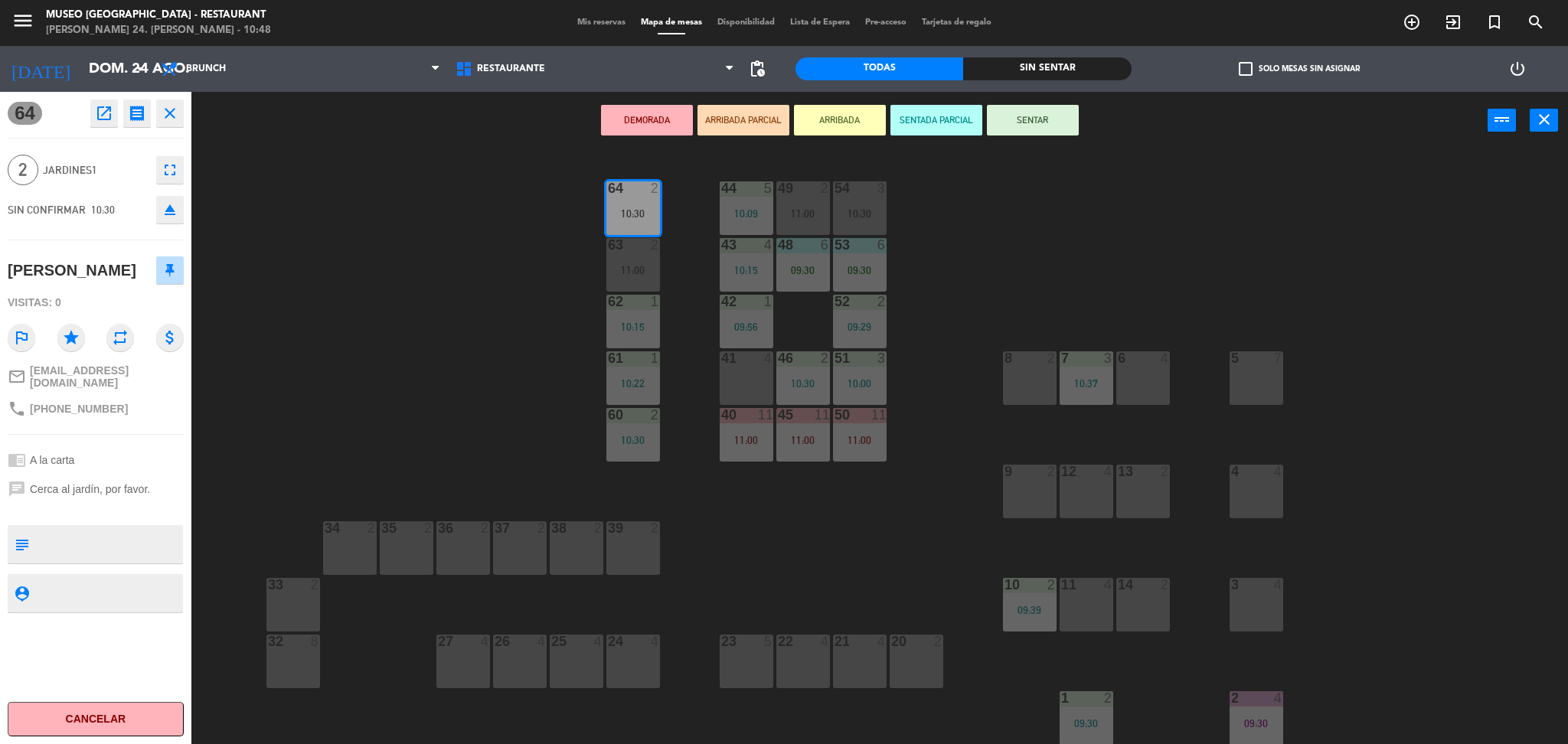
click at [1044, 495] on div "9 2" at bounding box center [1029, 492] width 53 height 53
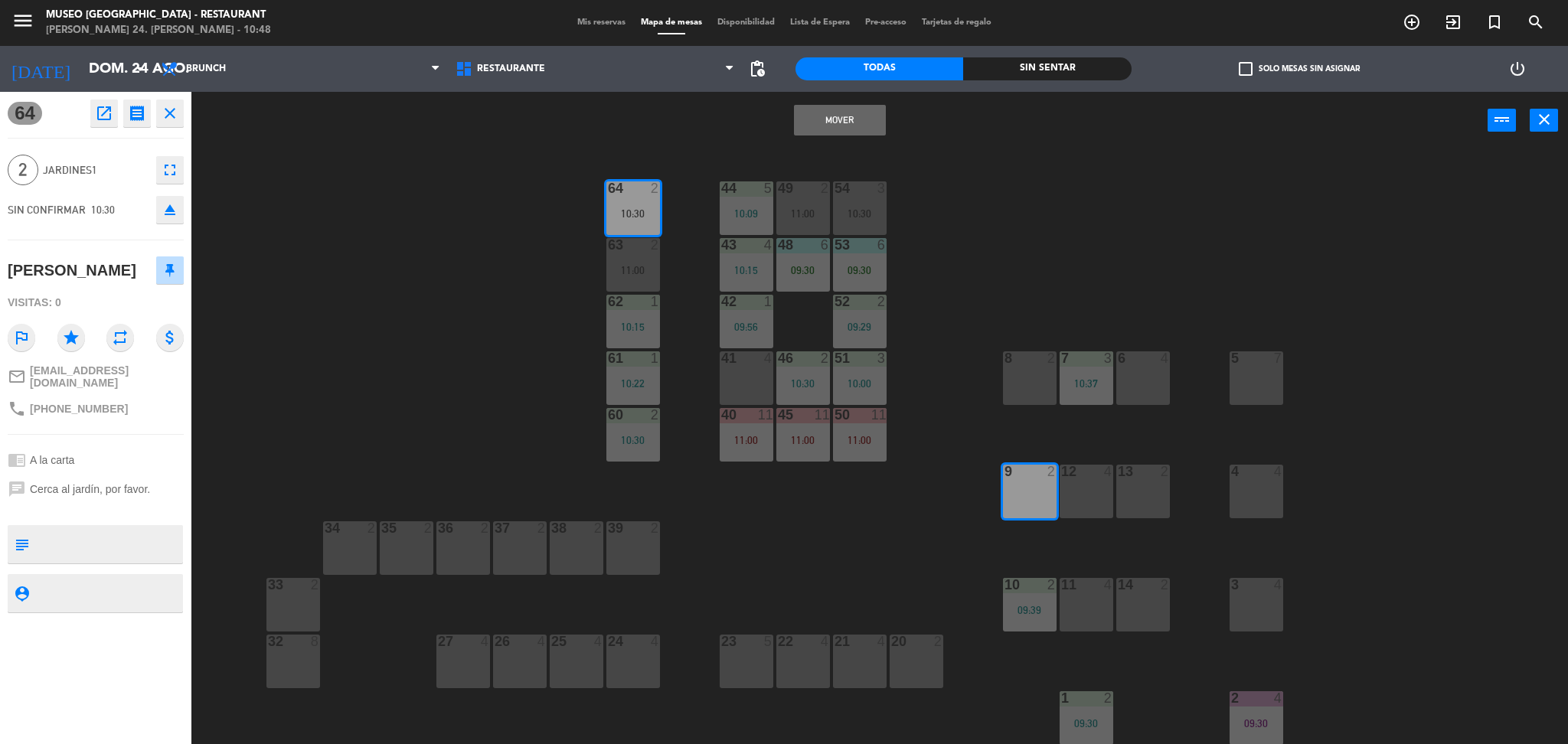
click at [837, 116] on button "Mover" at bounding box center [839, 120] width 92 height 30
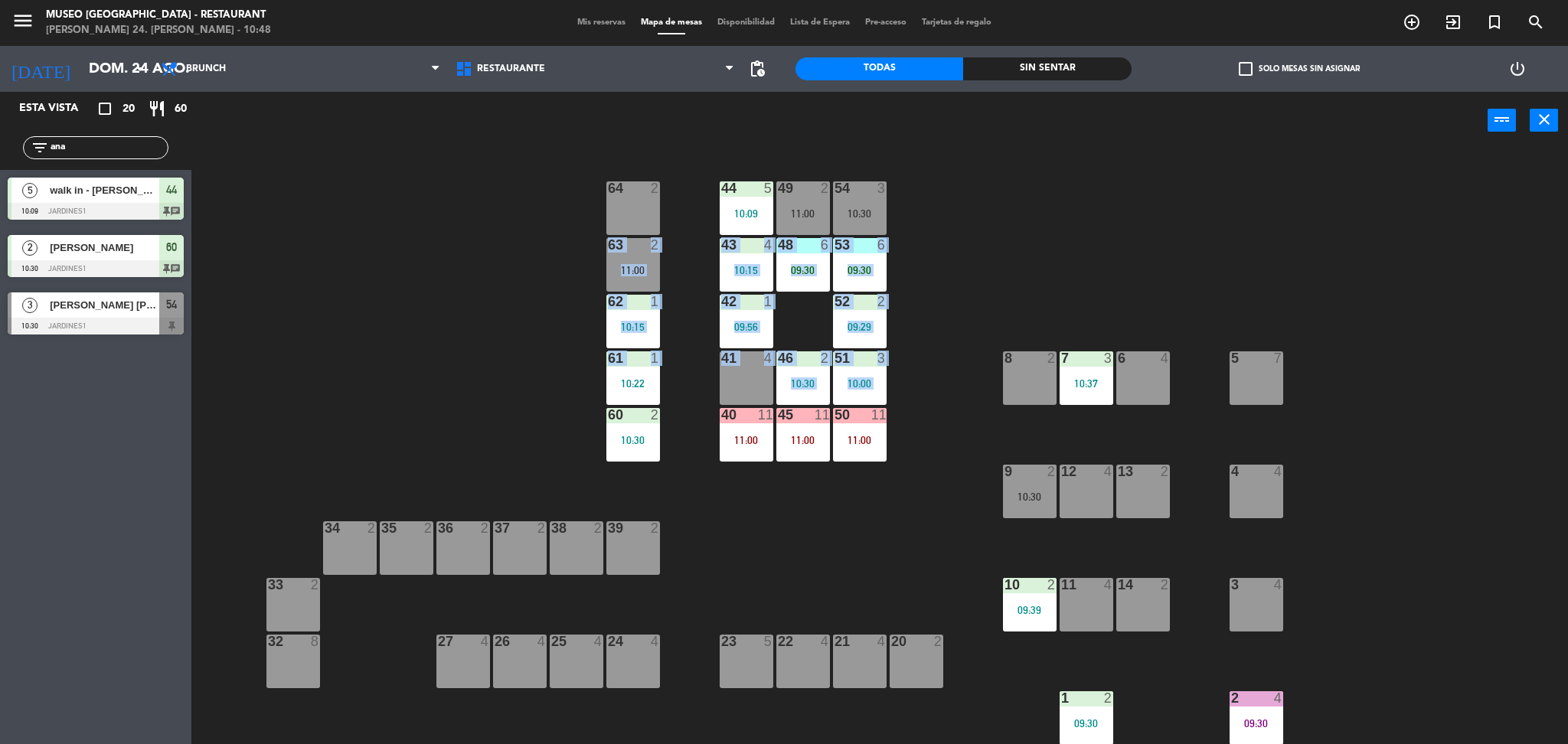
click at [558, 561] on div "44 5 10:09 49 2 11:00 54 3 10:30 64 2 48 6 09:30 53 6 09:30 63 2 11:00 43 4 10:…" at bounding box center [887, 451] width 1361 height 595
click at [625, 214] on div "64 2" at bounding box center [633, 208] width 53 height 53
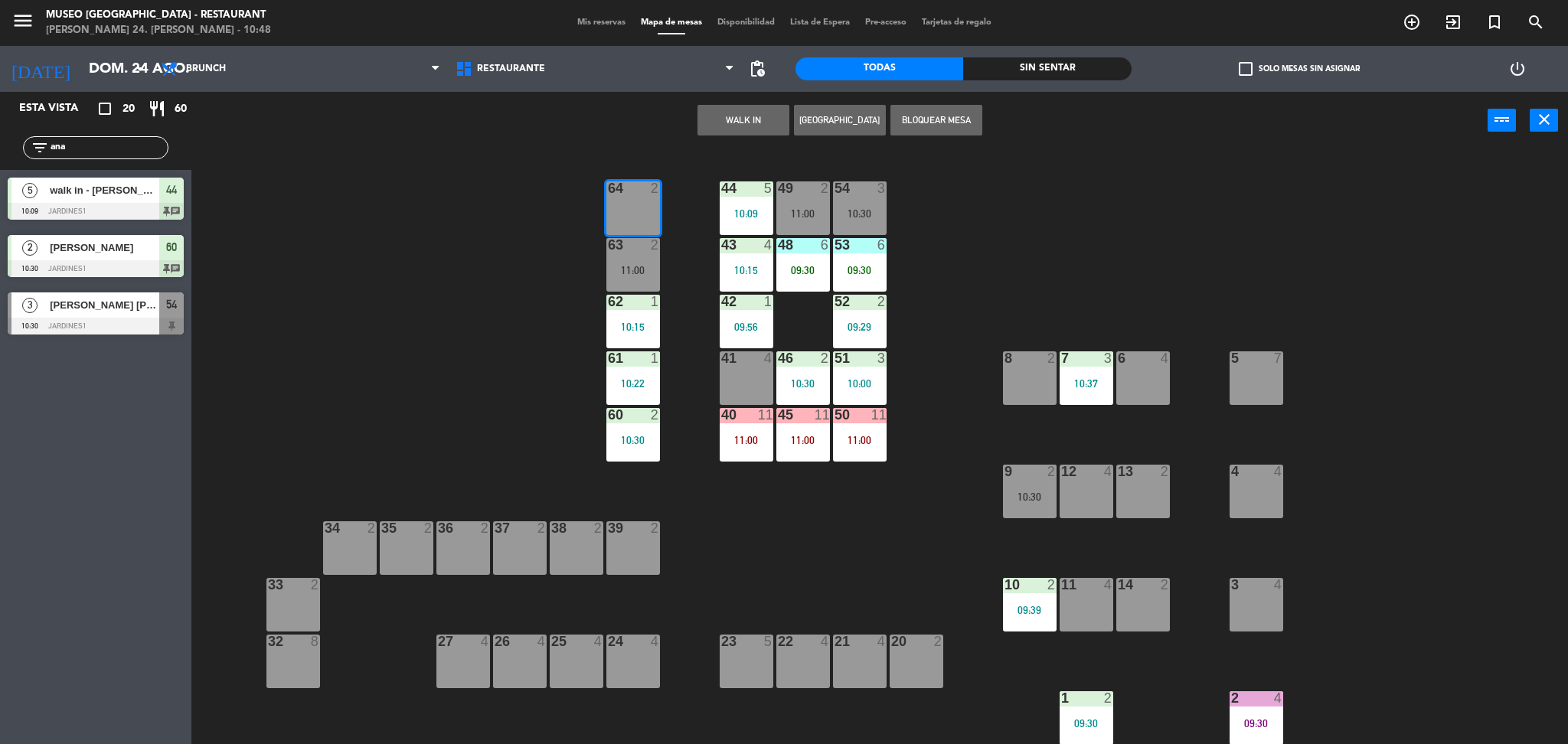
click at [716, 111] on button "WALK IN" at bounding box center [743, 120] width 92 height 30
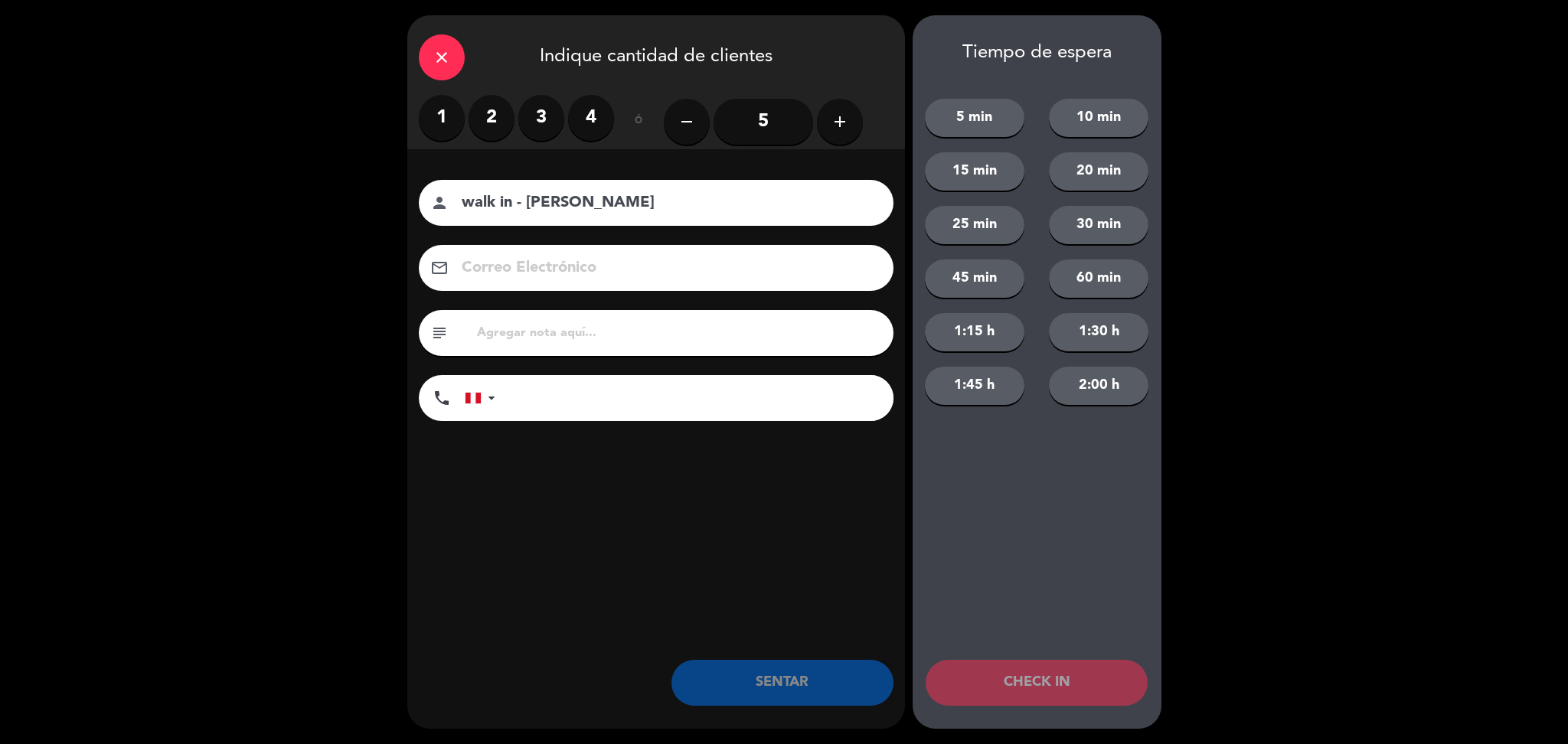
type input "walk in - [PERSON_NAME]"
click at [768, 411] on input "tel" at bounding box center [701, 398] width 383 height 46
type input "951765593"
click at [707, 334] on input "text" at bounding box center [678, 333] width 406 height 21
type input "m64"
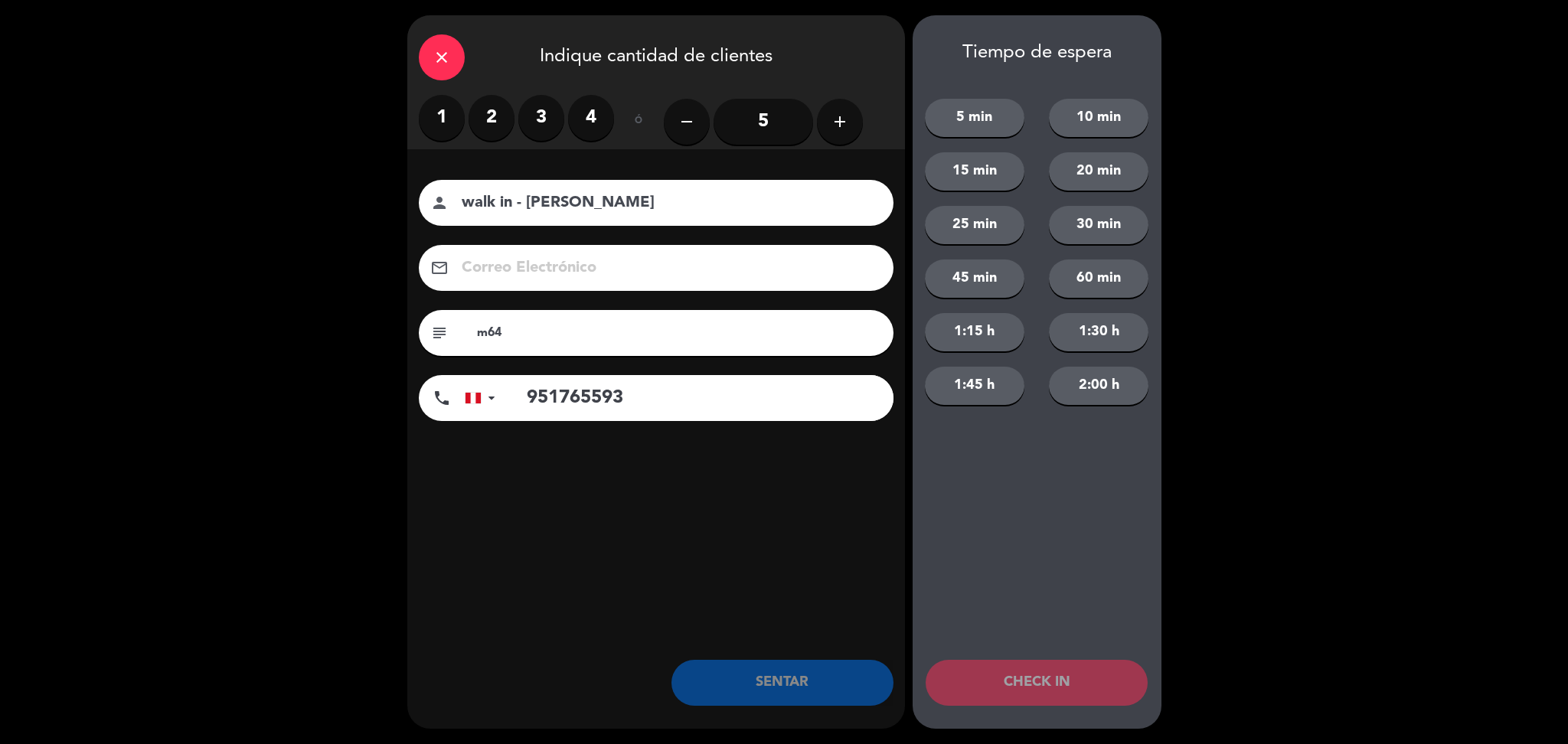
click at [482, 119] on label "2" at bounding box center [492, 118] width 46 height 46
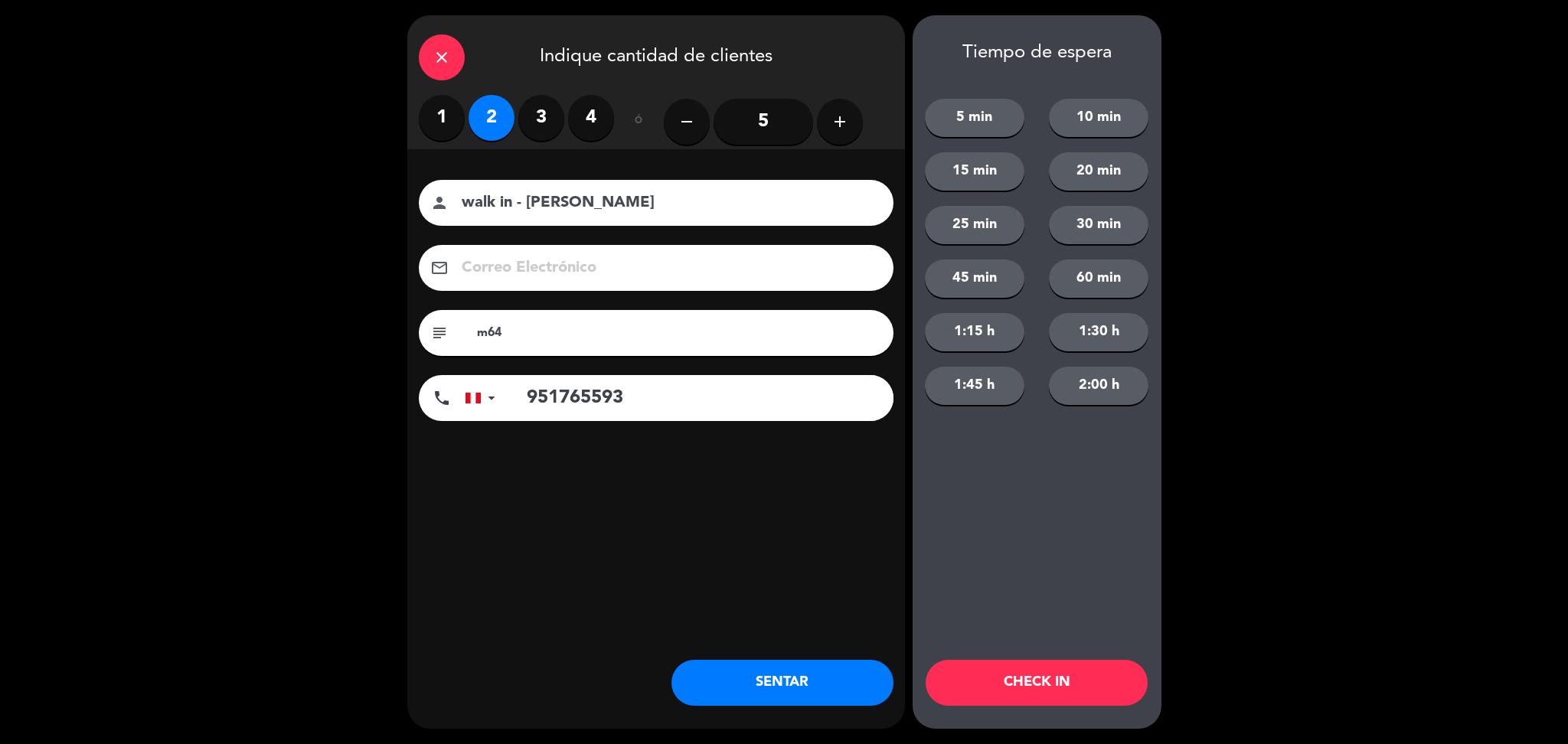
click at [812, 700] on button "SENTAR" at bounding box center [782, 683] width 222 height 46
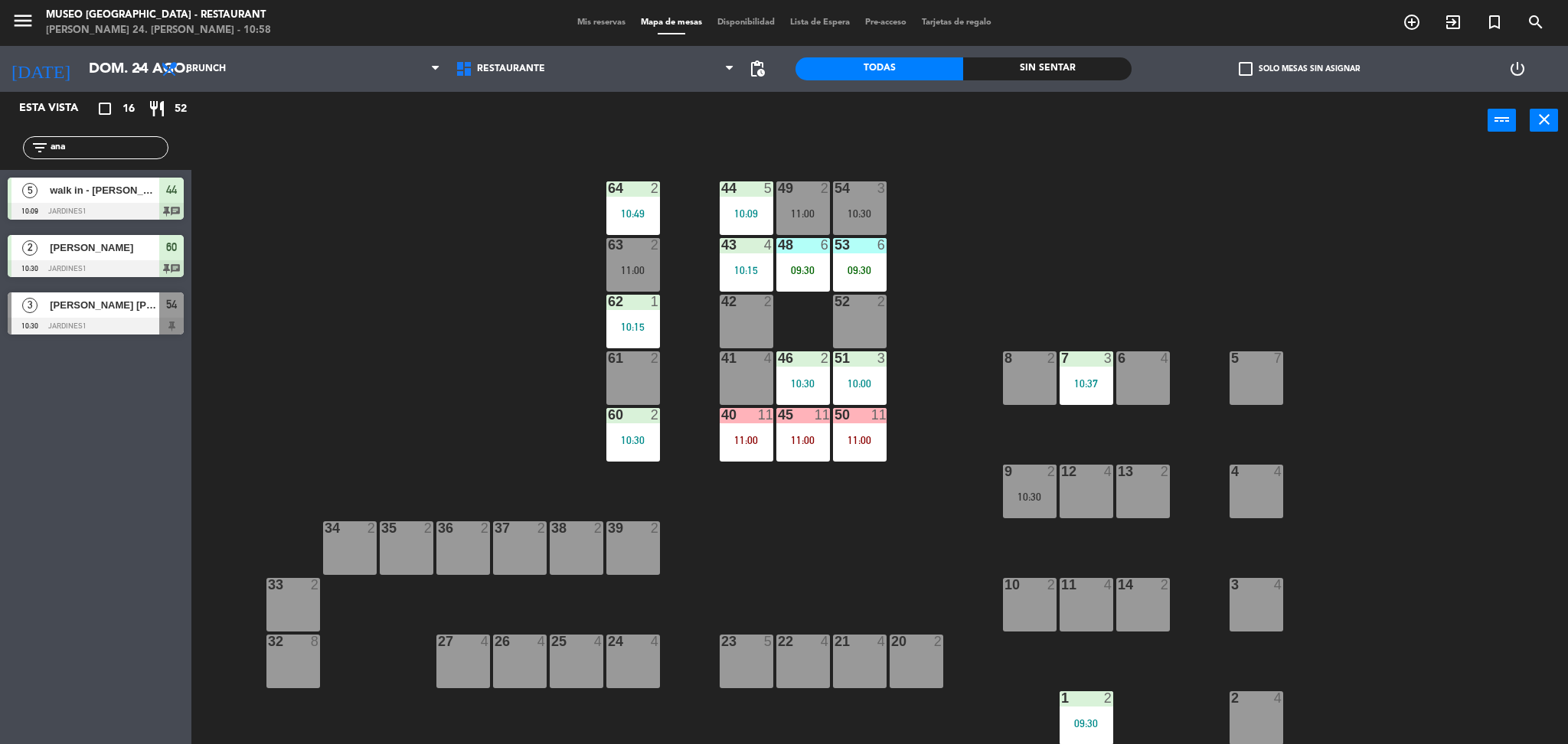
click at [638, 364] on div at bounding box center [633, 358] width 25 height 14
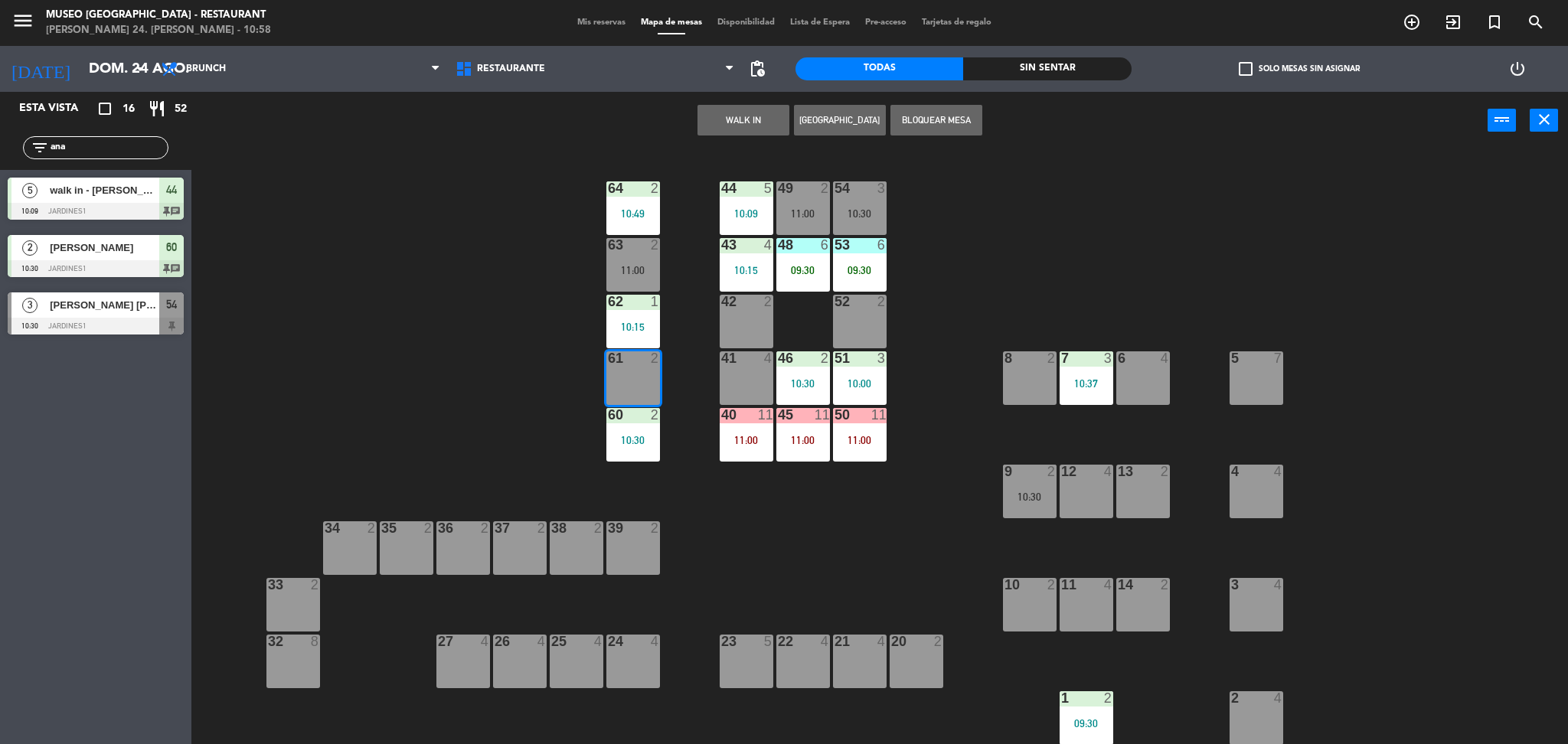
click at [760, 127] on button "WALK IN" at bounding box center [743, 120] width 92 height 30
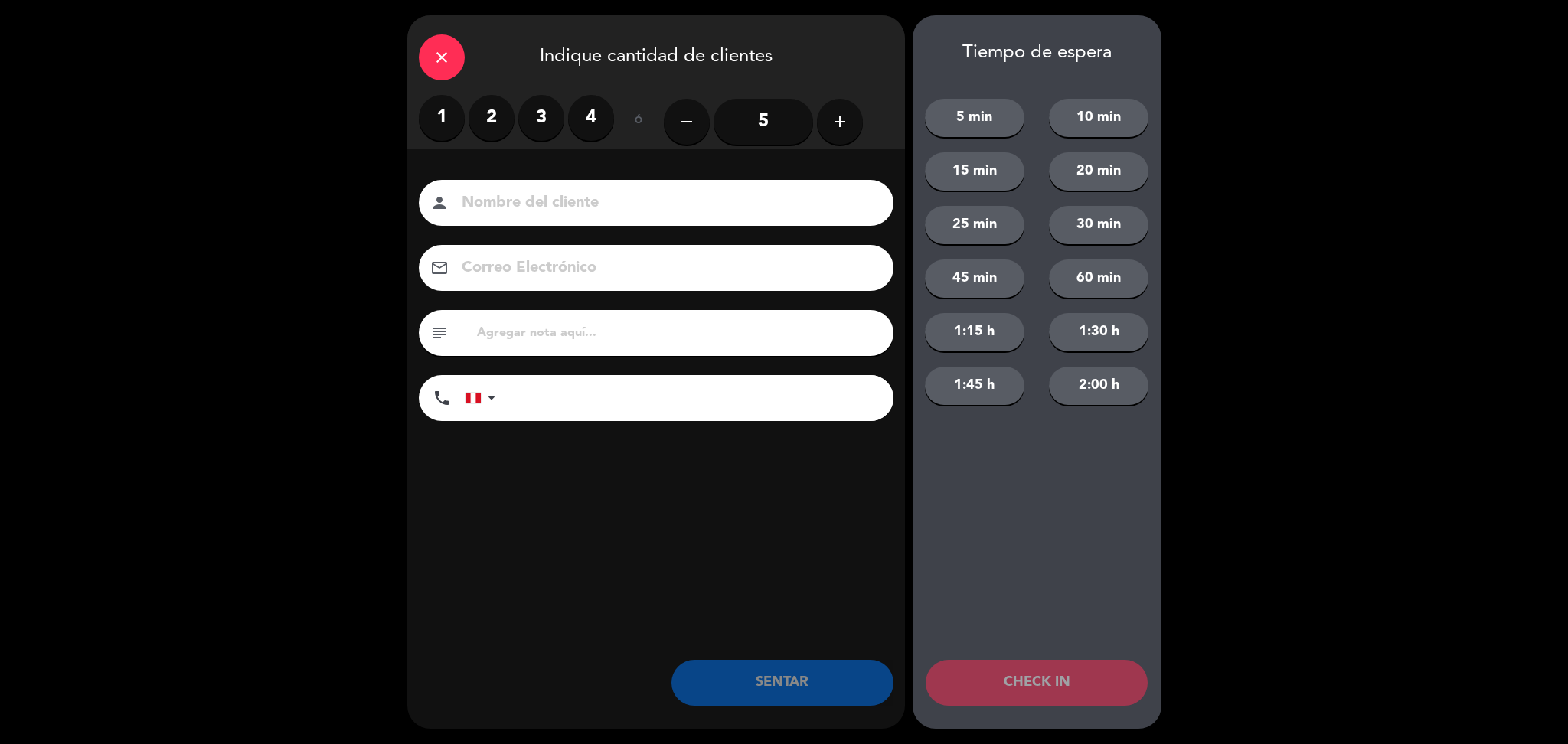
click at [441, 75] on div "close" at bounding box center [442, 58] width 46 height 46
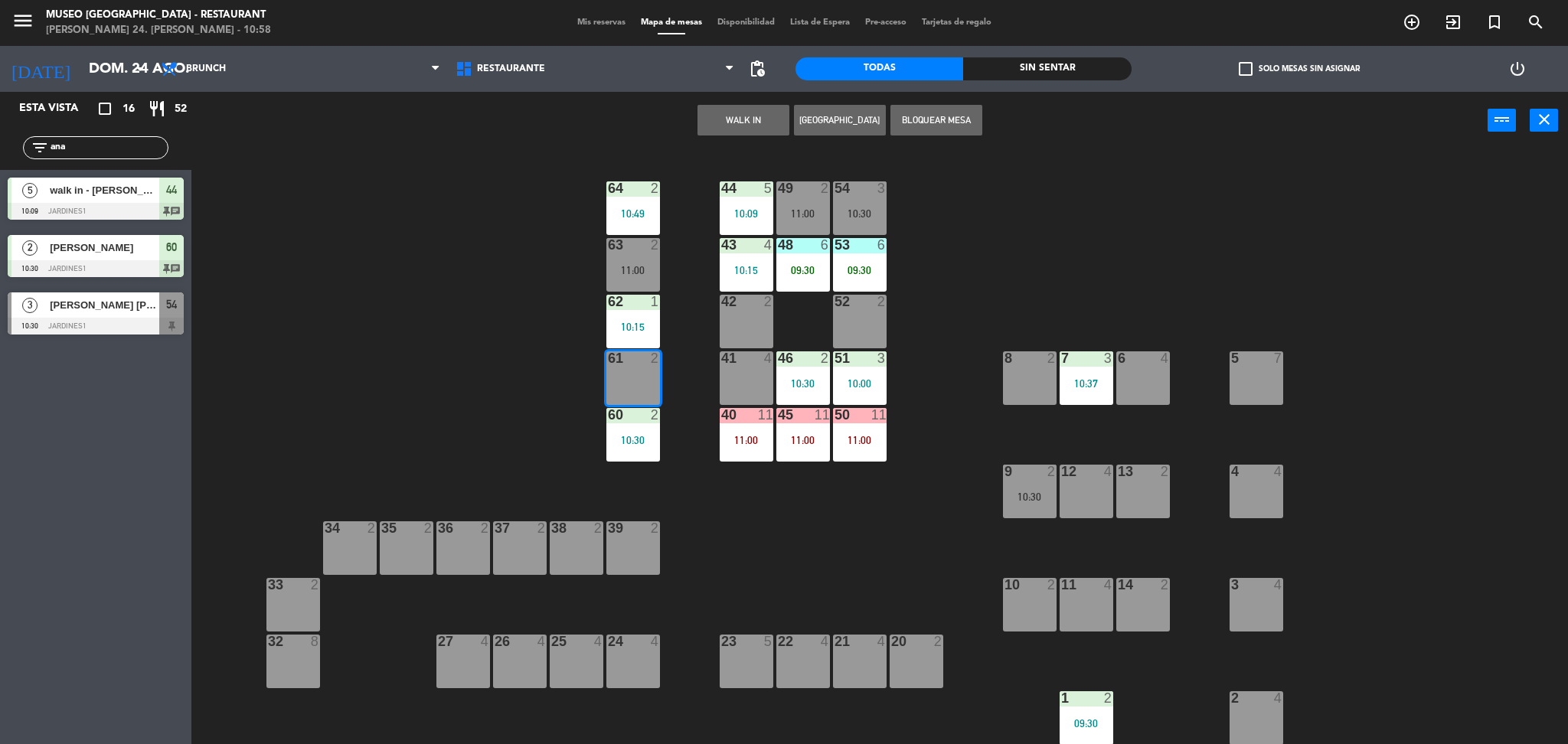
click at [901, 428] on div "44 5 10:09 49 2 11:00 54 3 10:30 64 2 10:49 48 6 09:30 53 6 09:30 63 2 11:00 43…" at bounding box center [887, 451] width 1361 height 595
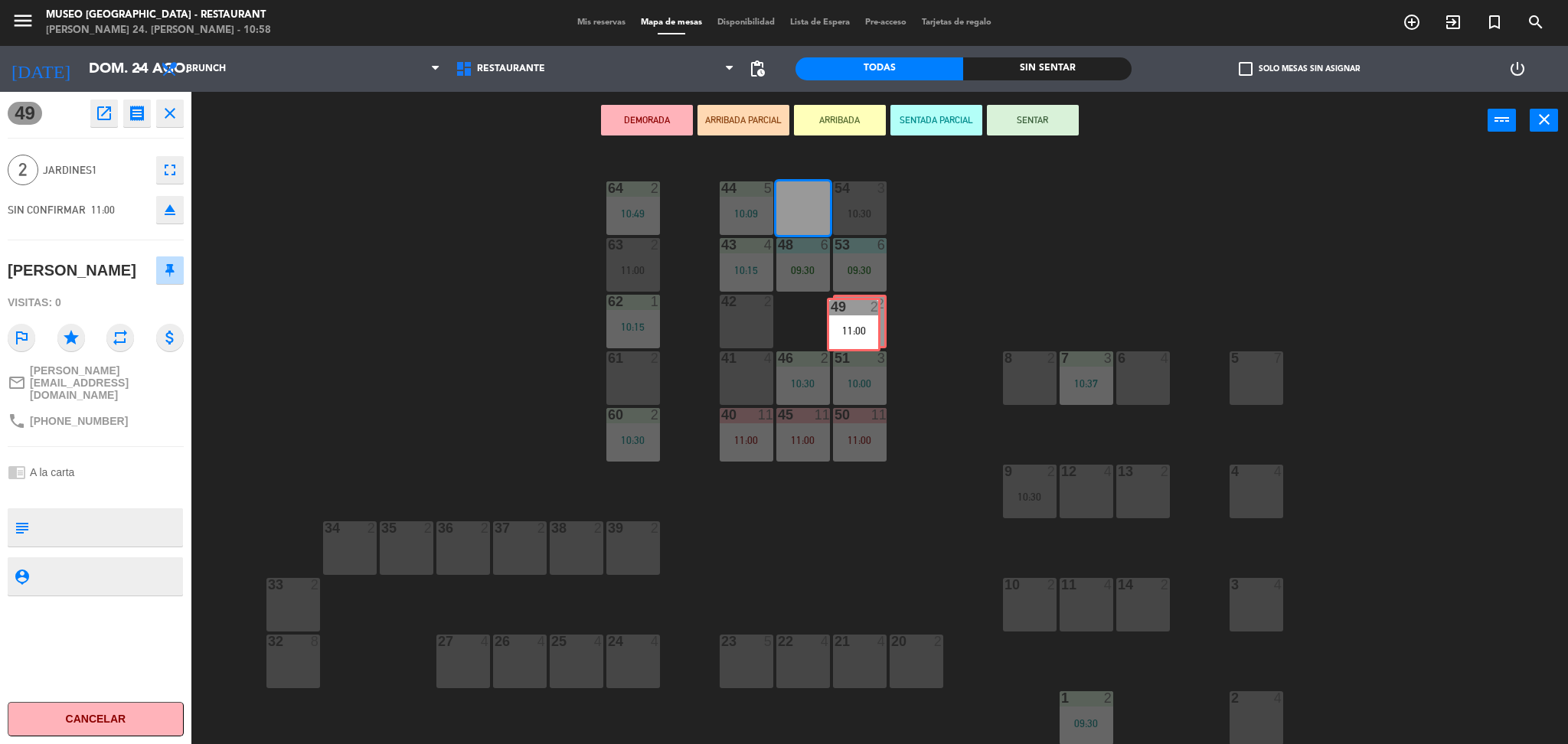
drag, startPoint x: 801, startPoint y: 210, endPoint x: 852, endPoint y: 328, distance: 128.5
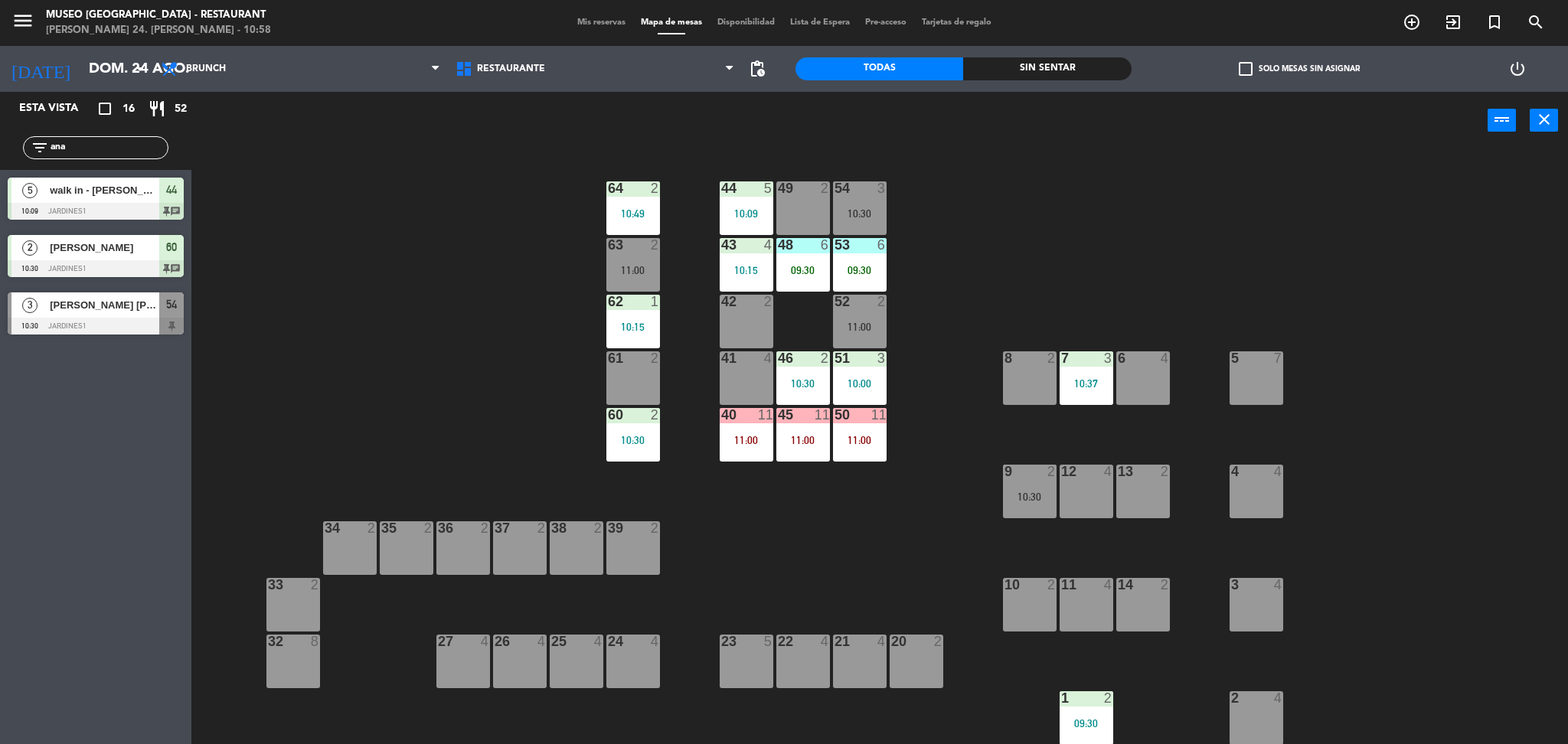
click at [724, 316] on div "42 2" at bounding box center [746, 322] width 53 height 53
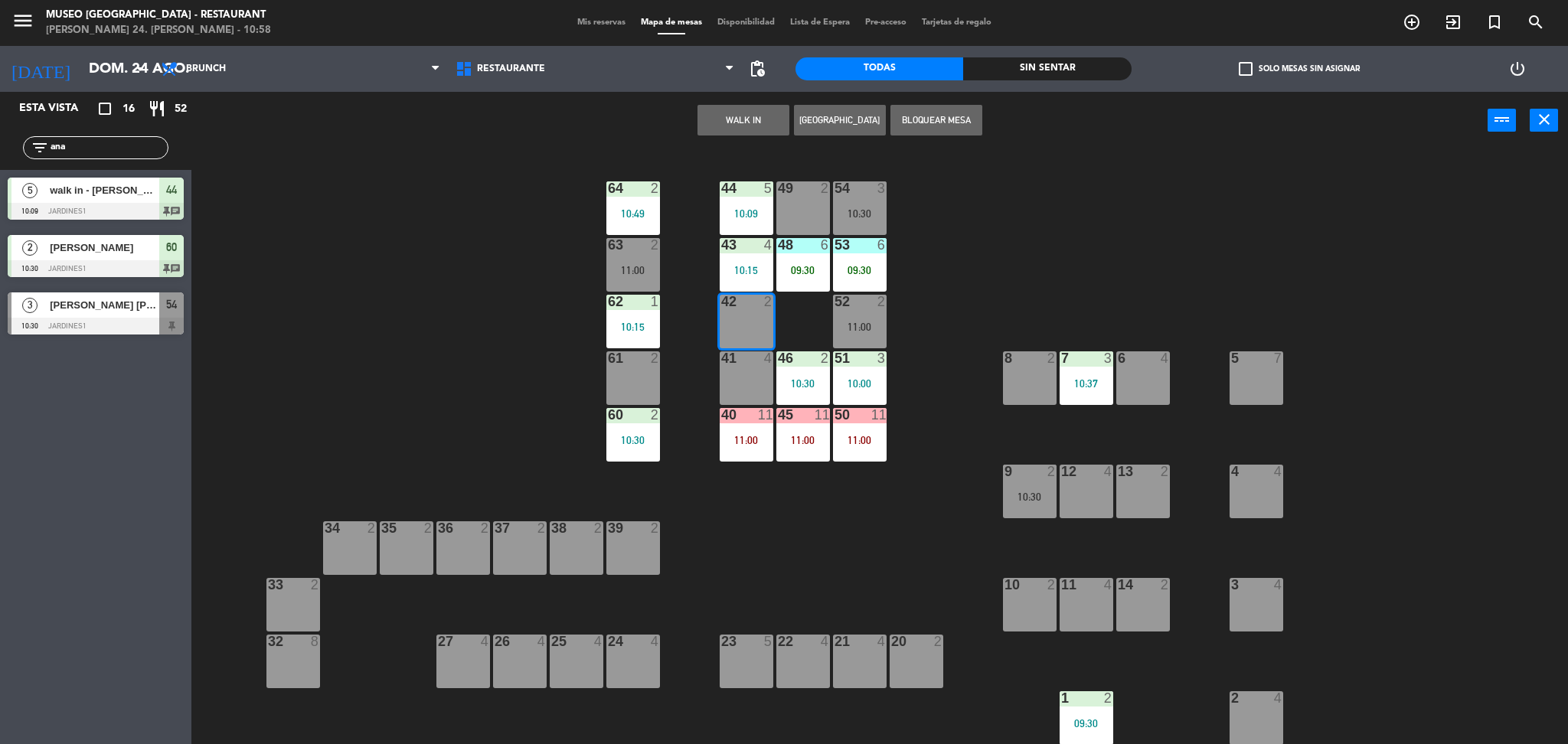
click at [765, 106] on button "WALK IN" at bounding box center [743, 120] width 92 height 30
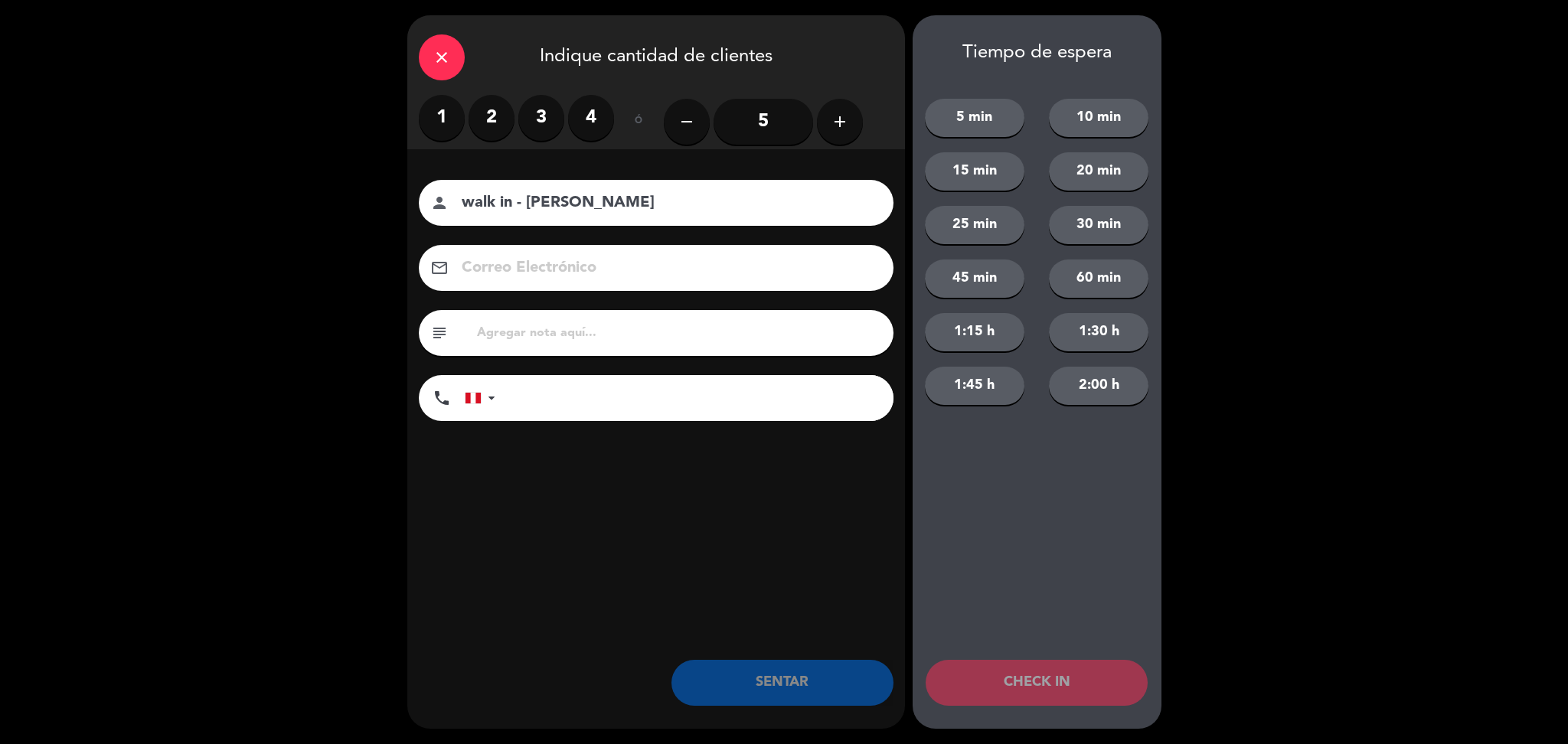
type input "walk in - [PERSON_NAME]"
click at [493, 135] on label "2" at bounding box center [492, 118] width 46 height 46
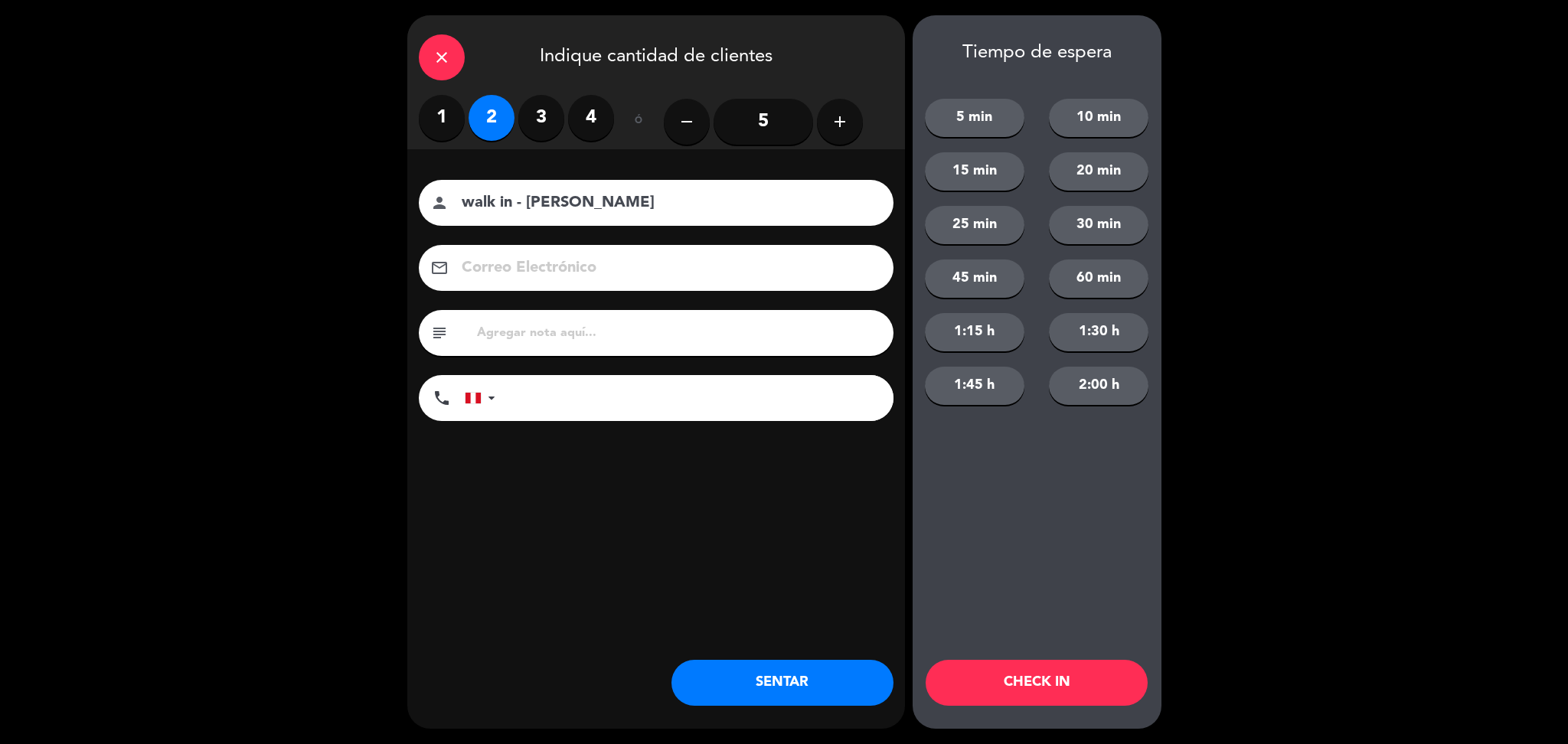
click at [574, 394] on input "tel" at bounding box center [701, 398] width 383 height 46
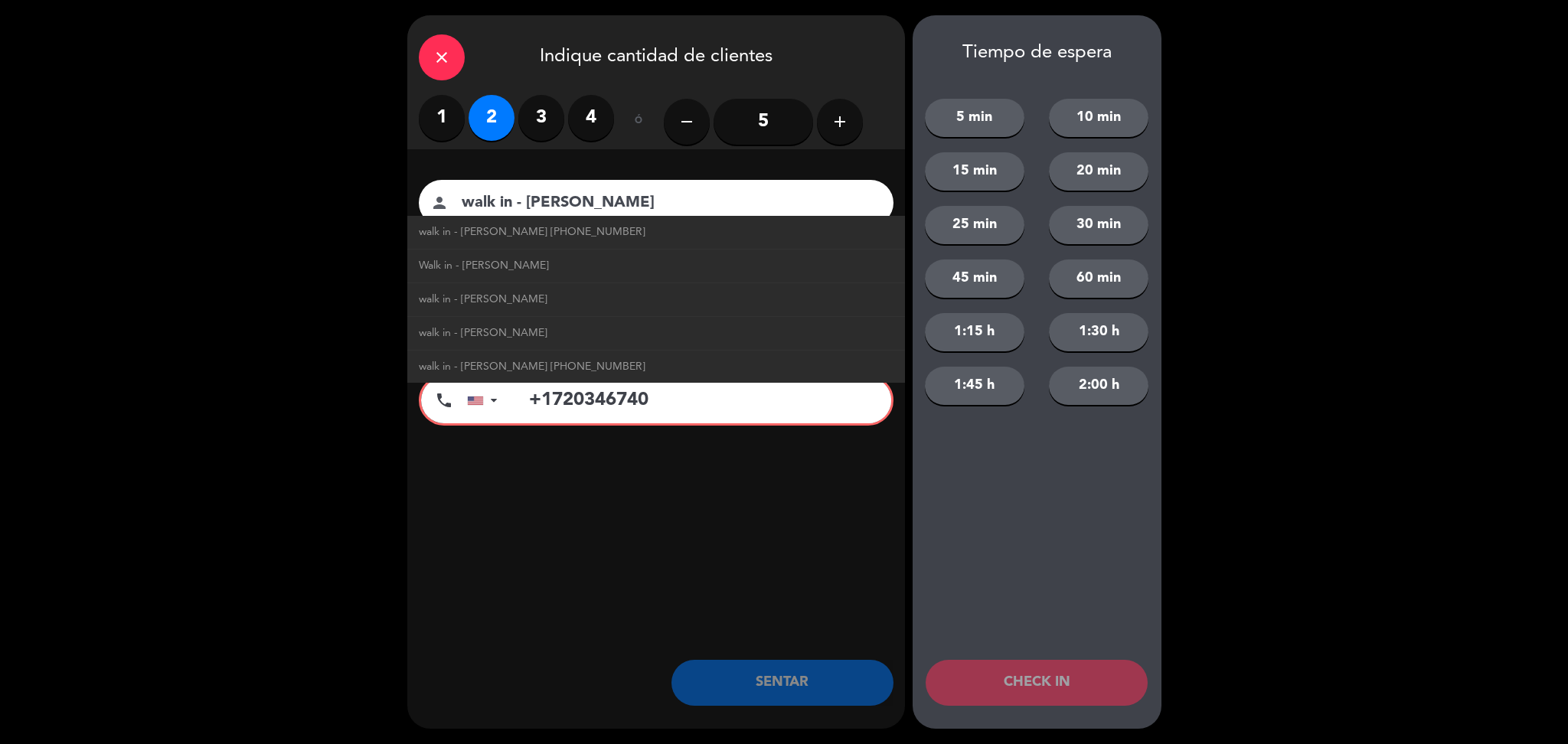
type input "+1720346740"
click at [684, 552] on div "close Indique cantidad de clientes 1 2 3 4 ó remove 5 add Nombre del cliente pe…" at bounding box center [656, 372] width 498 height 714
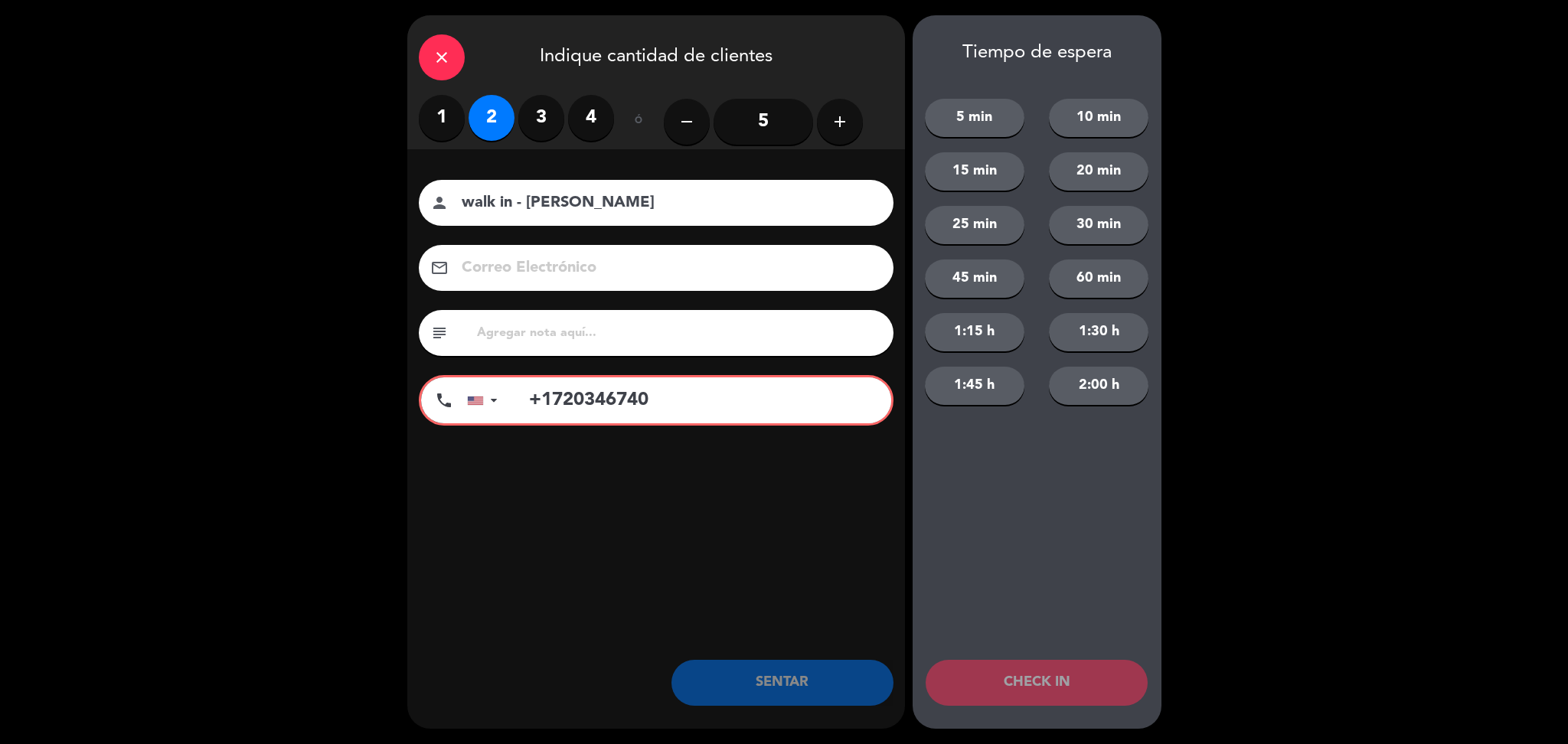
drag, startPoint x: 691, startPoint y: 407, endPoint x: 458, endPoint y: 394, distance: 233.4
click at [458, 394] on div "phone United States +1 United Kingdom +44 Peru (Perú) +51 Argentina +54 Brazil …" at bounding box center [656, 400] width 475 height 51
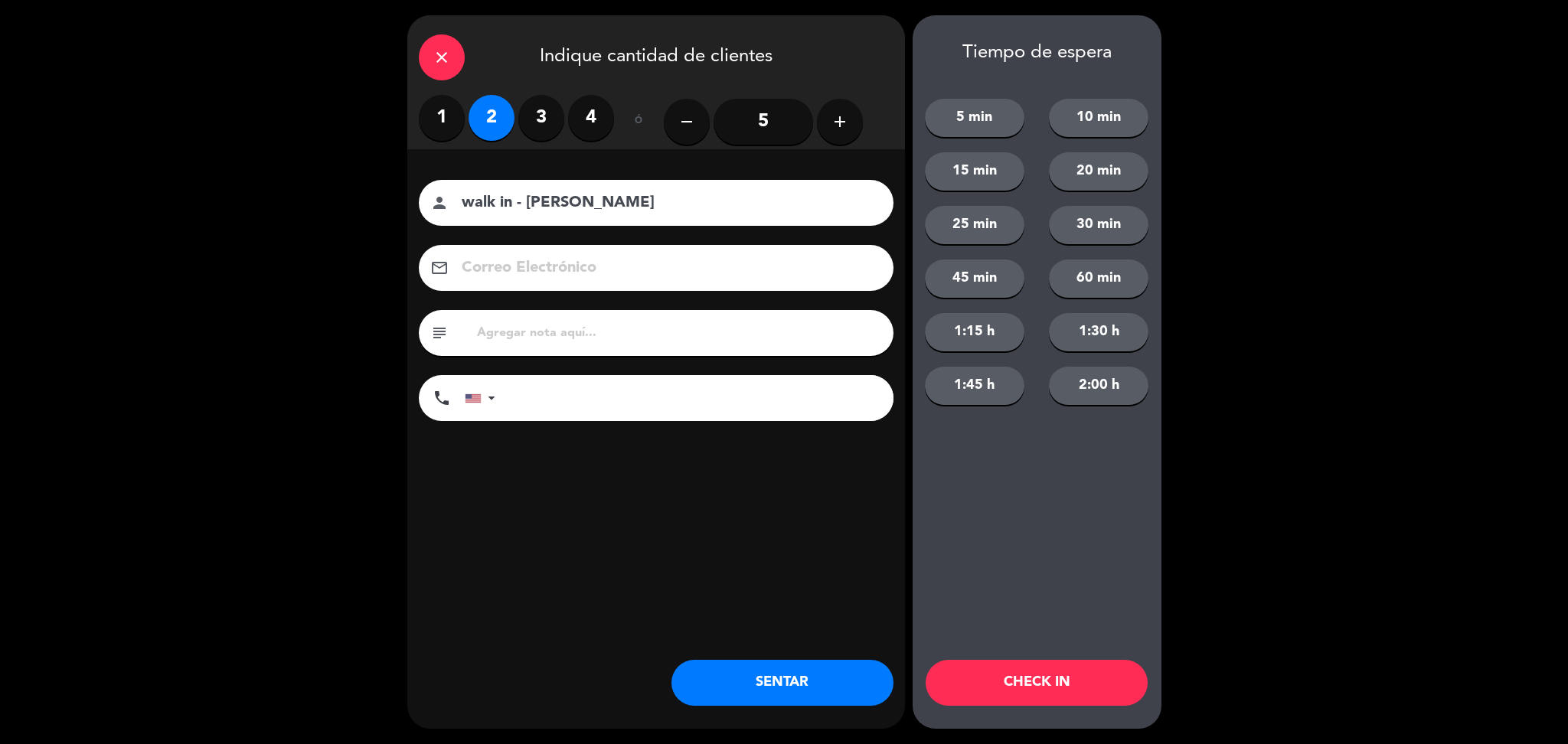
click at [532, 337] on input "text" at bounding box center [678, 333] width 406 height 21
type input "m42"
click at [779, 689] on button "SENTAR" at bounding box center [782, 683] width 222 height 46
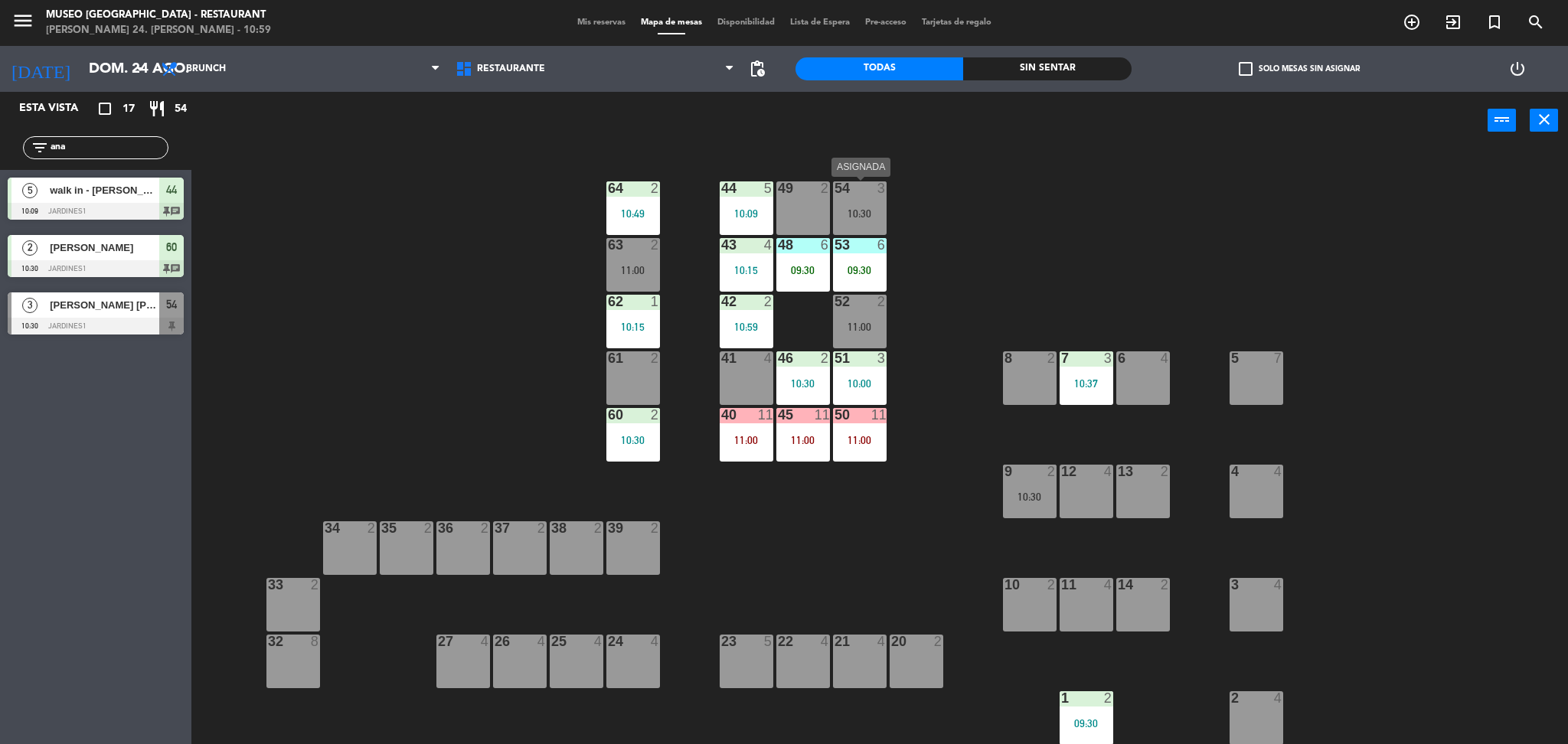
click at [851, 214] on div "10:30" at bounding box center [860, 213] width 53 height 11
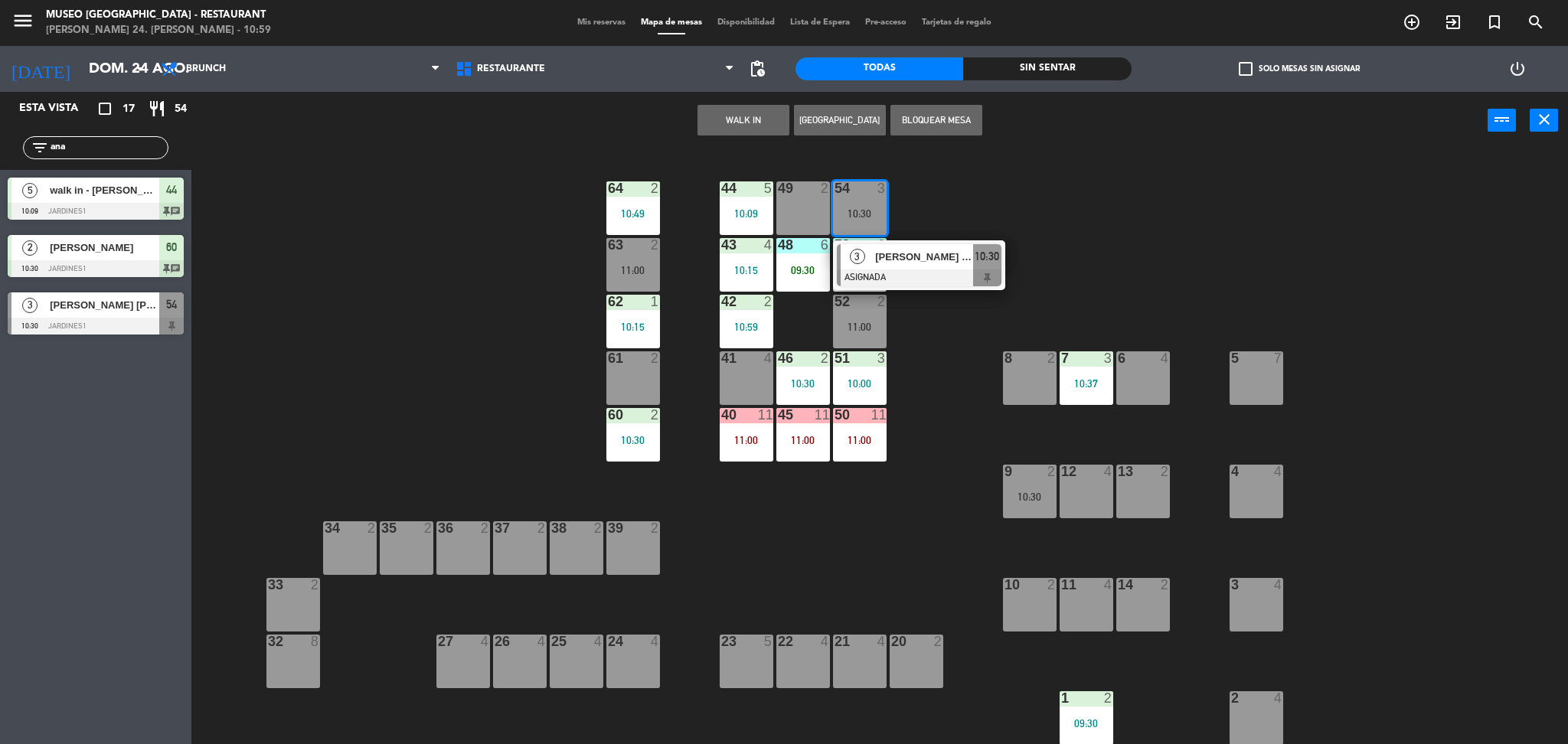
click at [953, 408] on div "44 5 10:09 49 2 54 3 10:30 3 yuliana tineo vivanco ASIGNADA 10:30 64 2 10:49 48…" at bounding box center [887, 451] width 1361 height 595
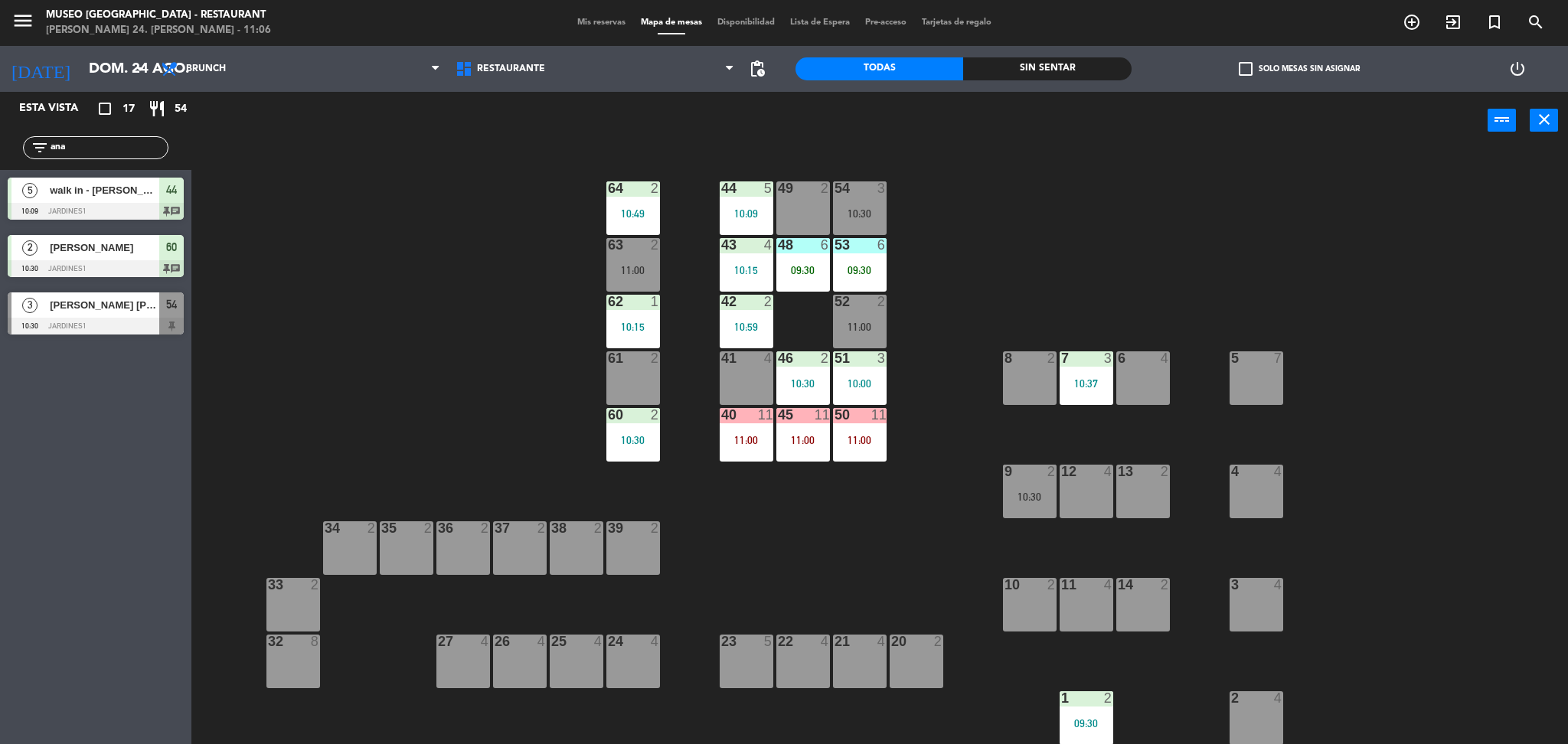
click at [156, 146] on input "ana" at bounding box center [108, 148] width 118 height 17
type input "ya"
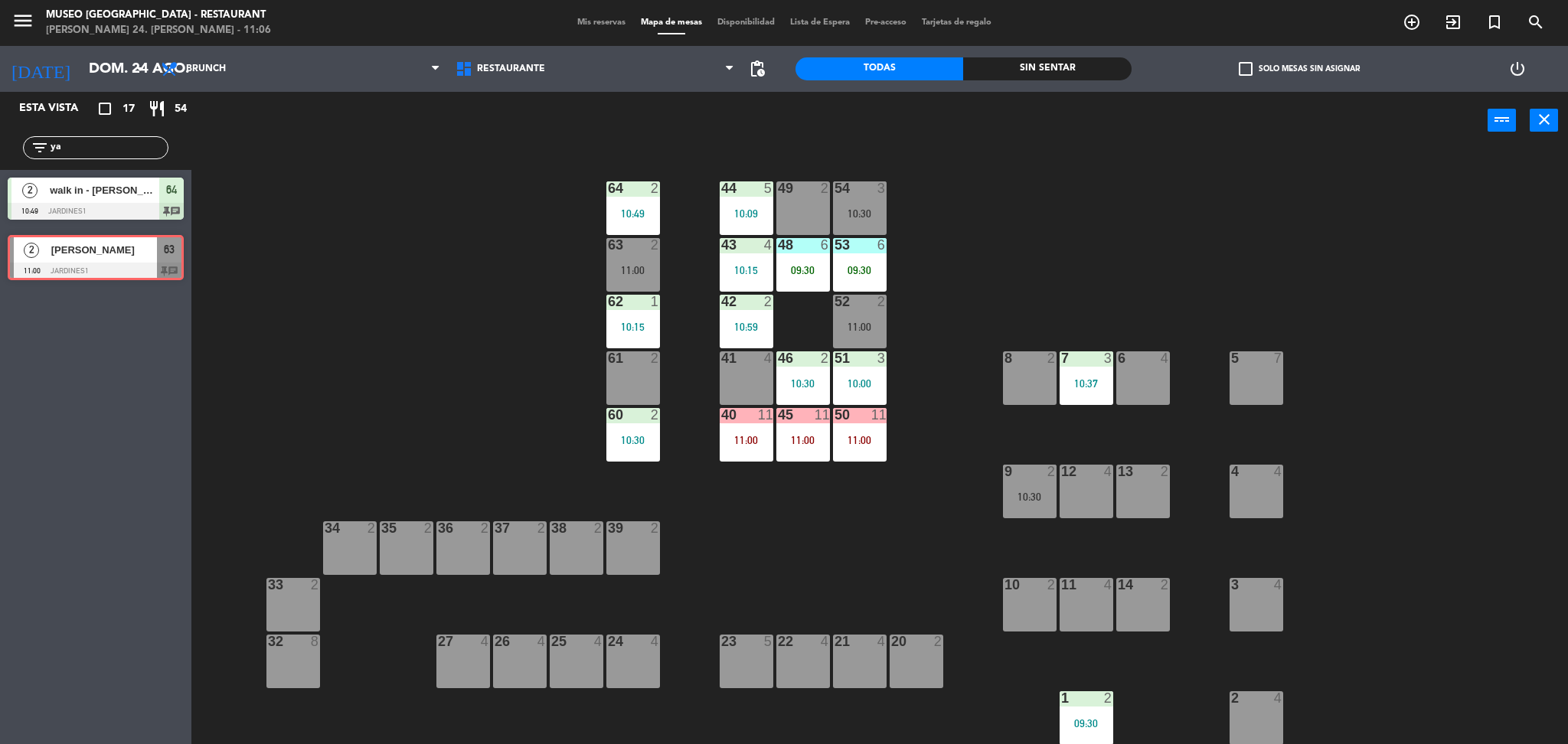
click at [150, 240] on div "2 Yaritza Serna 11:00 Jardines1 63 chat 2 Yaritza Serna 11:00 Jardines1 63 chat" at bounding box center [95, 259] width 191 height 62
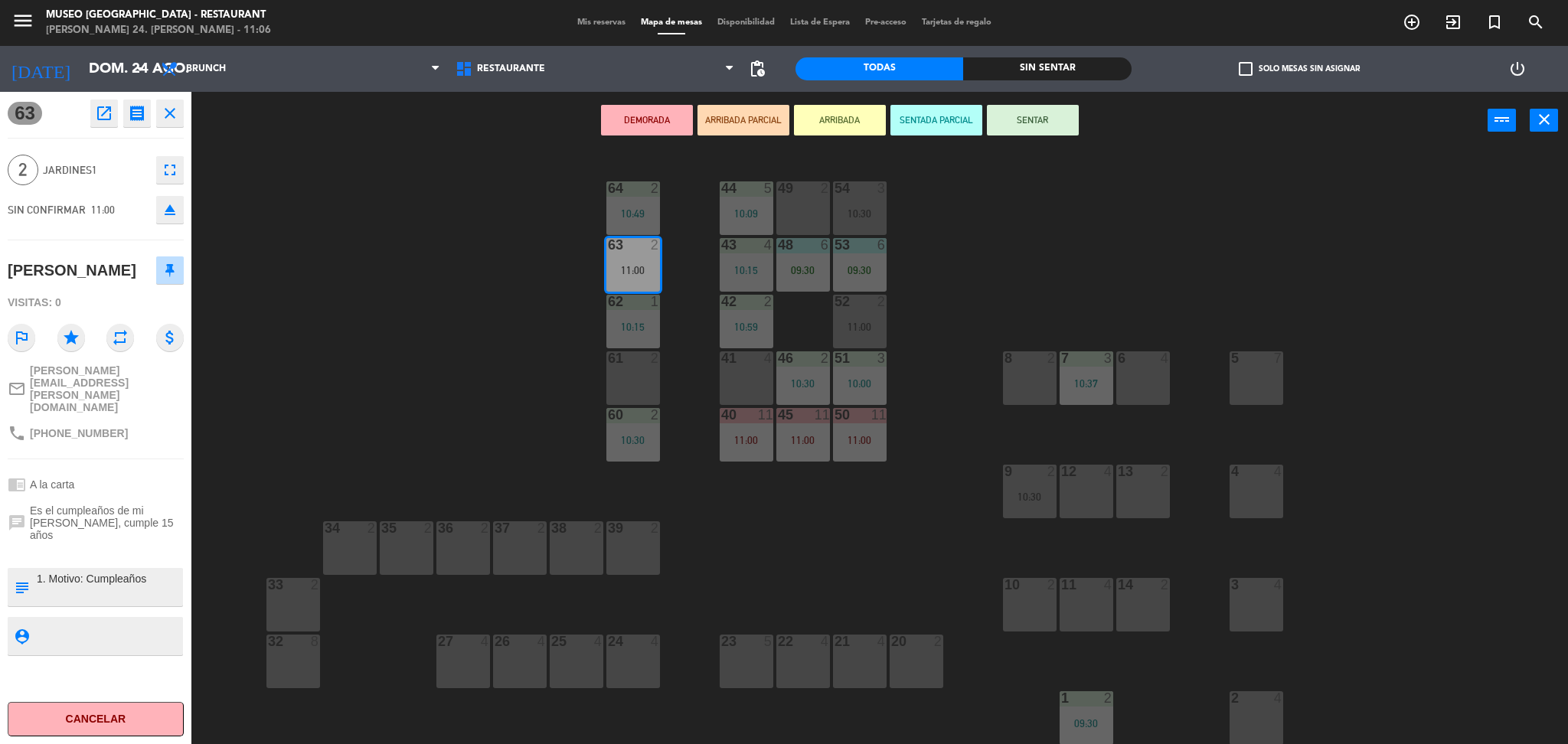
click at [37, 571] on textarea at bounding box center [108, 587] width 146 height 32
click at [958, 511] on div "44 5 10:09 49 2 54 3 10:30 64 2 10:49 48 6 09:30 53 6 09:30 63 2 11:00 43 4 10:…" at bounding box center [887, 451] width 1361 height 595
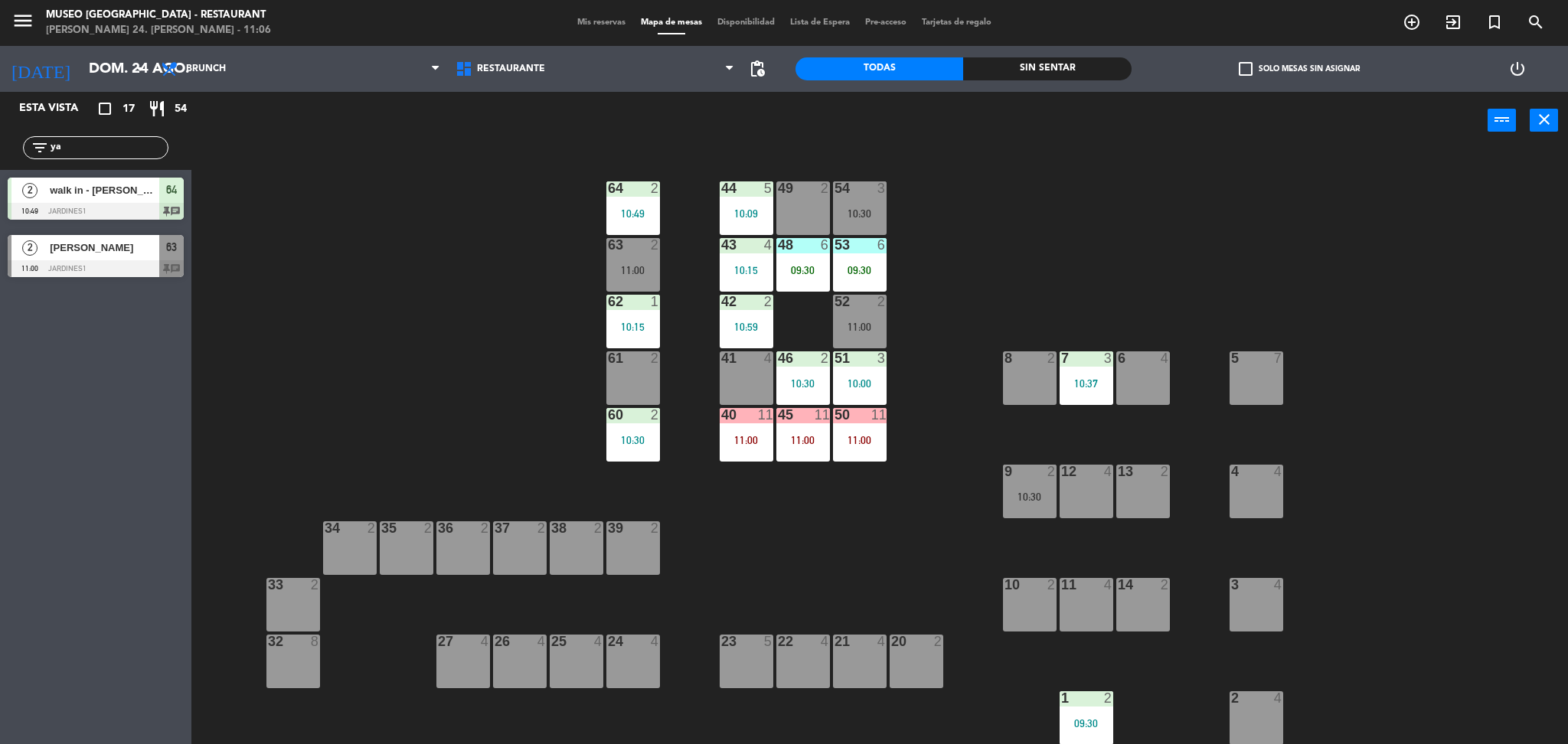
click at [879, 276] on div "53 6 09:30" at bounding box center [860, 265] width 53 height 53
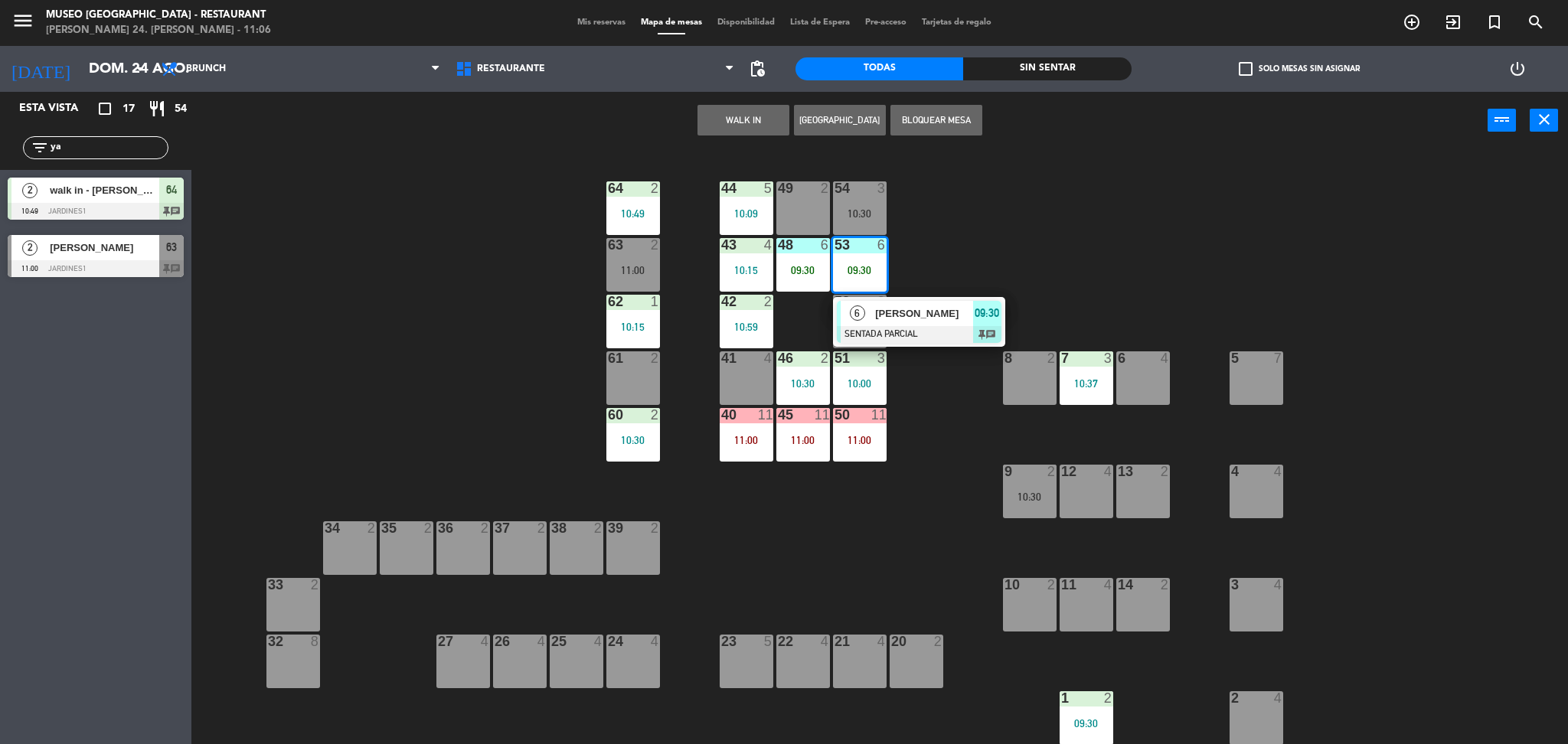
click at [910, 323] on div "[PERSON_NAME]" at bounding box center [924, 313] width 100 height 25
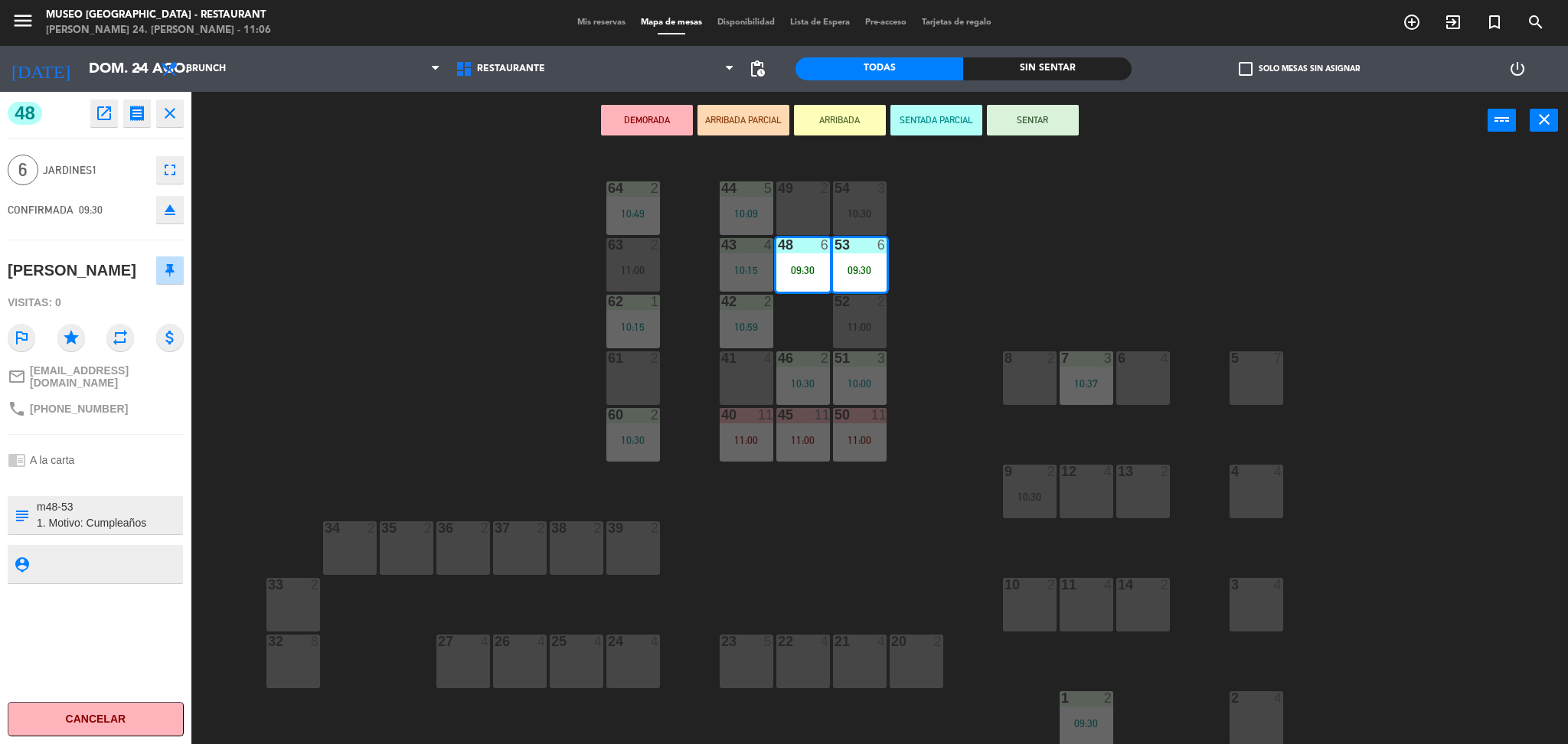
click at [1042, 116] on button "SENTAR" at bounding box center [1032, 120] width 92 height 30
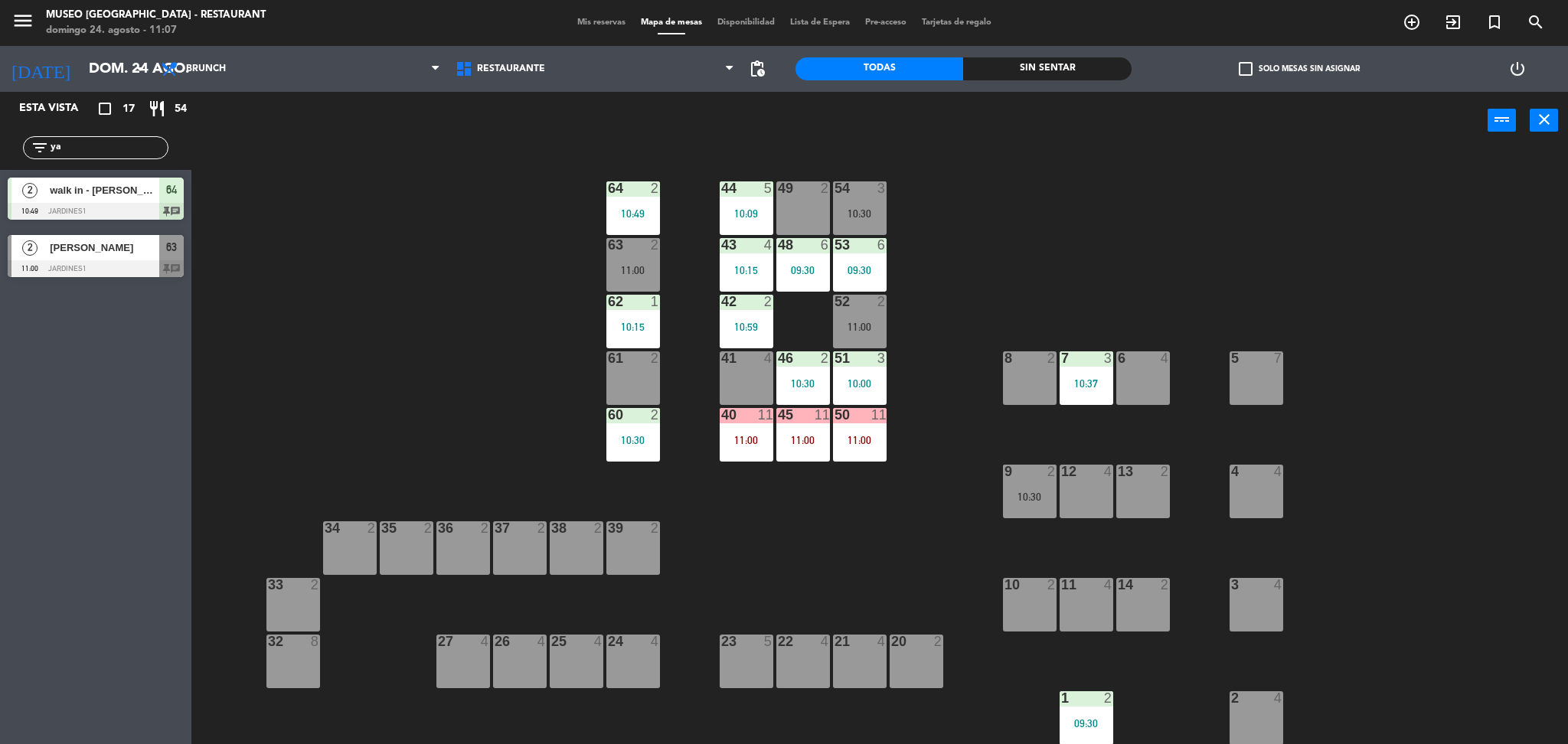
click at [91, 265] on div at bounding box center [96, 268] width 176 height 17
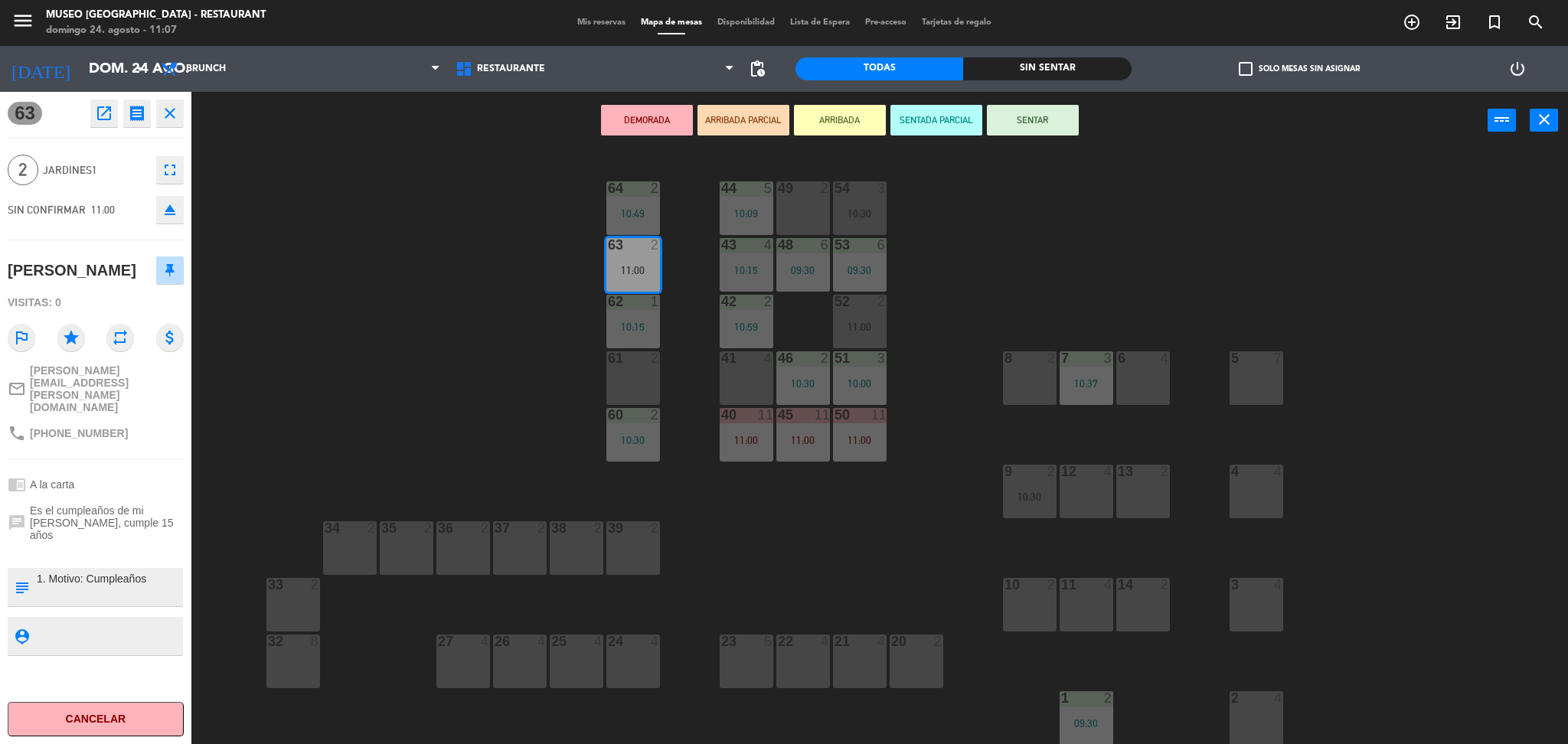
click at [625, 374] on div "61 2" at bounding box center [633, 378] width 53 height 53
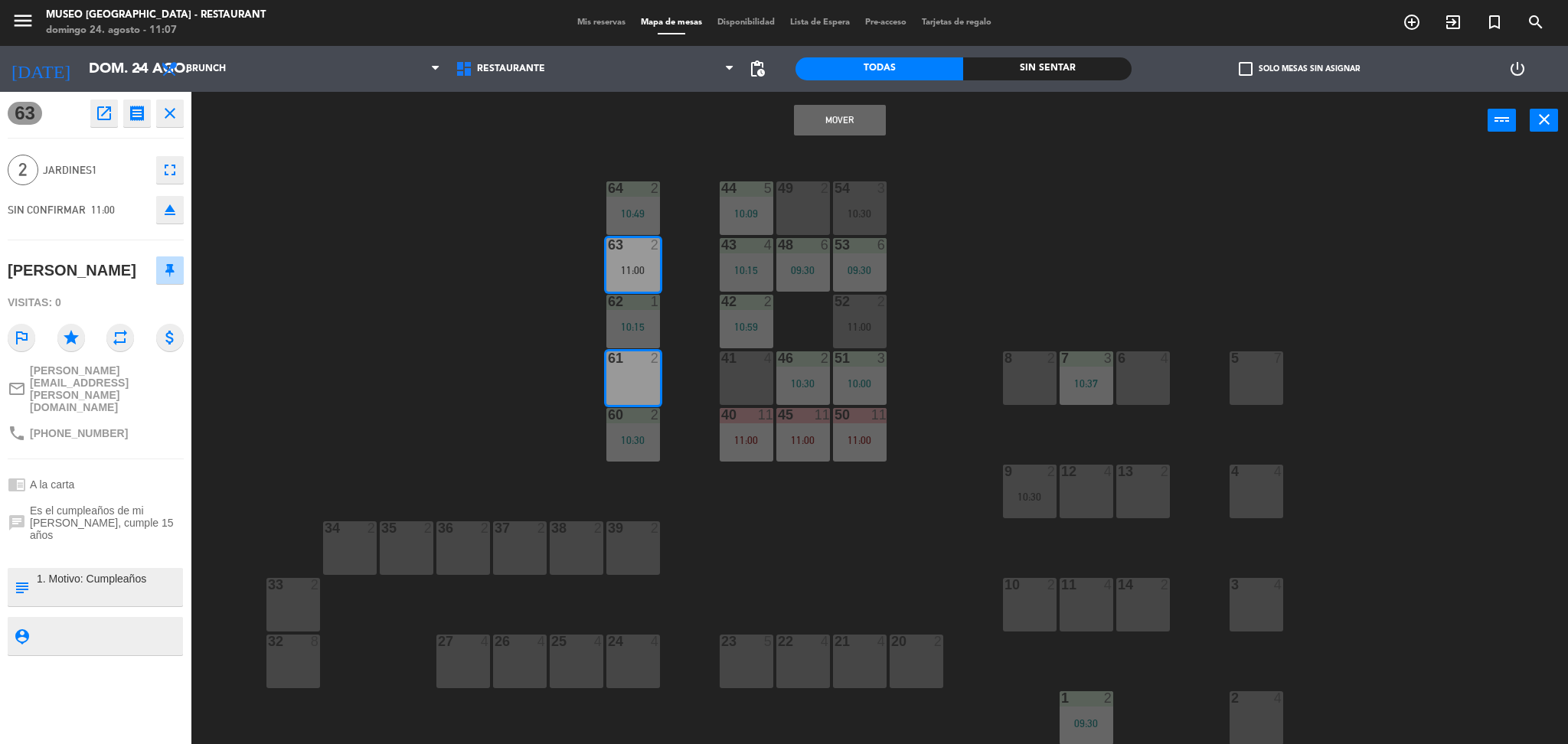
click at [813, 124] on button "Mover" at bounding box center [839, 120] width 92 height 30
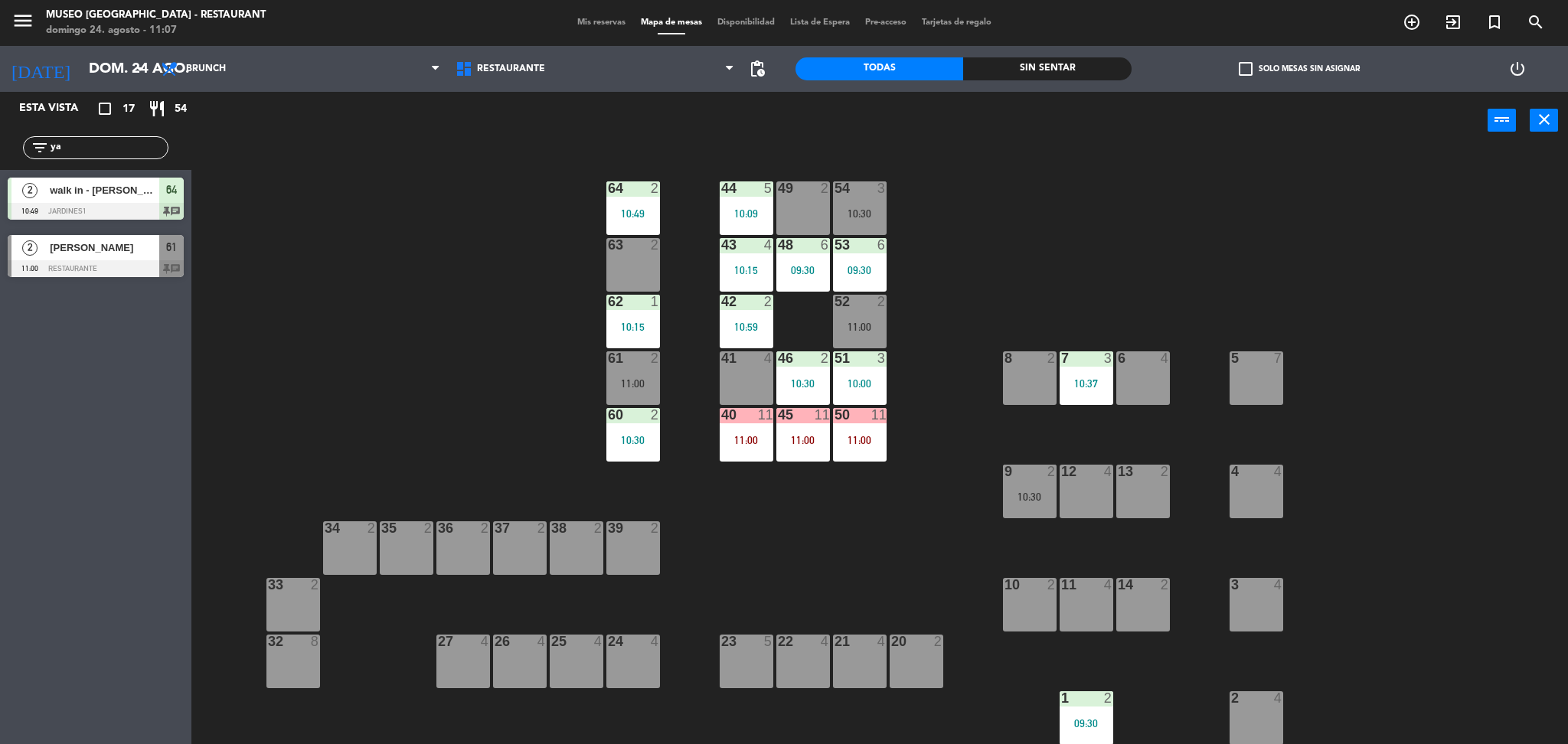
scroll to position [216, 0]
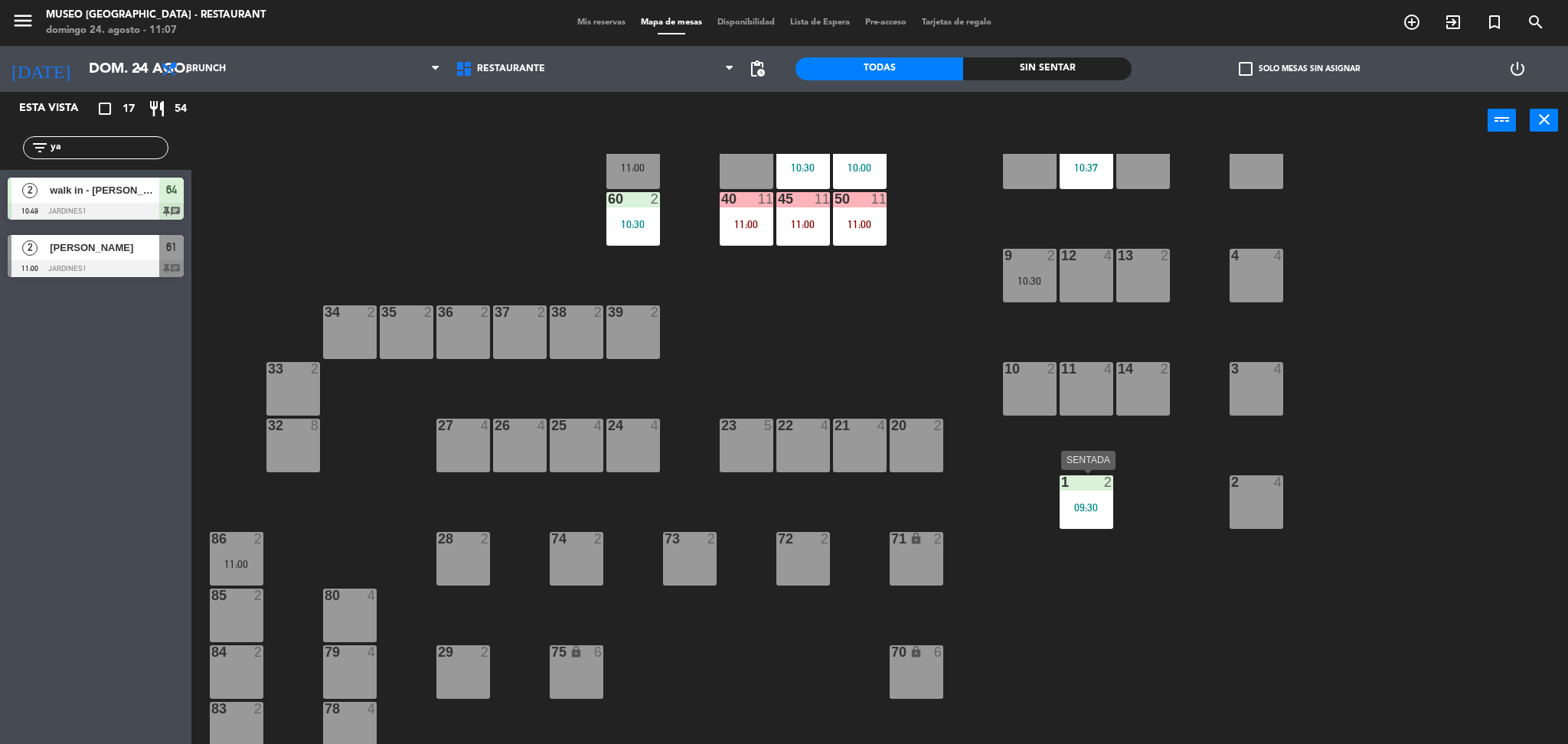
click at [1092, 513] on div "09:30" at bounding box center [1086, 508] width 53 height 11
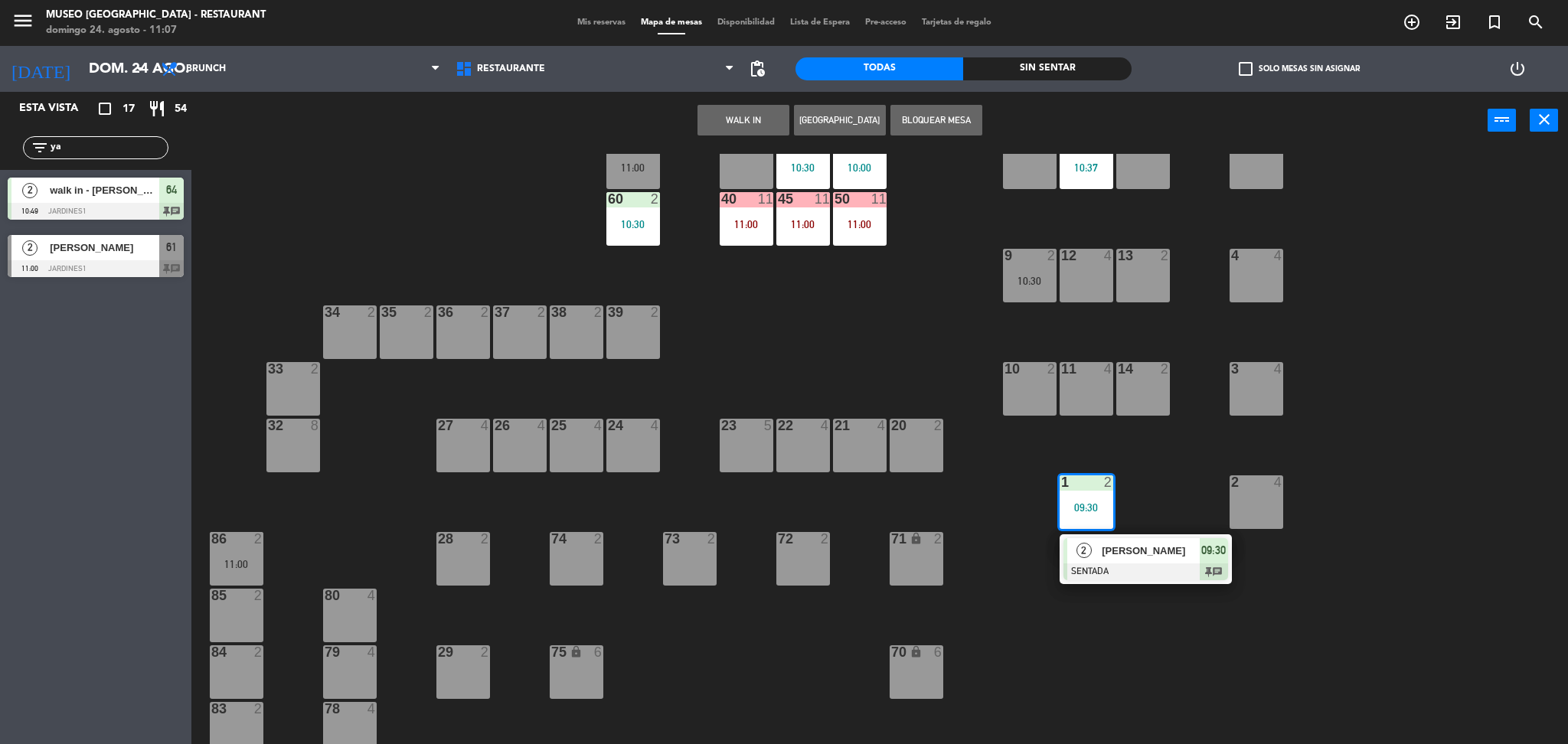
click at [1115, 556] on span "[PERSON_NAME]" at bounding box center [1150, 551] width 98 height 16
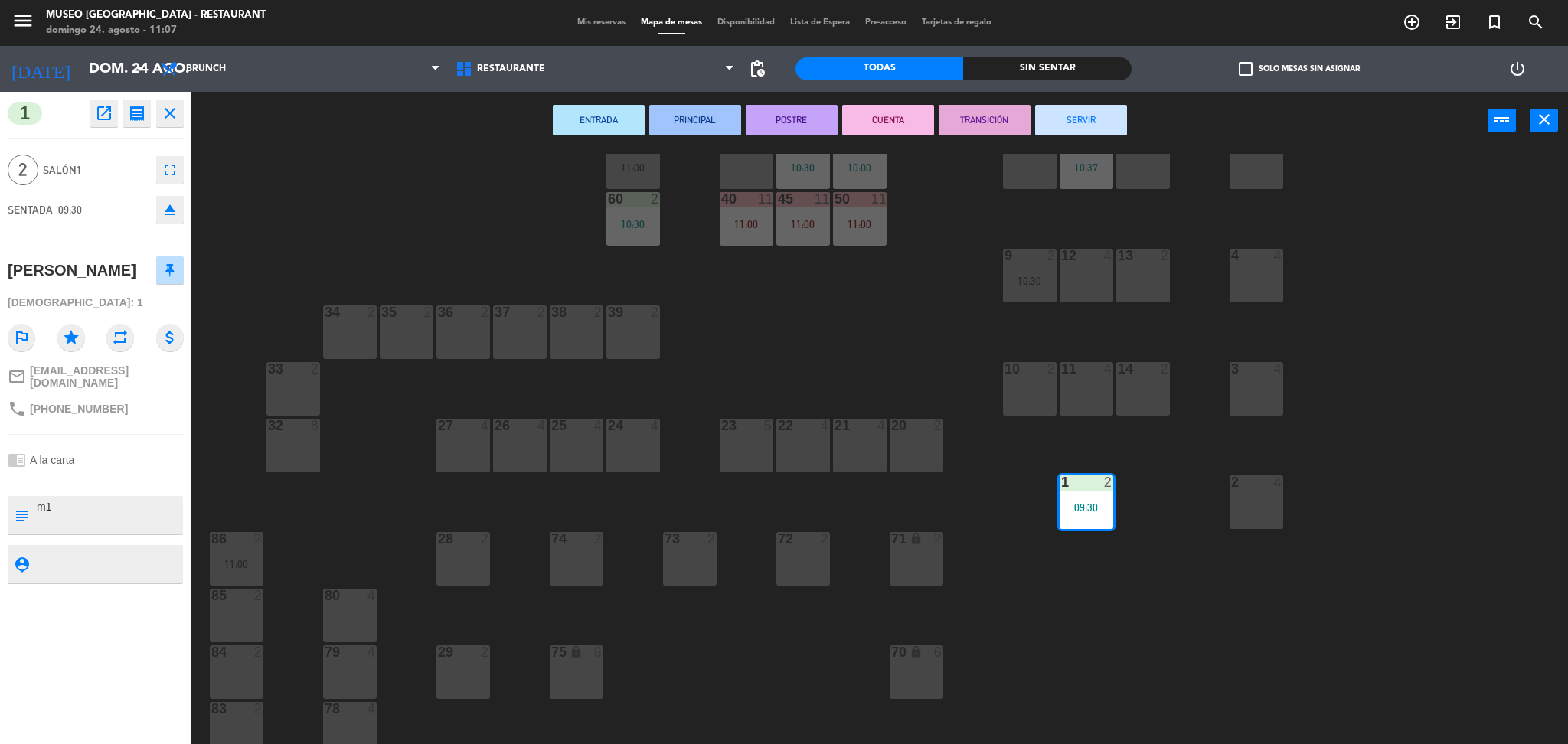
click at [998, 119] on button "TRANSICIÓN" at bounding box center [984, 120] width 92 height 30
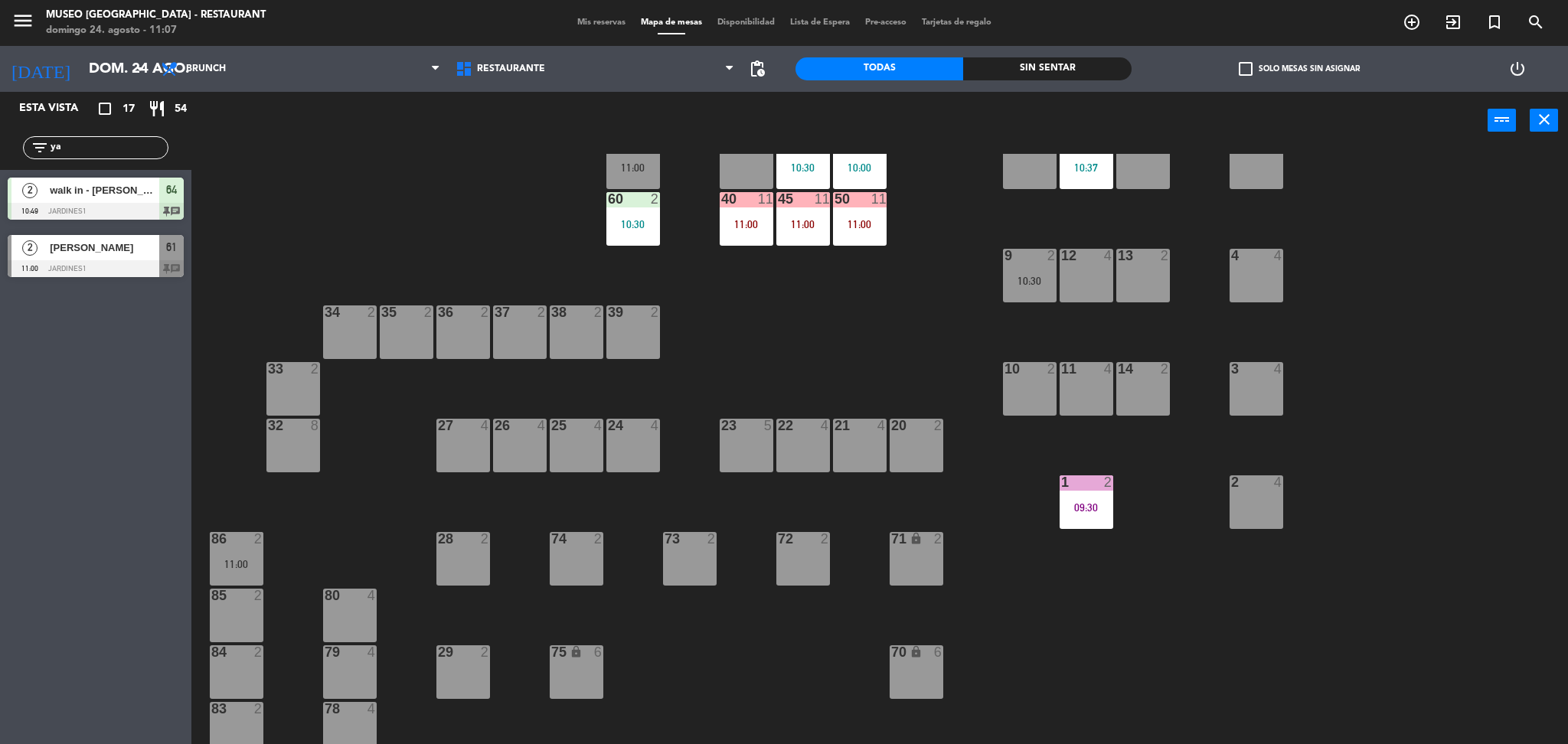
click at [647, 173] on div "61 2 11:00" at bounding box center [633, 162] width 53 height 53
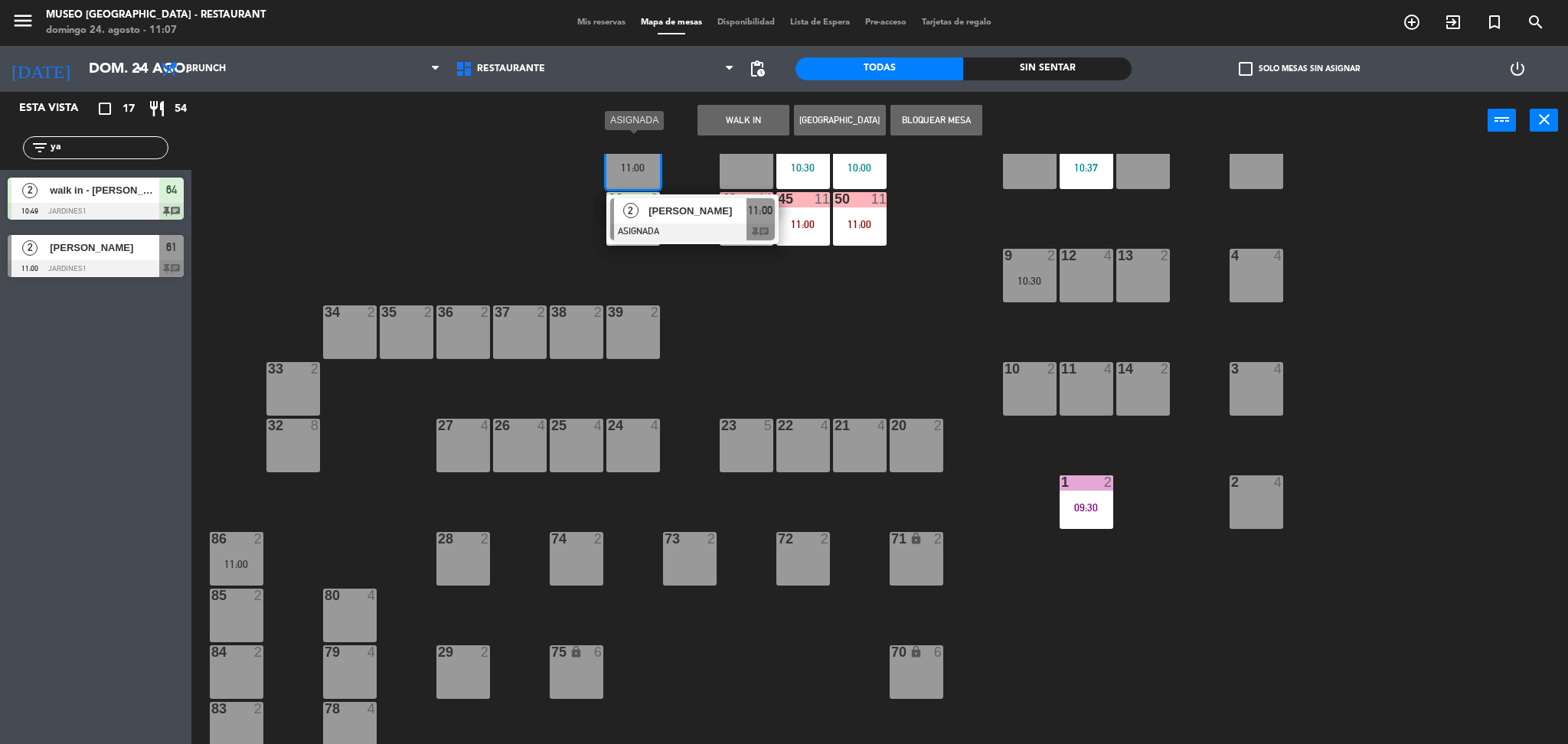
click at [675, 219] on span "[PERSON_NAME]" at bounding box center [697, 211] width 98 height 16
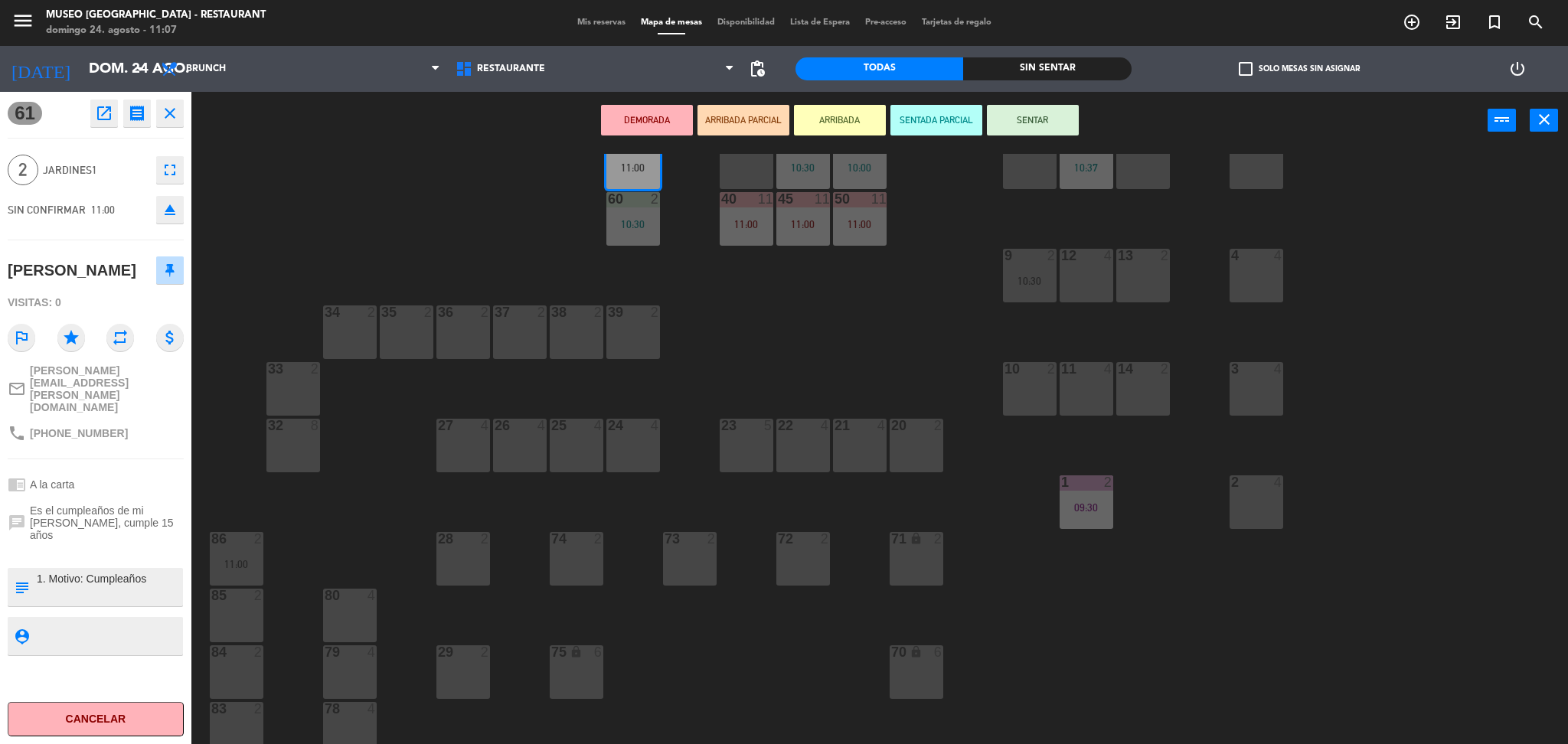
click at [36, 571] on textarea at bounding box center [108, 587] width 146 height 32
type textarea "m61 1. Motivo: Cumpleaños"
click at [115, 470] on div "chrome_reader_mode A la carta" at bounding box center [96, 484] width 176 height 29
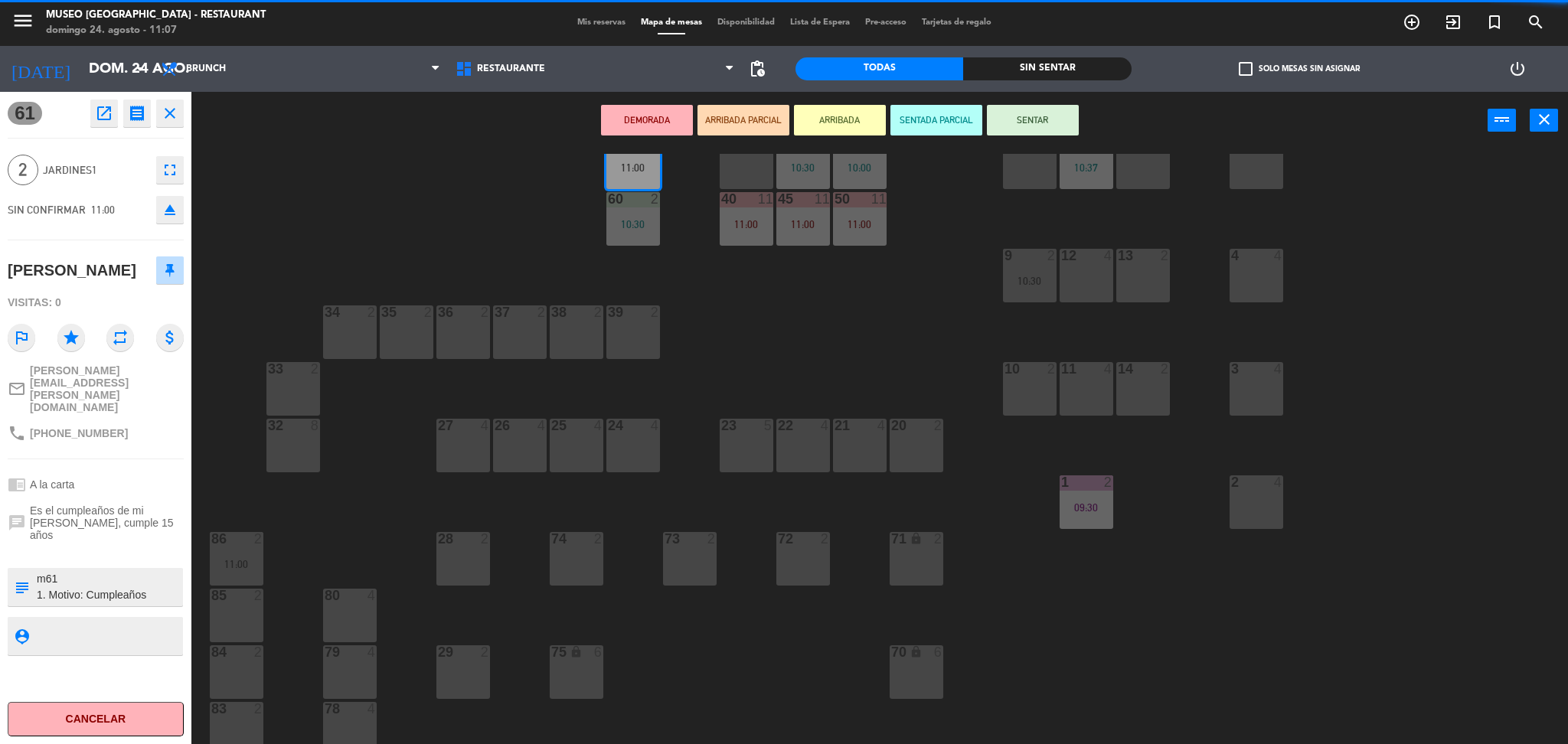
click at [115, 470] on div "chrome_reader_mode A la carta" at bounding box center [96, 484] width 176 height 29
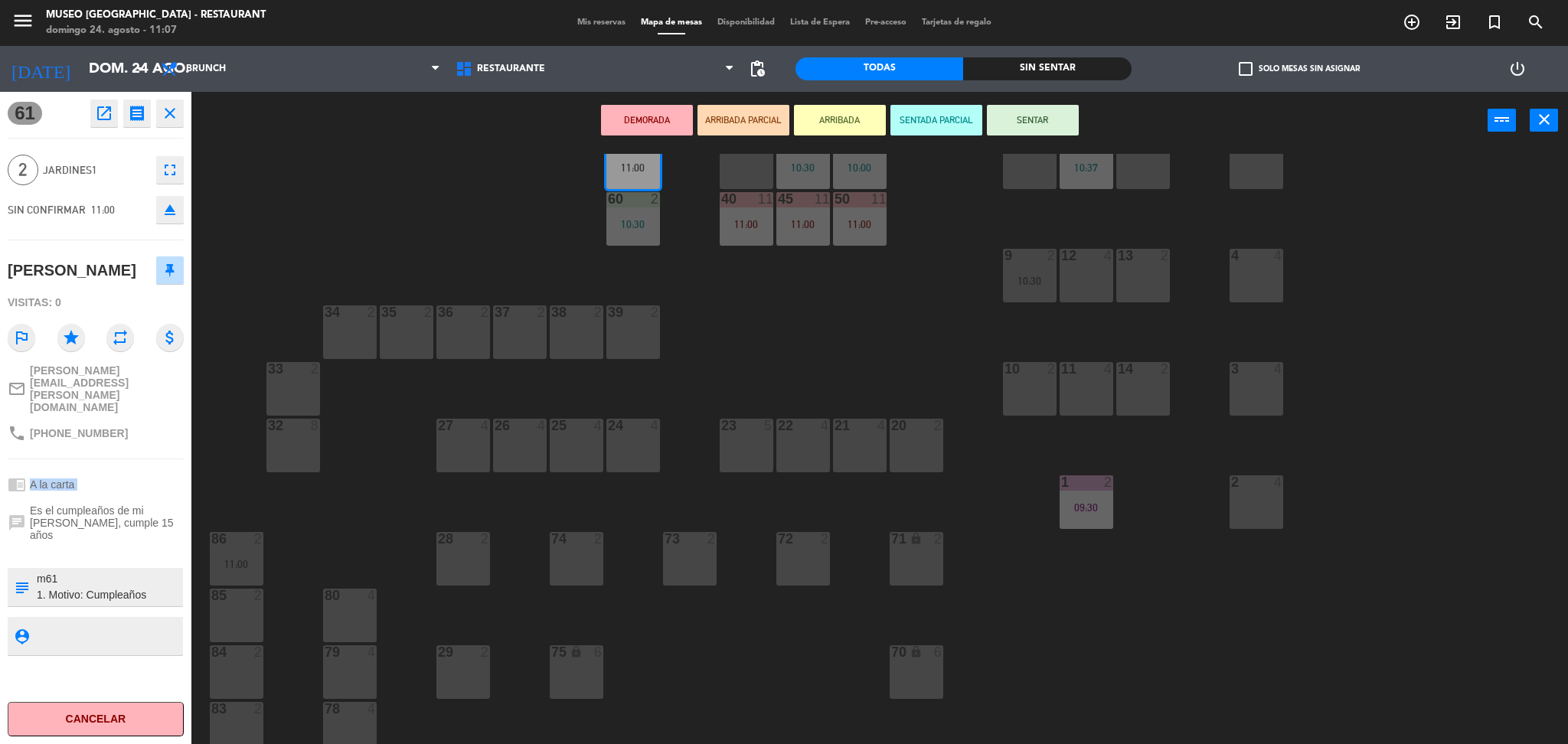
click at [115, 470] on div "chrome_reader_mode A la carta" at bounding box center [96, 484] width 176 height 29
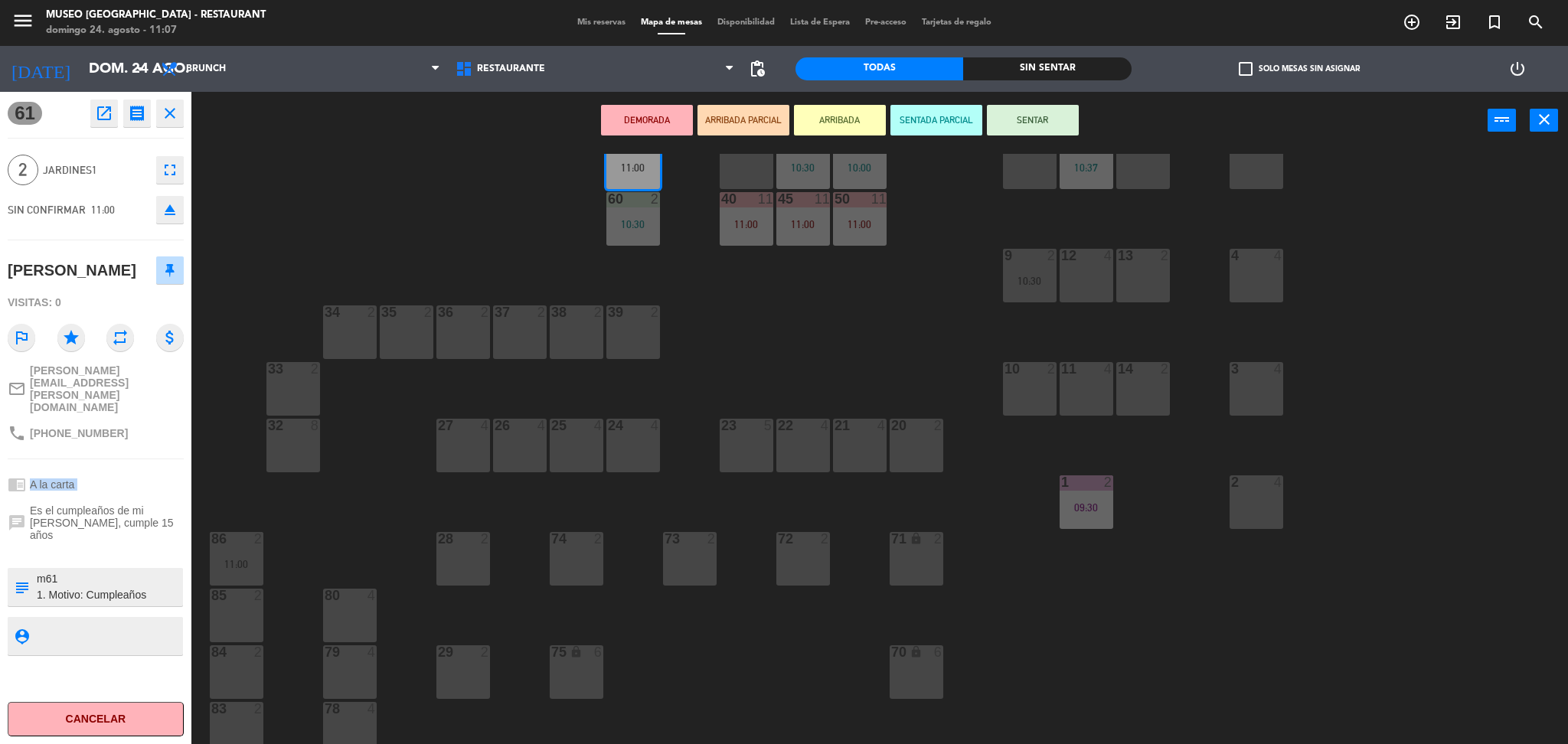
click at [115, 470] on div "chrome_reader_mode A la carta" at bounding box center [96, 484] width 176 height 29
click at [993, 122] on button "SENTAR" at bounding box center [1032, 120] width 92 height 30
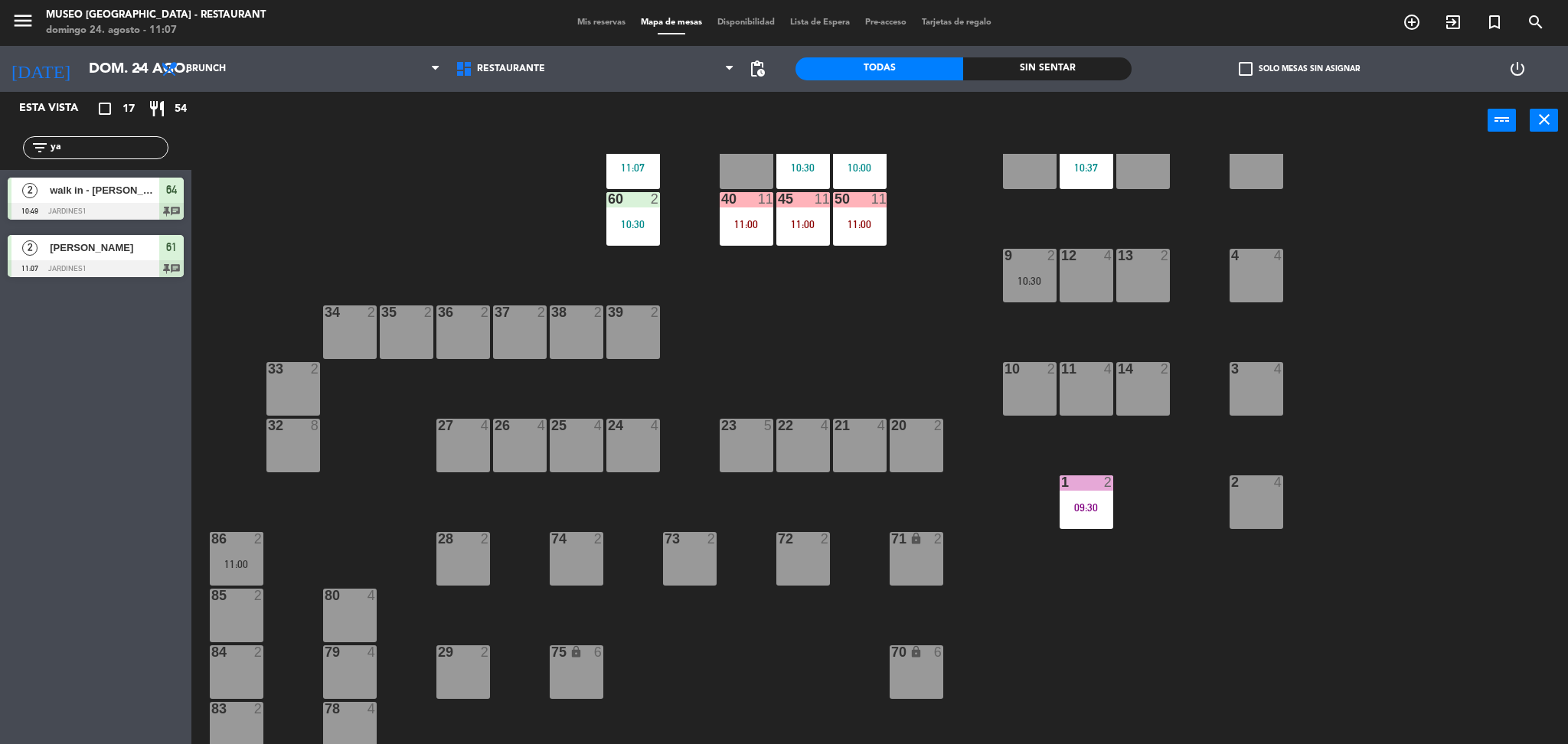
scroll to position [0, 0]
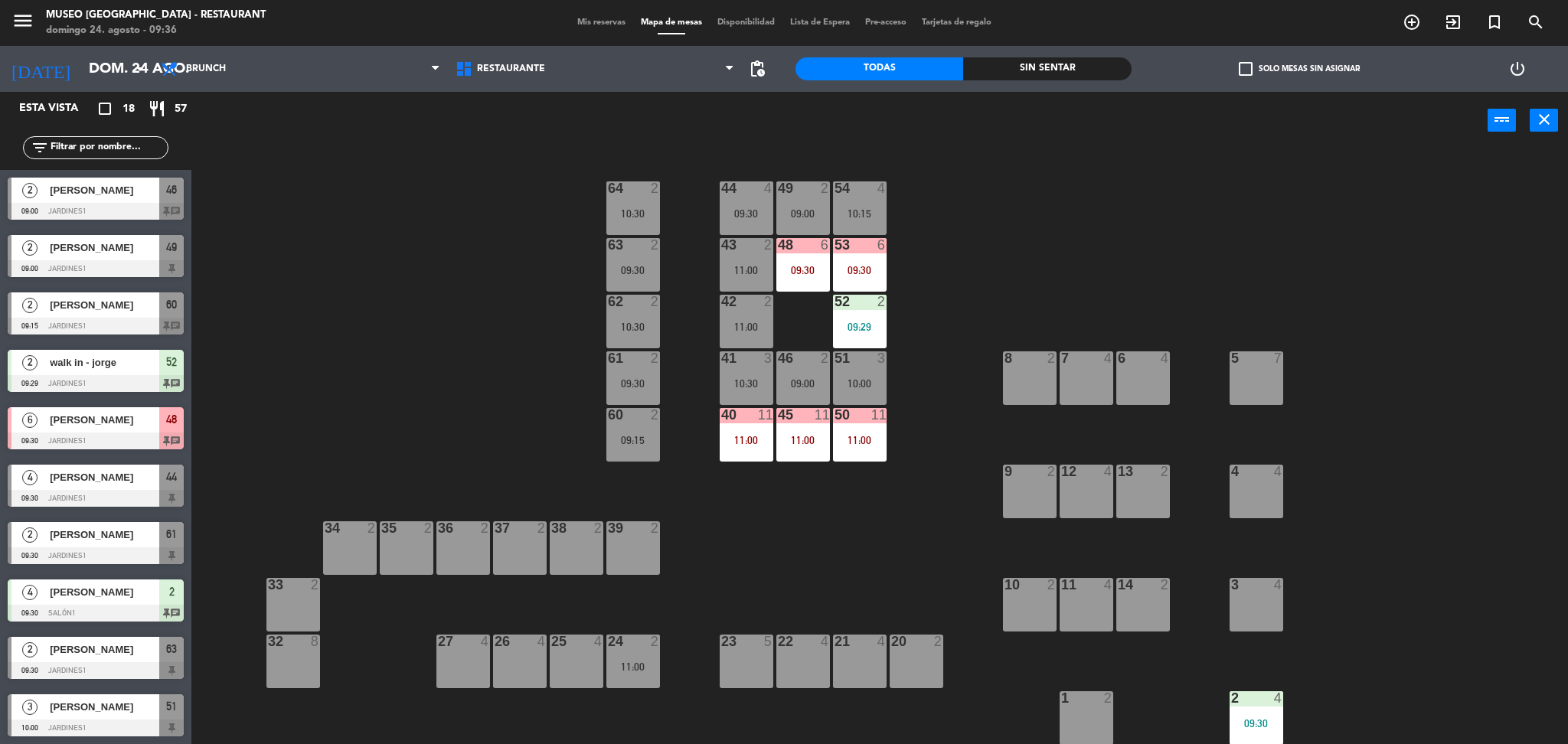
click at [913, 536] on div "44 4 09:30 49 2 09:00 54 4 10:15 64 2 10:30 48 6 09:30 53 6 09:30 63 2 09:30 43…" at bounding box center [887, 451] width 1361 height 595
click at [106, 148] on input "text" at bounding box center [108, 148] width 118 height 17
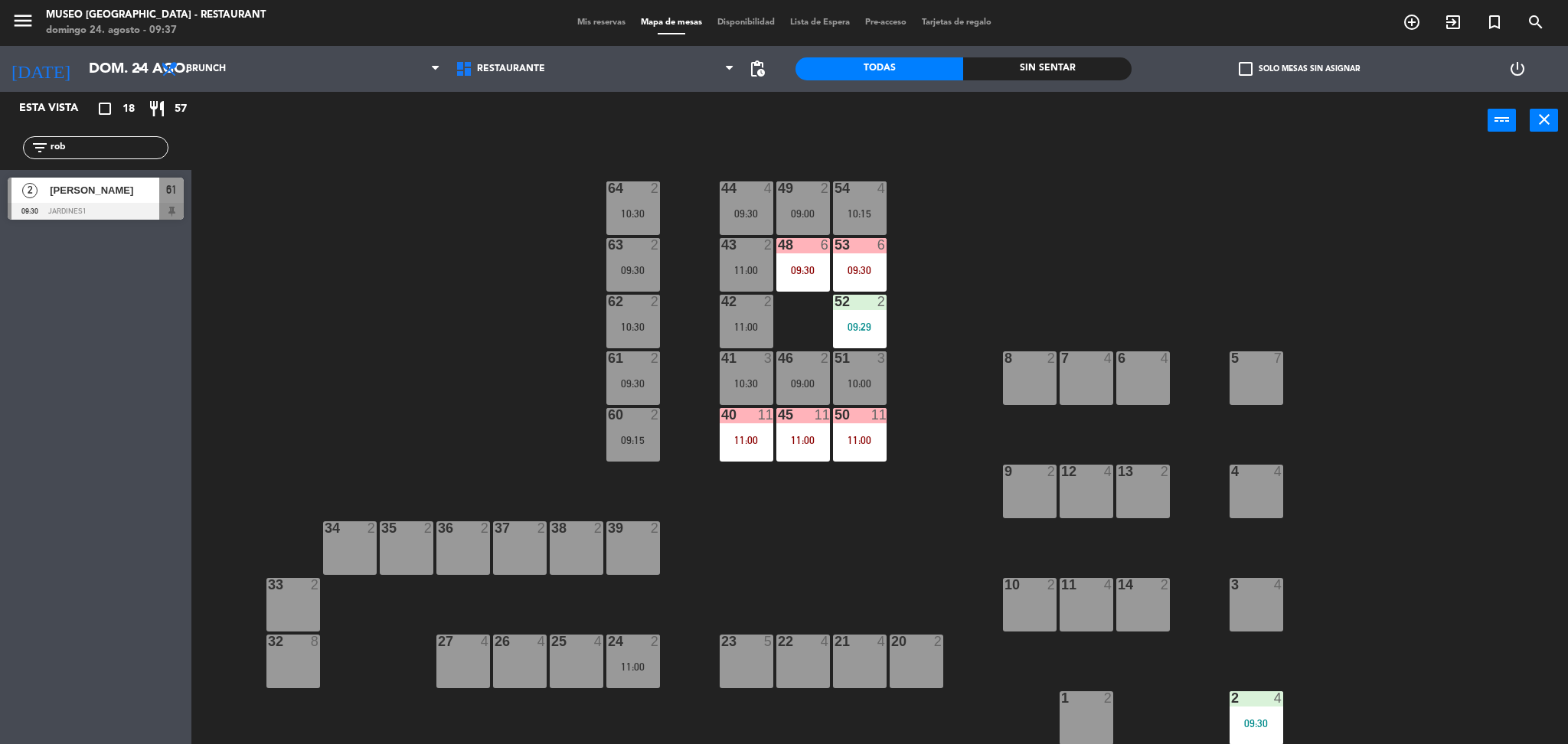
type input "rob"
click at [388, 247] on div "44 4 09:30 49 2 09:00 54 4 10:15 64 2 10:30 48 6 09:30 53 6 09:30 63 2 09:30 43…" at bounding box center [887, 451] width 1361 height 595
click at [157, 190] on span "[PERSON_NAME]" at bounding box center [104, 190] width 109 height 16
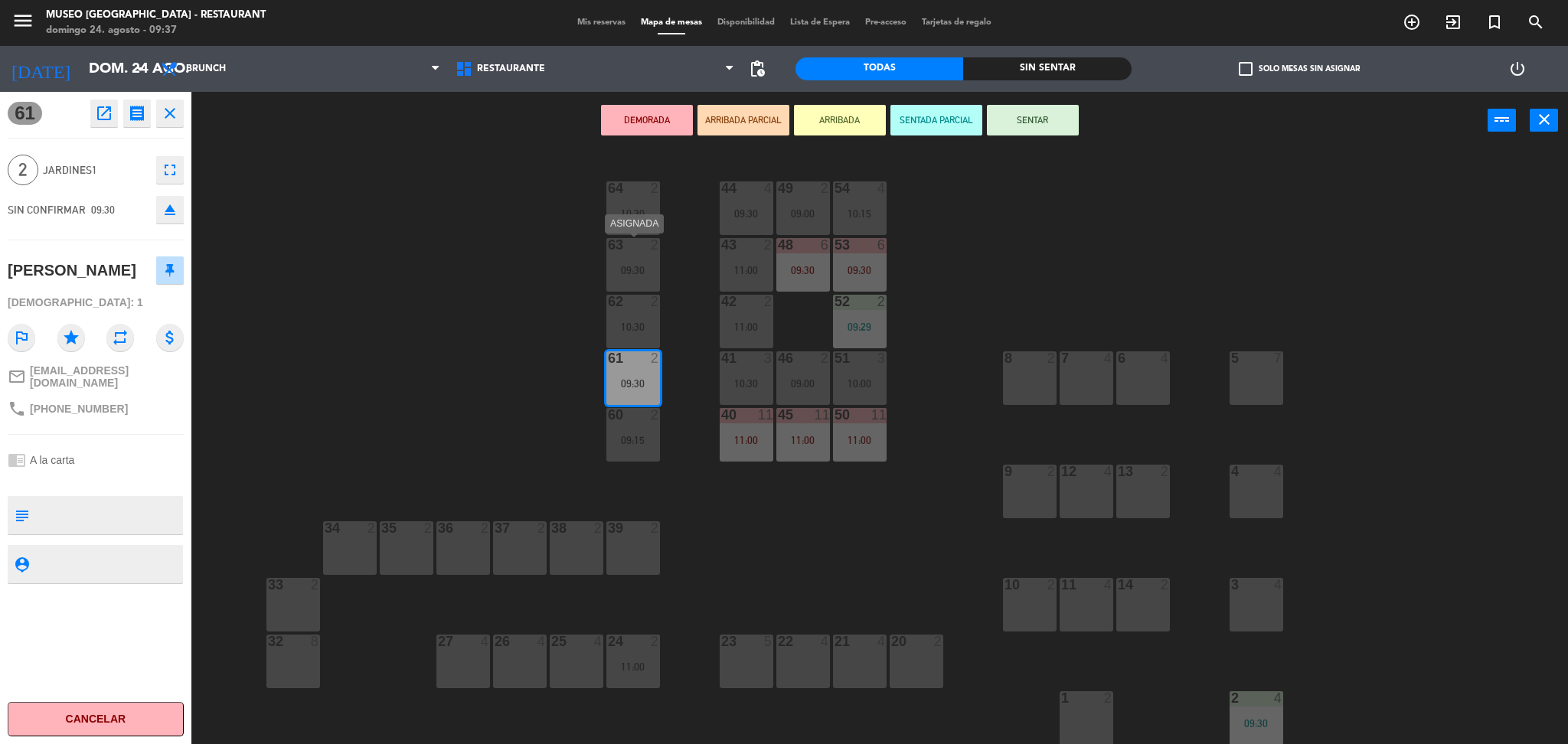
click at [649, 280] on div "63 2 09:30" at bounding box center [633, 265] width 53 height 53
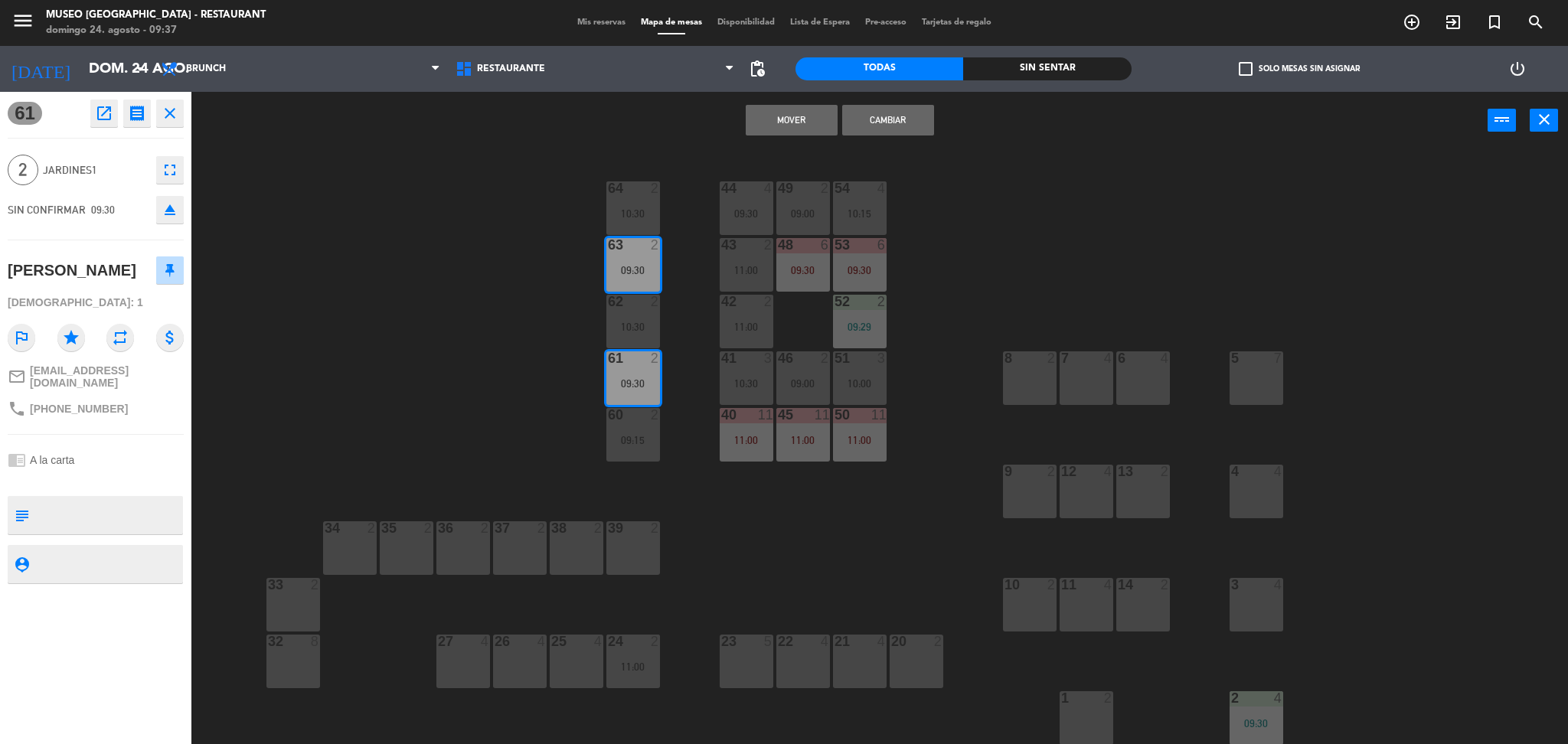
click at [907, 108] on button "Cambiar" at bounding box center [887, 120] width 92 height 30
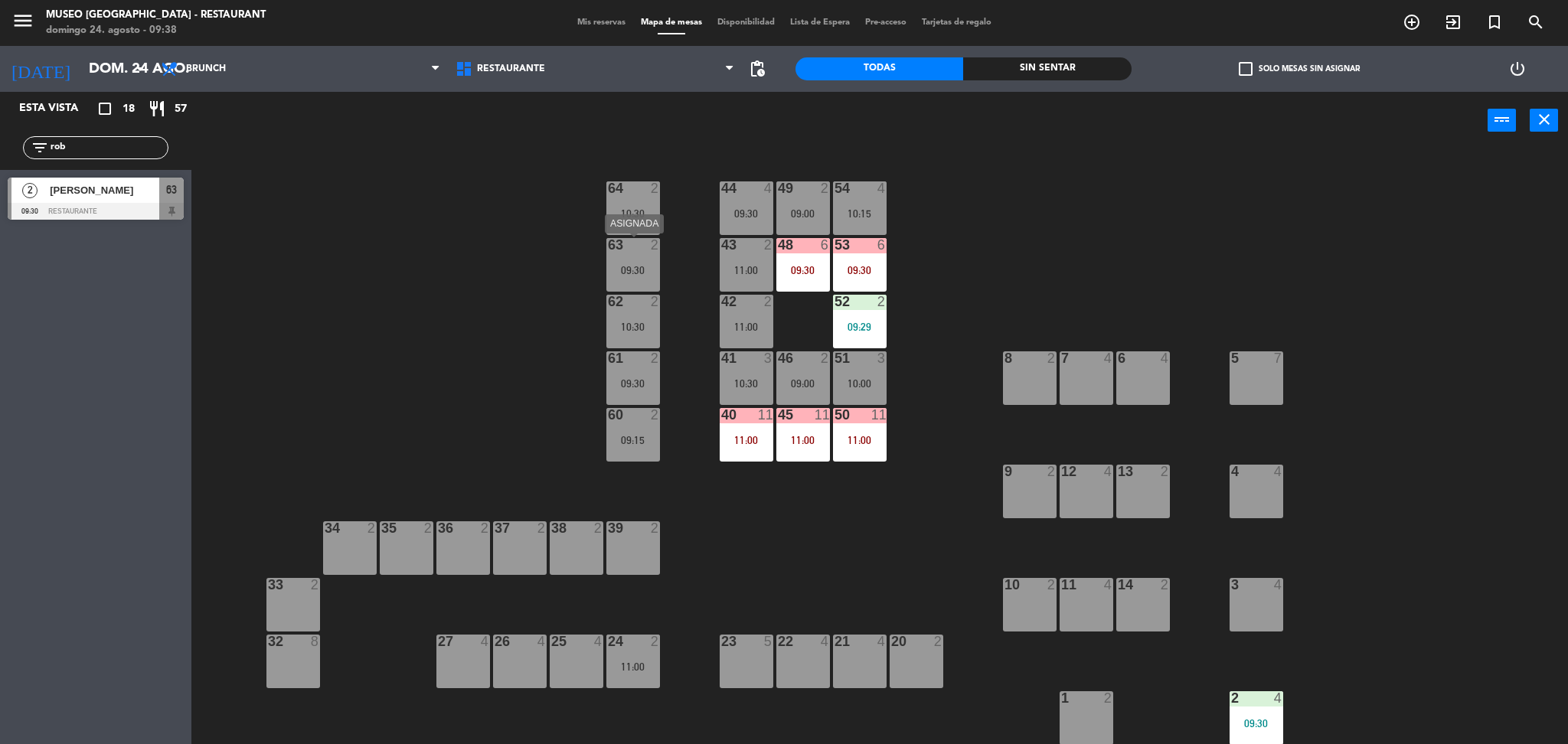
click at [640, 268] on div "09:30" at bounding box center [633, 270] width 53 height 11
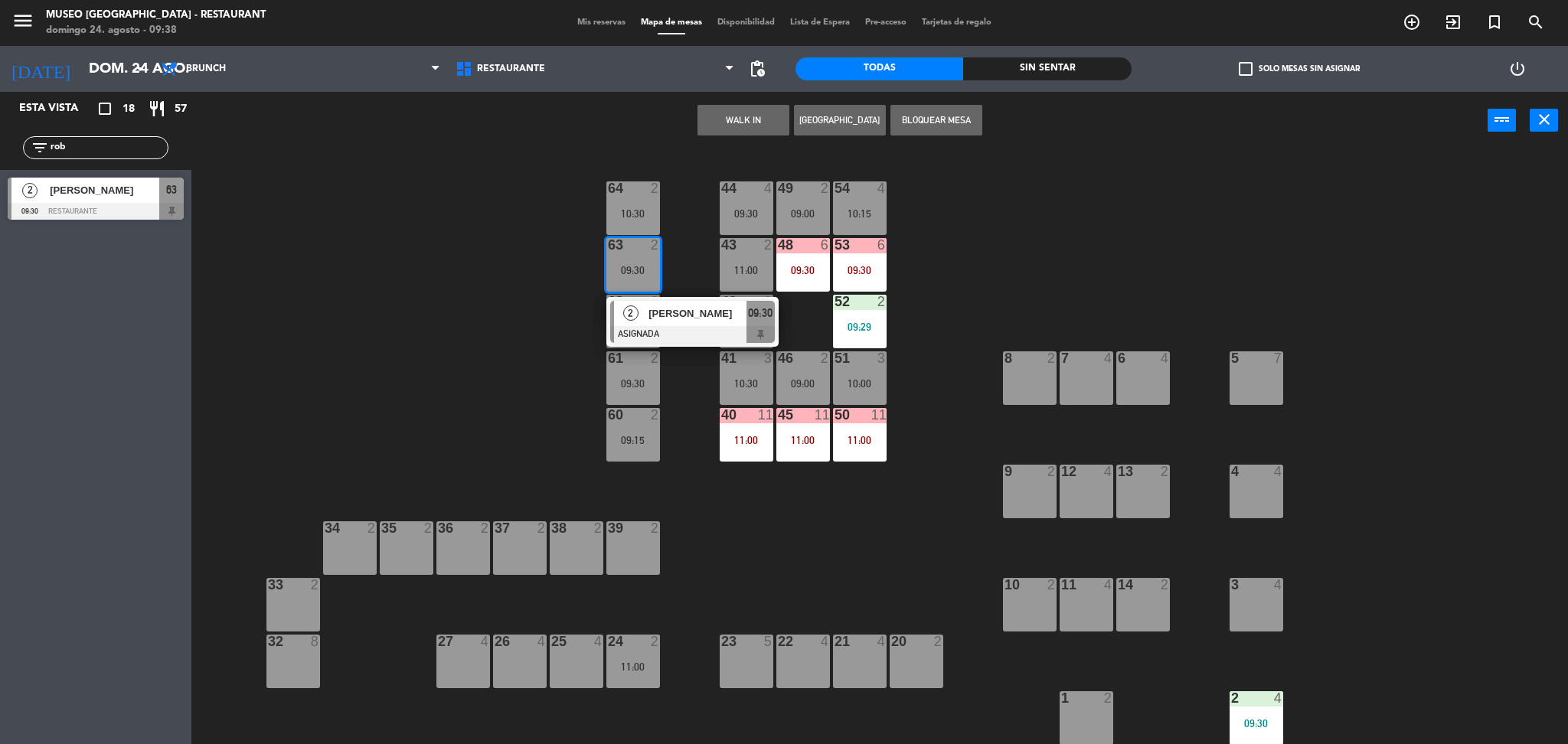
click at [674, 312] on span "[PERSON_NAME]" at bounding box center [697, 314] width 98 height 16
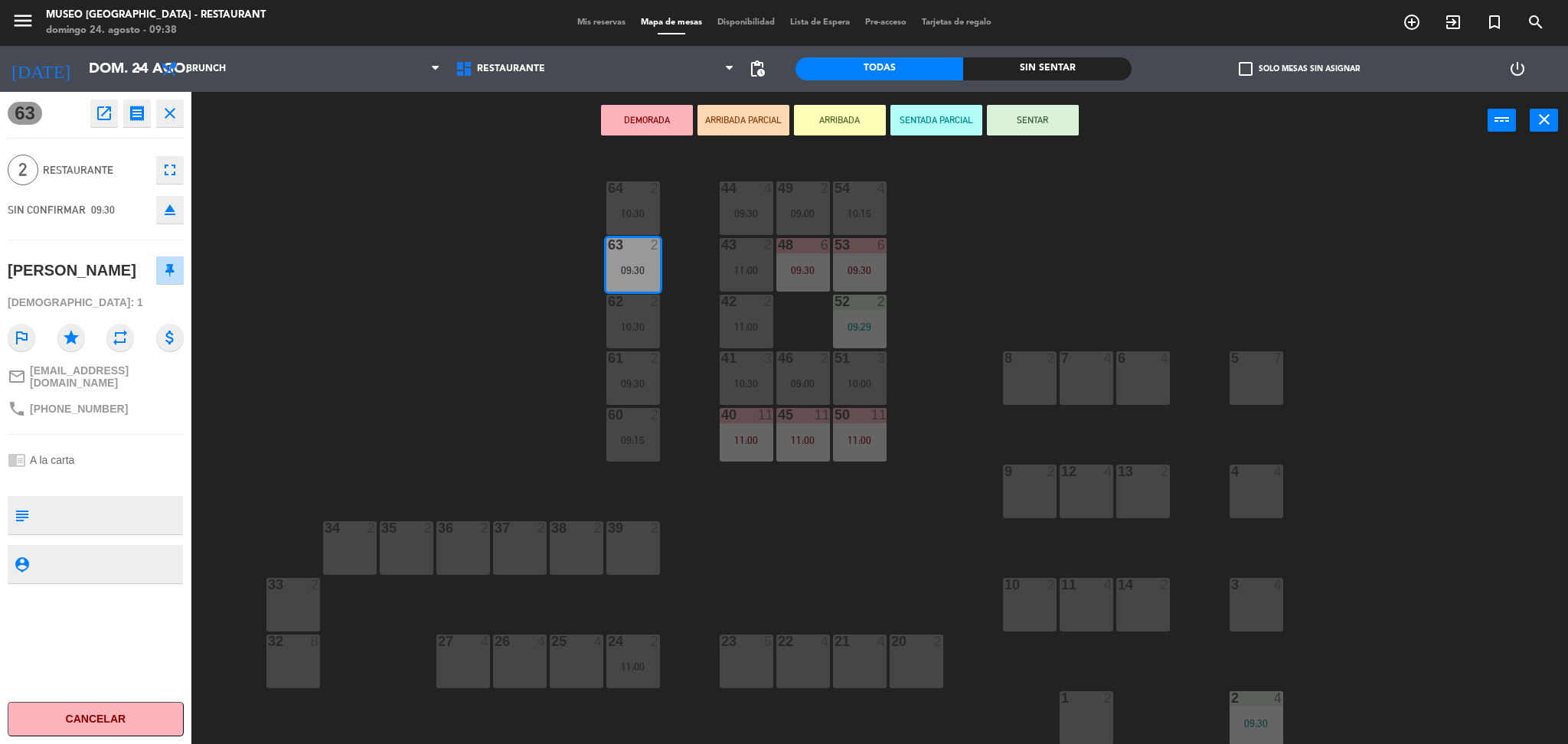
click at [147, 510] on textarea at bounding box center [108, 515] width 146 height 32
type textarea "m63"
click at [157, 445] on div "chrome_reader_mode A la carta" at bounding box center [96, 460] width 176 height 29
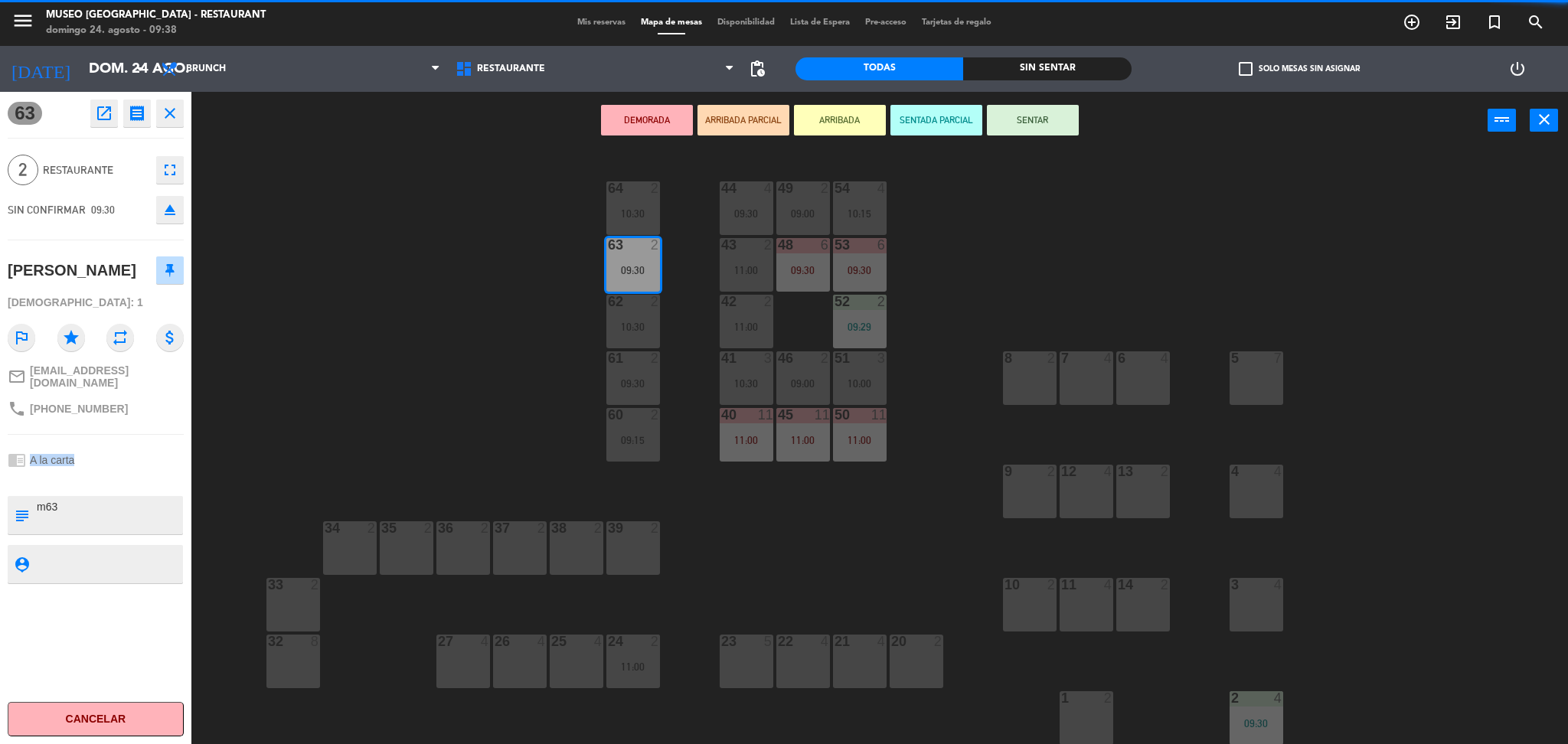
click at [157, 445] on div "chrome_reader_mode A la carta" at bounding box center [96, 460] width 176 height 29
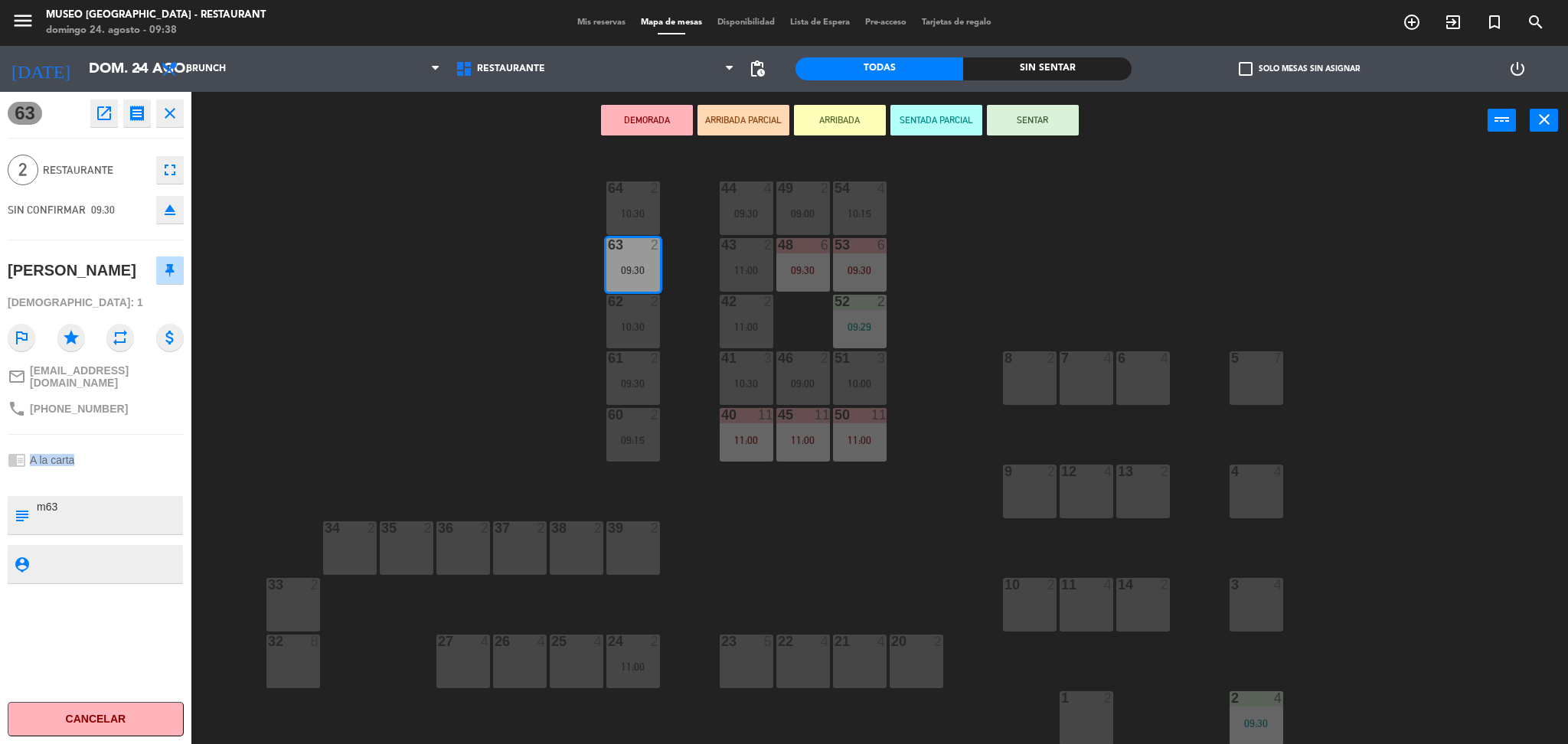
click at [157, 445] on div "chrome_reader_mode A la carta" at bounding box center [96, 460] width 176 height 29
click at [1023, 120] on button "SENTAR" at bounding box center [1032, 120] width 92 height 30
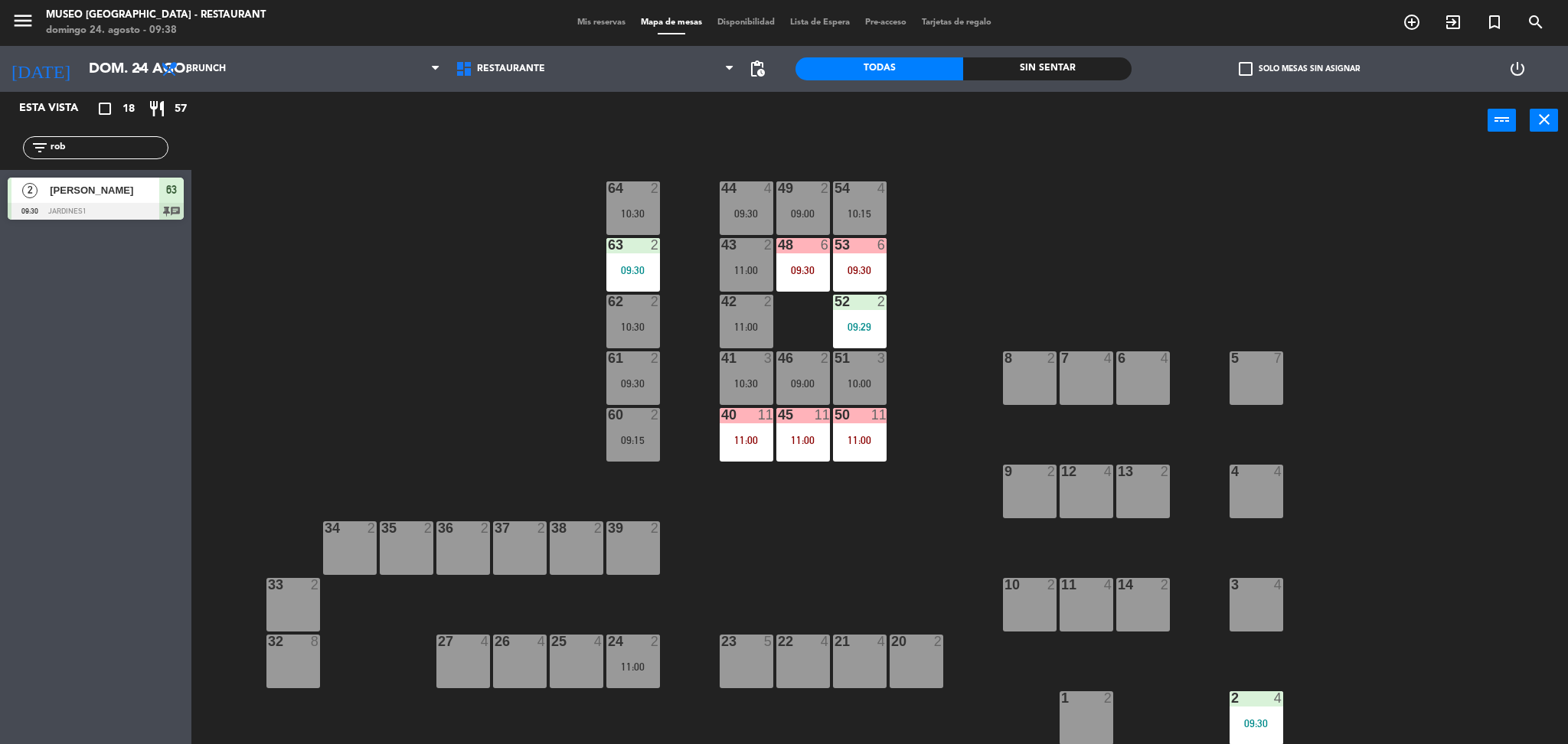
click at [151, 140] on input "rob" at bounding box center [108, 148] width 118 height 17
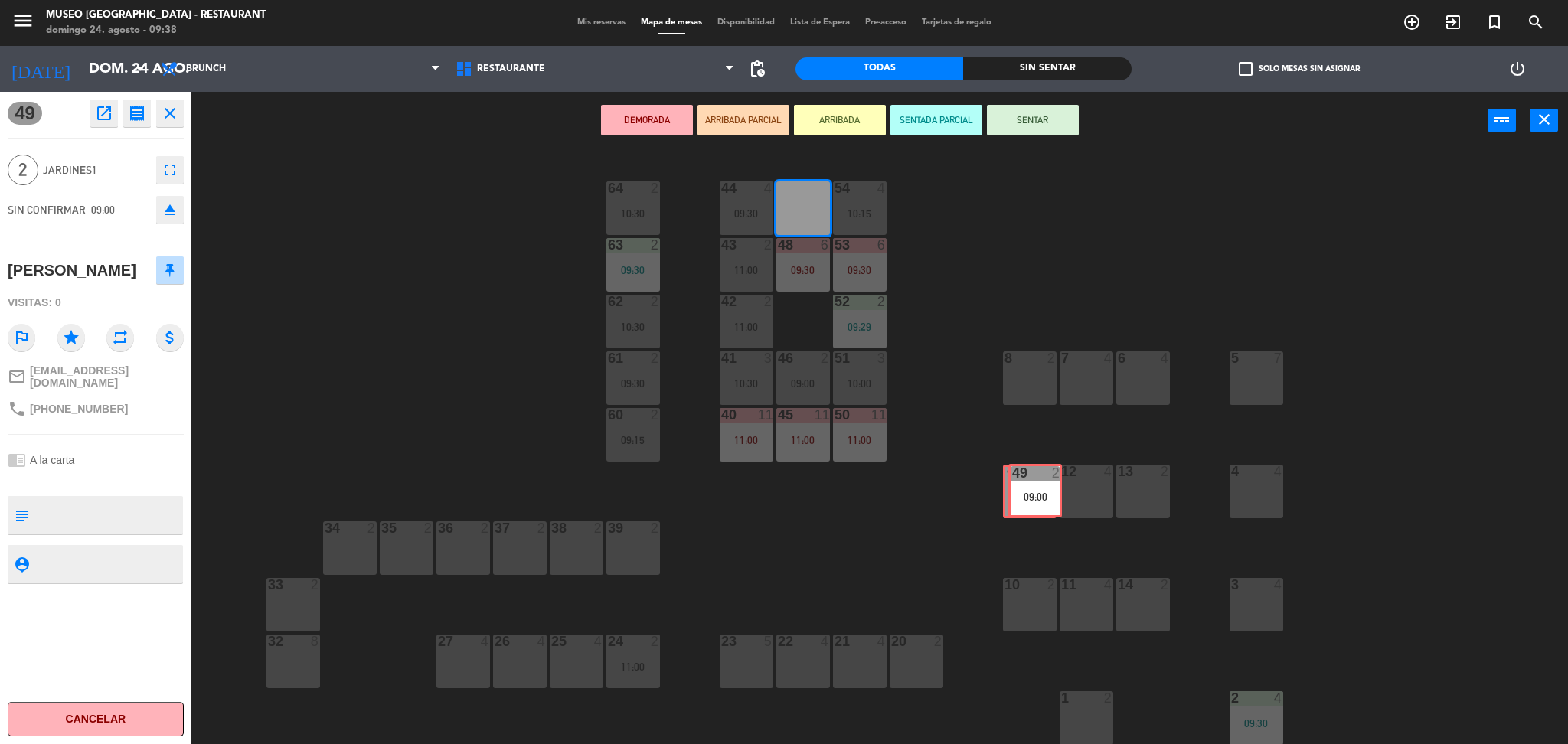
drag, startPoint x: 813, startPoint y: 193, endPoint x: 1044, endPoint y: 473, distance: 363.0
click at [1044, 473] on div "44 4 09:30 49 2 09:00 49 2 09:00 54 4 10:15 64 2 10:30 48 6 09:30 53 6 09:30 63…" at bounding box center [887, 451] width 1361 height 595
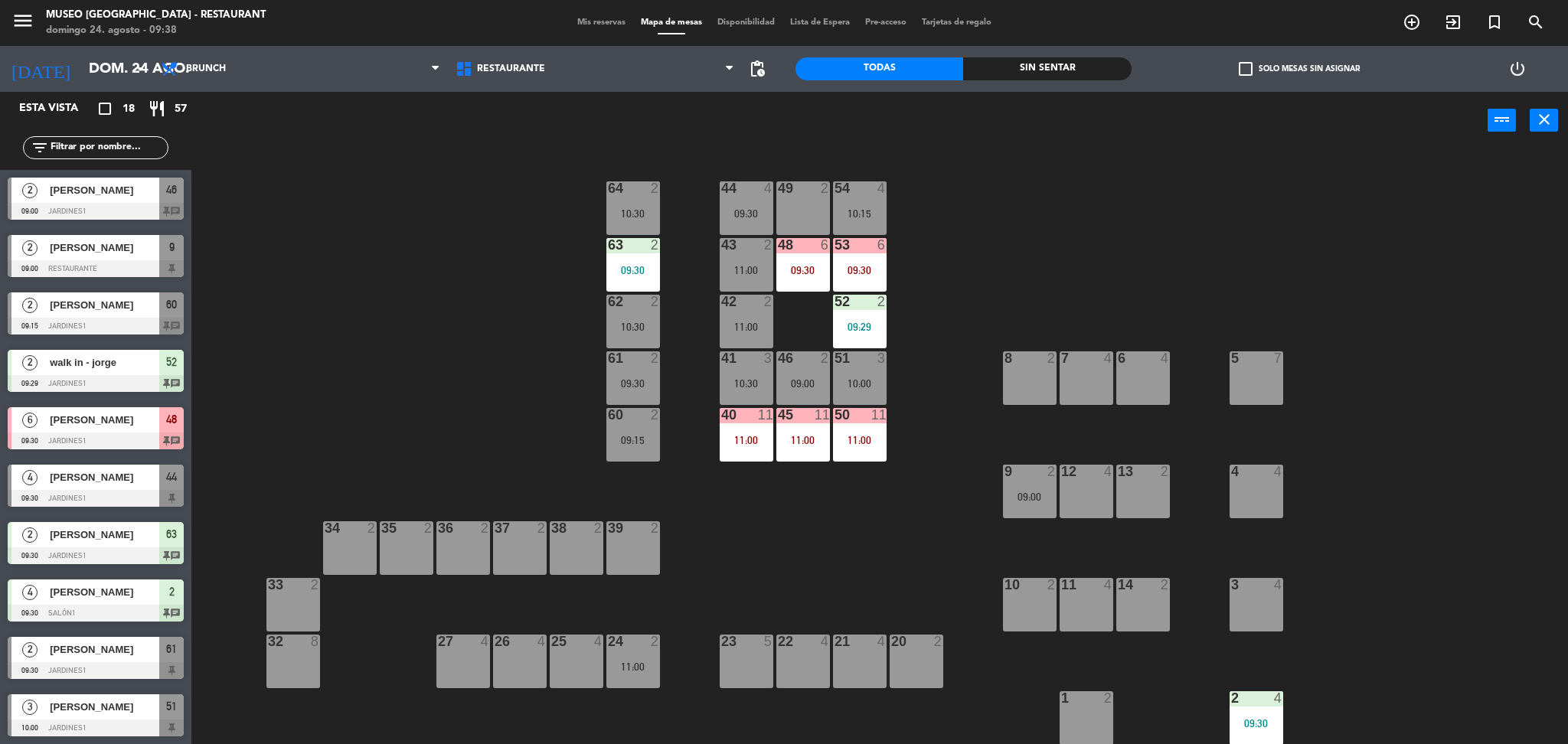
click at [816, 203] on div "49 2" at bounding box center [803, 208] width 53 height 53
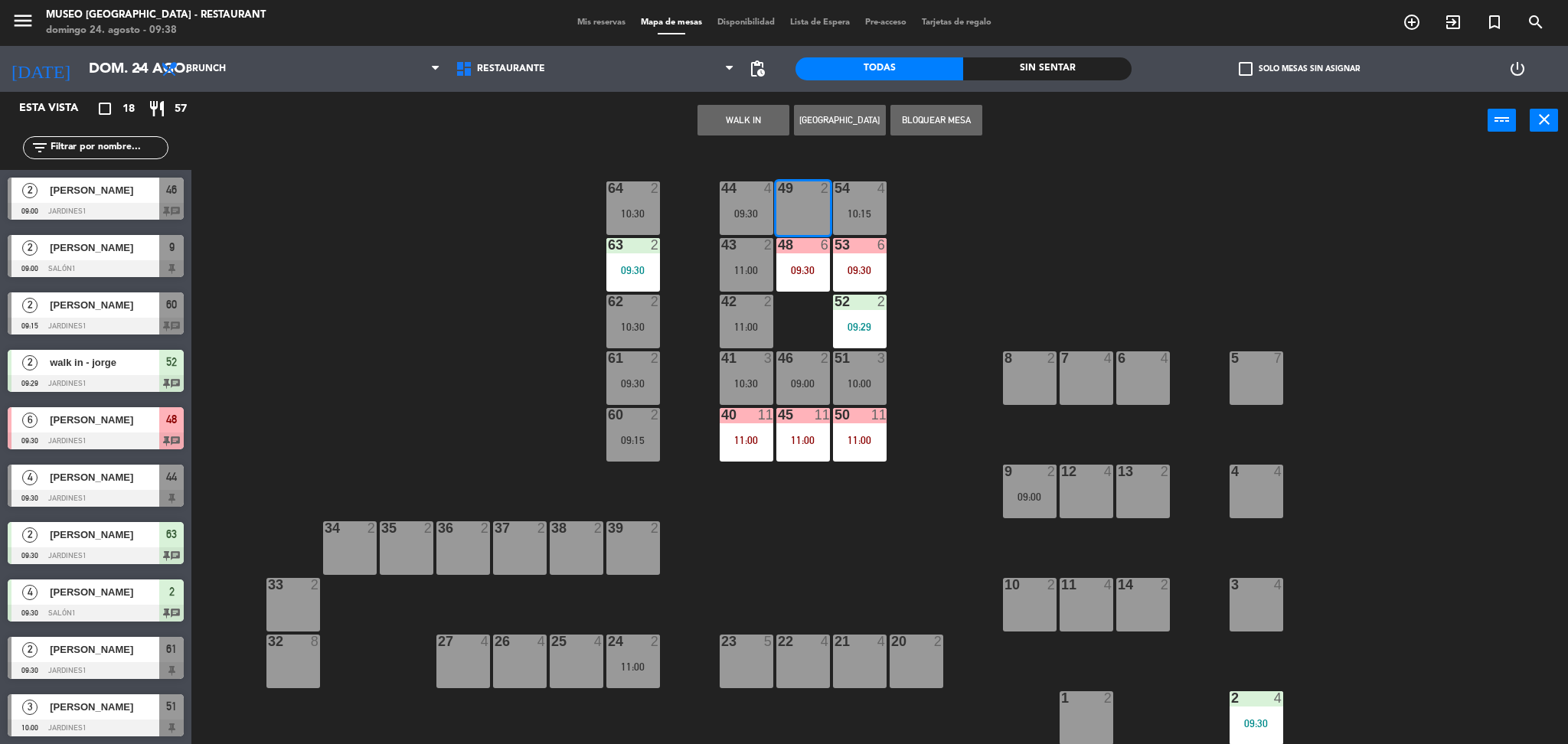
click at [756, 121] on button "WALK IN" at bounding box center [743, 120] width 92 height 30
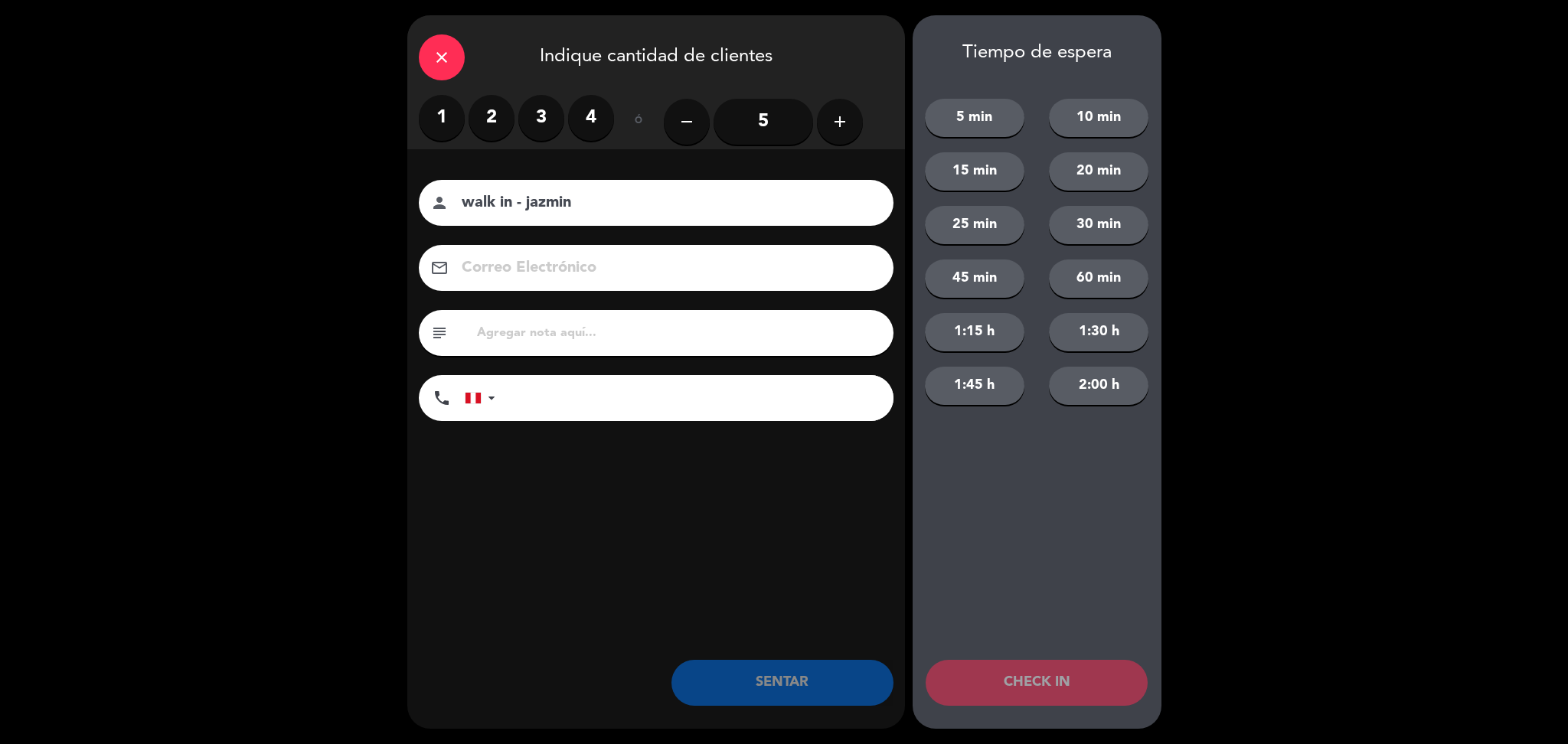
type input "walk in - jazmin"
click at [826, 386] on input "tel" at bounding box center [701, 398] width 383 height 46
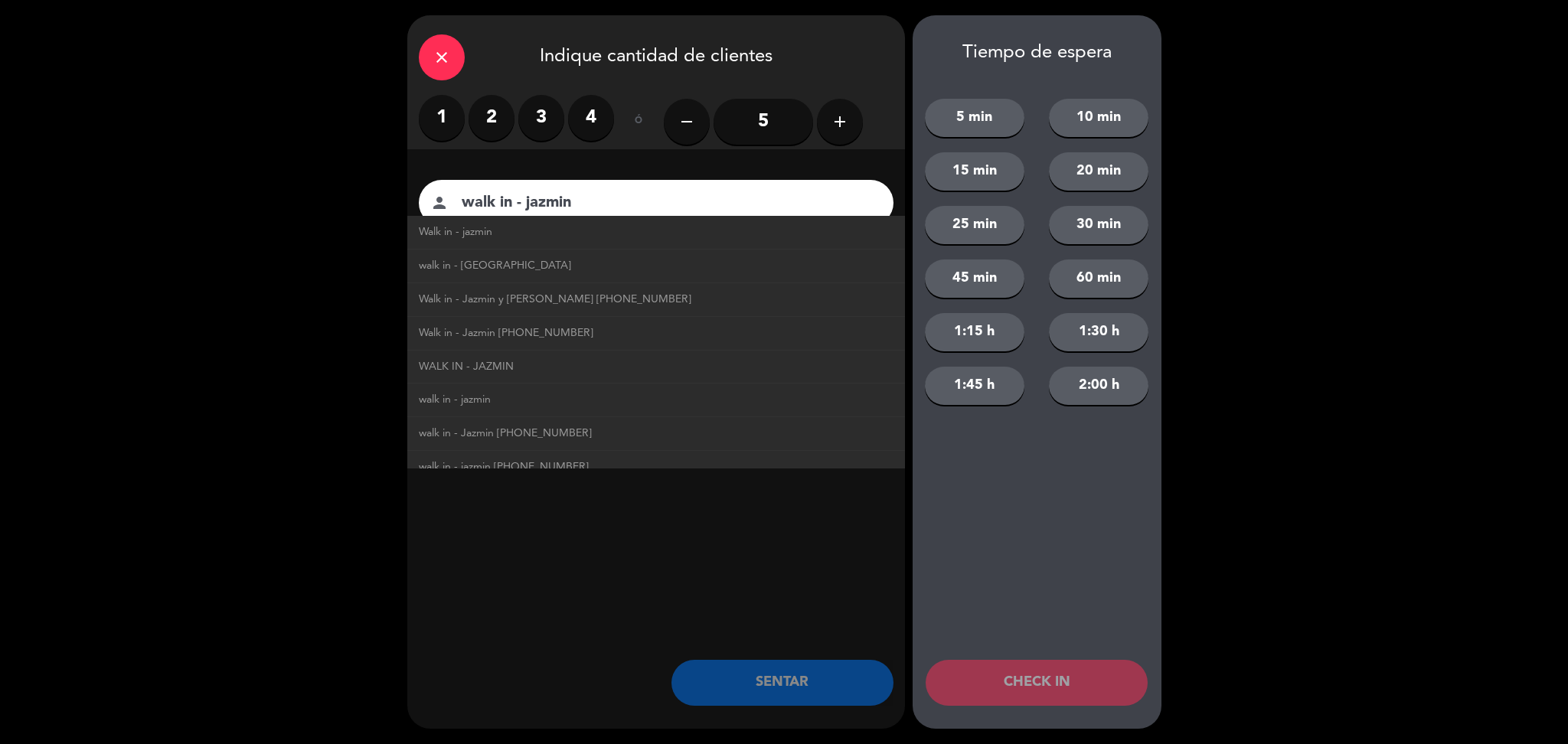
click at [885, 550] on div "close Indique cantidad de clientes 1 2 3 4 ó remove 5 add Nombre del cliente pe…" at bounding box center [656, 372] width 498 height 714
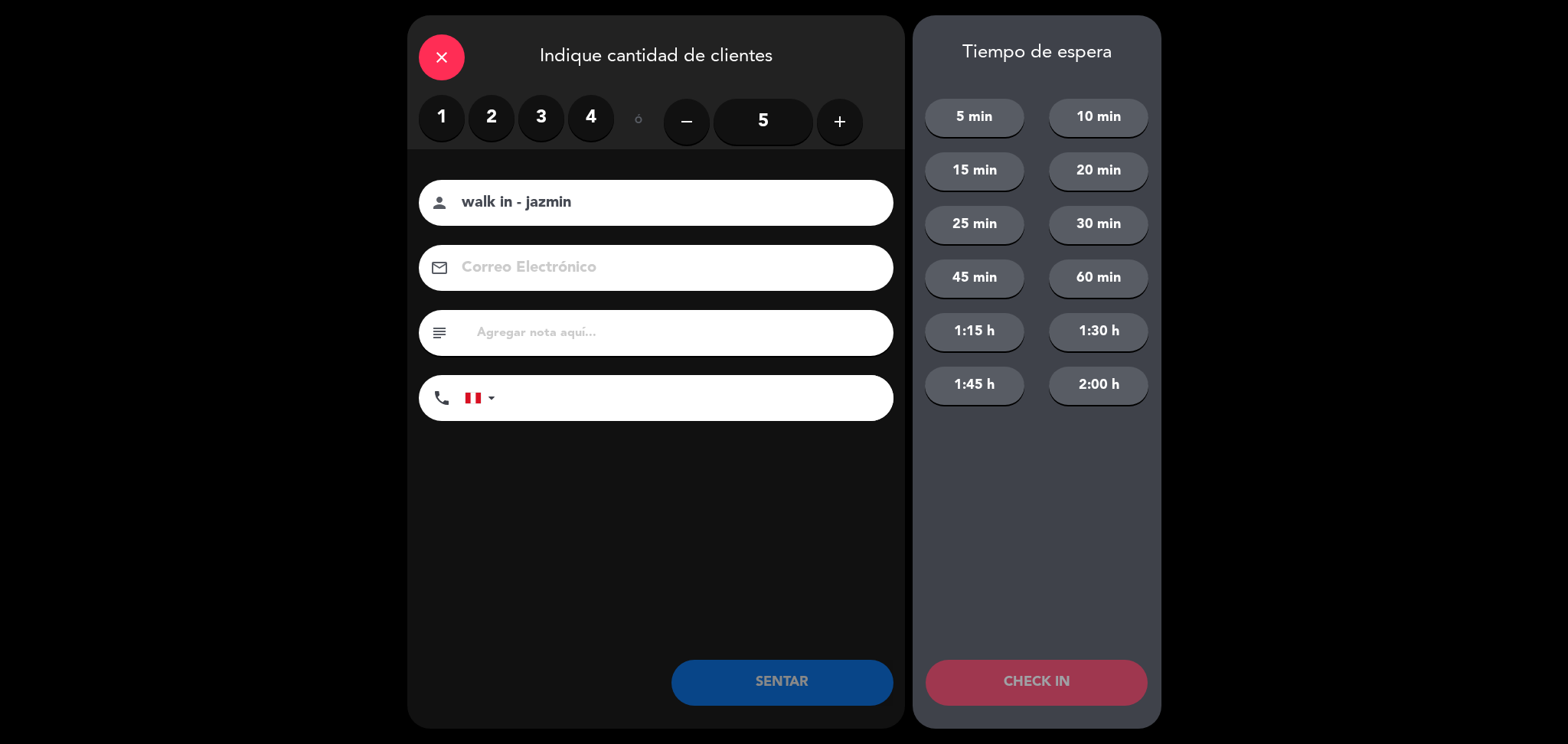
click at [474, 120] on label "2" at bounding box center [492, 118] width 46 height 46
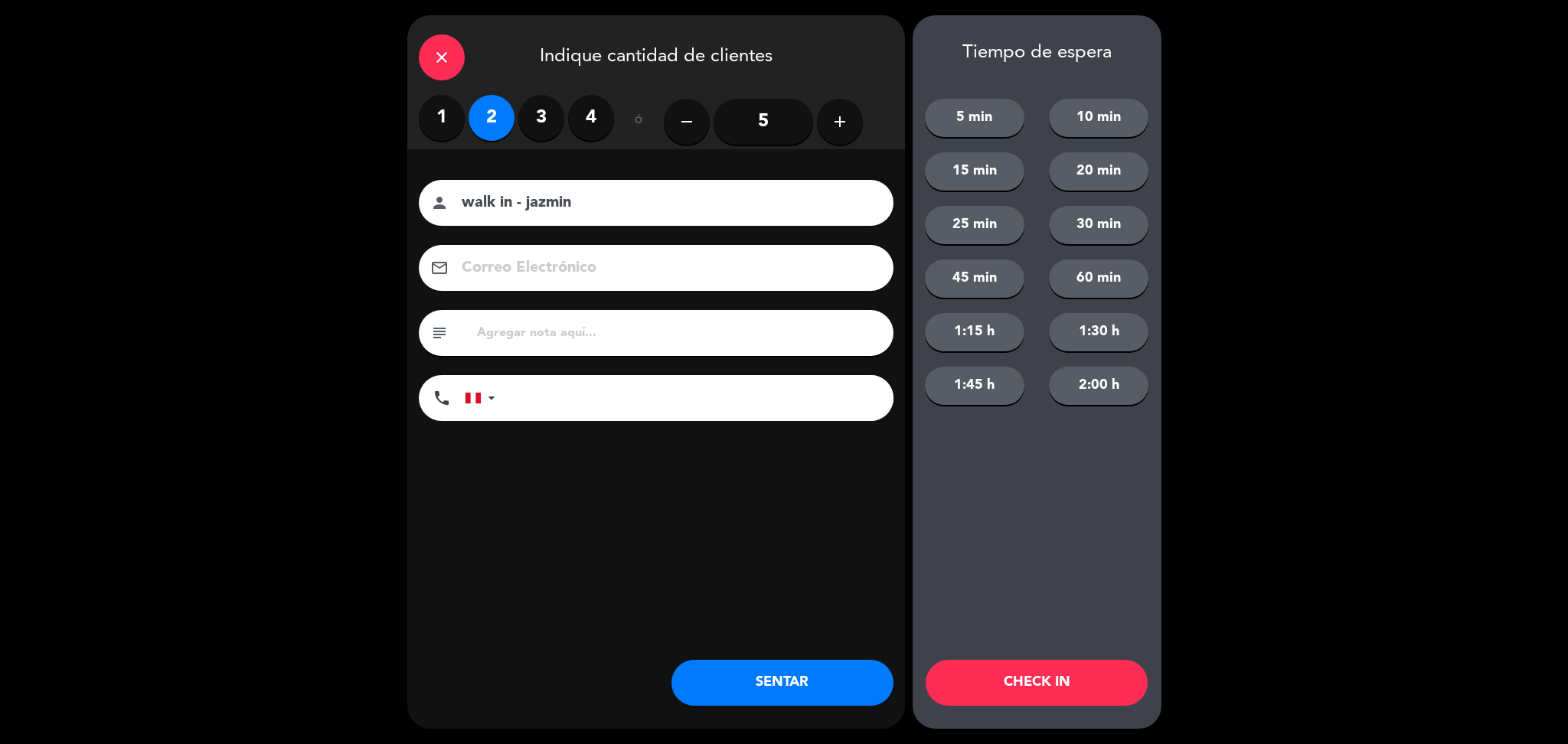
click at [627, 388] on input "tel" at bounding box center [701, 398] width 383 height 46
type input "910148510"
click at [786, 686] on button "SENTAR" at bounding box center [782, 683] width 222 height 46
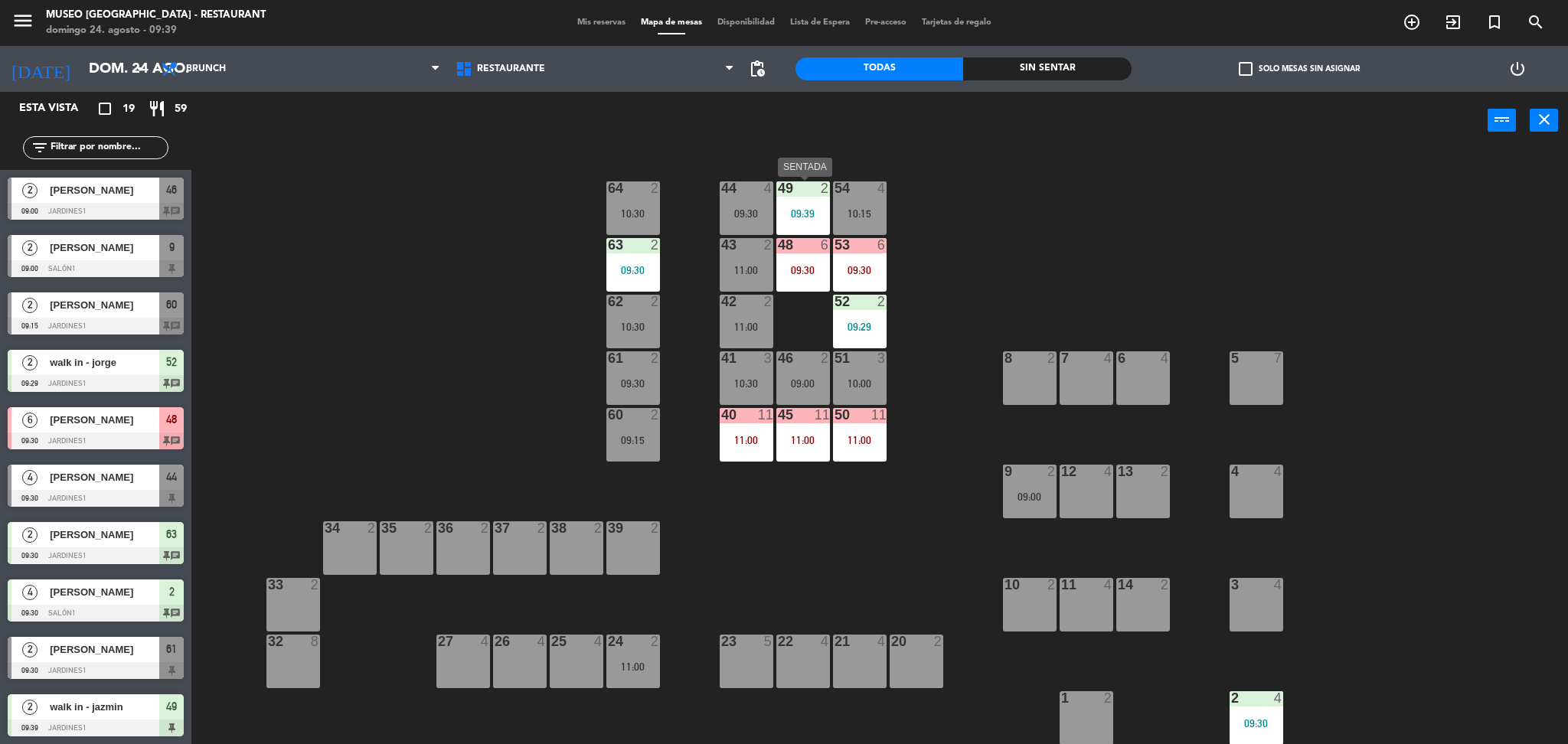
click at [812, 229] on div "49 2 09:39" at bounding box center [803, 208] width 53 height 53
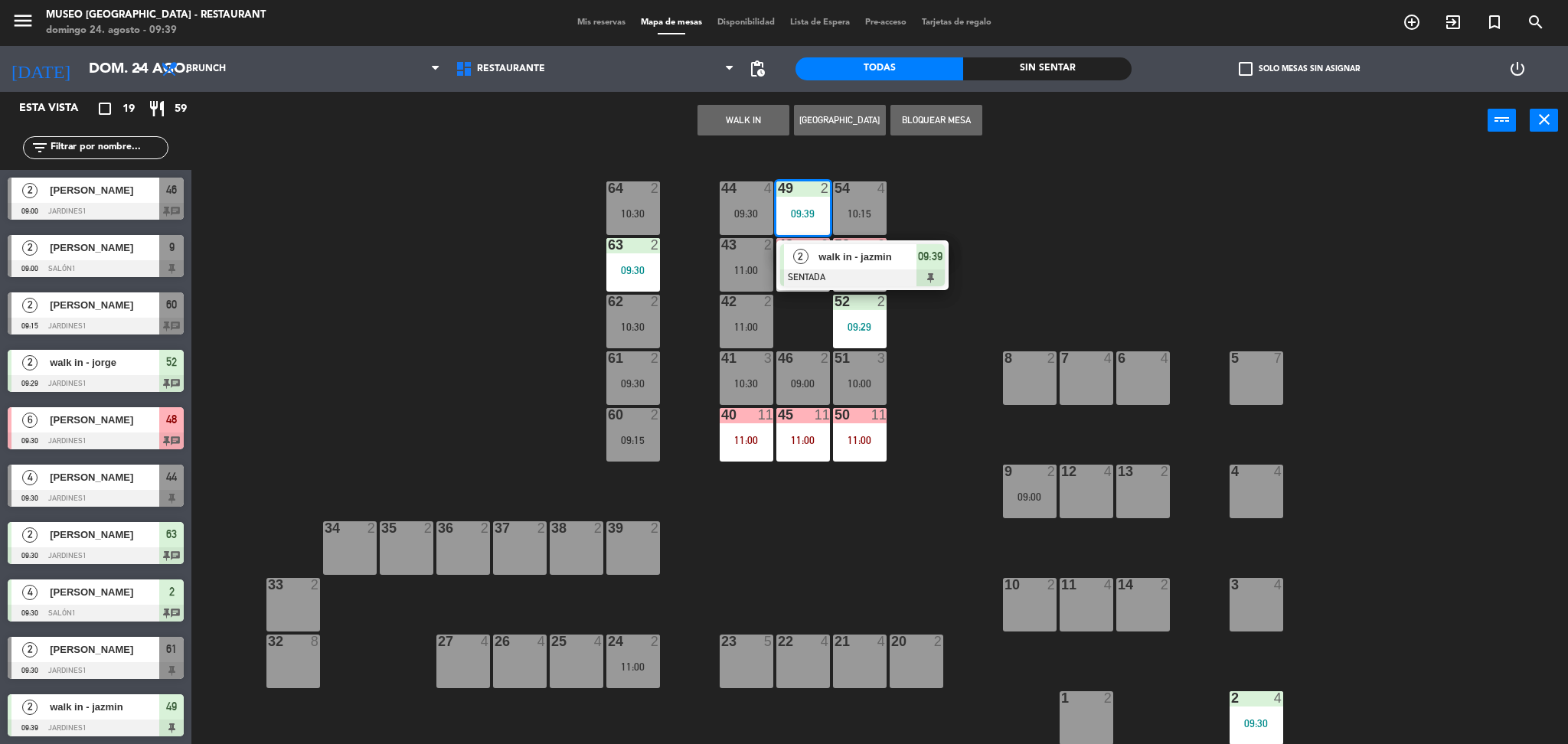
click at [837, 262] on span "walk in - jazmin" at bounding box center [868, 257] width 98 height 16
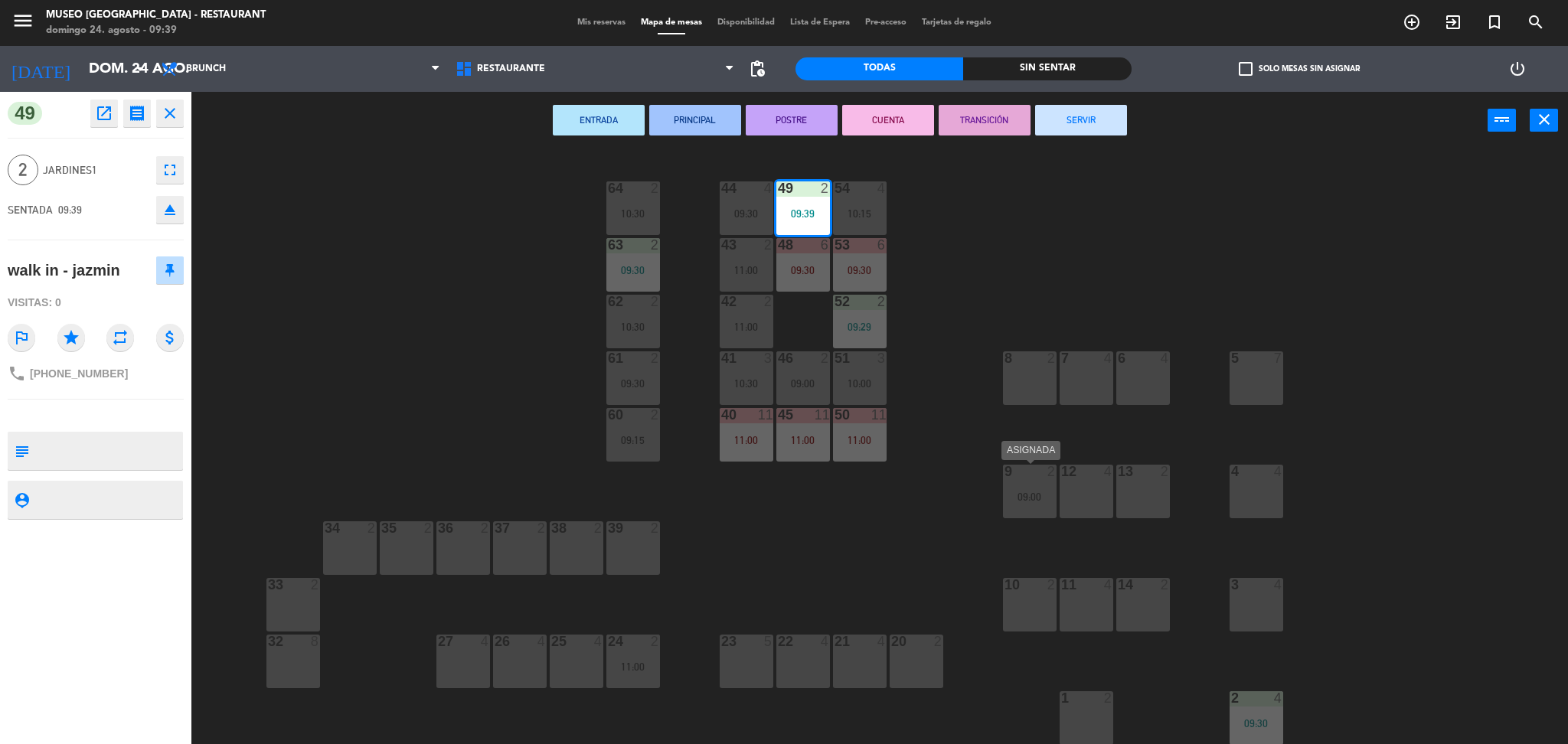
click at [1018, 489] on div "9 2 09:00" at bounding box center [1029, 492] width 53 height 53
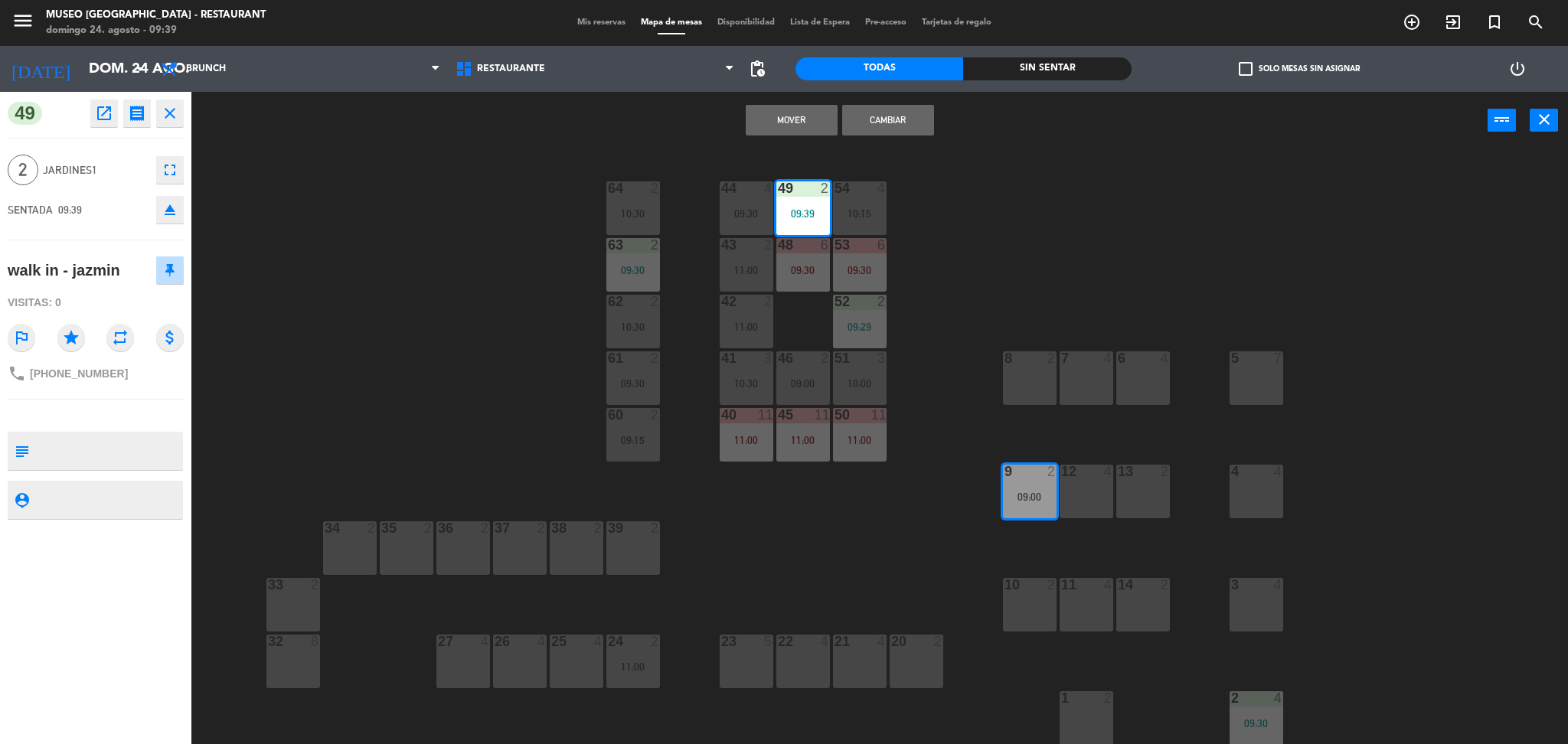
click at [882, 119] on button "Cambiar" at bounding box center [887, 120] width 92 height 30
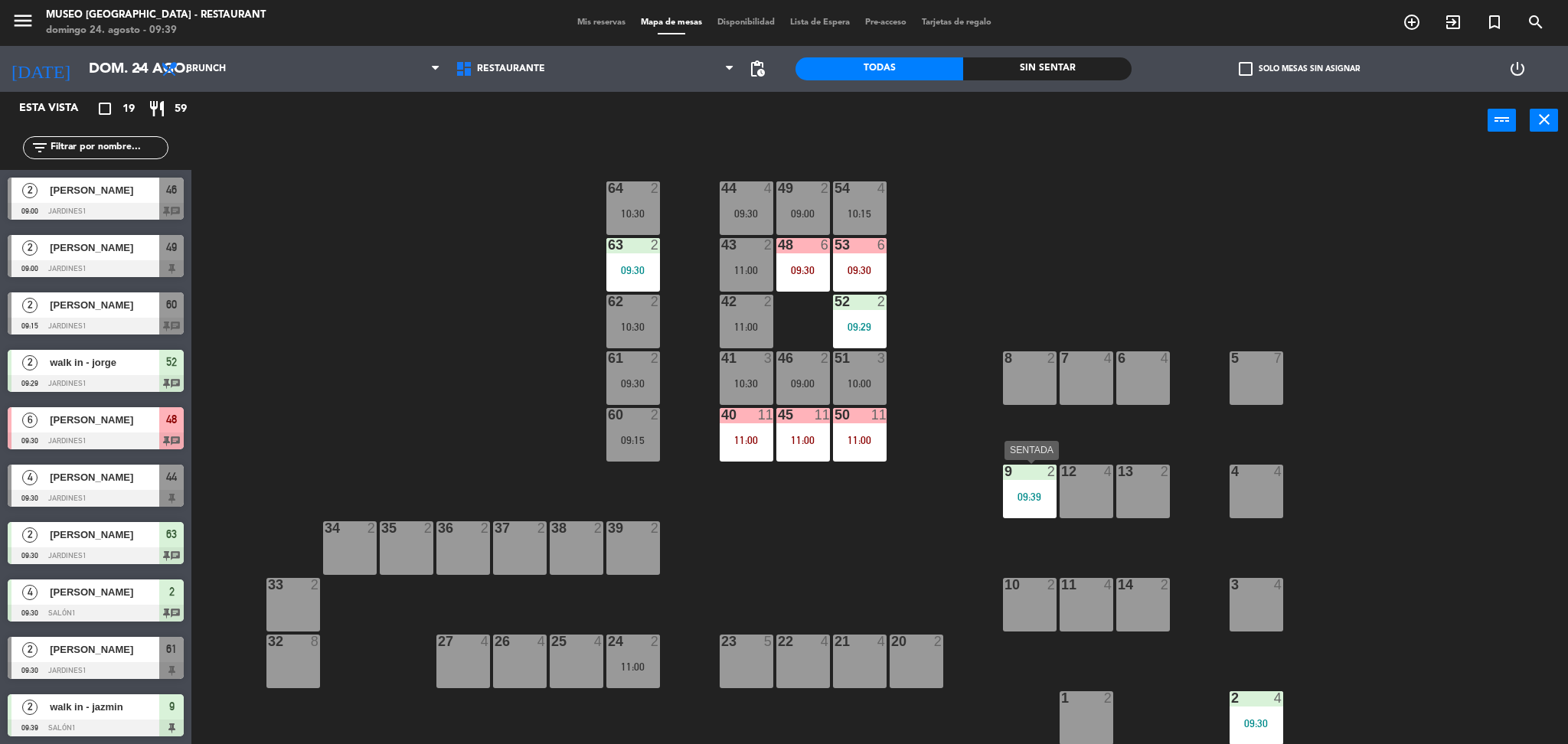
click at [1036, 492] on div "09:39" at bounding box center [1029, 497] width 53 height 11
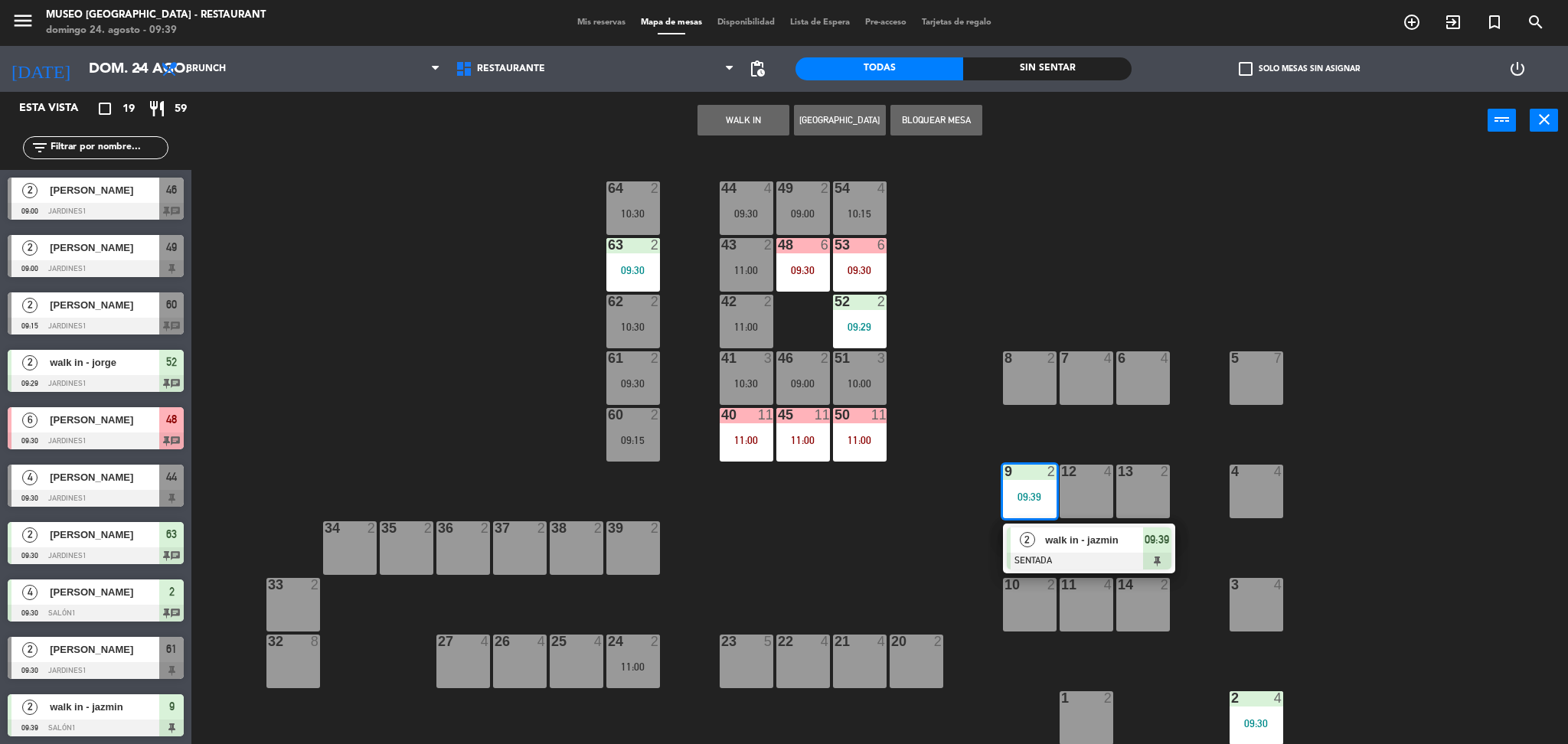
click at [1069, 553] on div at bounding box center [1088, 561] width 164 height 17
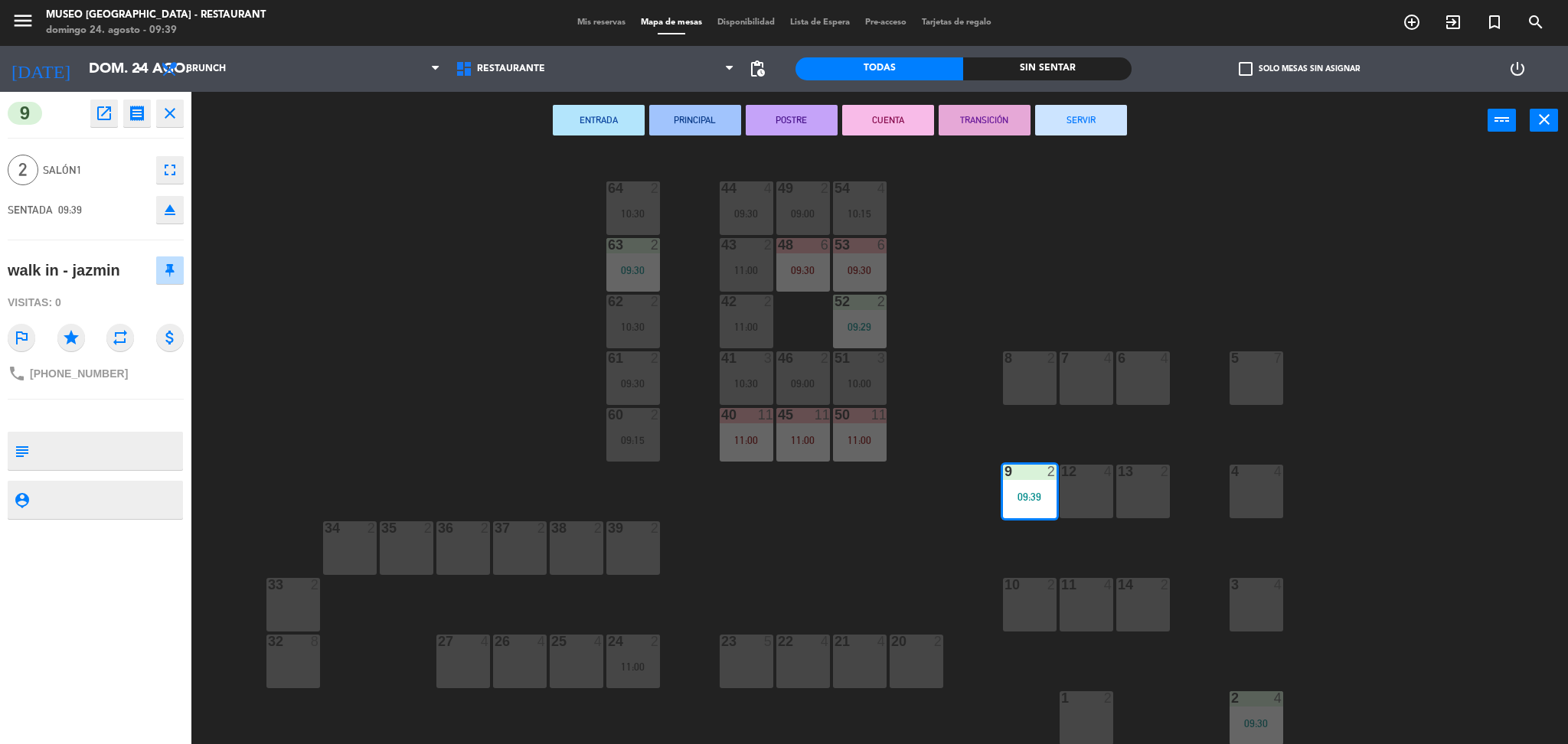
click at [908, 469] on div "44 4 09:30 49 2 09:00 54 4 10:15 64 2 10:30 48 6 09:30 53 6 09:30 63 2 09:30 43…" at bounding box center [887, 451] width 1361 height 595
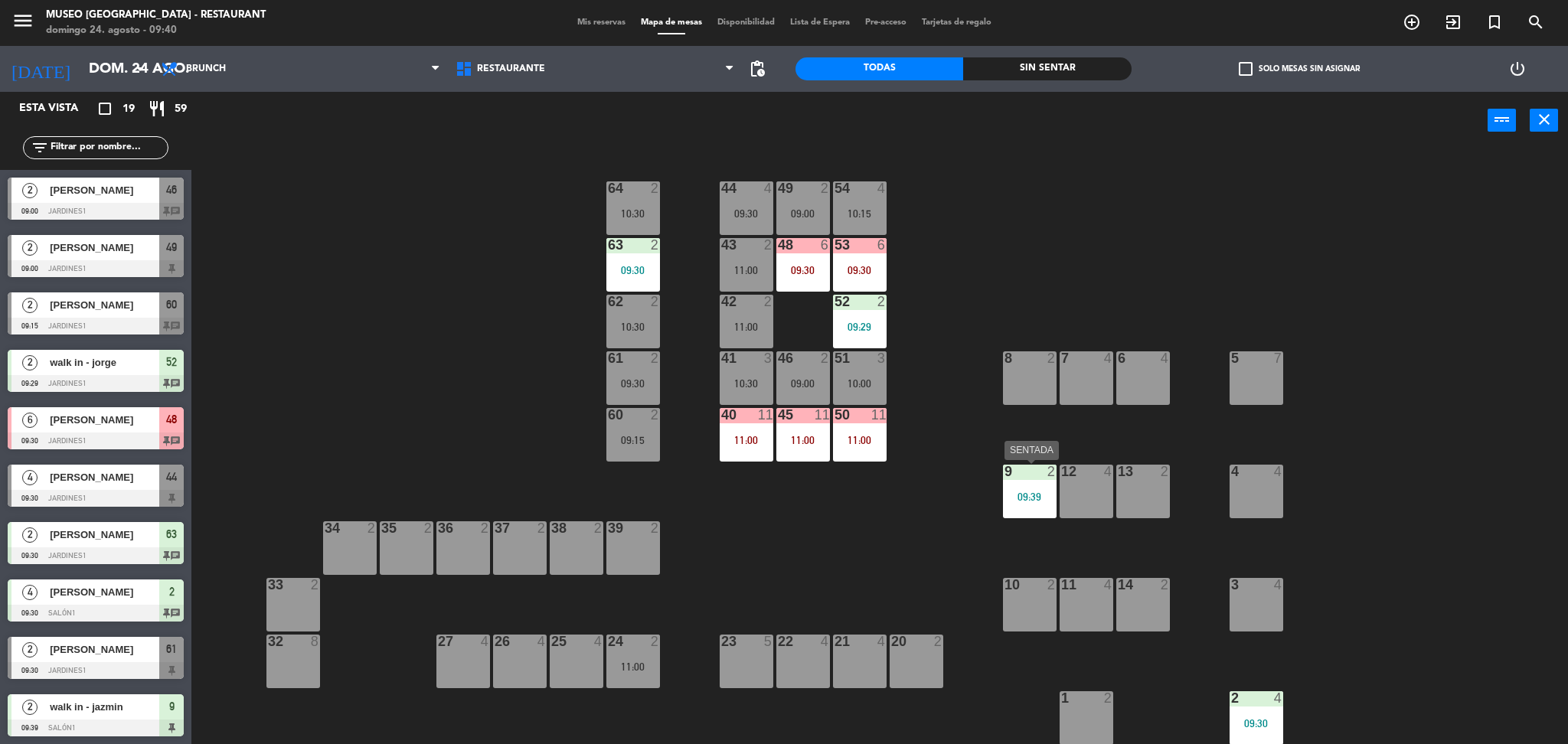
click at [1045, 491] on div "09:39" at bounding box center [1029, 496] width 53 height 12
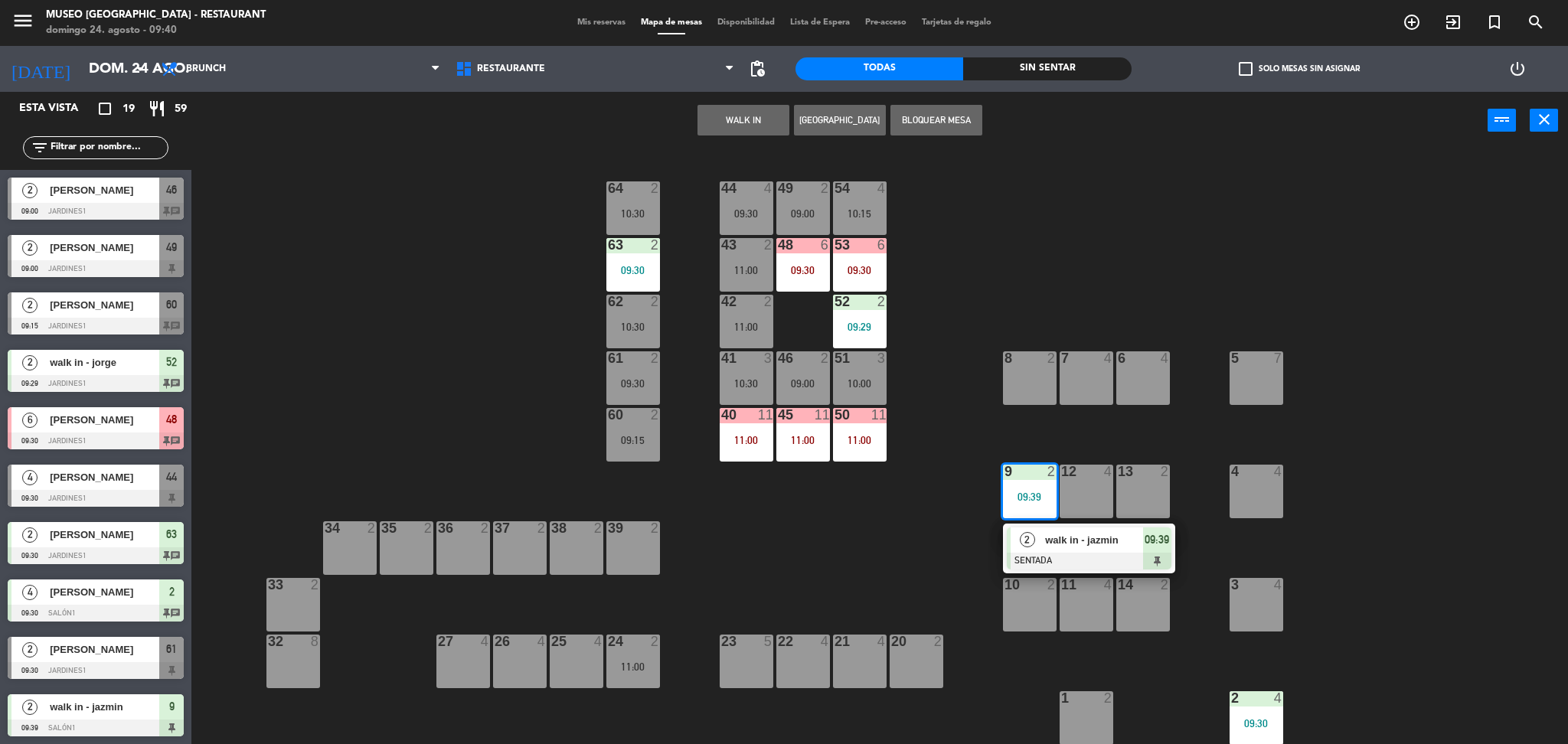
click at [1064, 544] on span "walk in - jazmin" at bounding box center [1093, 540] width 98 height 16
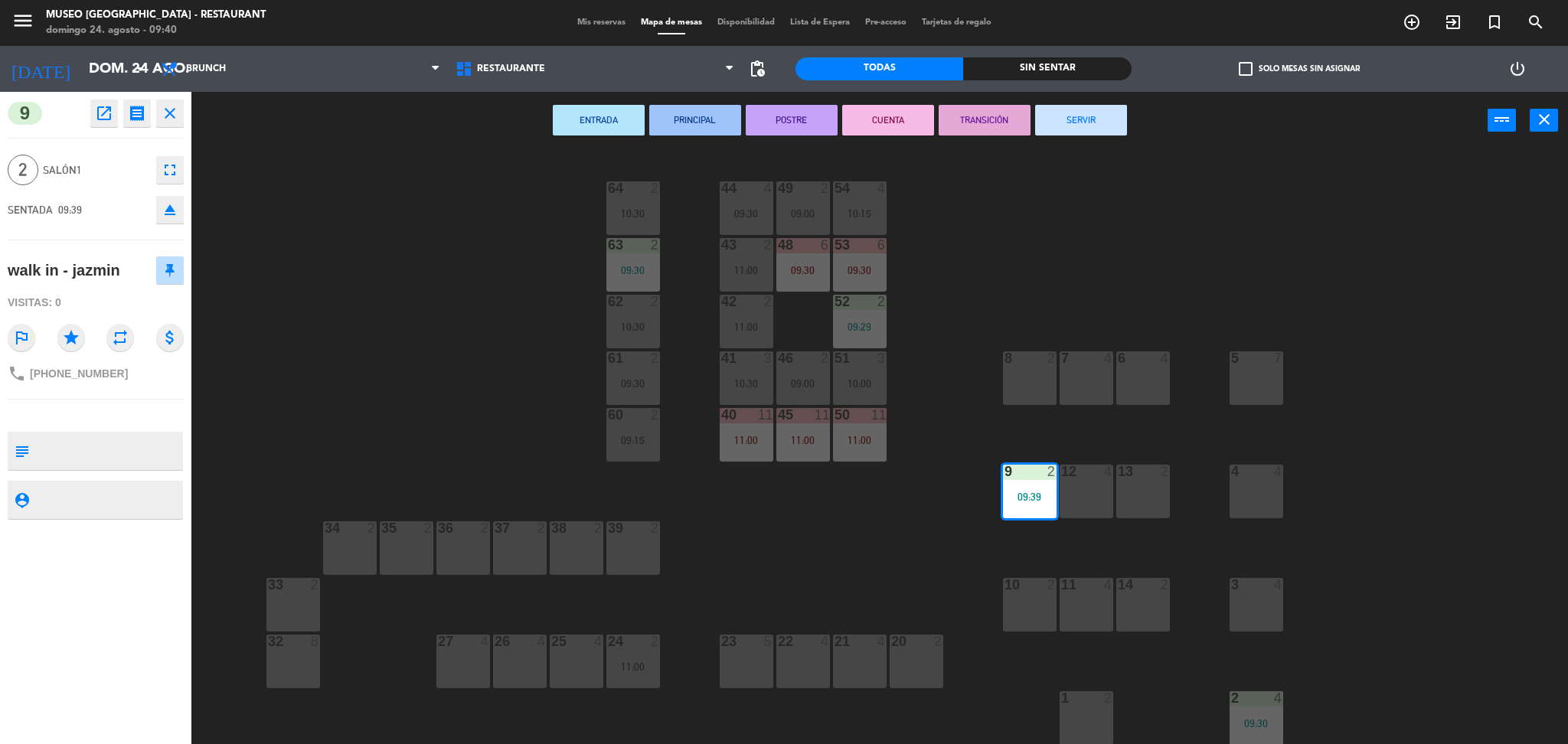
click at [1030, 606] on div "10 2" at bounding box center [1029, 604] width 53 height 53
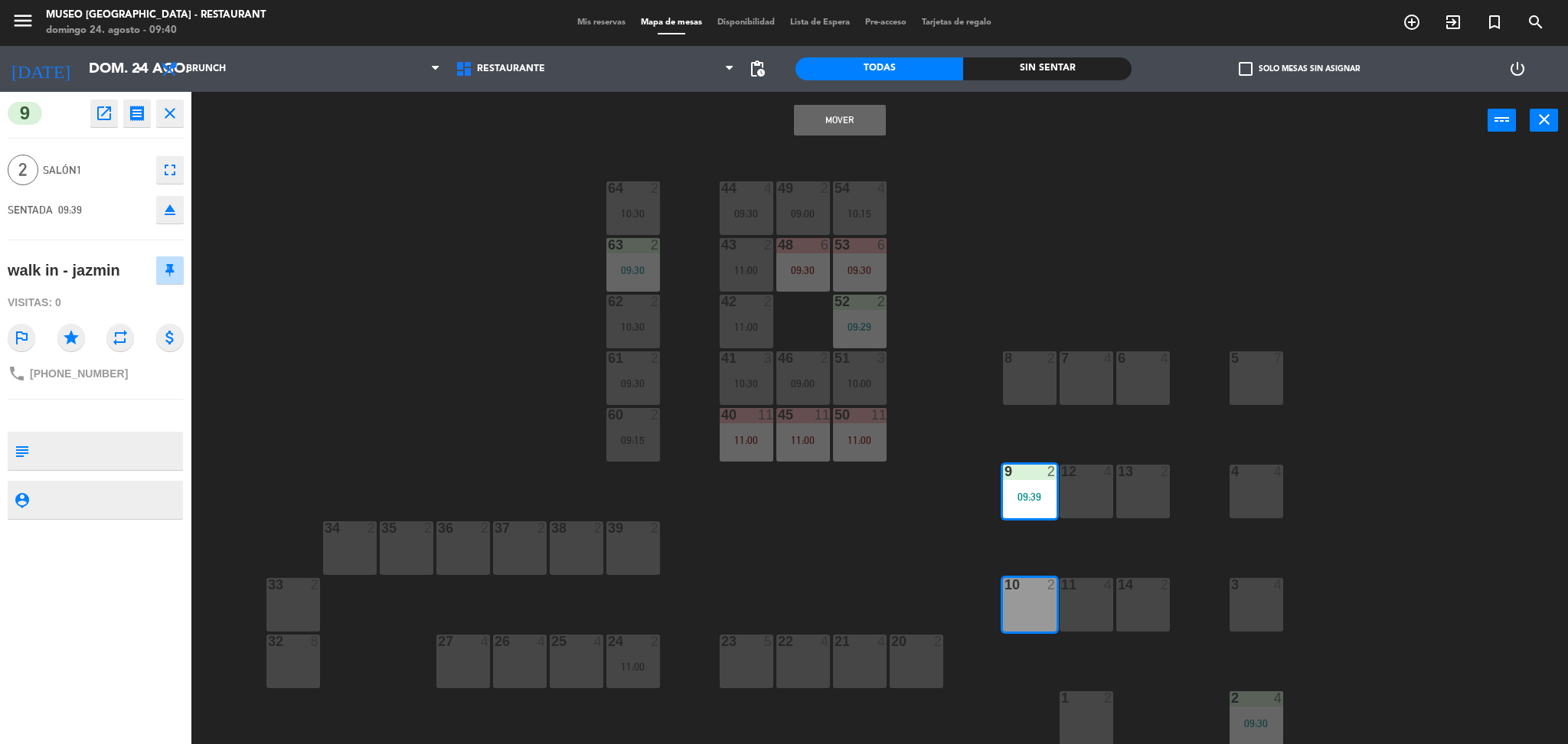
click at [828, 111] on button "Mover" at bounding box center [839, 120] width 92 height 30
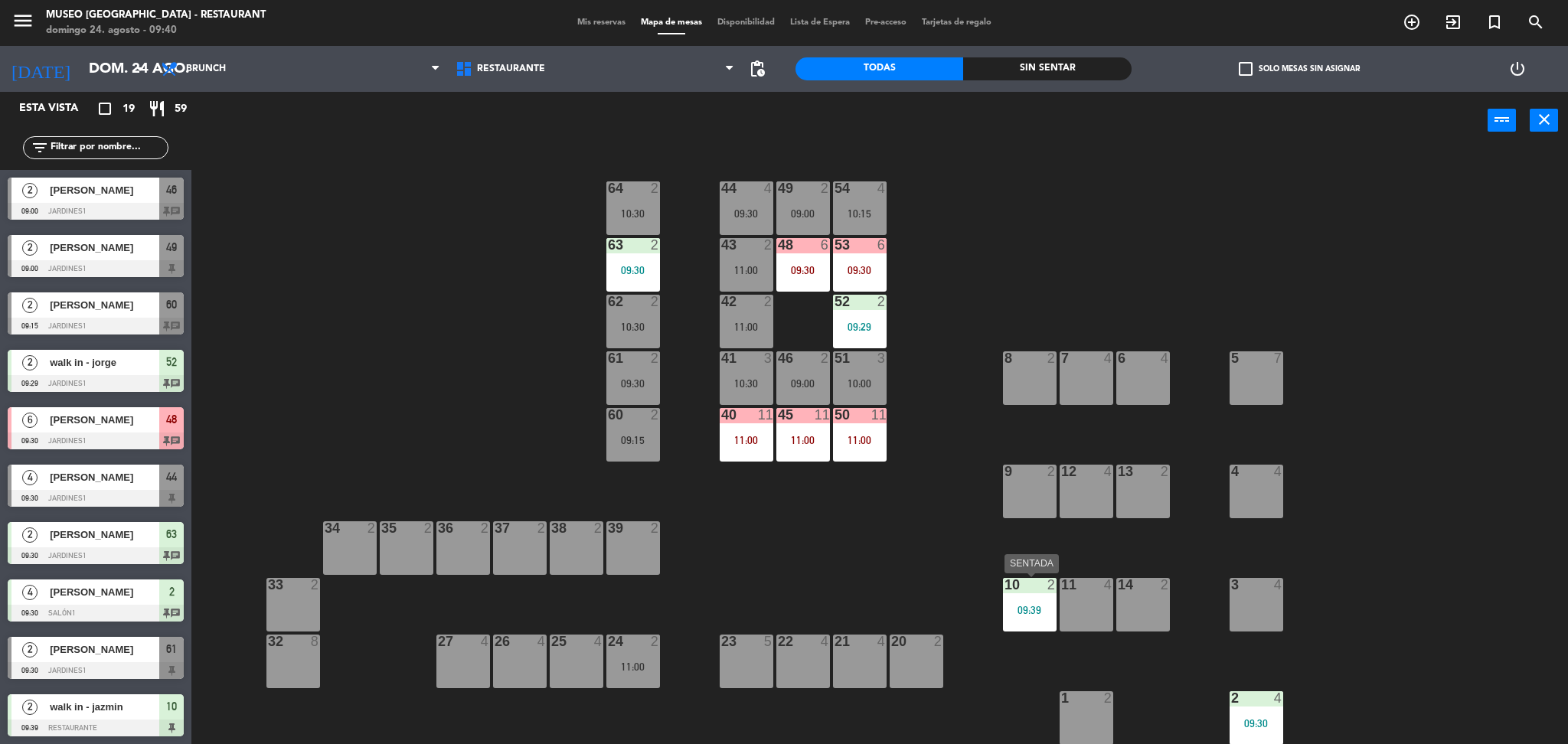
click at [1023, 592] on div "10 2" at bounding box center [1029, 585] width 53 height 15
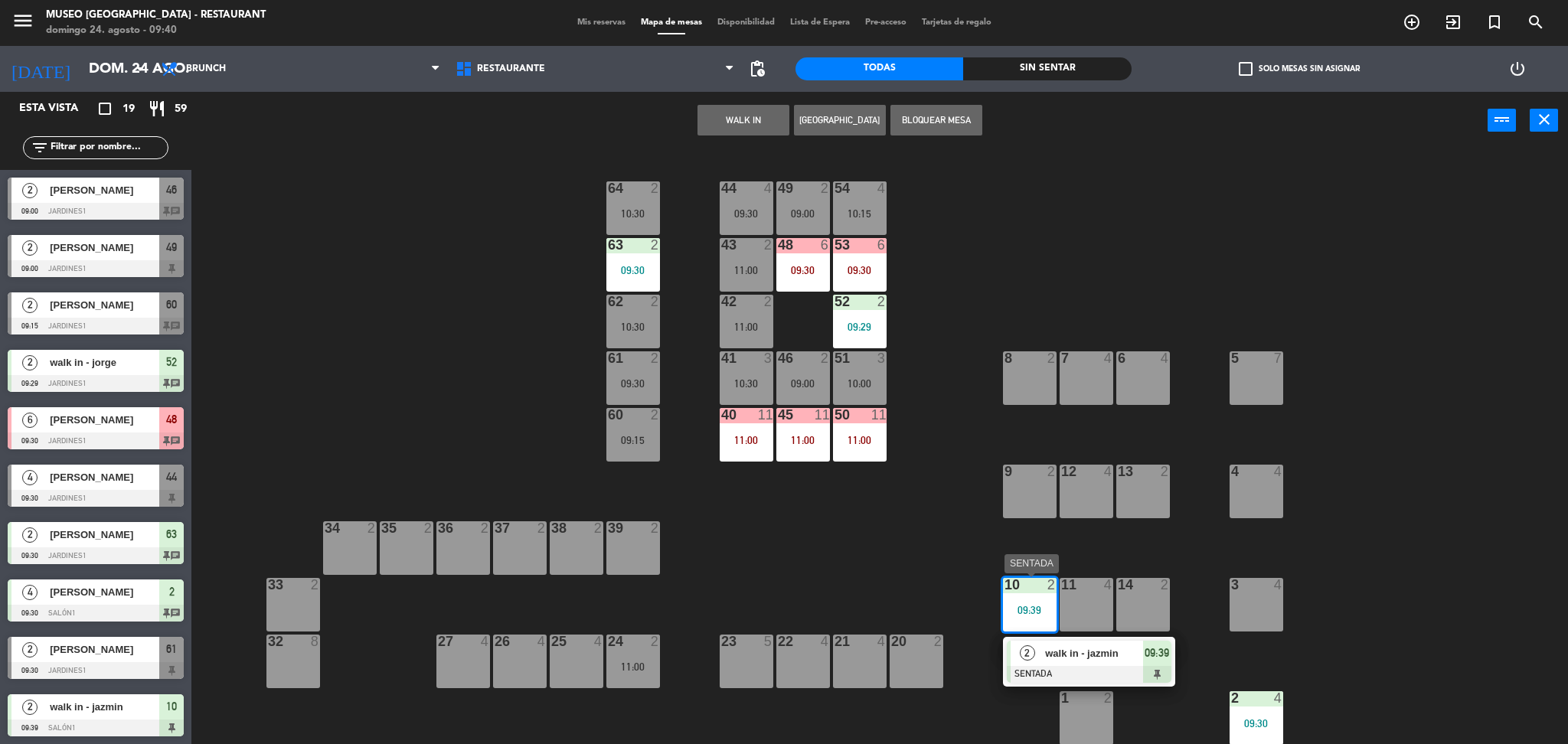
click at [1045, 660] on span "walk in - jazmin" at bounding box center [1093, 653] width 98 height 16
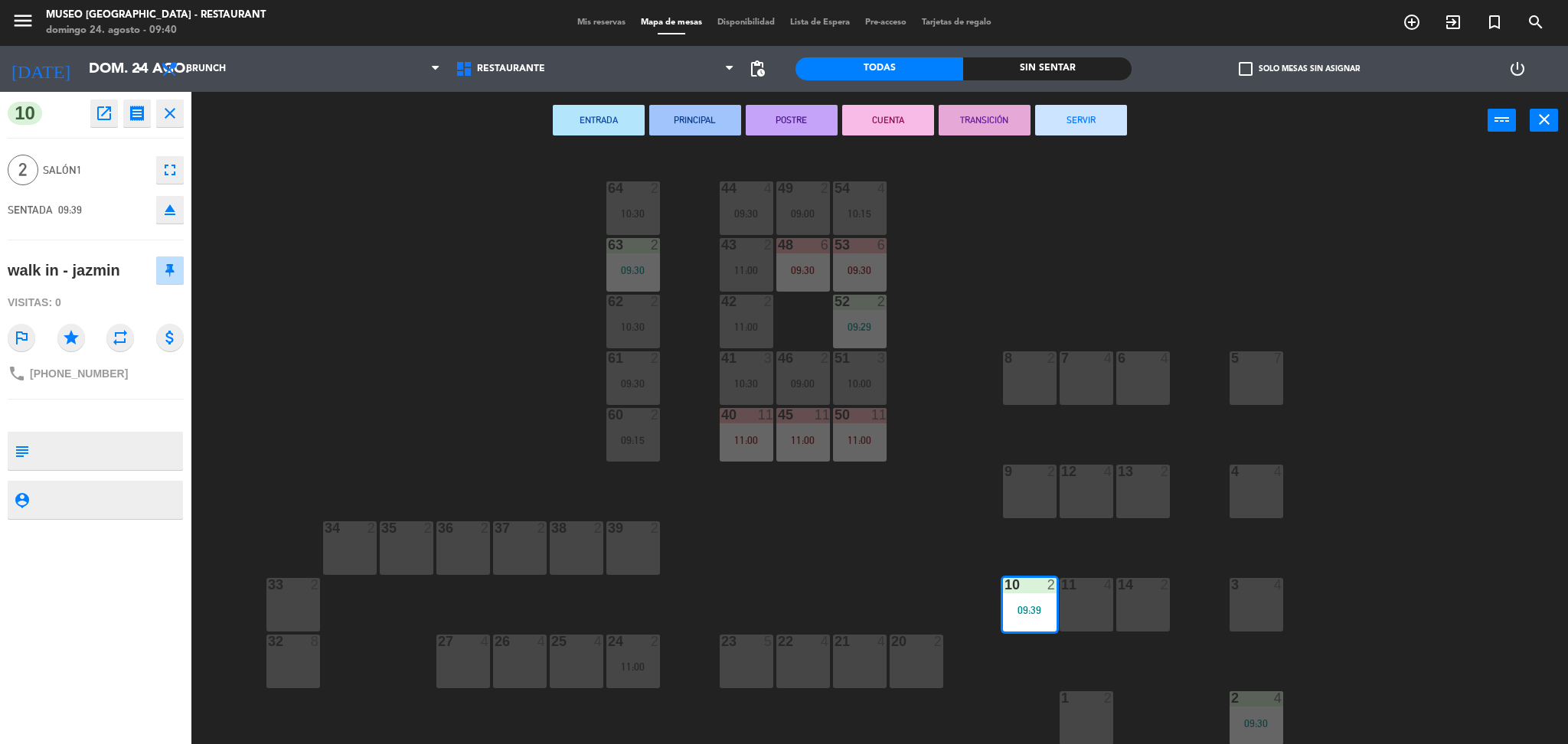
click at [117, 448] on textarea at bounding box center [108, 451] width 146 height 32
type textarea "m10"
click at [152, 413] on div at bounding box center [96, 416] width 176 height 11
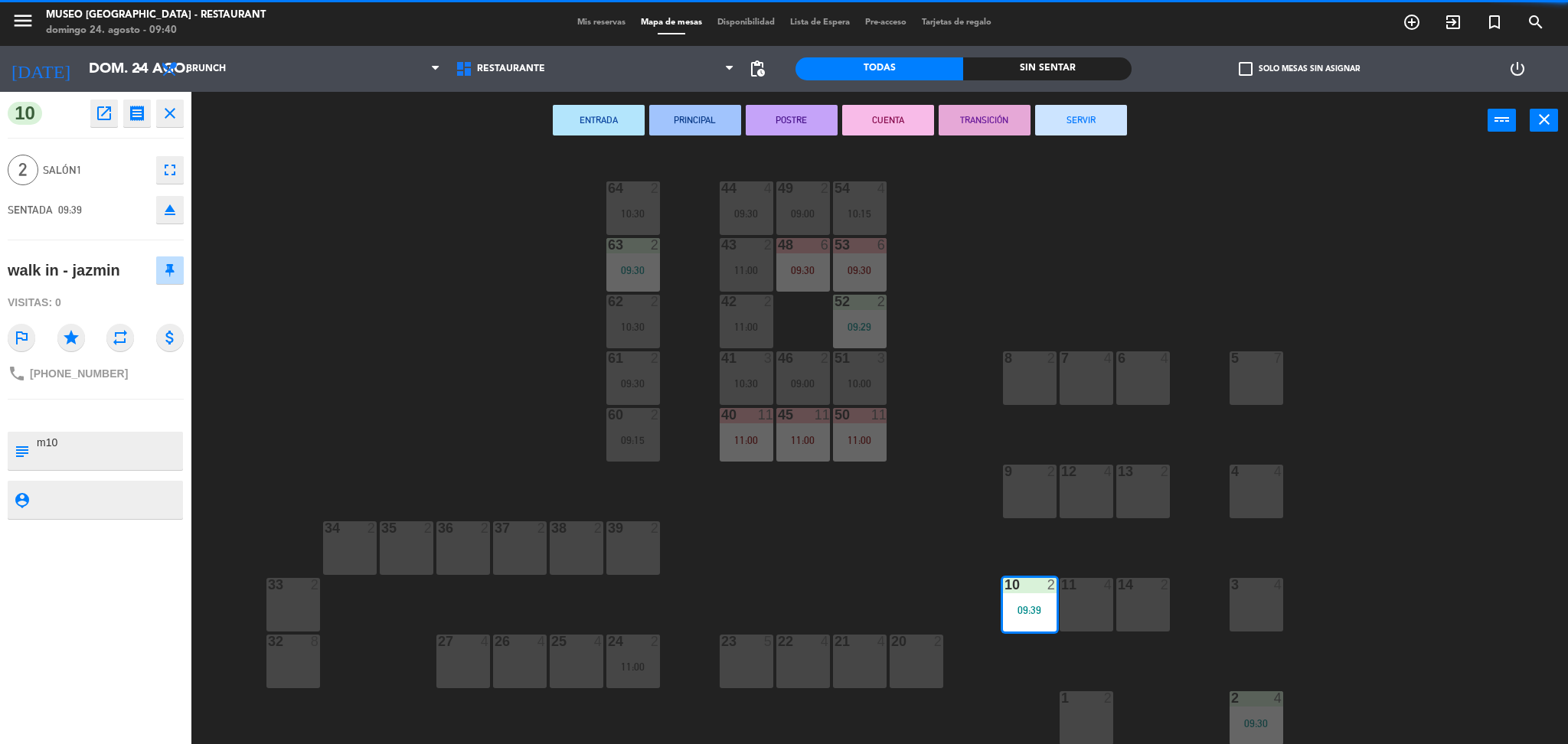
click at [152, 413] on div at bounding box center [96, 416] width 176 height 11
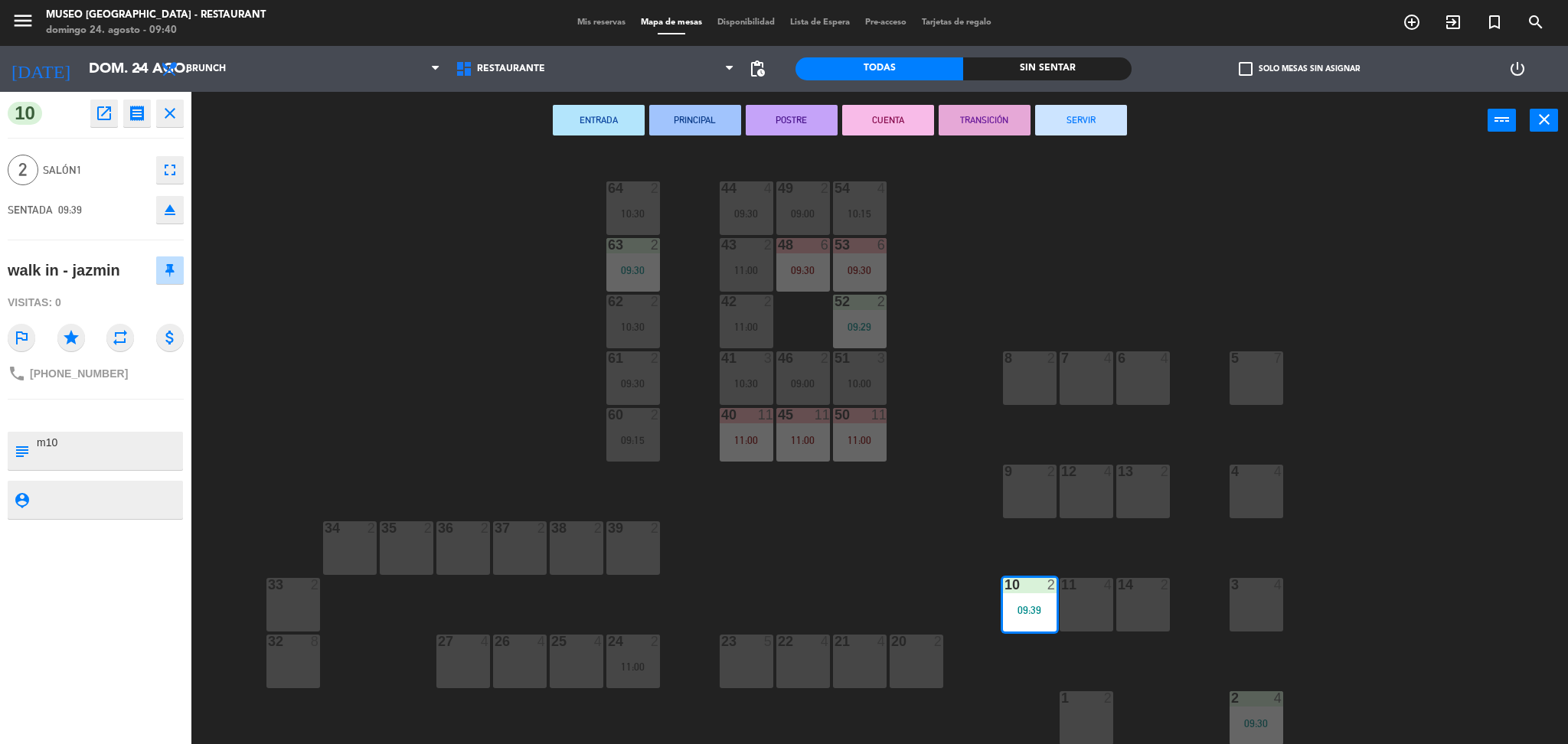
click at [152, 413] on div at bounding box center [96, 416] width 176 height 11
click at [418, 424] on div "44 4 09:30 49 2 09:00 54 4 10:15 64 2 10:30 48 6 09:30 53 6 09:30 63 2 09:30 43…" at bounding box center [887, 451] width 1361 height 595
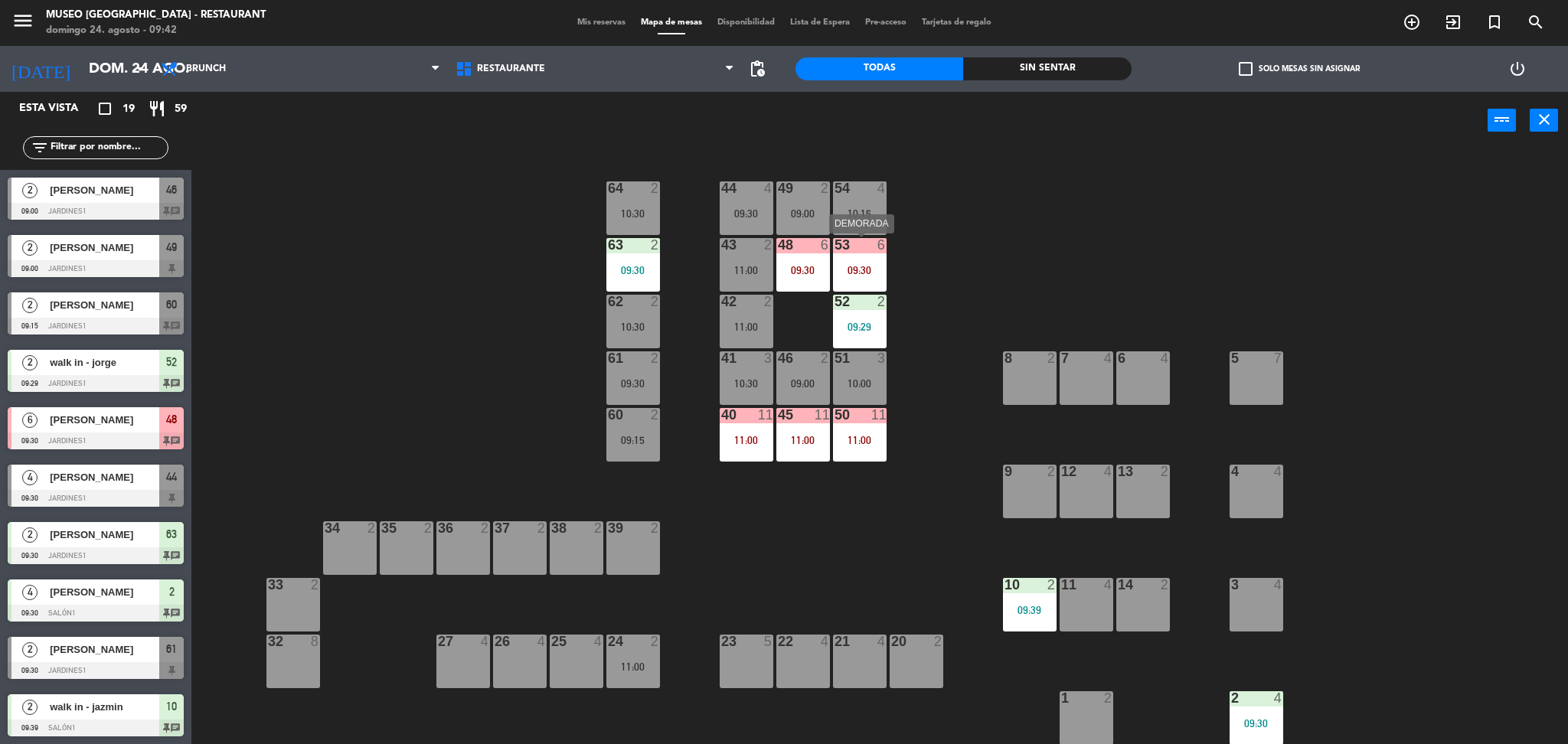
click at [868, 251] on div at bounding box center [859, 245] width 25 height 14
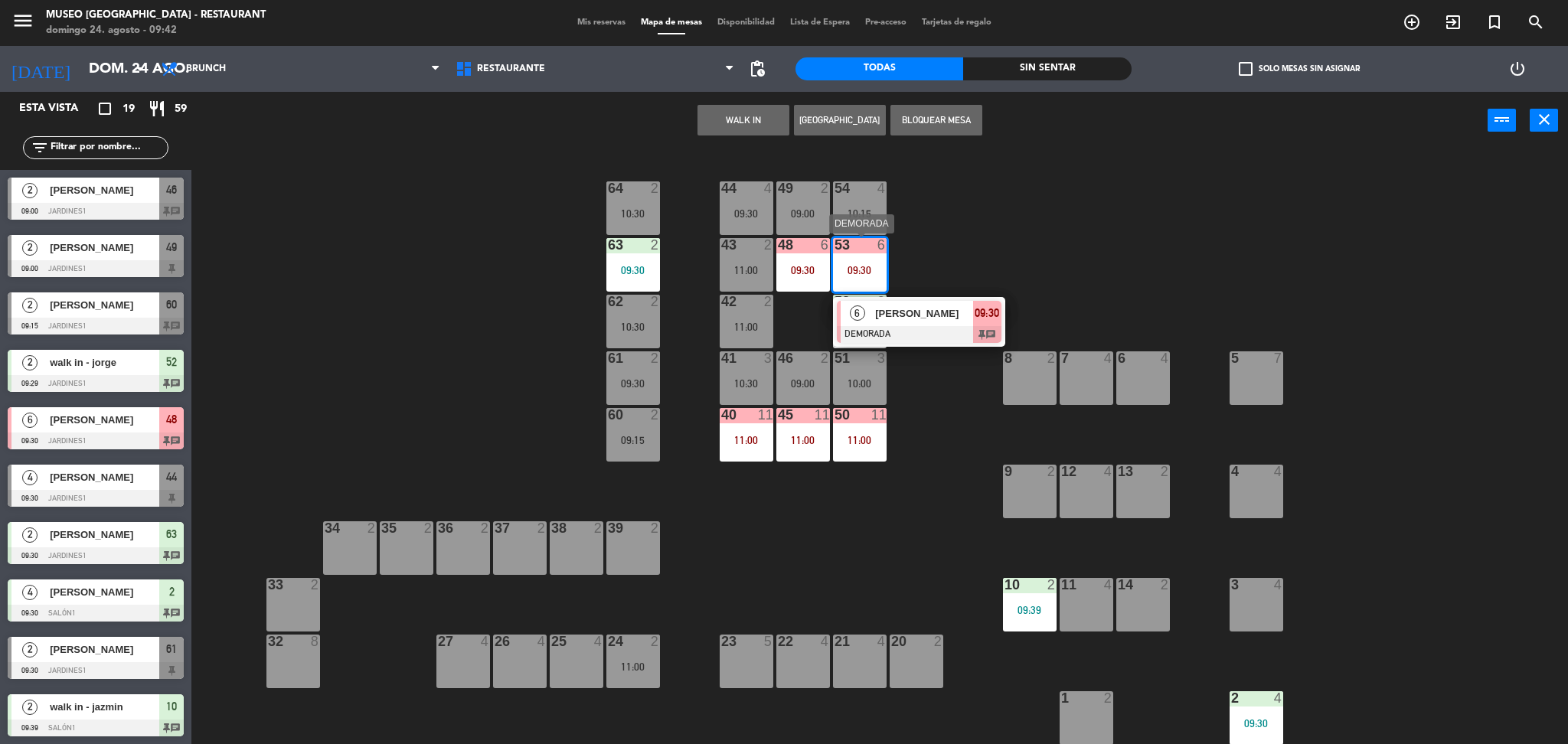
click at [896, 308] on span "[PERSON_NAME]" at bounding box center [924, 314] width 98 height 16
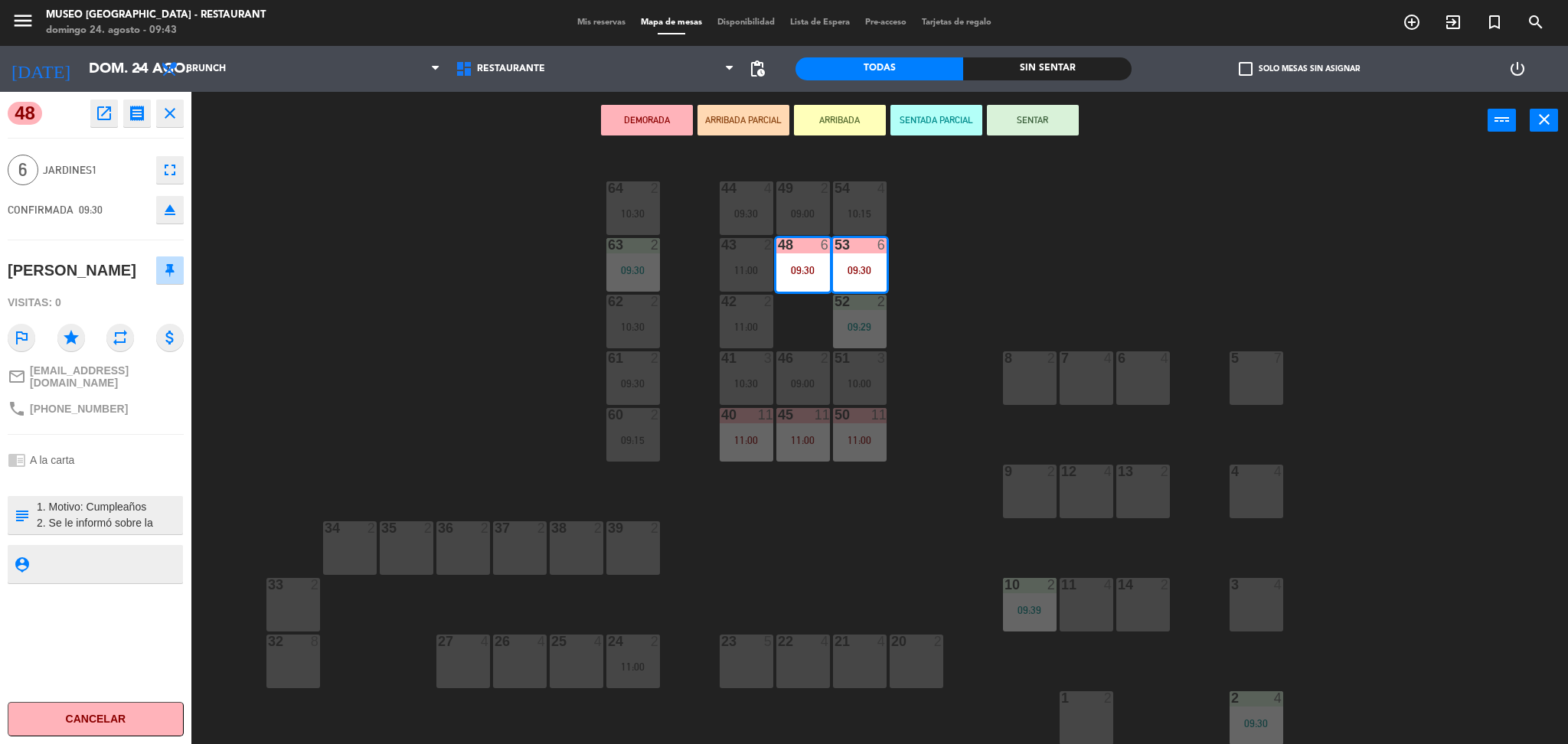
click at [162, 532] on textarea at bounding box center [108, 515] width 146 height 32
click at [149, 423] on div "phone +51987923867" at bounding box center [96, 408] width 176 height 29
click at [946, 129] on button "SENTADA PARCIAL" at bounding box center [936, 120] width 92 height 30
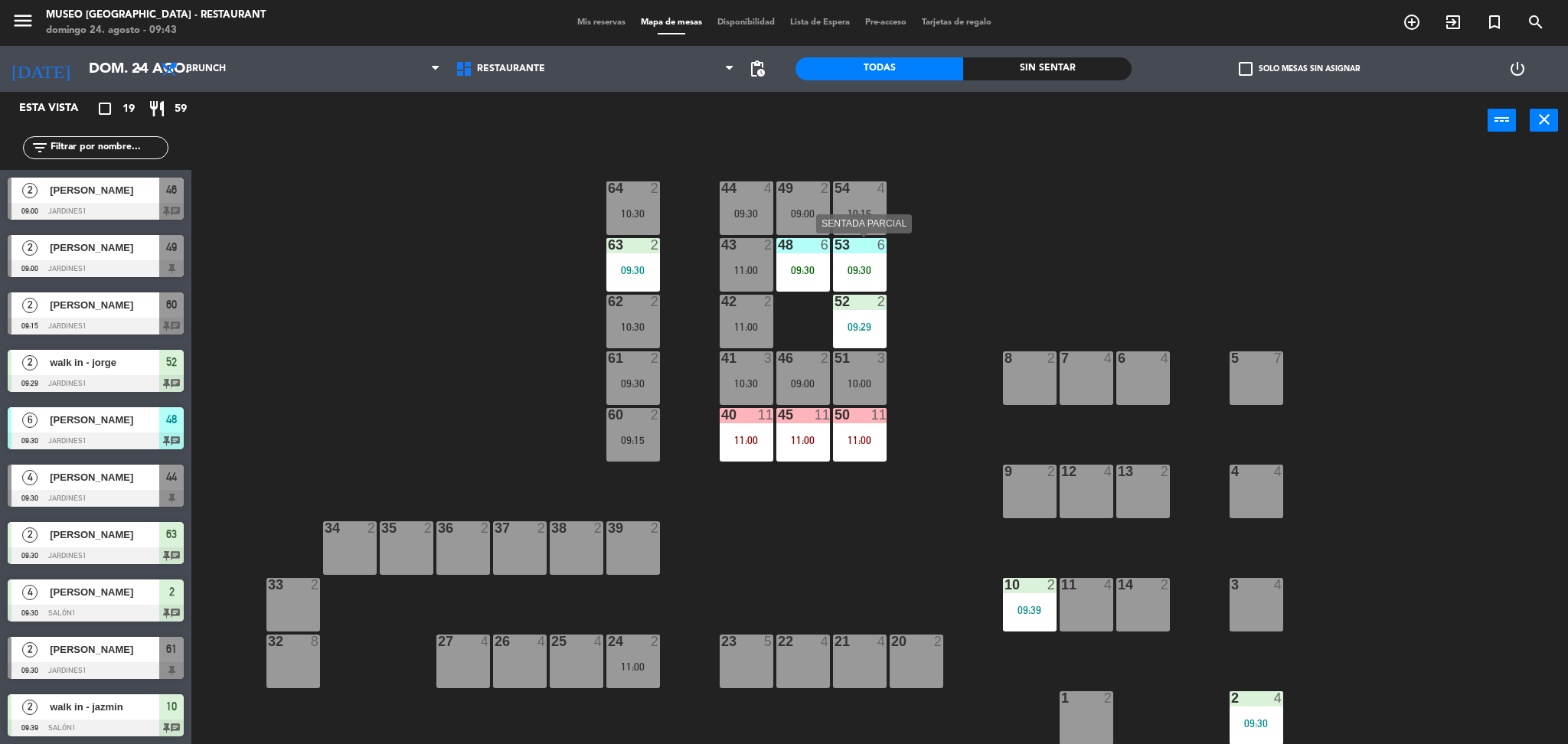
click at [856, 275] on div "09:30" at bounding box center [860, 270] width 53 height 11
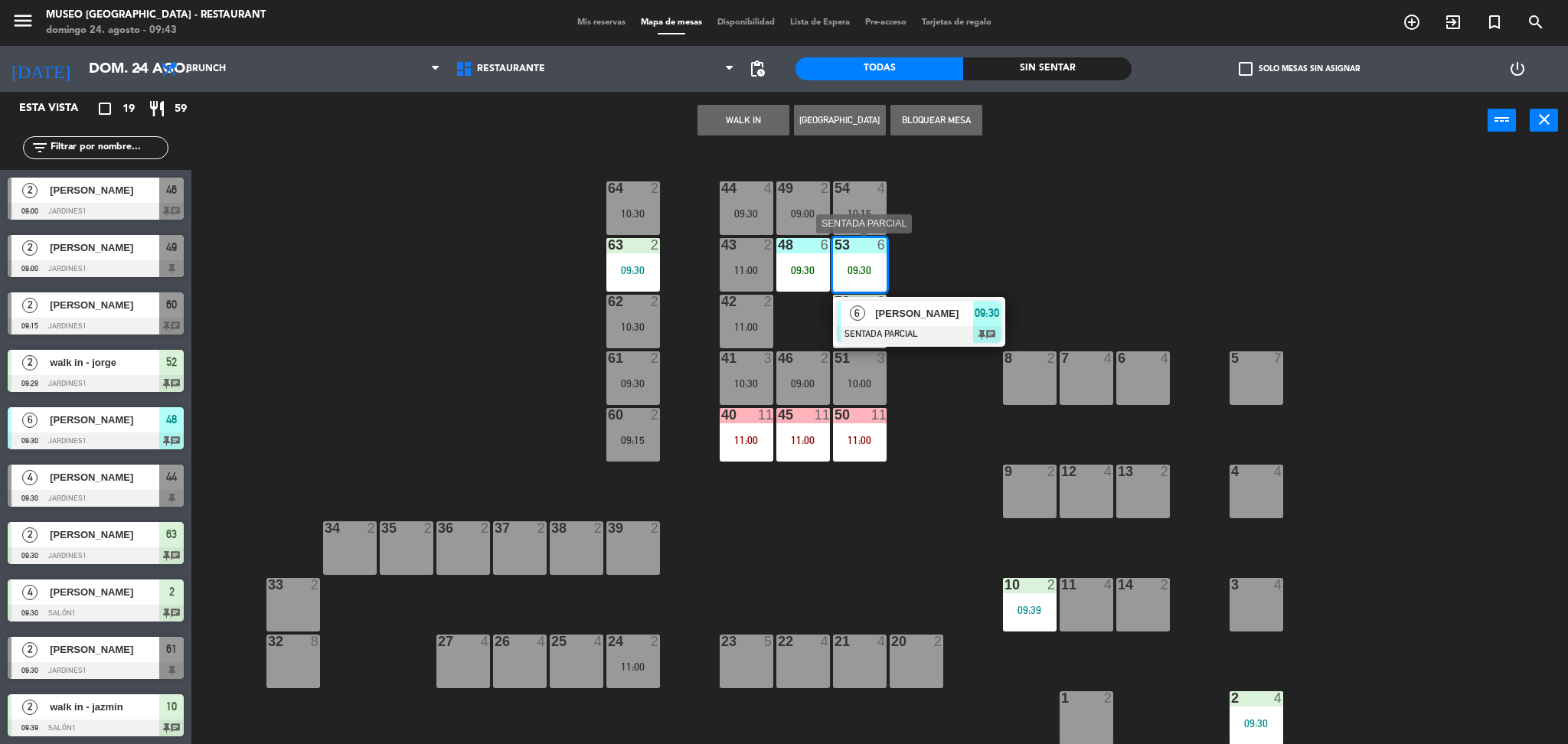
click at [892, 316] on span "[PERSON_NAME]" at bounding box center [924, 314] width 98 height 16
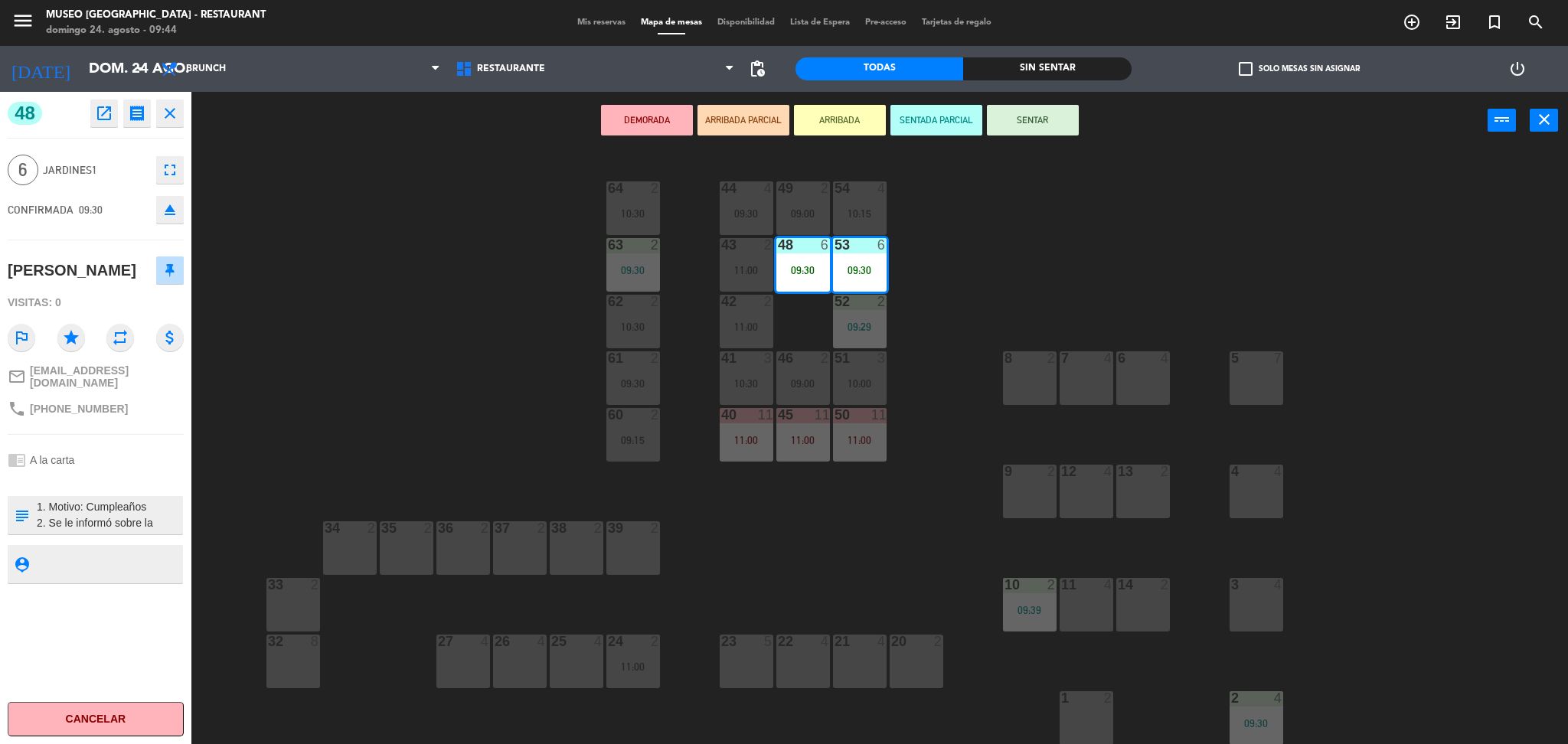
click at [37, 520] on textarea at bounding box center [108, 515] width 146 height 32
type textarea "m48-53 1. Motivo: Cumpleaños 2. Se le informó sobre la cortesía y que el person…"
click at [139, 472] on div "chrome_reader_mode A la carta" at bounding box center [96, 460] width 176 height 29
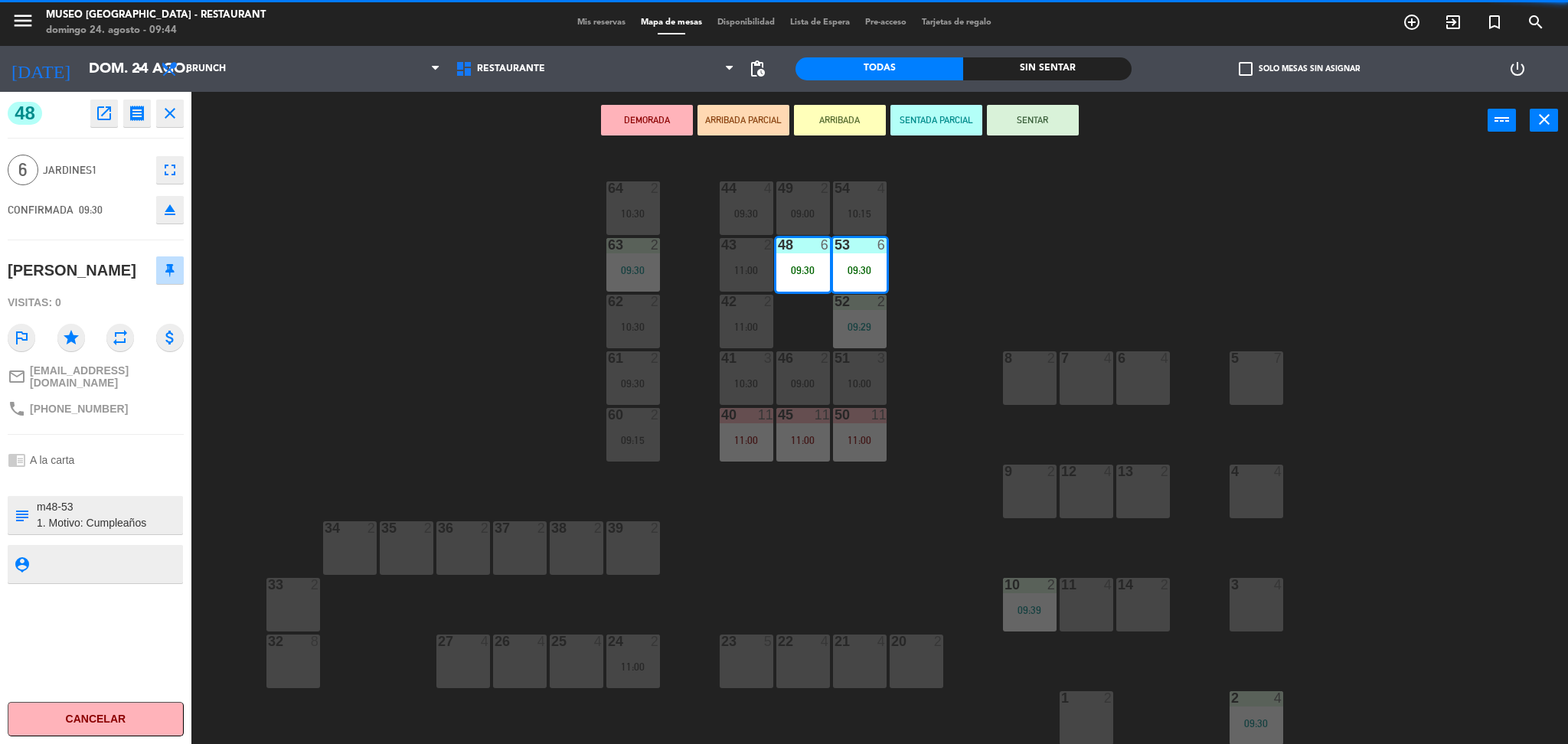
click at [139, 472] on div "chrome_reader_mode A la carta" at bounding box center [96, 460] width 176 height 29
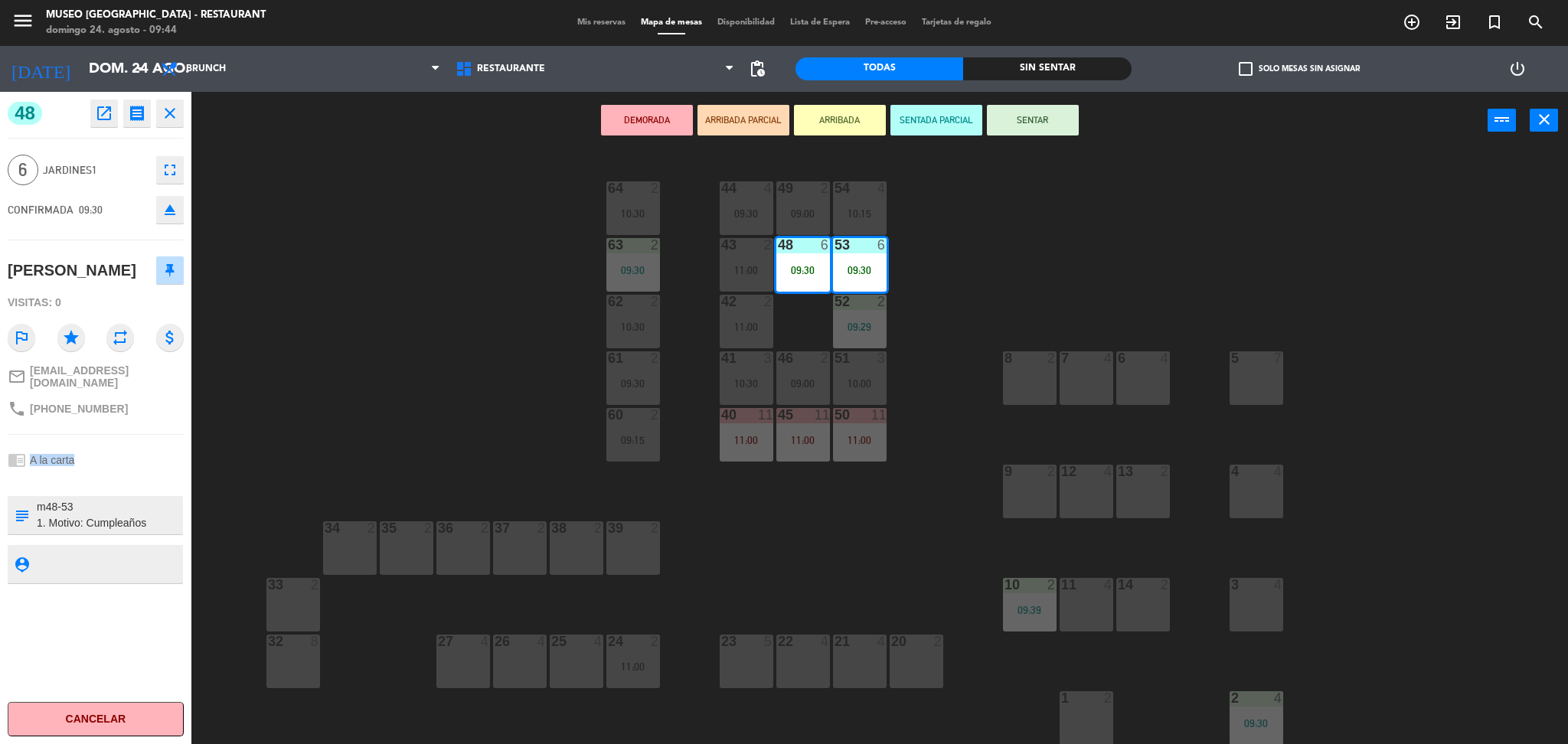
click at [139, 472] on div "chrome_reader_mode A la carta" at bounding box center [96, 460] width 176 height 29
click at [155, 455] on div "48 open_in_new receipt 9:30 AM dom., 24 ago. 6 personas birthday Flavia Pérez B…" at bounding box center [95, 418] width 191 height 652
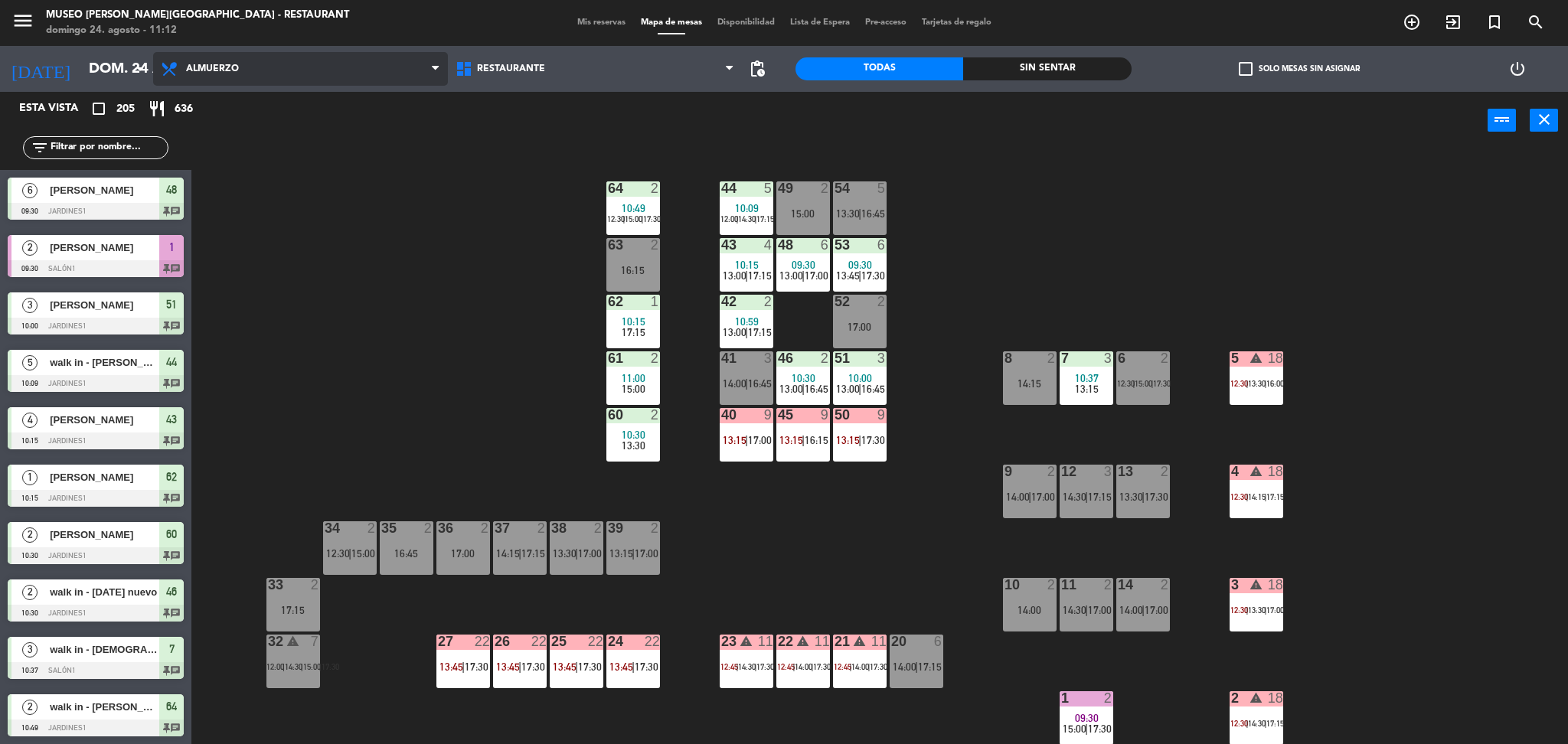
drag, startPoint x: 344, startPoint y: 67, endPoint x: 348, endPoint y: 74, distance: 8.1
click at [348, 74] on span "Almuerzo" at bounding box center [300, 69] width 295 height 34
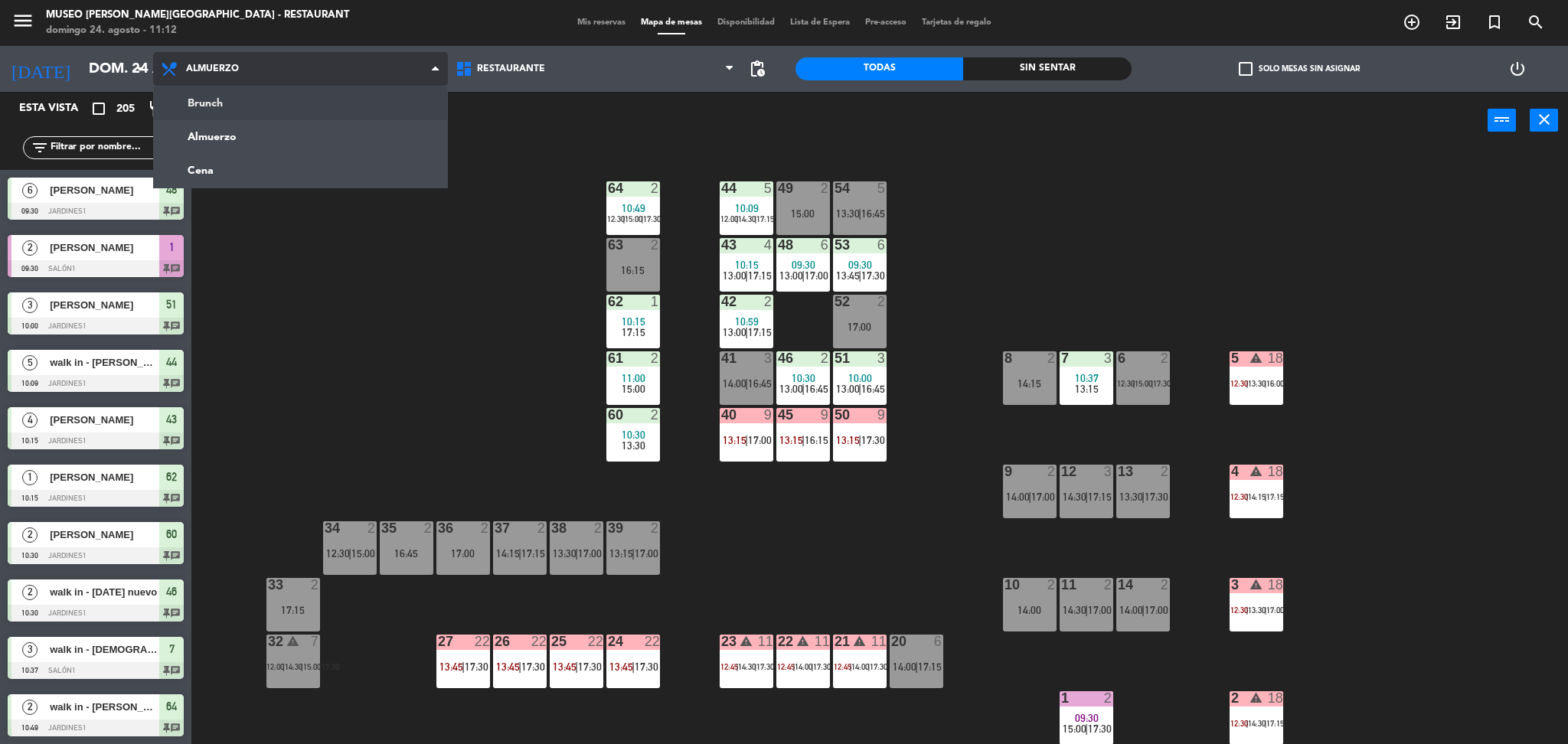
click at [356, 100] on ng-component "menu [GEOGRAPHIC_DATA][PERSON_NAME] - Restaurant [DATE] 24. agosto - 11:12 Mis …" at bounding box center [784, 374] width 1568 height 748
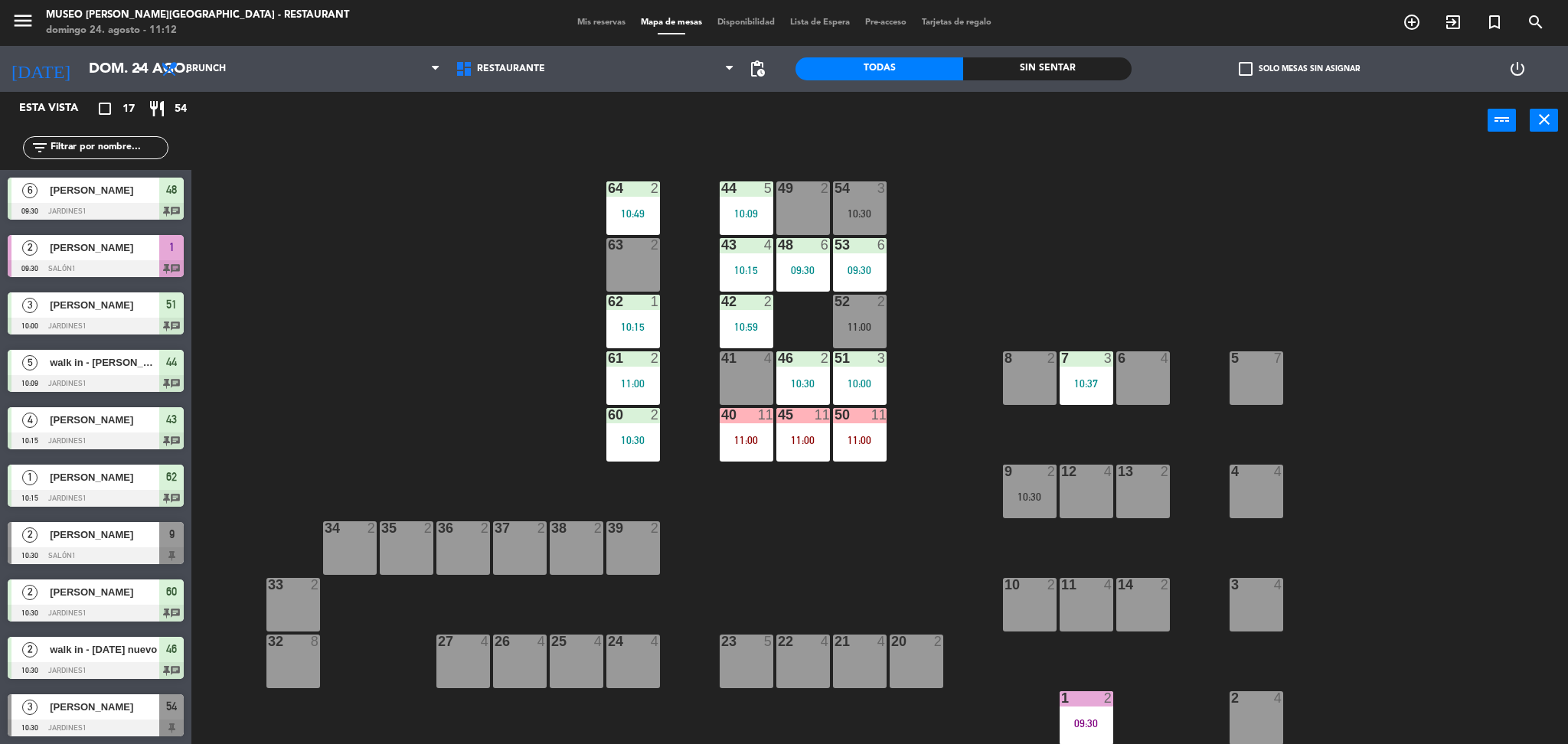
drag, startPoint x: 763, startPoint y: 380, endPoint x: 769, endPoint y: 387, distance: 9.2
click at [769, 387] on div "41 4" at bounding box center [746, 378] width 53 height 53
click at [899, 296] on div "44 5 10:09 49 2 54 3 10:30 64 2 10:49 48 6 09:30 53 6 09:30 63 2 43 4 10:15 62 …" at bounding box center [887, 451] width 1361 height 595
